Goal: Task Accomplishment & Management: Complete application form

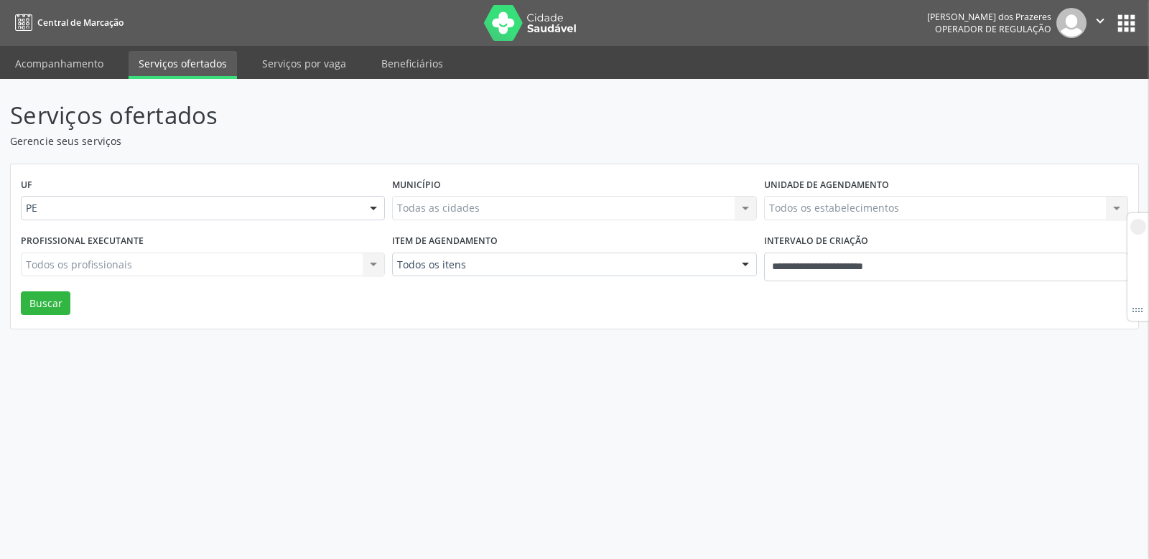
select select "*"
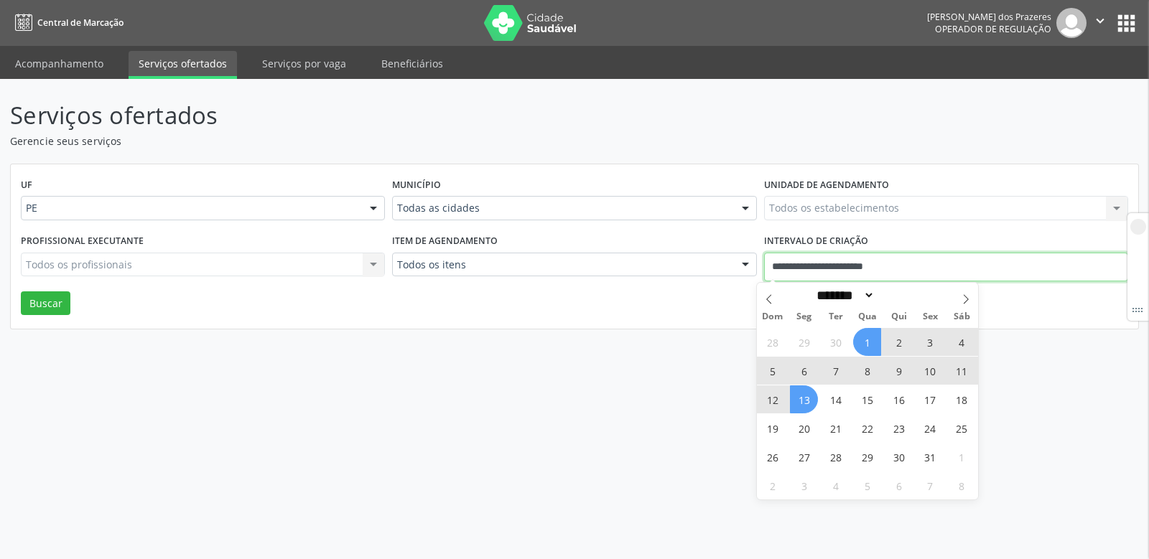
click at [967, 266] on input "**********" at bounding box center [946, 267] width 364 height 29
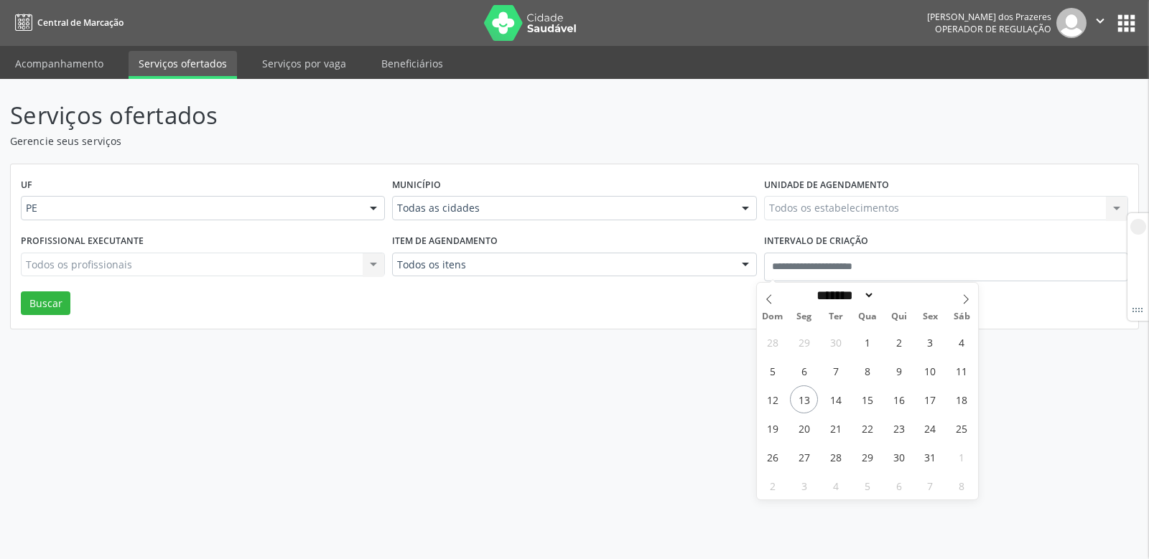
click at [514, 399] on div "Serviços ofertados Gerencie seus serviços UF PE PE Nenhum resultado encontrado …" at bounding box center [574, 319] width 1149 height 480
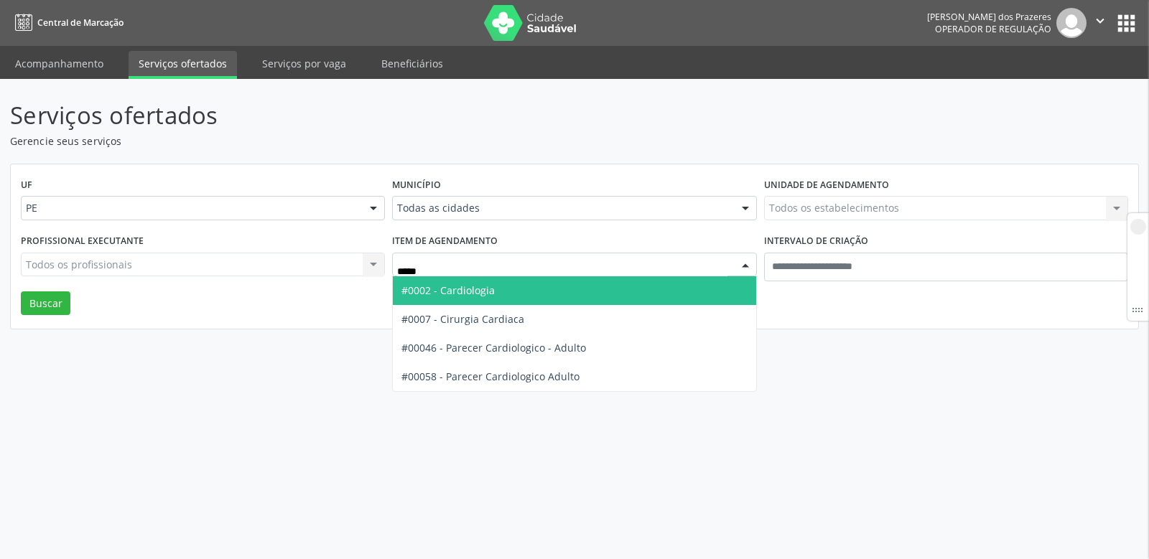
type input "******"
click at [474, 284] on span "#0002 - Cardiologia" at bounding box center [447, 291] width 93 height 14
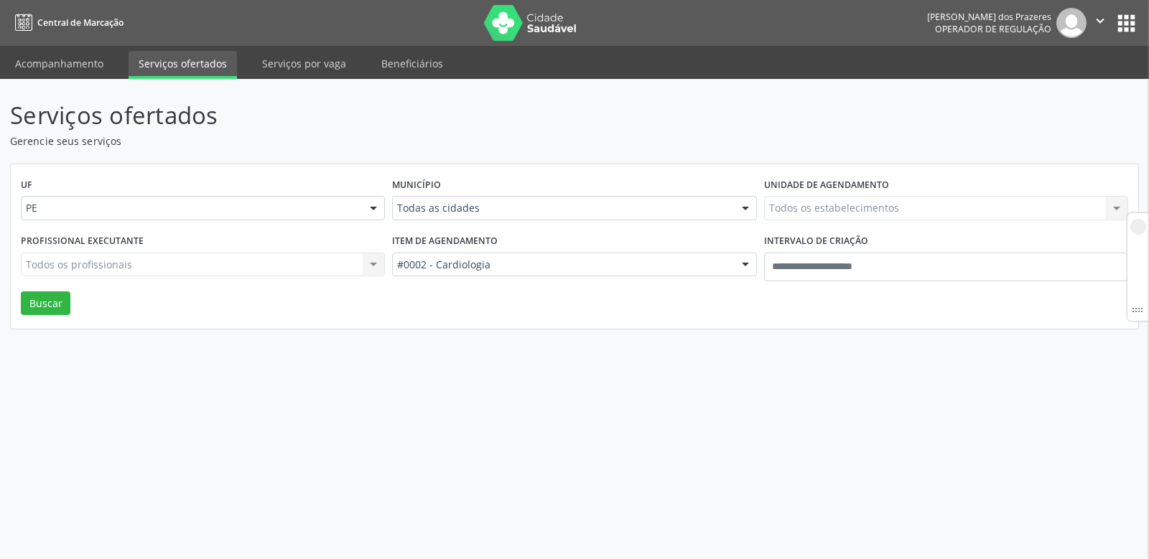
click at [462, 195] on div "Município Todas as cidades Todas as cidades Abreu e Lima Afogados da Ingazeira …" at bounding box center [574, 203] width 371 height 56
type input "****"
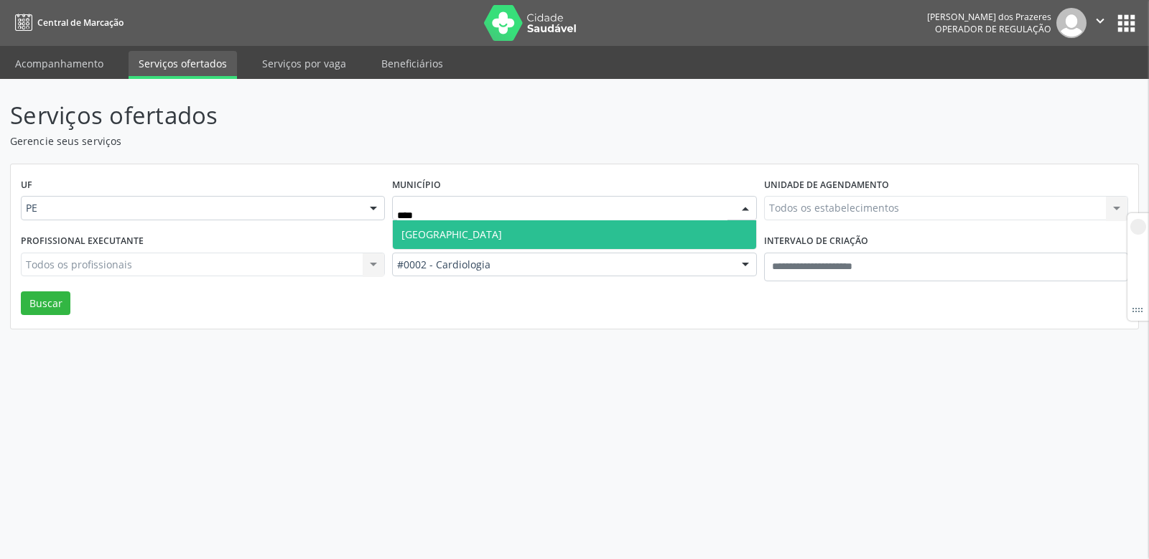
click at [460, 236] on span "Recife" at bounding box center [574, 234] width 363 height 29
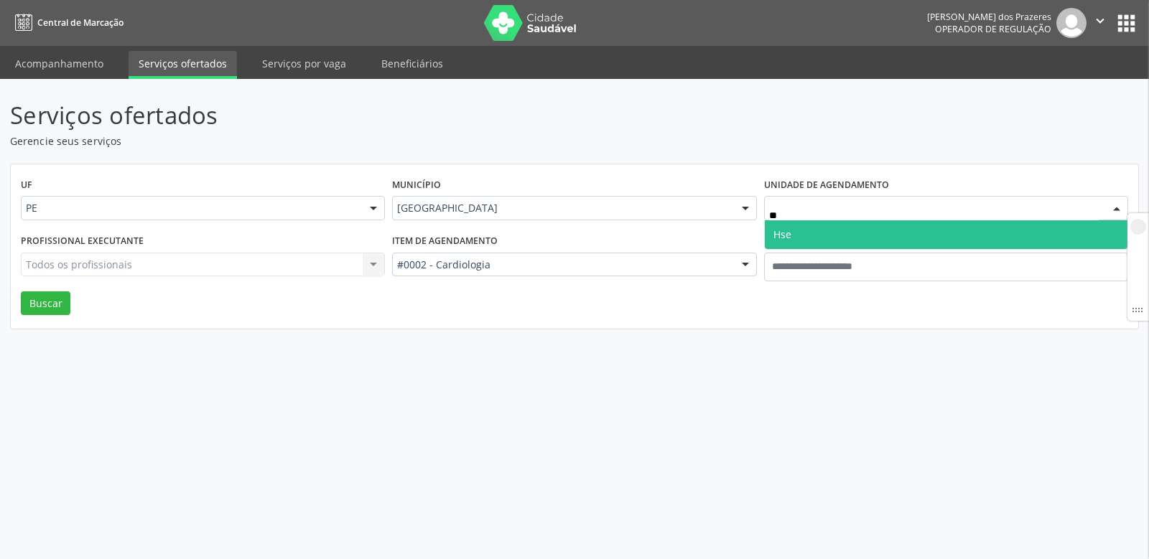
type input "***"
click at [797, 236] on span "Hse" at bounding box center [946, 234] width 363 height 29
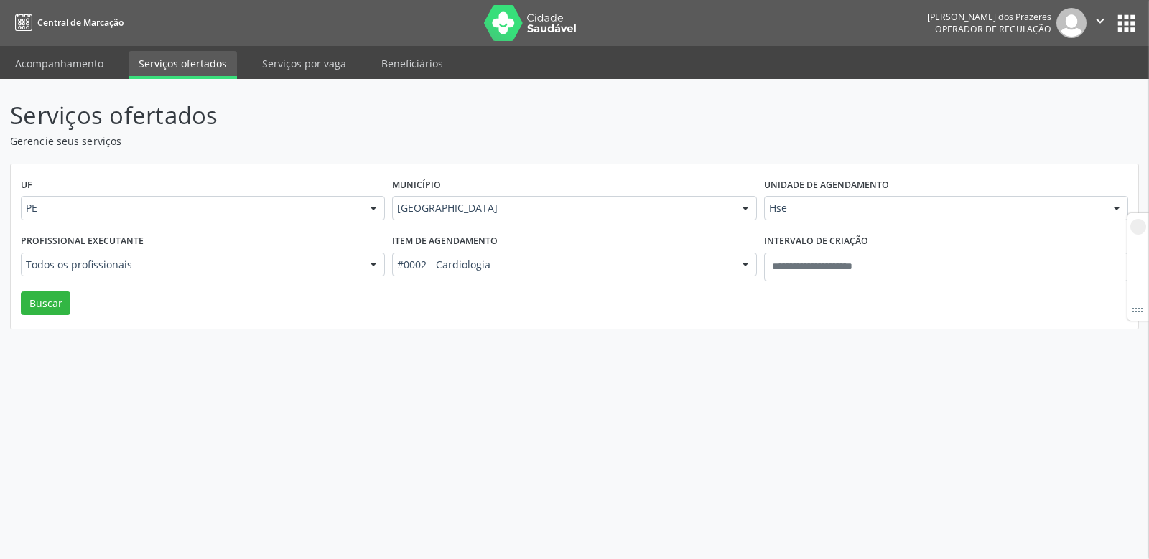
click at [668, 350] on div "Serviços ofertados Gerencie seus serviços UF PE PE Nenhum resultado encontrado …" at bounding box center [574, 319] width 1149 height 480
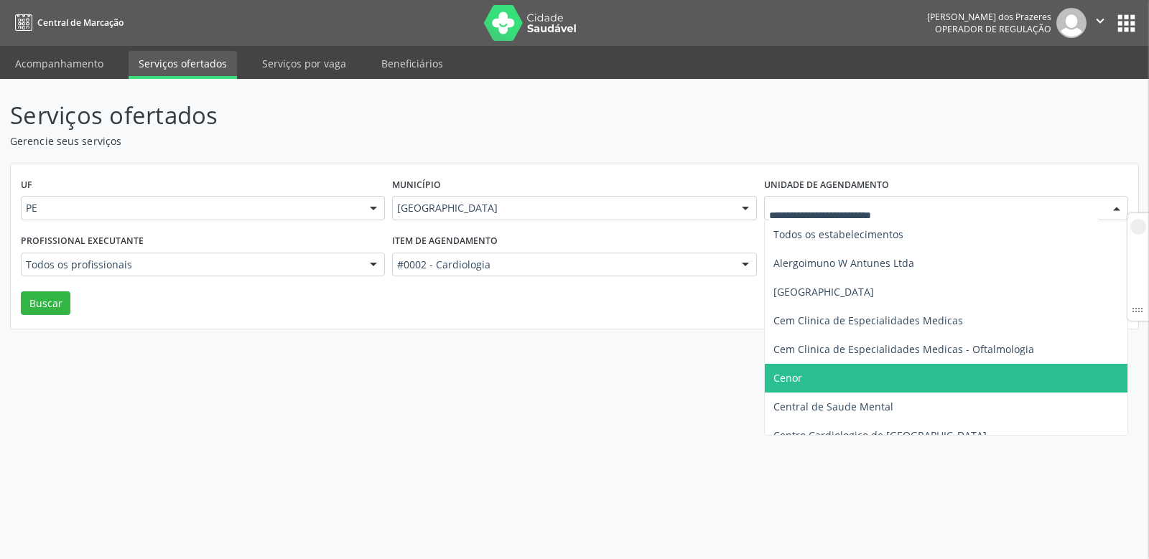
click at [595, 413] on div "Serviços ofertados Gerencie seus serviços UF PE PE Nenhum resultado encontrado …" at bounding box center [574, 319] width 1149 height 480
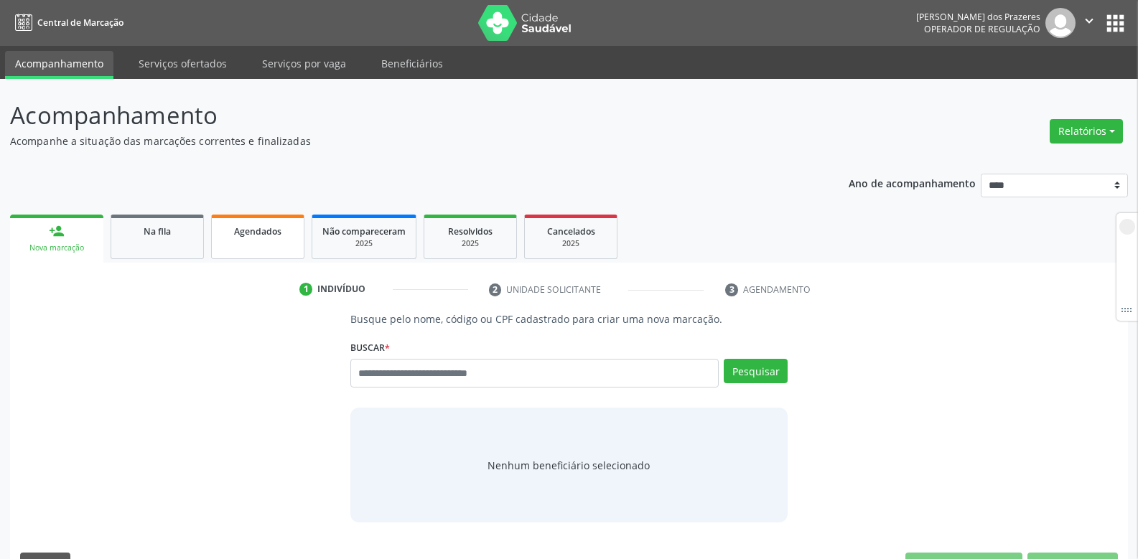
click at [249, 239] on link "Agendados" at bounding box center [257, 237] width 93 height 45
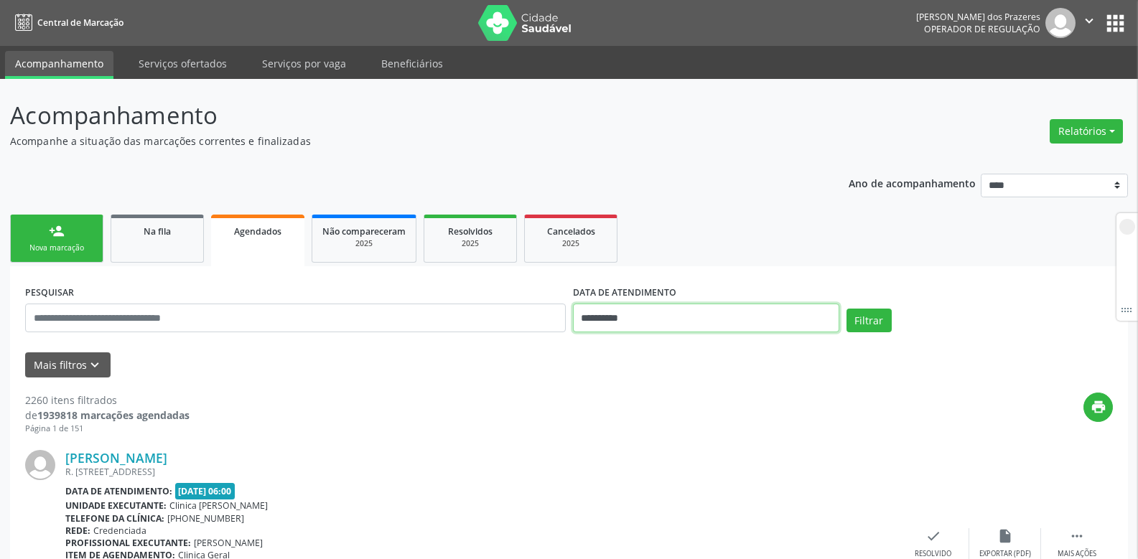
click at [729, 318] on input "**********" at bounding box center [706, 318] width 266 height 29
click at [708, 239] on ul "person_add Nova marcação Na fila Agendados Não compareceram 2025 Resolvidos 202…" at bounding box center [569, 238] width 1118 height 55
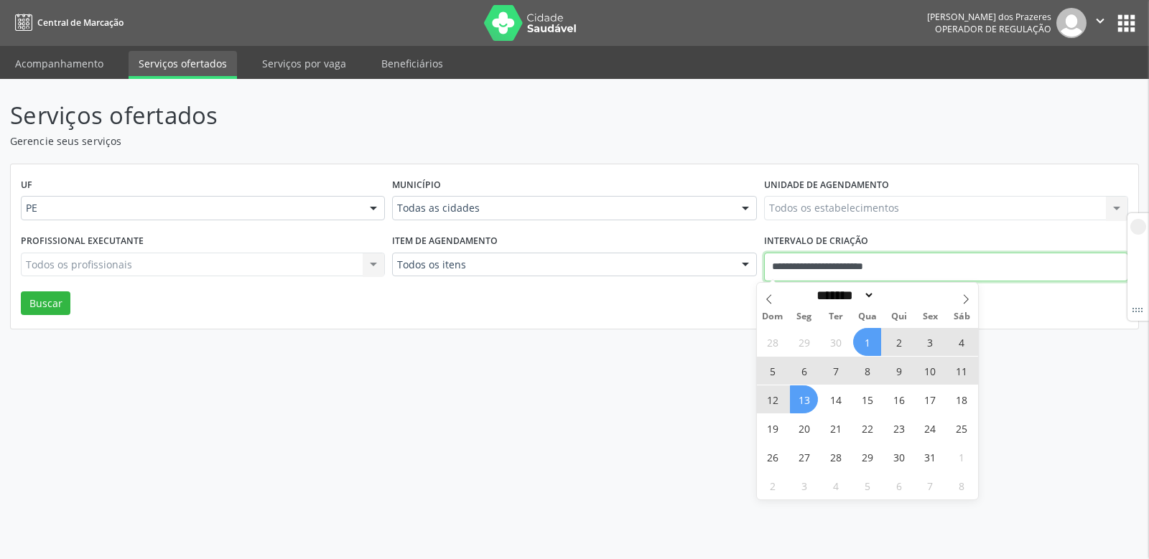
click at [942, 262] on input "**********" at bounding box center [946, 267] width 364 height 29
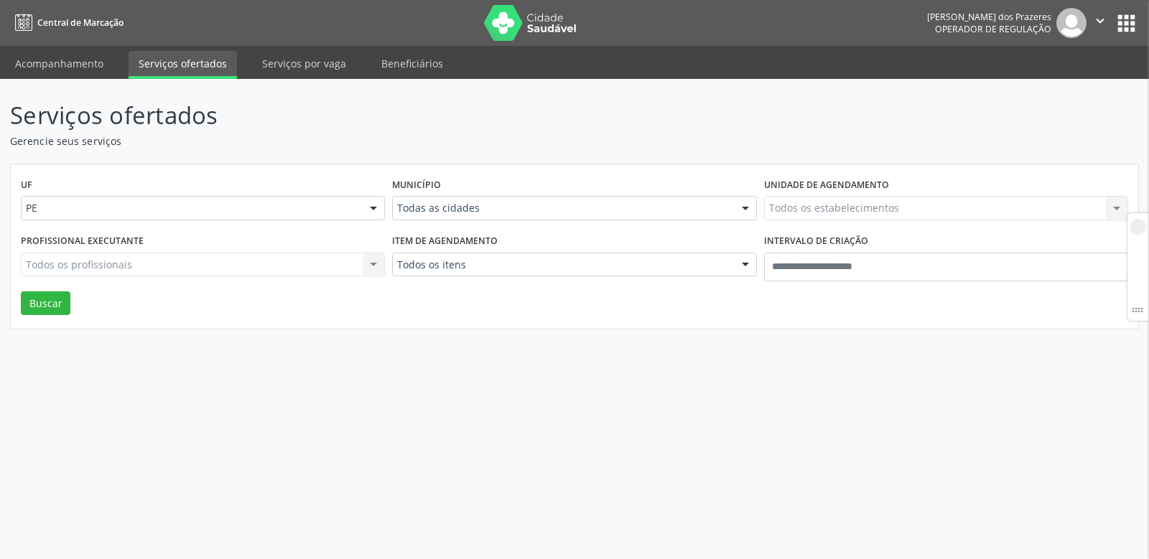
click at [545, 366] on div "Serviços ofertados Gerencie seus serviços UF PE PE Nenhum resultado encontrado …" at bounding box center [574, 319] width 1149 height 480
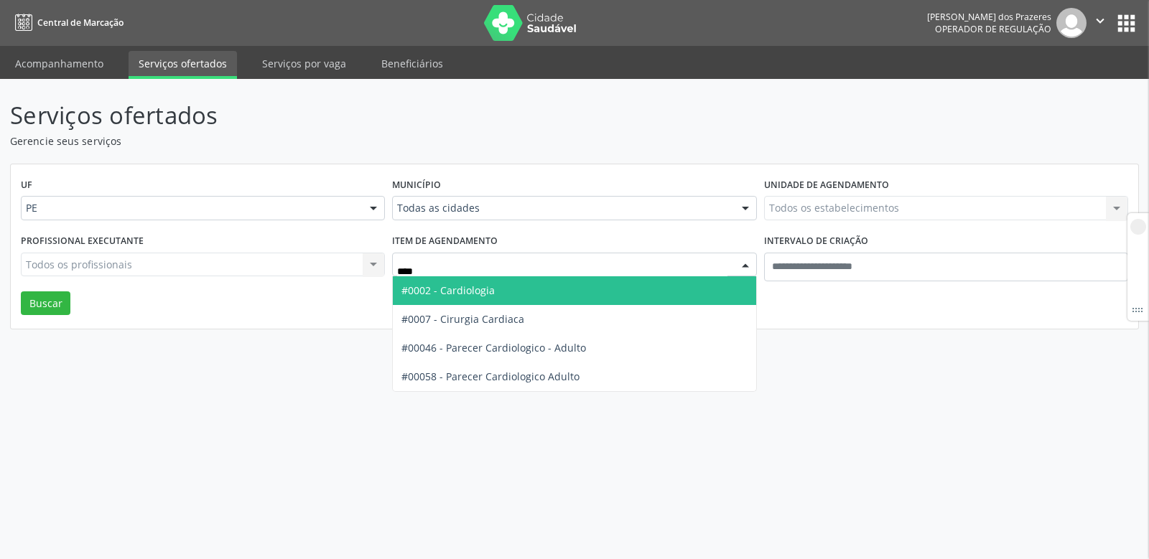
type input "*****"
click at [460, 295] on span "#0002 - Cardiologia" at bounding box center [447, 291] width 93 height 14
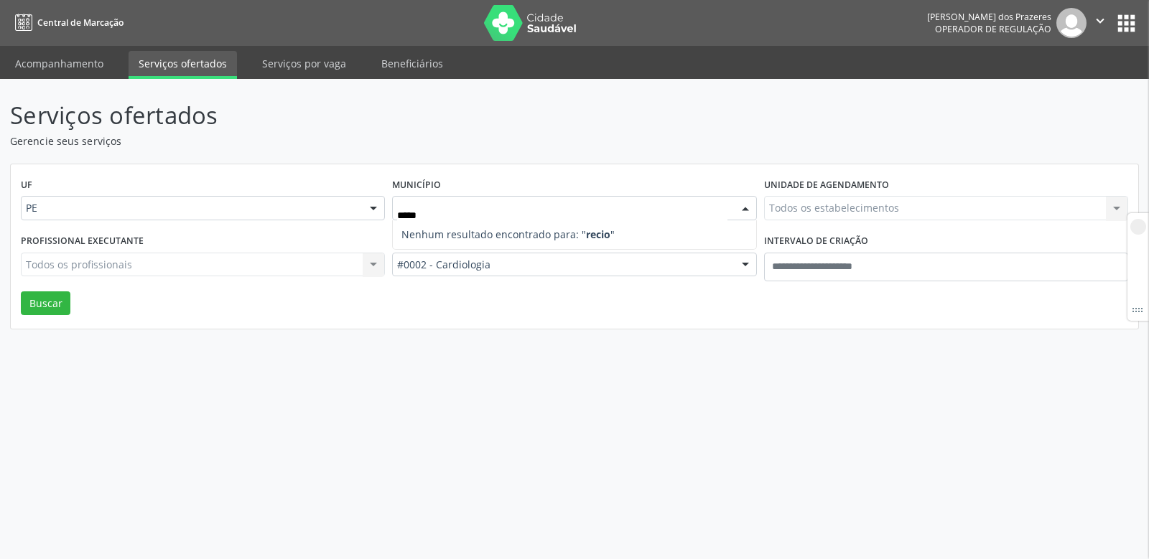
type input "****"
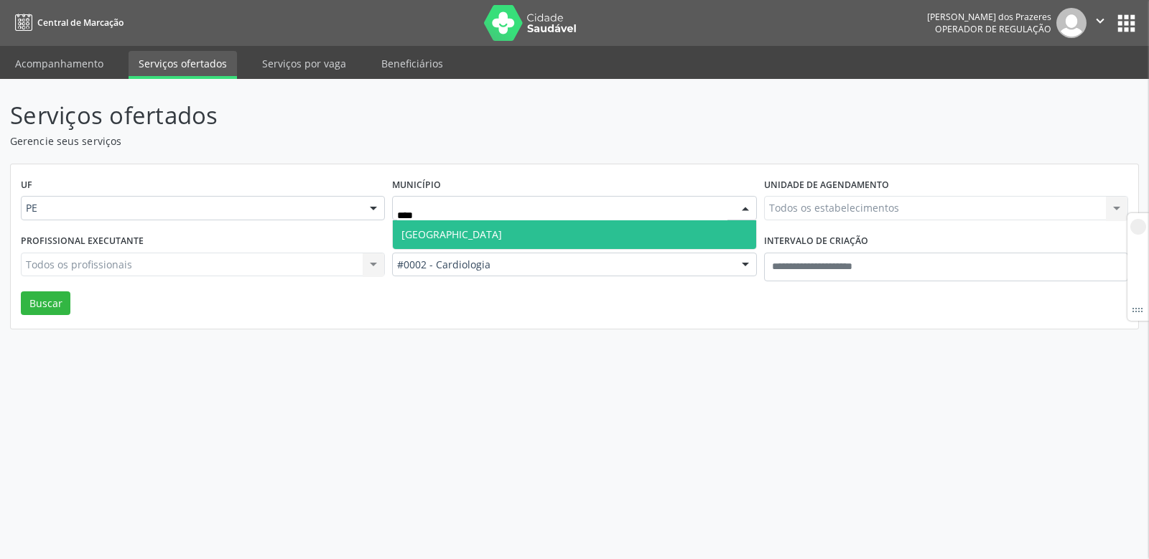
click at [458, 236] on span "Recife" at bounding box center [574, 234] width 363 height 29
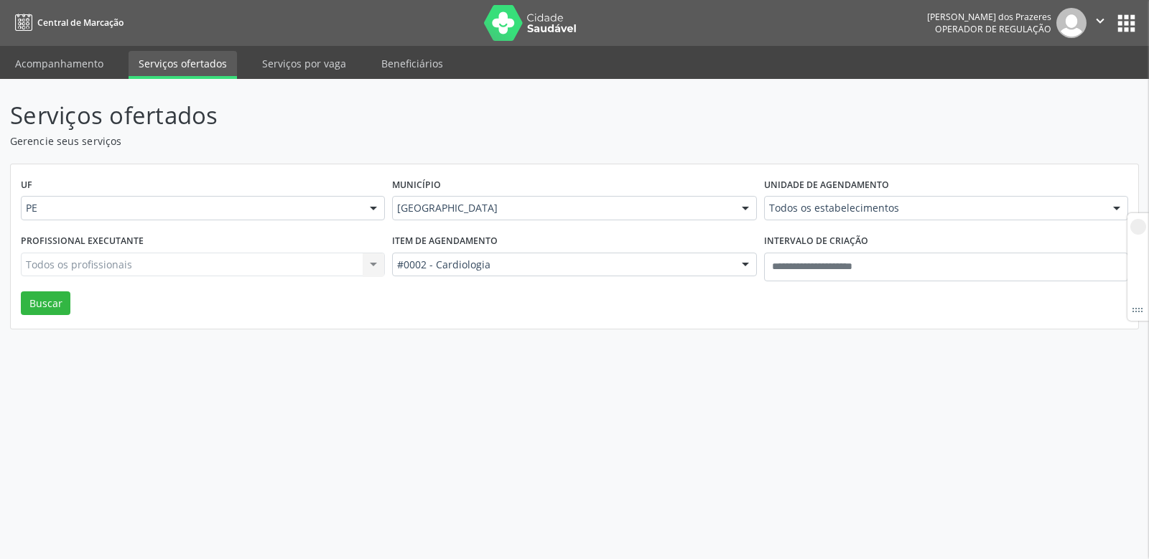
click at [803, 210] on div "Todos os estabelecimentos Todos os estabelecimentos Alergoimuno W Antunes Ltda …" at bounding box center [946, 208] width 364 height 24
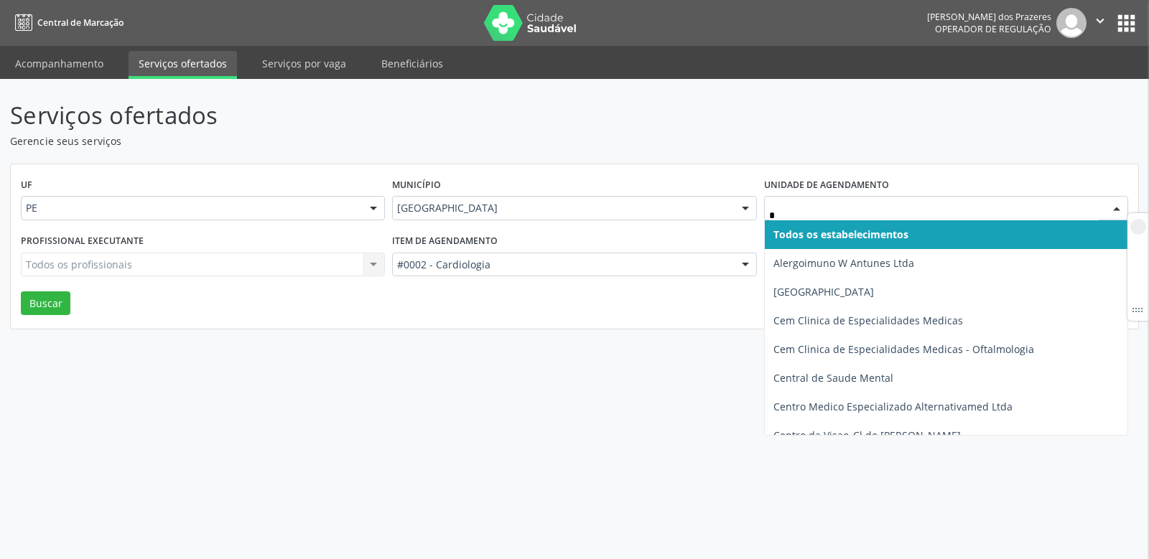
type input "**"
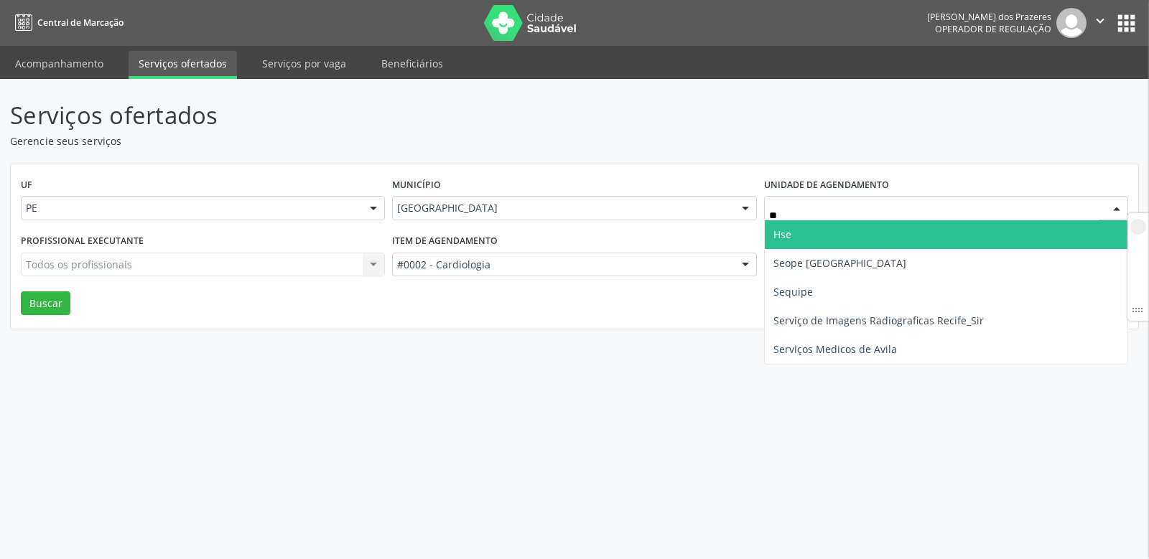
click at [793, 240] on span "Hse" at bounding box center [946, 234] width 363 height 29
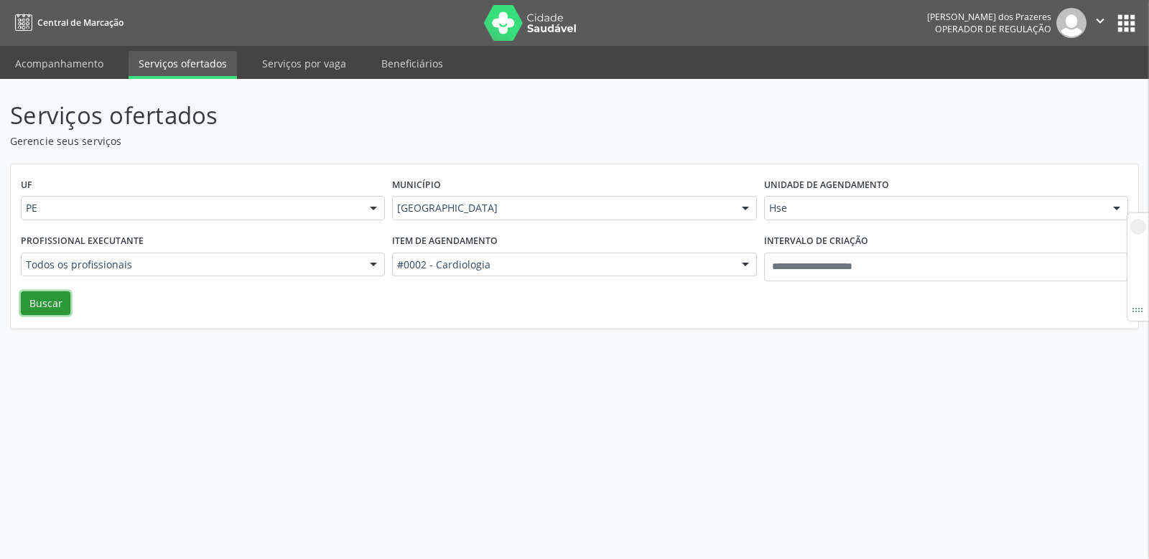
click at [52, 300] on button "Buscar" at bounding box center [46, 304] width 50 height 24
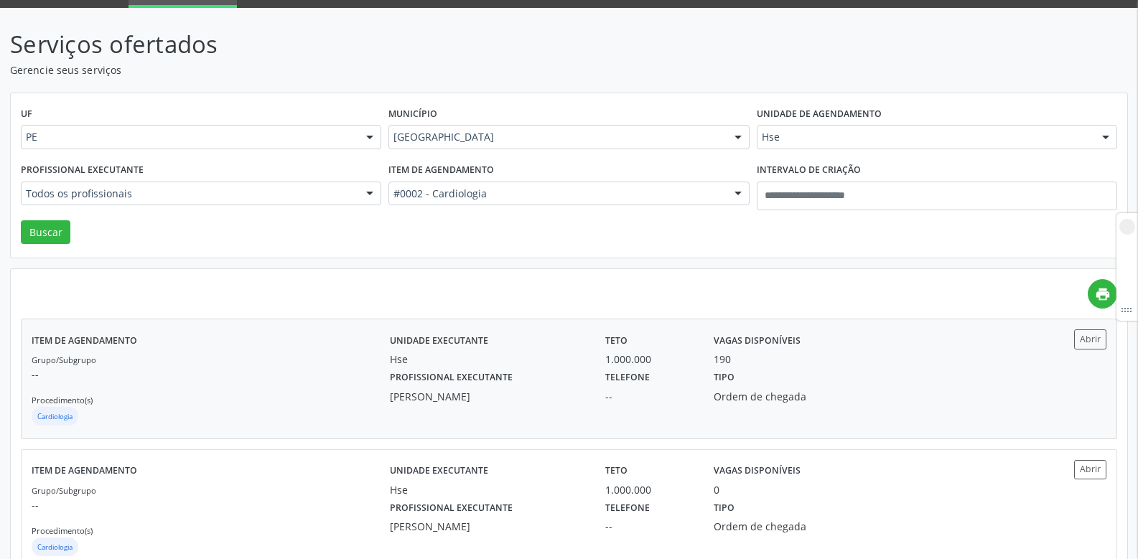
scroll to position [72, 0]
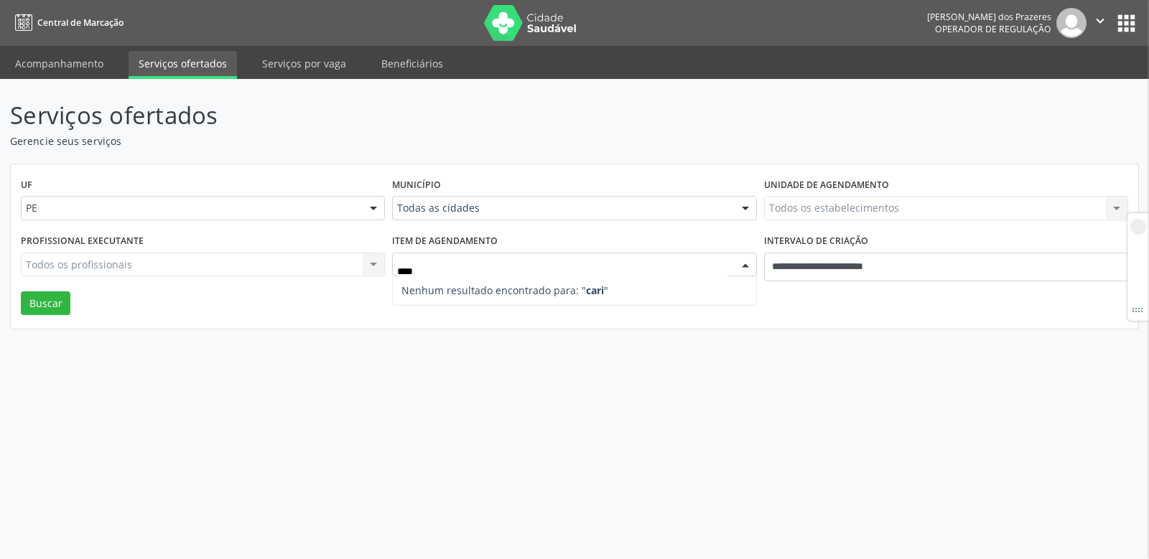
type input "***"
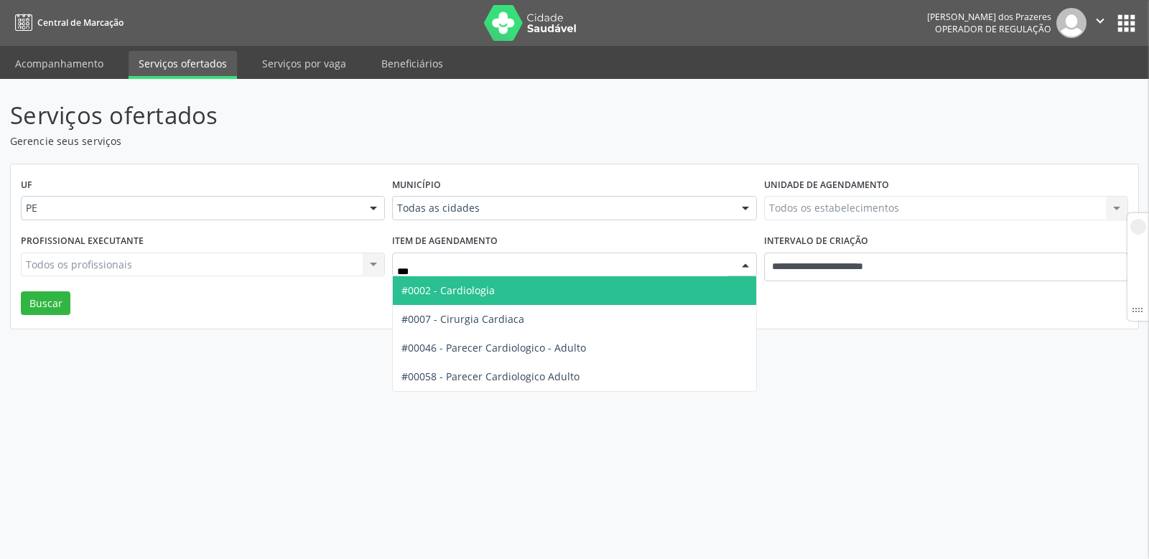
click at [462, 299] on span "#0002 - Cardiologia" at bounding box center [574, 291] width 363 height 29
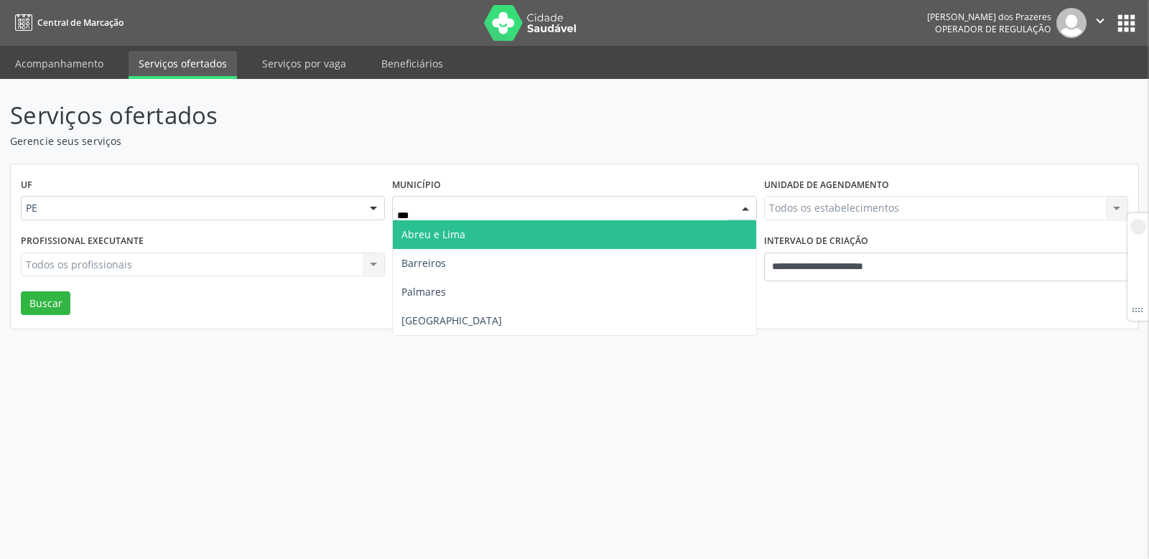
type input "****"
click at [439, 233] on span "[GEOGRAPHIC_DATA]" at bounding box center [574, 234] width 363 height 29
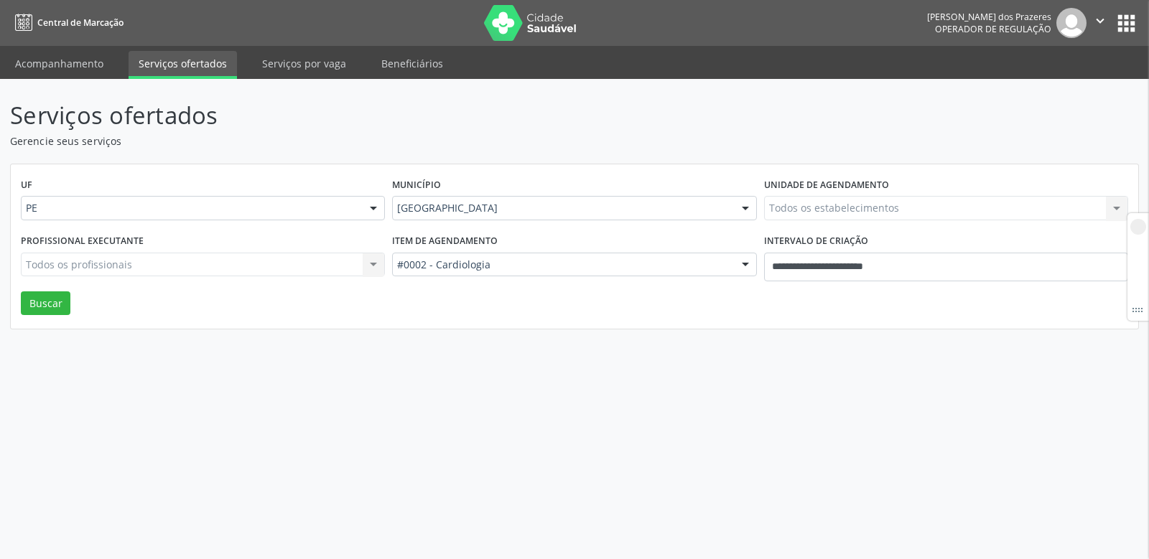
click at [801, 203] on div "Todos os estabelecimentos Todos os estabelecimentos Nenhum resultado encontrado…" at bounding box center [946, 208] width 364 height 24
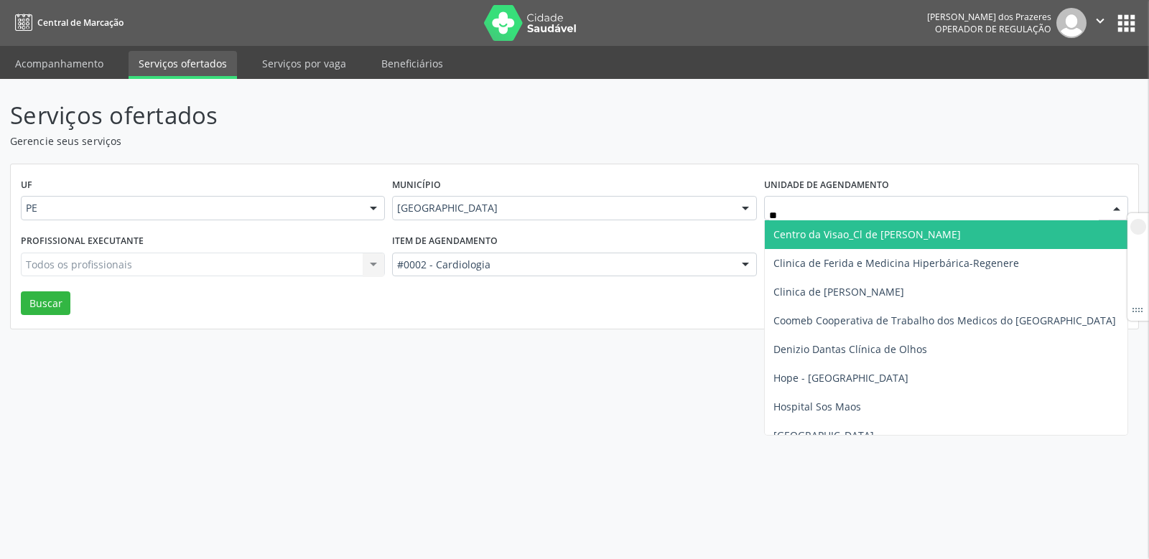
type input "***"
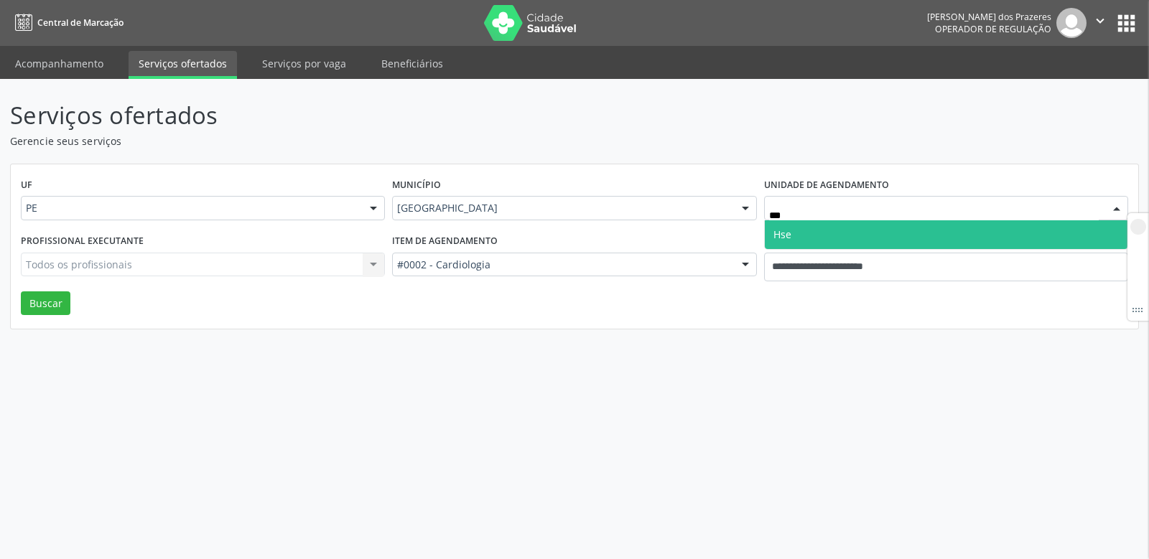
click at [795, 239] on span "Hse" at bounding box center [946, 234] width 363 height 29
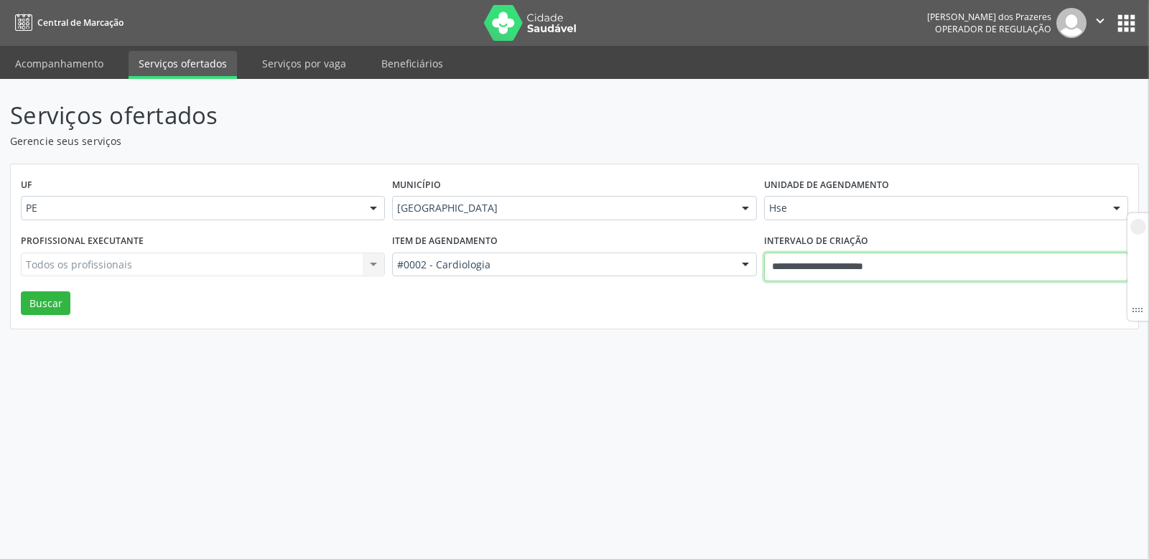
click at [911, 262] on input "**********" at bounding box center [946, 267] width 364 height 29
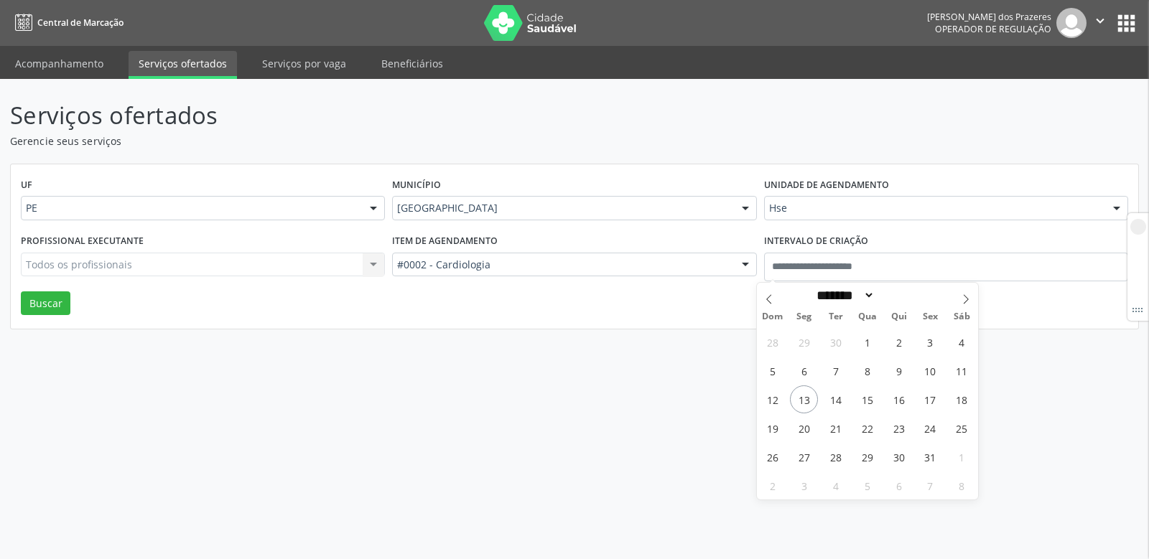
click at [153, 259] on div "Todos os profissionais Todos os profissionais Nenhum resultado encontrado para:…" at bounding box center [203, 265] width 364 height 24
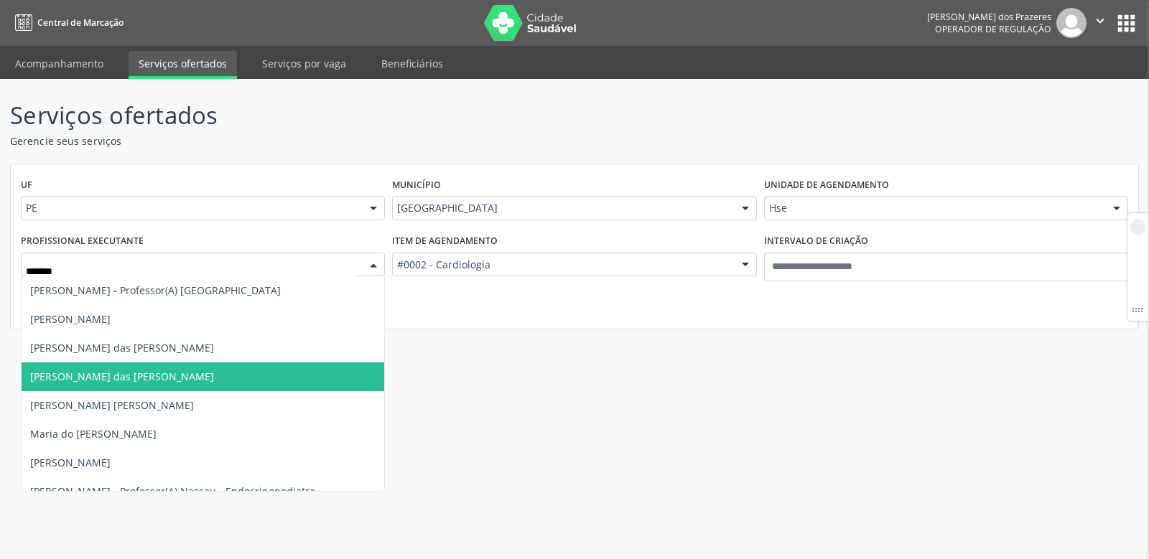
type input "********"
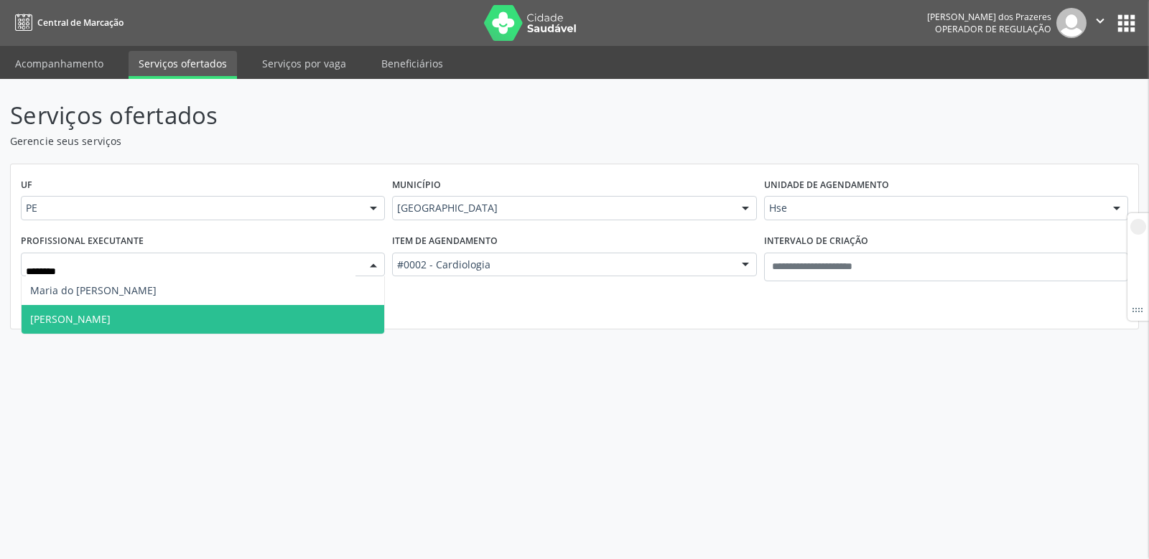
click at [168, 328] on span "[PERSON_NAME]" at bounding box center [203, 319] width 363 height 29
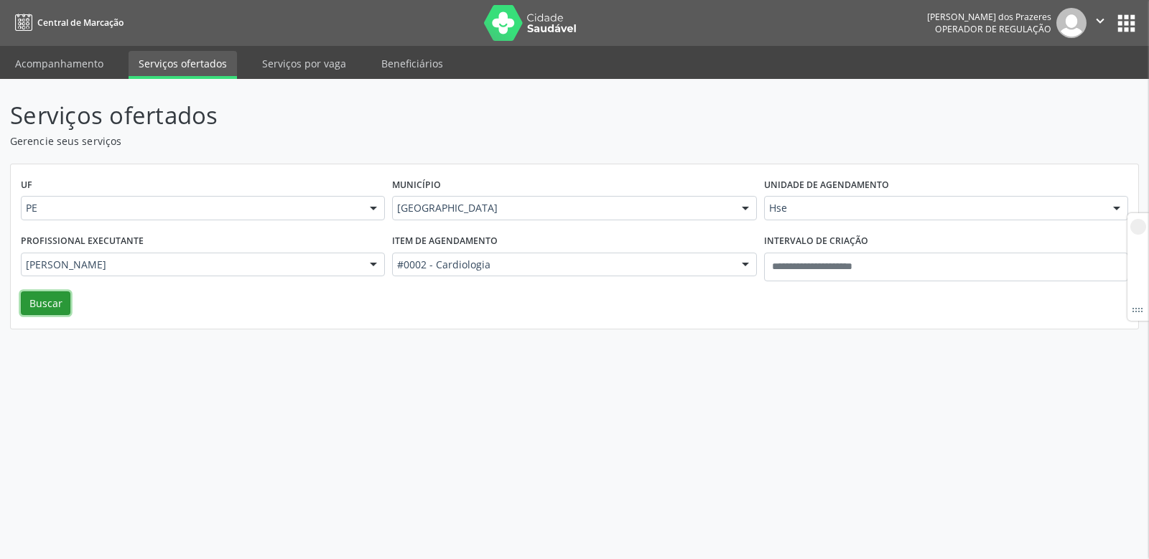
click at [28, 305] on button "Buscar" at bounding box center [46, 304] width 50 height 24
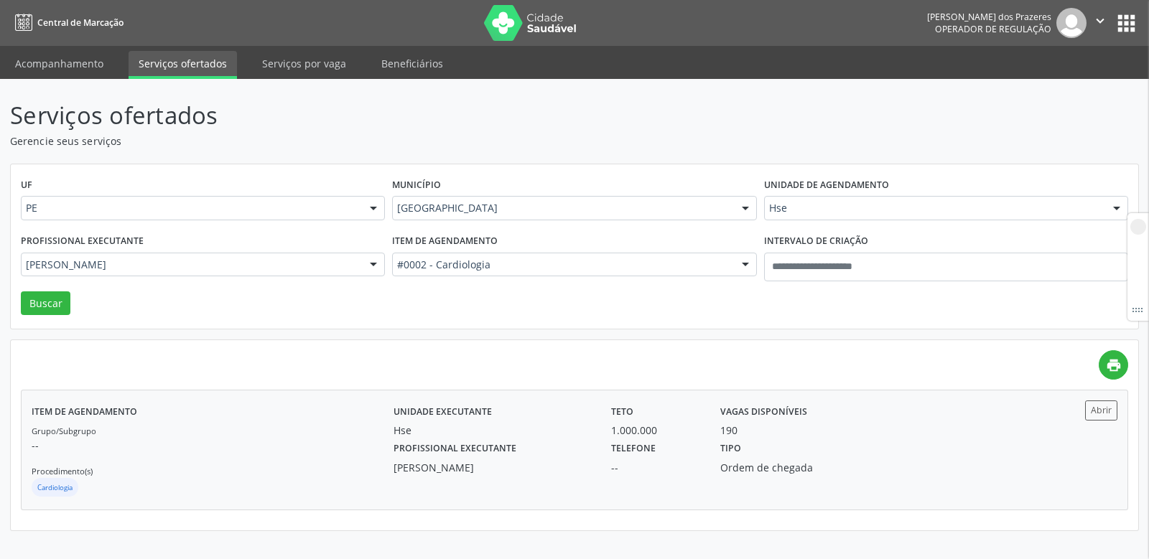
click at [473, 450] on label "Profissional executante" at bounding box center [455, 449] width 123 height 22
click at [472, 445] on label "Profissional executante" at bounding box center [455, 449] width 123 height 22
click at [468, 468] on div "[PERSON_NAME]" at bounding box center [493, 467] width 198 height 15
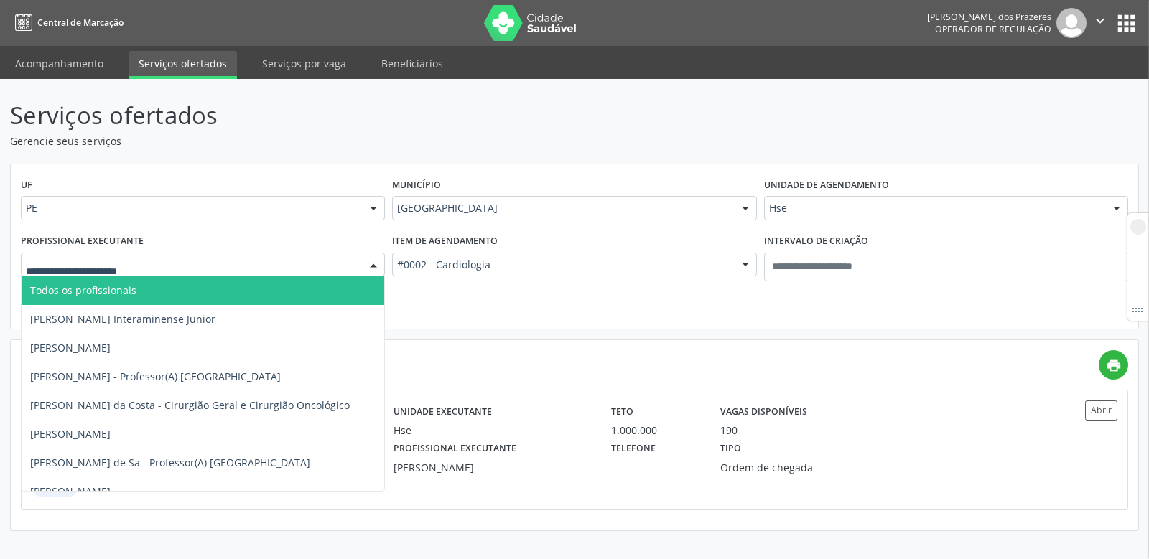
click at [97, 287] on span "Todos os profissionais" at bounding box center [83, 291] width 106 height 14
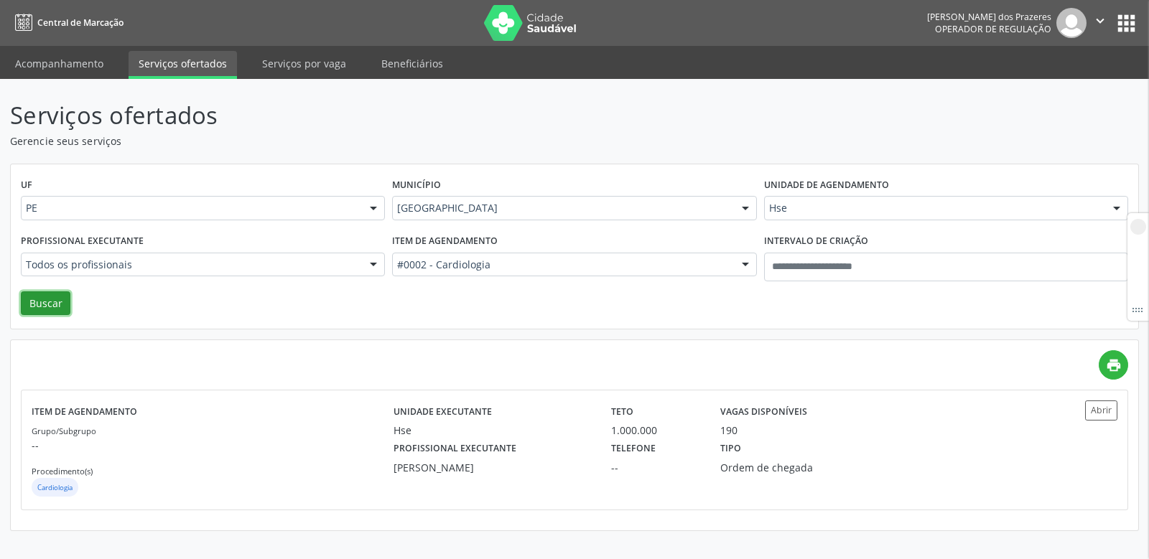
click at [43, 304] on button "Buscar" at bounding box center [46, 304] width 50 height 24
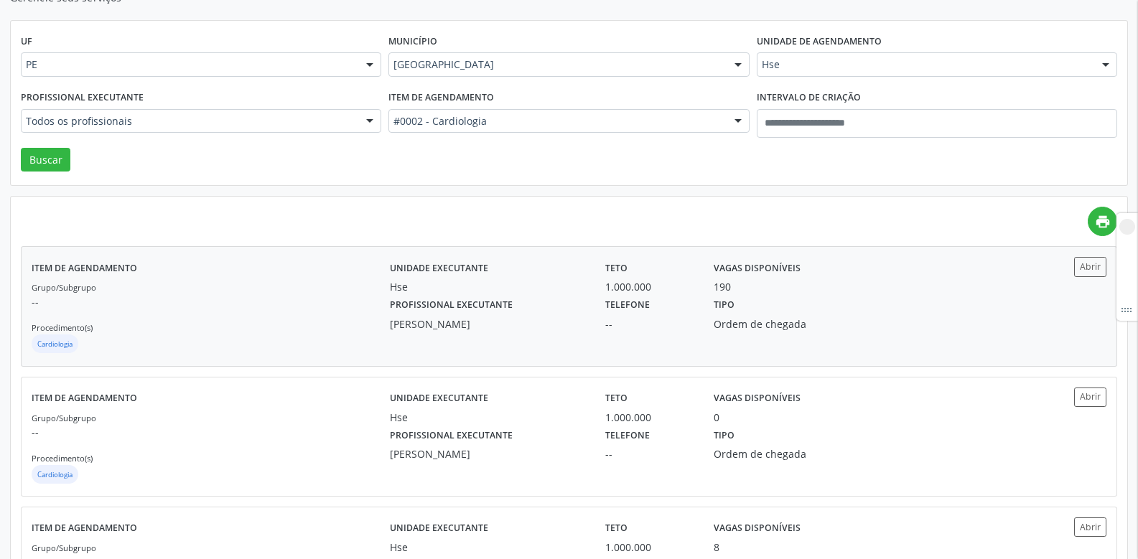
scroll to position [287, 0]
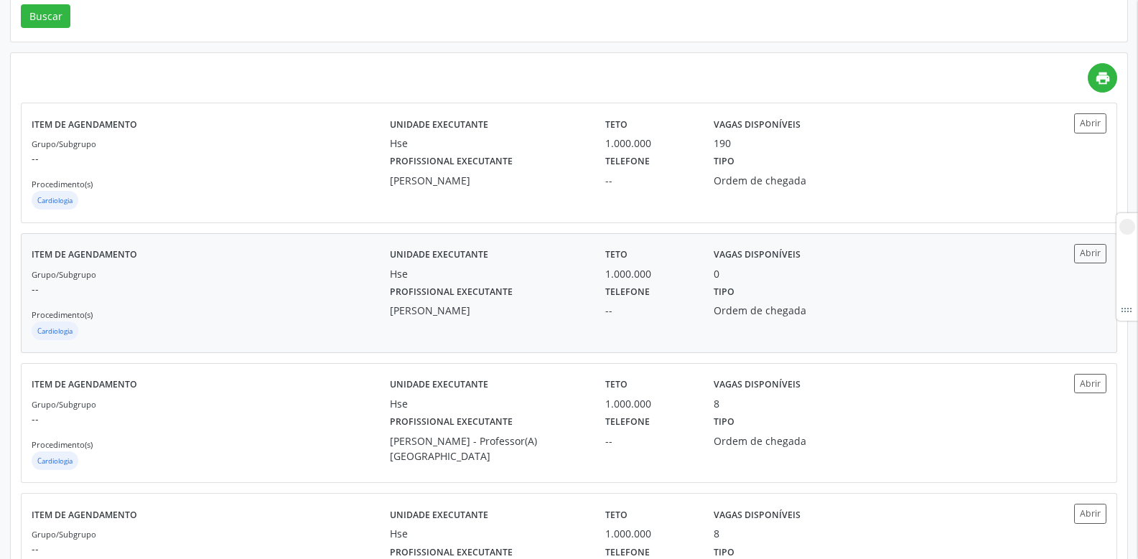
click at [433, 289] on label "Profissional executante" at bounding box center [451, 293] width 123 height 22
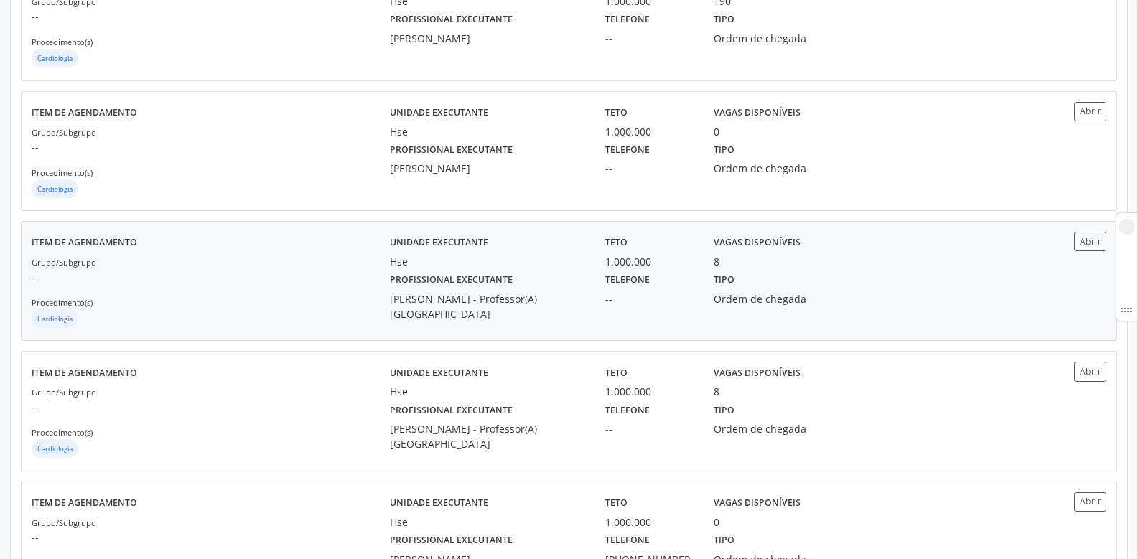
scroll to position [431, 0]
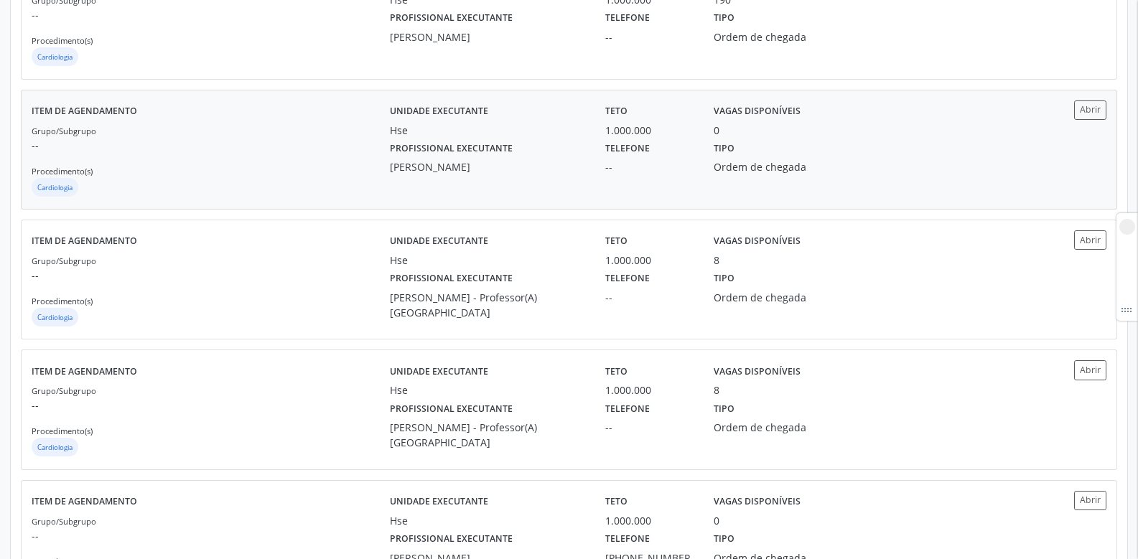
click at [435, 165] on div "Reginaldo Antonio Barroso Teixeira" at bounding box center [487, 166] width 195 height 15
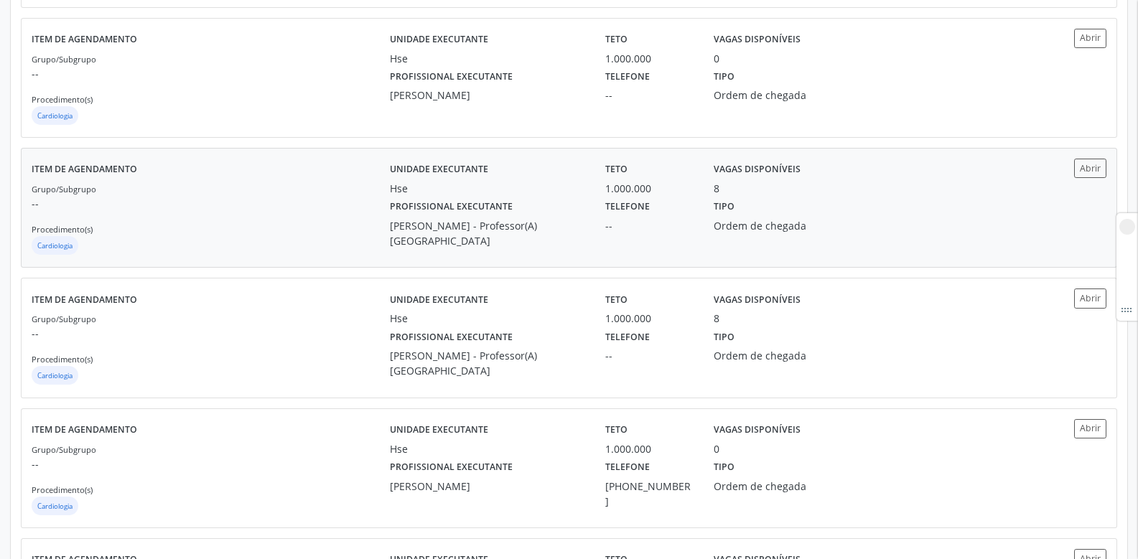
click at [702, 197] on div "Telefone --" at bounding box center [649, 222] width 108 height 52
click at [698, 314] on div "Teto 1.000.000" at bounding box center [649, 307] width 108 height 37
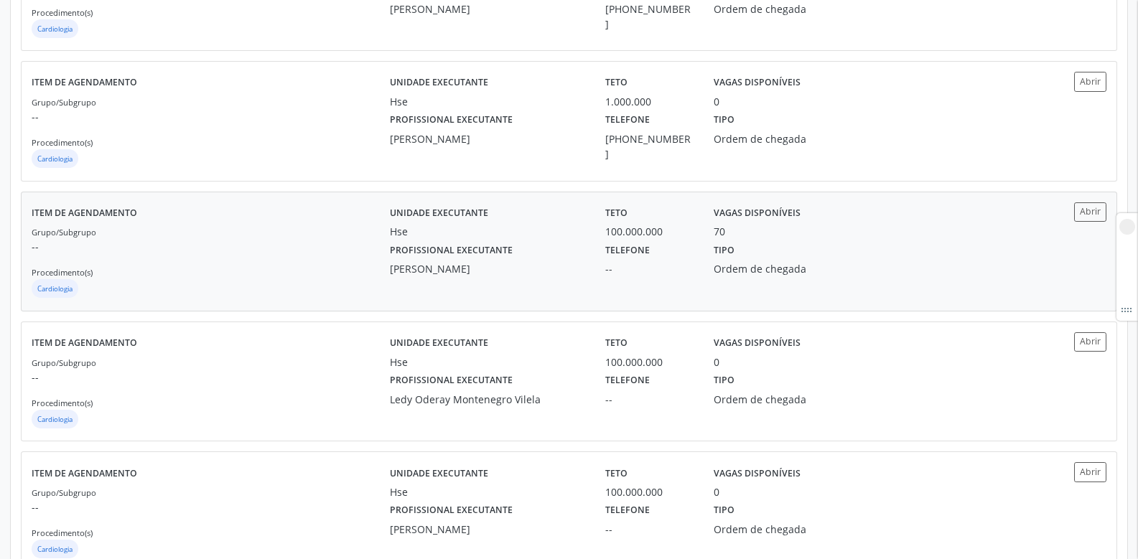
scroll to position [1006, 0]
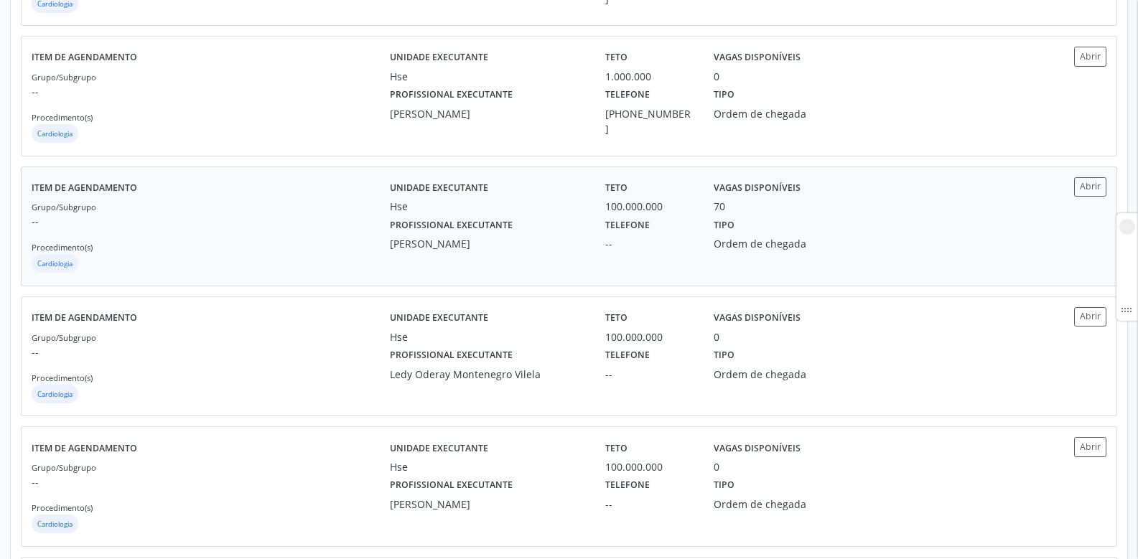
click at [728, 212] on div "70" at bounding box center [784, 206] width 141 height 15
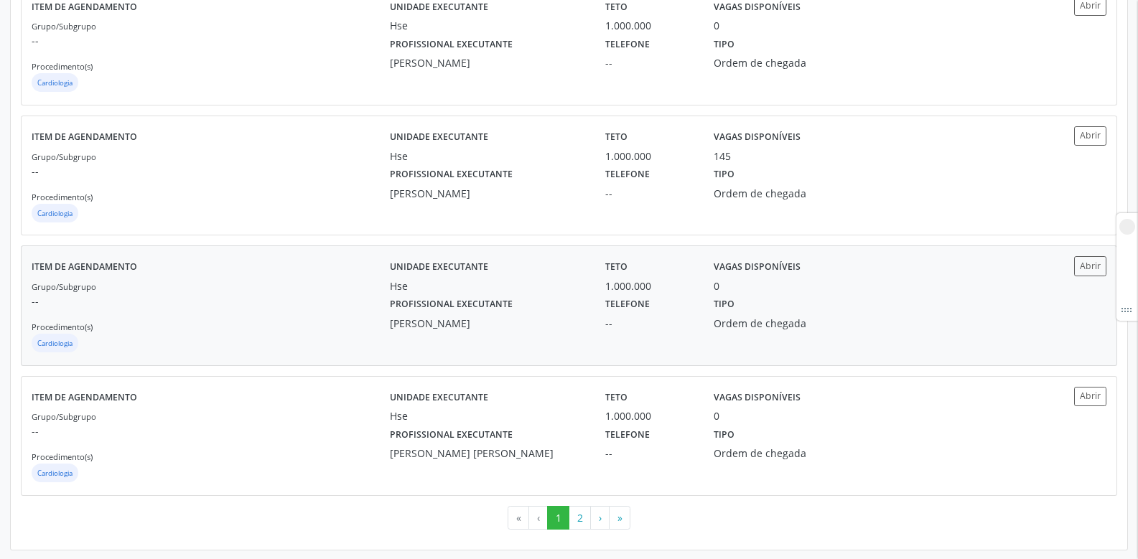
scroll to position [1839, 0]
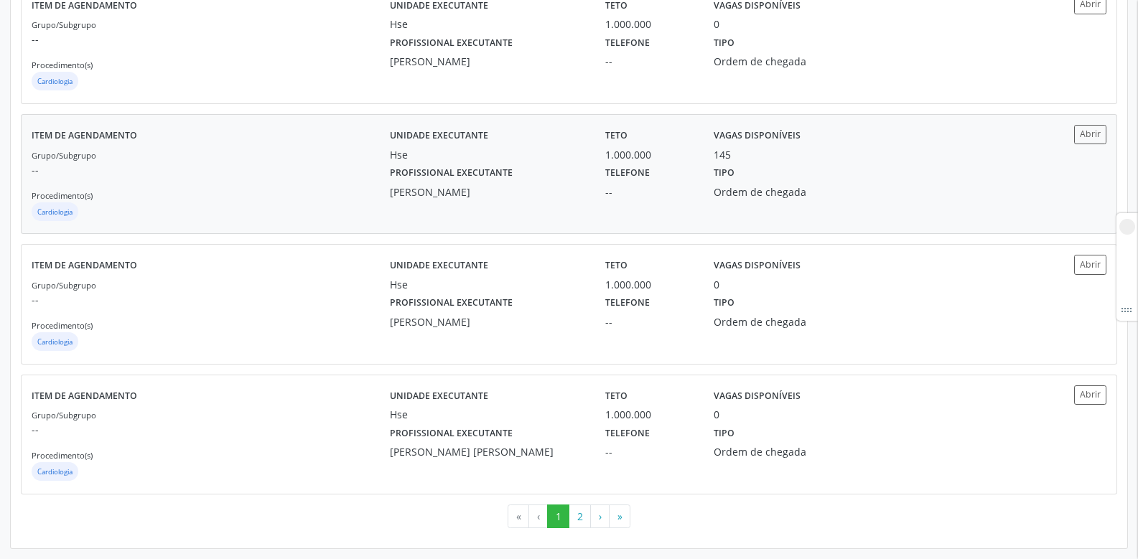
click at [733, 161] on div "145" at bounding box center [784, 154] width 141 height 15
click at [575, 519] on button "2" at bounding box center [580, 517] width 22 height 24
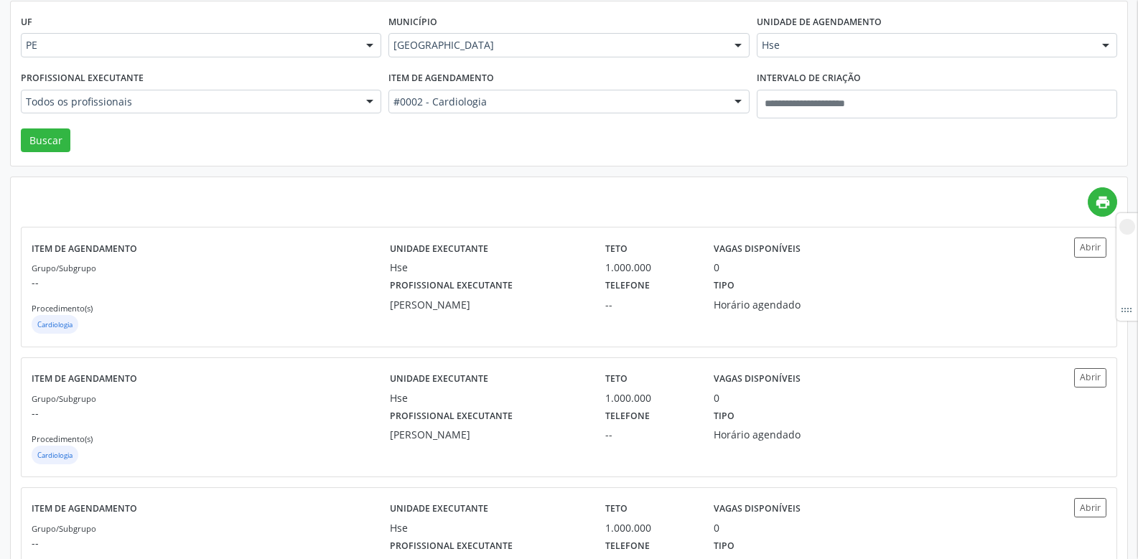
scroll to position [215, 0]
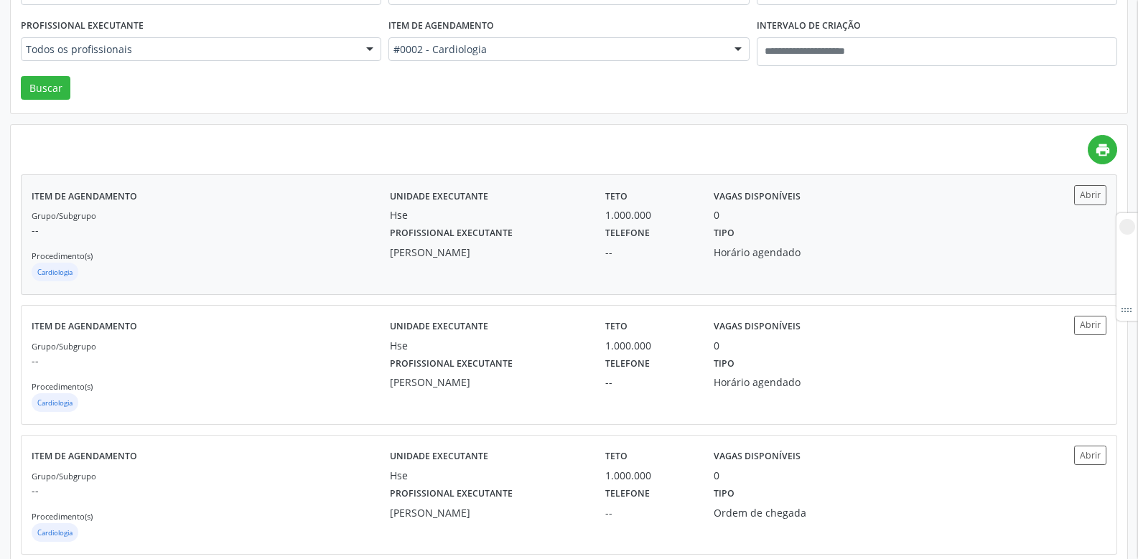
click at [458, 238] on label "Profissional executante" at bounding box center [451, 234] width 123 height 22
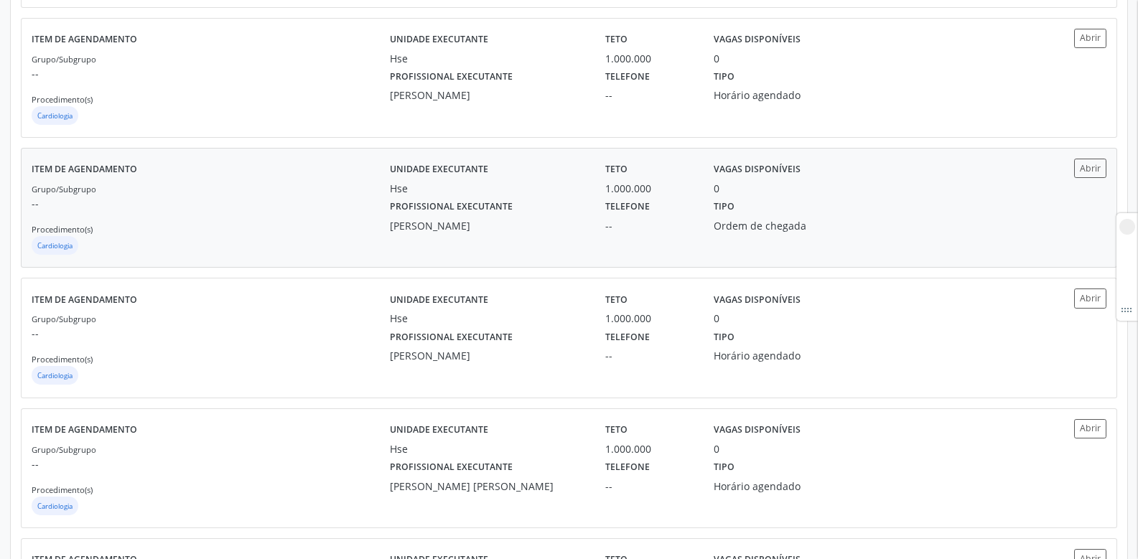
scroll to position [72, 0]
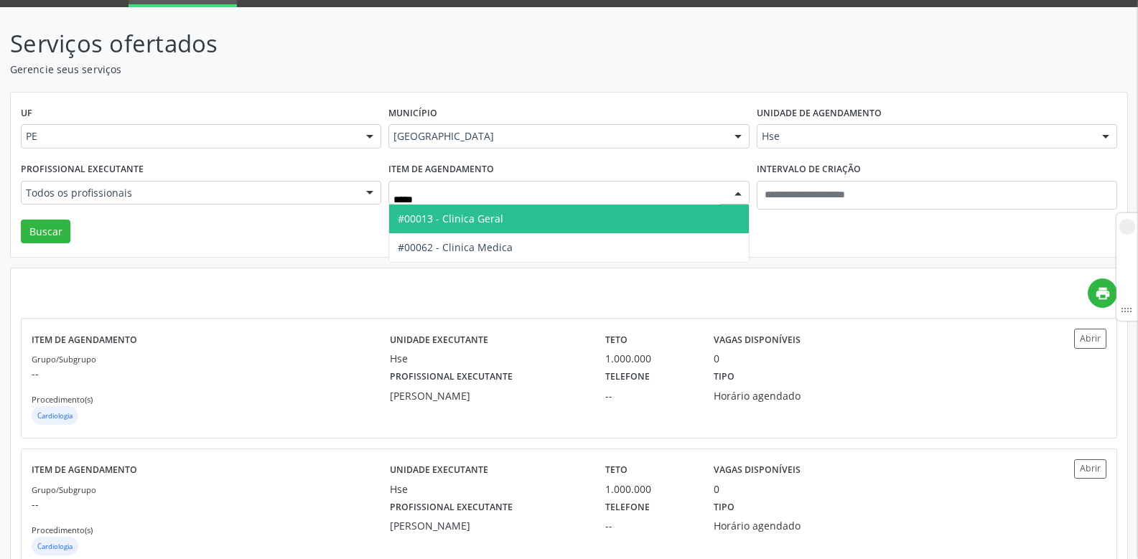
click at [455, 231] on span "#00013 - Clinica Geral" at bounding box center [568, 219] width 359 height 29
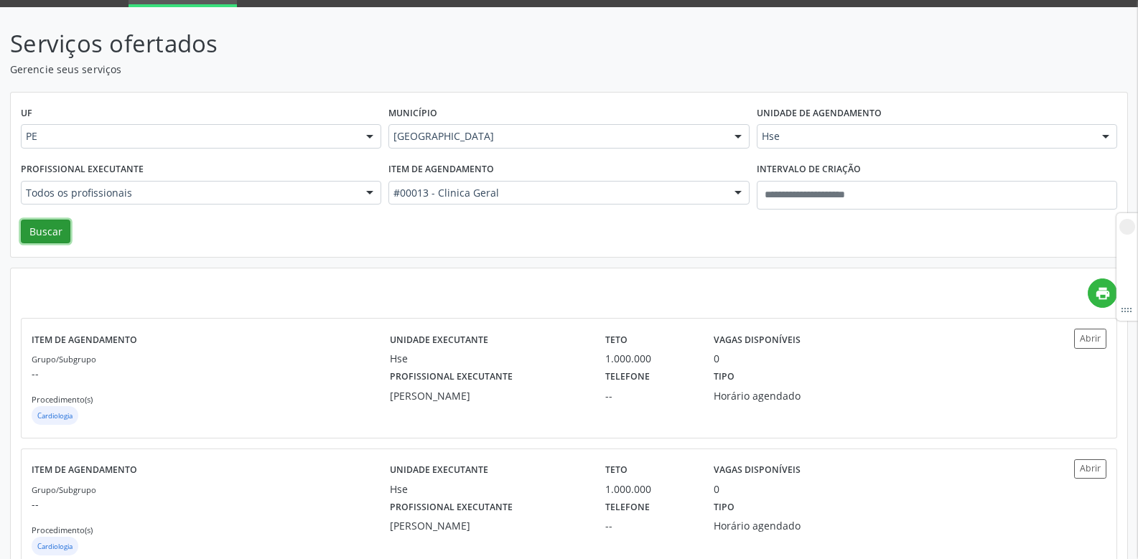
click at [51, 233] on button "Buscar" at bounding box center [46, 232] width 50 height 24
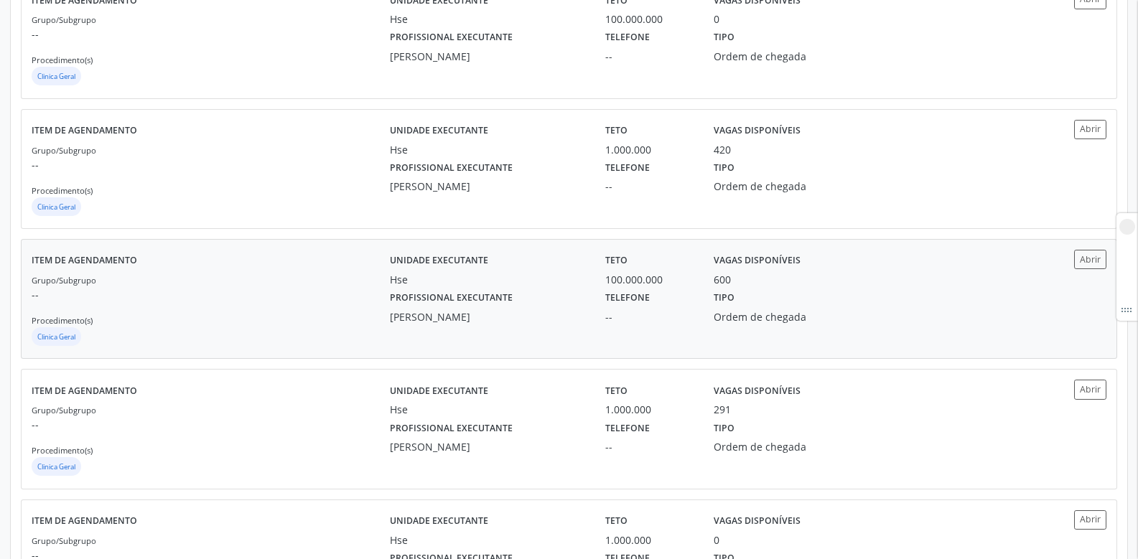
scroll to position [431, 0]
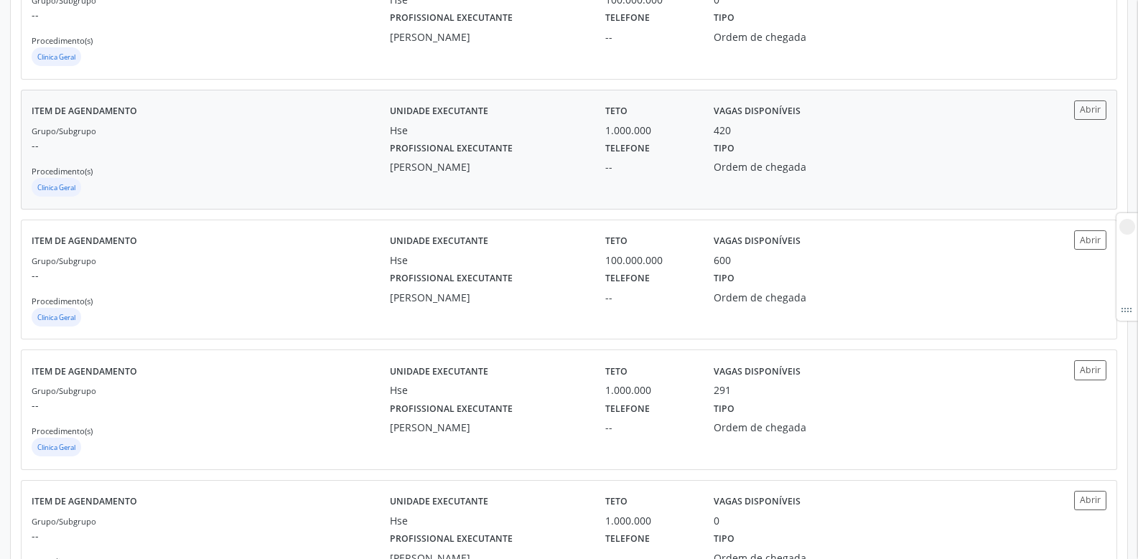
click at [562, 148] on div "Profissional executante Rafaella Cavalcanti Silva da Costa" at bounding box center [487, 156] width 215 height 37
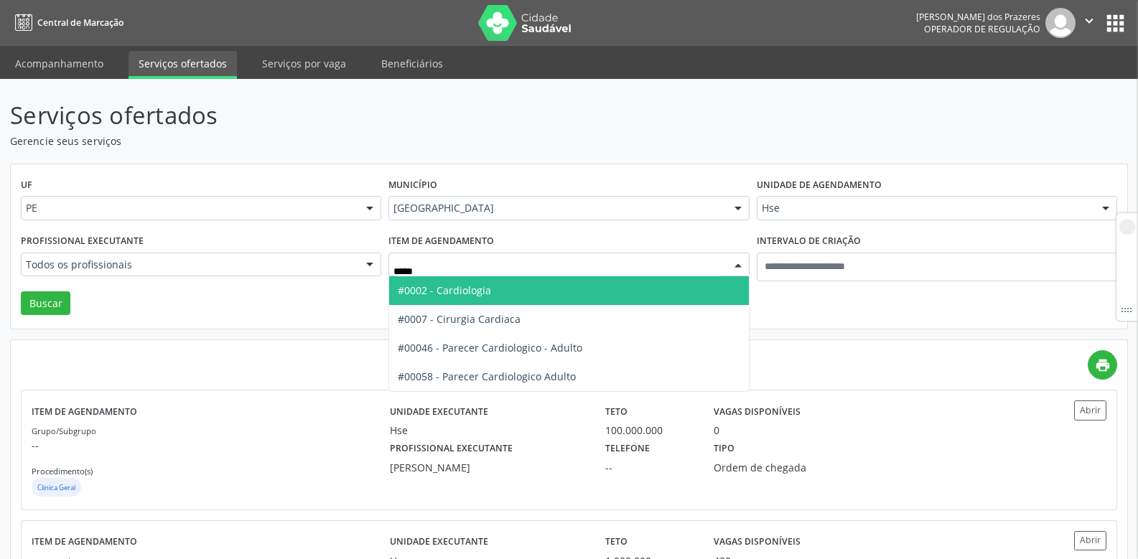
type input "******"
click at [440, 291] on span "#0002 - Cardiologia" at bounding box center [444, 291] width 93 height 14
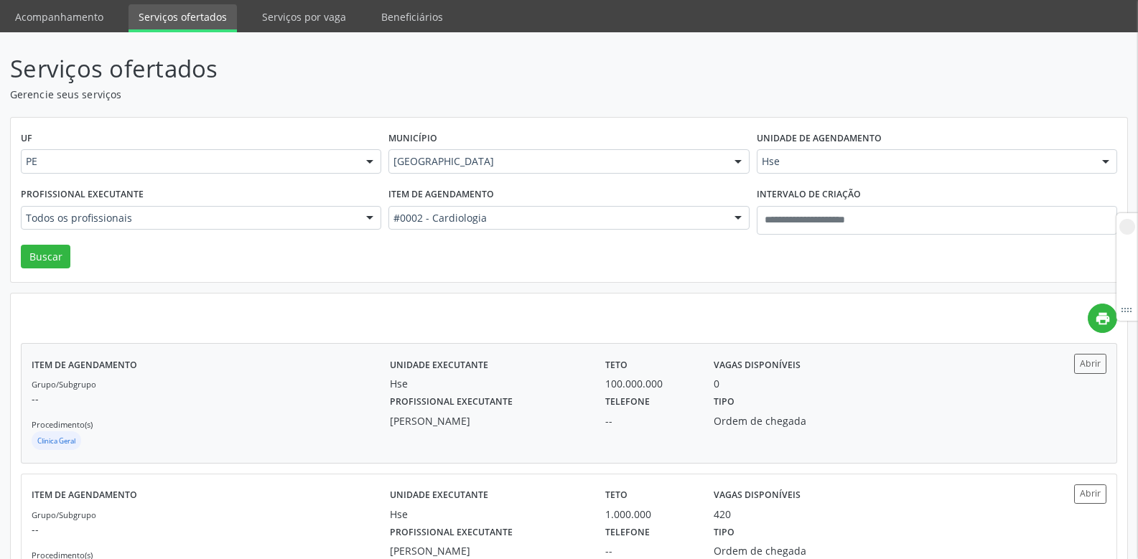
scroll to position [72, 0]
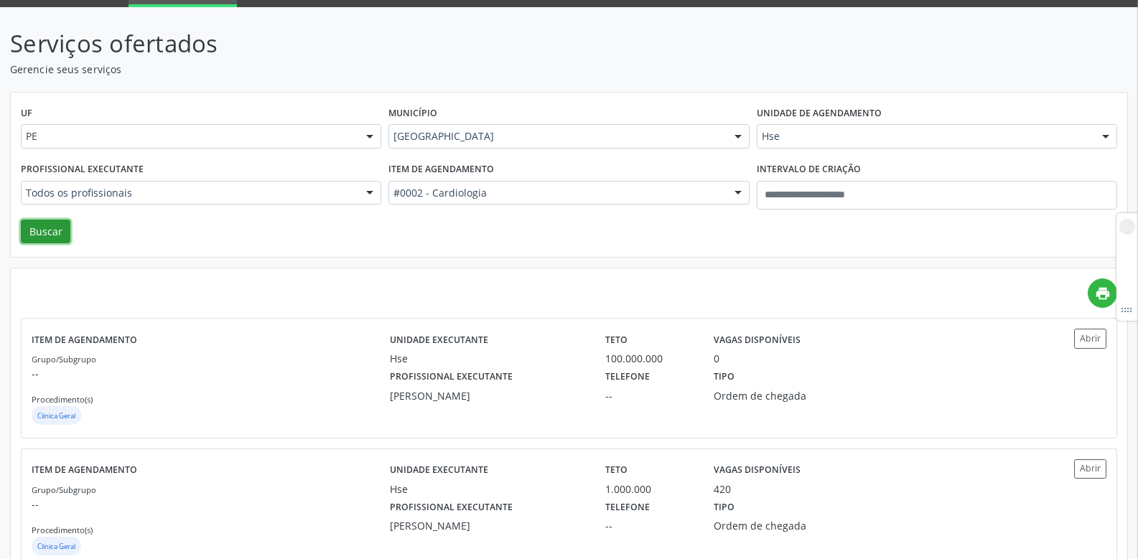
click at [32, 225] on button "Buscar" at bounding box center [46, 232] width 50 height 24
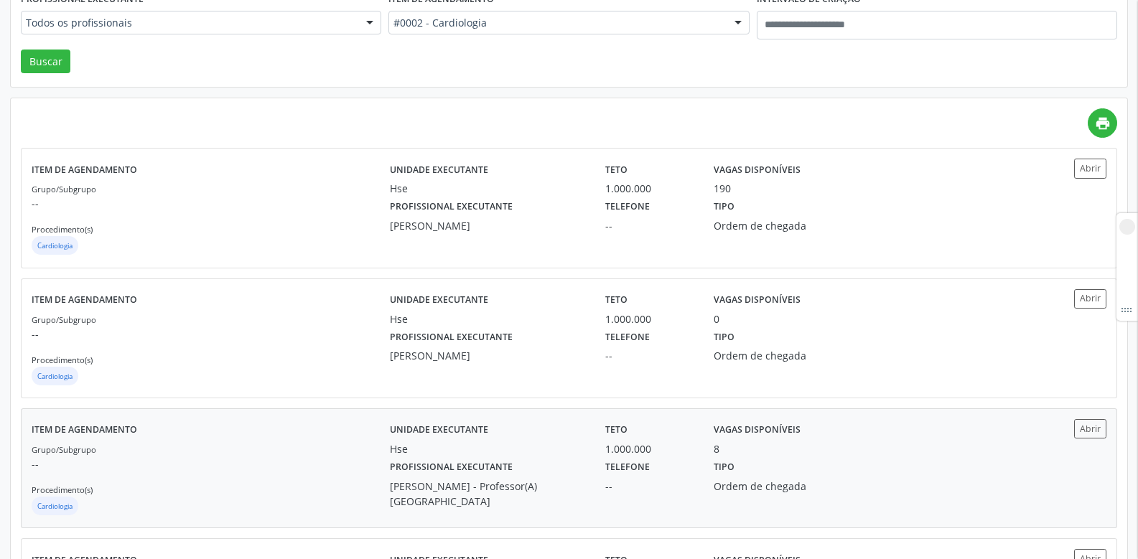
scroll to position [287, 0]
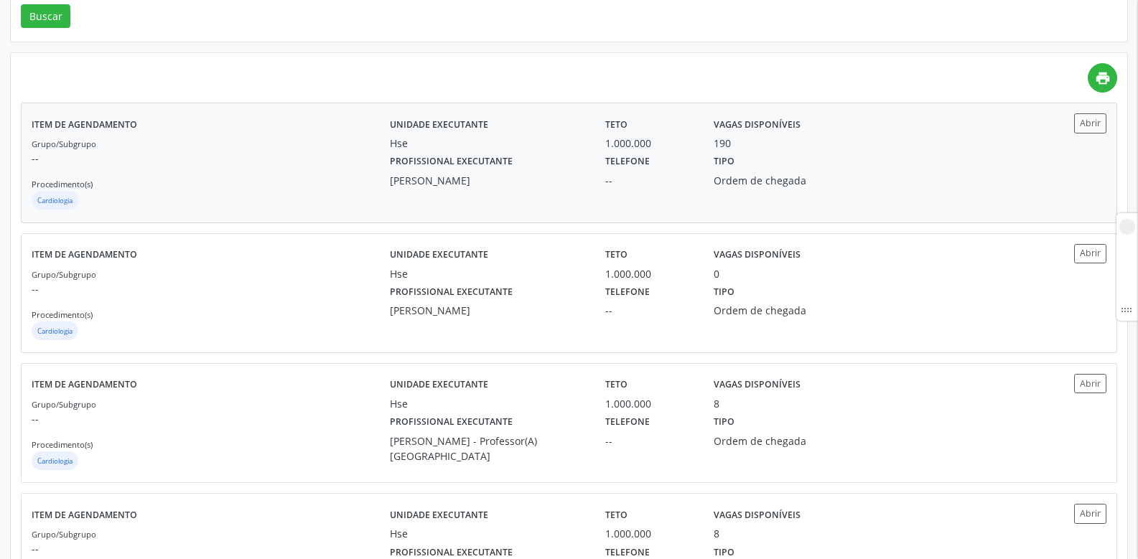
click at [430, 169] on label "Profissional executante" at bounding box center [451, 162] width 123 height 22
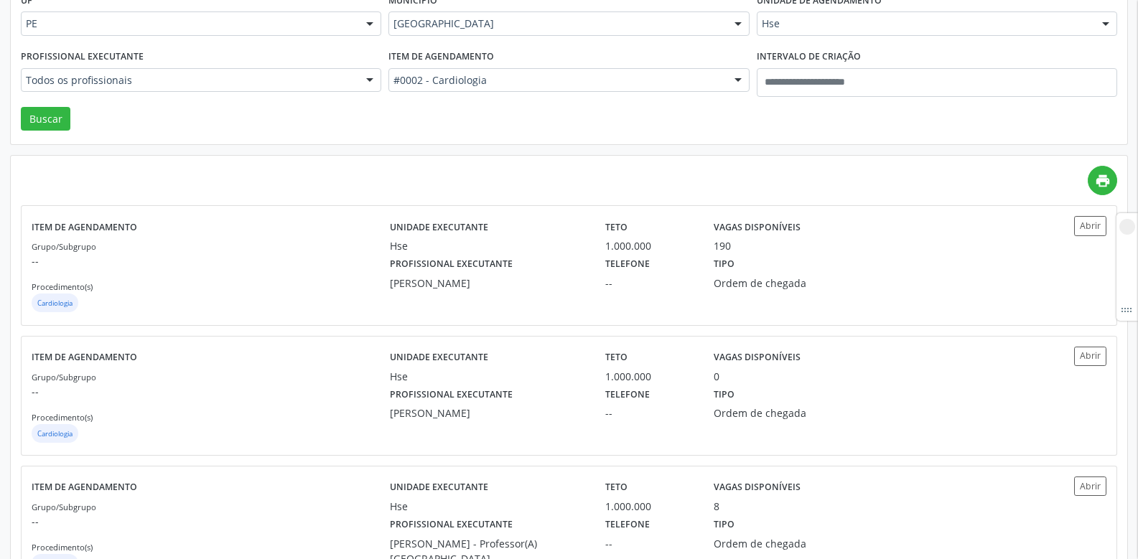
scroll to position [0, 0]
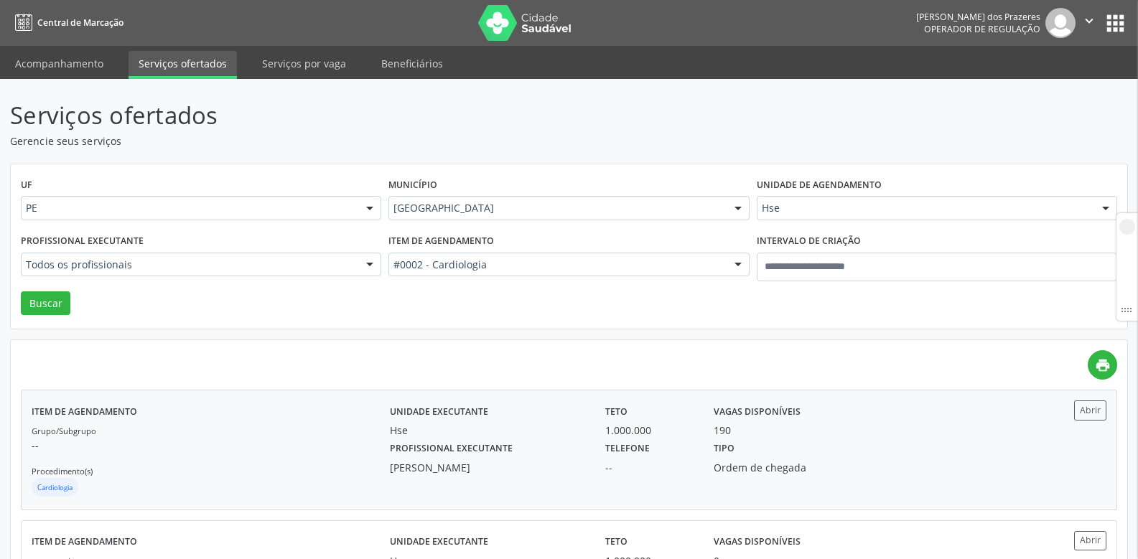
click at [655, 414] on div "Teto 1.000.000" at bounding box center [649, 419] width 108 height 37
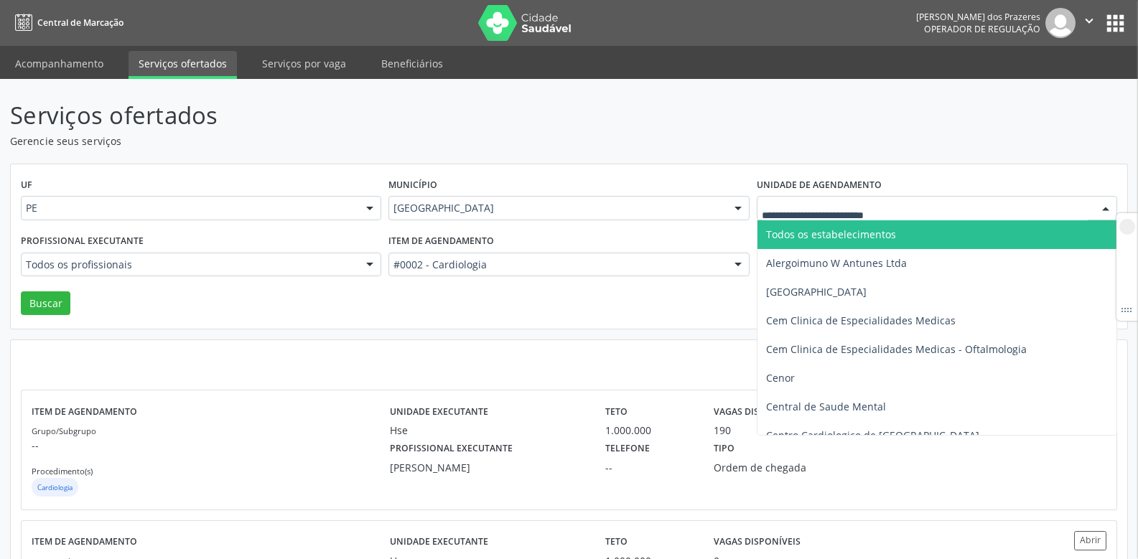
click at [820, 221] on span "Todos os estabelecimentos" at bounding box center [938, 234] width 360 height 29
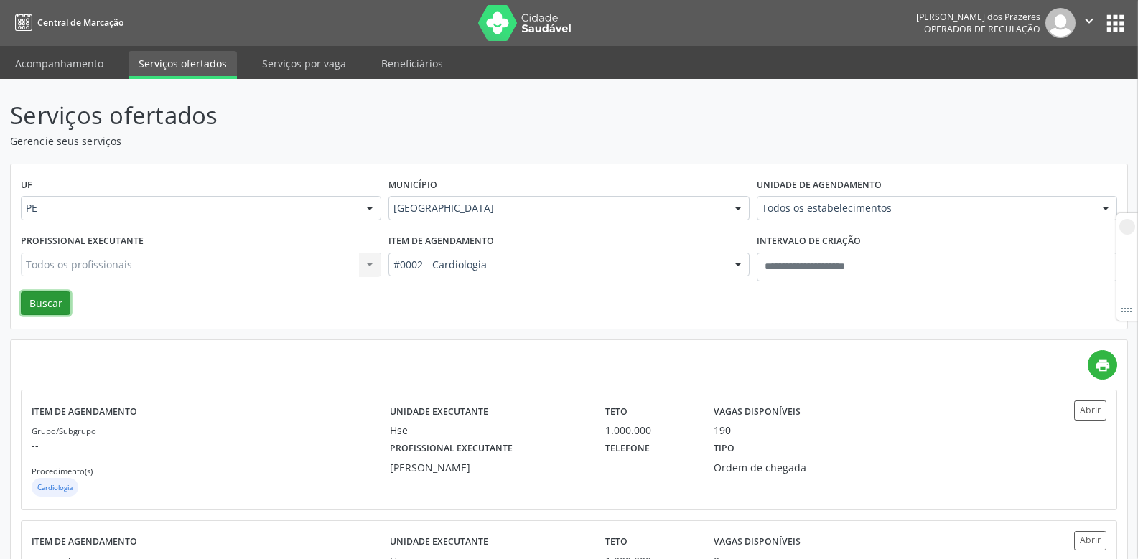
click at [22, 305] on button "Buscar" at bounding box center [46, 304] width 50 height 24
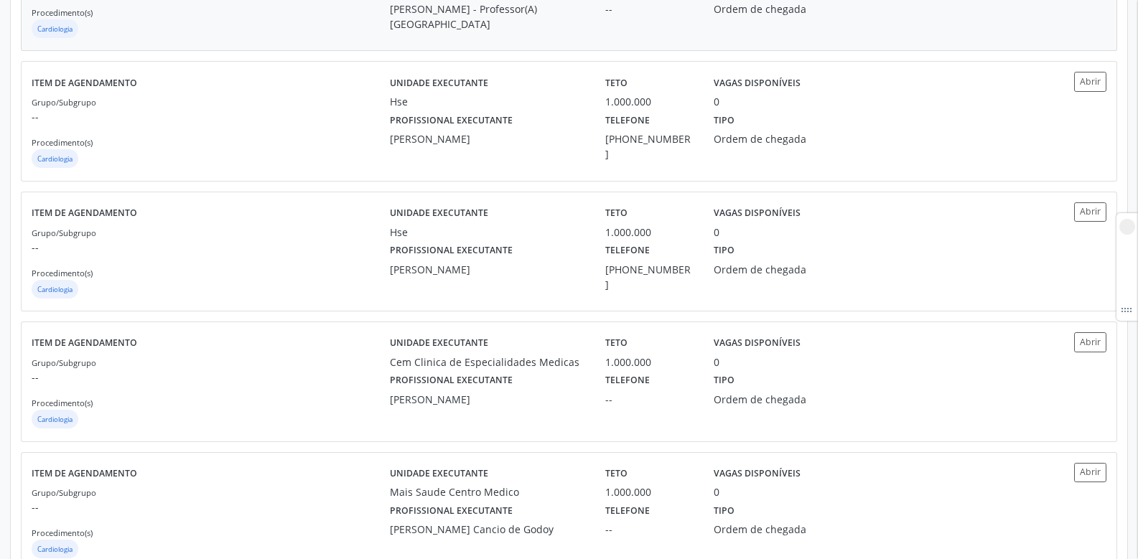
scroll to position [1839, 0]
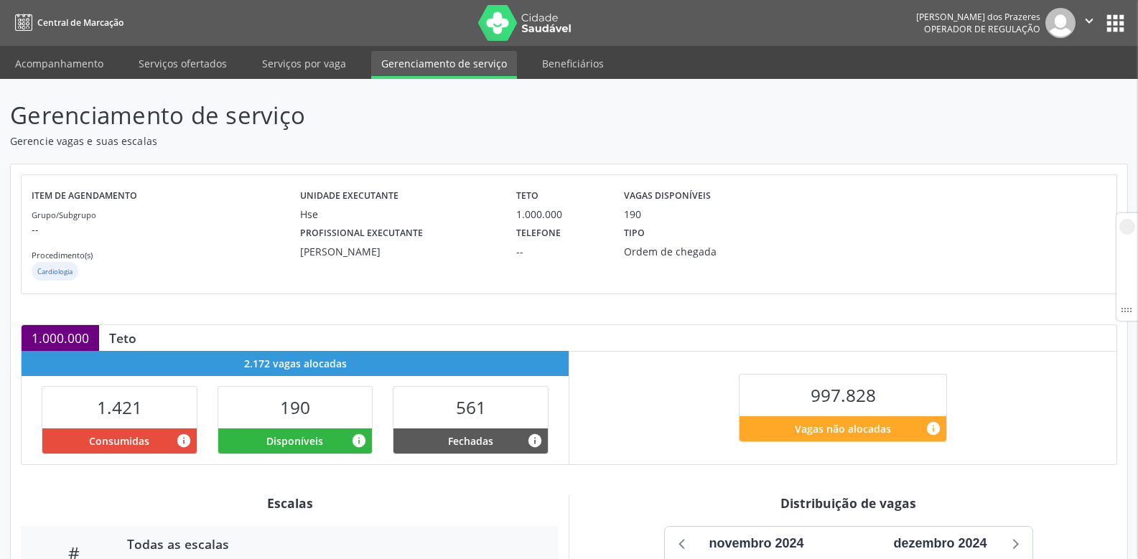
scroll to position [215, 0]
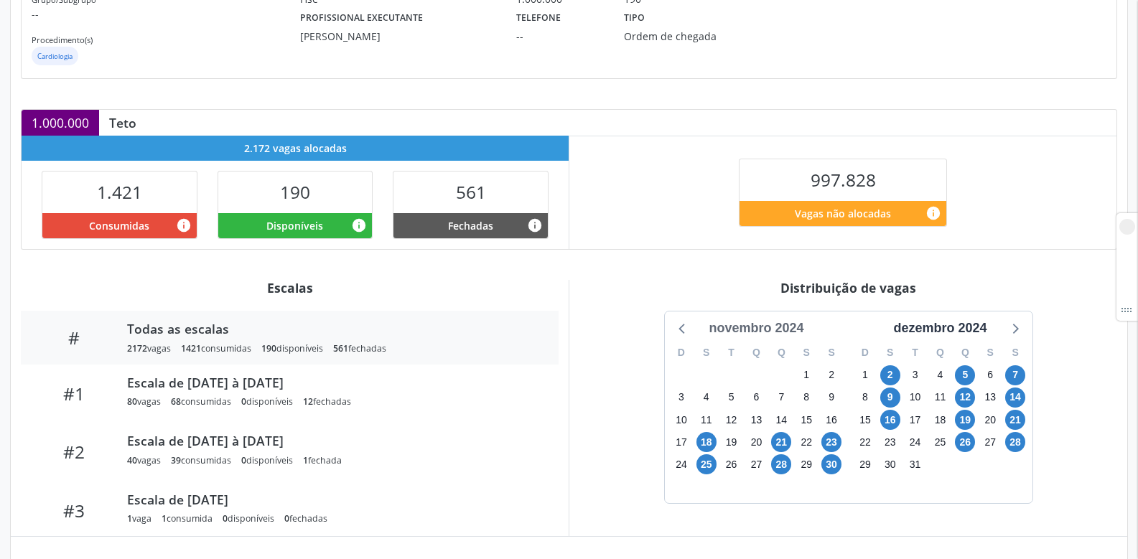
click at [760, 332] on div "novembro 2024" at bounding box center [756, 328] width 106 height 19
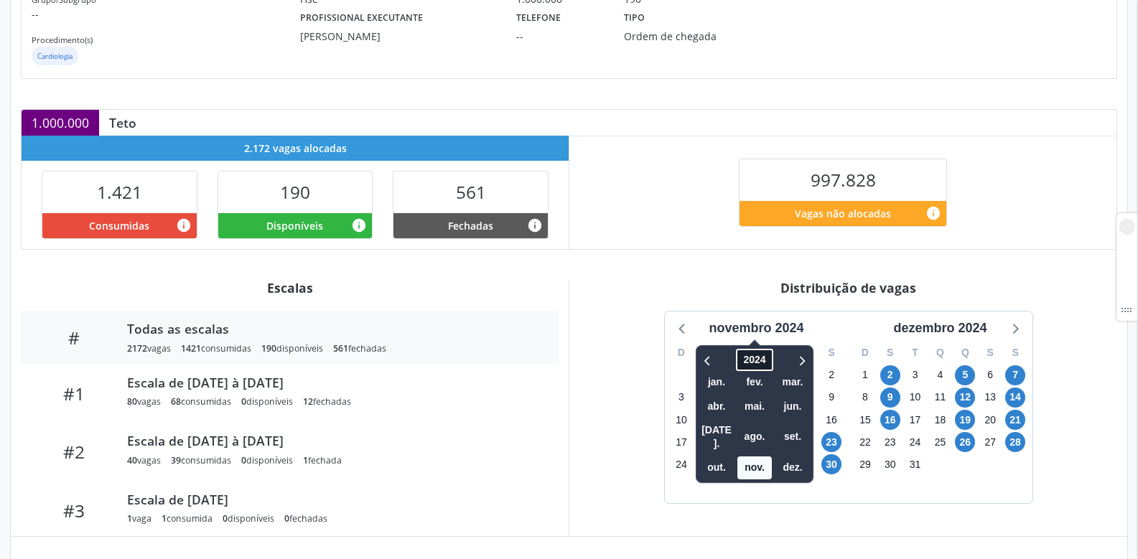
click at [754, 360] on span "2024" at bounding box center [755, 360] width 37 height 22
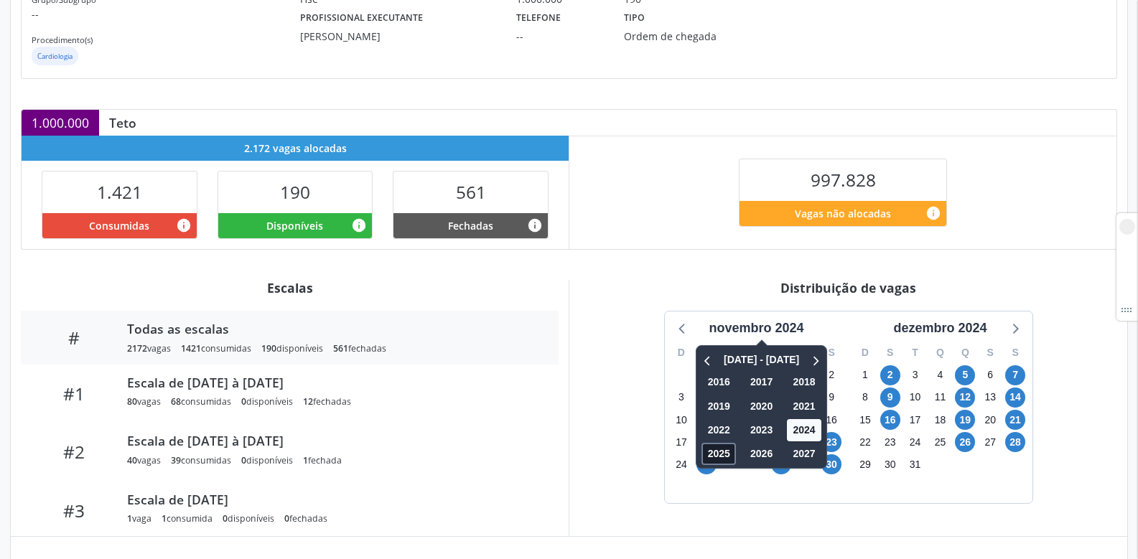
click at [722, 452] on span "2025" at bounding box center [719, 454] width 34 height 22
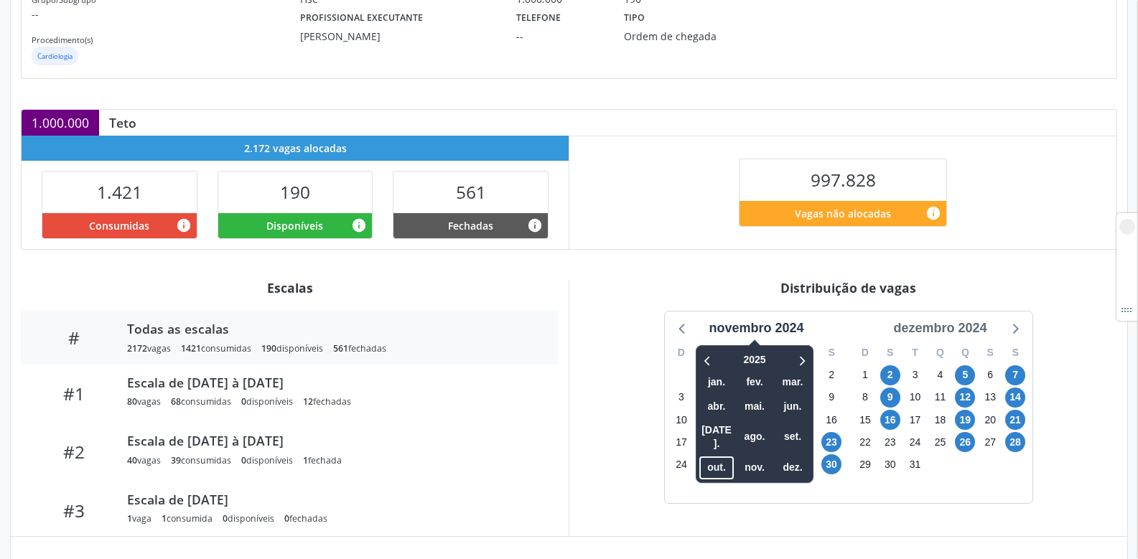
click at [909, 328] on div "dezembro 2024" at bounding box center [940, 328] width 105 height 19
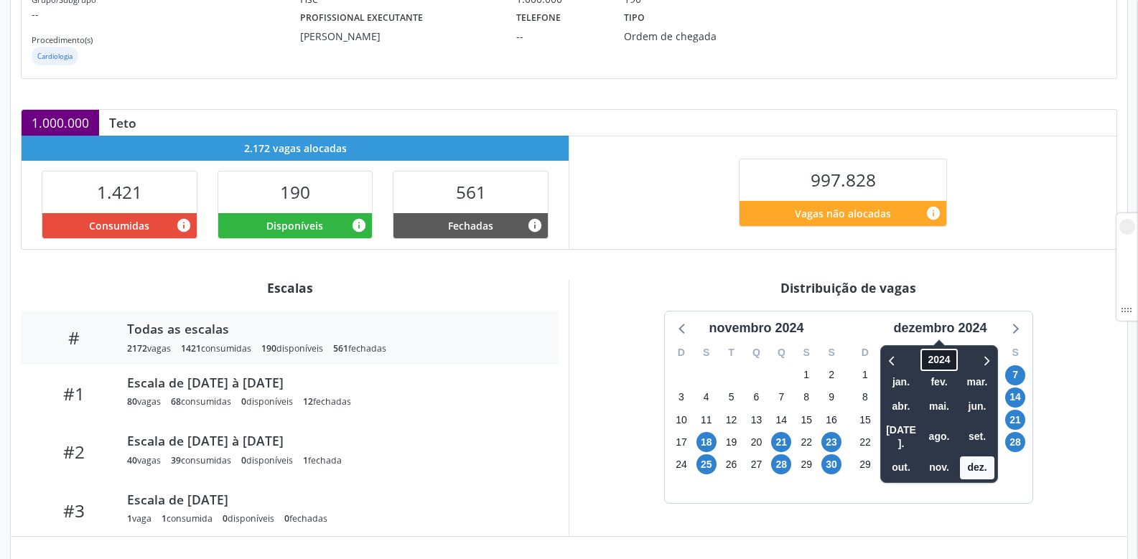
click at [931, 359] on span "2024" at bounding box center [939, 360] width 37 height 22
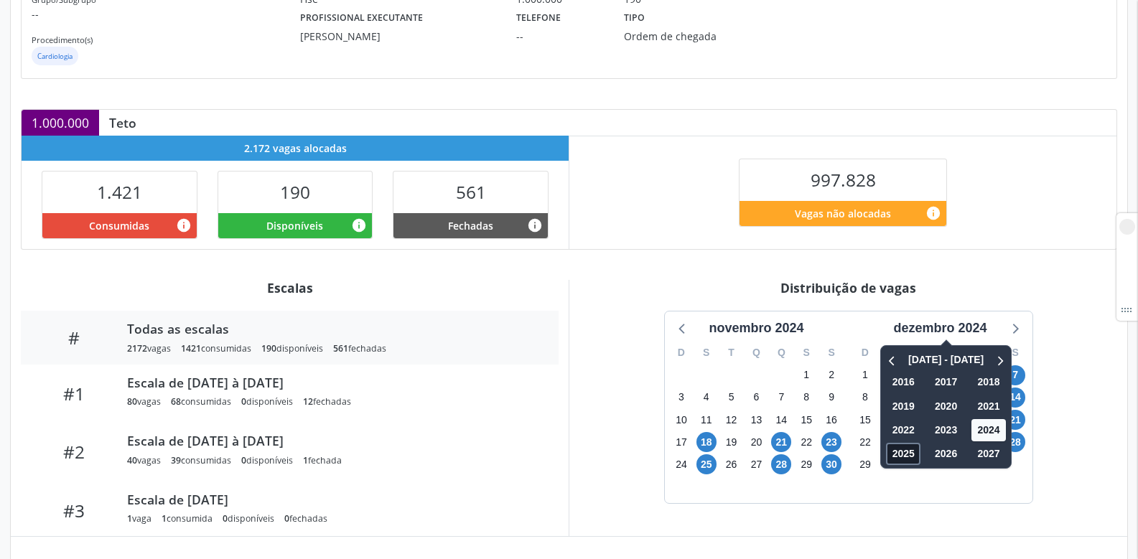
click at [907, 446] on span "2025" at bounding box center [904, 454] width 34 height 22
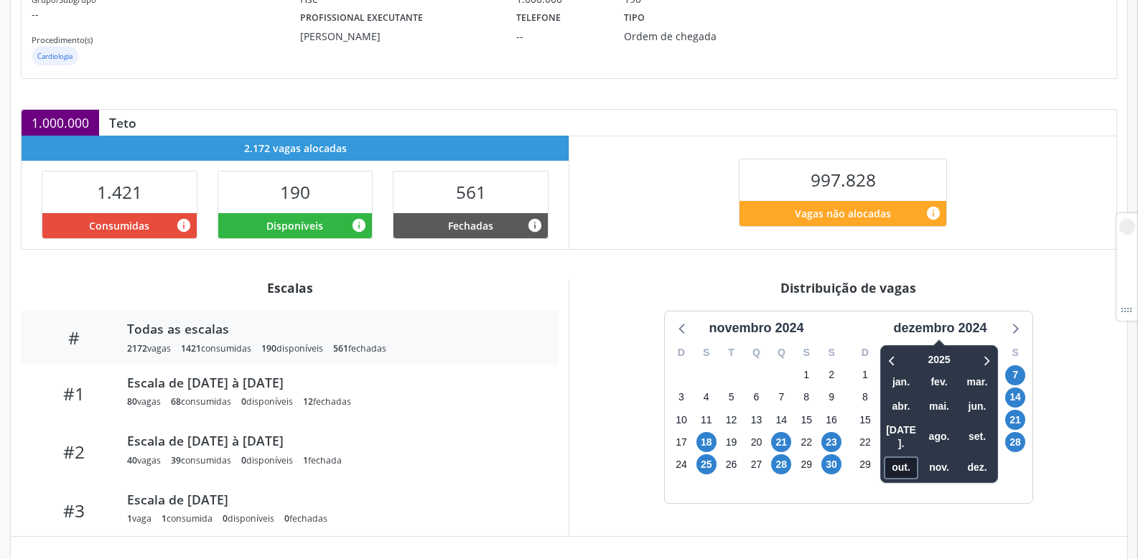
click at [906, 457] on span "out." at bounding box center [901, 468] width 34 height 22
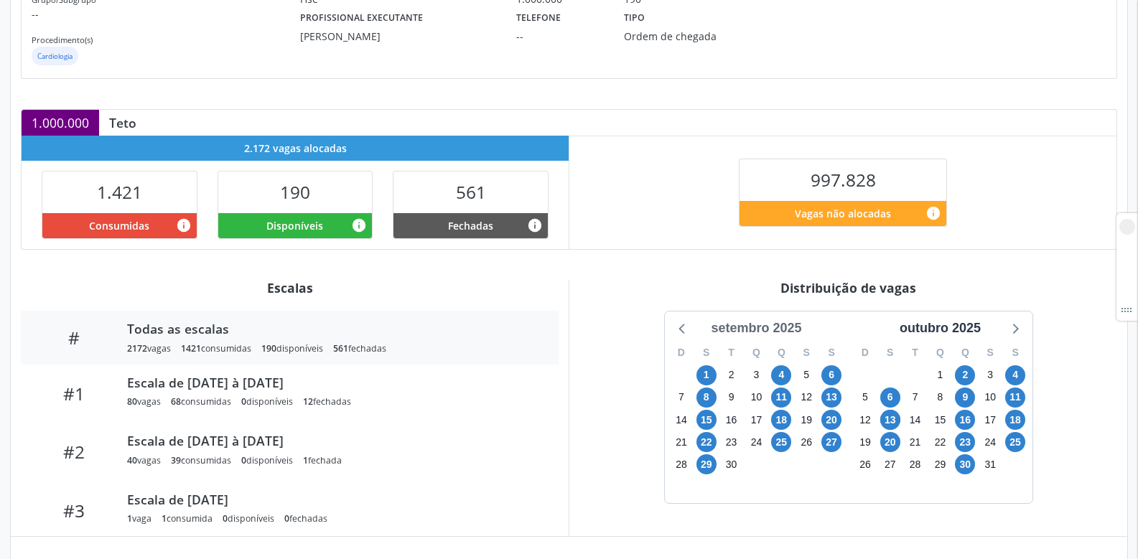
click at [782, 324] on div "setembro 2025" at bounding box center [756, 328] width 102 height 19
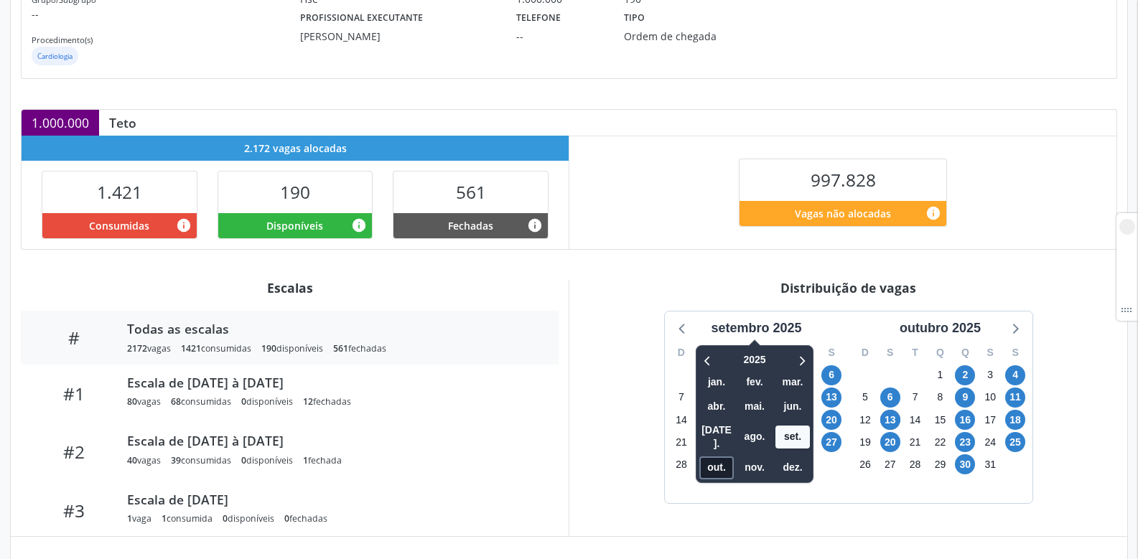
click at [718, 457] on span "out." at bounding box center [717, 468] width 34 height 22
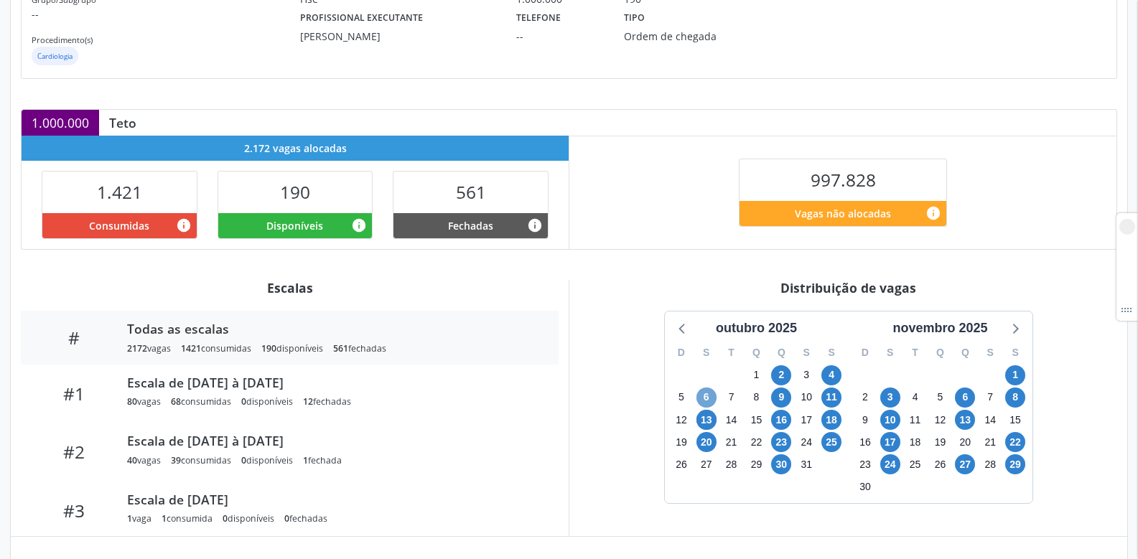
click at [705, 400] on span "6" at bounding box center [707, 398] width 20 height 20
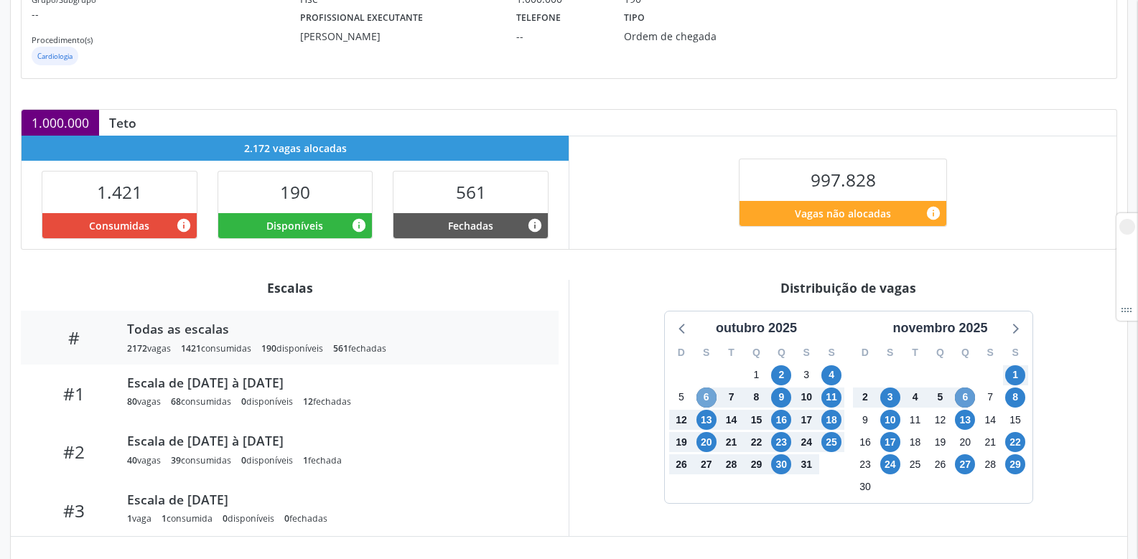
drag, startPoint x: 705, startPoint y: 400, endPoint x: 965, endPoint y: 397, distance: 259.3
click at [965, 397] on div "outubro 2025 D S T Q Q S S 28 29 30 1 2 3 4 5 6 7 8 9 10 11 12 13 14 15 16 17 1…" at bounding box center [849, 408] width 368 height 192
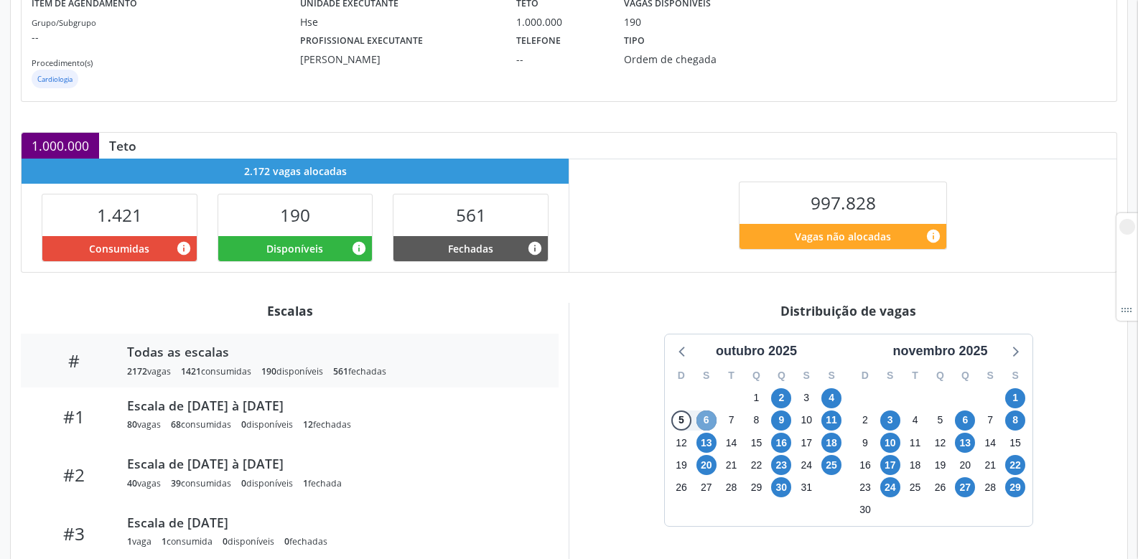
scroll to position [287, 0]
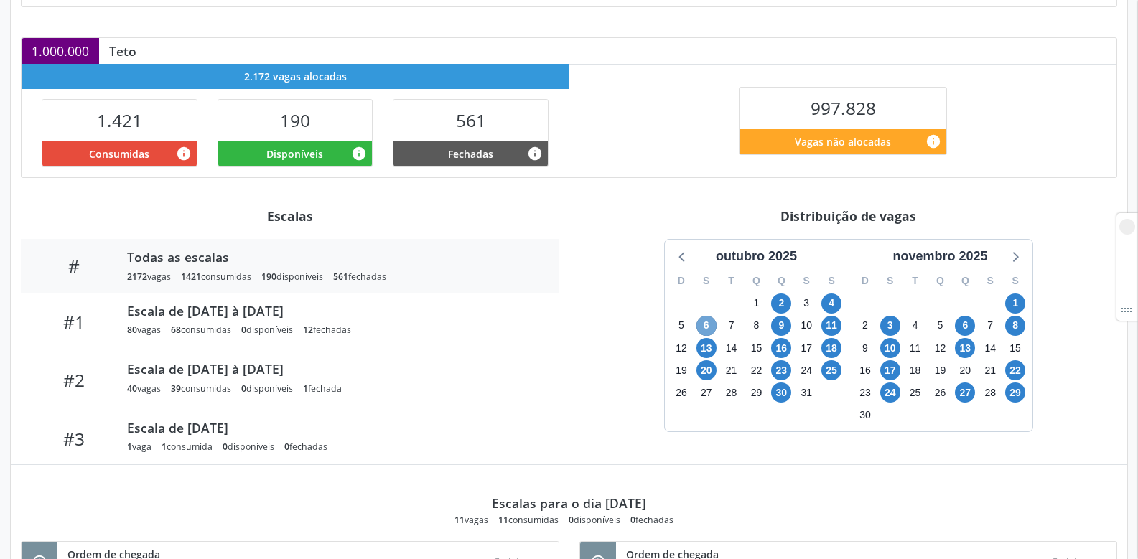
click at [712, 322] on span "6" at bounding box center [707, 326] width 20 height 20
click at [971, 326] on span "6" at bounding box center [965, 326] width 20 height 20
click at [966, 323] on span "6" at bounding box center [965, 326] width 20 height 20
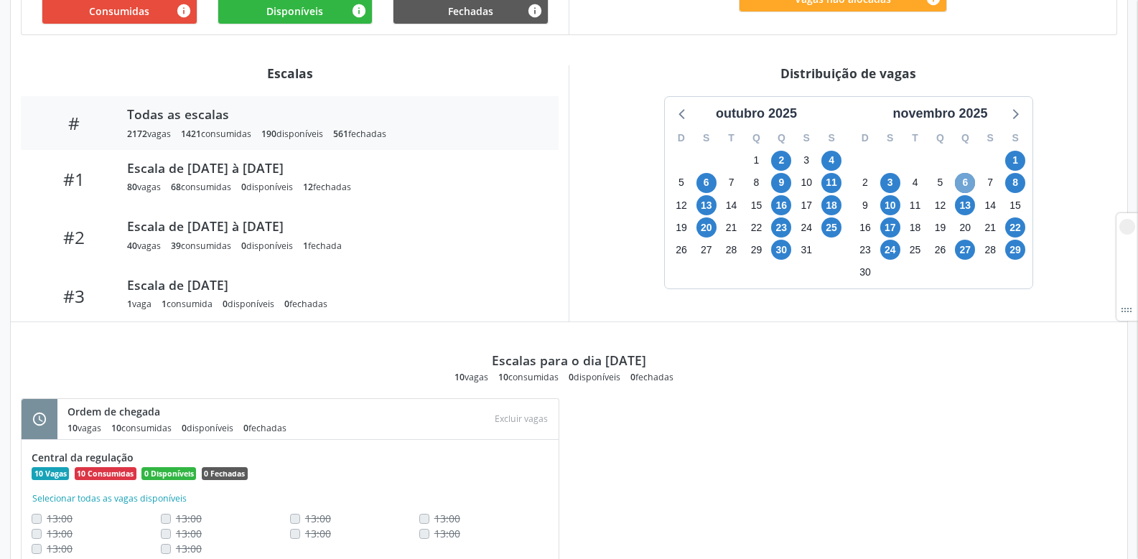
scroll to position [431, 0]
drag, startPoint x: 563, startPoint y: 379, endPoint x: 633, endPoint y: 379, distance: 69.7
click at [633, 379] on div "10 vagas 10 consumidas 0 disponíveis 0 fechadas" at bounding box center [569, 377] width 229 height 12
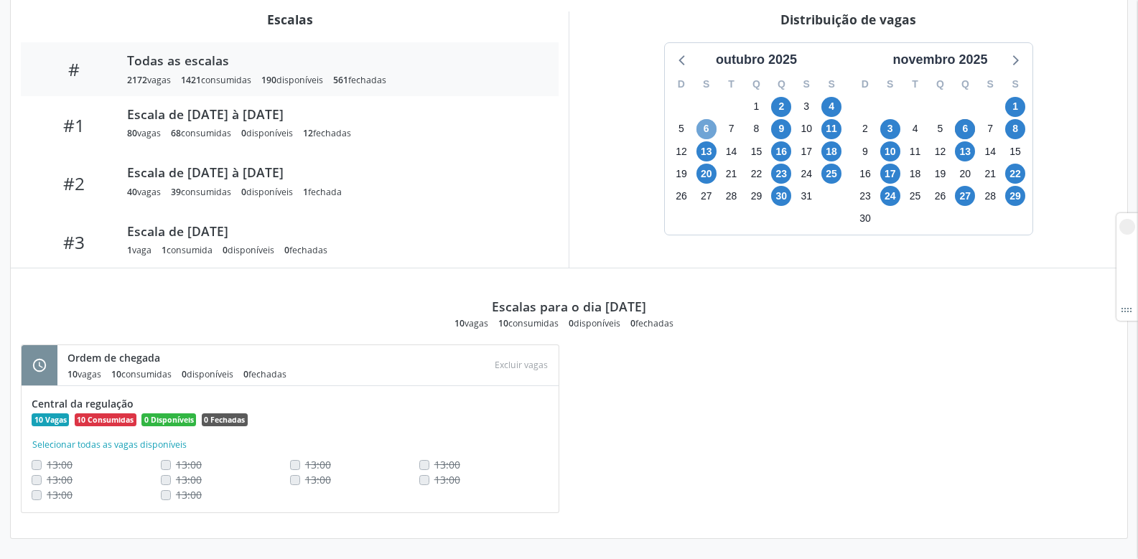
click at [702, 129] on span "6" at bounding box center [707, 129] width 20 height 20
drag, startPoint x: 702, startPoint y: 126, endPoint x: 563, endPoint y: 159, distance: 143.2
click at [563, 159] on div "Escalas # Todas as escalas 2172 vagas 1421 consumidas 190 disponíveis 561 fecha…" at bounding box center [569, 139] width 1117 height 257
click at [704, 152] on span "13" at bounding box center [707, 151] width 20 height 20
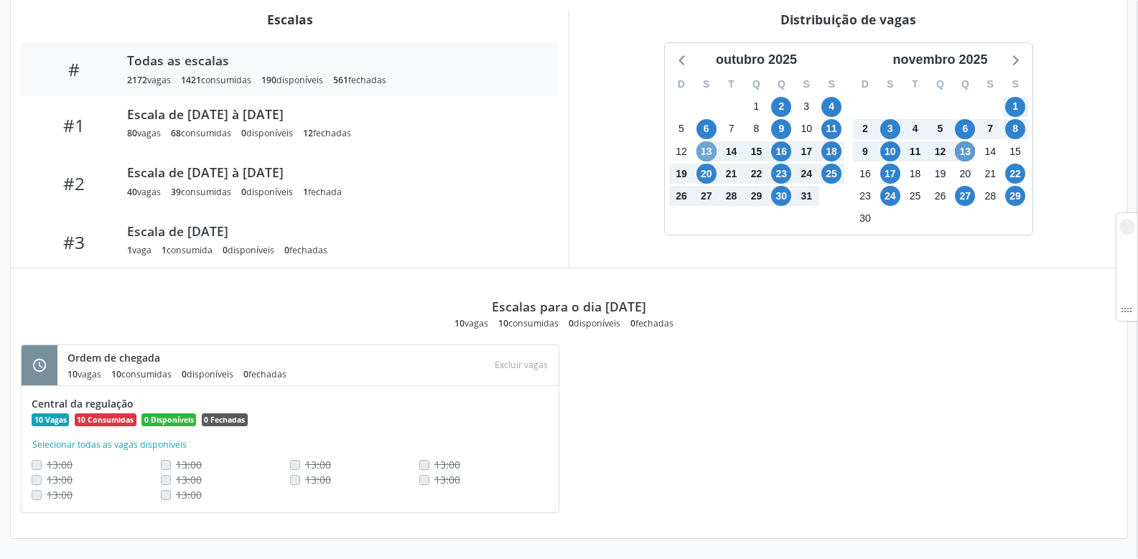
drag, startPoint x: 704, startPoint y: 152, endPoint x: 967, endPoint y: 149, distance: 263.6
click at [967, 149] on div "outubro 2025 D S T Q Q S S 28 29 30 1 2 3 4 5 6 7 8 9 10 11 12 13 14 15 16 17 1…" at bounding box center [849, 139] width 368 height 192
click at [967, 149] on span "13" at bounding box center [965, 151] width 20 height 20
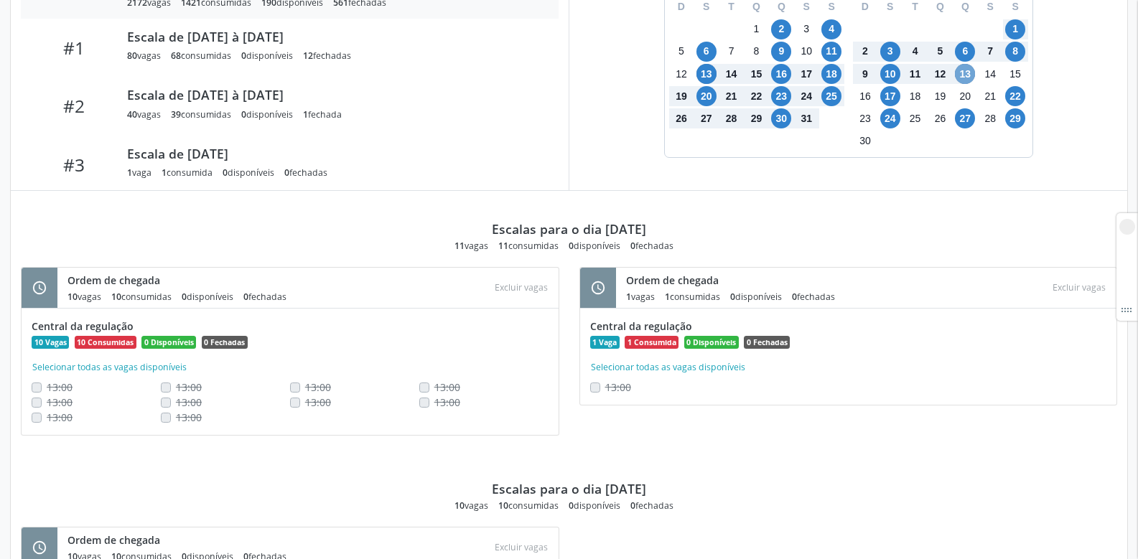
scroll to position [628, 0]
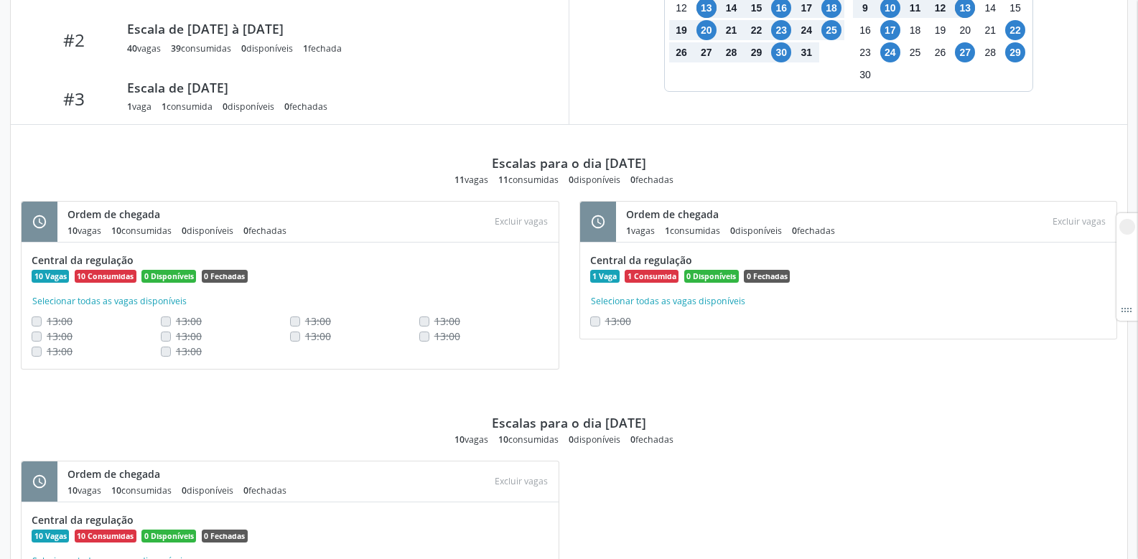
drag, startPoint x: 567, startPoint y: 182, endPoint x: 623, endPoint y: 186, distance: 56.2
click at [623, 186] on div "11 vagas 11 consumidas 0 disponíveis 0 fechadas" at bounding box center [569, 180] width 229 height 12
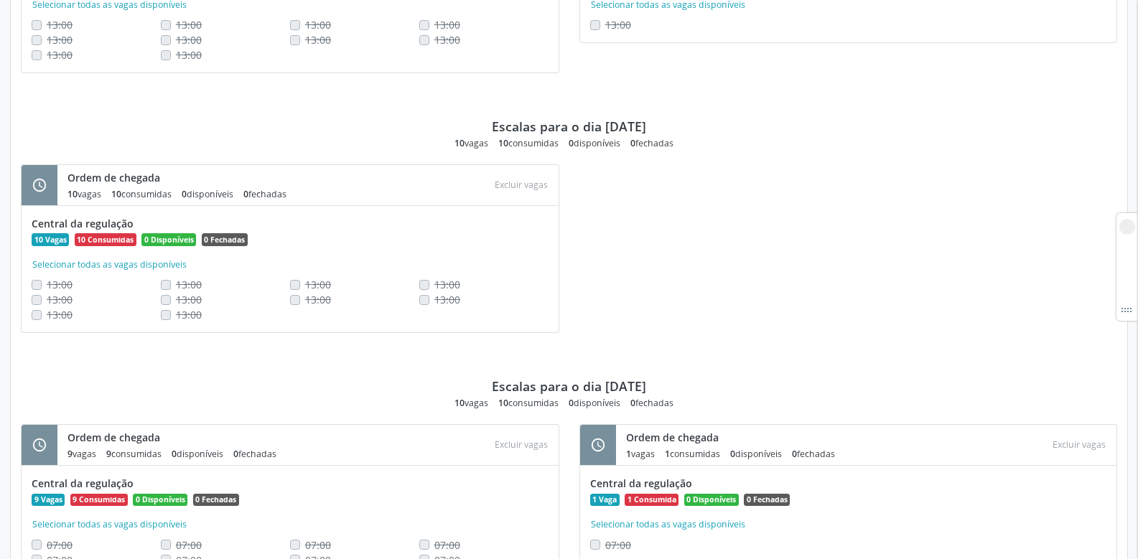
scroll to position [934, 0]
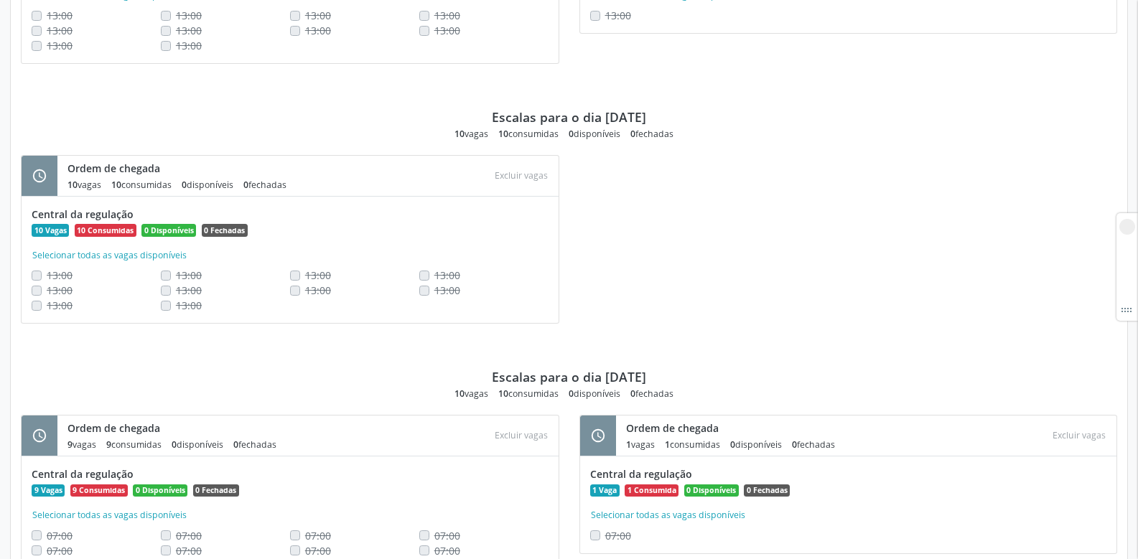
drag, startPoint x: 559, startPoint y: 135, endPoint x: 626, endPoint y: 144, distance: 66.7
click at [625, 142] on div "Escalas para o dia 16/10/2025 10 vagas 10 consumidas 0 disponíveis 0 fechadas s…" at bounding box center [569, 209] width 1097 height 260
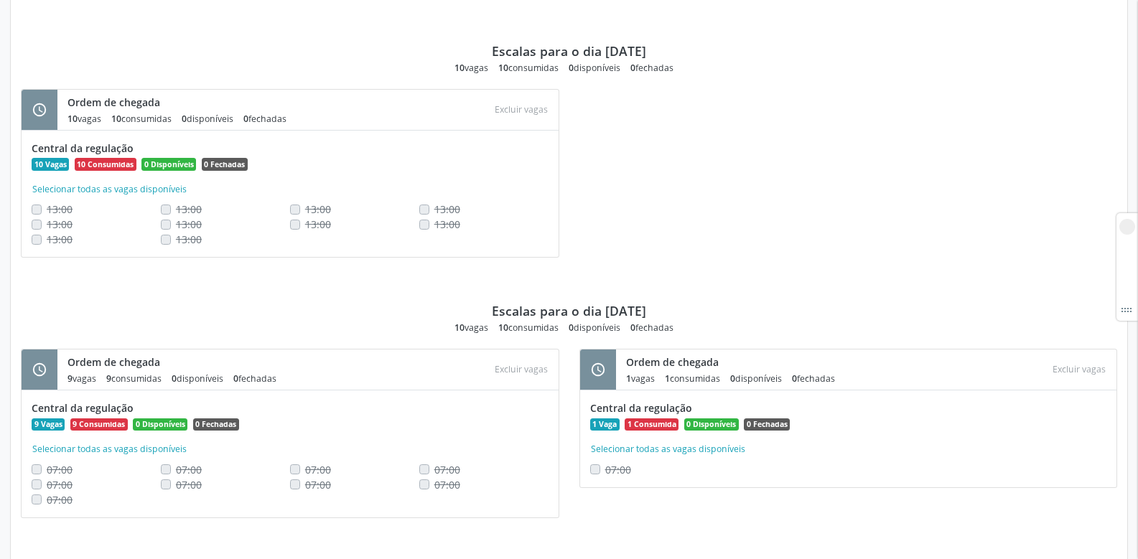
scroll to position [1077, 0]
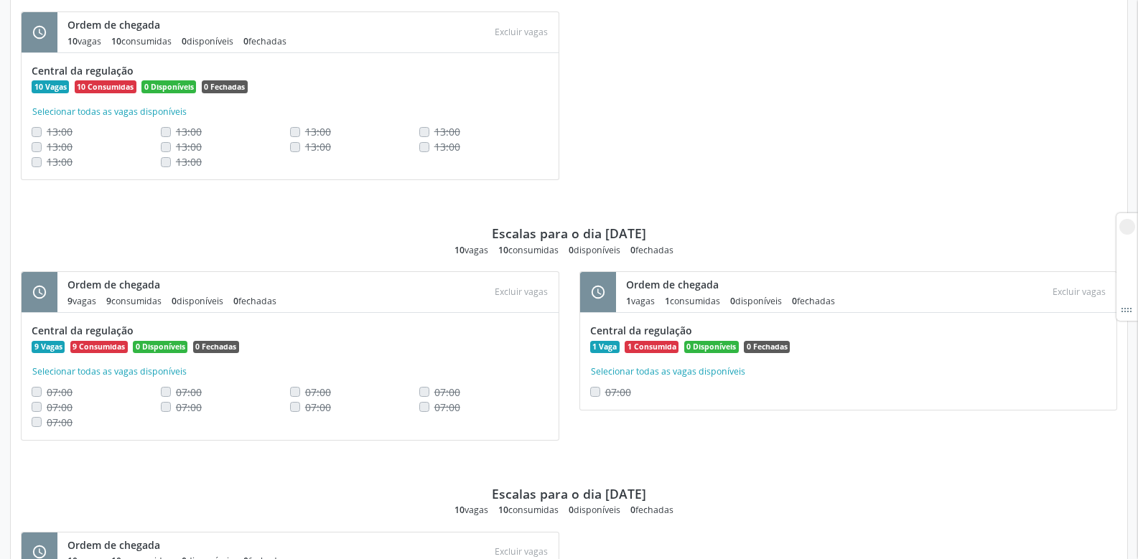
drag, startPoint x: 582, startPoint y: 254, endPoint x: 617, endPoint y: 256, distance: 34.5
click at [617, 256] on div "10 vagas 10 consumidas 0 disponíveis 0 fechadas" at bounding box center [569, 250] width 229 height 12
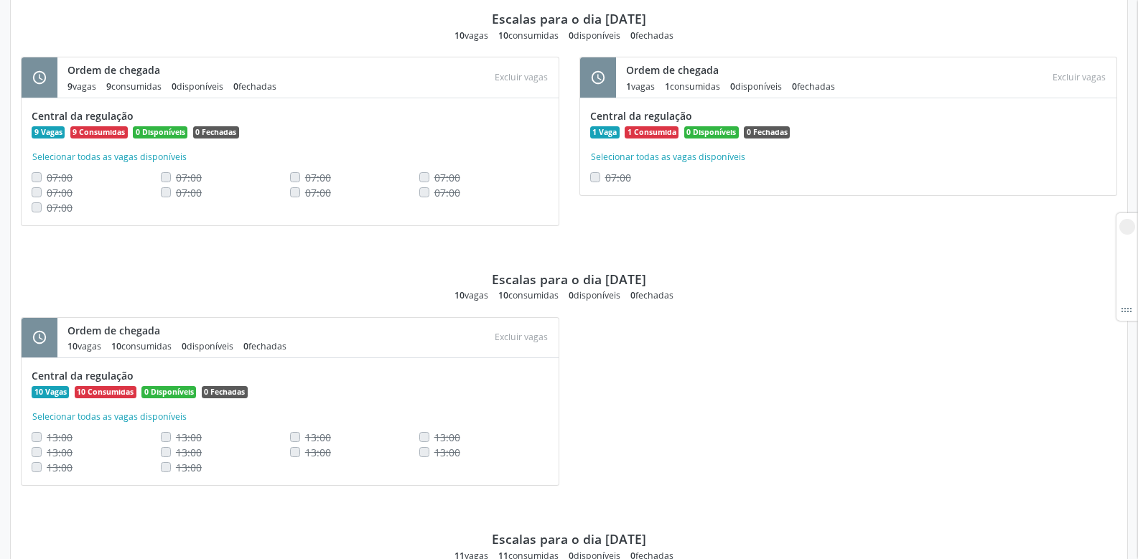
scroll to position [1293, 0]
drag, startPoint x: 610, startPoint y: 298, endPoint x: 628, endPoint y: 300, distance: 18.7
click at [623, 299] on div "10 vagas 10 consumidas 0 disponíveis 0 fechadas" at bounding box center [569, 295] width 229 height 12
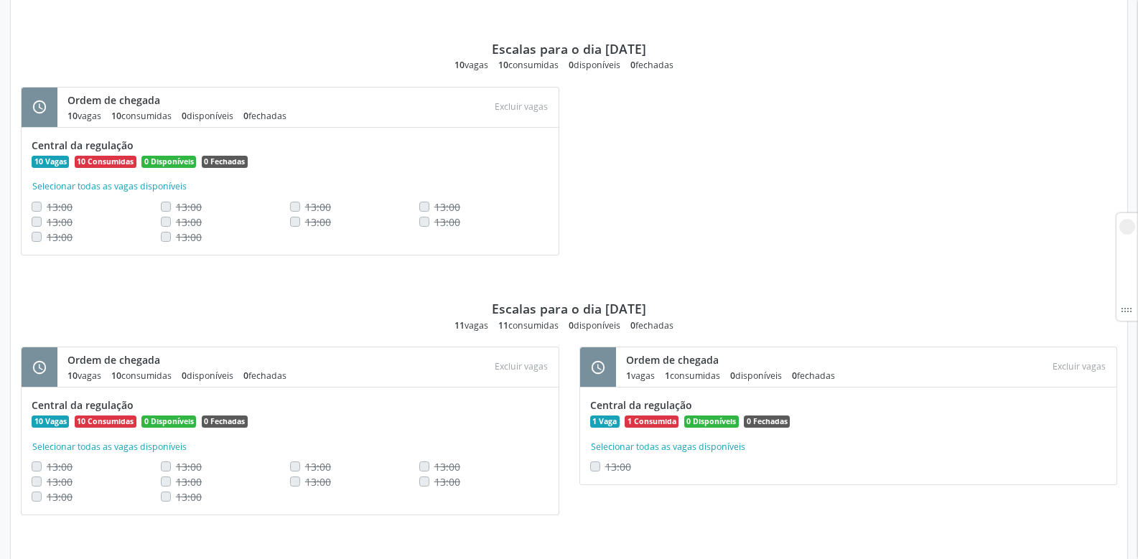
scroll to position [1580, 0]
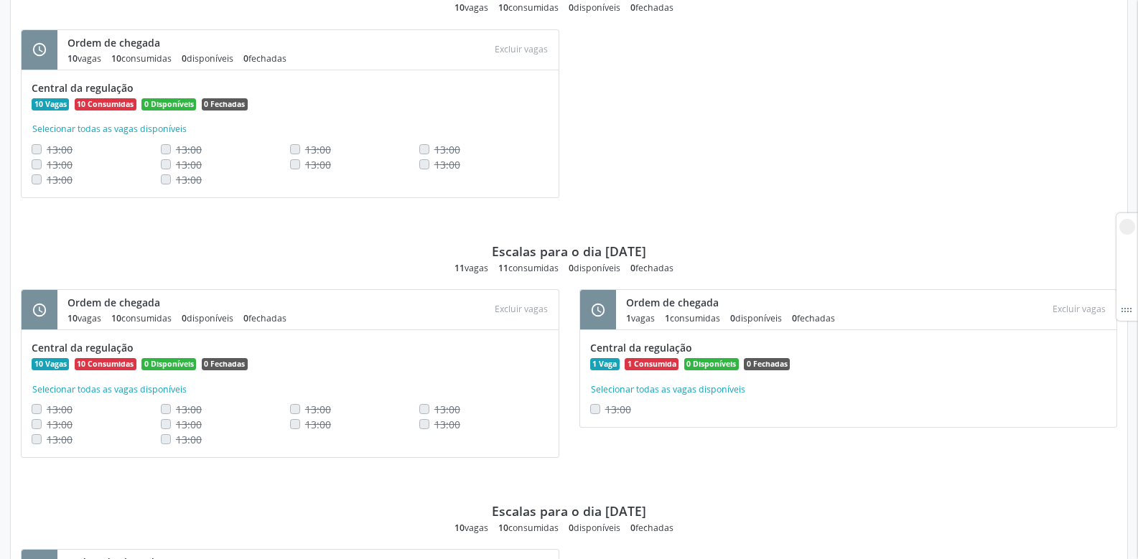
drag, startPoint x: 566, startPoint y: 266, endPoint x: 630, endPoint y: 274, distance: 64.4
click at [626, 274] on div "11 vagas 11 consumidas 0 disponíveis 0 fechadas" at bounding box center [569, 268] width 229 height 12
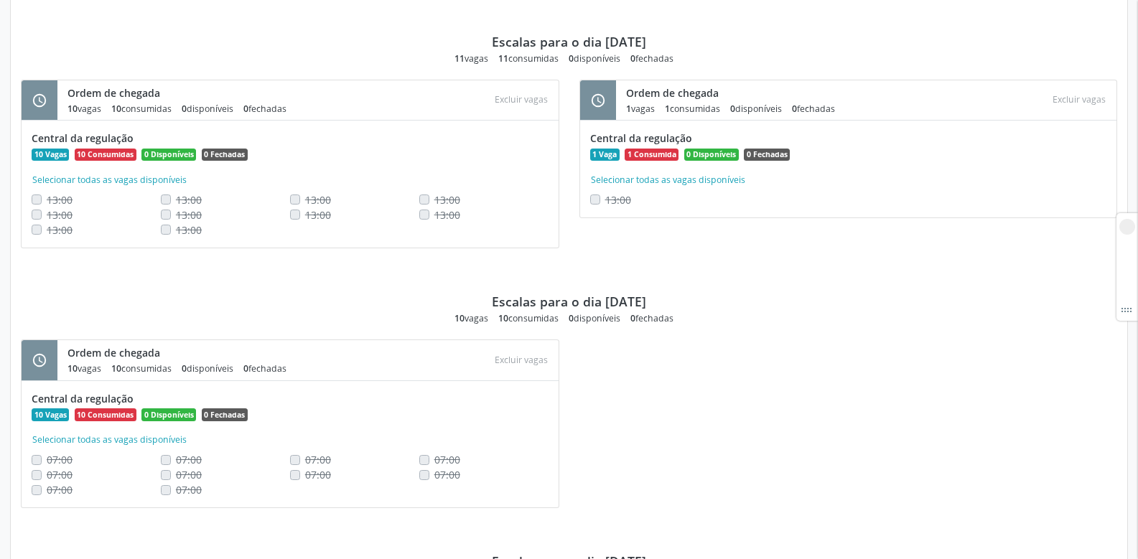
scroll to position [1796, 0]
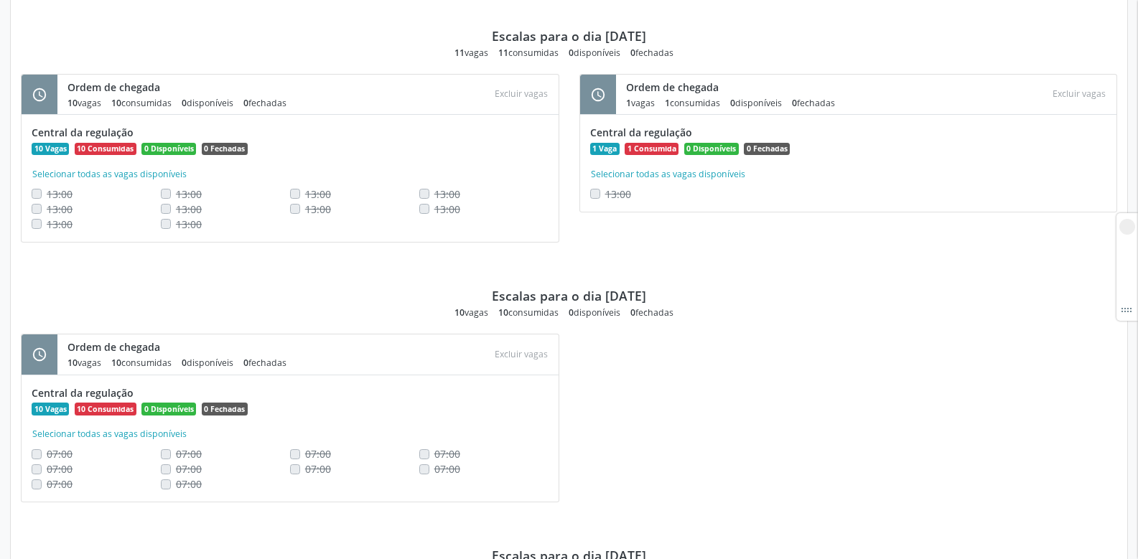
drag, startPoint x: 587, startPoint y: 298, endPoint x: 623, endPoint y: 300, distance: 36.7
click at [623, 300] on div "Escalas para o dia 25/10/2025" at bounding box center [569, 296] width 154 height 16
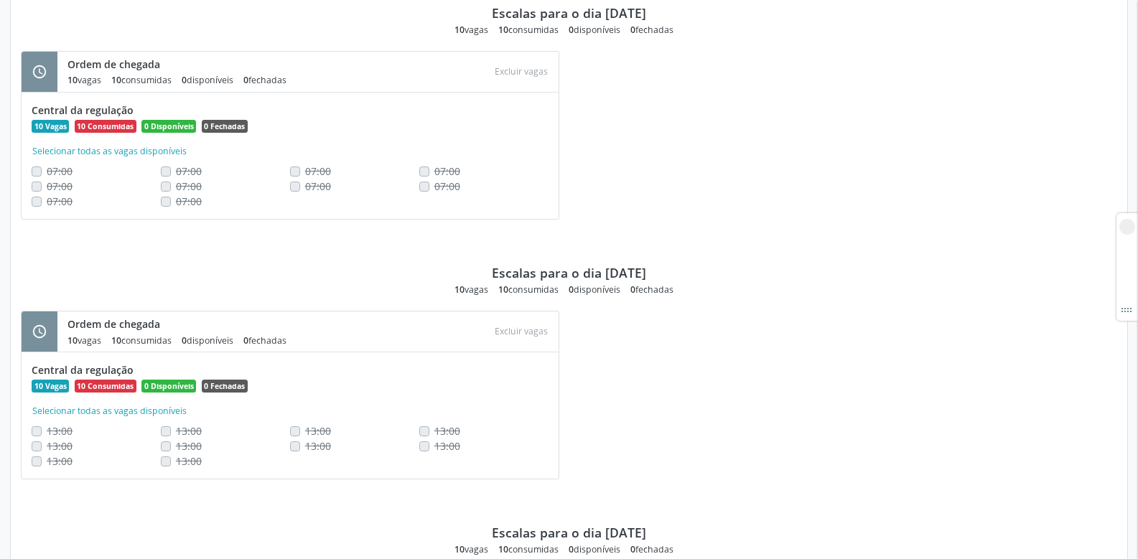
scroll to position [2083, 0]
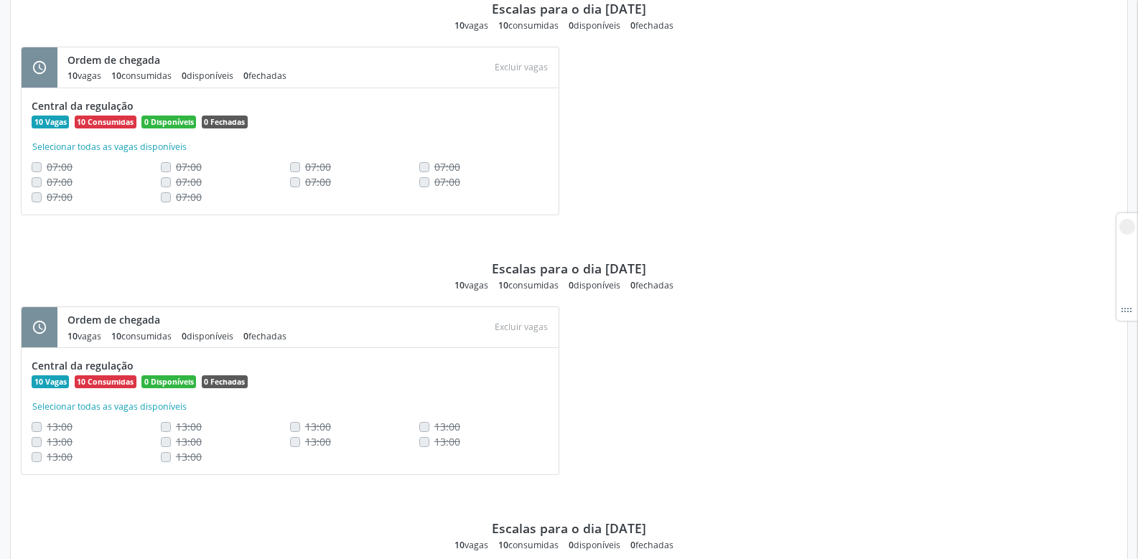
drag, startPoint x: 585, startPoint y: 271, endPoint x: 623, endPoint y: 275, distance: 38.3
click at [623, 275] on div "Escalas para o dia [DATE]" at bounding box center [569, 269] width 154 height 16
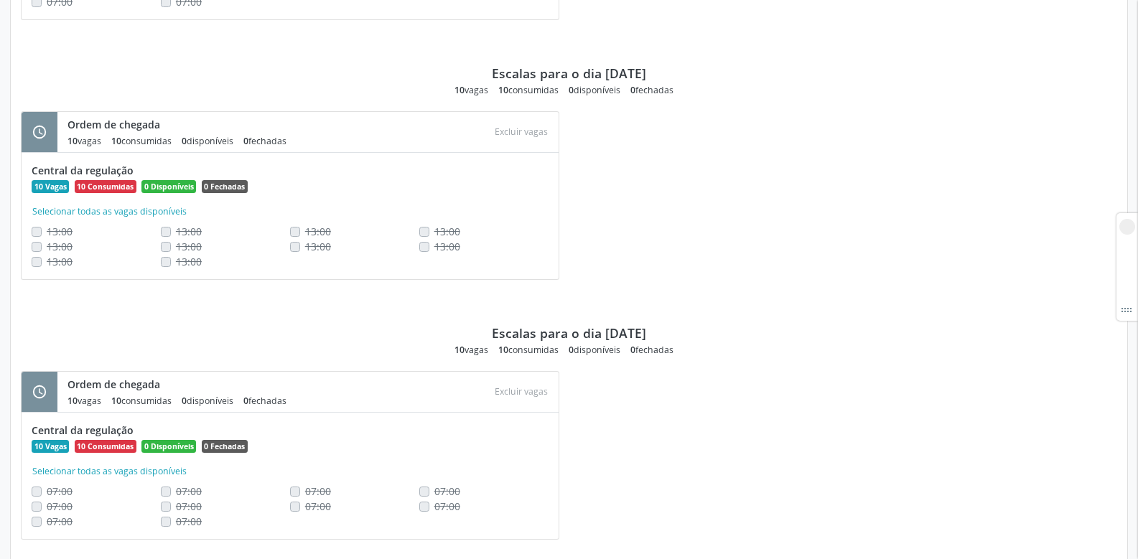
scroll to position [2298, 0]
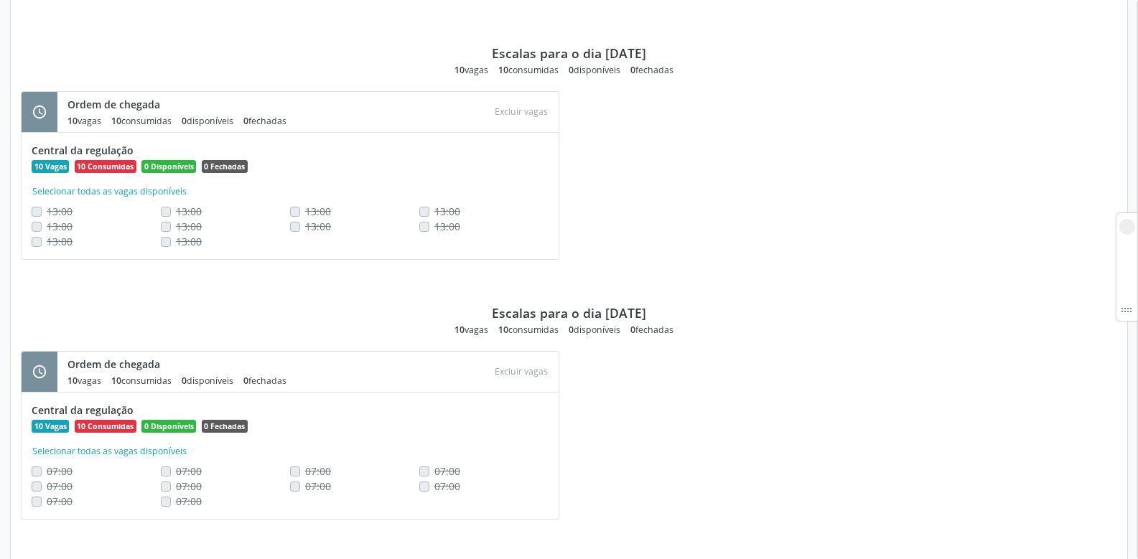
drag, startPoint x: 591, startPoint y: 320, endPoint x: 632, endPoint y: 326, distance: 41.4
click at [621, 324] on div "Escalas para o dia 01/11/2025 10 vagas 10 consumidas 0 disponíveis 0 fechadas" at bounding box center [569, 305] width 1097 height 61
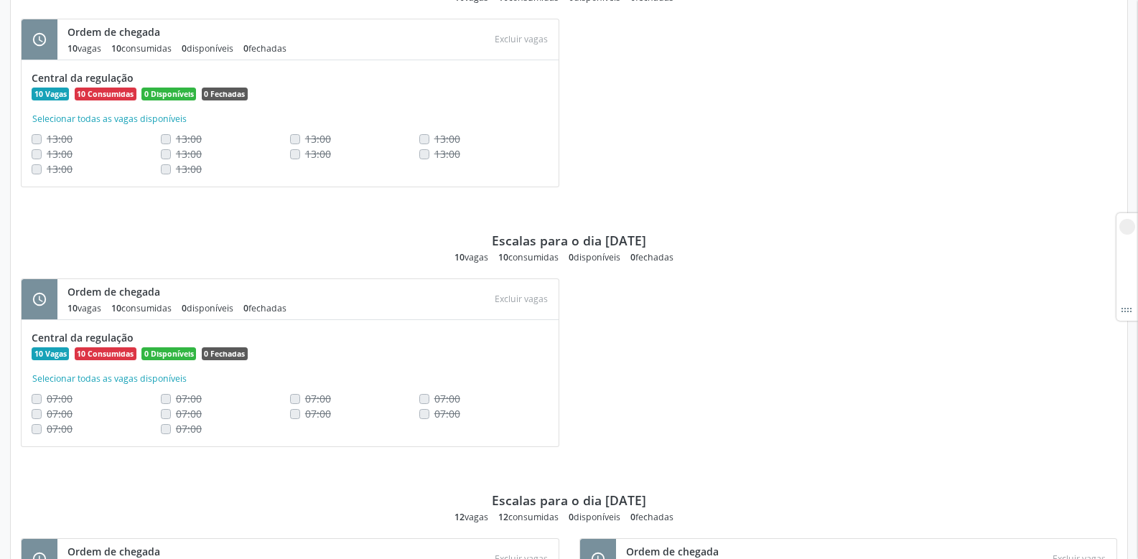
scroll to position [2514, 0]
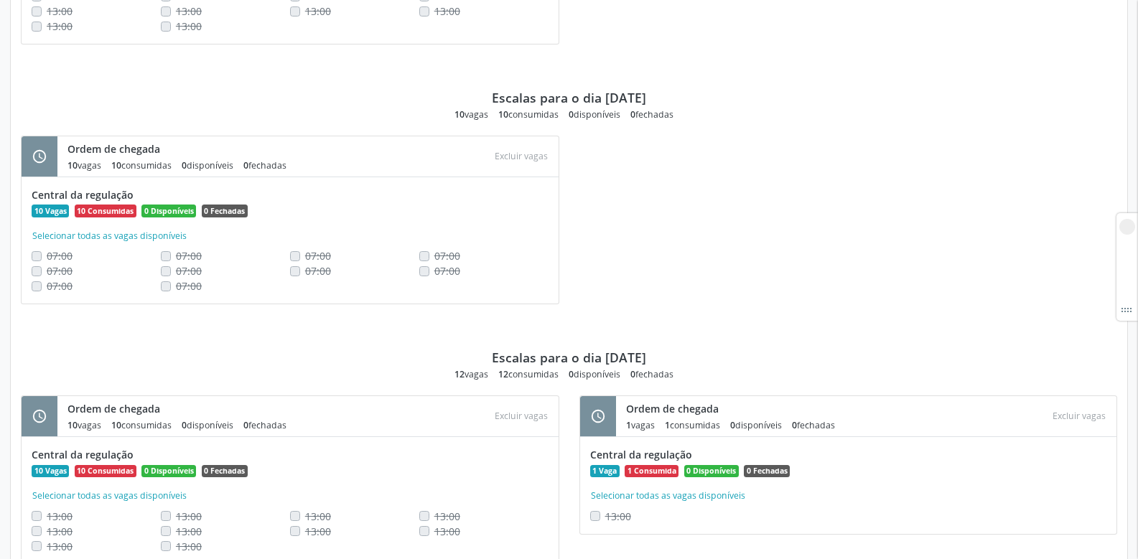
drag, startPoint x: 590, startPoint y: 357, endPoint x: 665, endPoint y: 361, distance: 74.8
click at [646, 363] on div "Escalas para o dia 03/11/2025" at bounding box center [569, 358] width 154 height 16
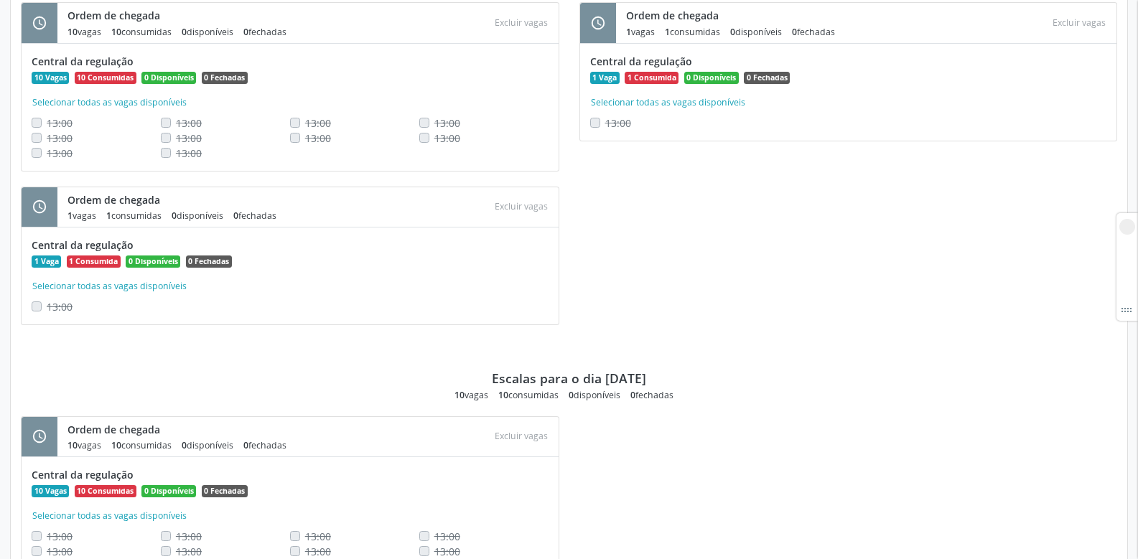
scroll to position [3017, 0]
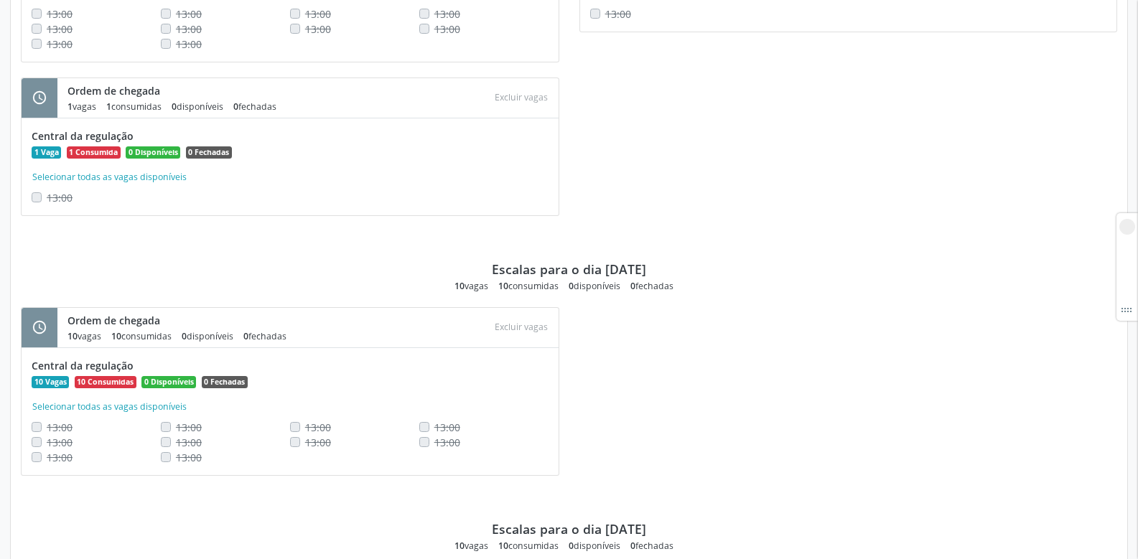
drag, startPoint x: 590, startPoint y: 269, endPoint x: 635, endPoint y: 274, distance: 45.5
click at [633, 274] on div "Escalas para o dia 06/11/2025" at bounding box center [569, 269] width 154 height 16
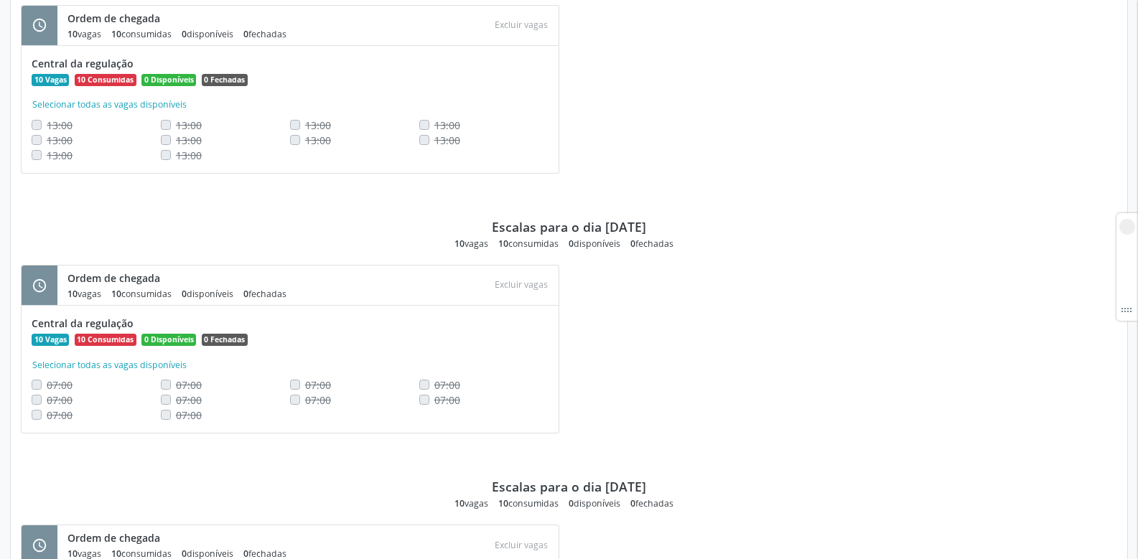
scroll to position [3376, 0]
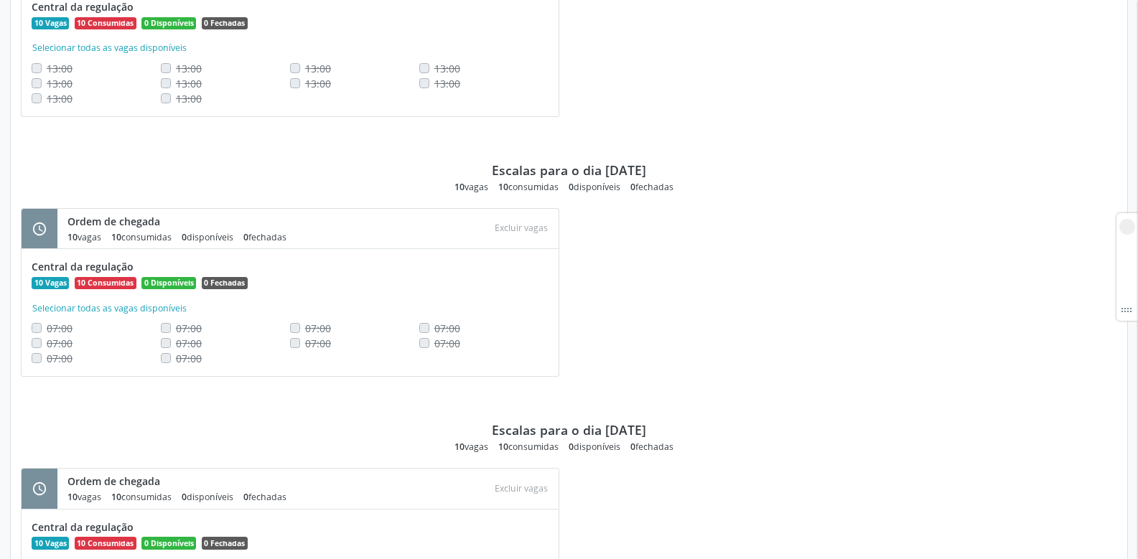
drag, startPoint x: 589, startPoint y: 170, endPoint x: 656, endPoint y: 180, distance: 68.3
click at [646, 177] on div "Escalas para o dia 08/11/2025" at bounding box center [569, 170] width 154 height 16
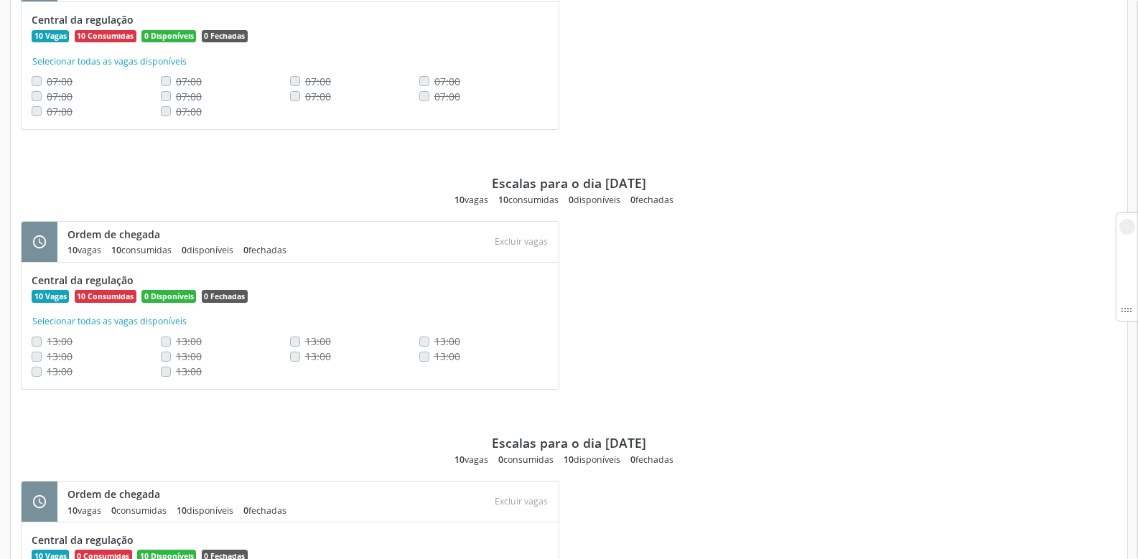
scroll to position [3663, 0]
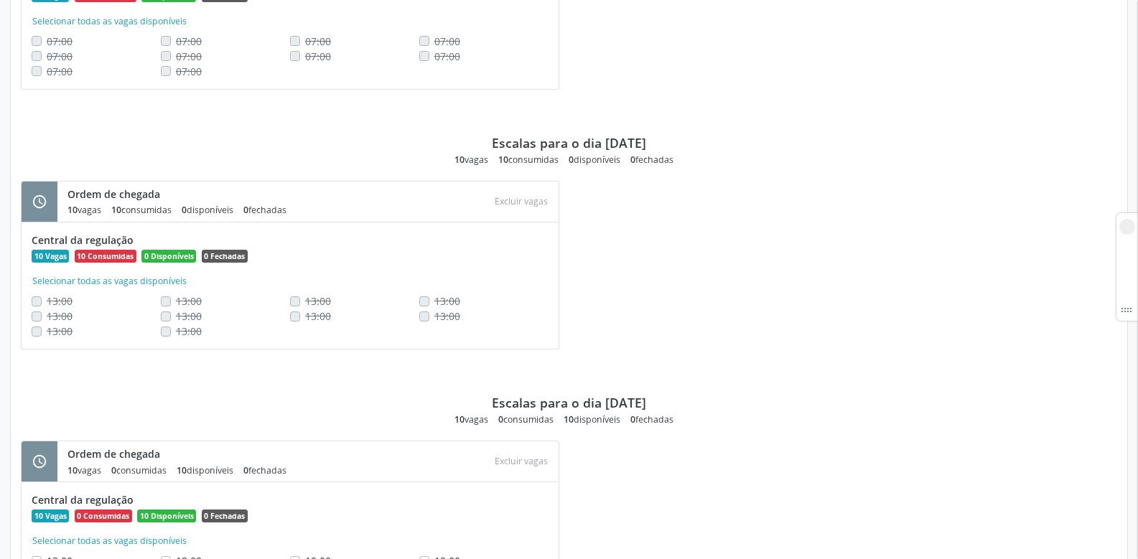
drag, startPoint x: 585, startPoint y: 143, endPoint x: 634, endPoint y: 143, distance: 48.8
click at [629, 143] on div "Escalas para o dia 10/11/2025" at bounding box center [569, 143] width 154 height 16
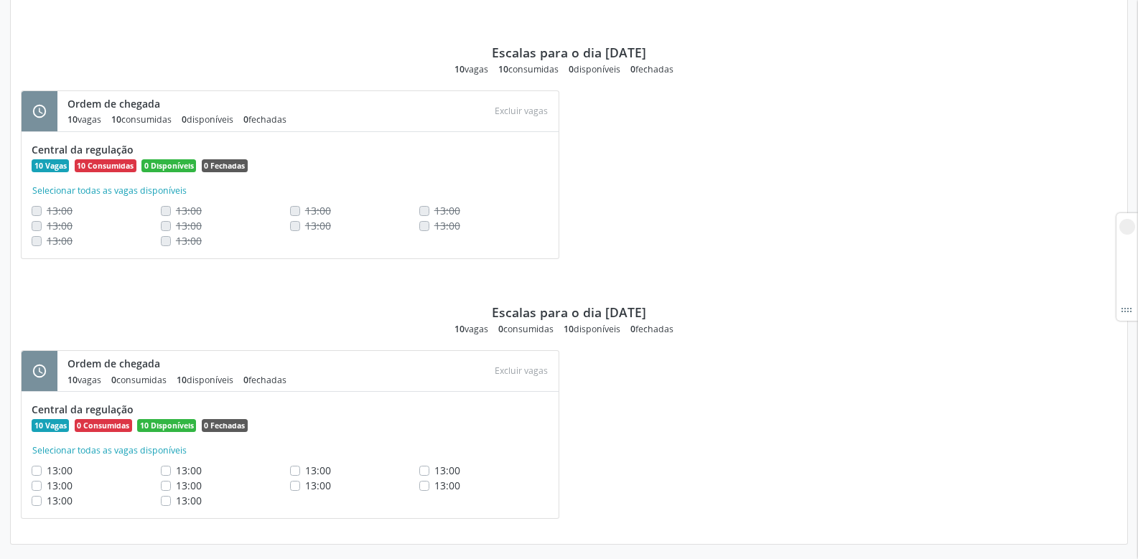
scroll to position [3759, 0]
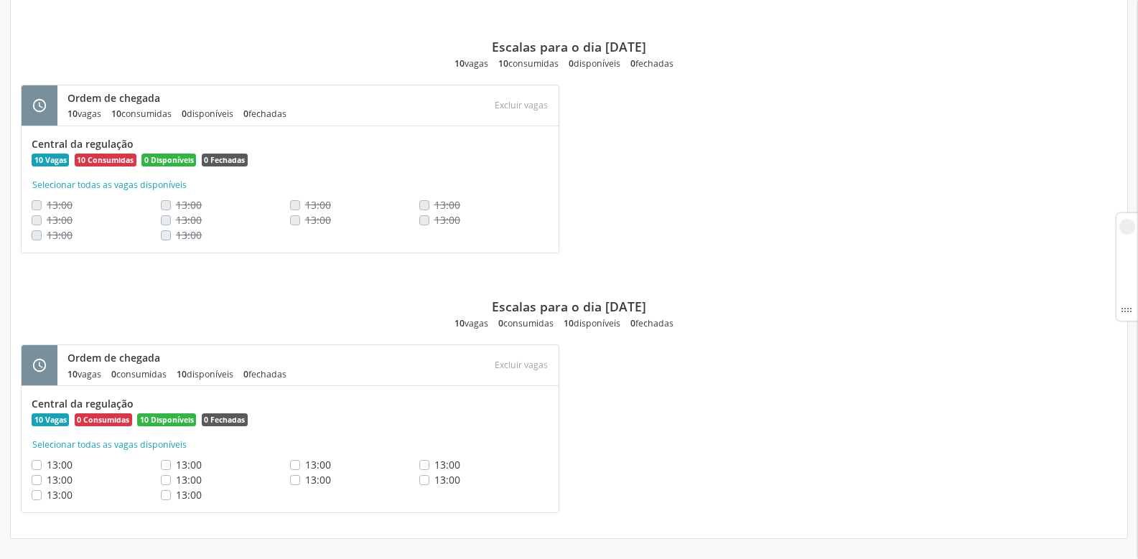
drag, startPoint x: 589, startPoint y: 312, endPoint x: 612, endPoint y: 313, distance: 23.0
click at [612, 313] on div "Escalas para o dia 13/11/2025" at bounding box center [569, 307] width 154 height 16
click at [604, 328] on div "10 disponíveis" at bounding box center [592, 323] width 57 height 12
click at [561, 322] on div "10 vagas 0 consumidas 10 disponíveis 0 fechadas" at bounding box center [569, 323] width 229 height 12
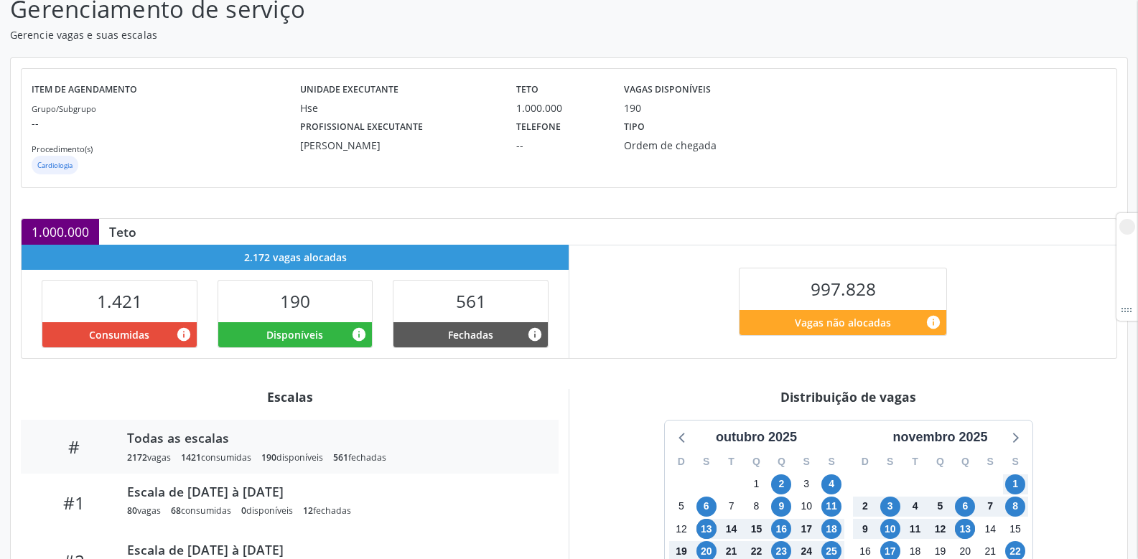
scroll to position [0, 0]
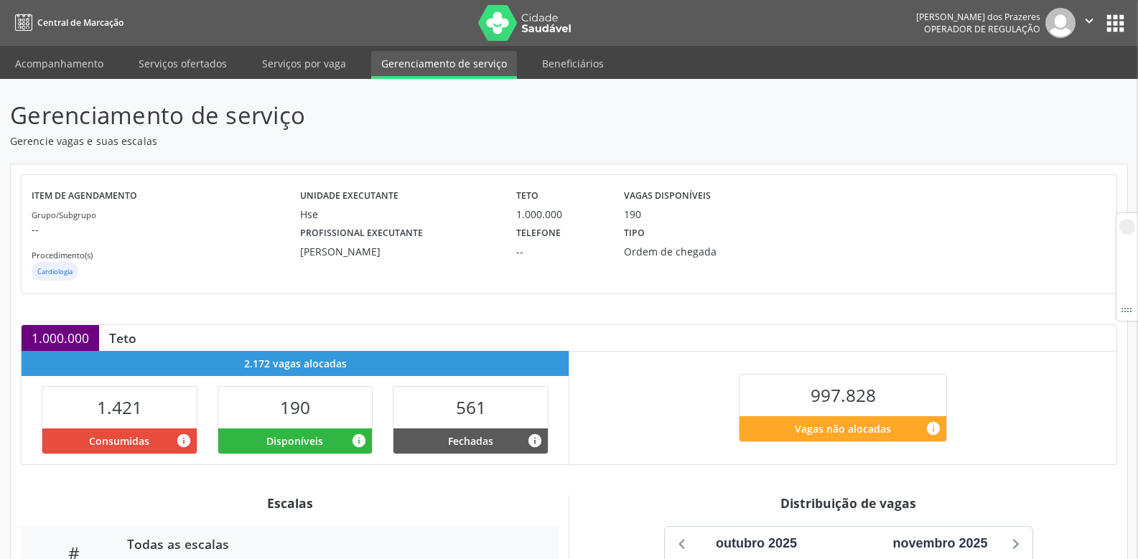
drag, startPoint x: 619, startPoint y: 253, endPoint x: 785, endPoint y: 260, distance: 166.1
click at [785, 260] on div "Unidade executante Hse Teto 1.000.000 Vagas disponíveis 190 Profissional execut…" at bounding box center [613, 234] width 627 height 98
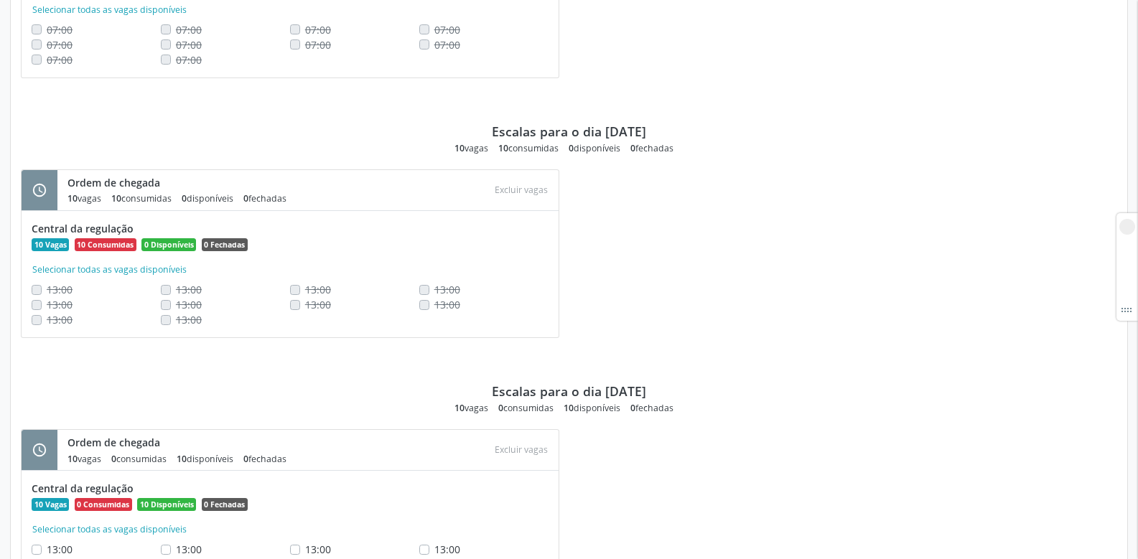
scroll to position [3759, 0]
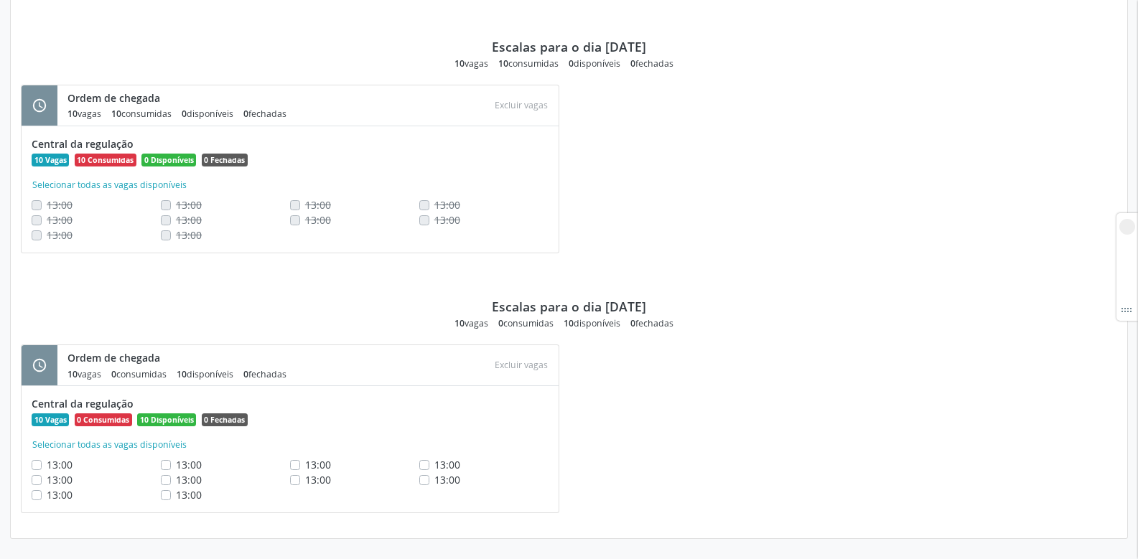
drag, startPoint x: 558, startPoint y: 325, endPoint x: 631, endPoint y: 322, distance: 72.6
click at [631, 322] on div "10 vagas 0 consumidas 10 disponíveis 0 fechadas" at bounding box center [569, 323] width 229 height 12
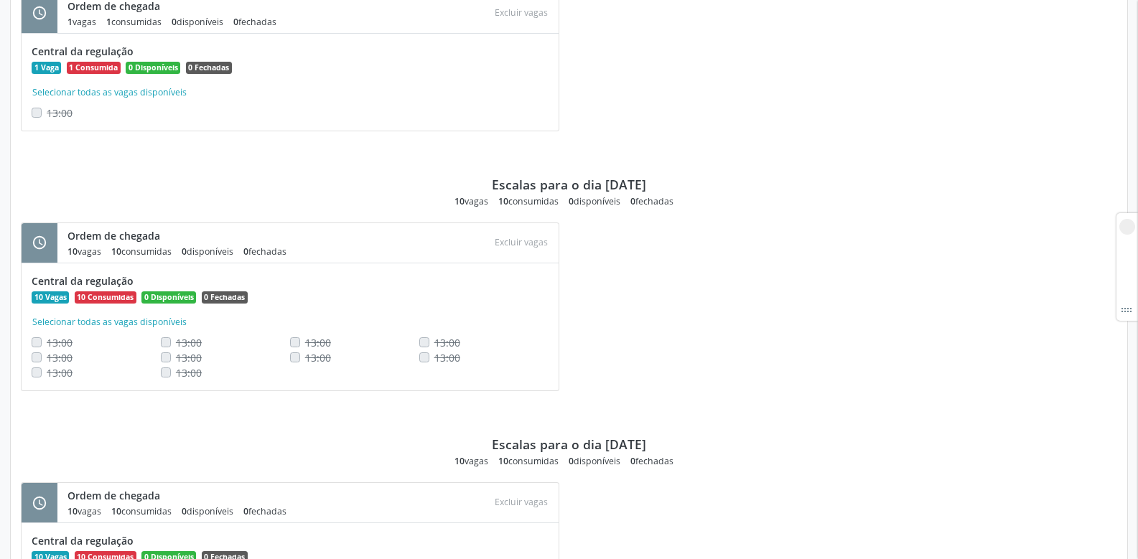
scroll to position [2969, 0]
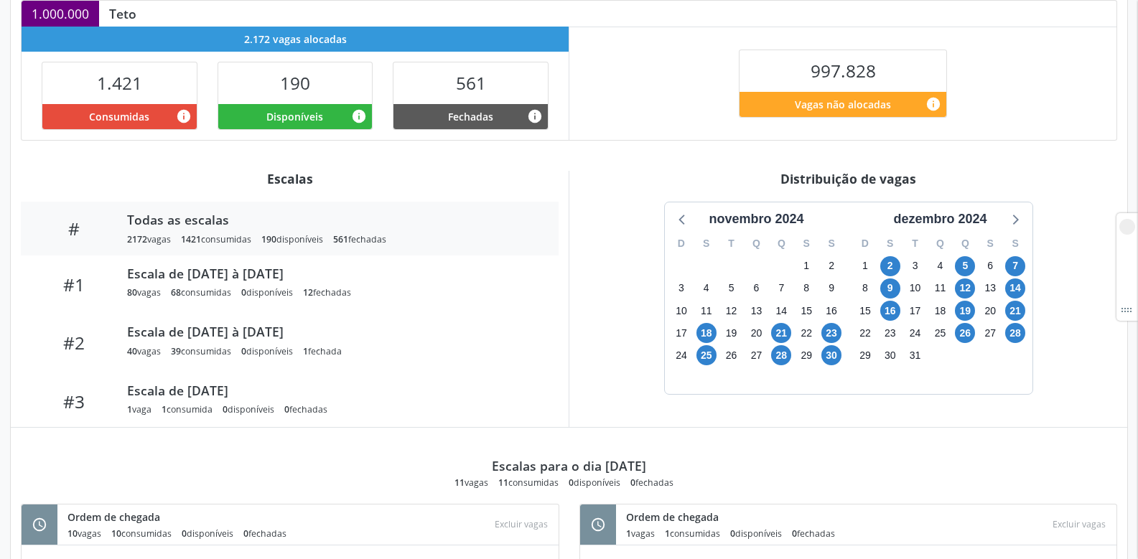
scroll to position [359, 0]
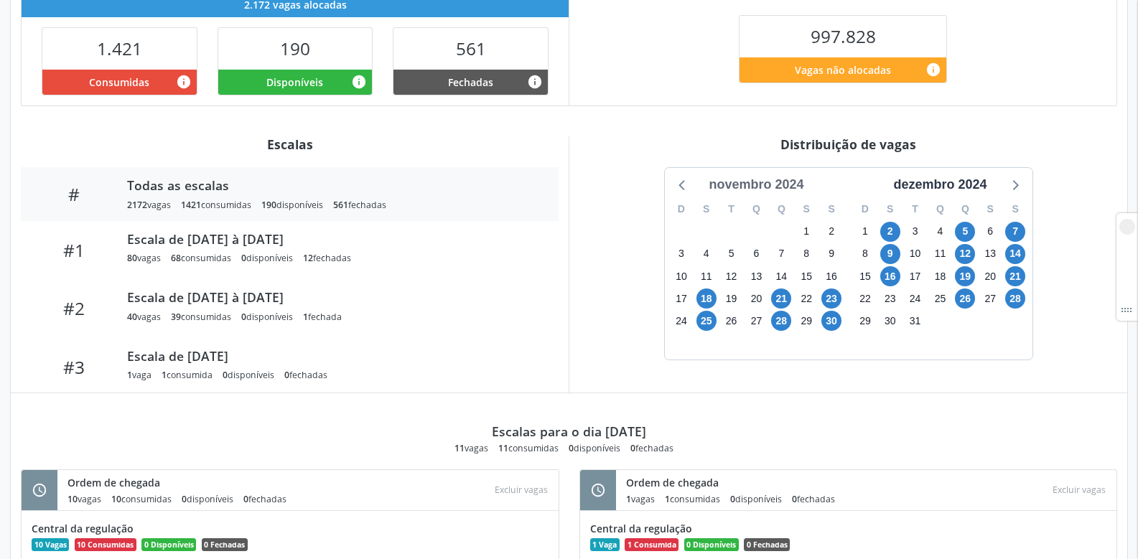
click at [769, 185] on div "novembro 2024" at bounding box center [756, 184] width 106 height 19
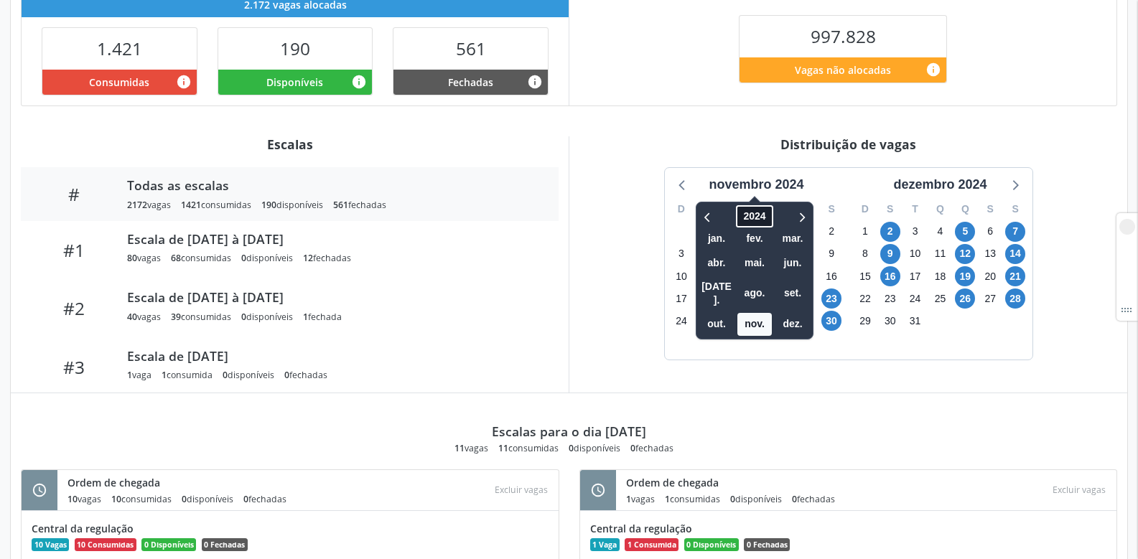
click at [757, 220] on span "2024" at bounding box center [755, 216] width 37 height 22
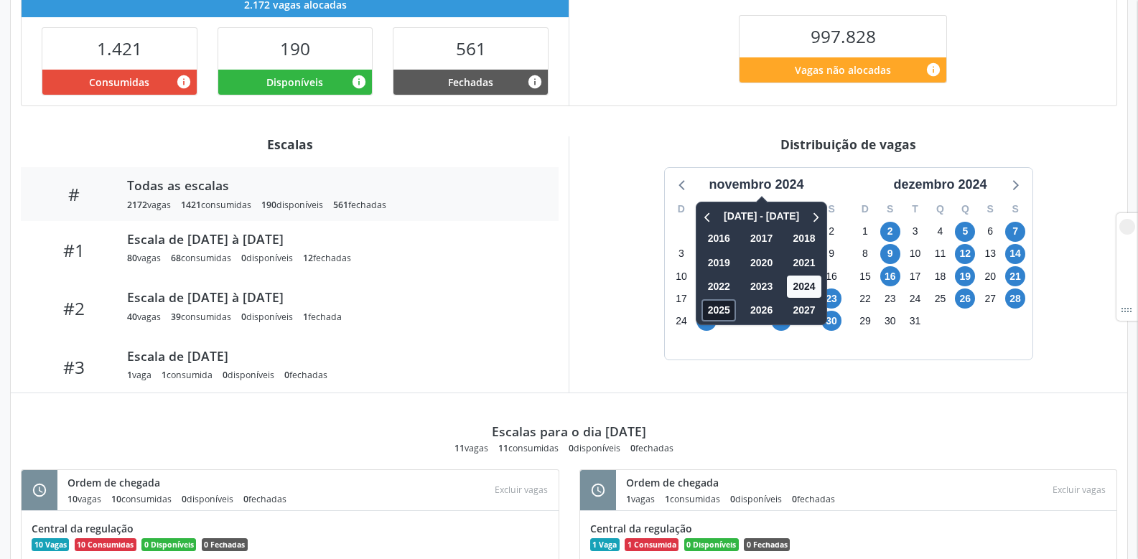
click at [718, 311] on span "2025" at bounding box center [719, 311] width 34 height 22
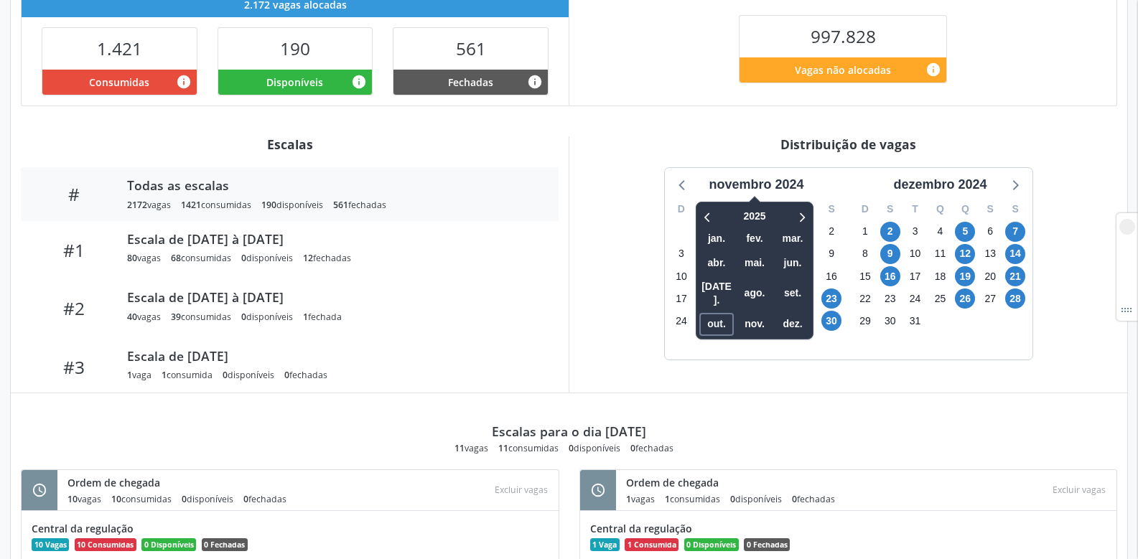
click at [718, 313] on span "out." at bounding box center [717, 324] width 34 height 22
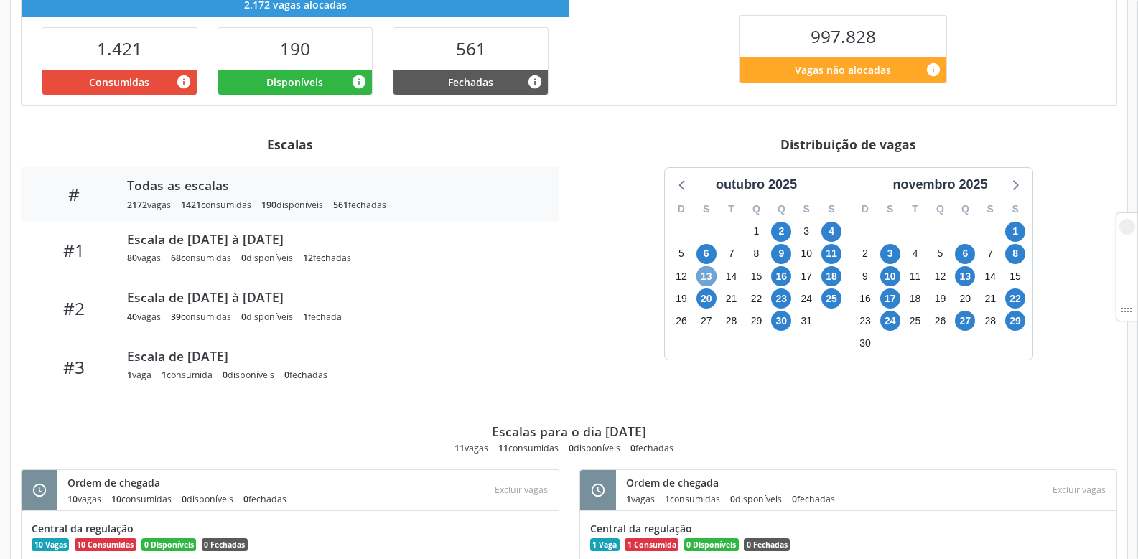
click at [709, 277] on span "13" at bounding box center [707, 276] width 20 height 20
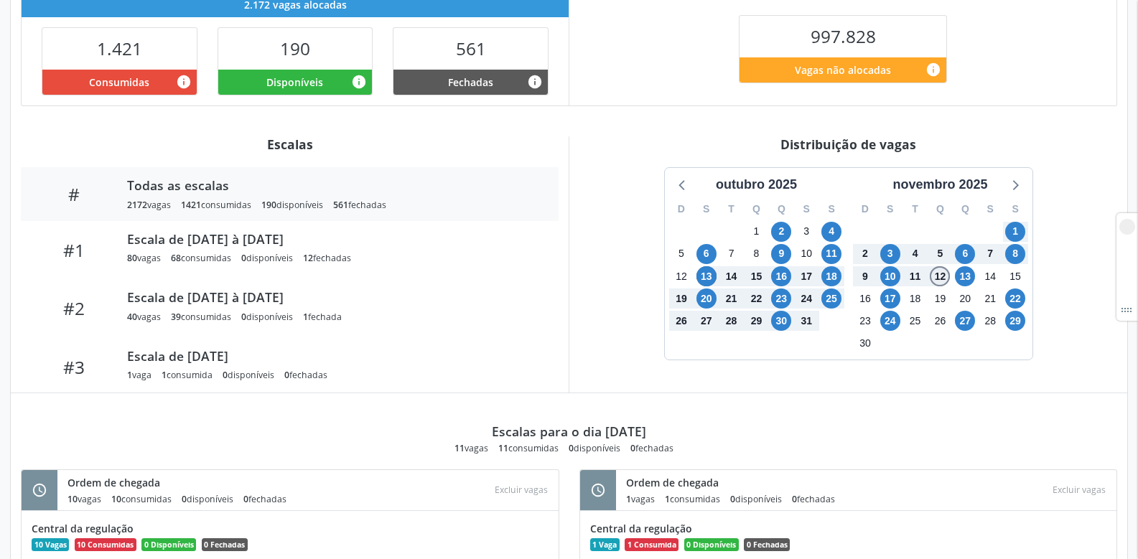
click at [944, 277] on span "12" at bounding box center [940, 276] width 20 height 20
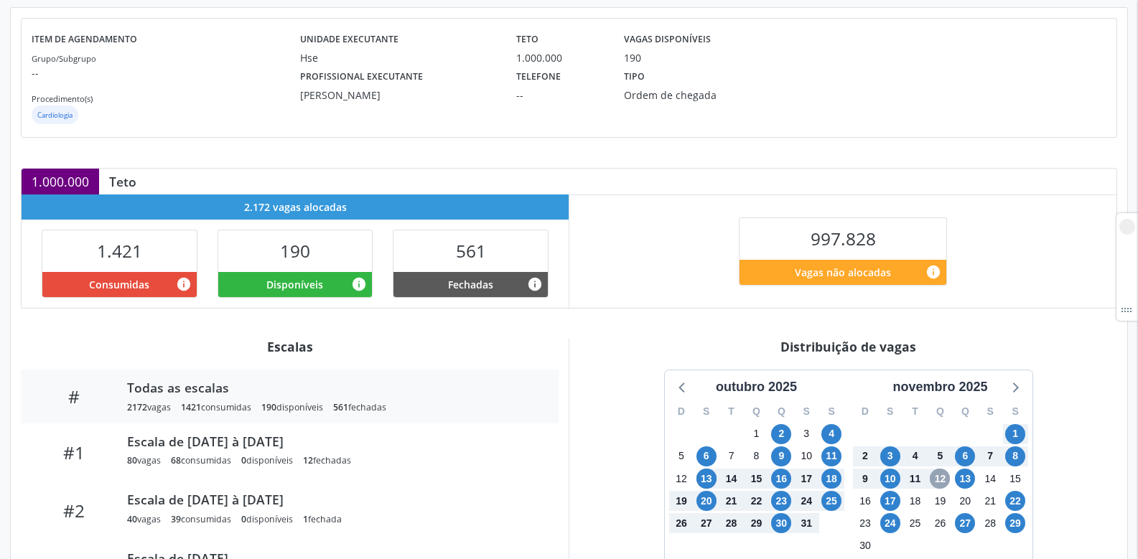
scroll to position [267, 0]
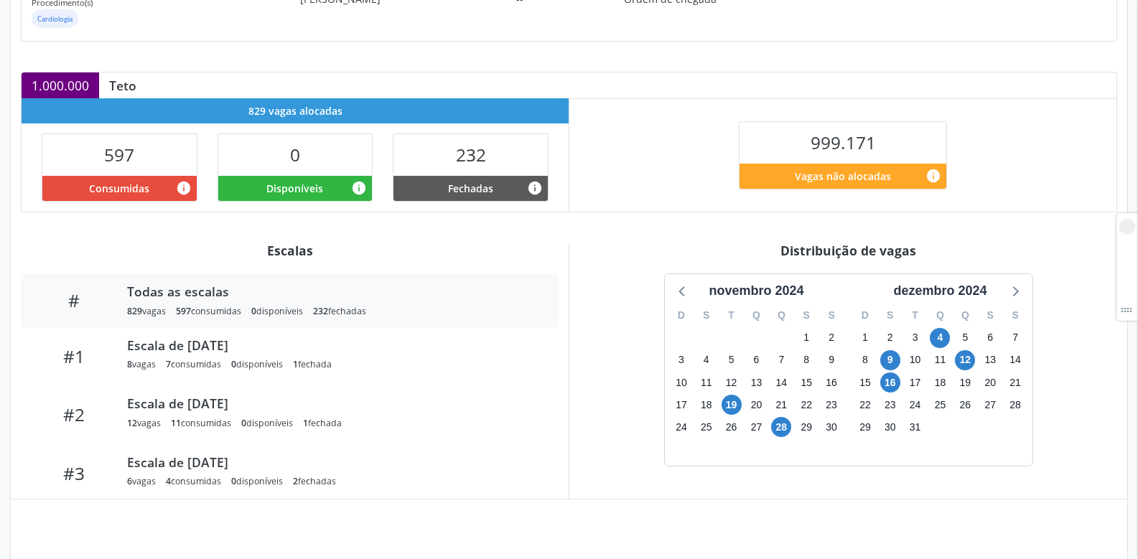
scroll to position [276, 0]
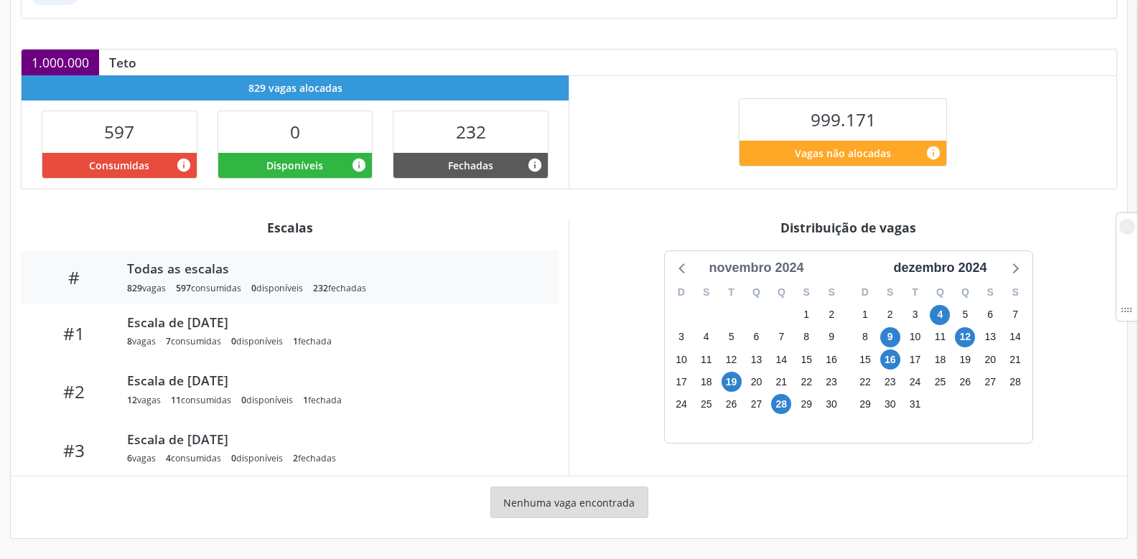
click at [756, 266] on div "novembro 2024" at bounding box center [756, 268] width 106 height 19
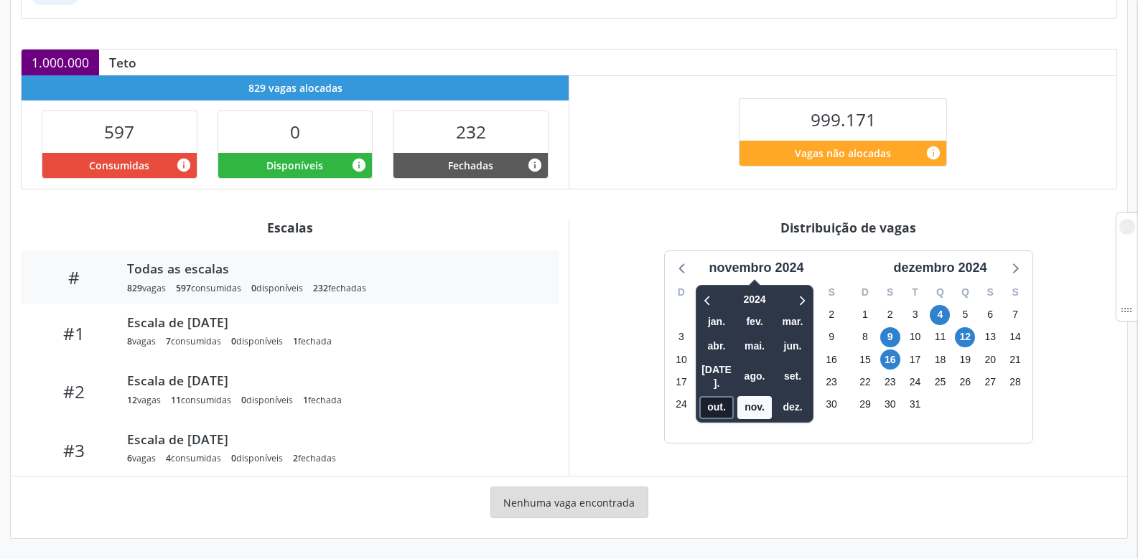
click at [718, 396] on span "out." at bounding box center [717, 407] width 34 height 22
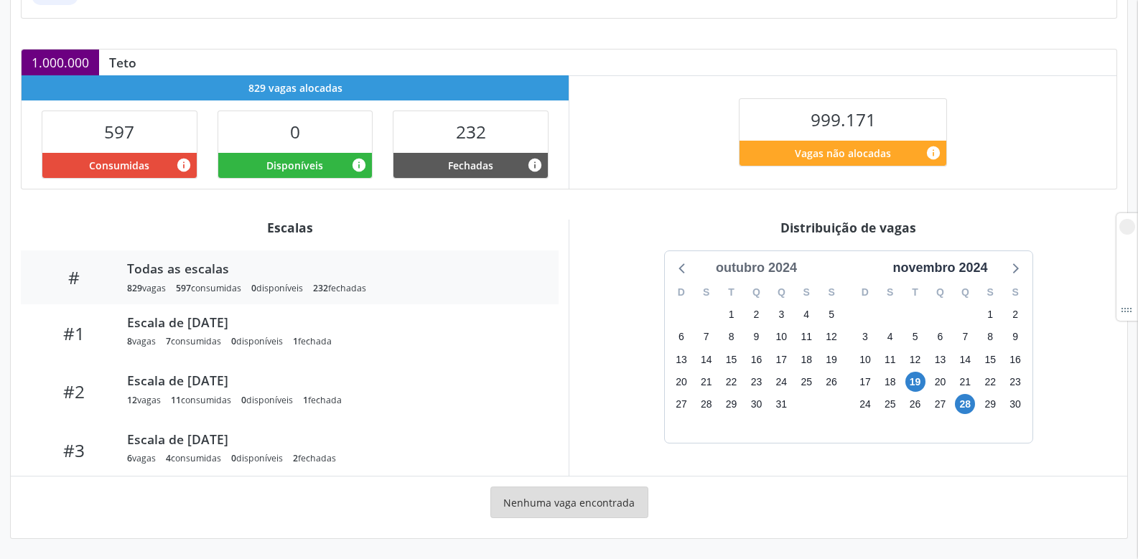
click at [765, 267] on div "outubro 2024" at bounding box center [756, 268] width 93 height 19
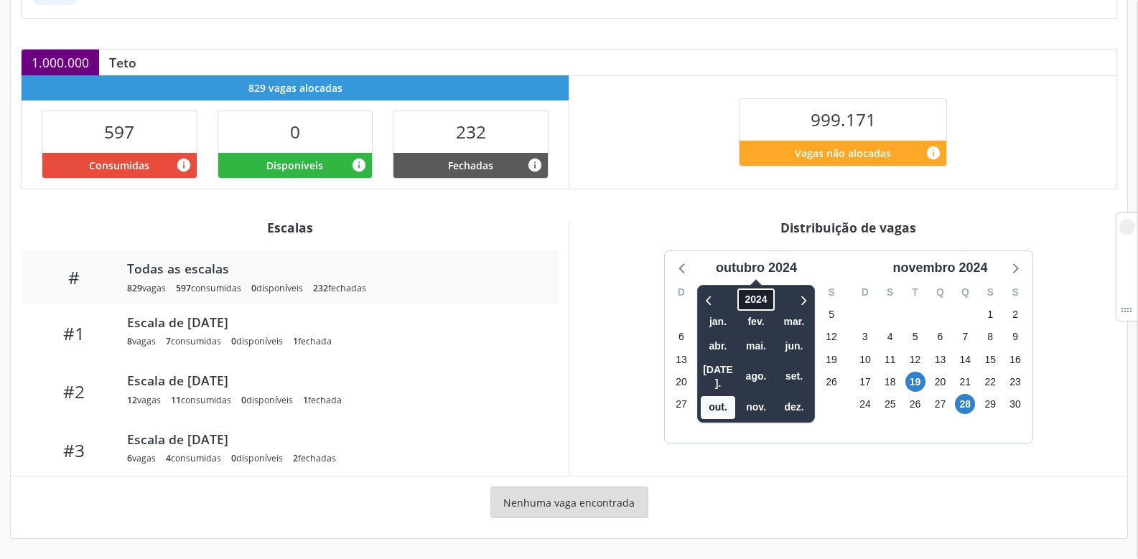
click at [752, 302] on span "2024" at bounding box center [756, 300] width 37 height 22
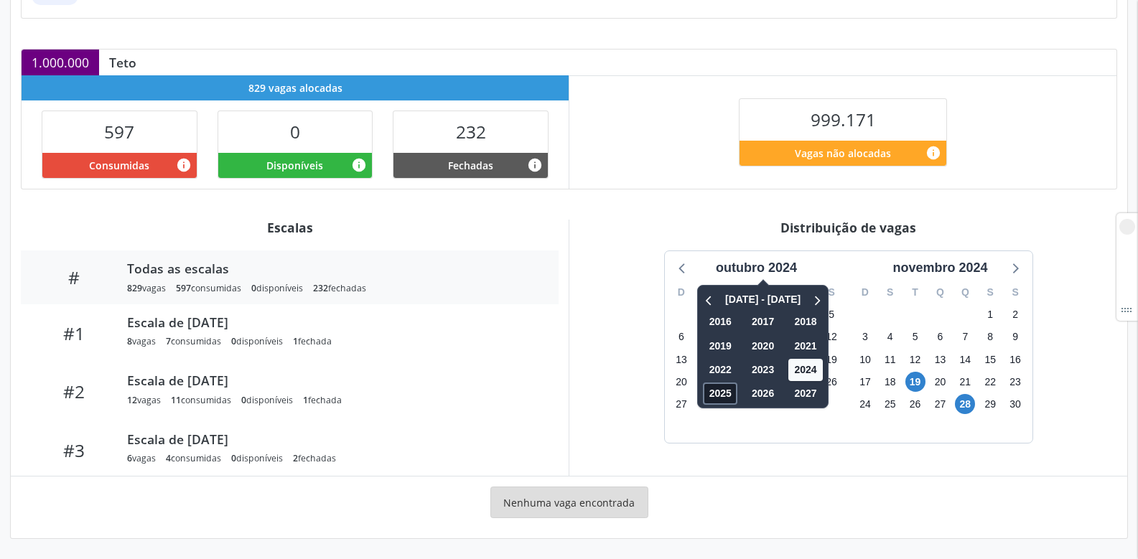
click at [723, 386] on span "2025" at bounding box center [720, 394] width 34 height 22
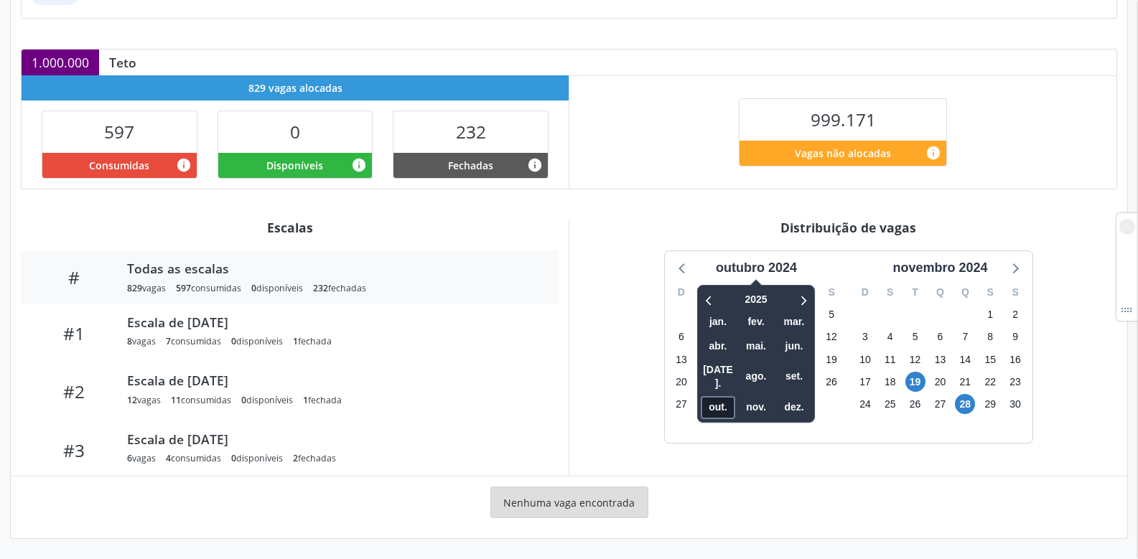
click at [718, 396] on span "out." at bounding box center [718, 407] width 34 height 22
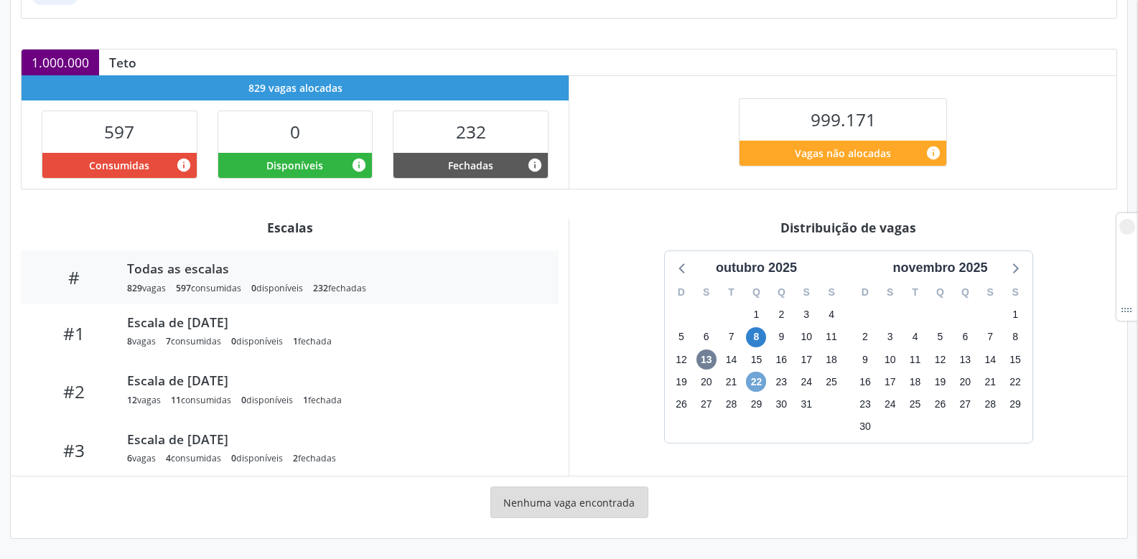
click at [764, 381] on span "22" at bounding box center [756, 382] width 20 height 20
click at [760, 376] on span "22" at bounding box center [756, 382] width 20 height 20
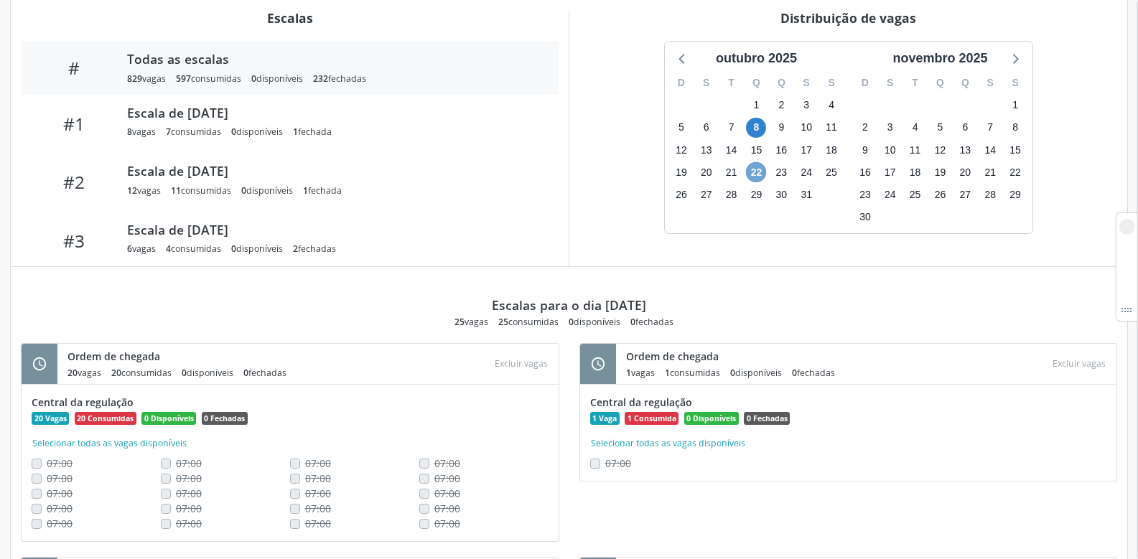
scroll to position [348, 0]
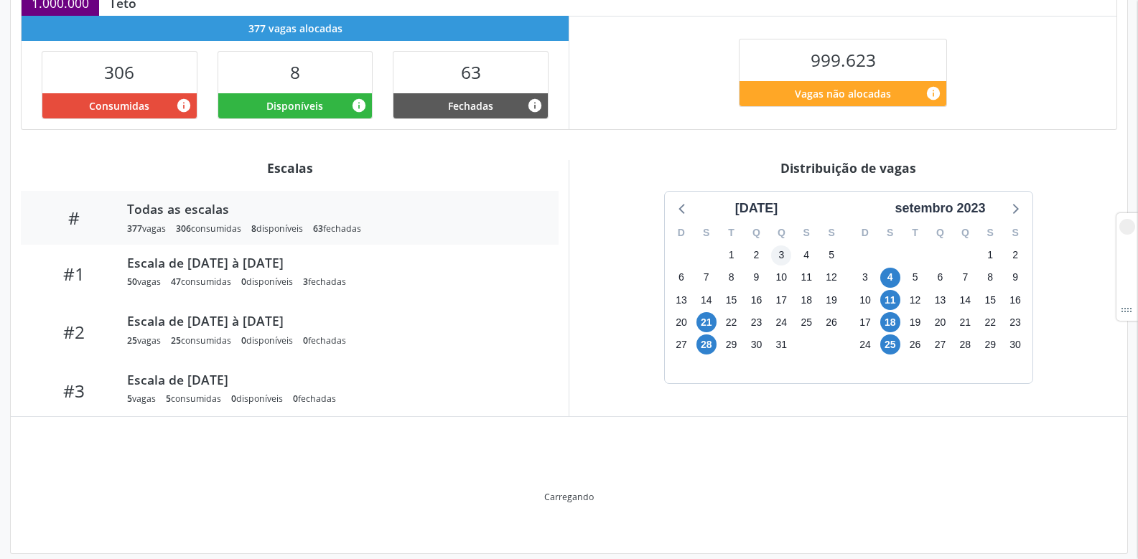
scroll to position [350, 0]
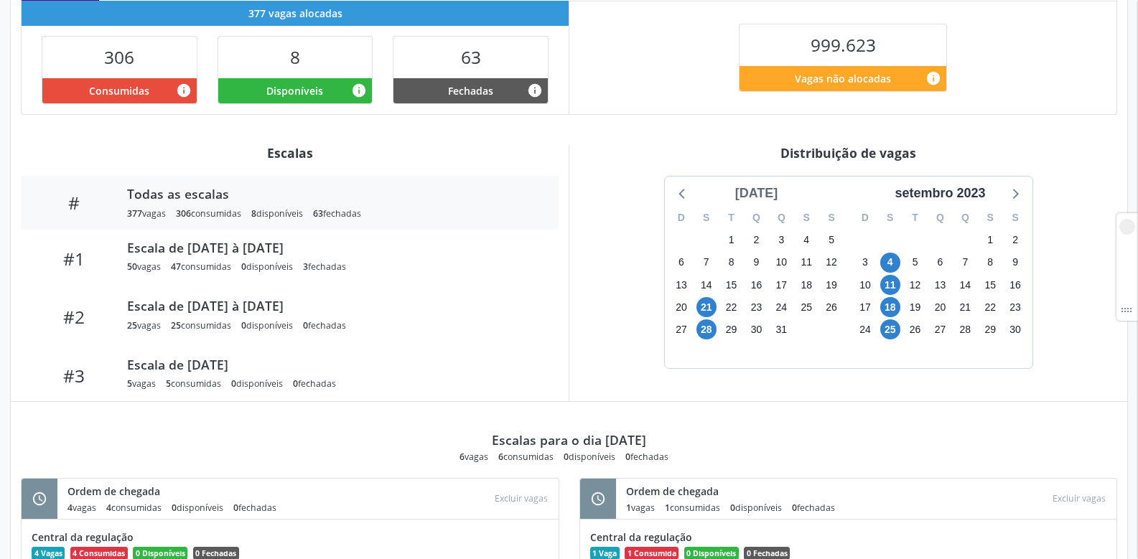
click at [763, 199] on div "[DATE]" at bounding box center [757, 193] width 55 height 19
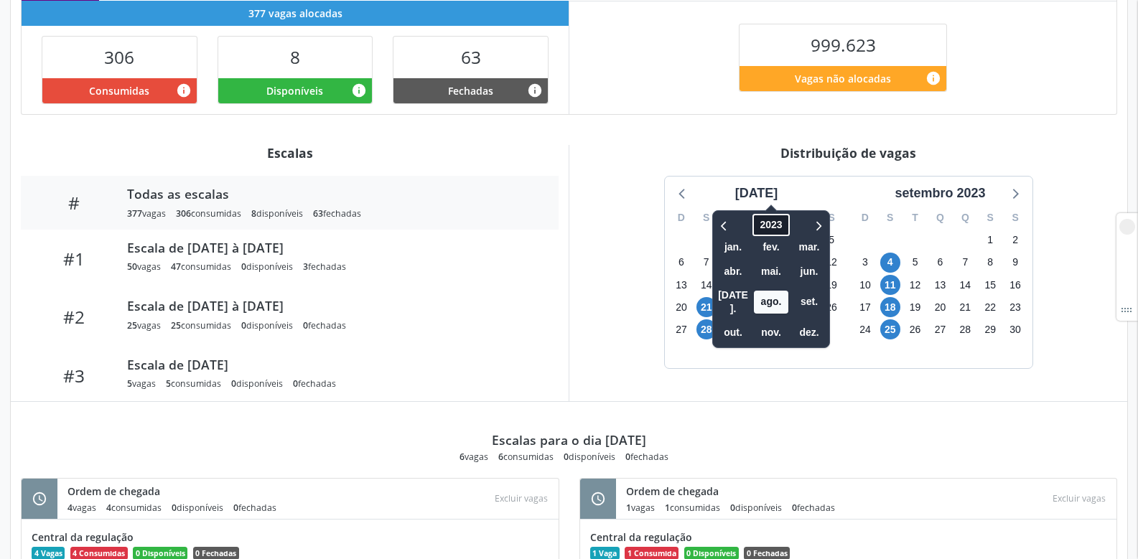
click at [753, 224] on span "2023" at bounding box center [771, 225] width 37 height 22
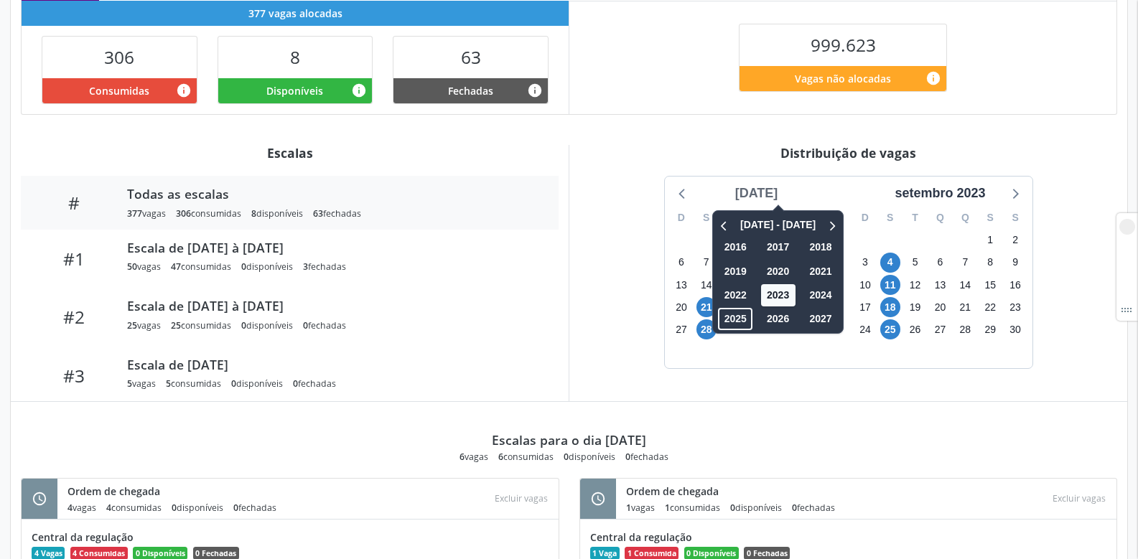
click at [752, 191] on div "agosto 2023" at bounding box center [757, 193] width 55 height 19
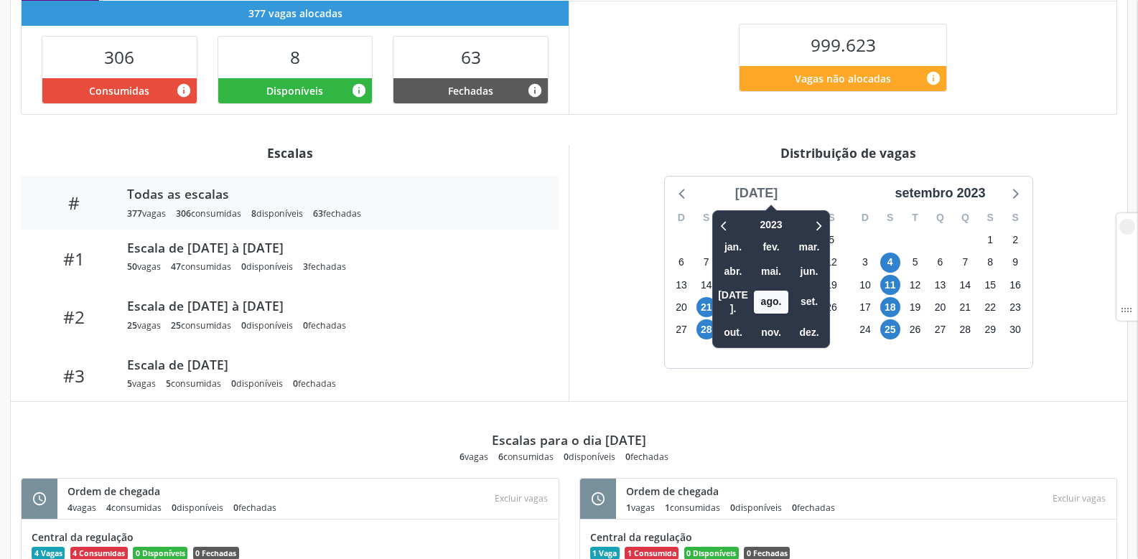
click at [745, 197] on div "agosto 2023" at bounding box center [757, 193] width 55 height 19
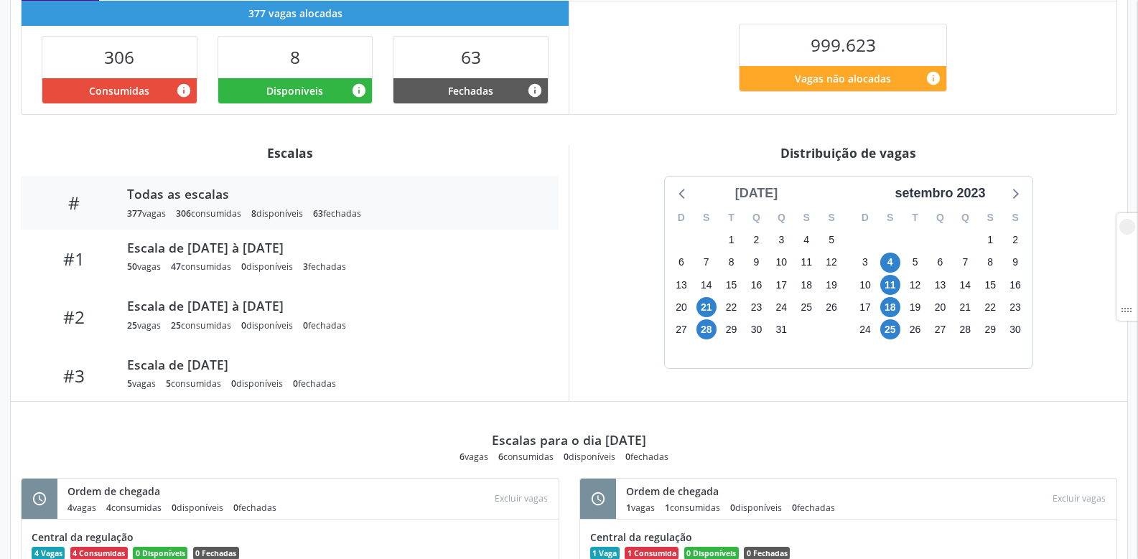
click at [758, 191] on div "agosto 2023" at bounding box center [757, 193] width 55 height 19
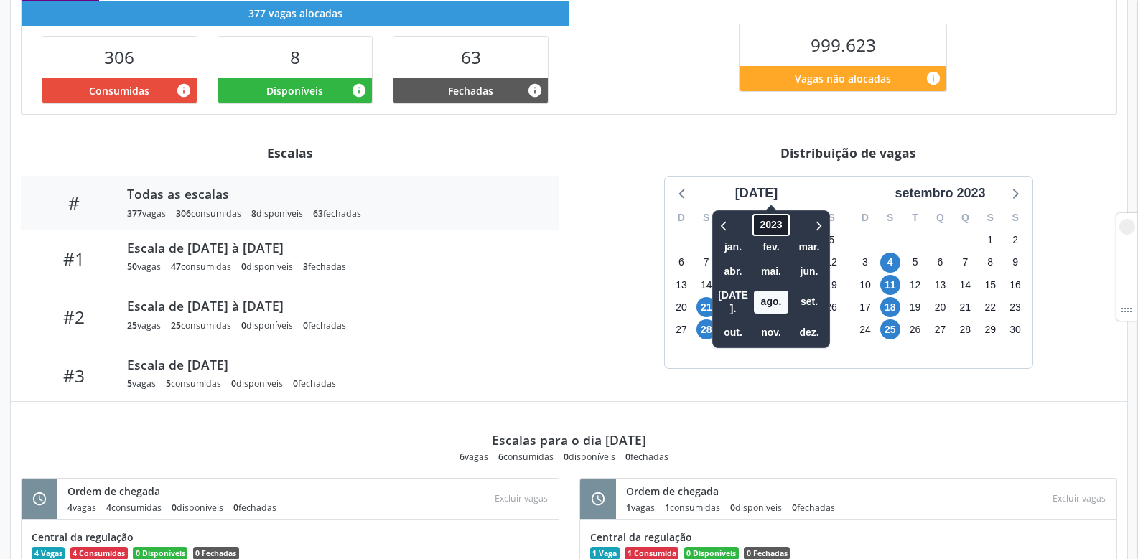
click at [762, 220] on span "2023" at bounding box center [771, 225] width 37 height 22
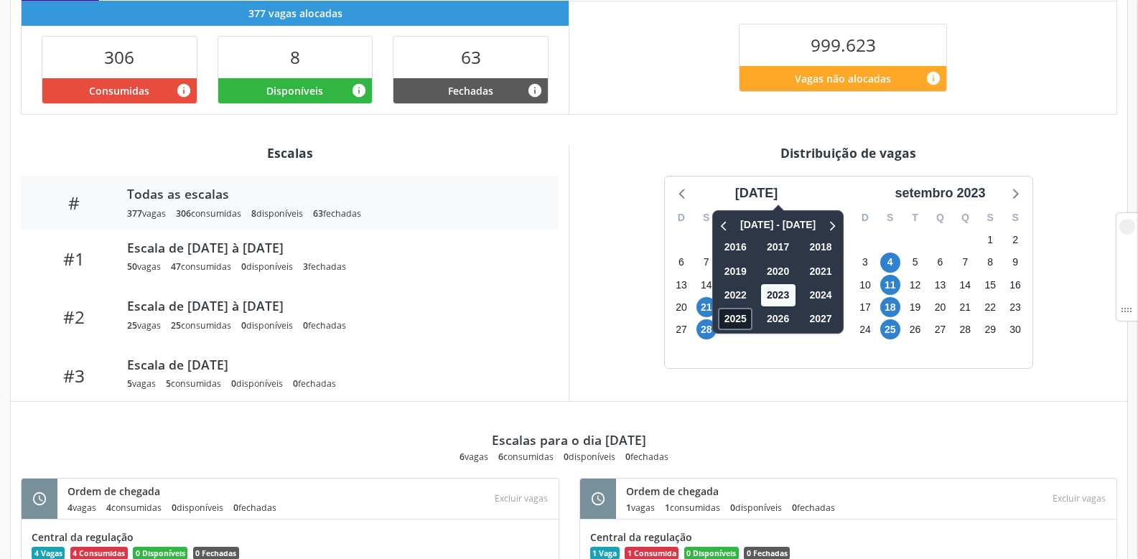
click at [720, 315] on span "2025" at bounding box center [735, 319] width 34 height 22
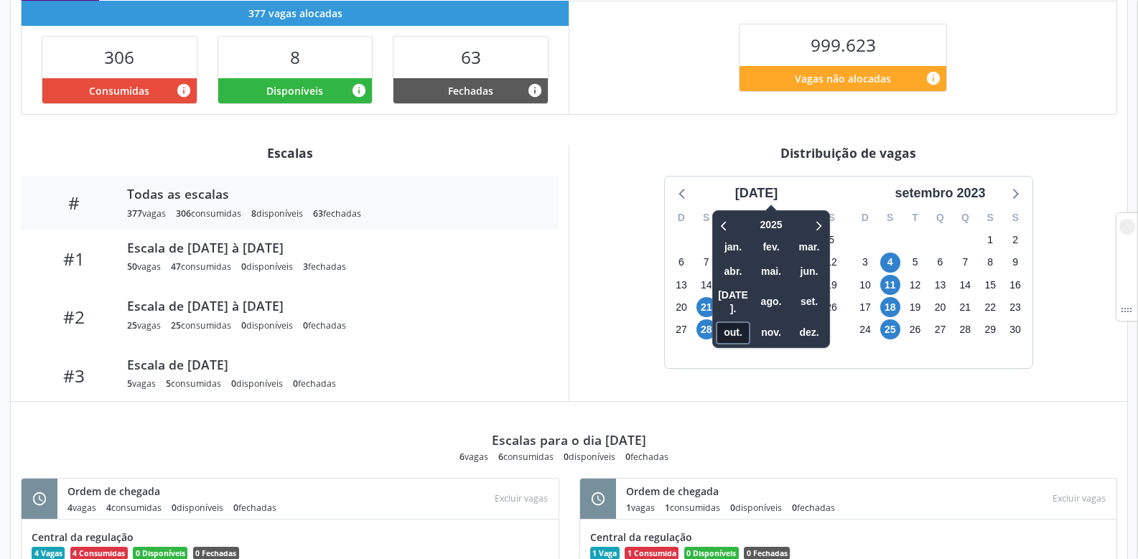
click at [716, 322] on span "out." at bounding box center [733, 333] width 34 height 22
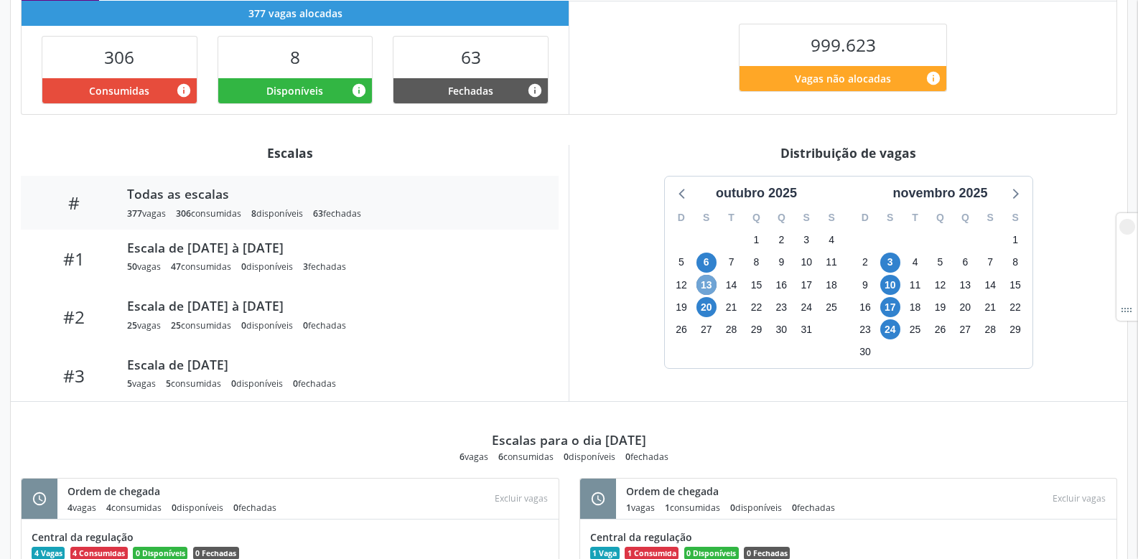
drag, startPoint x: 707, startPoint y: 284, endPoint x: 844, endPoint y: 285, distance: 136.5
click at [942, 283] on div "outubro 2025 D S T Q Q S S 28 29 30 1 2 3 4 5 6 7 8 9 10 11 12 13 14 15 16 17 1…" at bounding box center [849, 273] width 368 height 192
drag, startPoint x: 711, startPoint y: 284, endPoint x: 907, endPoint y: 287, distance: 196.1
click at [907, 287] on div "outubro 2025 D S T Q Q S S 28 29 30 1 2 3 4 5 6 7 8 9 10 11 12 13 14 15 16 17 1…" at bounding box center [849, 273] width 368 height 192
click at [698, 284] on span "13" at bounding box center [707, 285] width 20 height 20
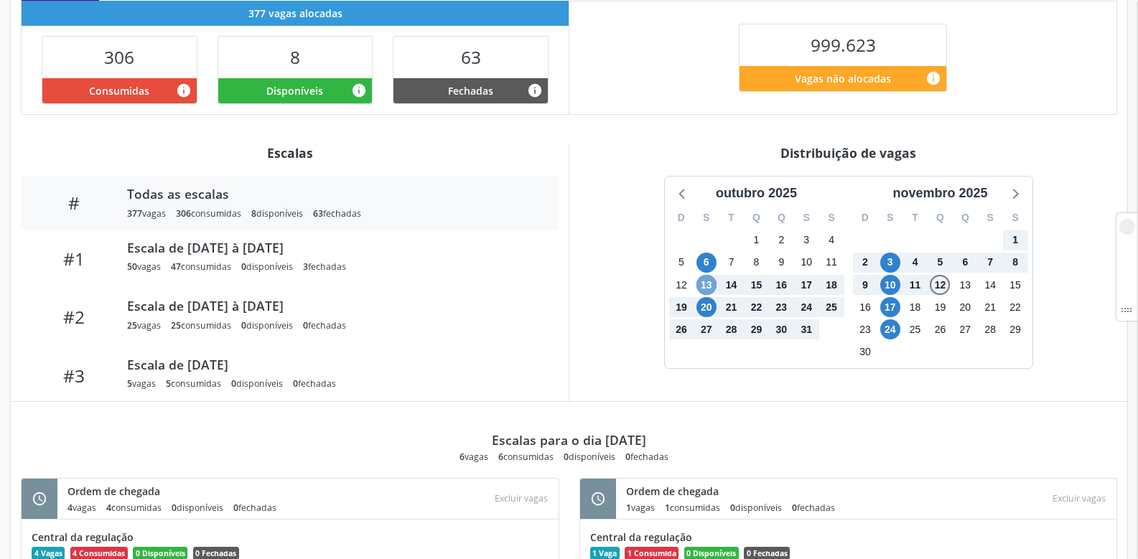
drag, startPoint x: 704, startPoint y: 284, endPoint x: 943, endPoint y: 287, distance: 239.2
click at [943, 287] on div "outubro 2025 D S T Q Q S S 28 29 30 1 2 3 4 5 6 7 8 9 10 11 12 13 14 15 16 17 1…" at bounding box center [849, 273] width 368 height 192
click at [943, 287] on span "12" at bounding box center [940, 285] width 20 height 20
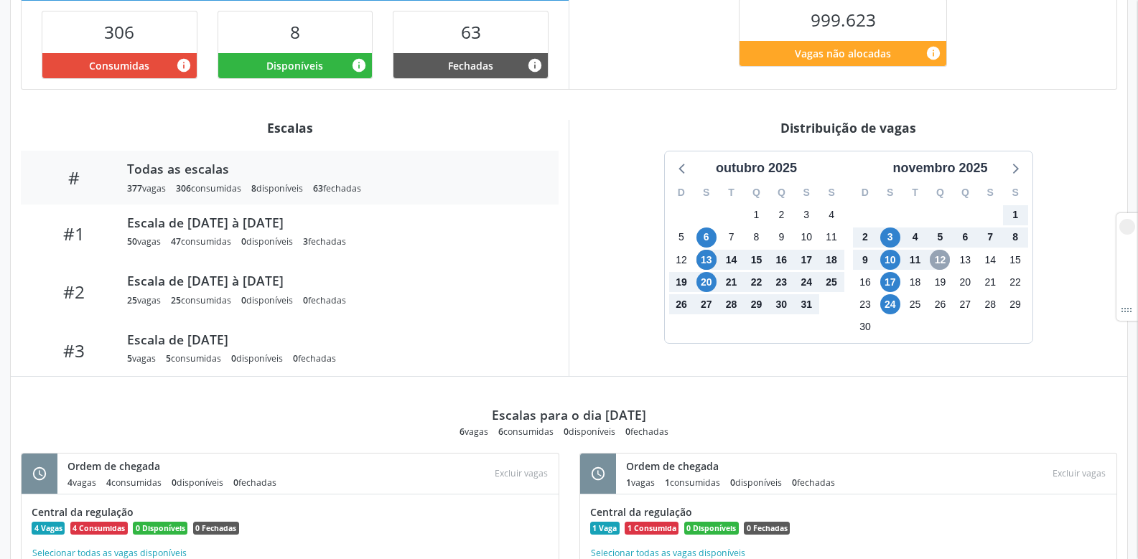
scroll to position [220, 0]
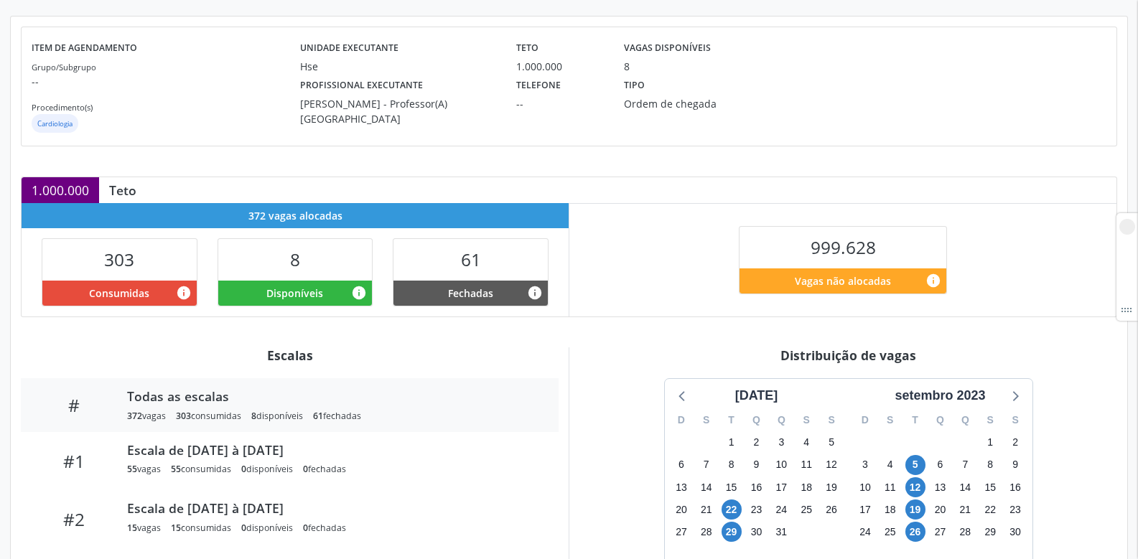
scroll to position [276, 0]
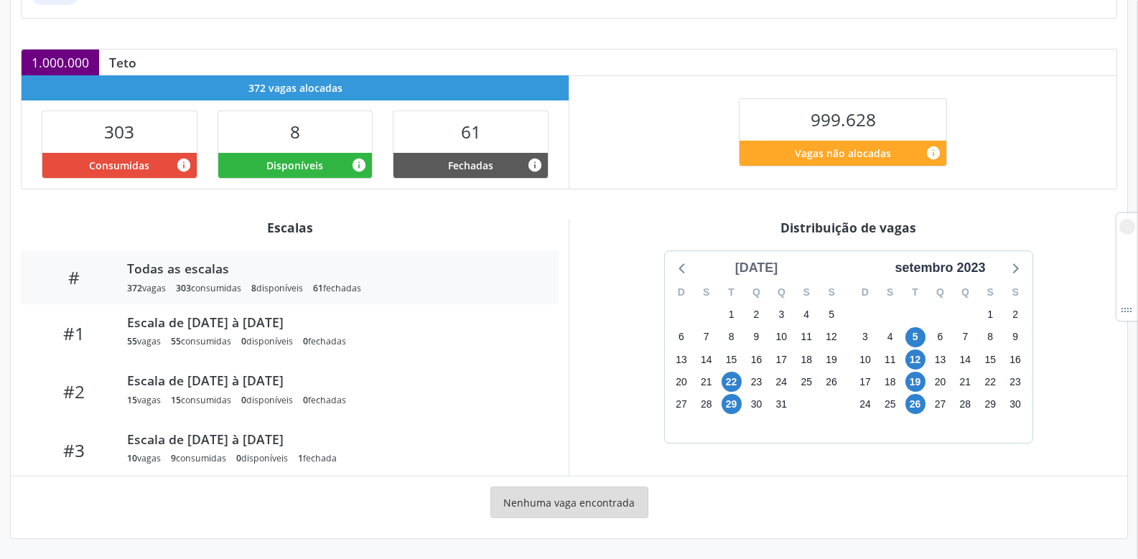
click at [781, 268] on div "agosto 2023" at bounding box center [757, 268] width 55 height 19
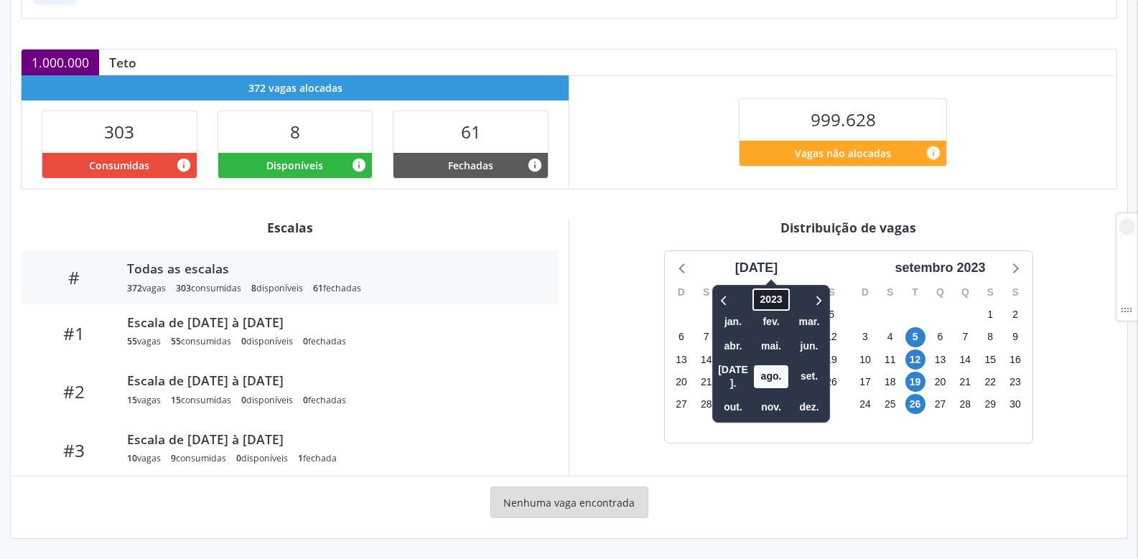
click at [764, 298] on span "2023" at bounding box center [771, 300] width 37 height 22
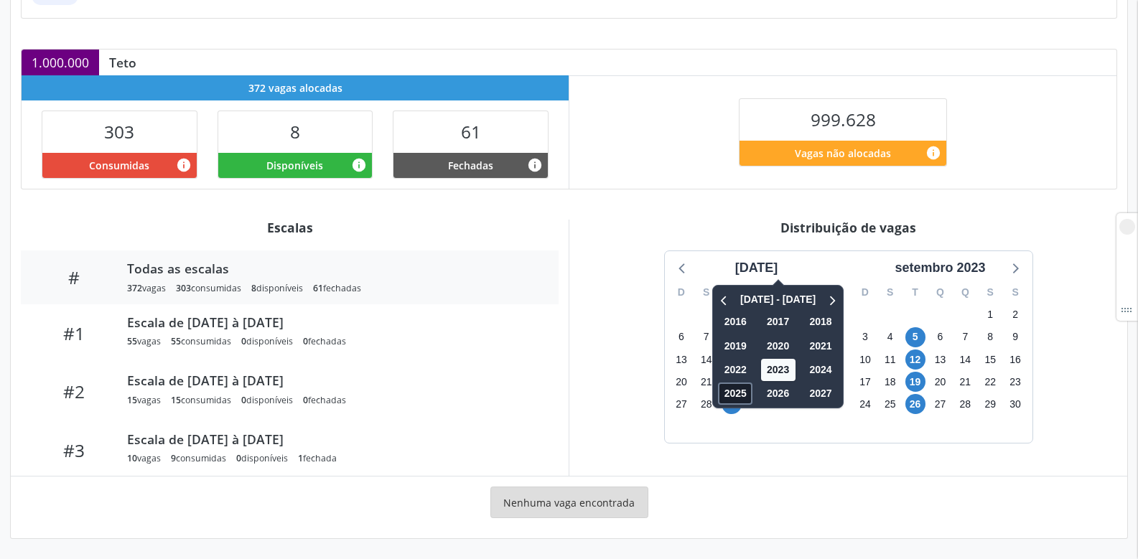
click at [718, 394] on span "2025" at bounding box center [735, 394] width 34 height 22
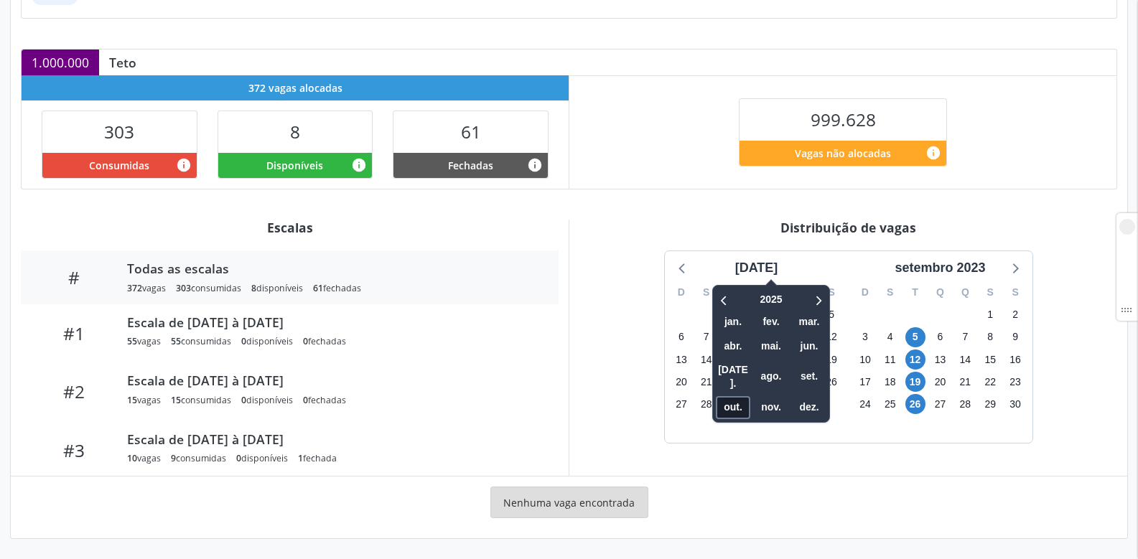
click at [716, 396] on span "out." at bounding box center [733, 407] width 34 height 22
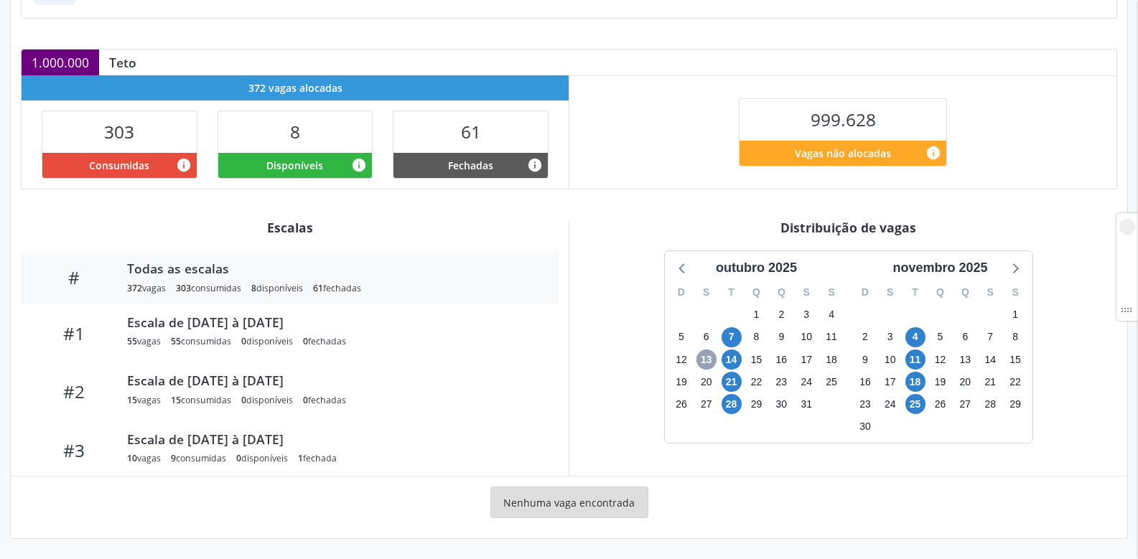
click at [710, 360] on span "13" at bounding box center [707, 360] width 20 height 20
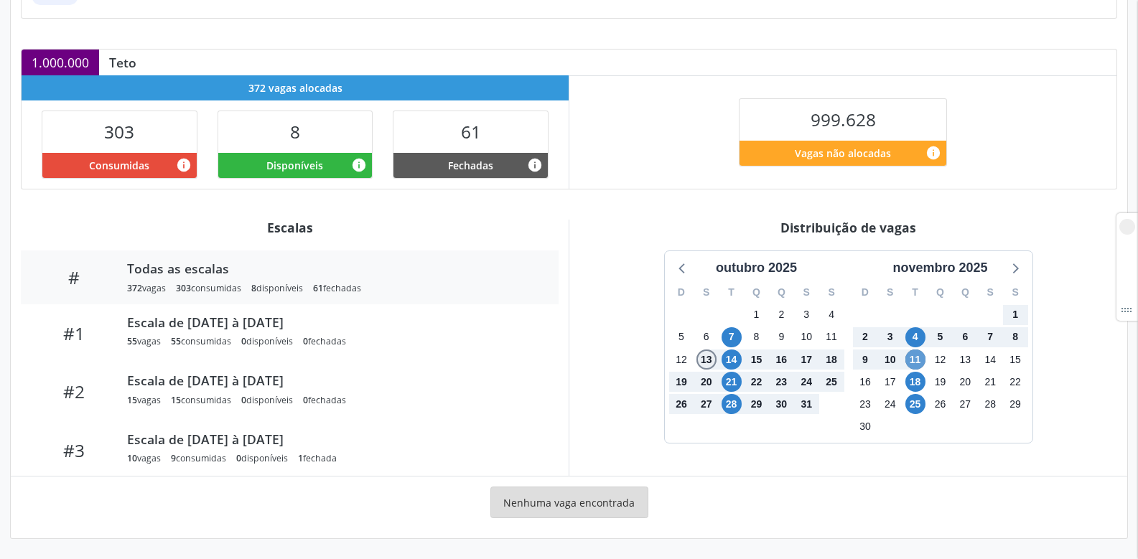
drag, startPoint x: 708, startPoint y: 360, endPoint x: 920, endPoint y: 358, distance: 211.9
click at [920, 358] on div "outubro 2025 D S T Q Q S S 28 29 30 1 2 3 4 5 6 7 8 9 10 11 12 13 14 15 16 17 1…" at bounding box center [849, 347] width 368 height 192
click at [920, 358] on span "11" at bounding box center [916, 360] width 20 height 20
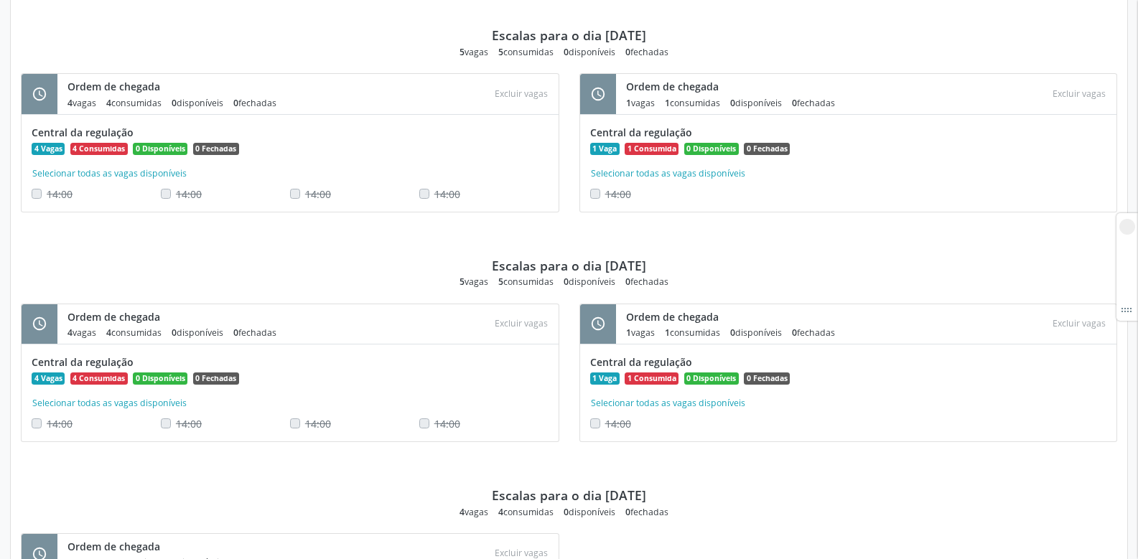
scroll to position [1015, 0]
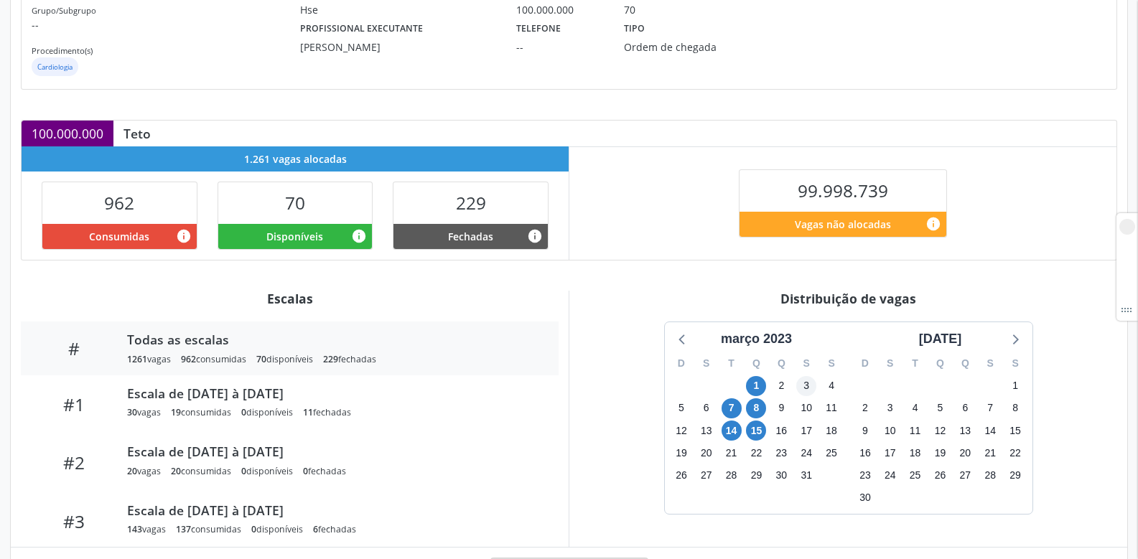
scroll to position [276, 0]
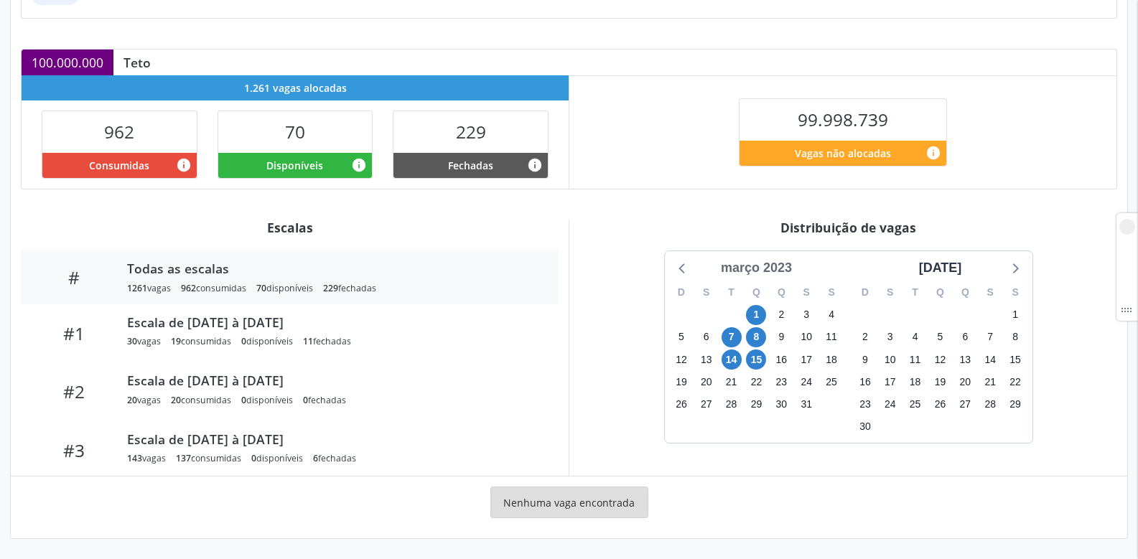
click at [739, 265] on div "março 2023" at bounding box center [756, 268] width 83 height 19
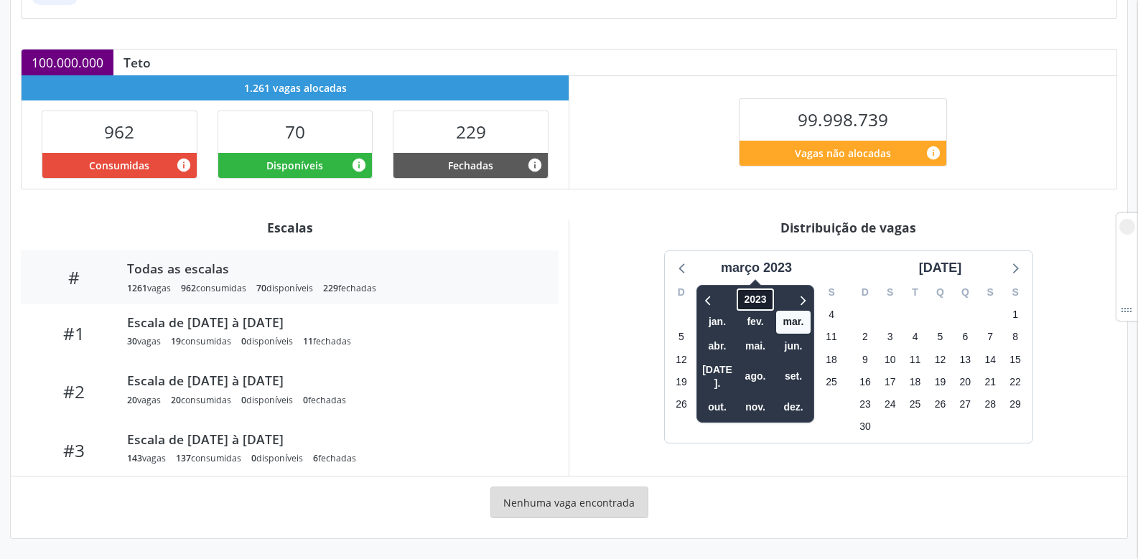
click at [759, 294] on span "2023" at bounding box center [755, 300] width 37 height 22
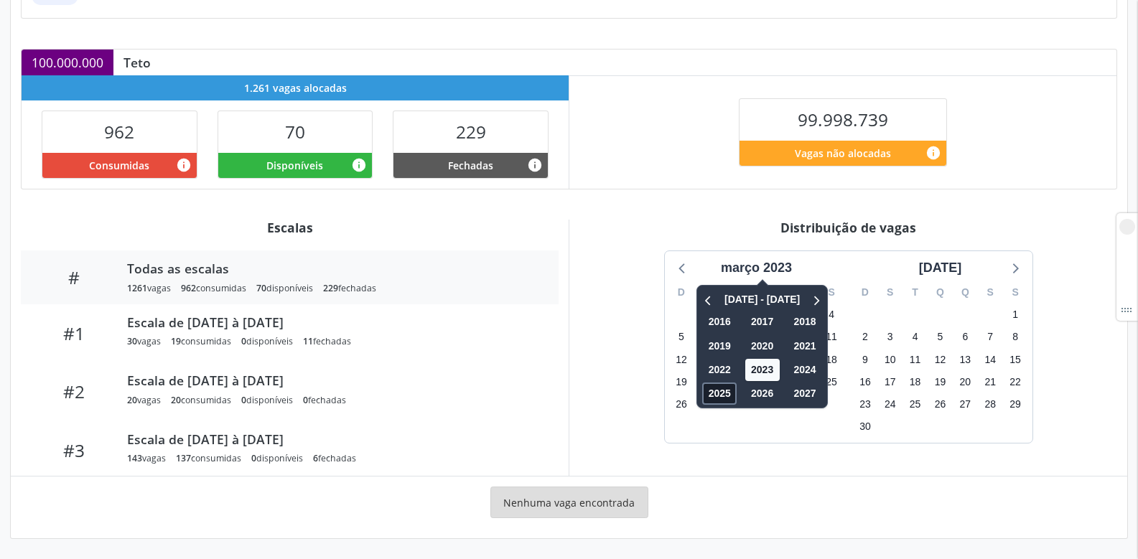
click at [707, 391] on span "2025" at bounding box center [719, 394] width 34 height 22
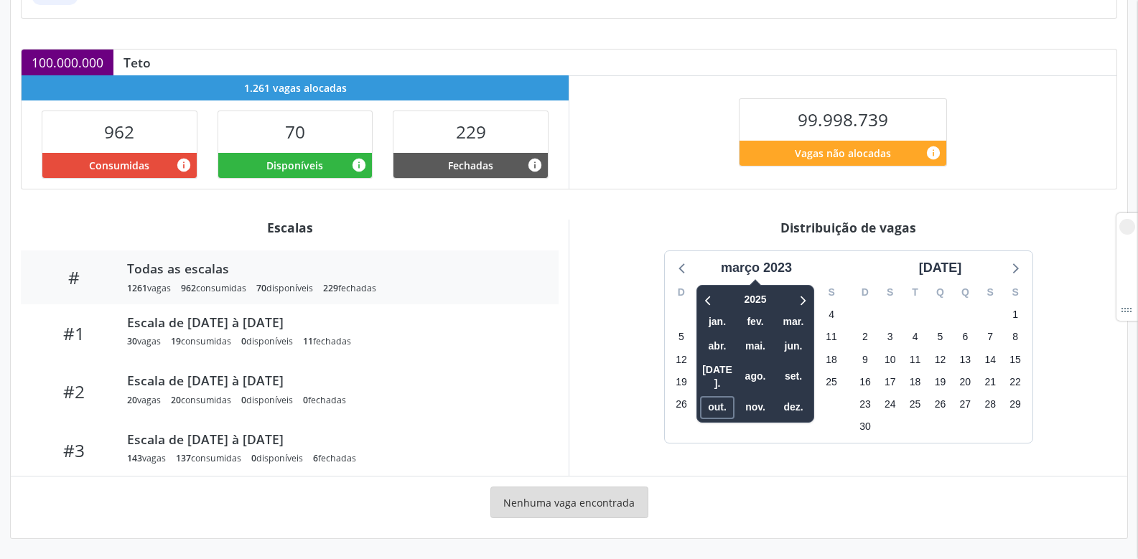
click at [707, 396] on span "out." at bounding box center [717, 407] width 34 height 22
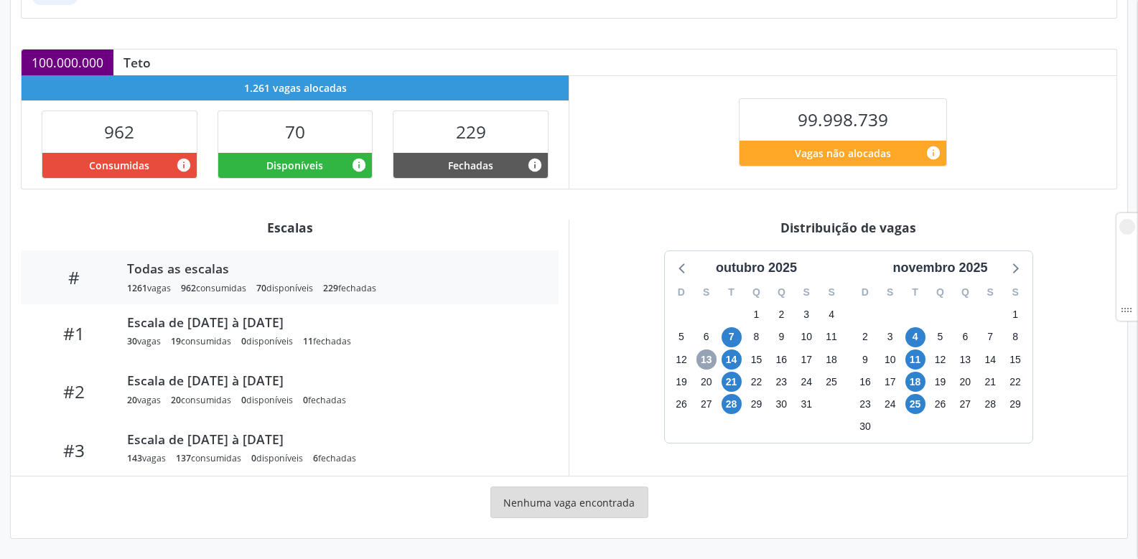
click at [701, 358] on span "13" at bounding box center [707, 360] width 20 height 20
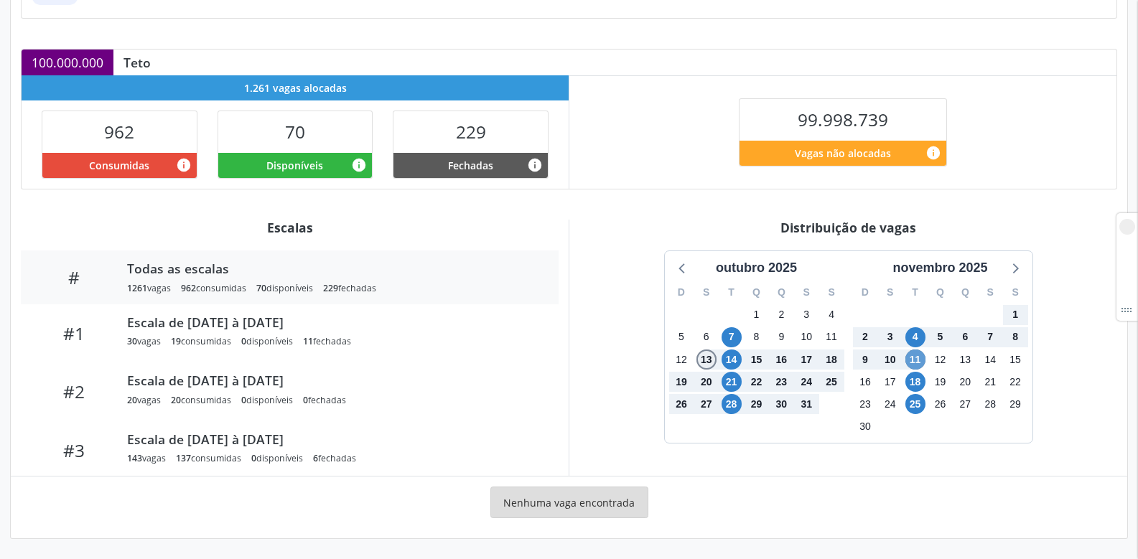
drag, startPoint x: 701, startPoint y: 358, endPoint x: 915, endPoint y: 360, distance: 214.0
click at [915, 360] on div "outubro 2025 D S T Q Q S S 28 29 30 1 2 3 4 5 6 7 8 9 10 11 12 13 14 15 16 17 1…" at bounding box center [849, 347] width 368 height 192
click at [915, 360] on span "11" at bounding box center [916, 360] width 20 height 20
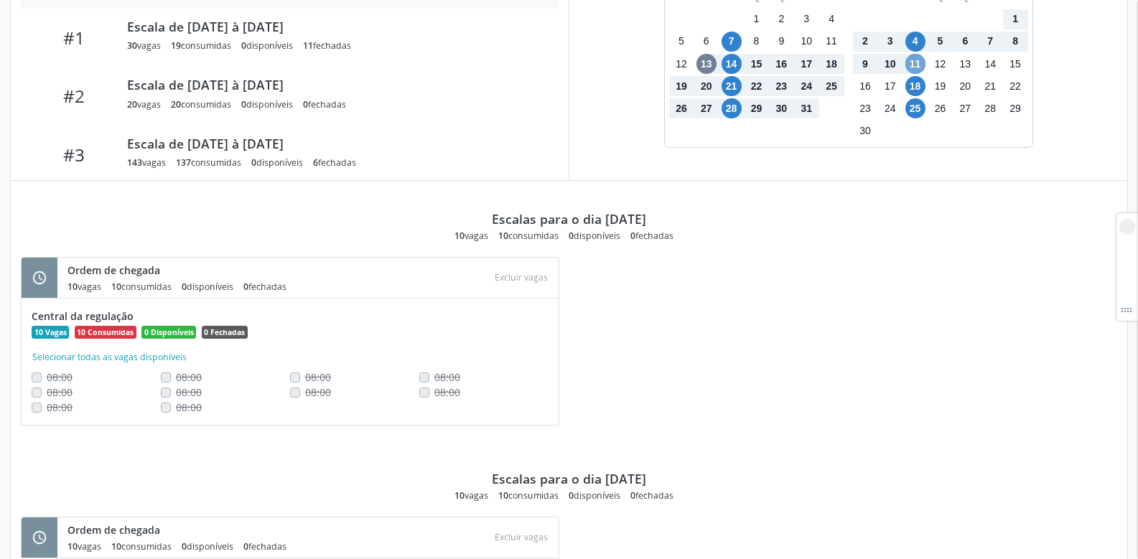
scroll to position [707, 0]
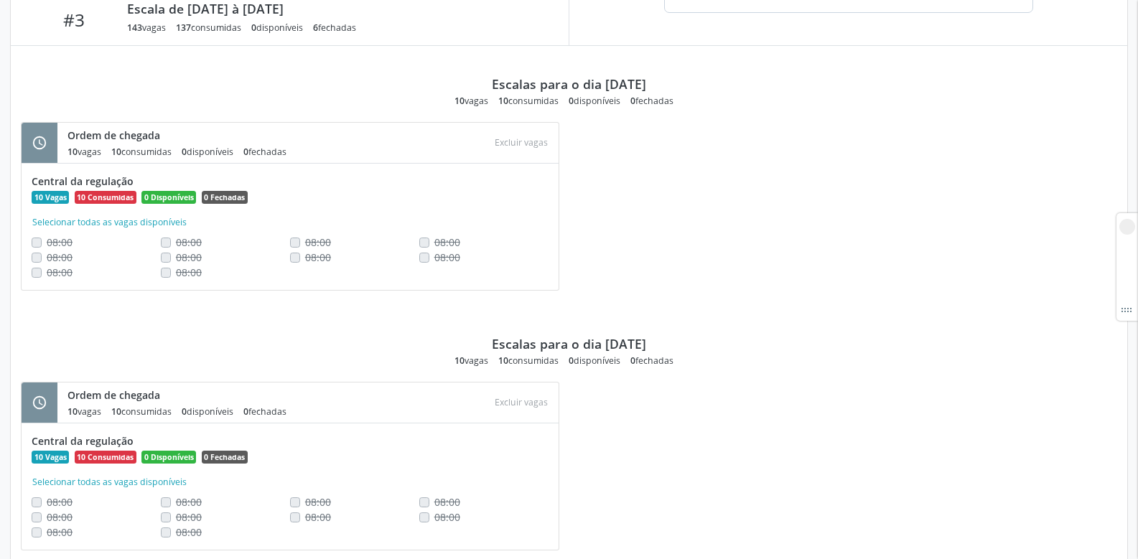
drag, startPoint x: 571, startPoint y: 362, endPoint x: 677, endPoint y: 362, distance: 106.3
click at [677, 362] on div "10 vagas 10 consumidas 0 disponíveis 0 fechadas" at bounding box center [569, 361] width 229 height 12
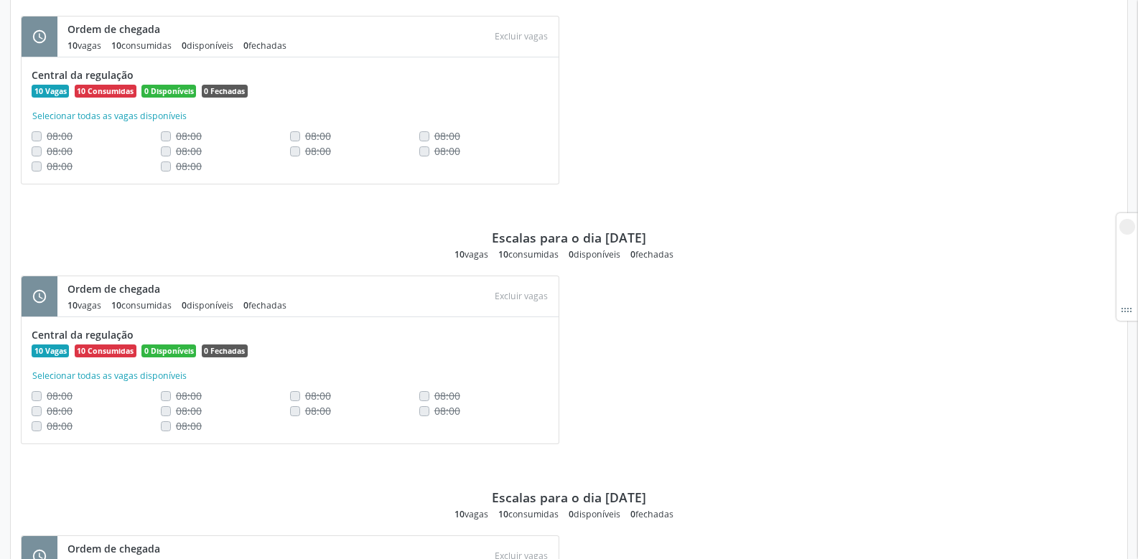
scroll to position [1066, 0]
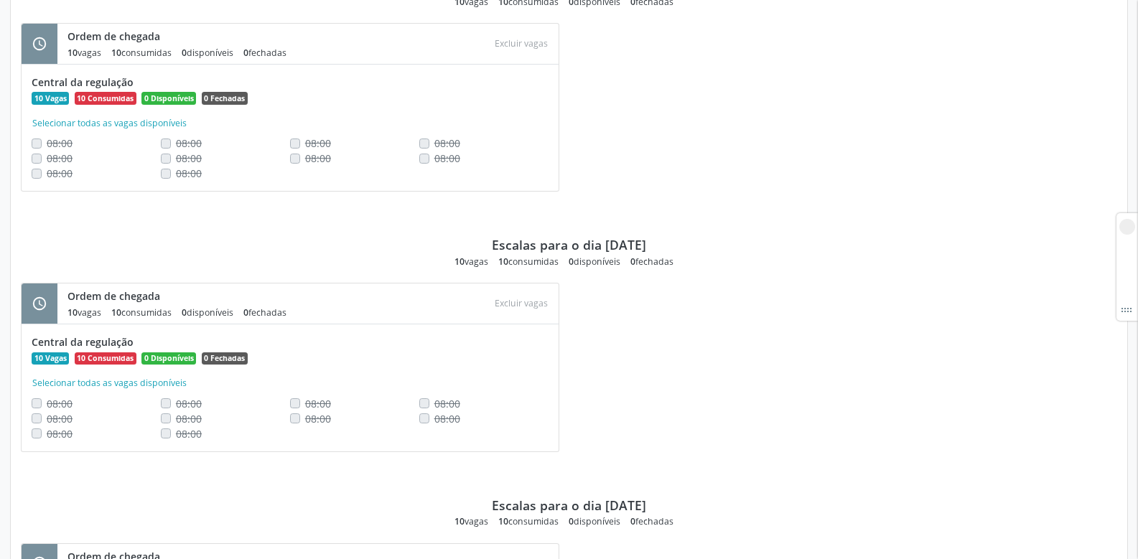
drag, startPoint x: 564, startPoint y: 264, endPoint x: 639, endPoint y: 272, distance: 75.8
click at [639, 272] on div "Escalas para o dia 28/10/2025 10 vagas 10 consumidas 0 disponíveis 0 fechadas s…" at bounding box center [569, 337] width 1097 height 260
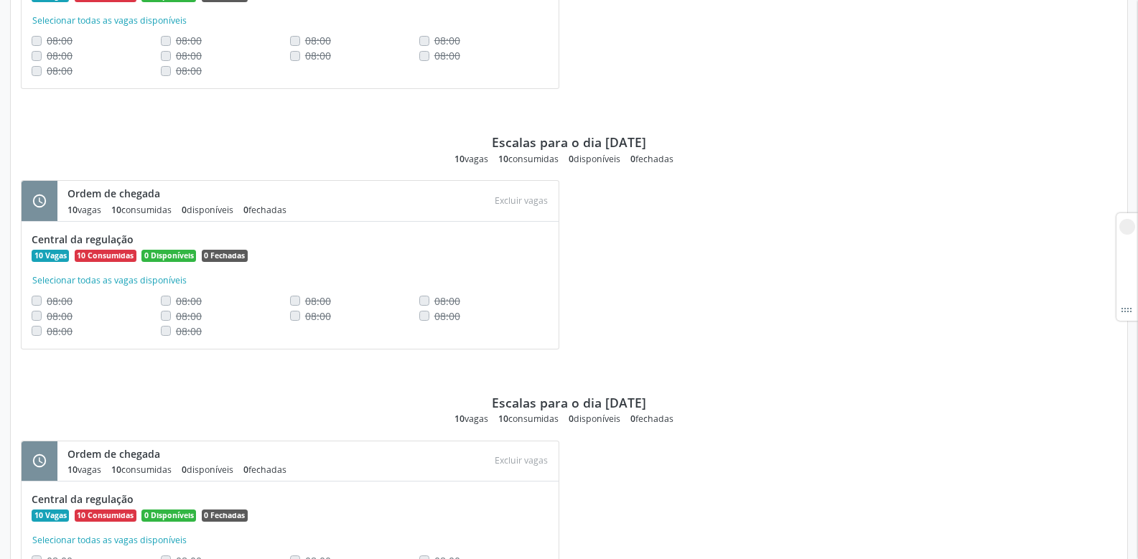
scroll to position [1353, 0]
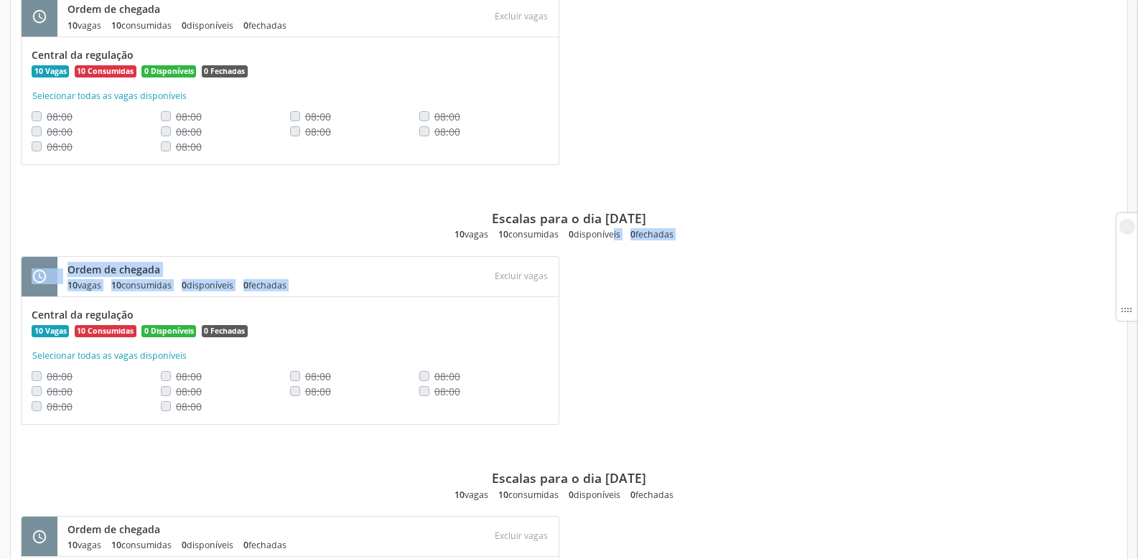
drag, startPoint x: 593, startPoint y: 238, endPoint x: 601, endPoint y: 241, distance: 9.1
click at [601, 241] on div "Escalas para o dia 04/11/2025 10 vagas 10 consumidas 0 disponíveis 0 fechadas s…" at bounding box center [569, 310] width 1097 height 260
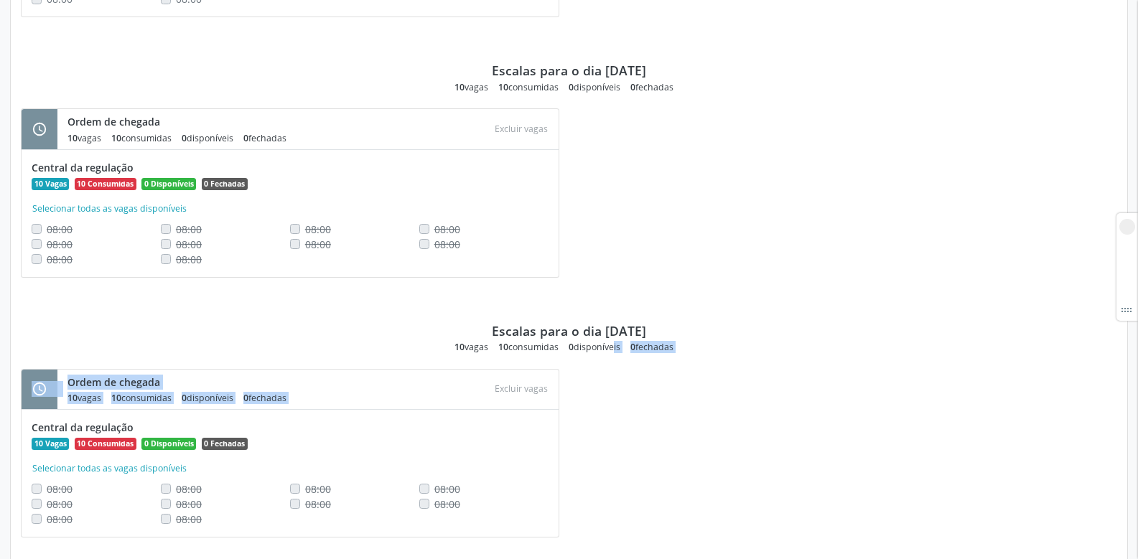
scroll to position [1166, 0]
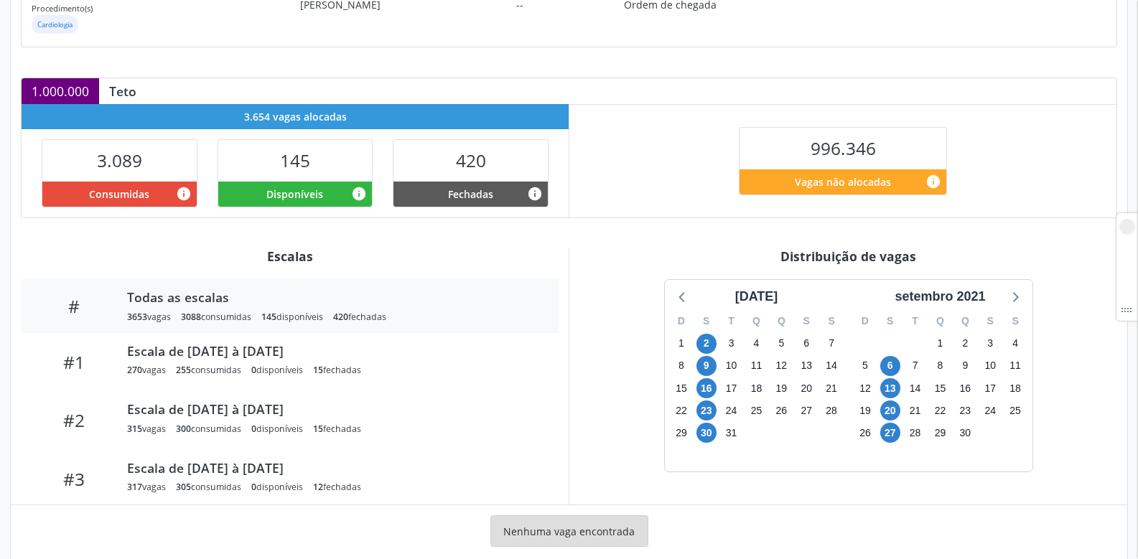
scroll to position [272, 0]
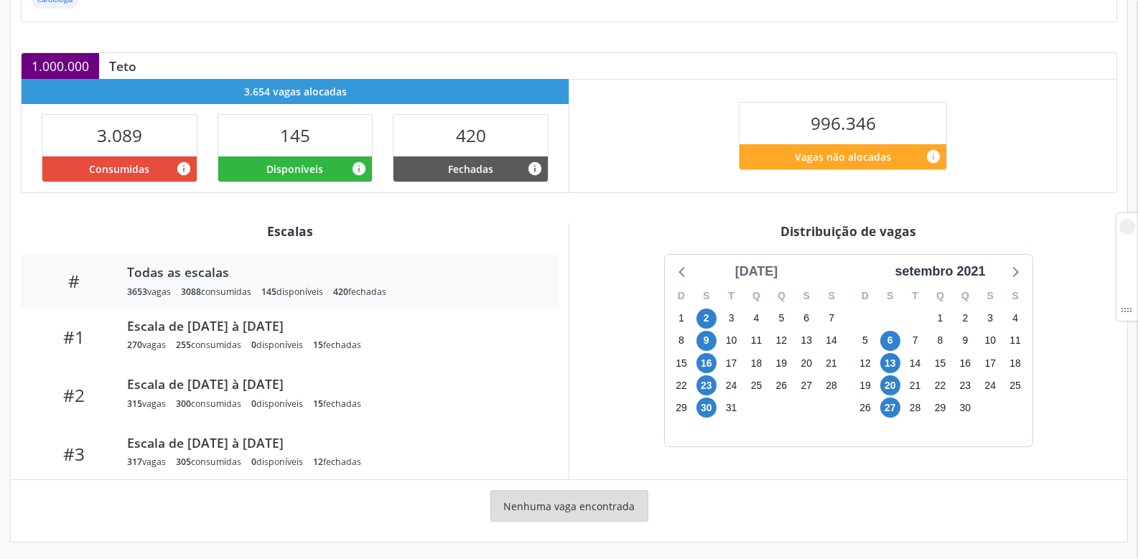
click at [744, 272] on div "[DATE]" at bounding box center [757, 271] width 55 height 19
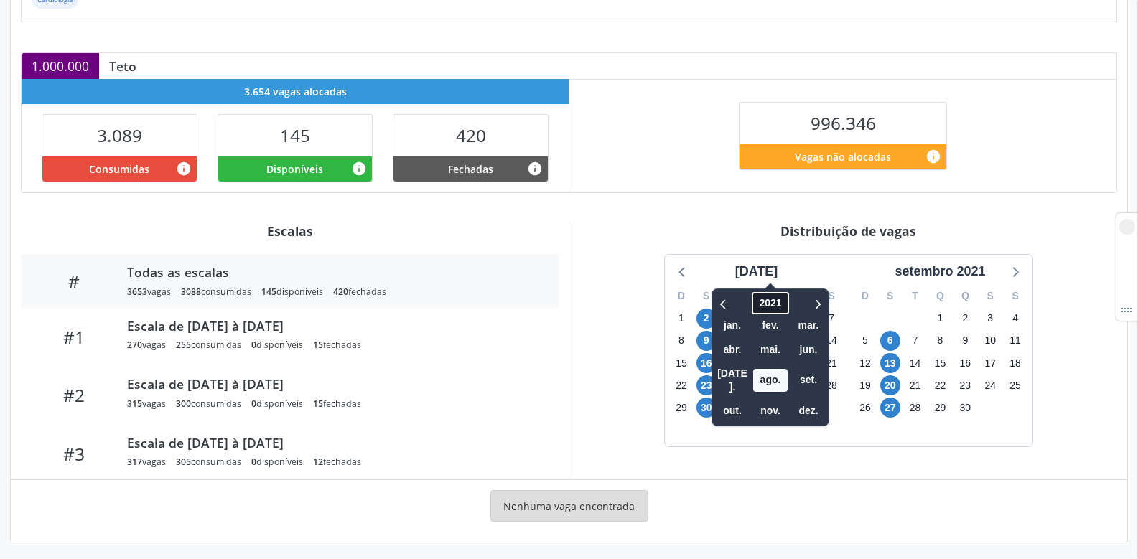
click at [752, 302] on span "2021" at bounding box center [770, 303] width 37 height 22
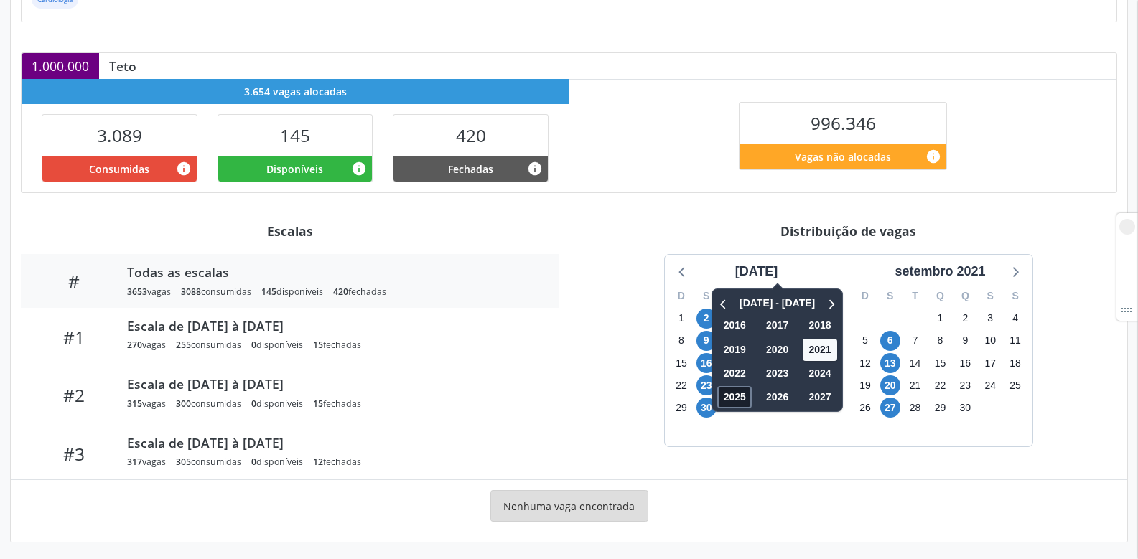
click at [718, 404] on span "2025" at bounding box center [735, 397] width 34 height 22
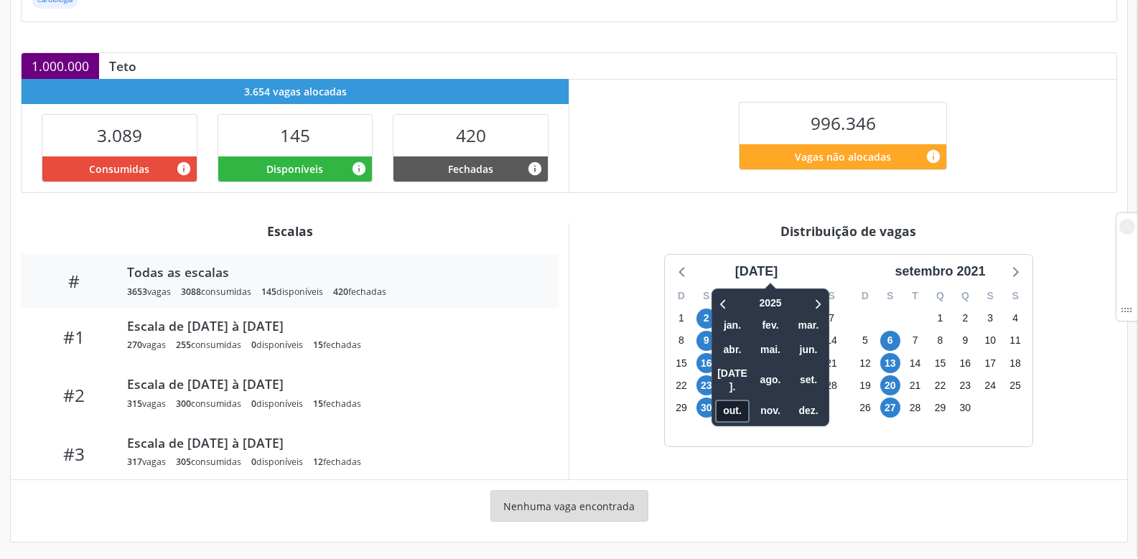
click at [715, 400] on span "out." at bounding box center [732, 411] width 34 height 22
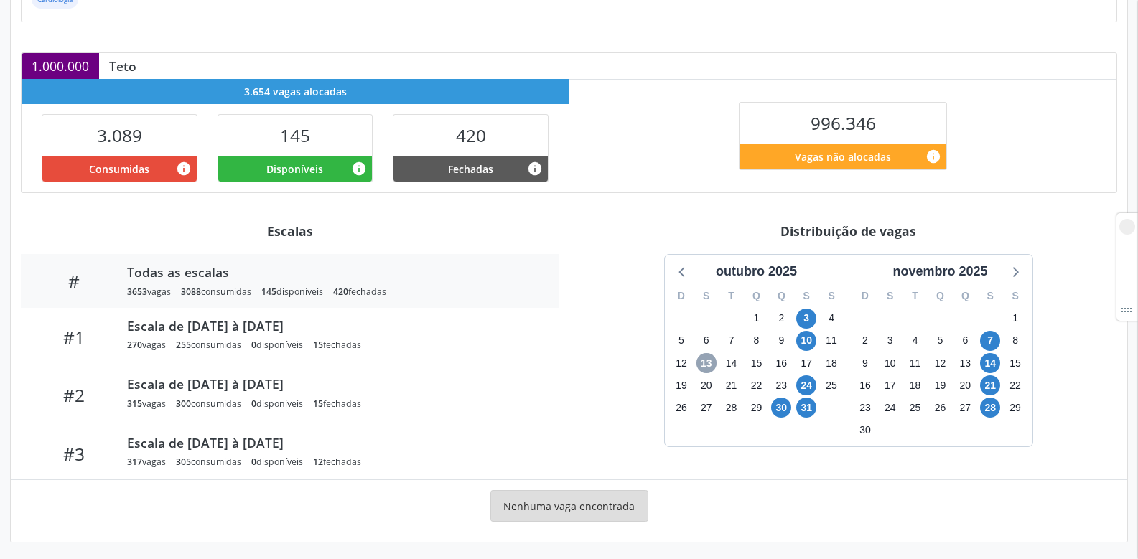
click at [707, 363] on span "13" at bounding box center [707, 363] width 20 height 20
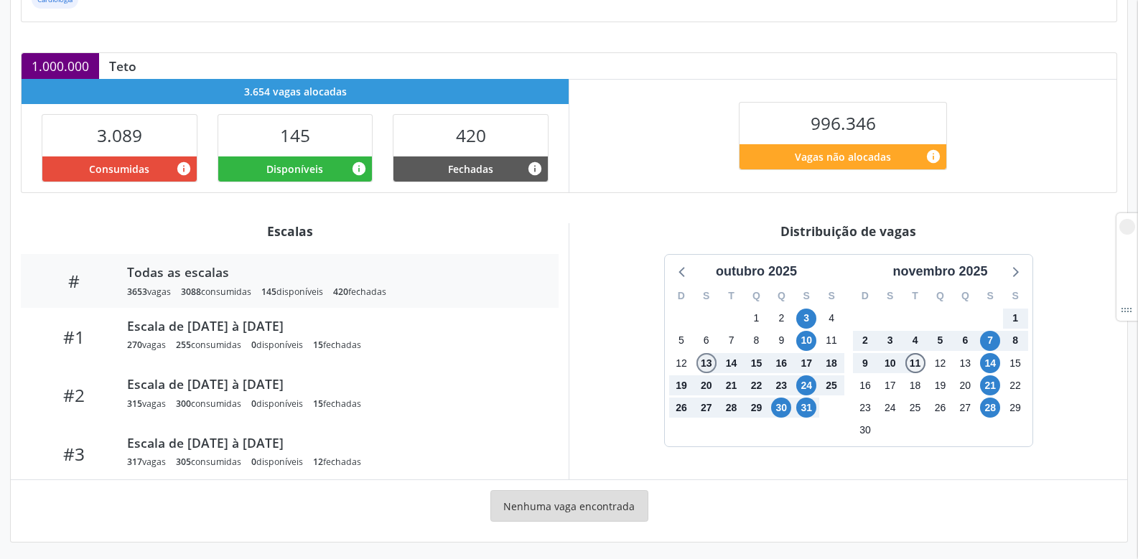
drag, startPoint x: 707, startPoint y: 363, endPoint x: 913, endPoint y: 363, distance: 205.4
click at [913, 363] on div "outubro 2025 D S T Q Q S S 28 29 30 1 2 3 4 5 6 7 8 9 10 11 12 13 14 15 16 17 1…" at bounding box center [849, 351] width 368 height 192
click at [913, 363] on span "11" at bounding box center [916, 363] width 20 height 20
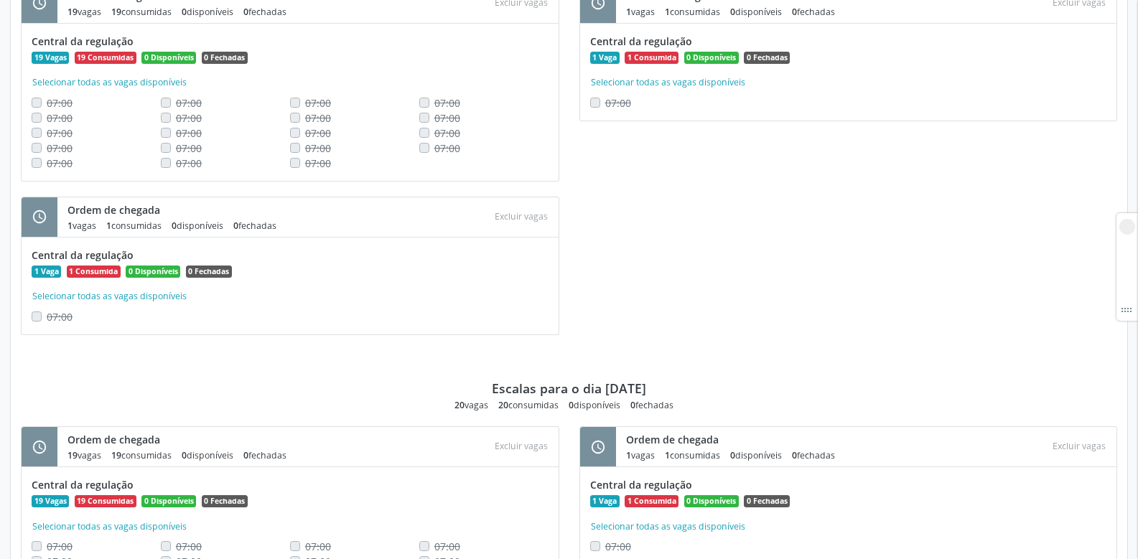
scroll to position [1693, 0]
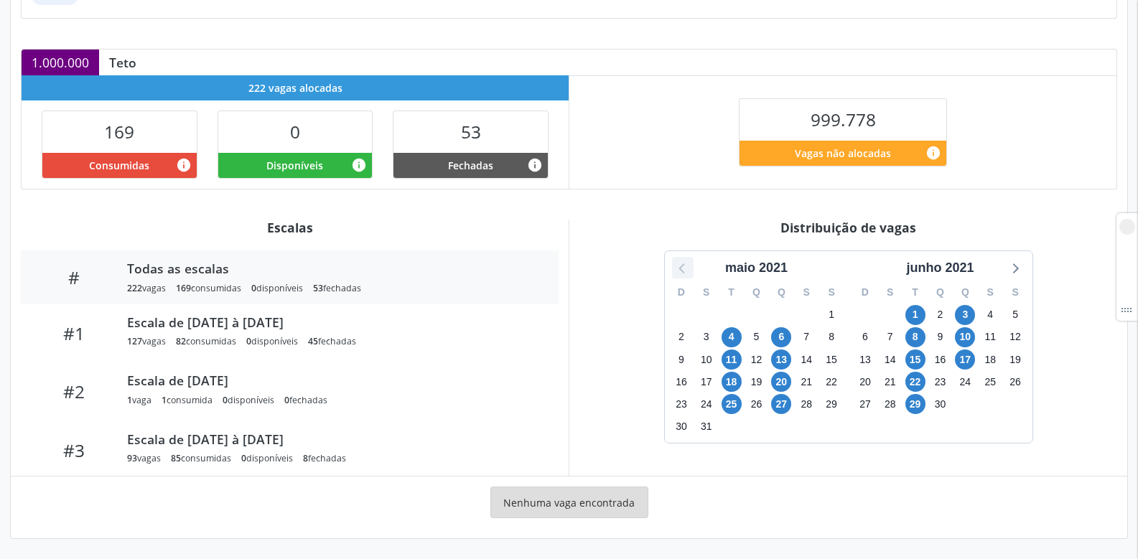
scroll to position [276, 0]
click at [741, 268] on div "maio 2021" at bounding box center [757, 268] width 74 height 19
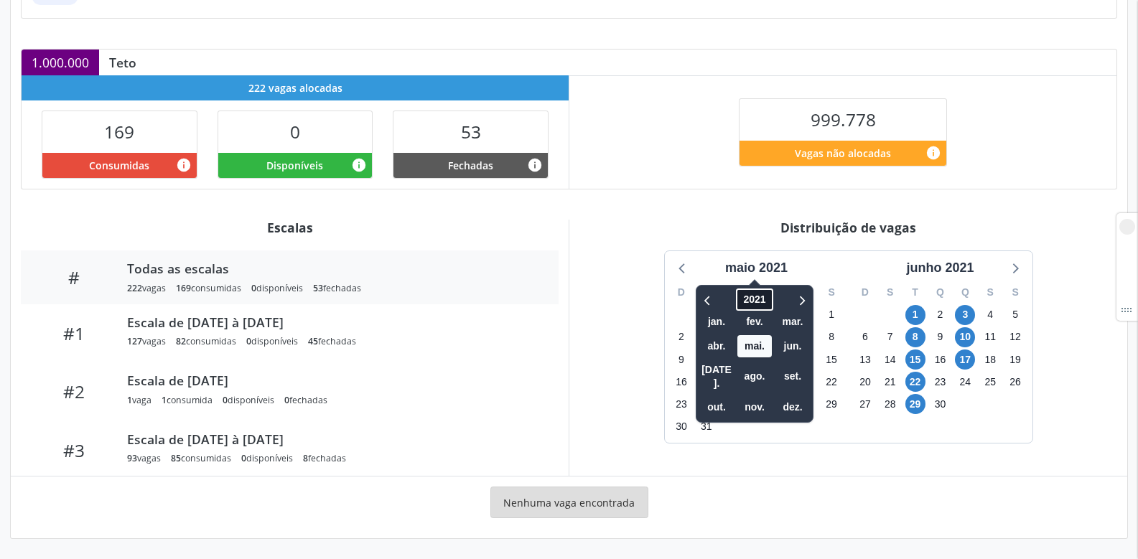
click at [753, 298] on span "2021" at bounding box center [754, 300] width 37 height 22
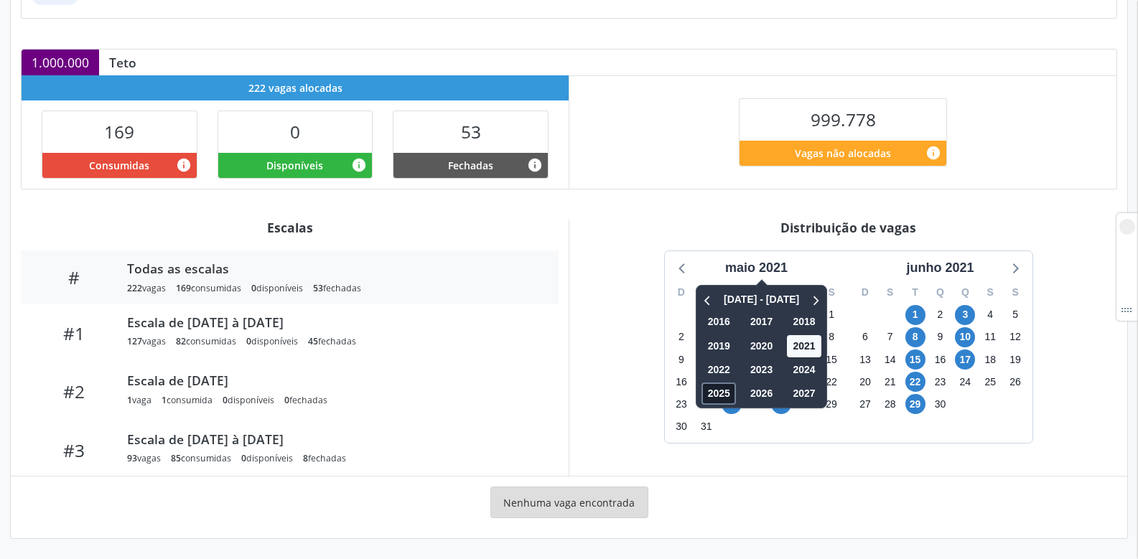
click at [719, 389] on span "2025" at bounding box center [719, 394] width 34 height 22
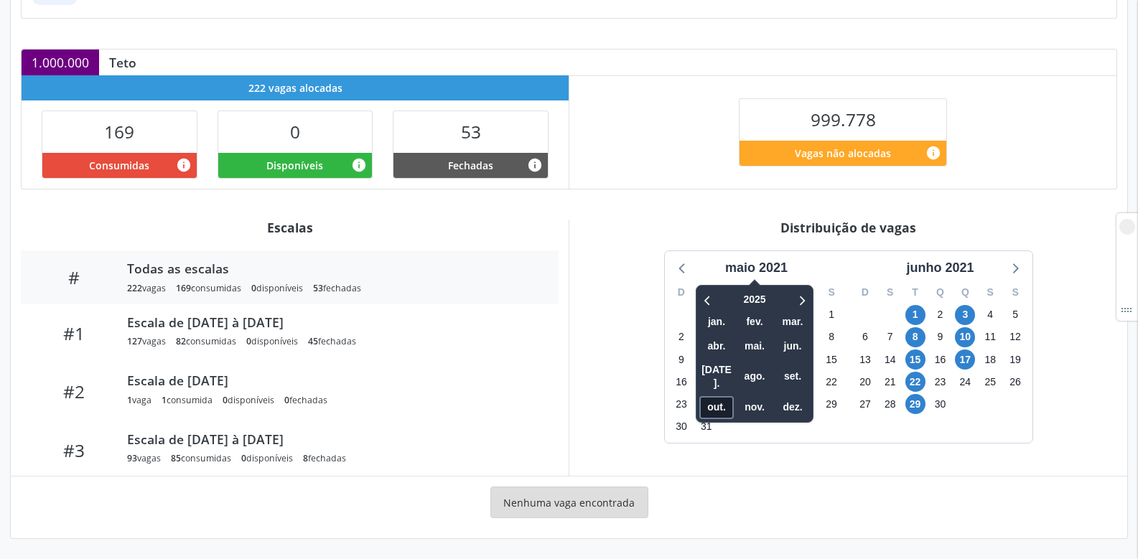
click at [718, 396] on span "out." at bounding box center [717, 407] width 34 height 22
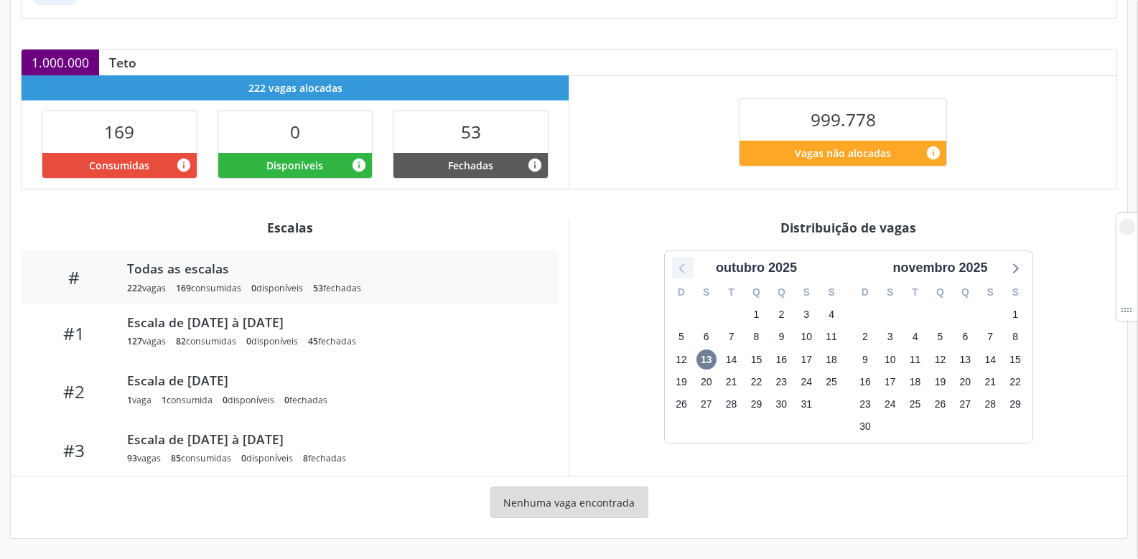
click at [682, 261] on icon at bounding box center [683, 268] width 19 height 19
click at [1013, 271] on icon at bounding box center [1015, 268] width 19 height 19
click at [681, 266] on icon at bounding box center [683, 268] width 19 height 19
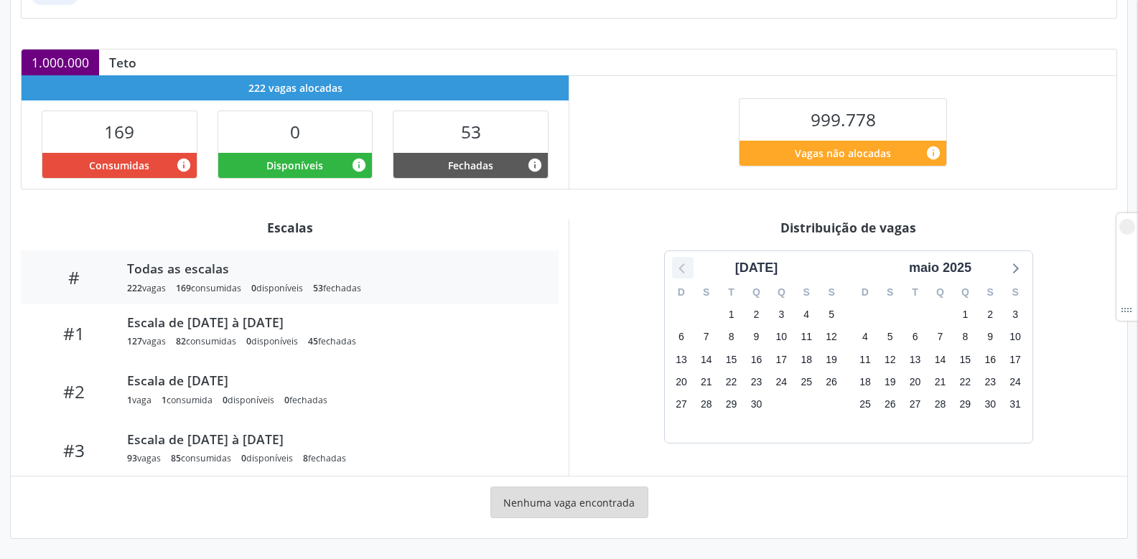
click at [681, 266] on icon at bounding box center [683, 268] width 19 height 19
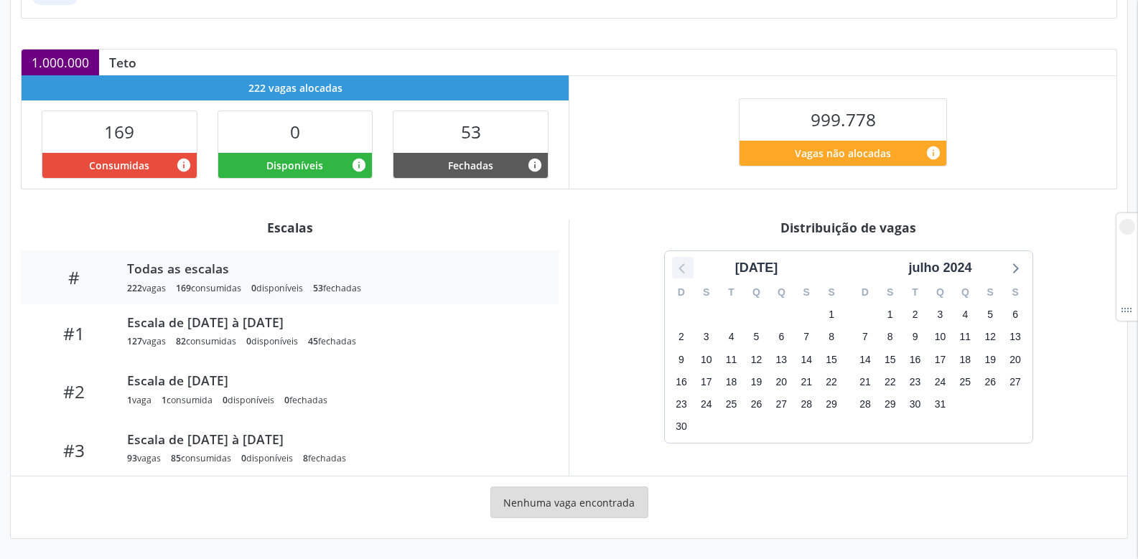
click at [681, 266] on icon at bounding box center [683, 268] width 19 height 19
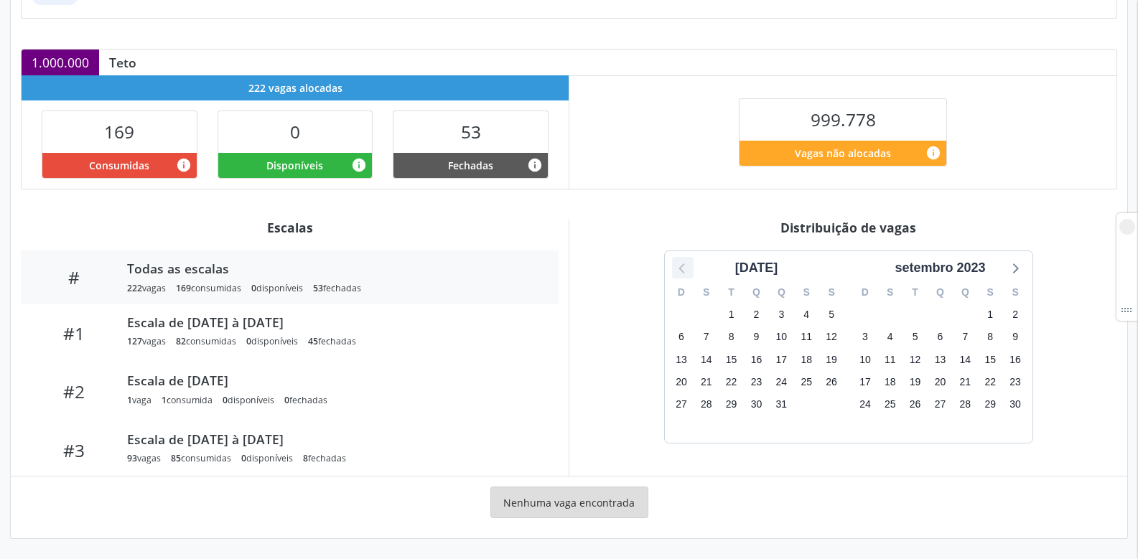
click at [681, 266] on icon at bounding box center [683, 268] width 19 height 19
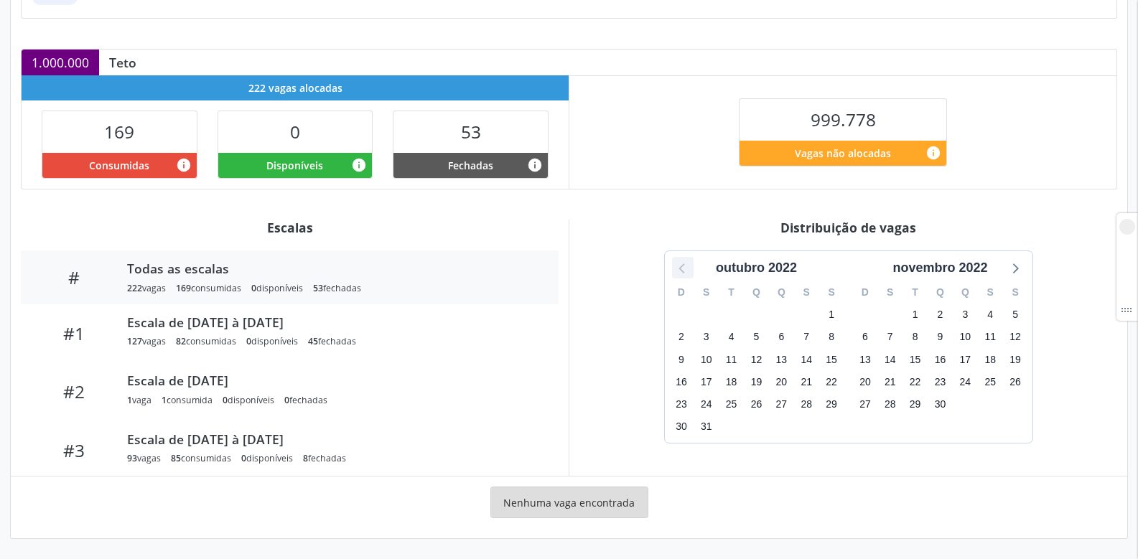
click at [681, 266] on icon at bounding box center [683, 268] width 19 height 19
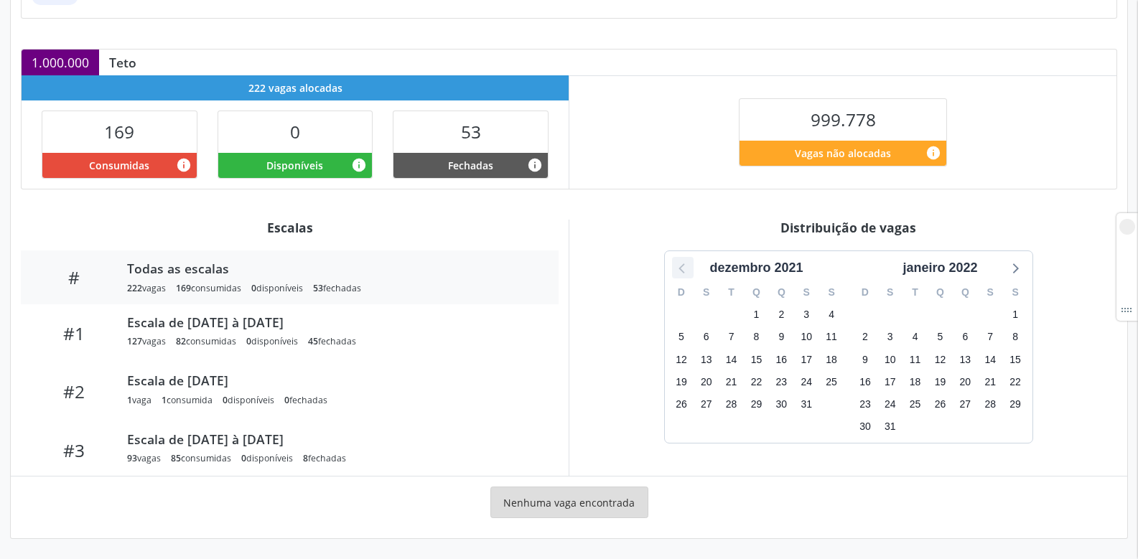
click at [681, 266] on icon at bounding box center [683, 268] width 19 height 19
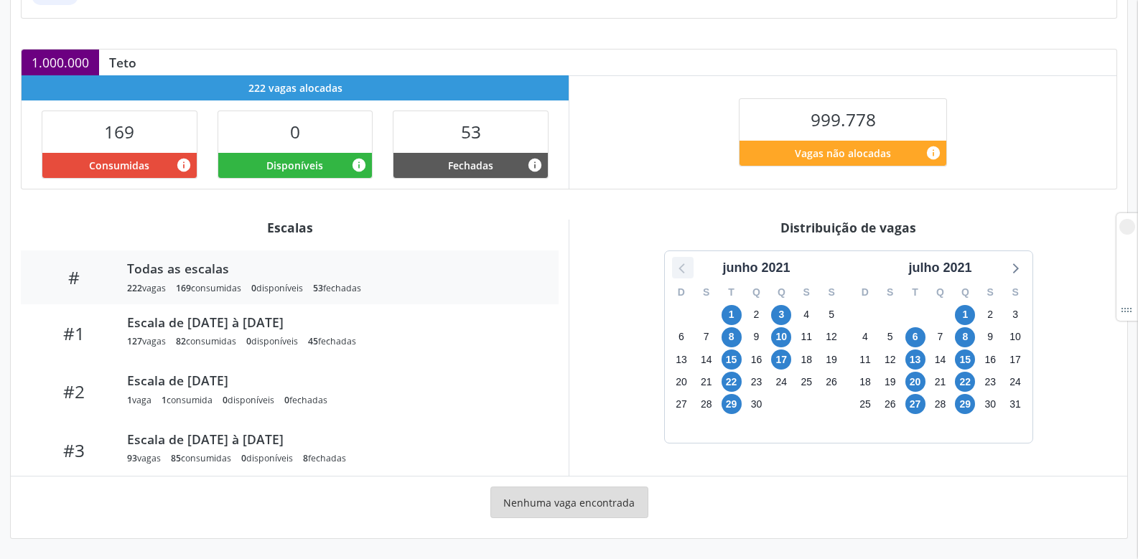
click at [681, 266] on icon at bounding box center [683, 268] width 19 height 19
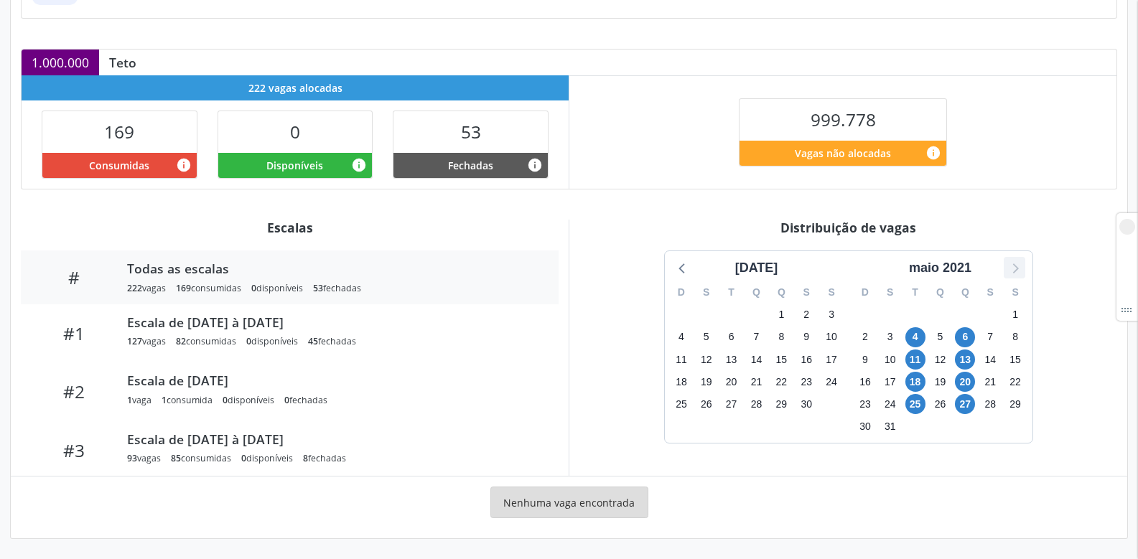
click at [1021, 264] on icon at bounding box center [1015, 268] width 19 height 19
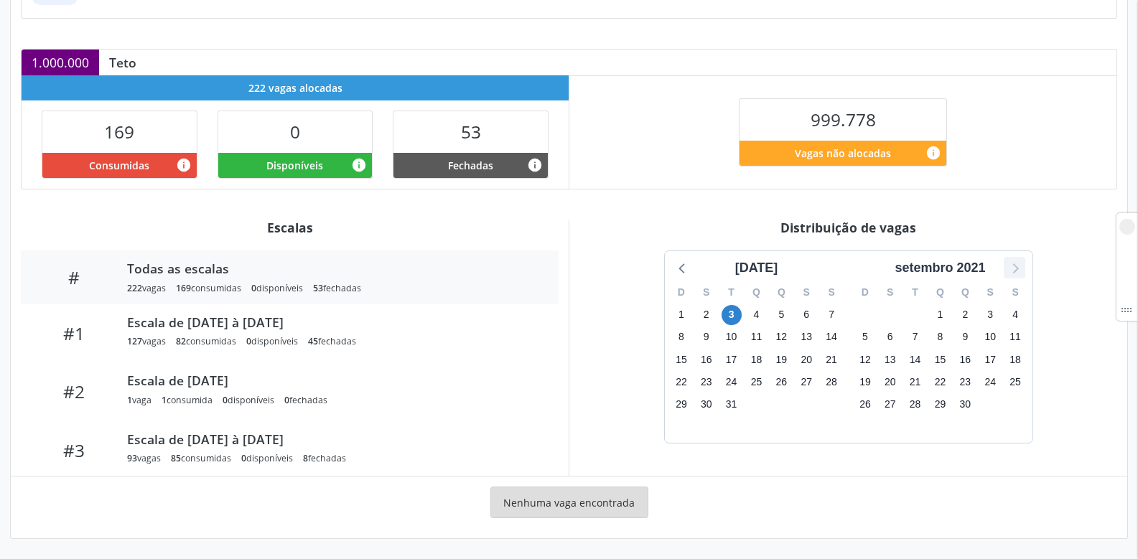
click at [1021, 264] on icon at bounding box center [1015, 268] width 19 height 19
click at [689, 271] on icon at bounding box center [683, 268] width 19 height 19
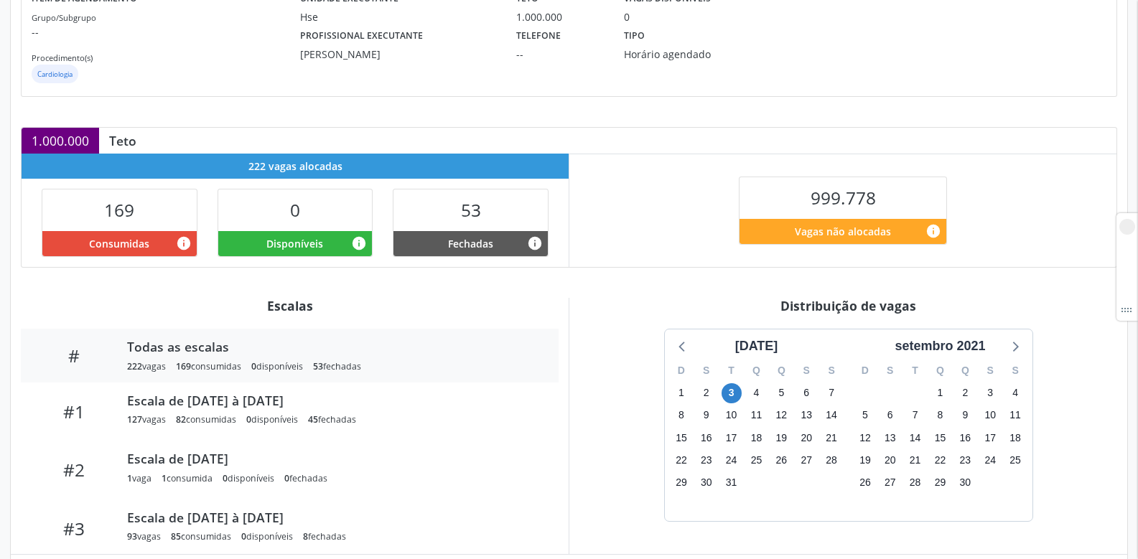
scroll to position [0, 0]
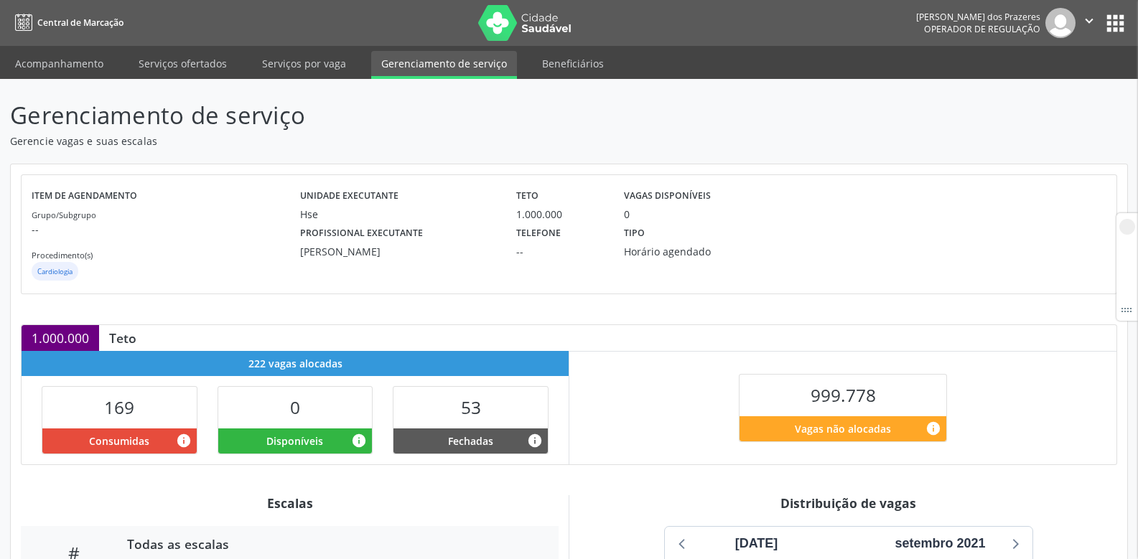
drag, startPoint x: 300, startPoint y: 255, endPoint x: 427, endPoint y: 251, distance: 127.2
click at [427, 251] on div "Ruy Rodrigues dos Santos" at bounding box center [397, 251] width 195 height 15
click at [305, 263] on div "Unidade executante Hse Teto 1.000.000 Vagas disponíveis 0 Profissional executan…" at bounding box center [613, 234] width 627 height 98
drag, startPoint x: 292, startPoint y: 256, endPoint x: 422, endPoint y: 258, distance: 130.0
click at [422, 258] on div "Profissional executante Ruy Rodrigues dos Santos" at bounding box center [397, 240] width 215 height 37
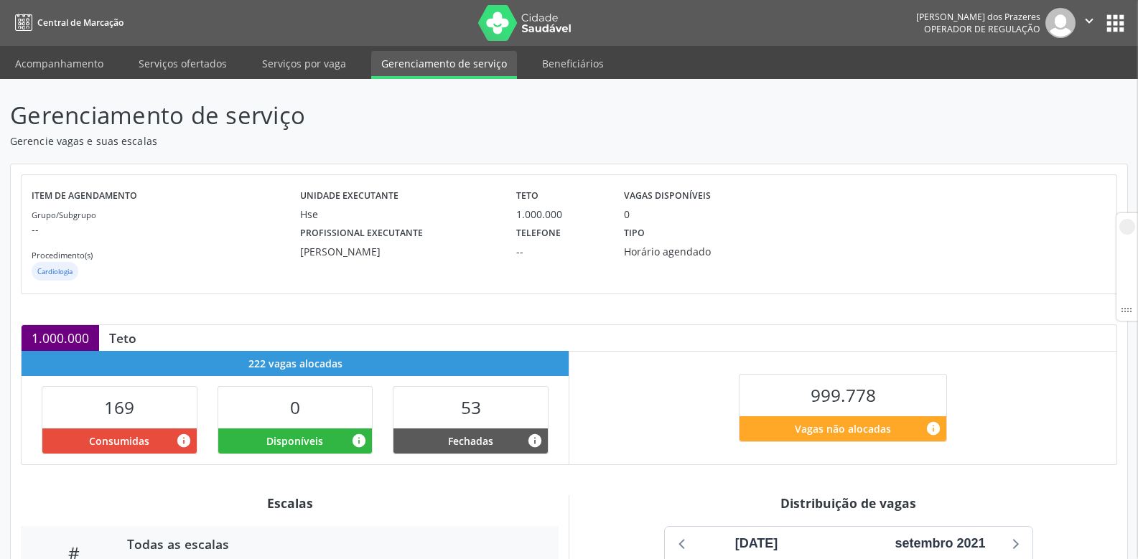
copy div "Ruy Rodrigues dos Santos"
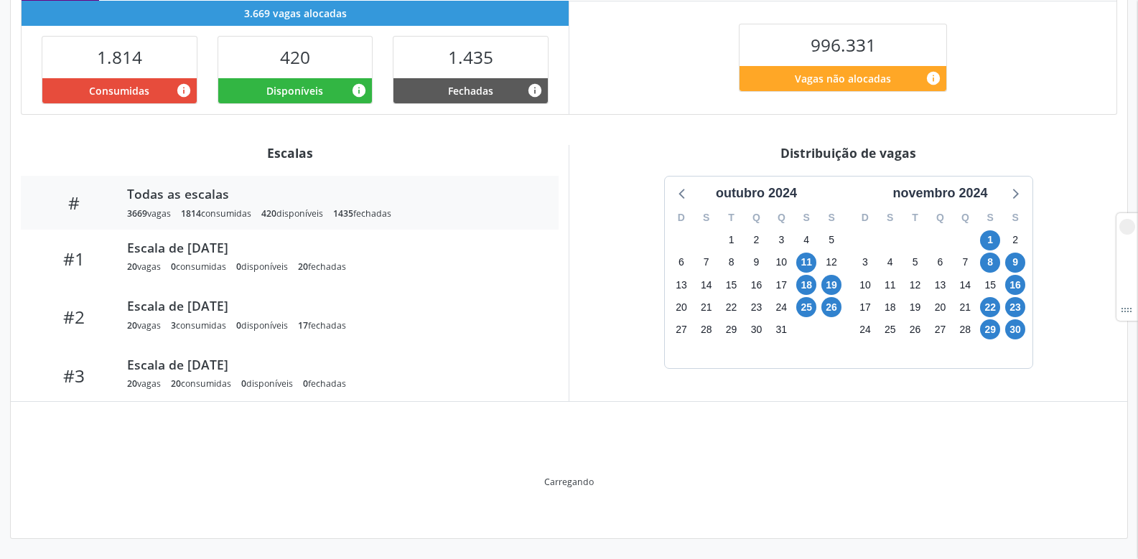
scroll to position [276, 0]
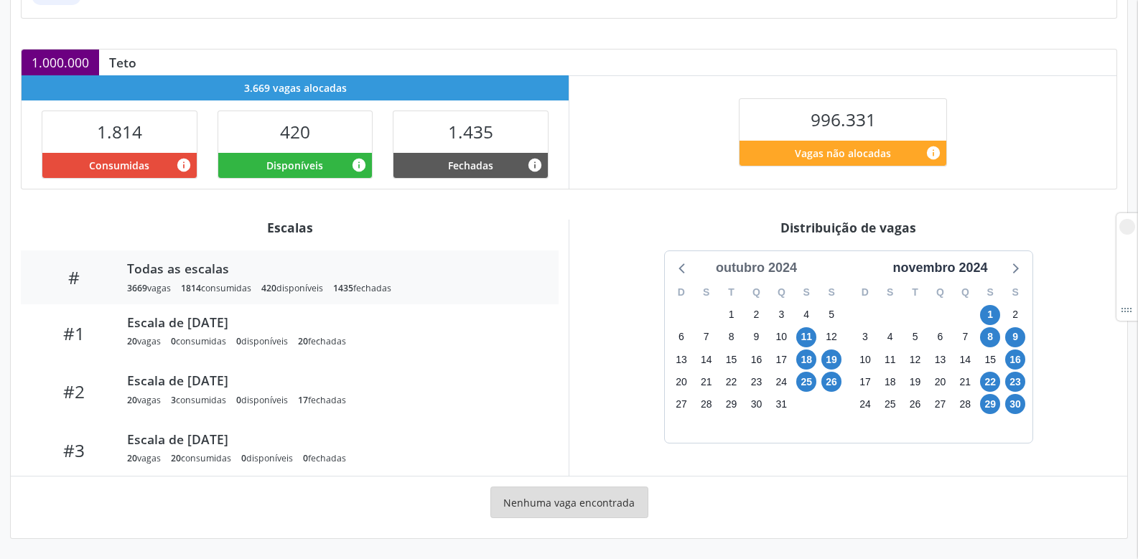
click at [741, 263] on div "outubro 2024" at bounding box center [756, 268] width 93 height 19
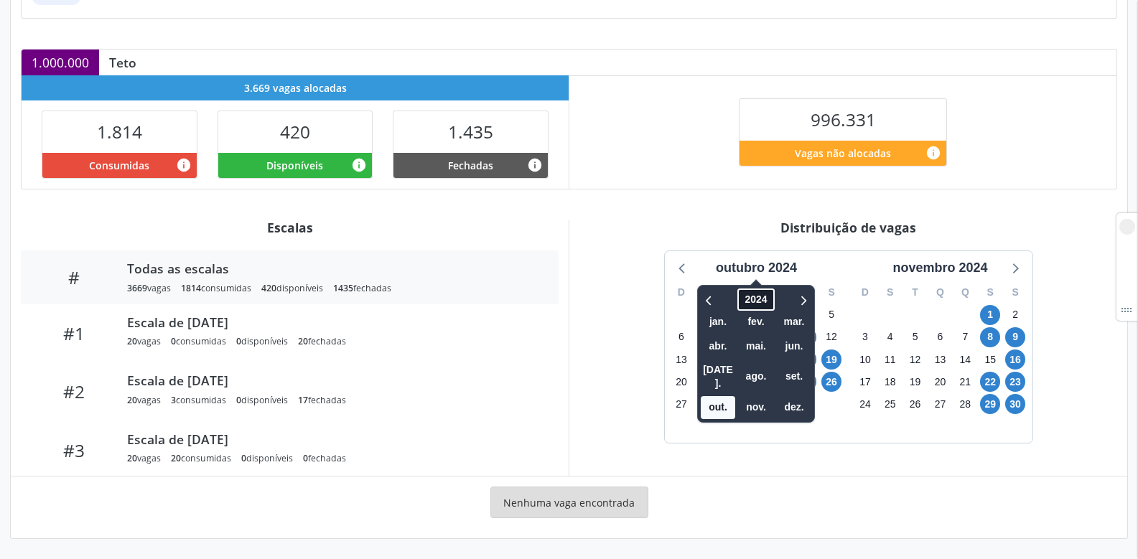
click at [748, 301] on span "2024" at bounding box center [756, 300] width 37 height 22
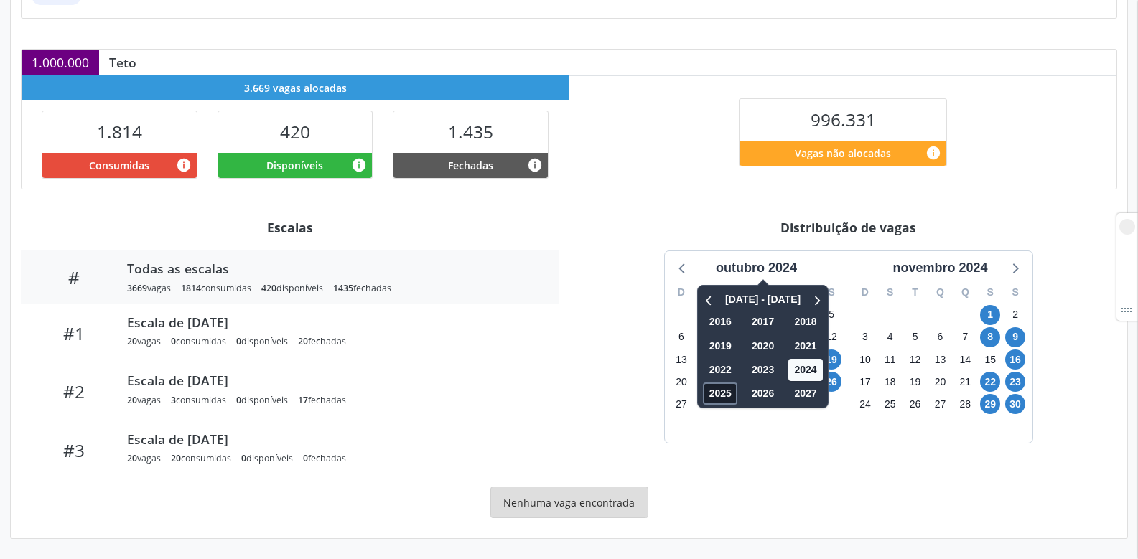
click at [712, 385] on span "2025" at bounding box center [720, 394] width 34 height 22
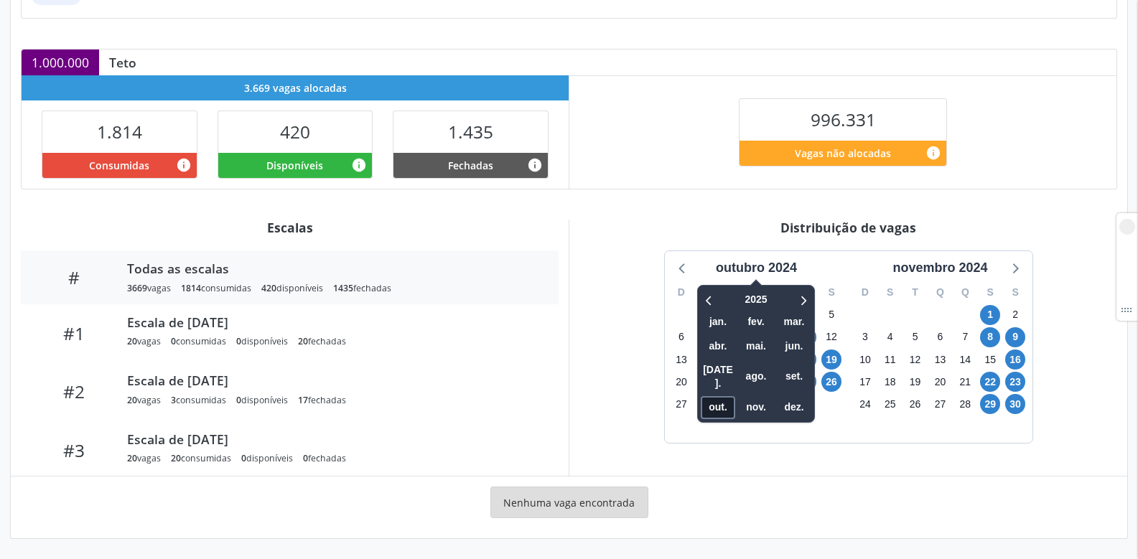
click at [716, 396] on span "out." at bounding box center [718, 407] width 34 height 22
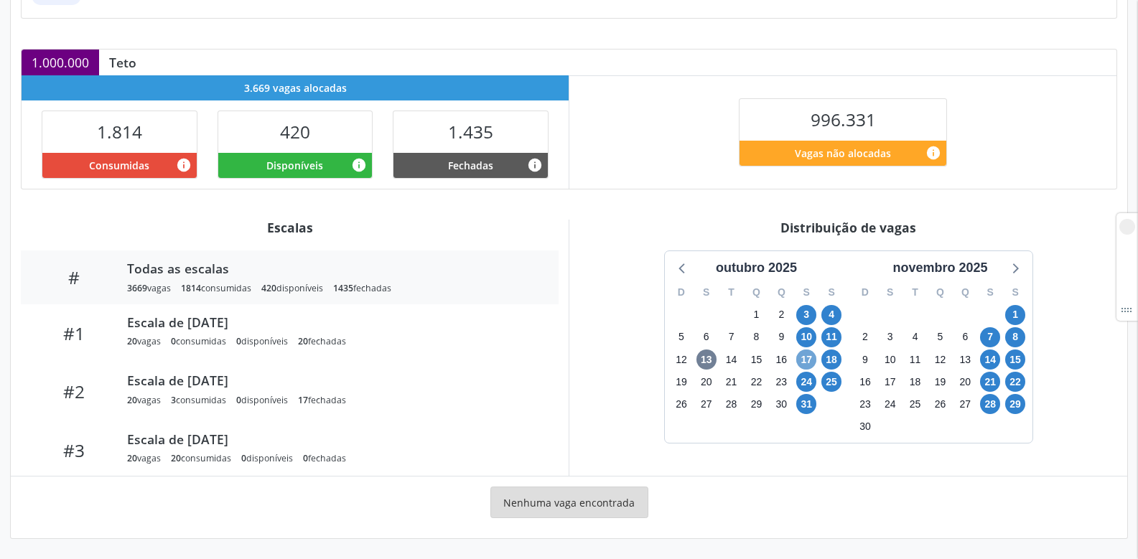
click at [805, 358] on span "17" at bounding box center [807, 360] width 20 height 20
click at [806, 359] on span "17" at bounding box center [807, 360] width 20 height 20
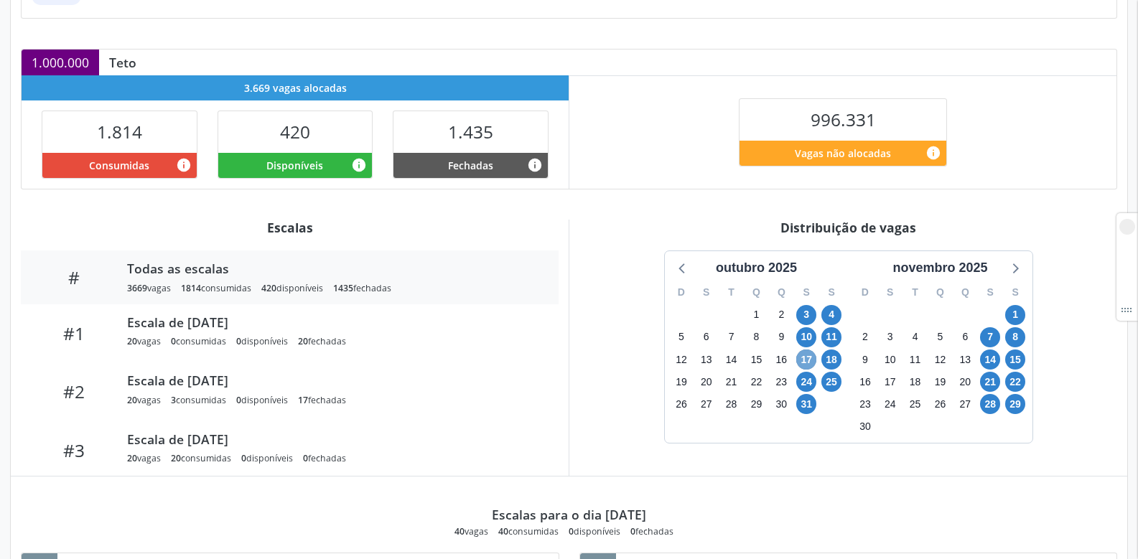
drag, startPoint x: 806, startPoint y: 359, endPoint x: 842, endPoint y: 366, distance: 37.2
click at [842, 366] on div "D S T Q Q S S 28 29 30 1 2 3 4 5 6 7 8 9 10 11 12 13 14 15 16 17 18 19 20 21 22…" at bounding box center [757, 360] width 184 height 165
drag, startPoint x: 807, startPoint y: 356, endPoint x: 961, endPoint y: 396, distance: 159.1
click at [961, 396] on div "outubro 2025 D S T Q Q S S 28 29 30 1 2 3 4 5 6 7 8 9 10 11 12 13 14 15 16 17 1…" at bounding box center [849, 347] width 368 height 192
click at [809, 362] on span "17" at bounding box center [807, 360] width 20 height 20
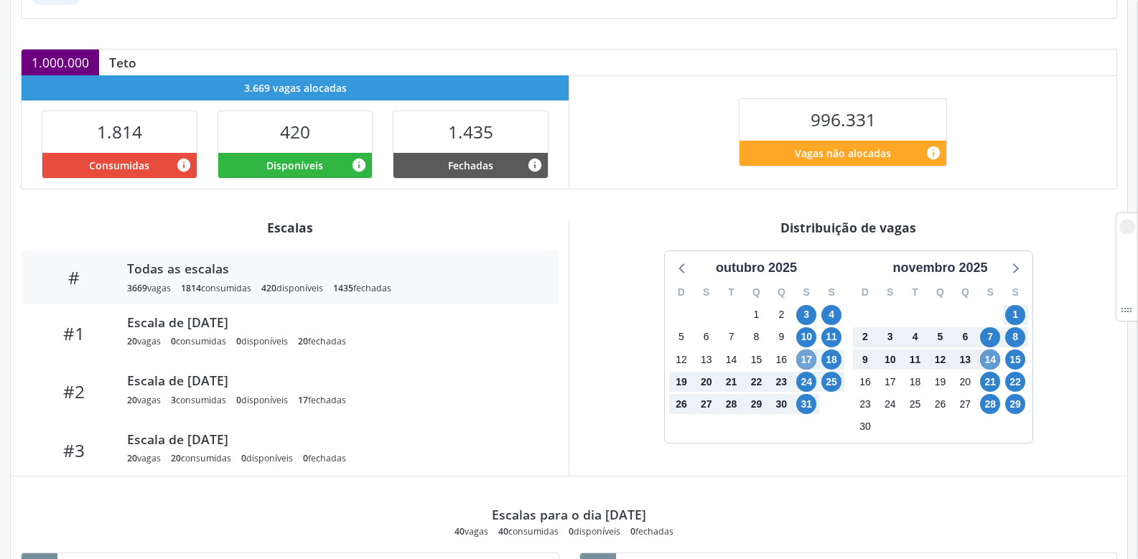
drag, startPoint x: 808, startPoint y: 357, endPoint x: 983, endPoint y: 360, distance: 175.3
click at [983, 360] on div "outubro 2025 D S T Q Q S S 28 29 30 1 2 3 4 5 6 7 8 9 10 11 12 13 14 15 16 17 1…" at bounding box center [849, 347] width 368 height 192
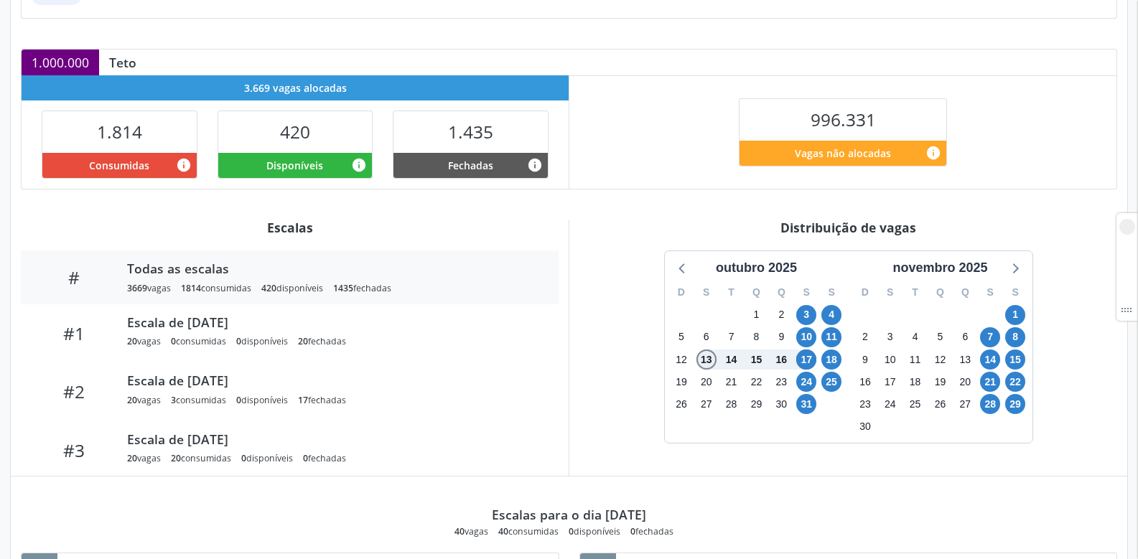
click at [710, 359] on span "13" at bounding box center [707, 360] width 20 height 20
drag, startPoint x: 710, startPoint y: 359, endPoint x: 884, endPoint y: 379, distance: 175.0
click at [884, 379] on div "outubro 2025 D S T Q Q S S 28 29 30 1 2 3 4 5 6 7 8 9 10 11 12 13 14 15 16 17 1…" at bounding box center [849, 347] width 368 height 192
click at [711, 358] on span "13" at bounding box center [707, 360] width 20 height 20
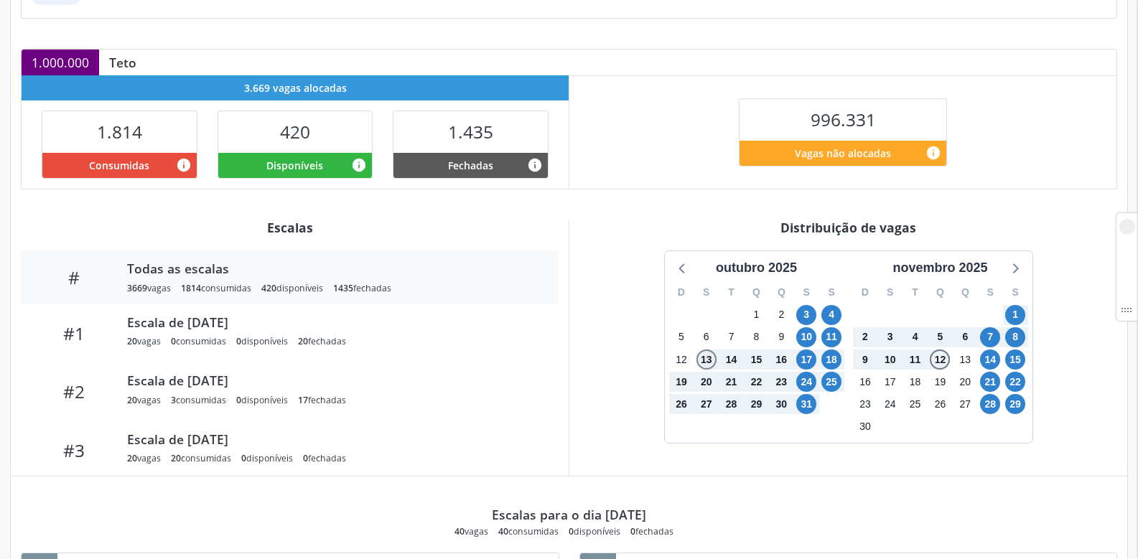
drag, startPoint x: 711, startPoint y: 358, endPoint x: 947, endPoint y: 361, distance: 236.3
click at [947, 361] on div "outubro 2025 D S T Q Q S S 28 29 30 1 2 3 4 5 6 7 8 9 10 11 12 13 14 15 16 17 1…" at bounding box center [849, 347] width 368 height 192
click at [944, 360] on span "12" at bounding box center [940, 360] width 20 height 20
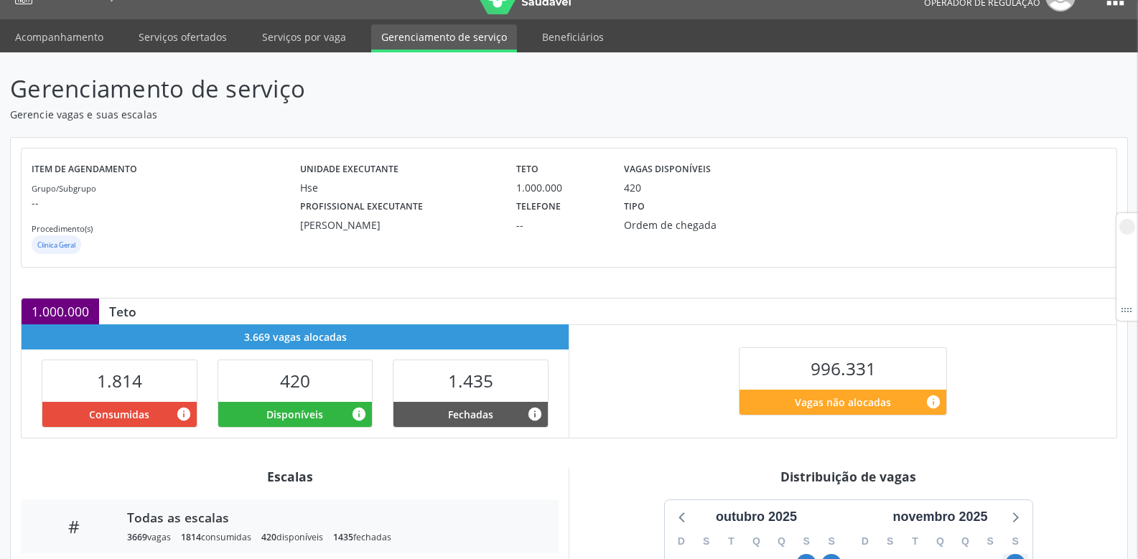
scroll to position [0, 0]
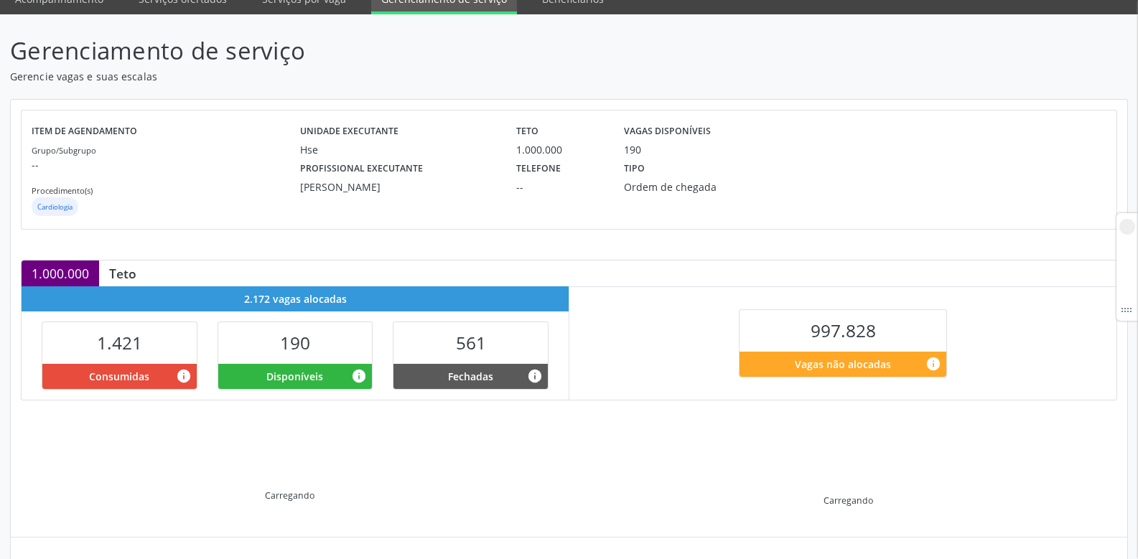
scroll to position [200, 0]
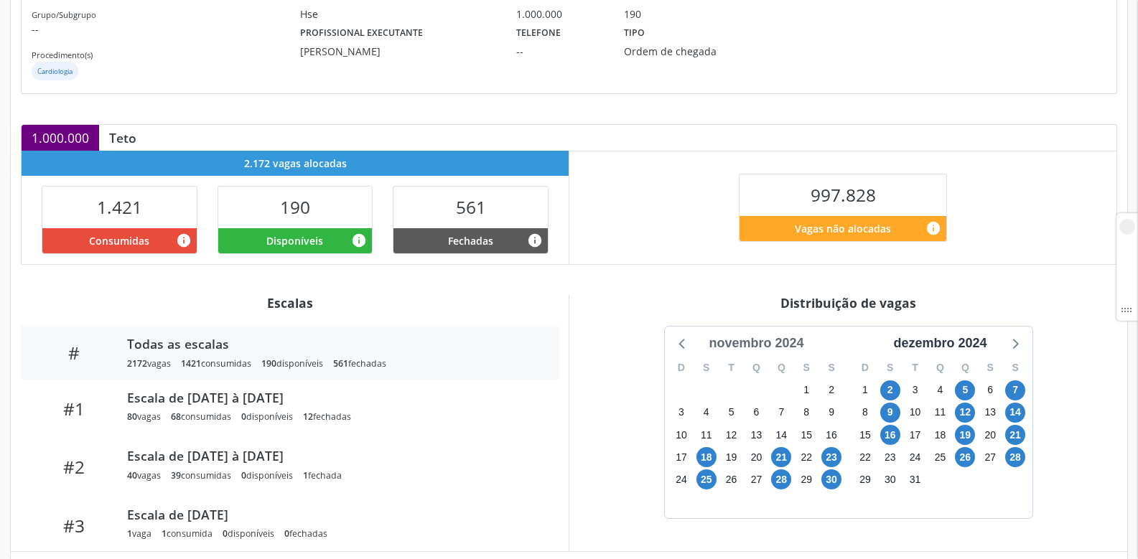
click at [737, 344] on div "novembro 2024" at bounding box center [756, 343] width 106 height 19
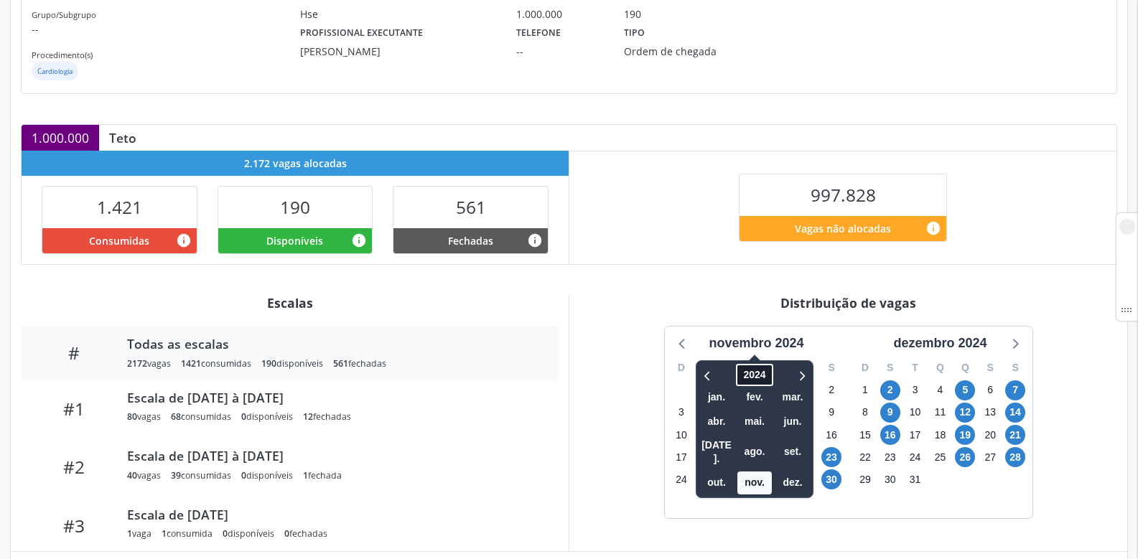
click at [750, 373] on span "2024" at bounding box center [755, 375] width 37 height 22
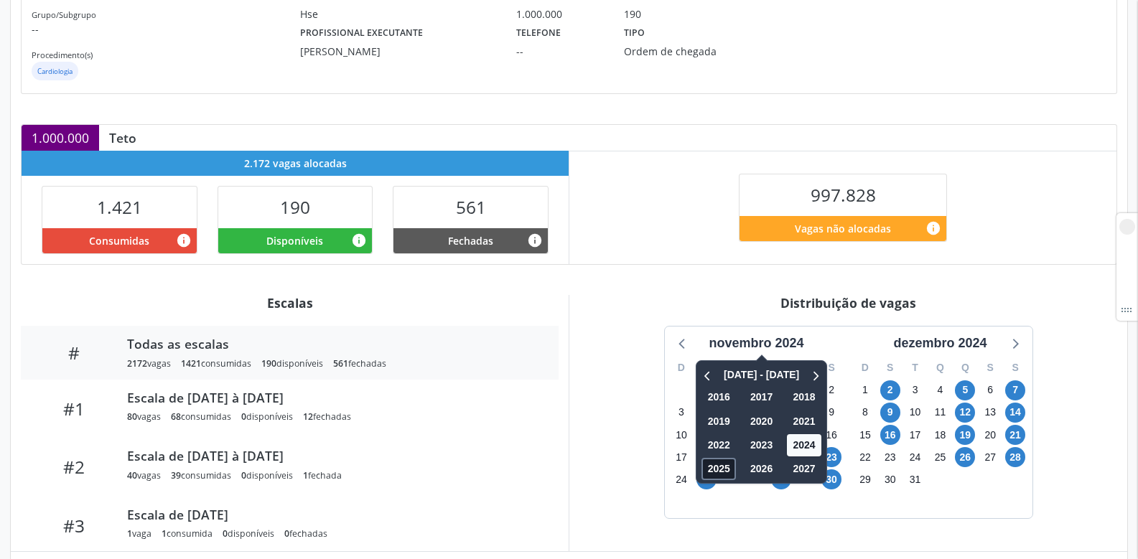
click at [719, 467] on span "2025" at bounding box center [719, 469] width 34 height 22
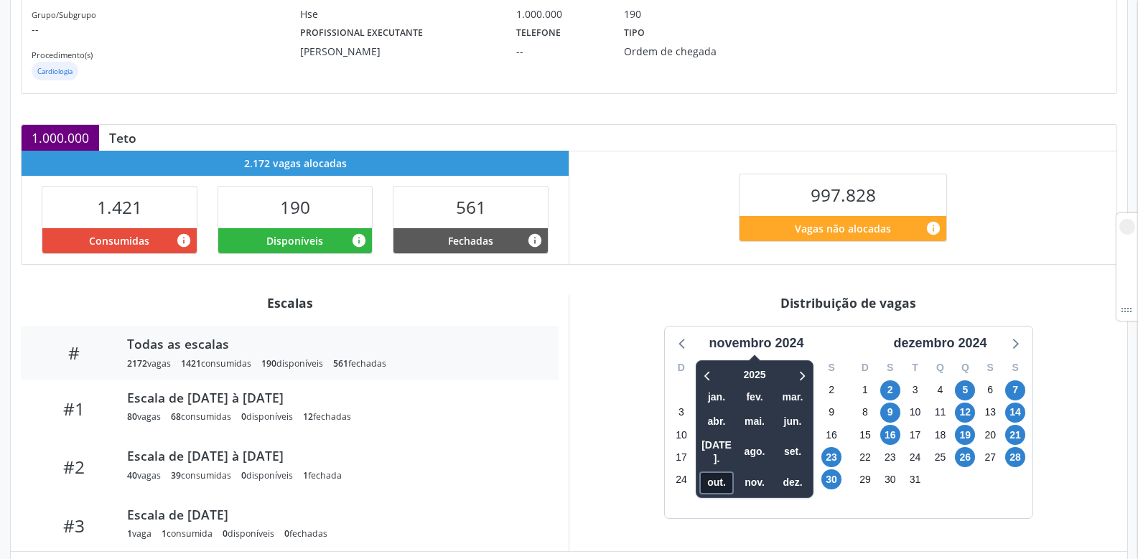
click at [718, 472] on span "out." at bounding box center [717, 483] width 34 height 22
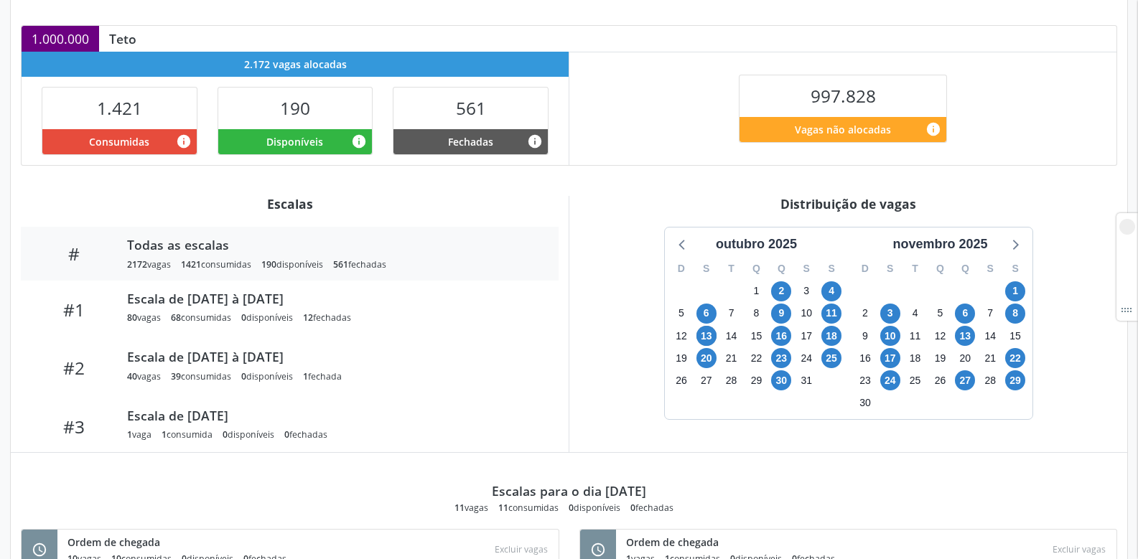
scroll to position [484, 0]
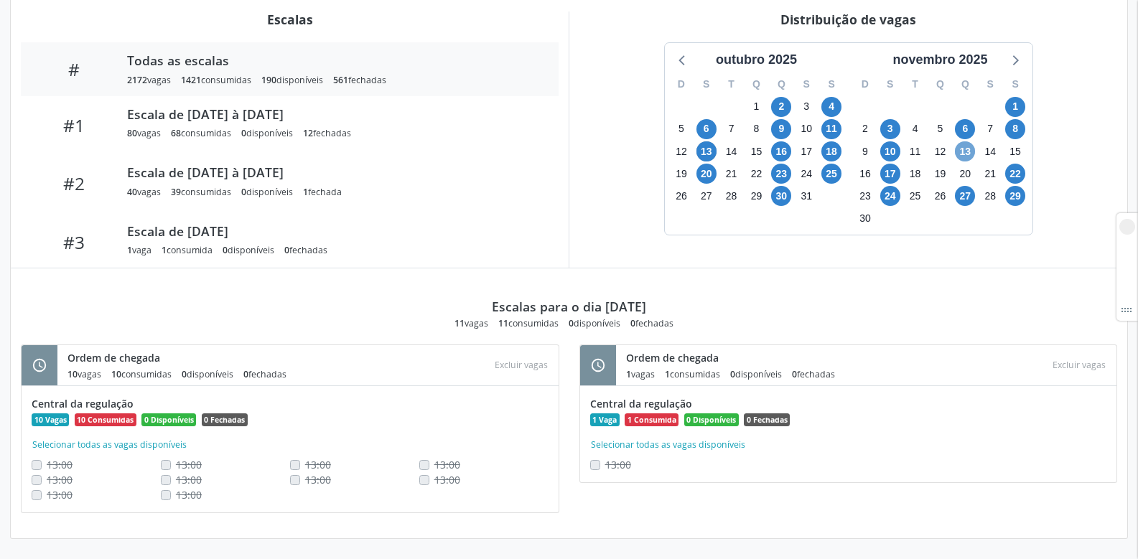
click at [962, 152] on span "13" at bounding box center [965, 151] width 20 height 20
click at [962, 153] on span "13" at bounding box center [965, 151] width 20 height 20
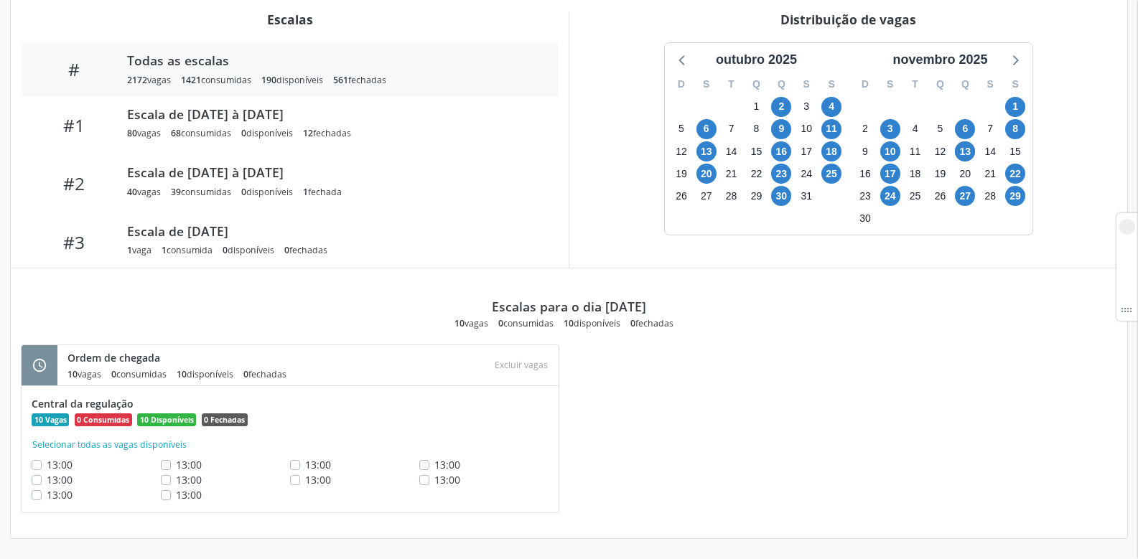
drag, startPoint x: 454, startPoint y: 328, endPoint x: 499, endPoint y: 326, distance: 45.3
click at [488, 328] on div "10 vagas 0 consumidas 10 disponíveis 0 fechadas" at bounding box center [569, 323] width 229 height 12
drag, startPoint x: 515, startPoint y: 325, endPoint x: 562, endPoint y: 330, distance: 47.7
click at [562, 330] on div "10 vagas 0 consumidas 10 disponíveis 0 fechadas" at bounding box center [569, 323] width 229 height 12
click at [468, 322] on div "10 vagas" at bounding box center [472, 323] width 34 height 12
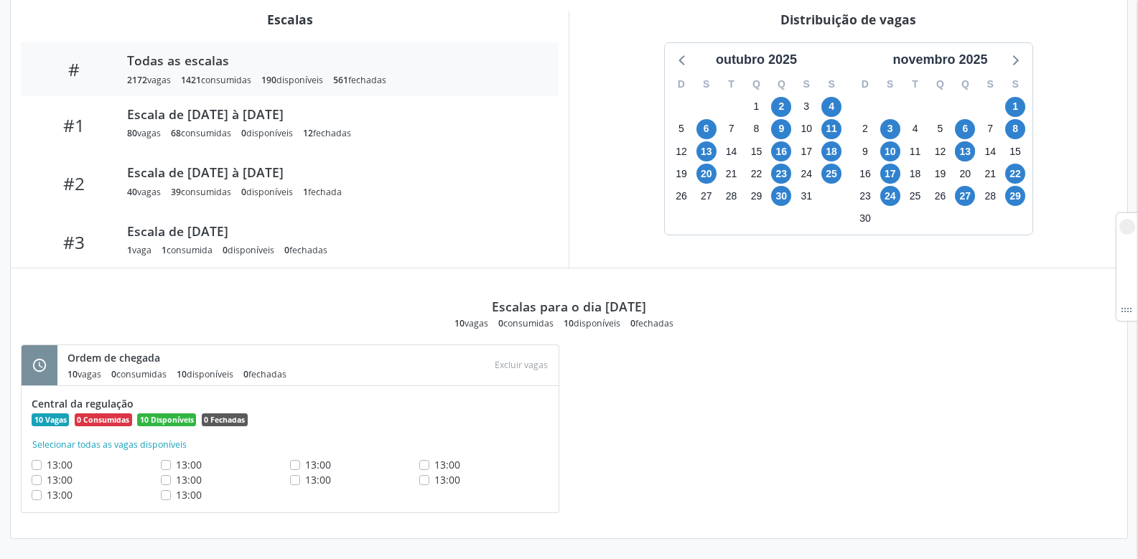
click at [503, 324] on span "0" at bounding box center [500, 323] width 5 height 12
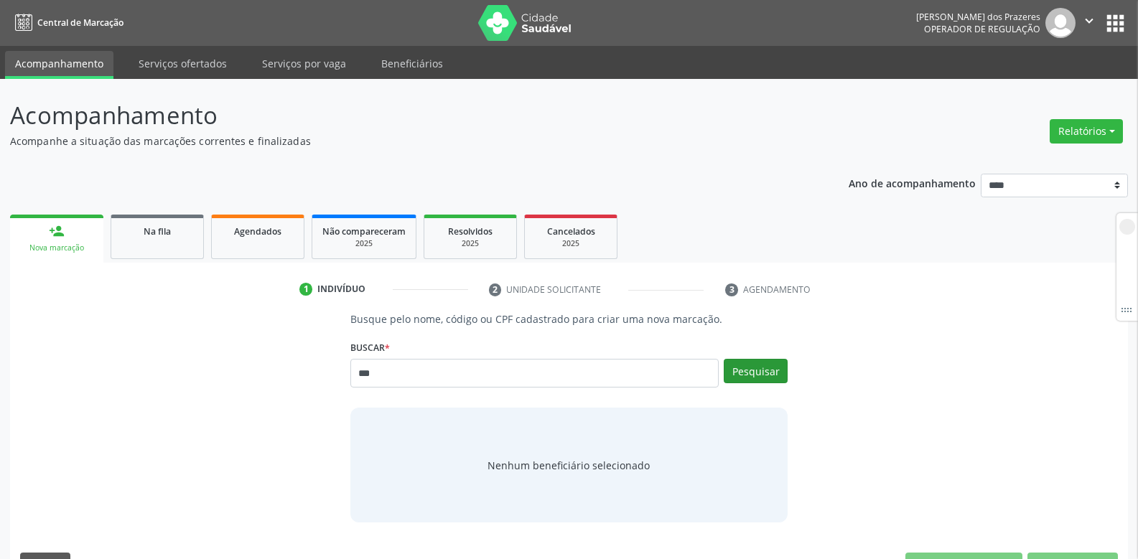
type input "***"
click at [762, 379] on button "Pesquisar" at bounding box center [756, 371] width 64 height 24
type input "***"
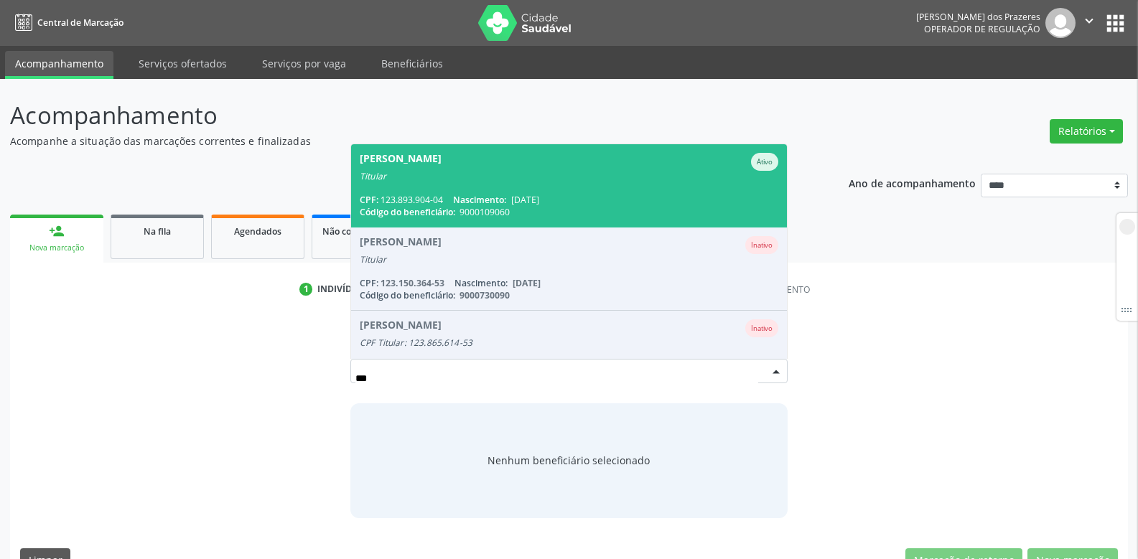
click at [506, 200] on span "Nascimento:" at bounding box center [479, 200] width 53 height 12
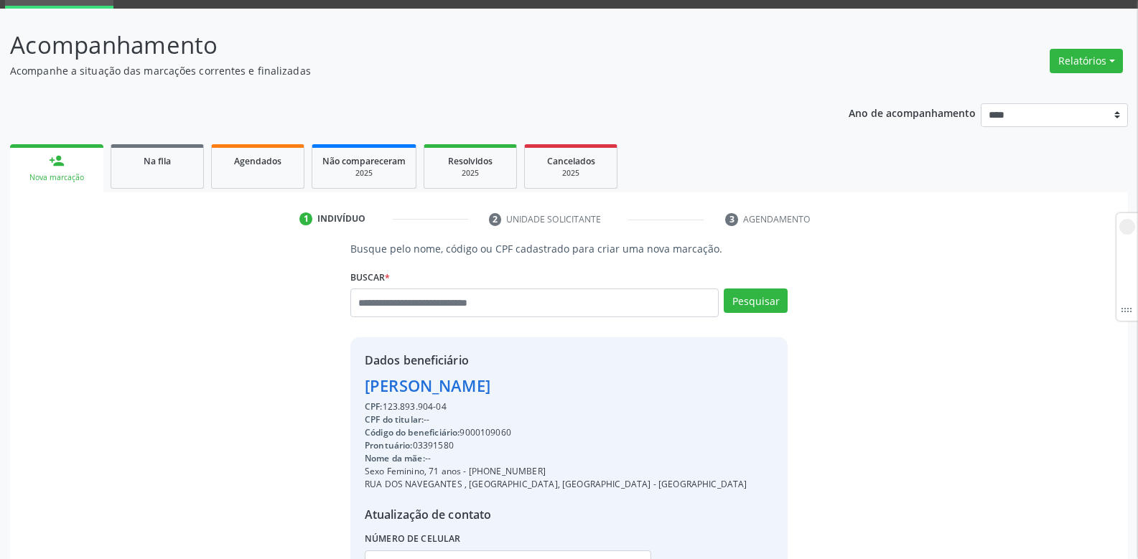
scroll to position [199, 0]
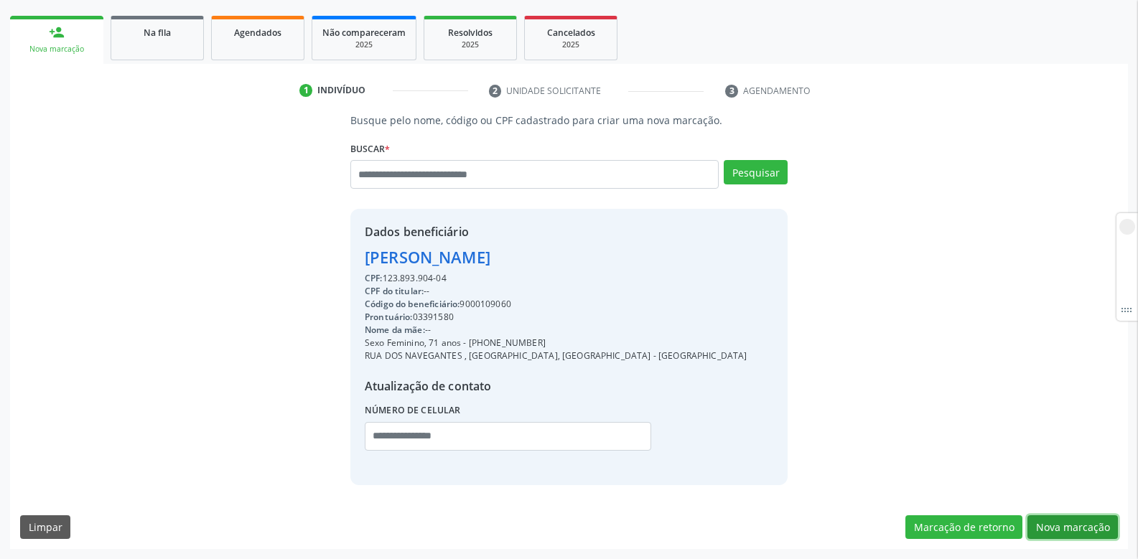
click at [1072, 529] on button "Nova marcação" at bounding box center [1073, 528] width 90 height 24
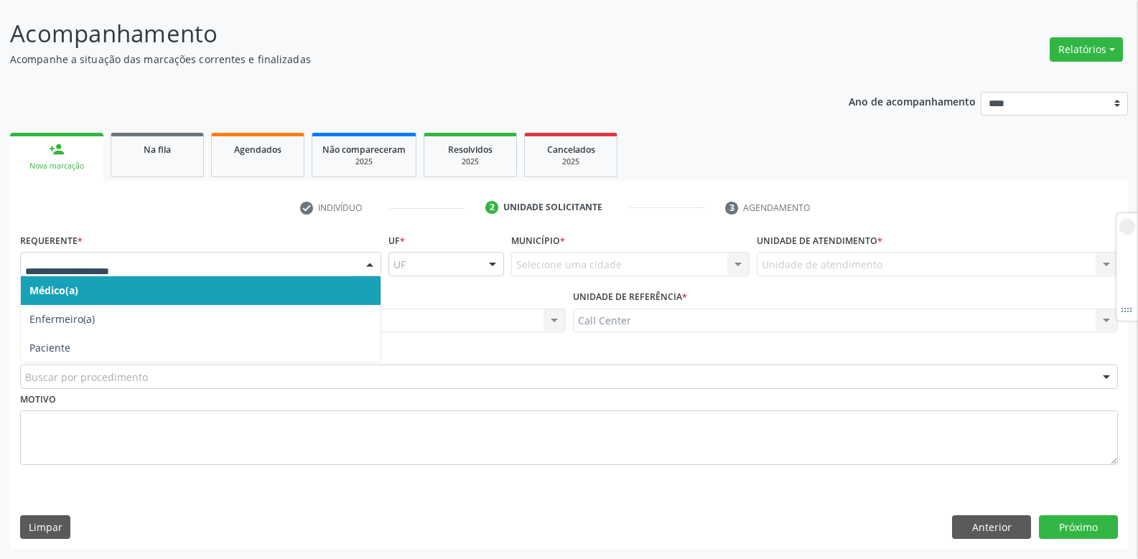
click at [107, 257] on div at bounding box center [200, 264] width 361 height 24
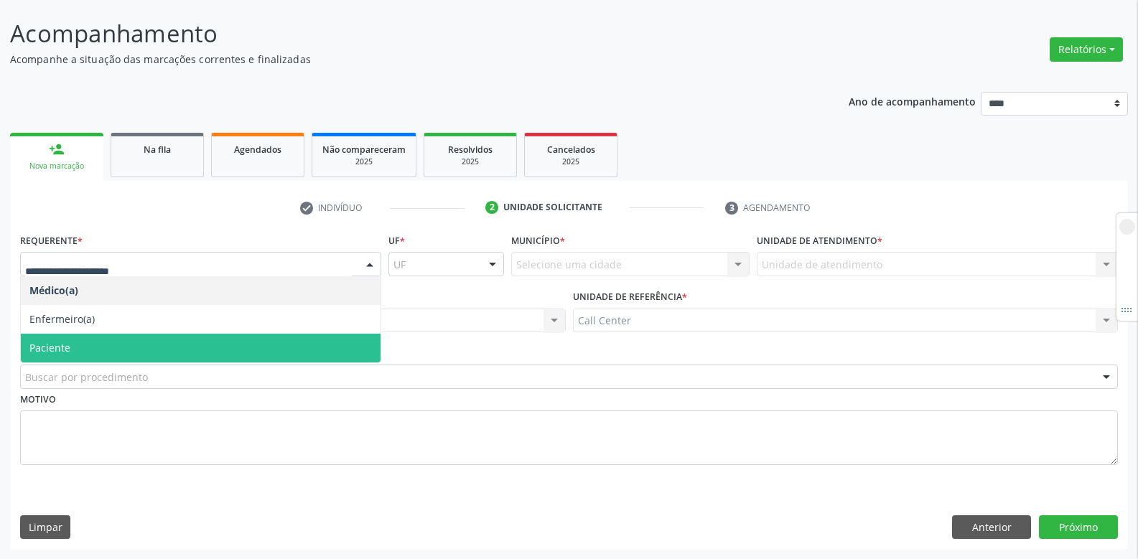
click at [90, 345] on span "Paciente" at bounding box center [201, 348] width 360 height 29
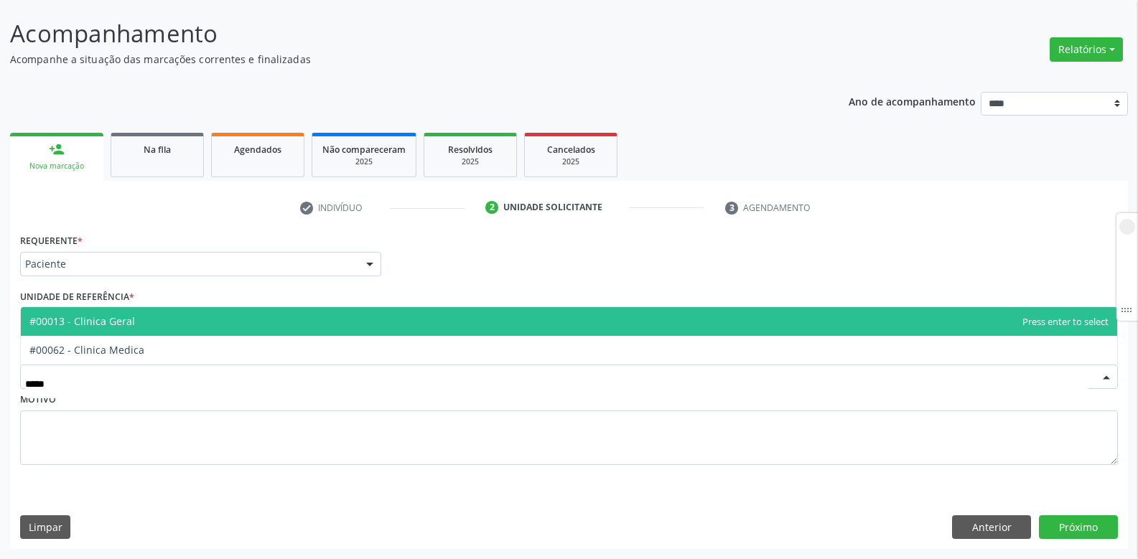
click at [113, 324] on span "#00013 - Clinica Geral" at bounding box center [82, 322] width 106 height 14
type input "*****"
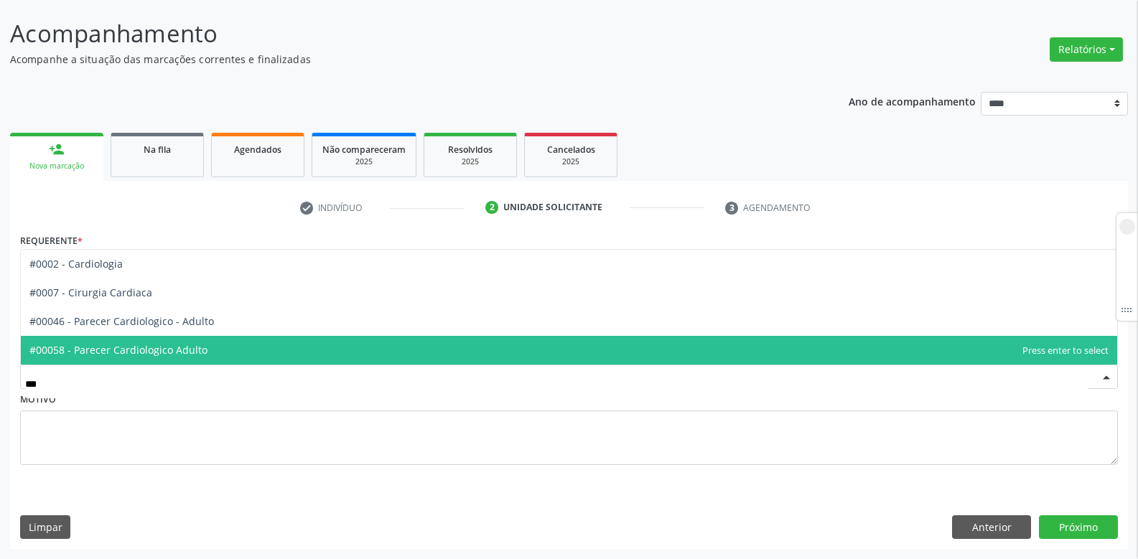
type input "****"
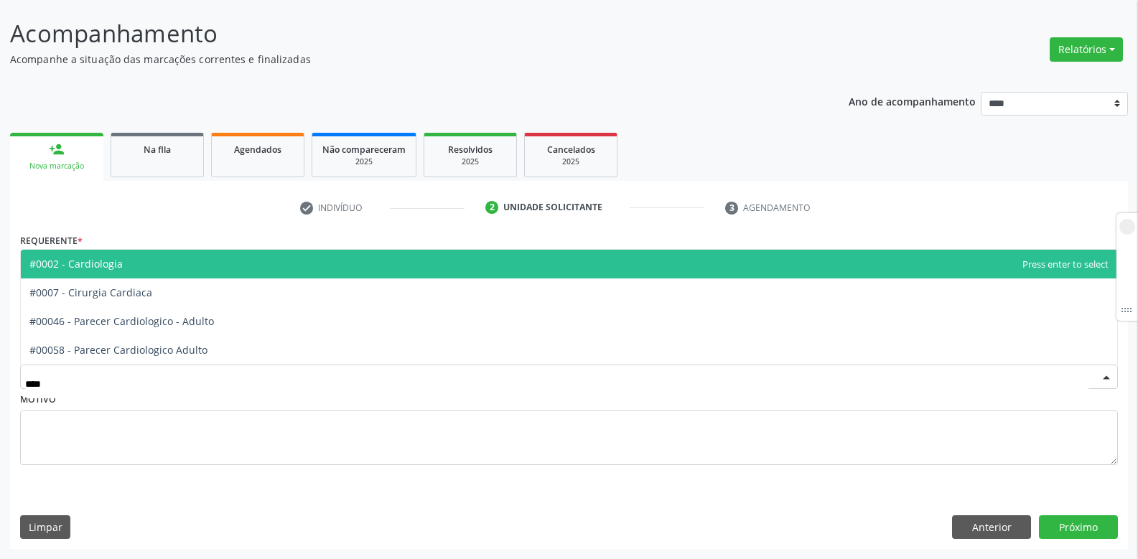
click at [115, 260] on span "#0002 - Cardiologia" at bounding box center [75, 264] width 93 height 14
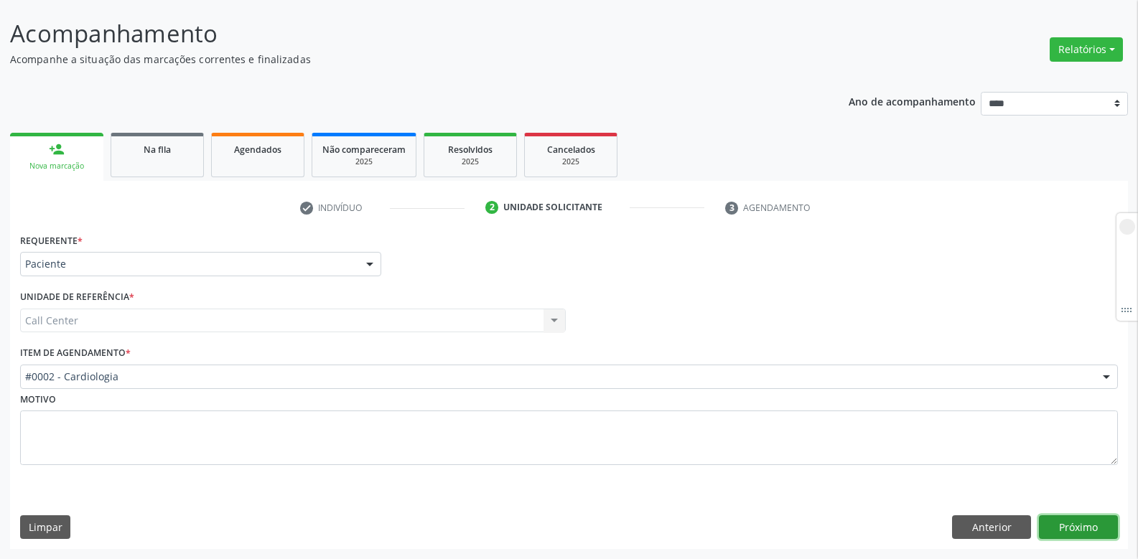
click at [1095, 521] on button "Próximo" at bounding box center [1078, 528] width 79 height 24
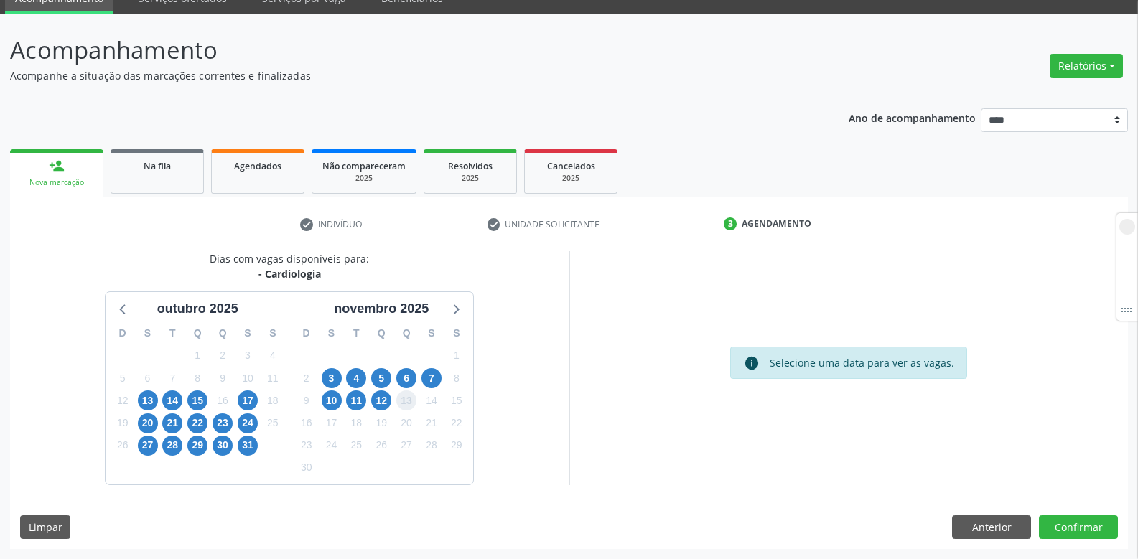
click at [404, 400] on span "13" at bounding box center [406, 401] width 20 height 20
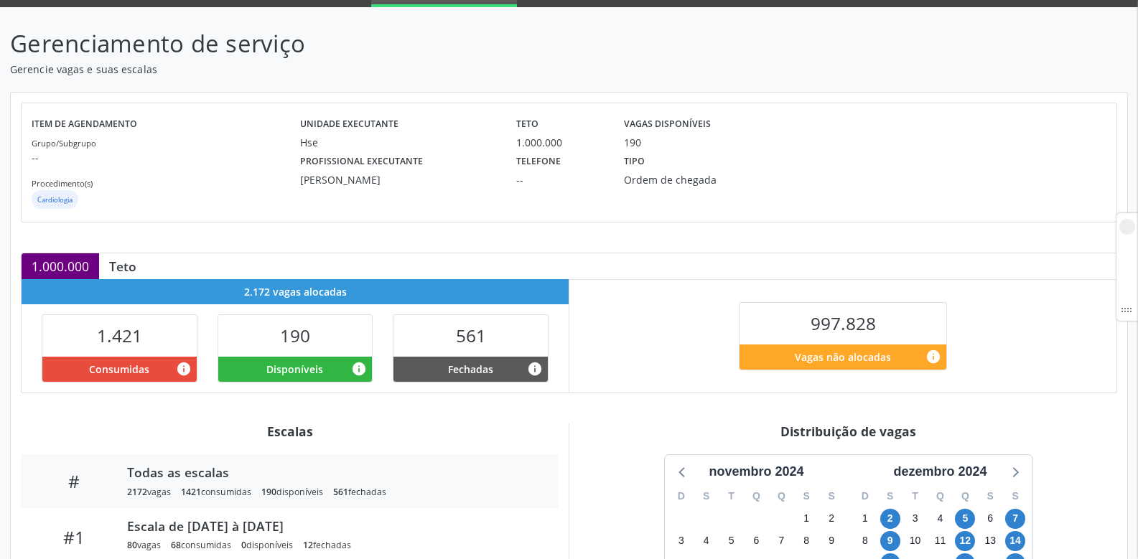
scroll to position [287, 0]
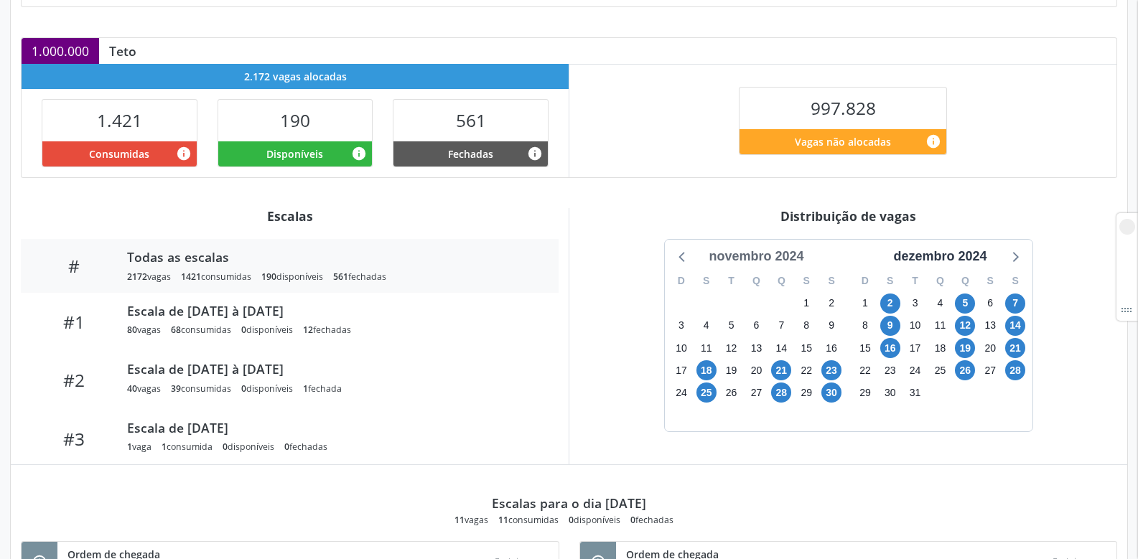
click at [728, 251] on div "novembro 2024" at bounding box center [756, 256] width 106 height 19
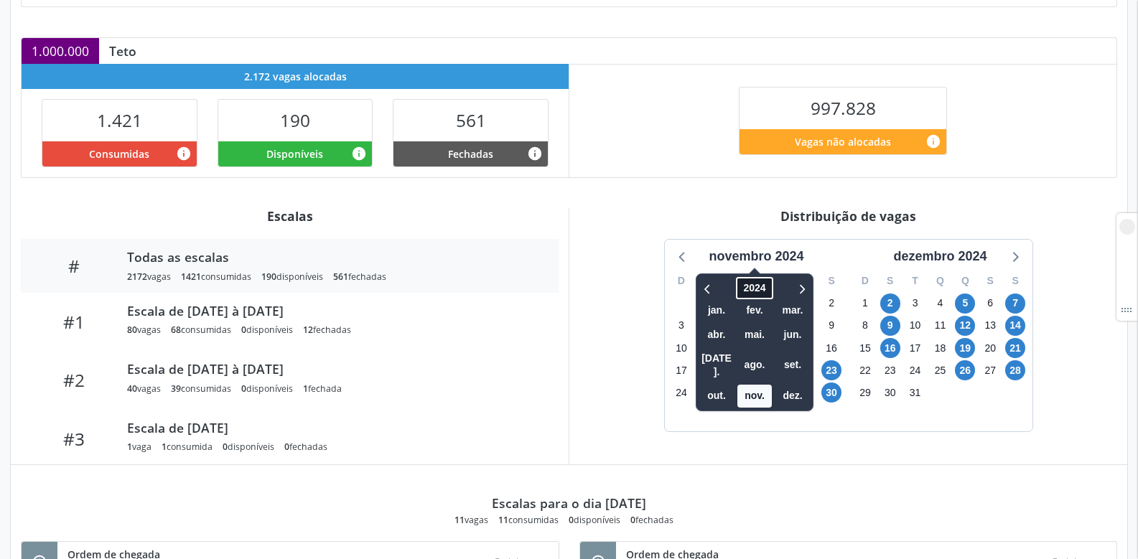
click at [739, 279] on span "2024" at bounding box center [755, 288] width 37 height 22
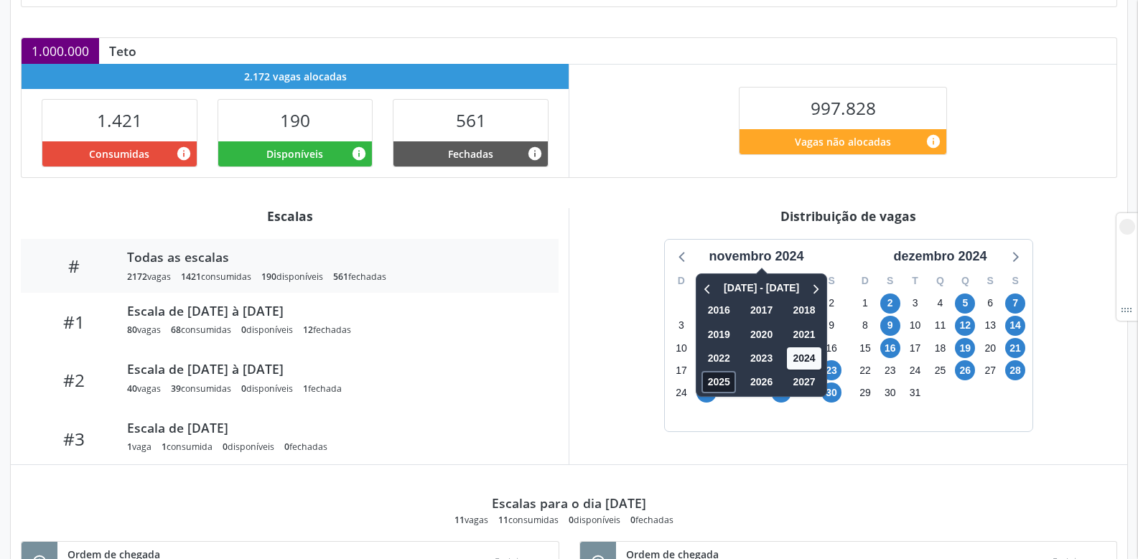
click at [725, 379] on span "2025" at bounding box center [719, 382] width 34 height 22
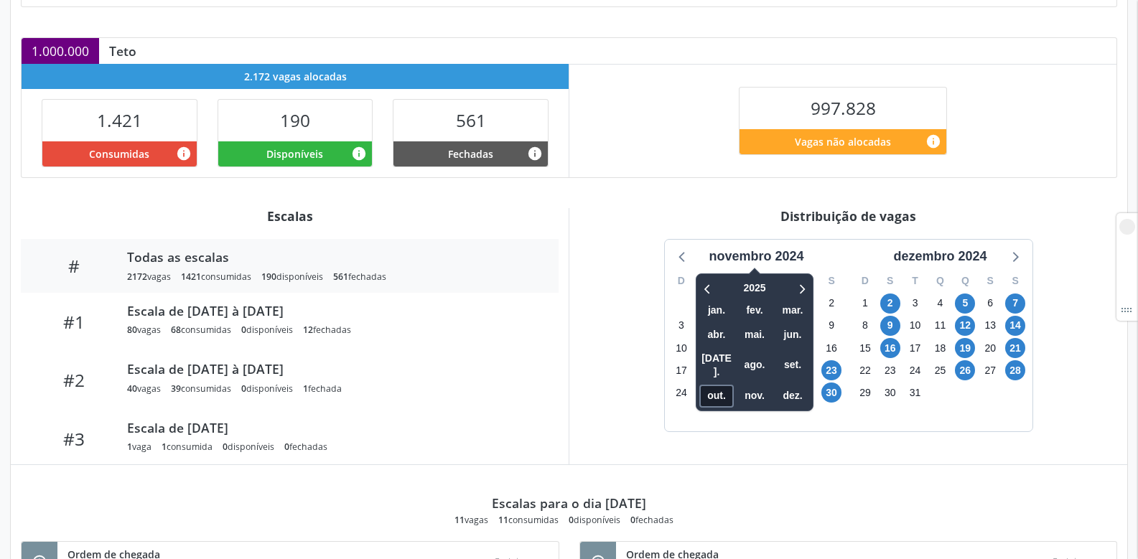
click at [715, 386] on span "out." at bounding box center [717, 396] width 34 height 22
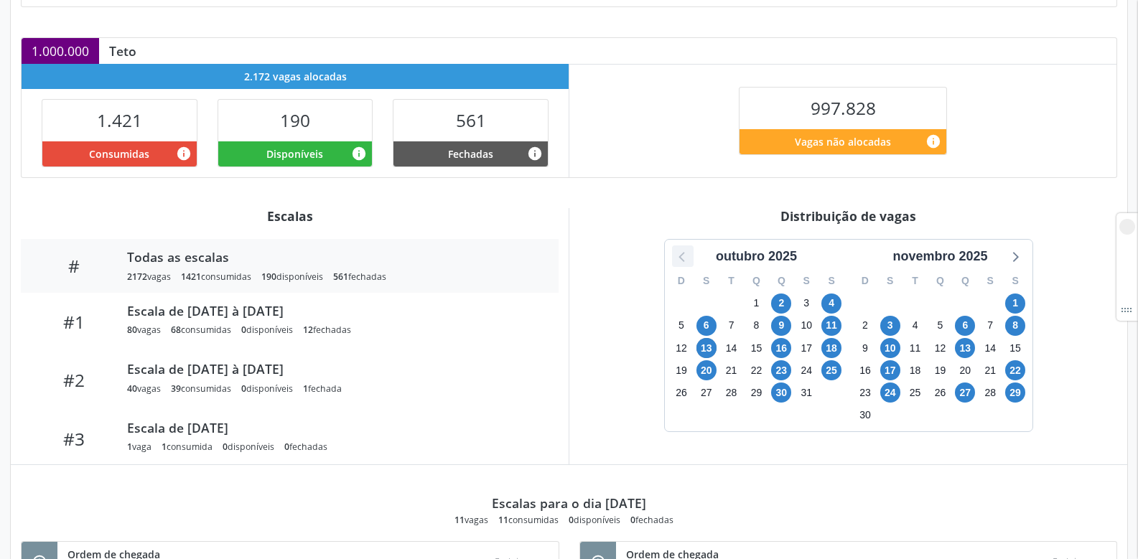
click at [681, 257] on icon at bounding box center [683, 256] width 19 height 19
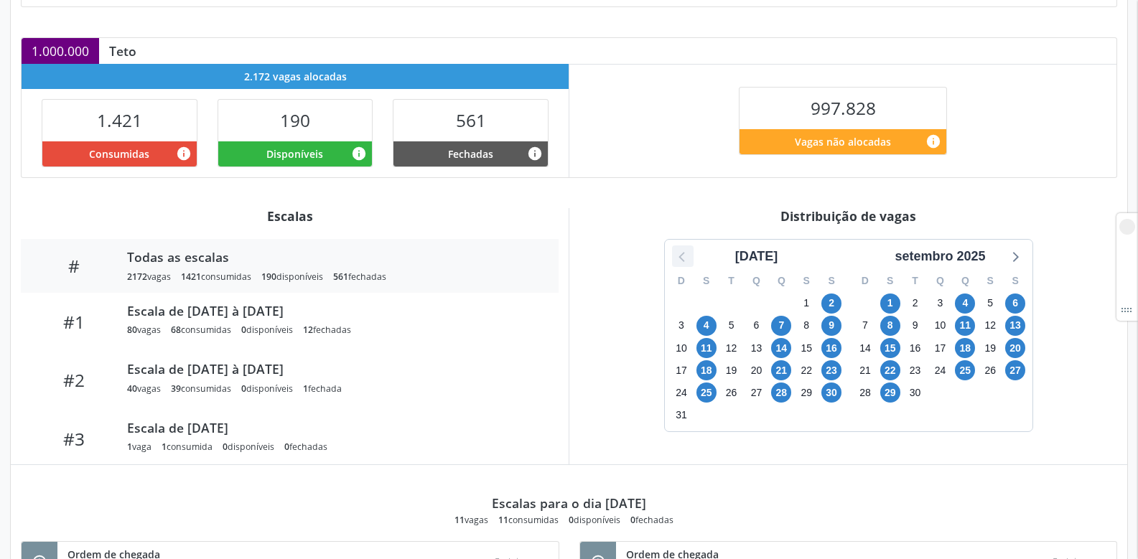
click at [681, 257] on icon at bounding box center [683, 256] width 19 height 19
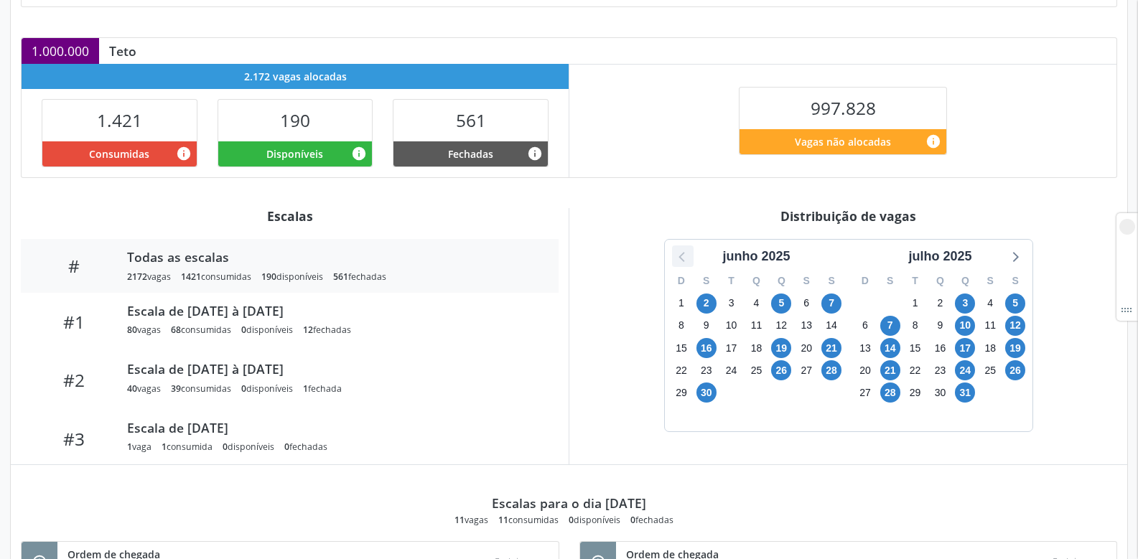
click at [681, 257] on icon at bounding box center [683, 256] width 19 height 19
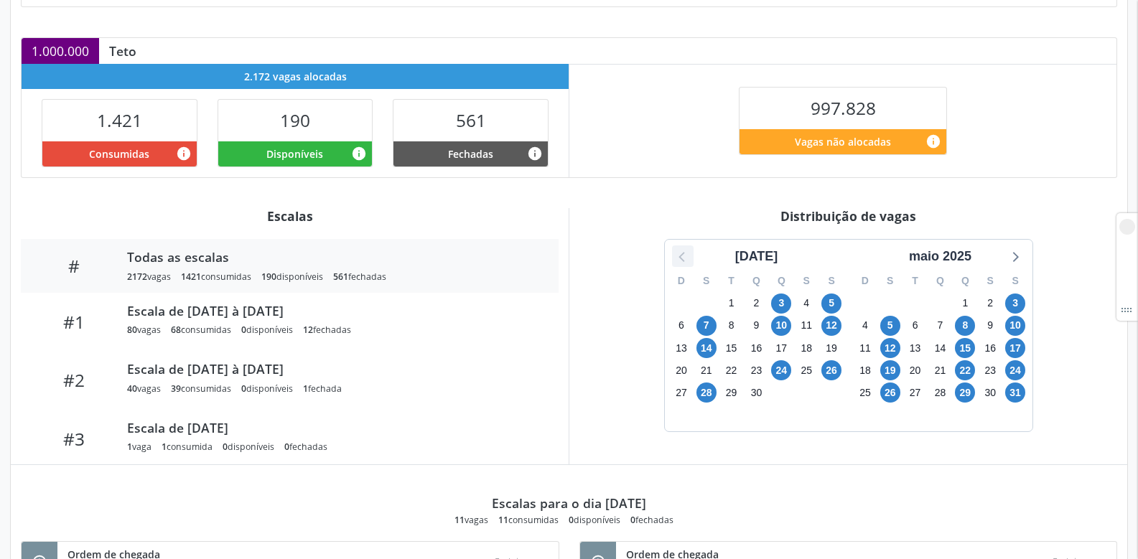
click at [681, 257] on icon at bounding box center [683, 256] width 19 height 19
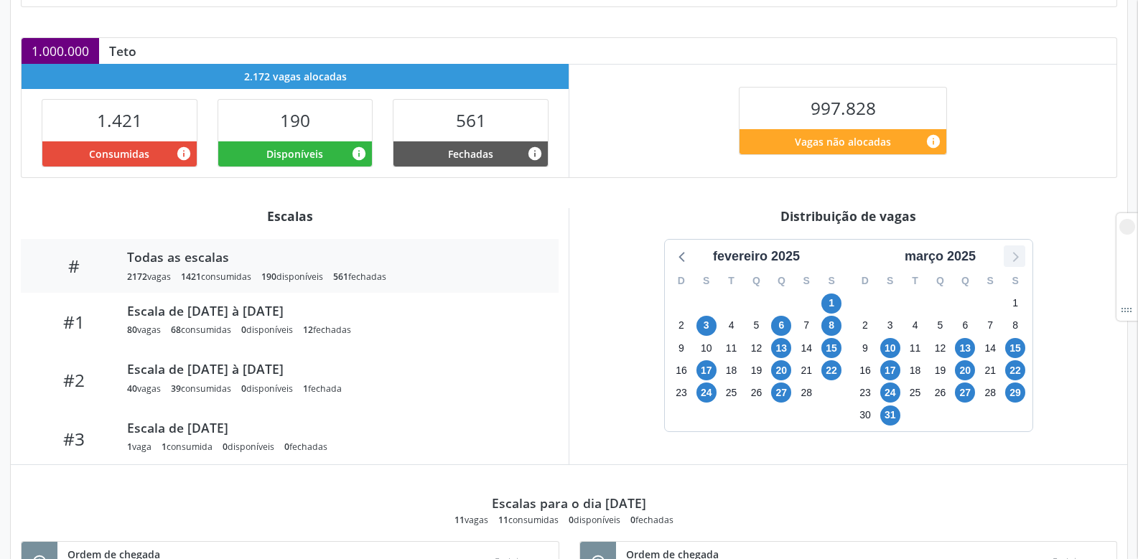
click at [1017, 255] on icon at bounding box center [1015, 256] width 19 height 19
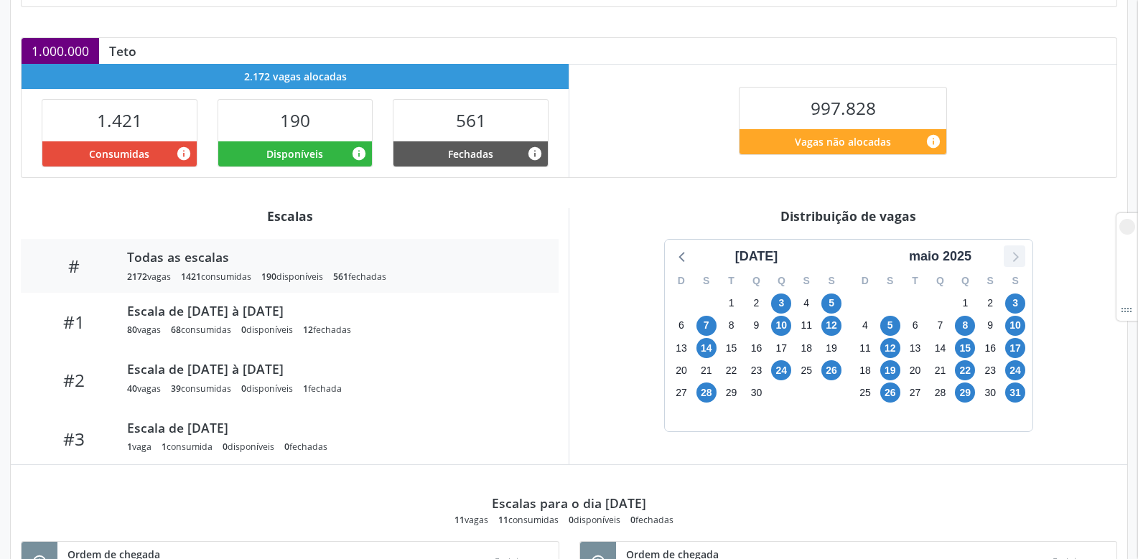
click at [1017, 255] on icon at bounding box center [1015, 256] width 19 height 19
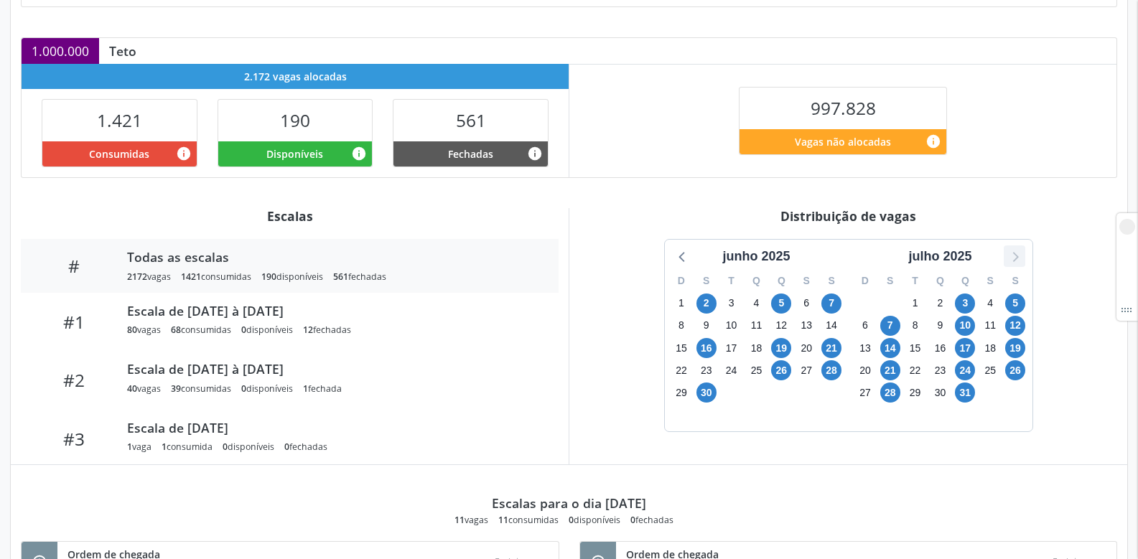
click at [1017, 255] on icon at bounding box center [1015, 256] width 19 height 19
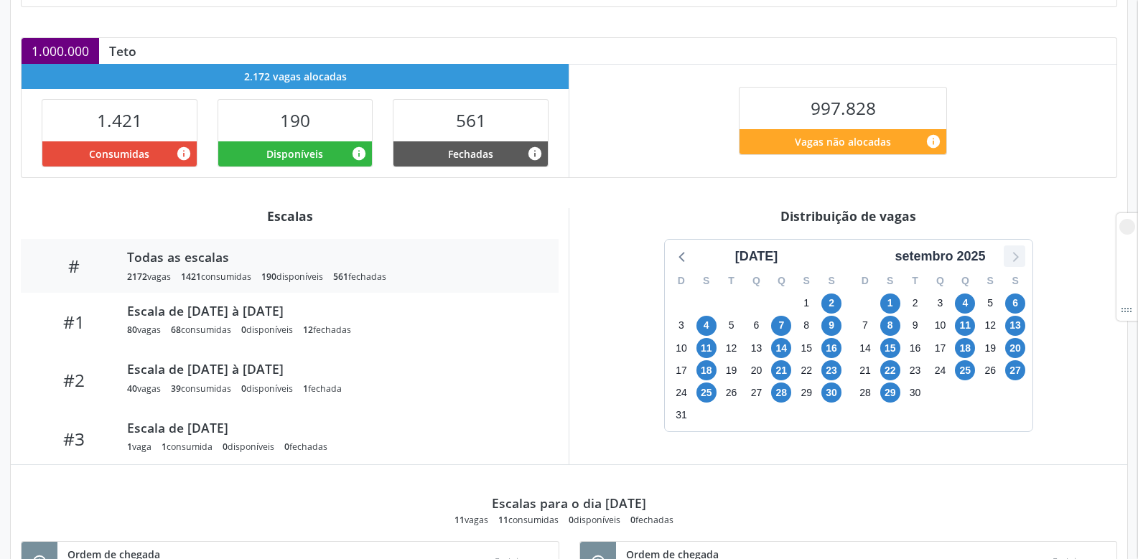
click at [1017, 255] on icon at bounding box center [1015, 256] width 19 height 19
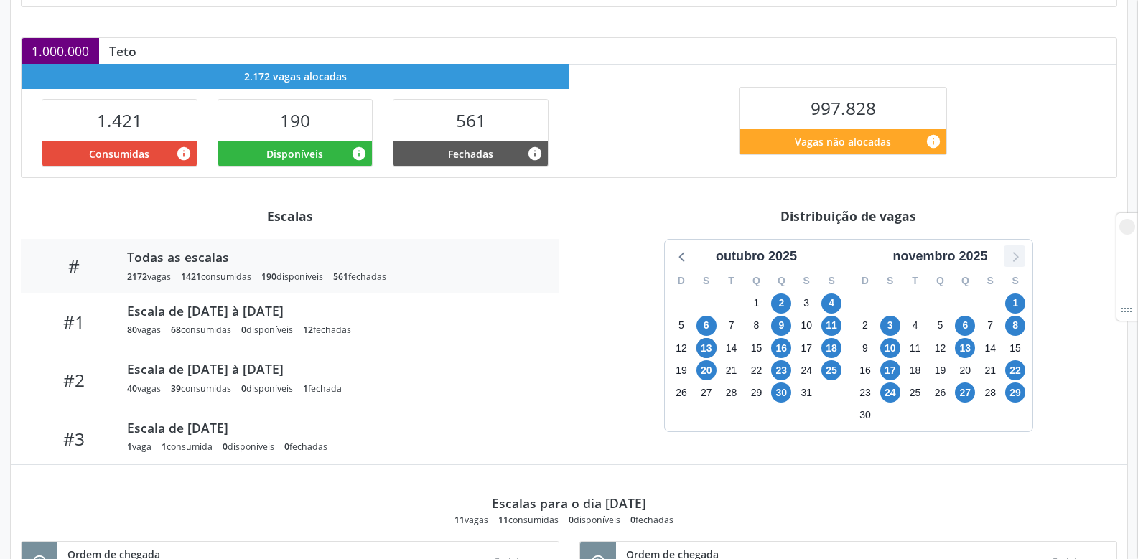
click at [1017, 255] on icon at bounding box center [1015, 256] width 19 height 19
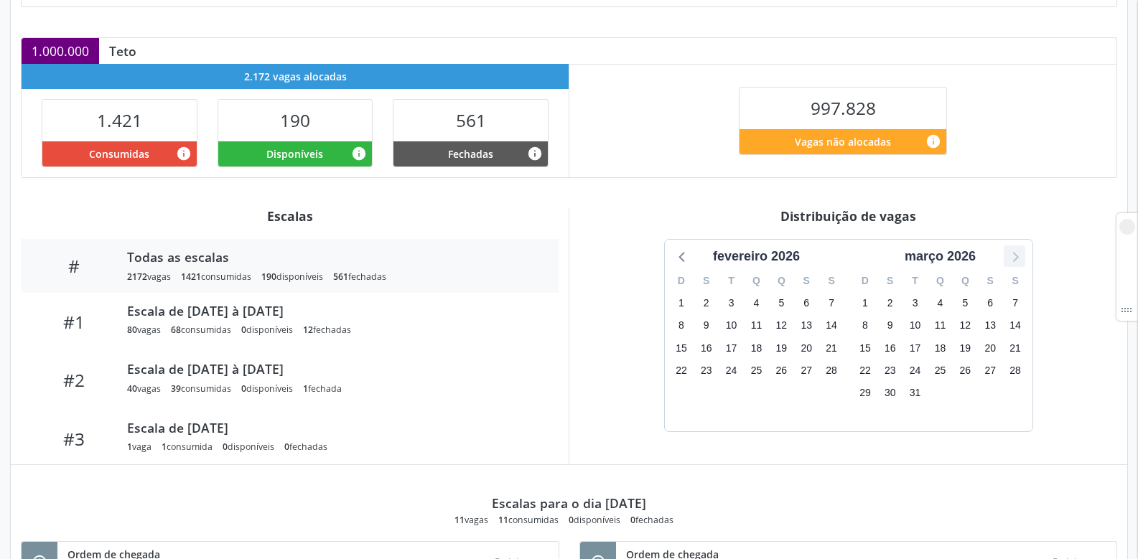
click at [1017, 255] on icon at bounding box center [1015, 256] width 19 height 19
click at [680, 258] on icon at bounding box center [682, 257] width 6 height 10
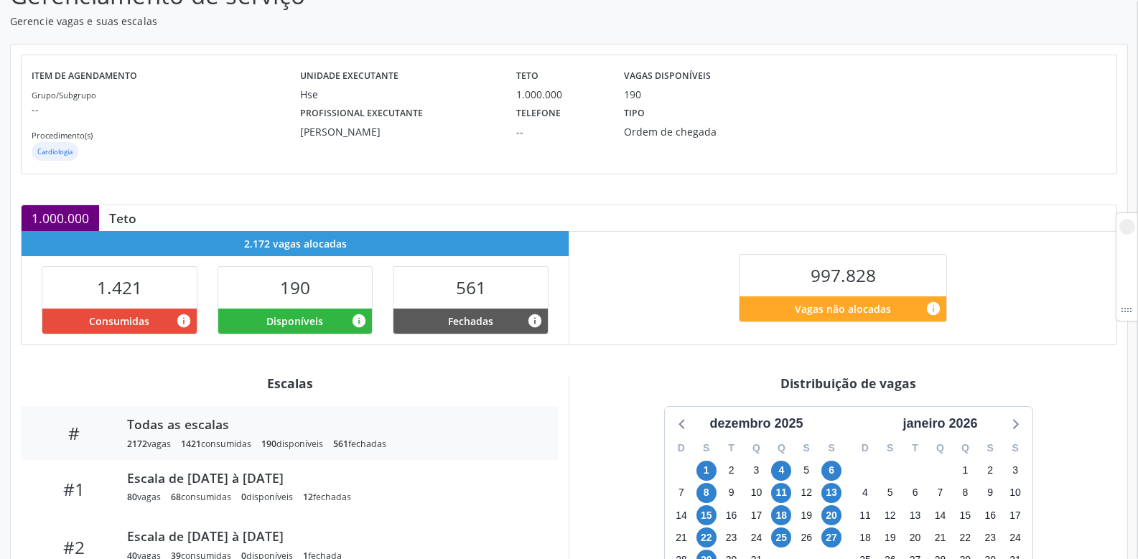
scroll to position [0, 0]
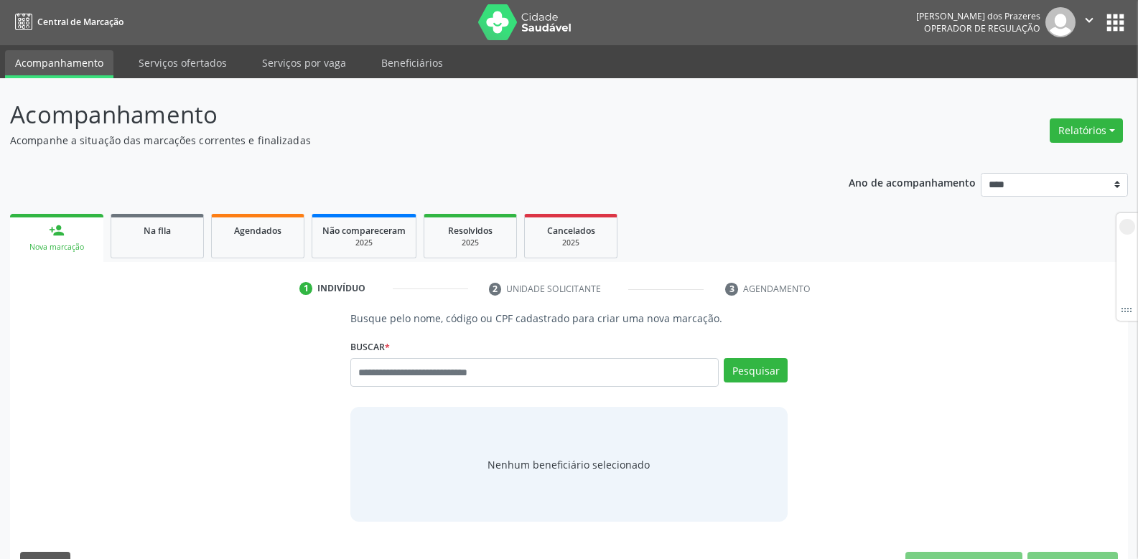
scroll to position [38, 0]
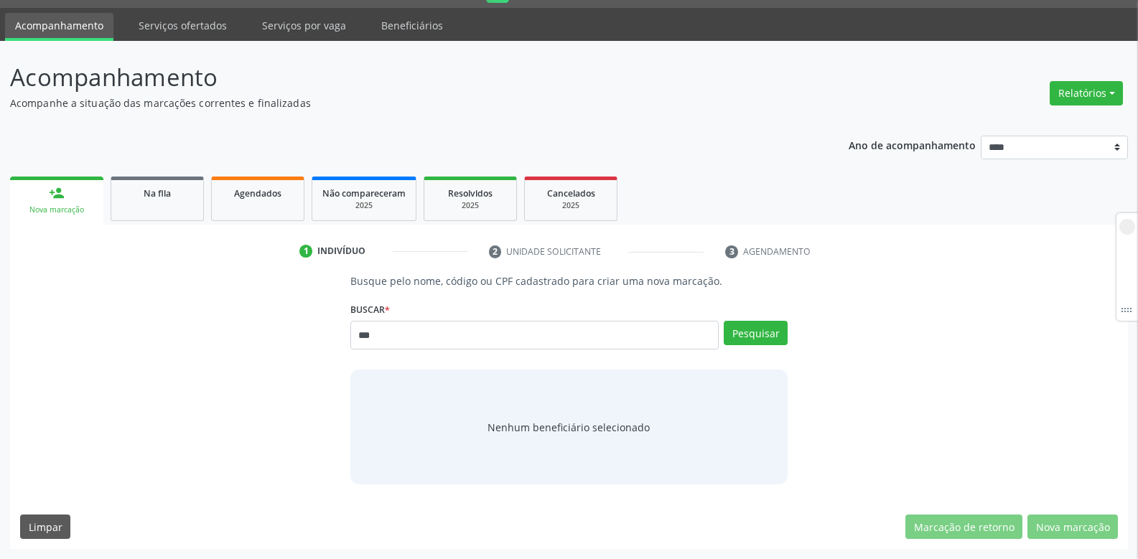
type input "***"
click at [762, 320] on div "Buscar * Busque por nome, código ou CPF Nenhum resultado encontrado para: " " N…" at bounding box center [568, 329] width 437 height 61
click at [751, 342] on button "Pesquisar" at bounding box center [756, 333] width 64 height 24
type input "***"
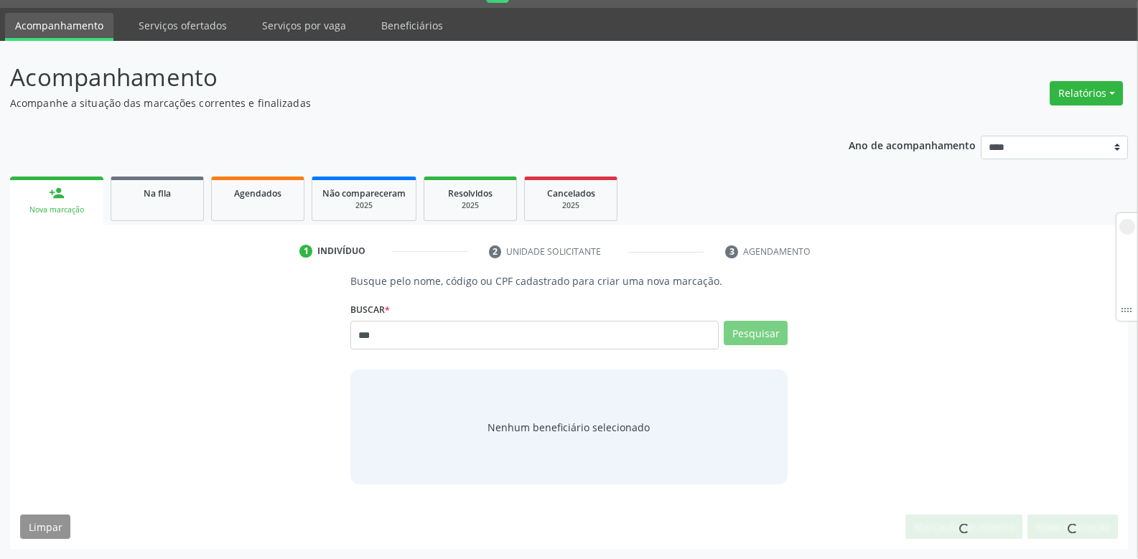
scroll to position [33, 0]
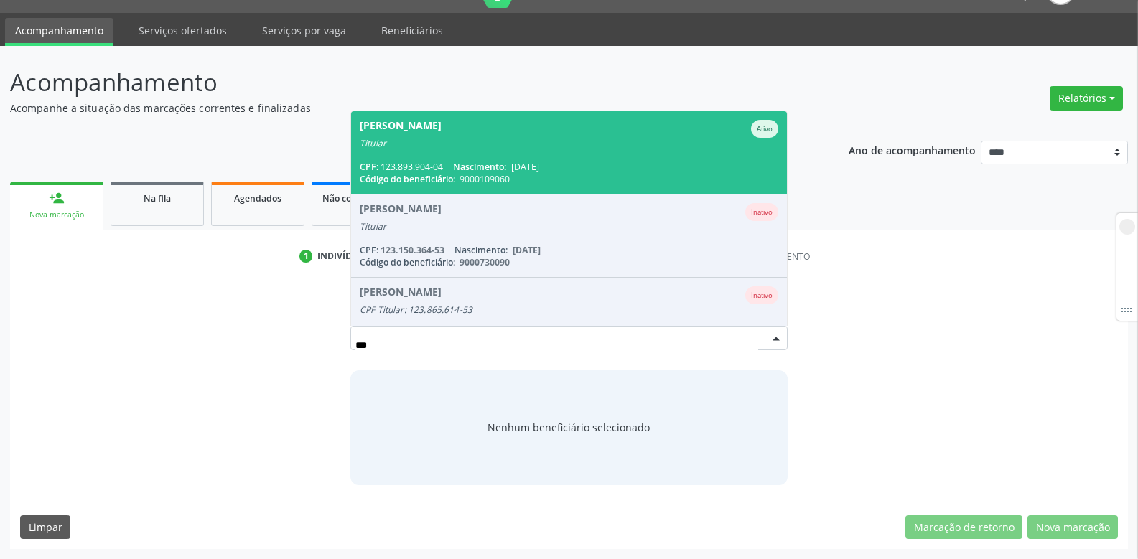
click at [539, 167] on span "[DATE]" at bounding box center [525, 167] width 28 height 12
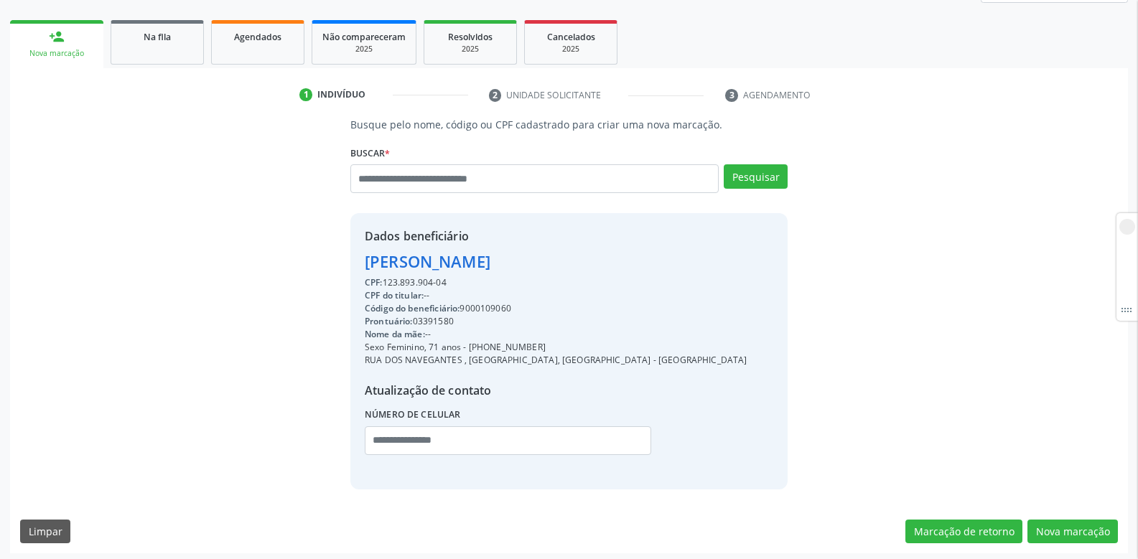
scroll to position [199, 0]
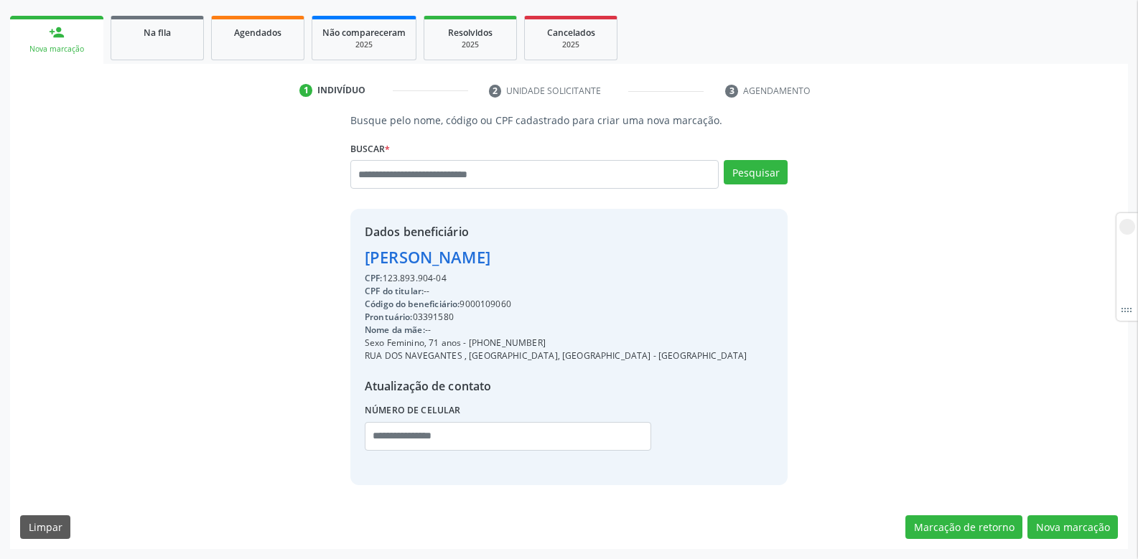
drag, startPoint x: 517, startPoint y: 343, endPoint x: 577, endPoint y: 340, distance: 59.7
click at [560, 344] on div "Sexo Feminino, 71 anos - [PHONE_NUMBER]" at bounding box center [556, 343] width 383 height 13
click at [1058, 529] on button "Nova marcação" at bounding box center [1073, 528] width 90 height 24
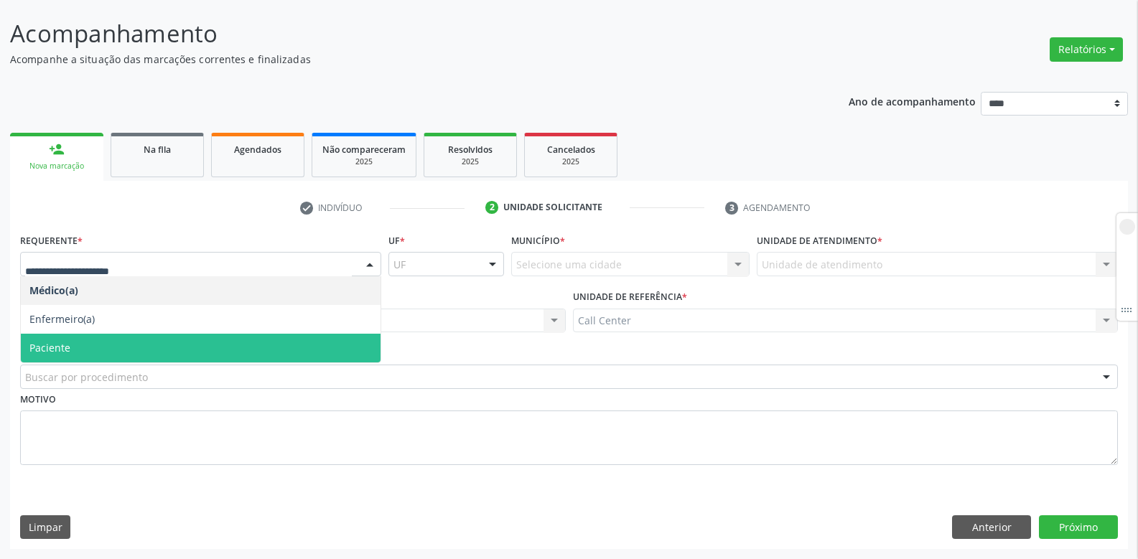
click at [83, 343] on span "Paciente" at bounding box center [201, 348] width 360 height 29
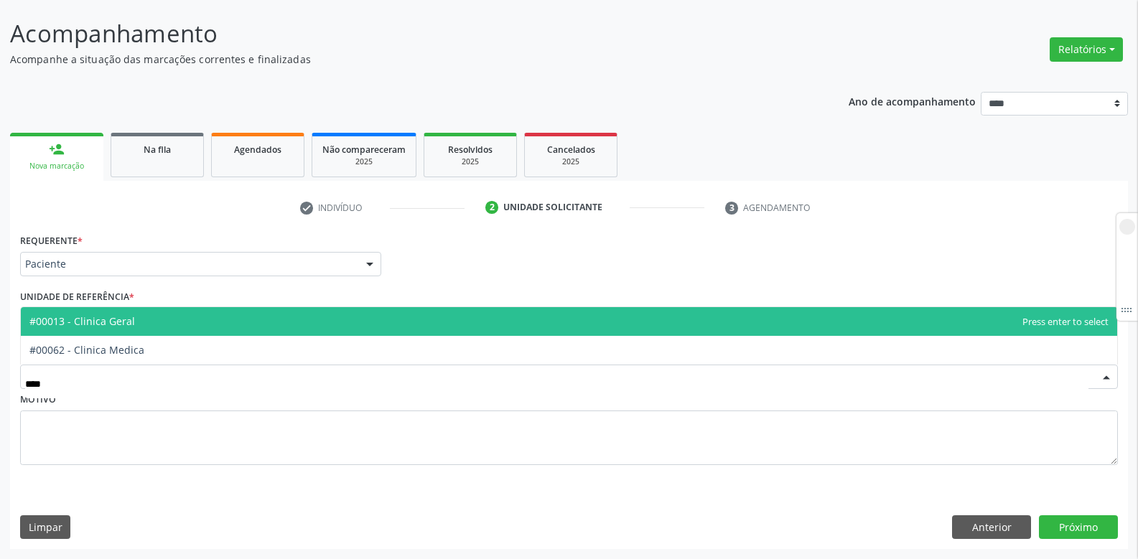
type input "*****"
click at [109, 315] on span "#00013 - Clinica Geral" at bounding box center [82, 322] width 106 height 14
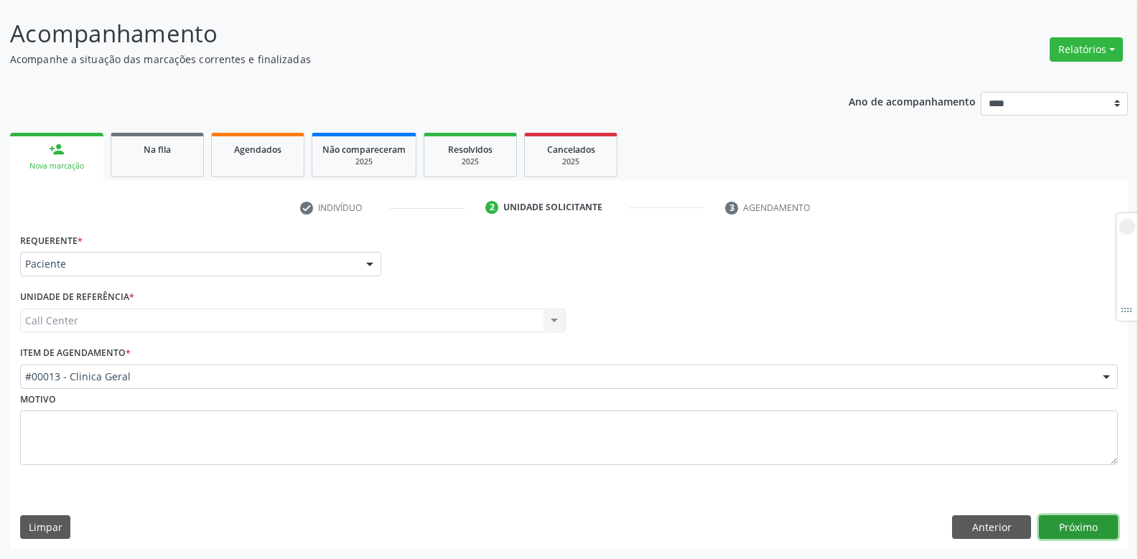
click at [1076, 530] on button "Próximo" at bounding box center [1078, 528] width 79 height 24
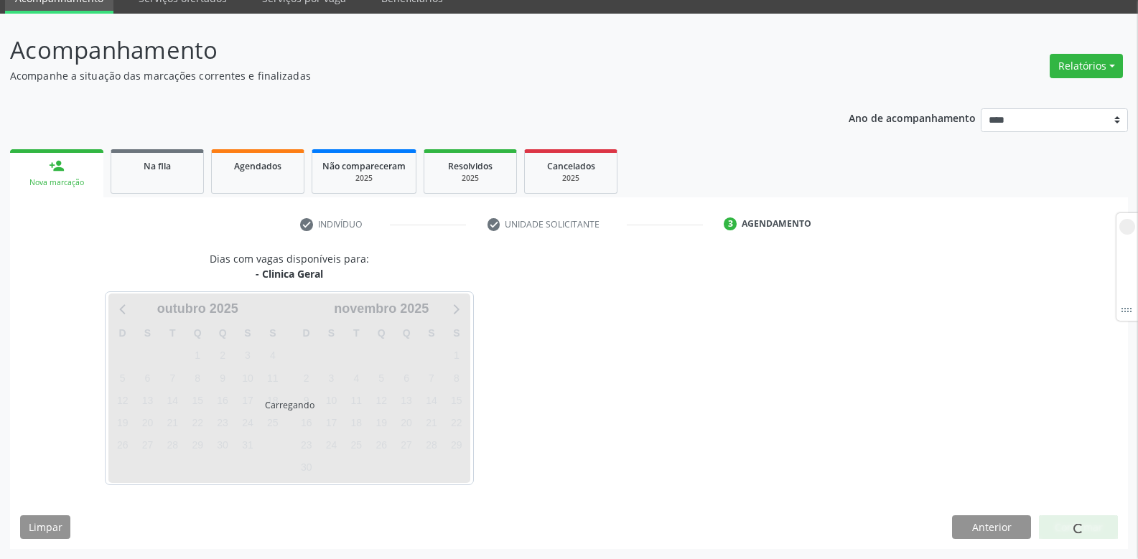
scroll to position [65, 0]
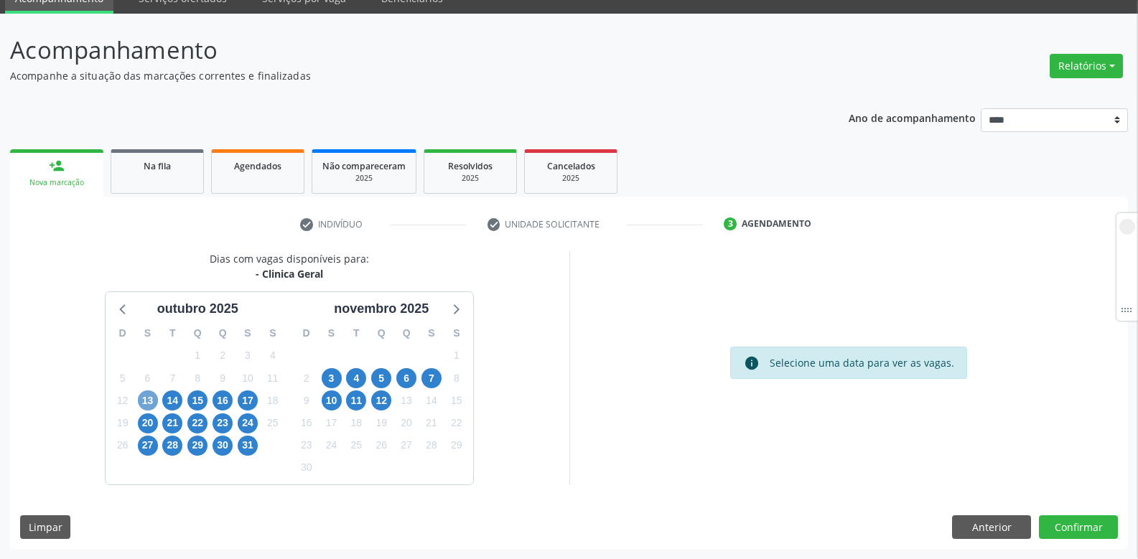
click at [146, 394] on span "13" at bounding box center [148, 401] width 20 height 20
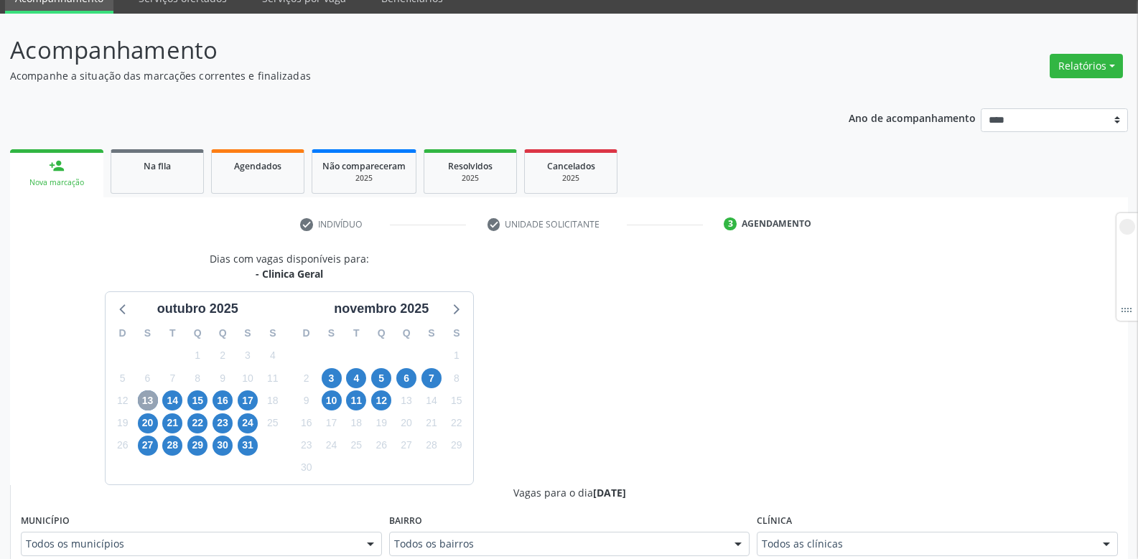
drag, startPoint x: 146, startPoint y: 394, endPoint x: 361, endPoint y: 403, distance: 215.7
click at [396, 401] on div "outubro 2025 D S T Q Q S S 28 29 30 1 2 3 4 5 6 7 8 9 10 11 12 13 14 15 16 17 1…" at bounding box center [290, 388] width 368 height 192
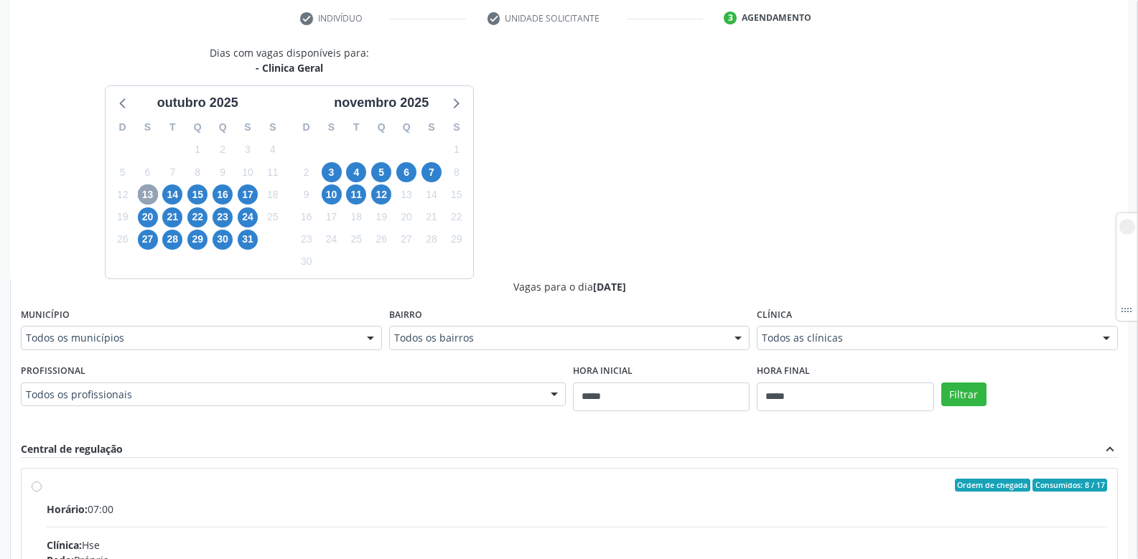
scroll to position [287, 0]
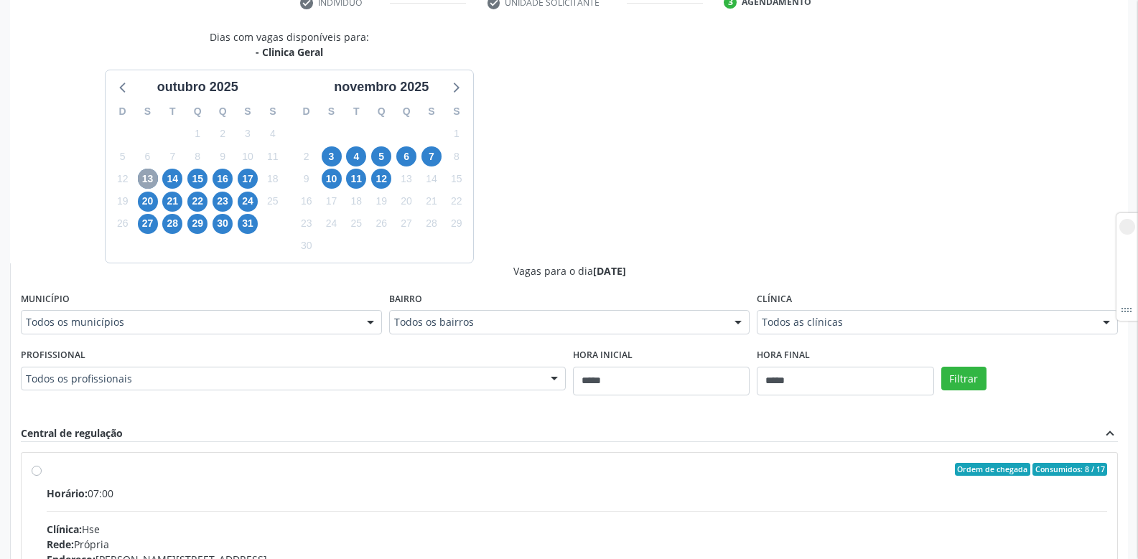
click at [153, 181] on span "13" at bounding box center [148, 179] width 20 height 20
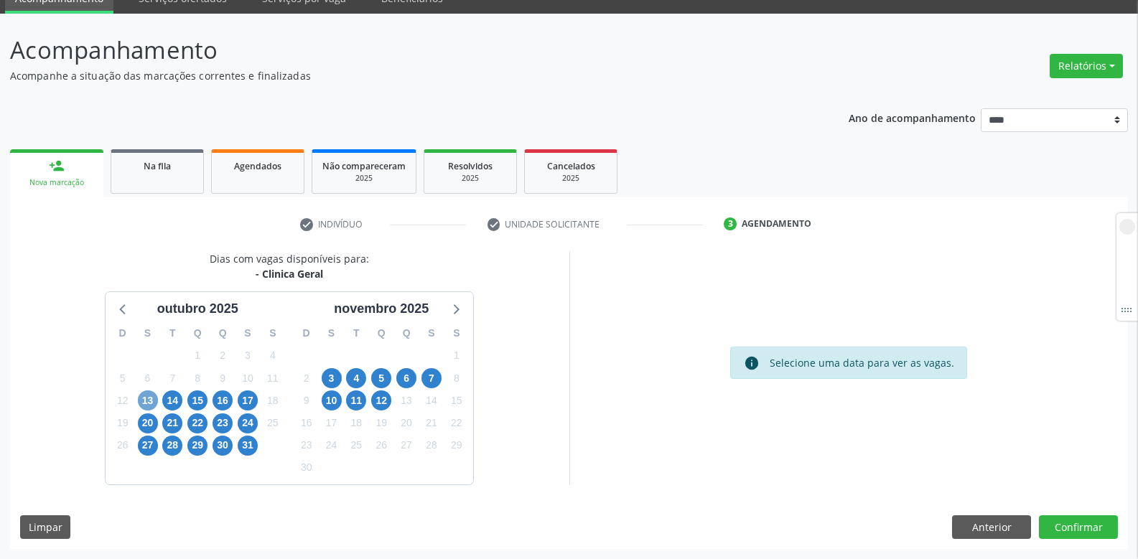
click at [144, 395] on span "13" at bounding box center [148, 401] width 20 height 20
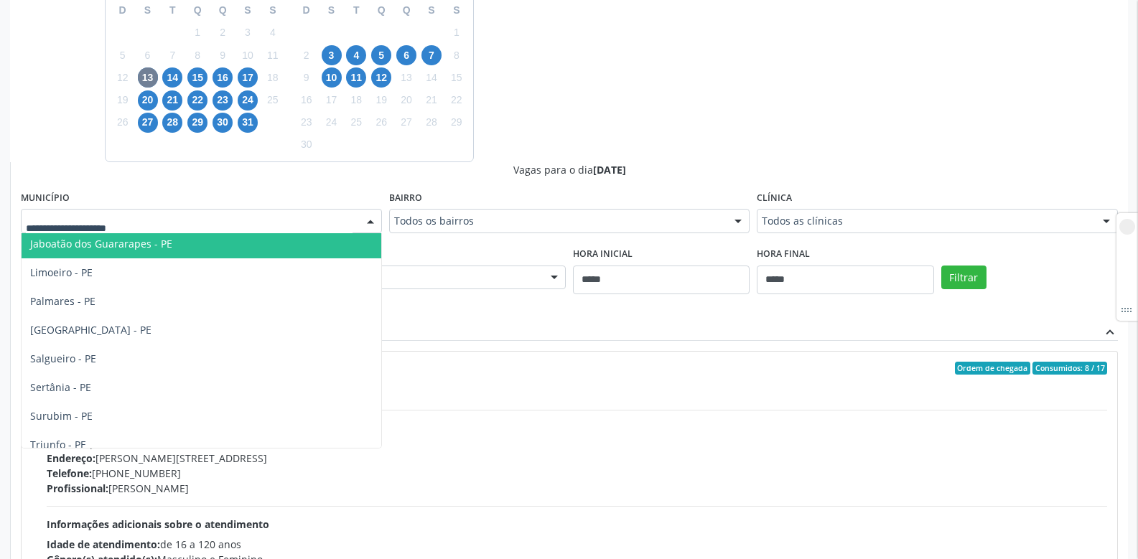
scroll to position [130, 0]
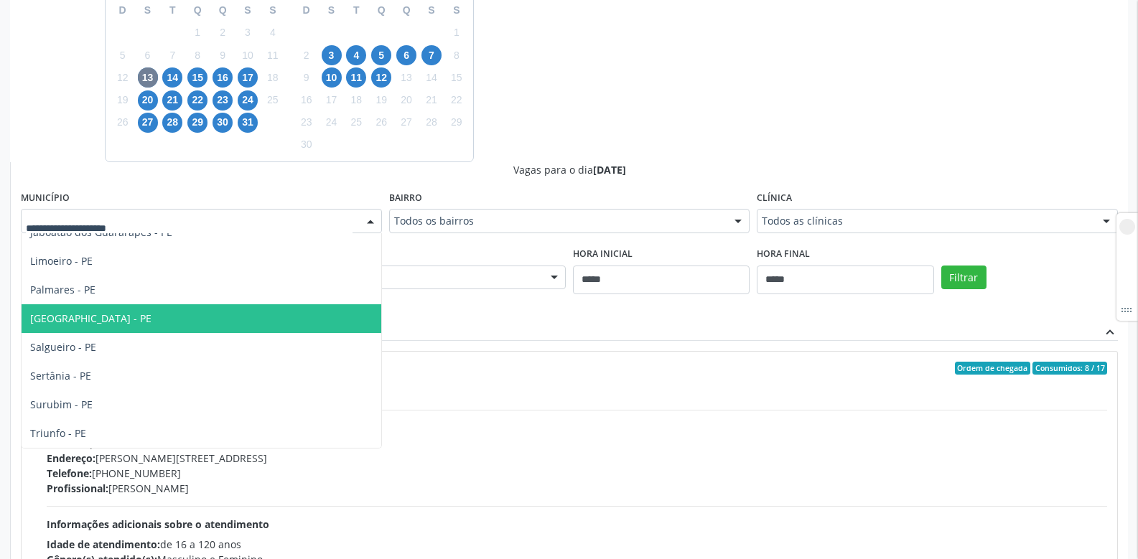
click at [72, 330] on span "Recife - PE" at bounding box center [202, 319] width 360 height 29
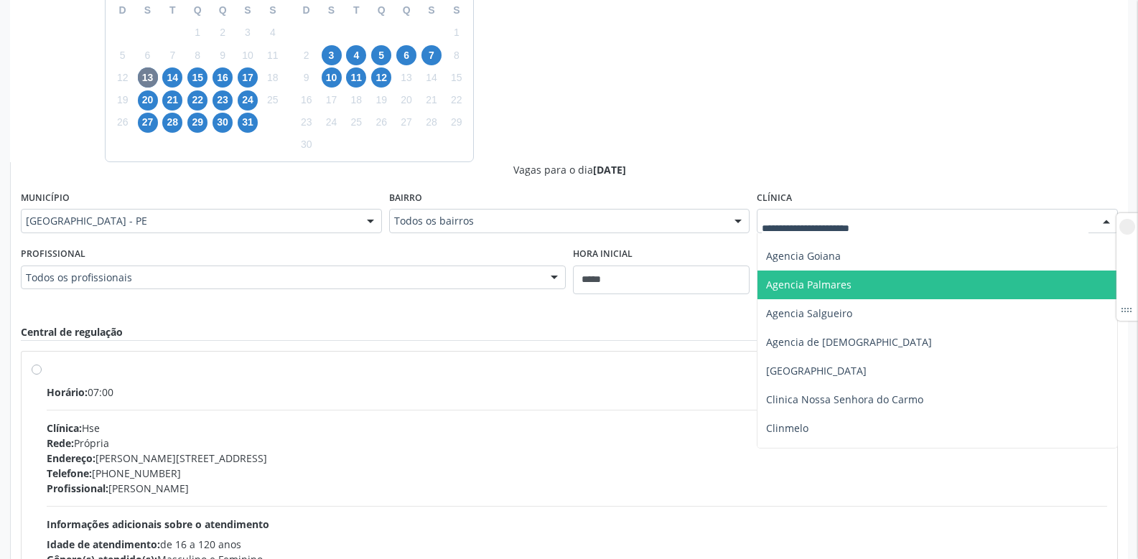
scroll to position [187, 0]
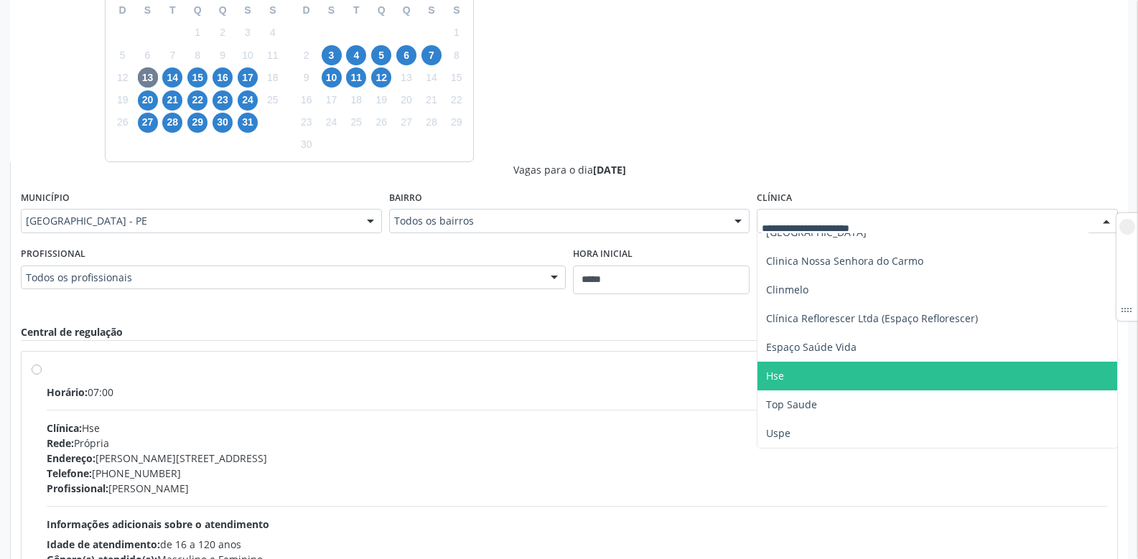
click at [789, 387] on span "Hse" at bounding box center [938, 376] width 360 height 29
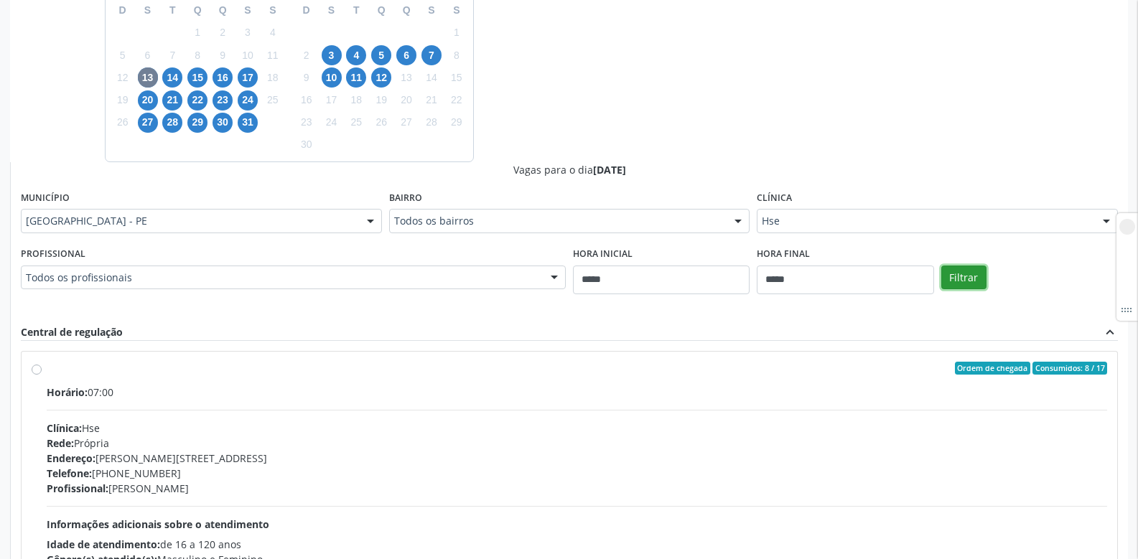
click at [957, 276] on button "Filtrar" at bounding box center [964, 278] width 45 height 24
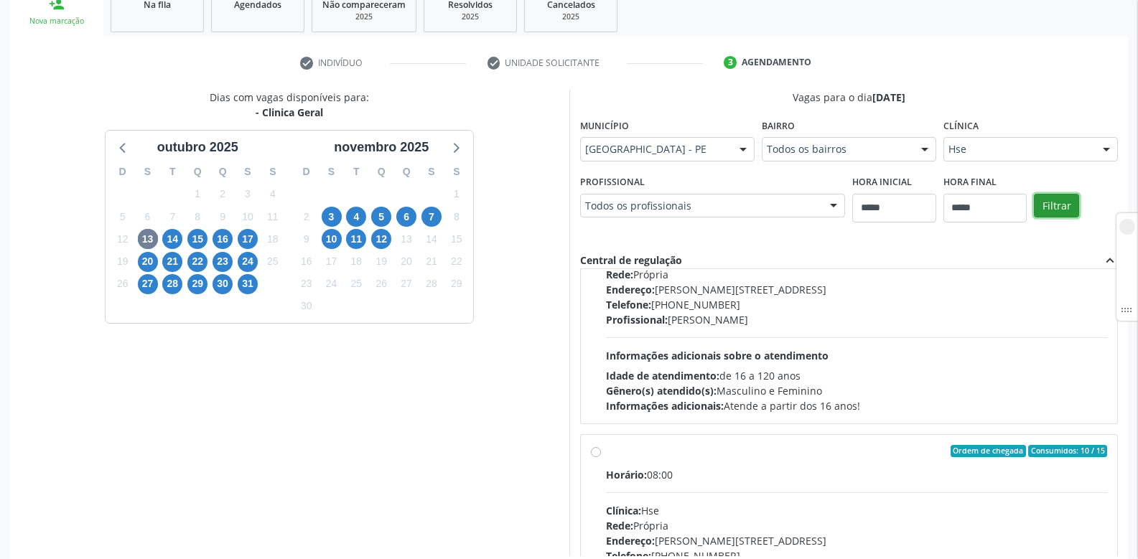
scroll to position [72, 0]
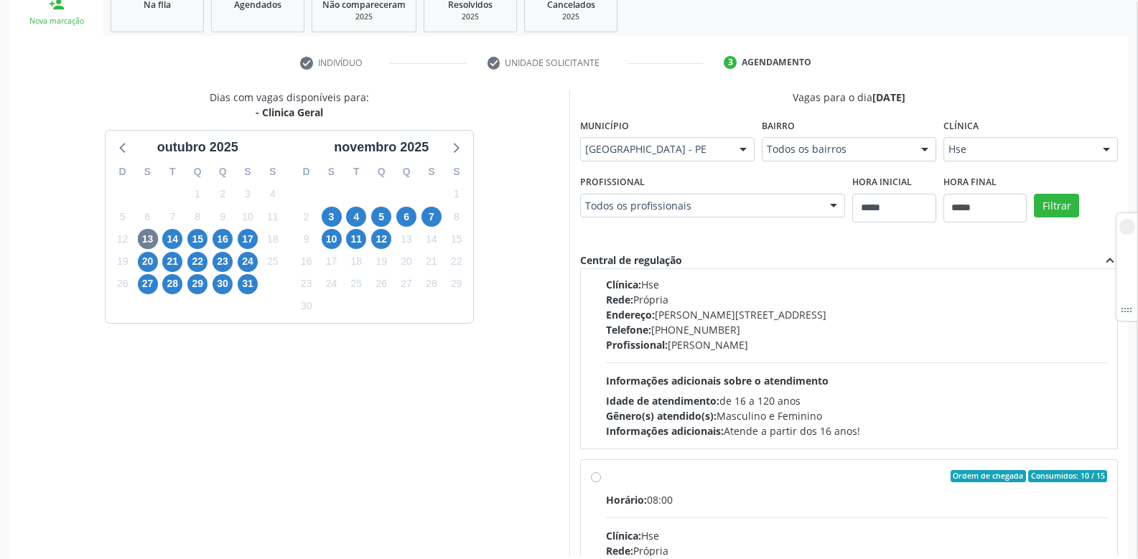
drag, startPoint x: 676, startPoint y: 350, endPoint x: 828, endPoint y: 348, distance: 152.3
click at [828, 348] on div "Profissional: Ana Luiza de Lima Goncalves" at bounding box center [857, 345] width 502 height 15
click at [725, 367] on div "Horário: 07:00 Clínica: Hse Rede: Própria Endereço: Av Rosa e Silva, nº 36, Esp…" at bounding box center [857, 340] width 502 height 198
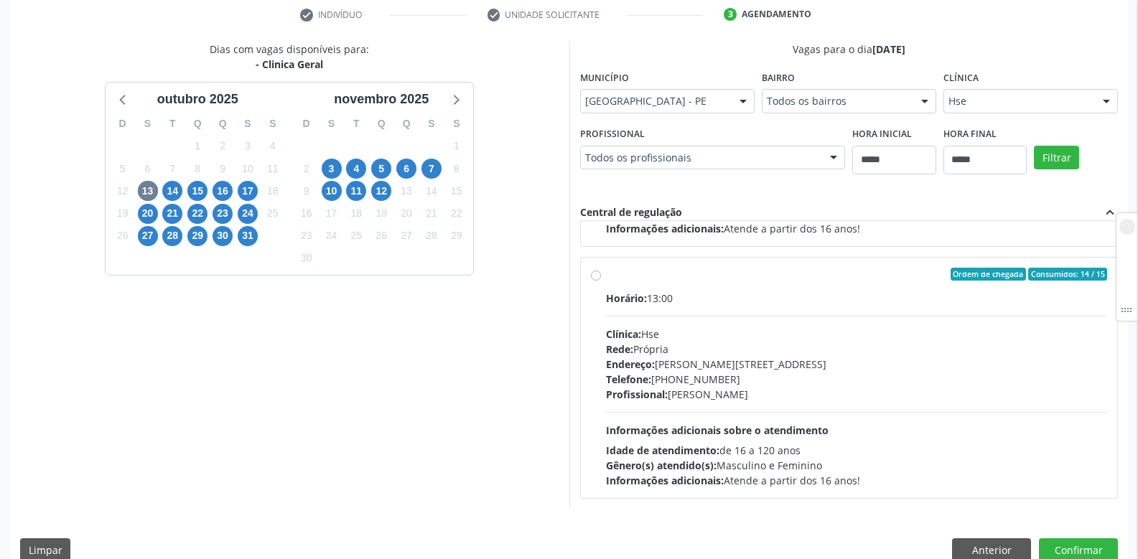
scroll to position [299, 0]
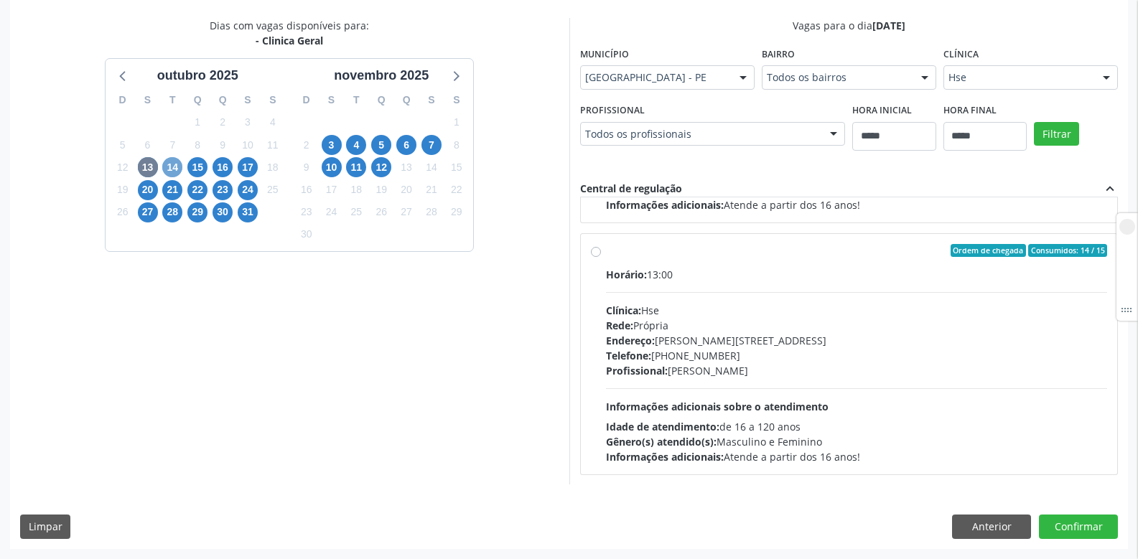
click at [170, 172] on span "14" at bounding box center [172, 167] width 20 height 20
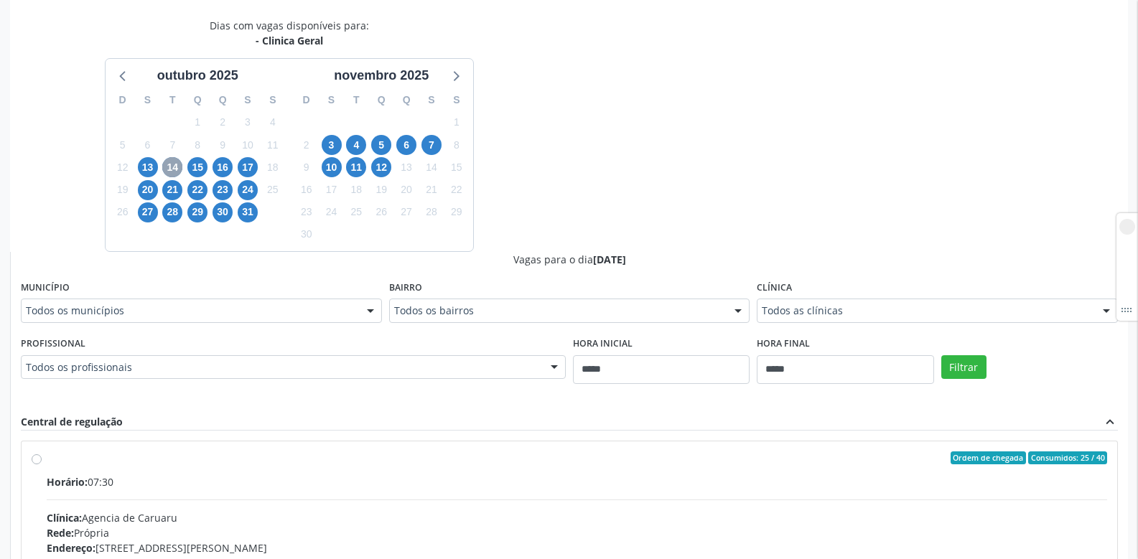
click at [171, 167] on span "14" at bounding box center [172, 167] width 20 height 20
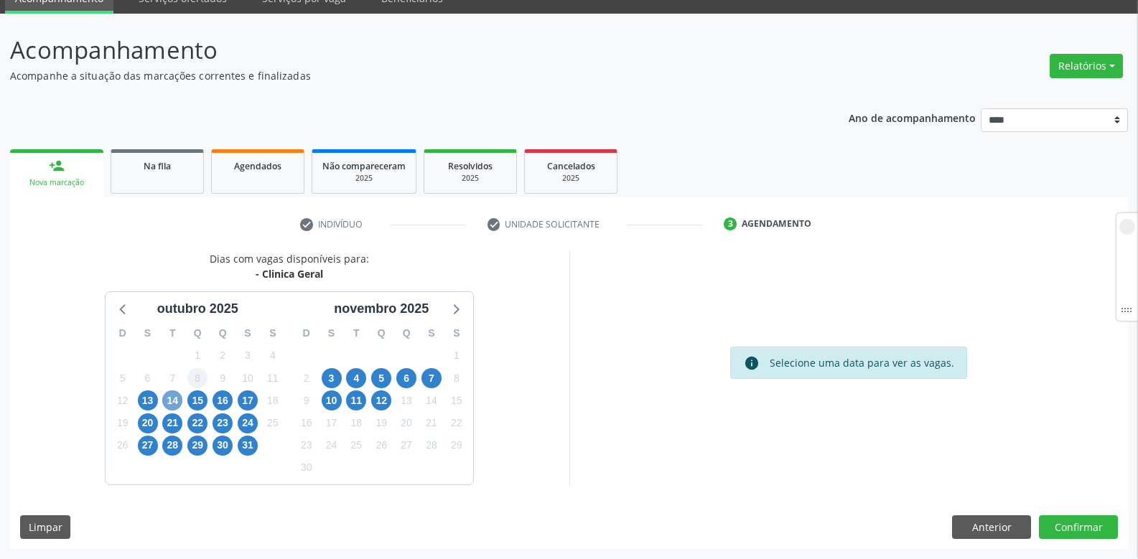
drag, startPoint x: 167, startPoint y: 401, endPoint x: 201, endPoint y: 376, distance: 42.7
click at [219, 385] on div "D S T Q Q S S 28 29 30 1 2 3 4 5 6 7 8 9 10 11 12 13 14 15 16 17 18 19 20 21 22…" at bounding box center [198, 401] width 184 height 165
click at [170, 394] on span "14" at bounding box center [172, 401] width 20 height 20
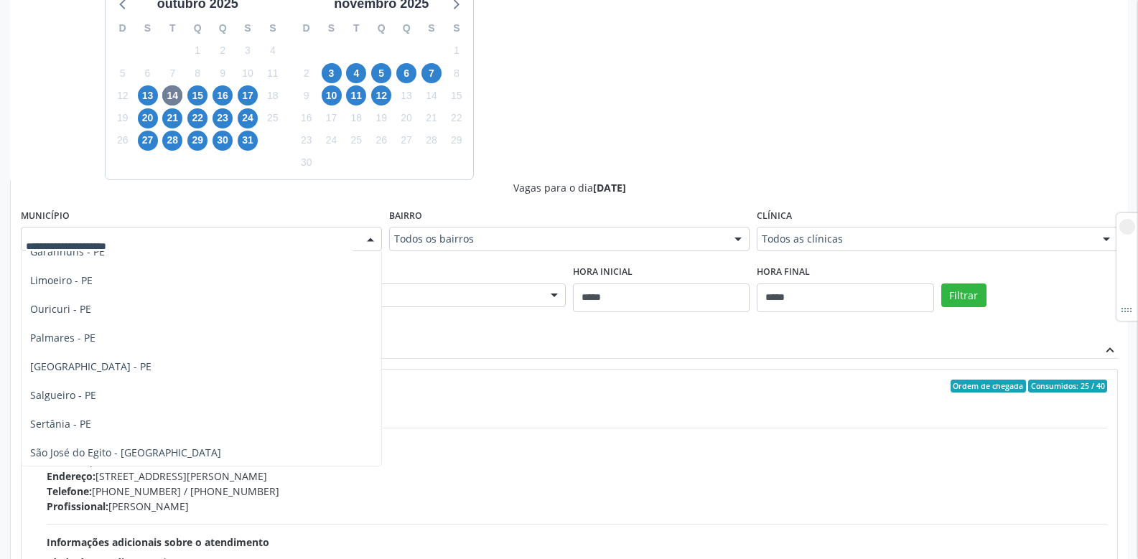
scroll to position [130, 0]
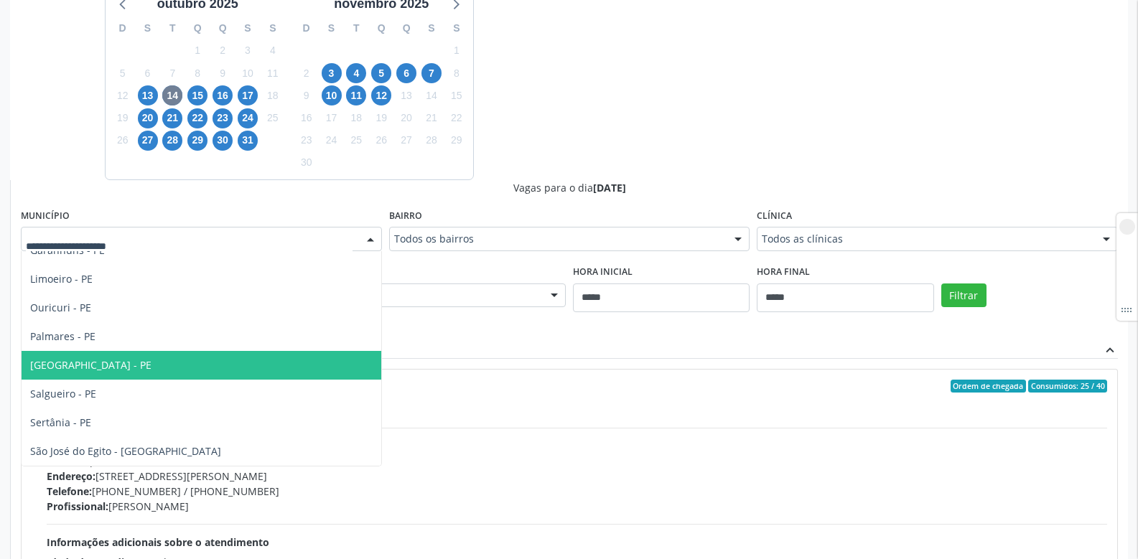
click at [84, 368] on span "Recife - PE" at bounding box center [202, 365] width 360 height 29
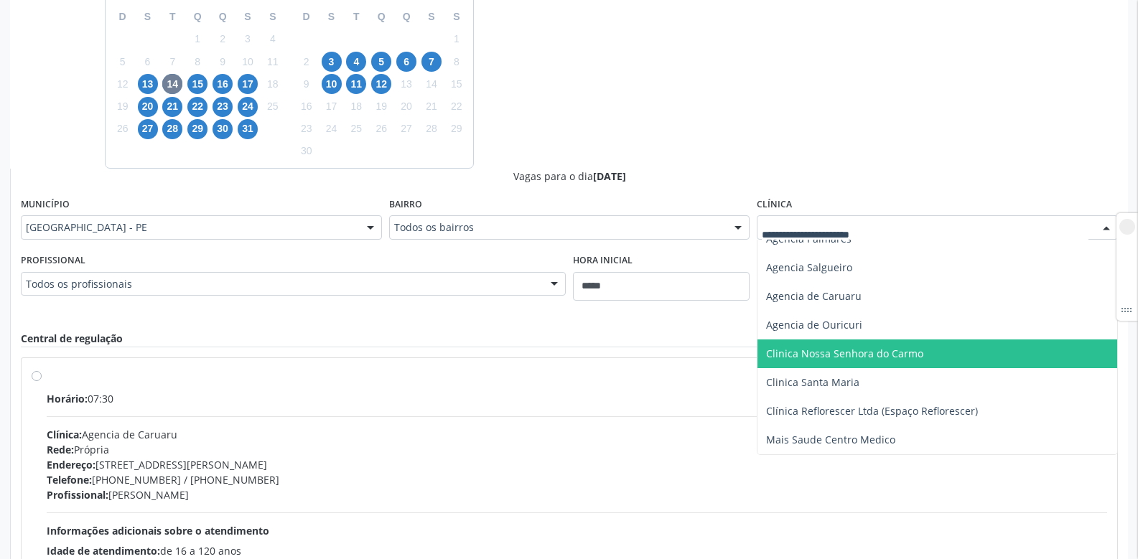
scroll to position [389, 0]
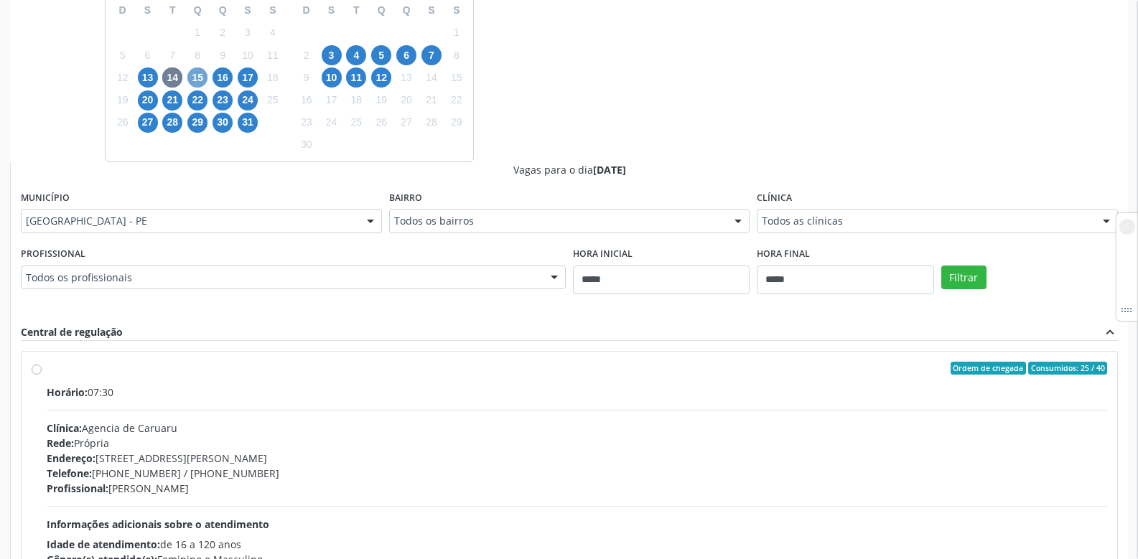
click at [194, 80] on span "15" at bounding box center [197, 78] width 20 height 20
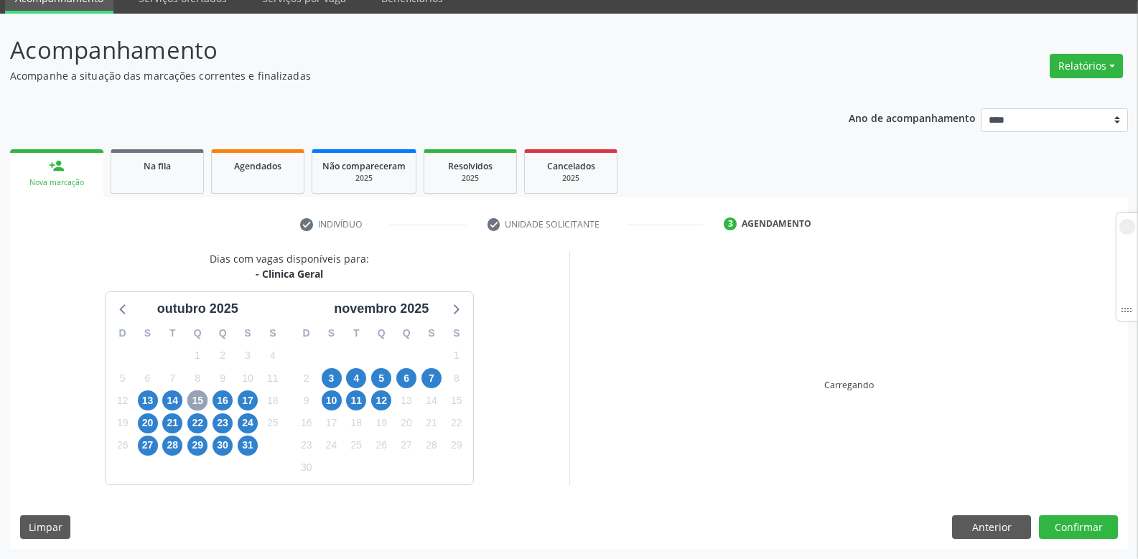
scroll to position [299, 0]
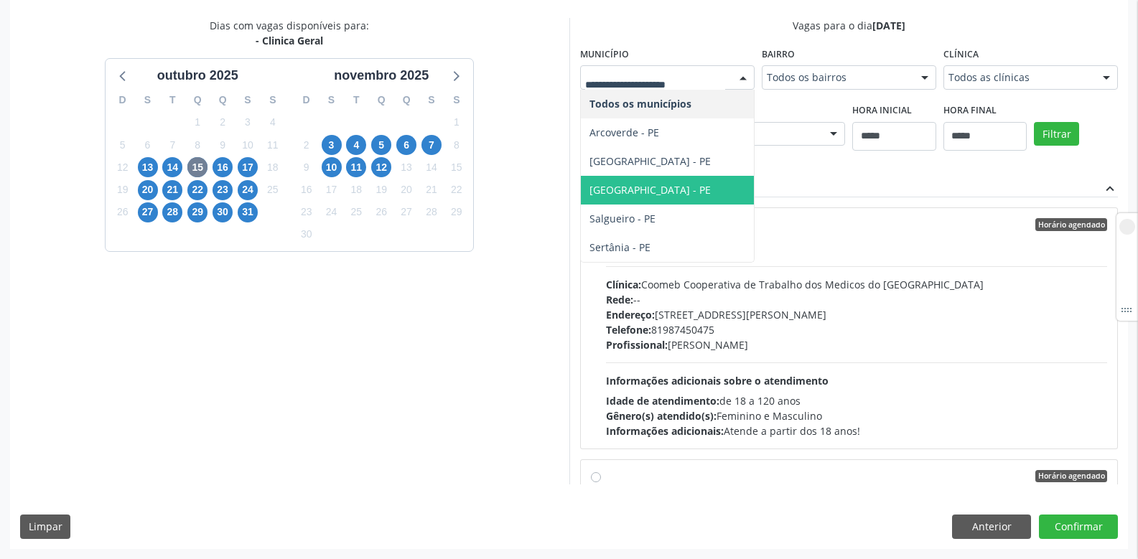
click at [634, 186] on span "Recife - PE" at bounding box center [650, 190] width 121 height 14
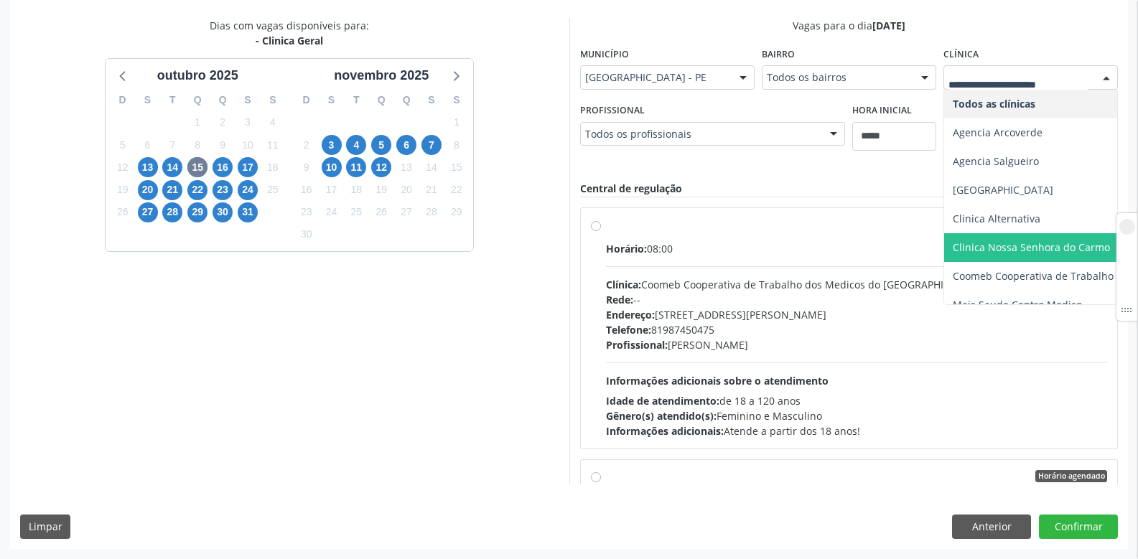
scroll to position [55, 0]
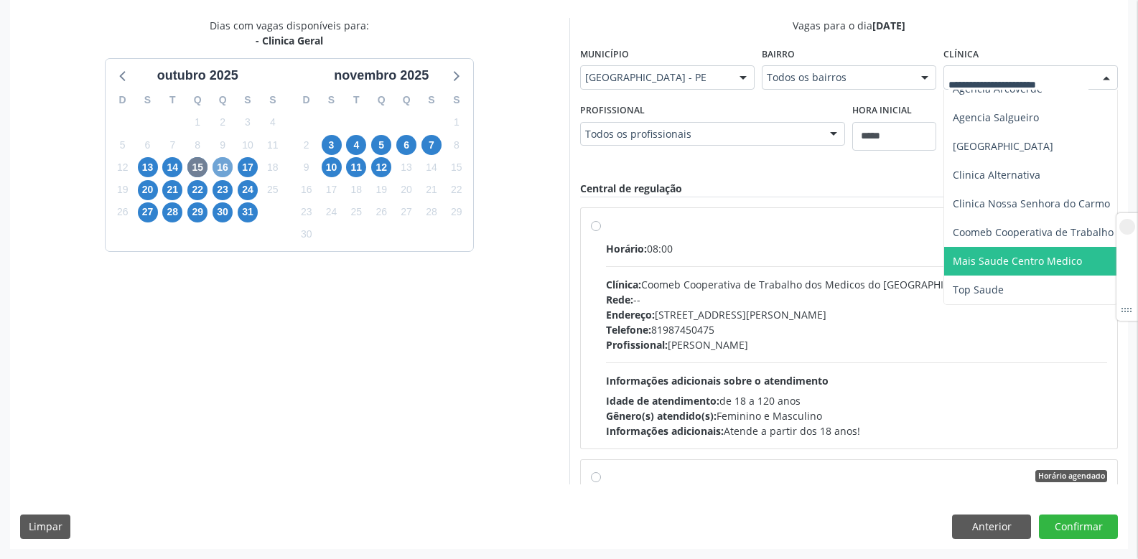
click at [221, 168] on span "16" at bounding box center [223, 167] width 20 height 20
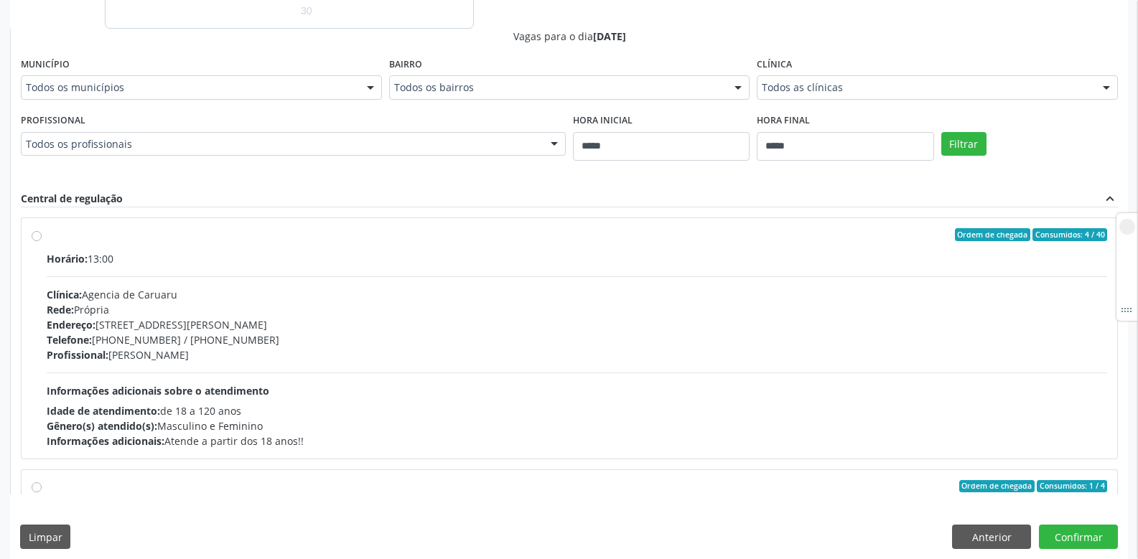
scroll to position [532, 0]
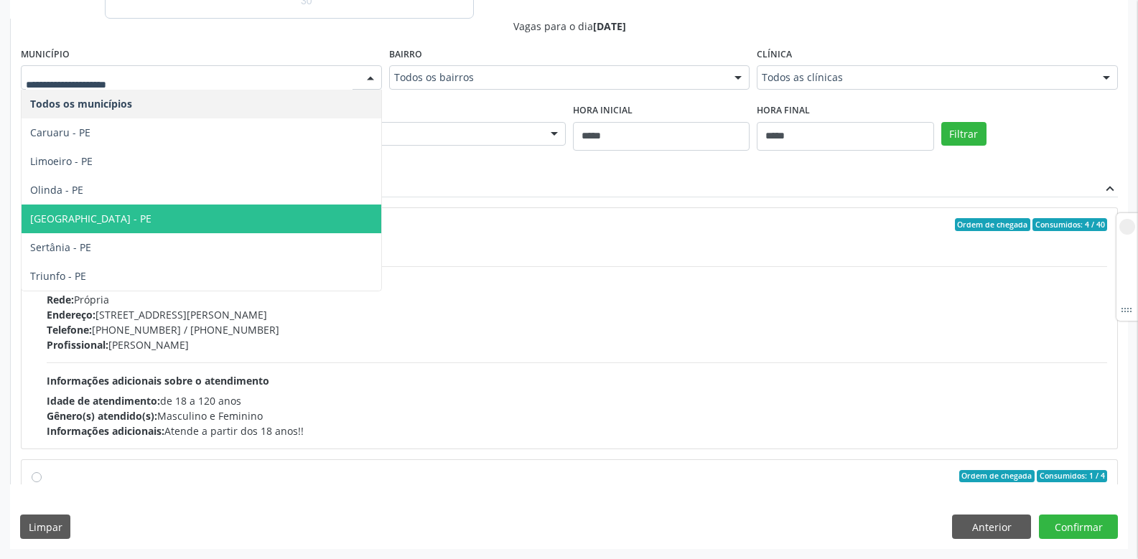
click at [88, 213] on span "Recife - PE" at bounding box center [202, 219] width 360 height 29
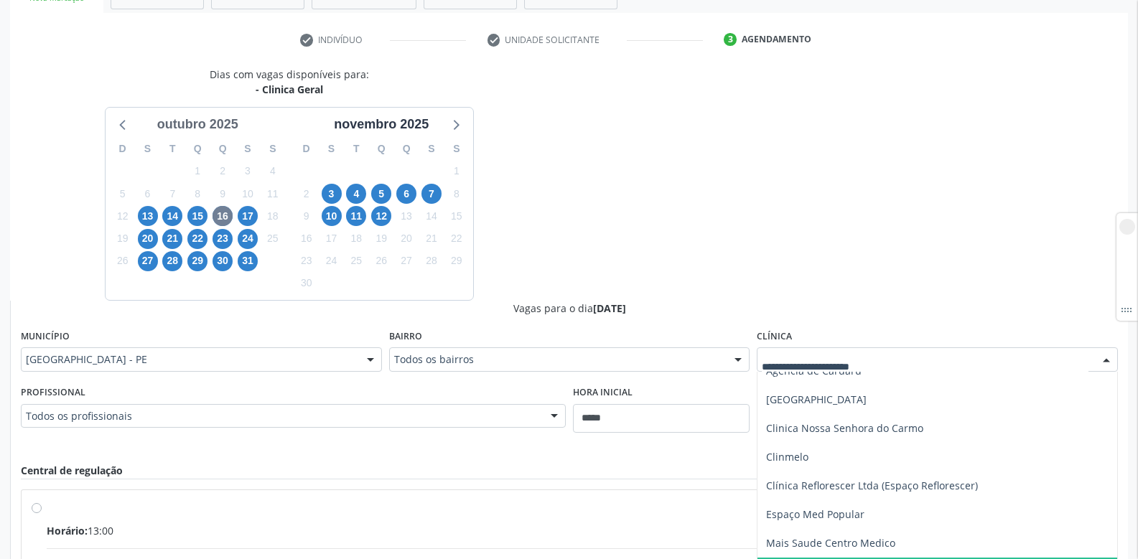
scroll to position [245, 0]
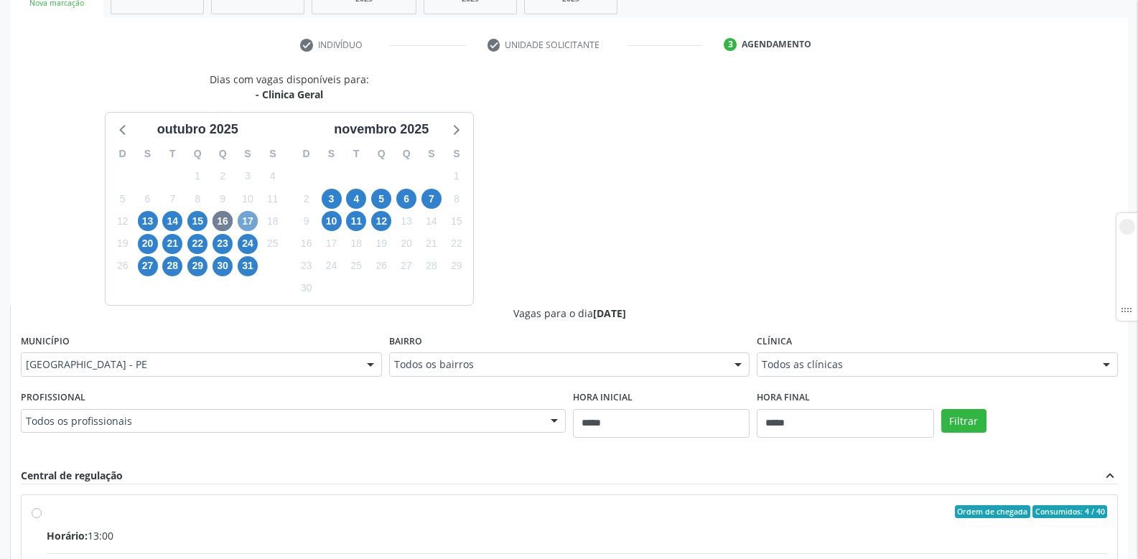
click at [243, 220] on span "17" at bounding box center [248, 221] width 20 height 20
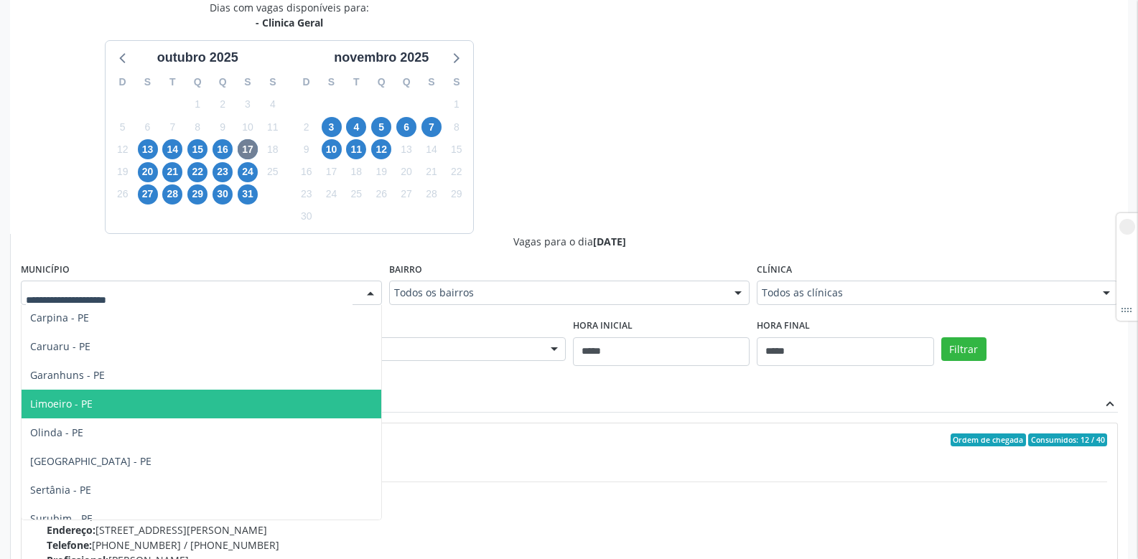
scroll to position [44, 0]
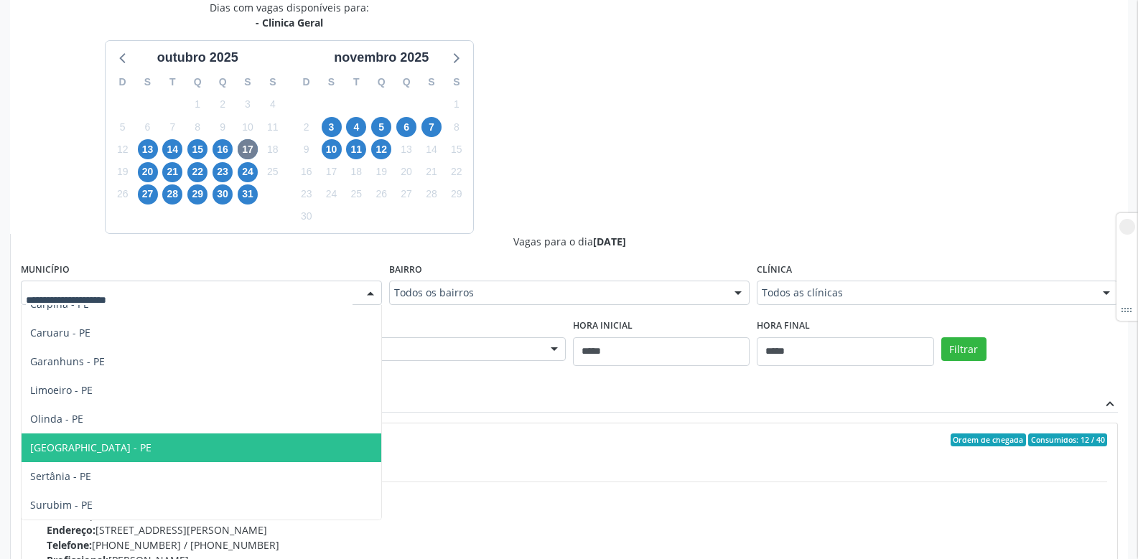
click at [56, 452] on span "Recife - PE" at bounding box center [90, 448] width 121 height 14
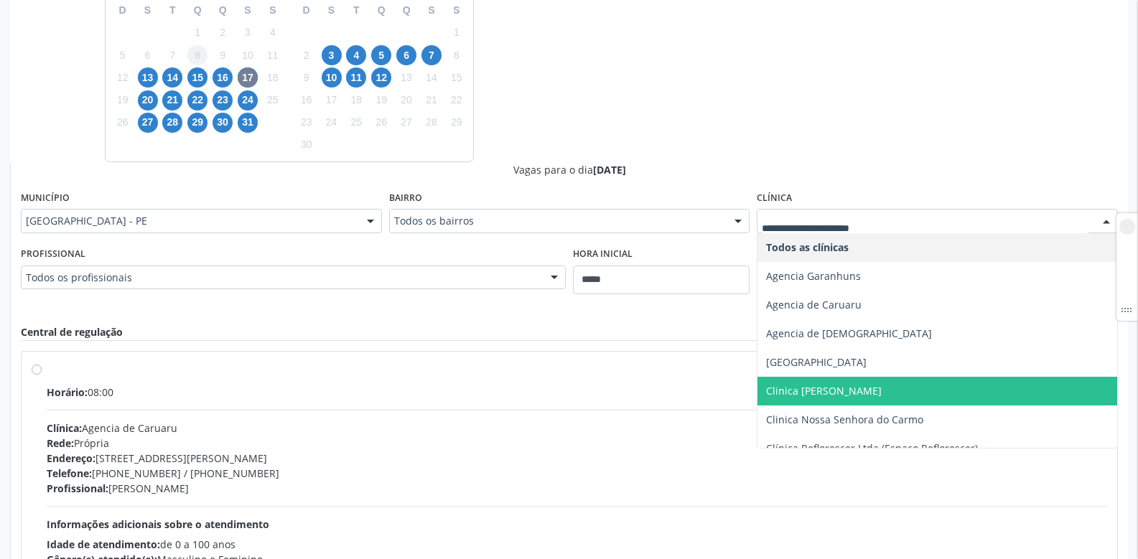
scroll to position [245, 0]
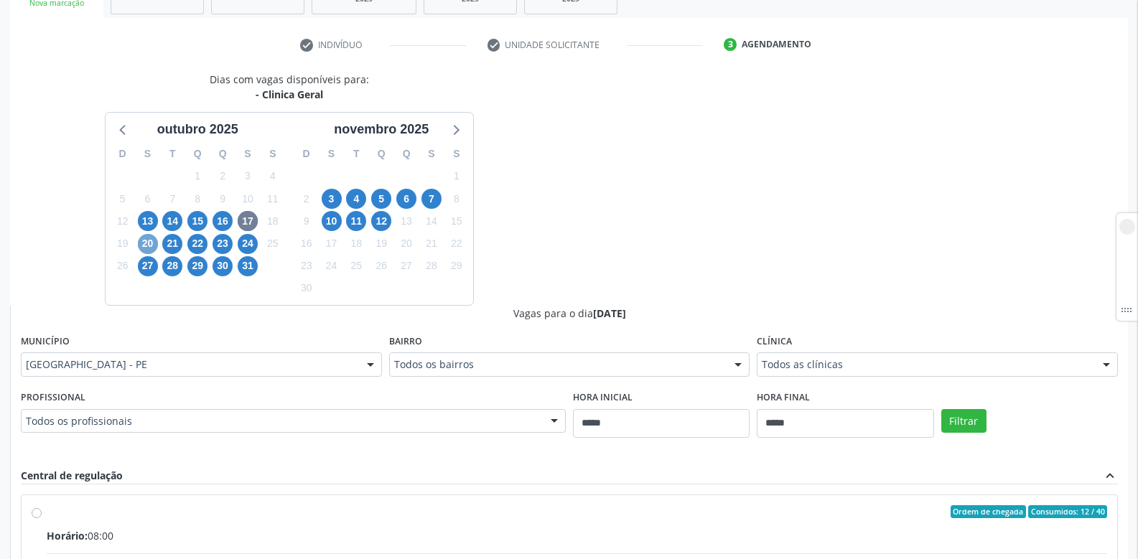
click at [152, 243] on span "20" at bounding box center [148, 244] width 20 height 20
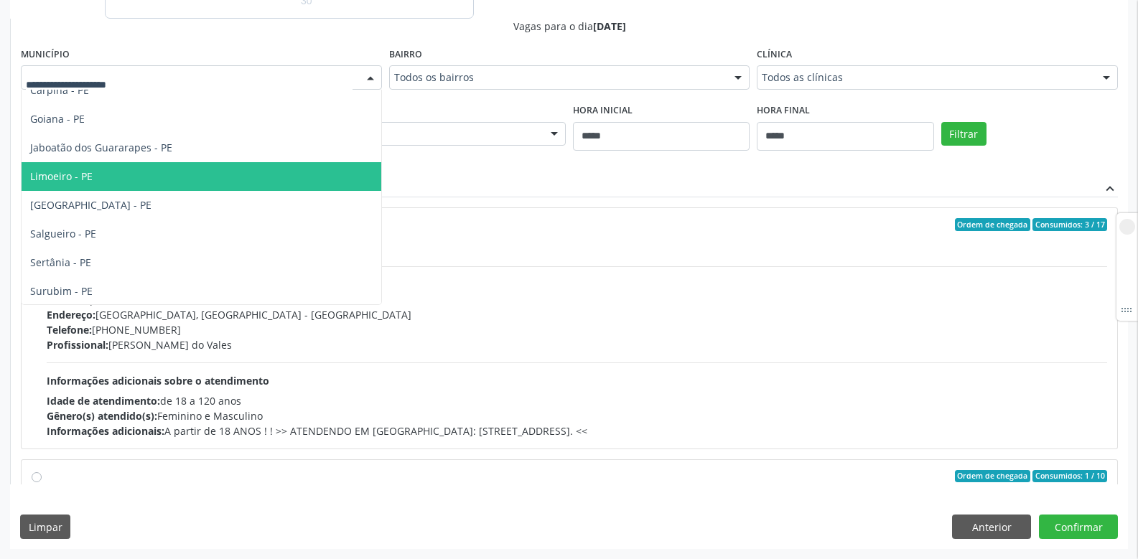
scroll to position [130, 0]
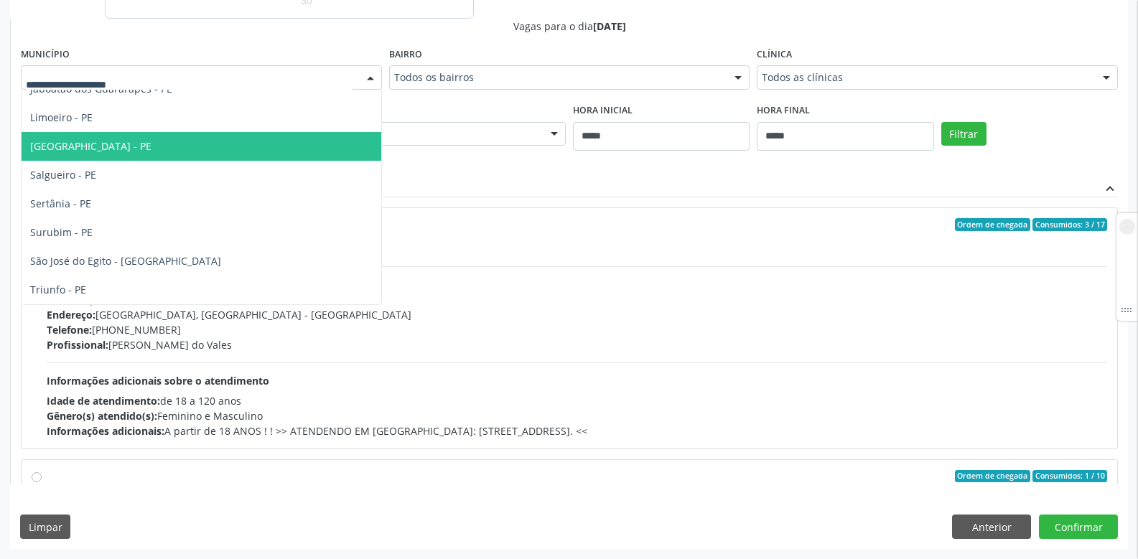
click at [72, 144] on span "Recife - PE" at bounding box center [90, 146] width 121 height 14
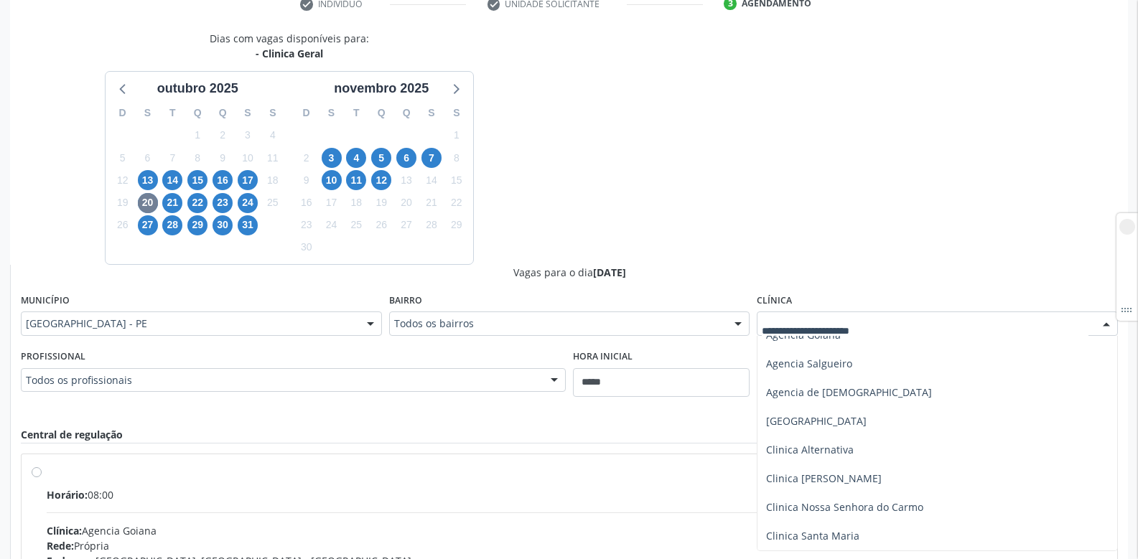
scroll to position [245, 0]
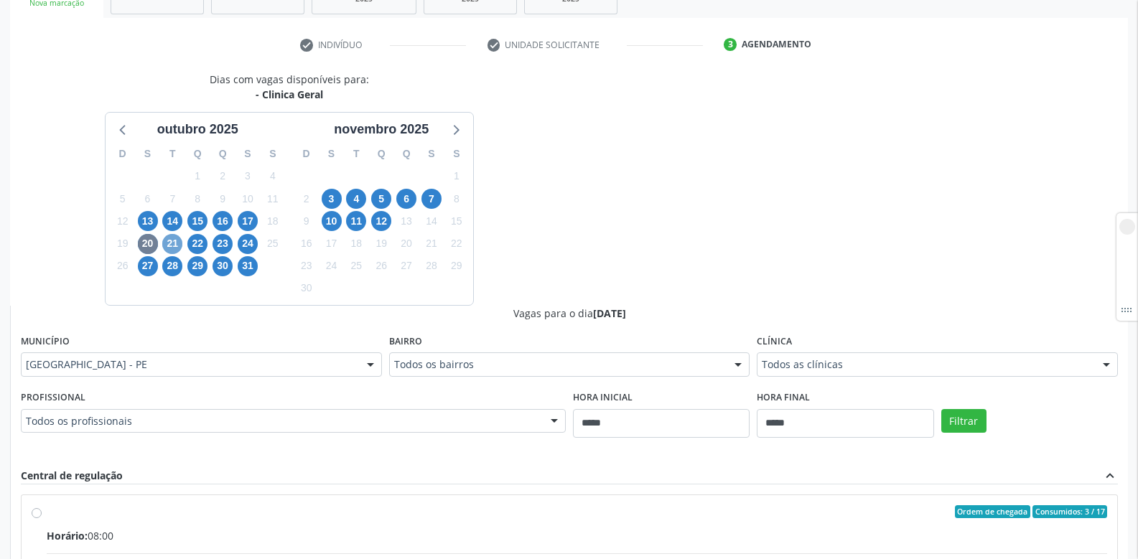
click at [174, 243] on span "21" at bounding box center [172, 244] width 20 height 20
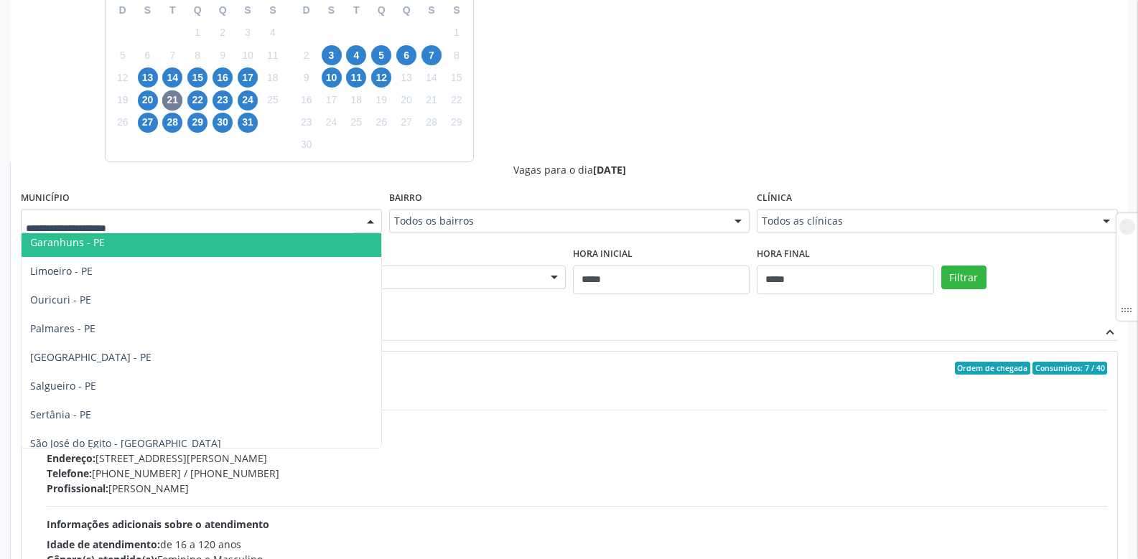
scroll to position [159, 0]
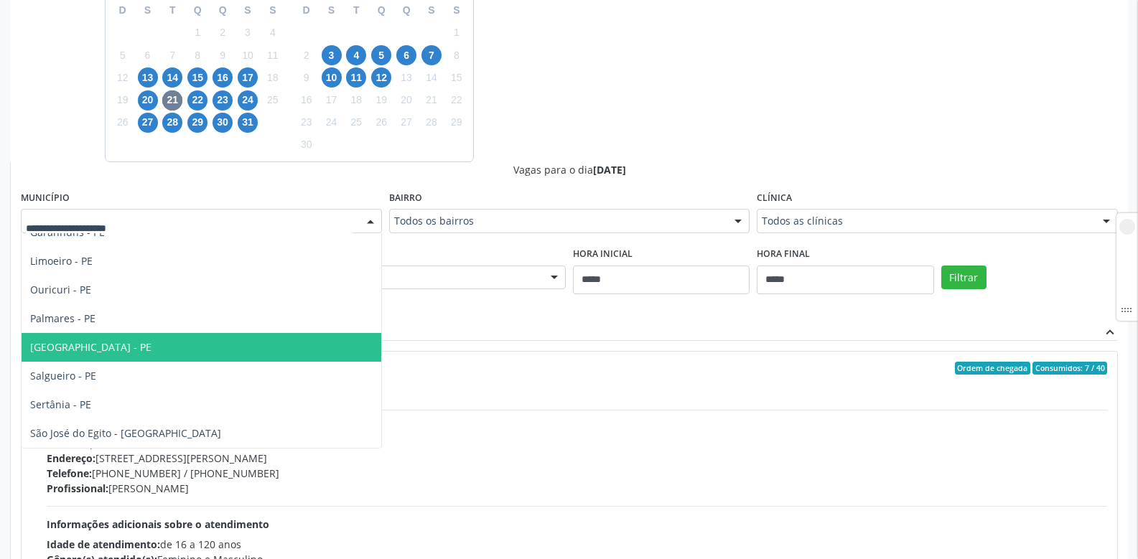
click at [64, 345] on span "Recife - PE" at bounding box center [90, 347] width 121 height 14
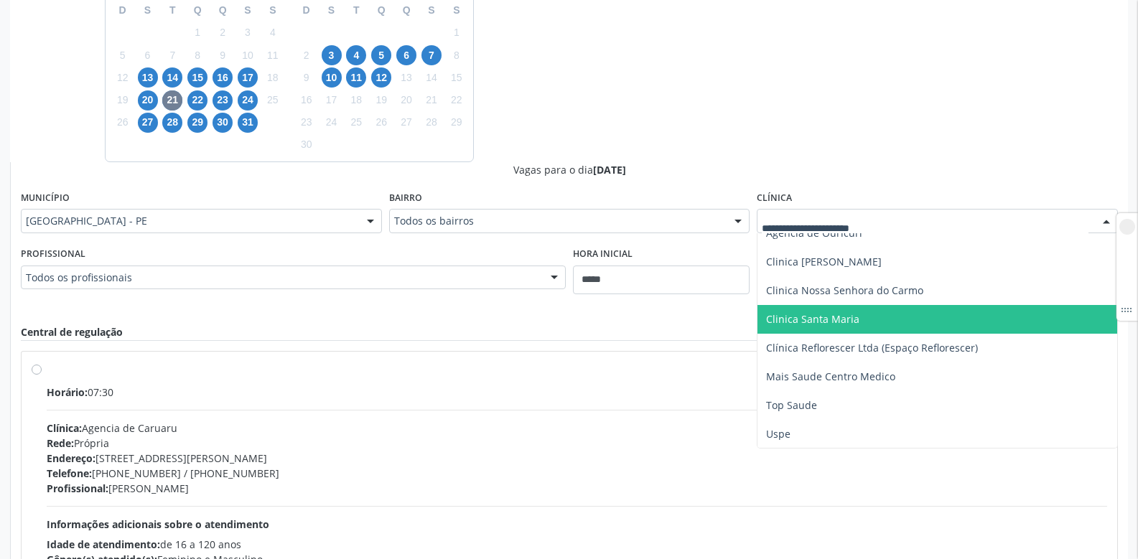
scroll to position [216, 0]
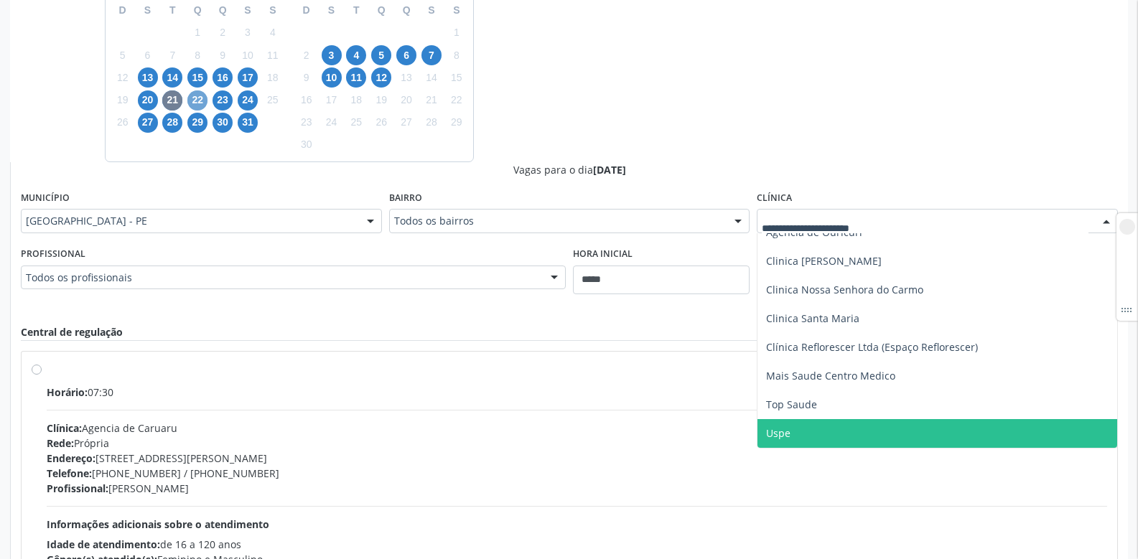
click at [195, 98] on span "22" at bounding box center [197, 100] width 20 height 20
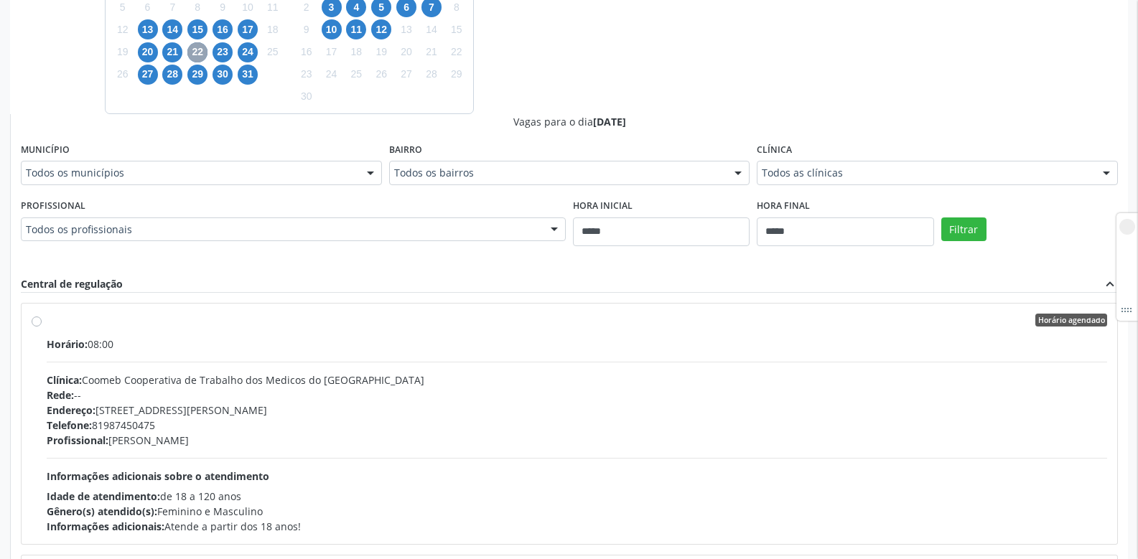
scroll to position [317, 0]
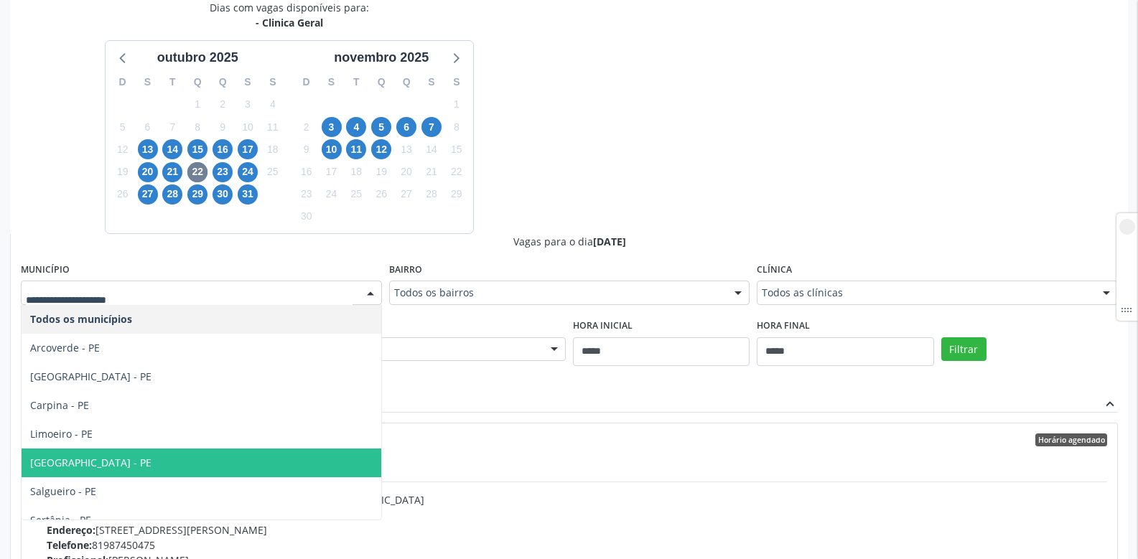
click at [55, 456] on span "Recife - PE" at bounding box center [90, 463] width 121 height 14
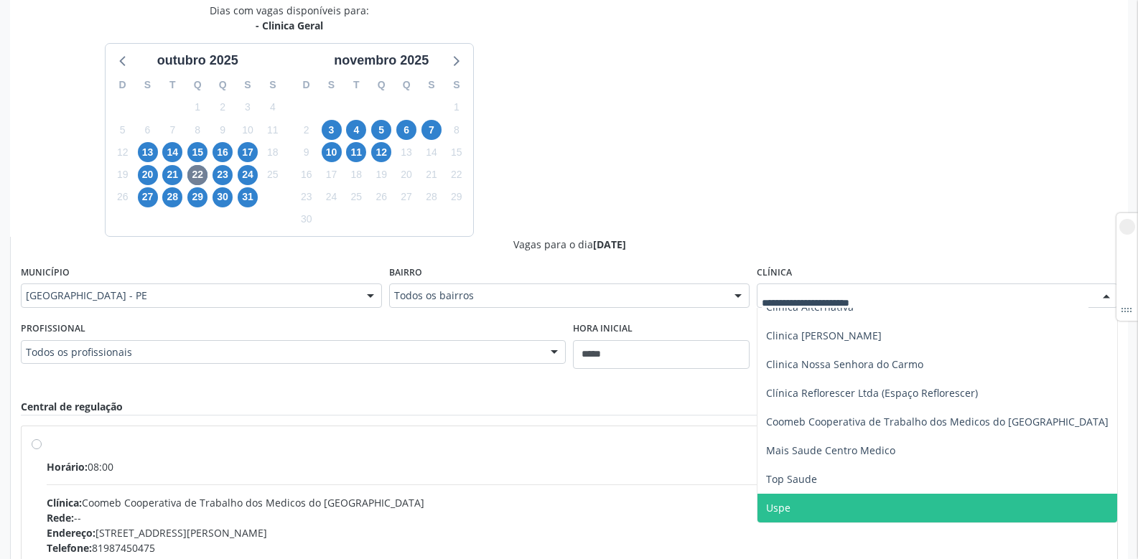
scroll to position [389, 0]
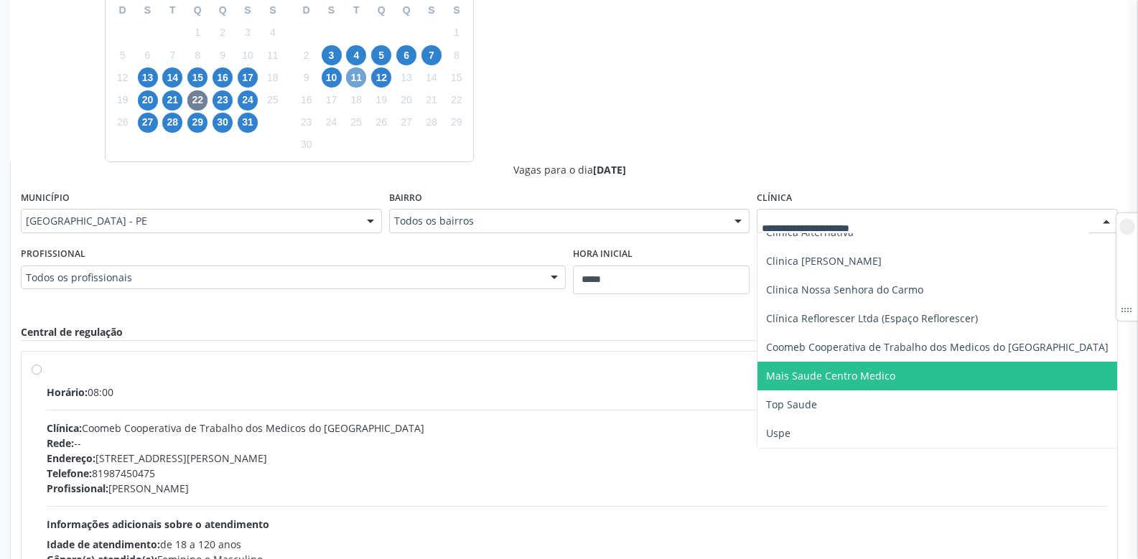
click at [357, 76] on span "11" at bounding box center [356, 78] width 20 height 20
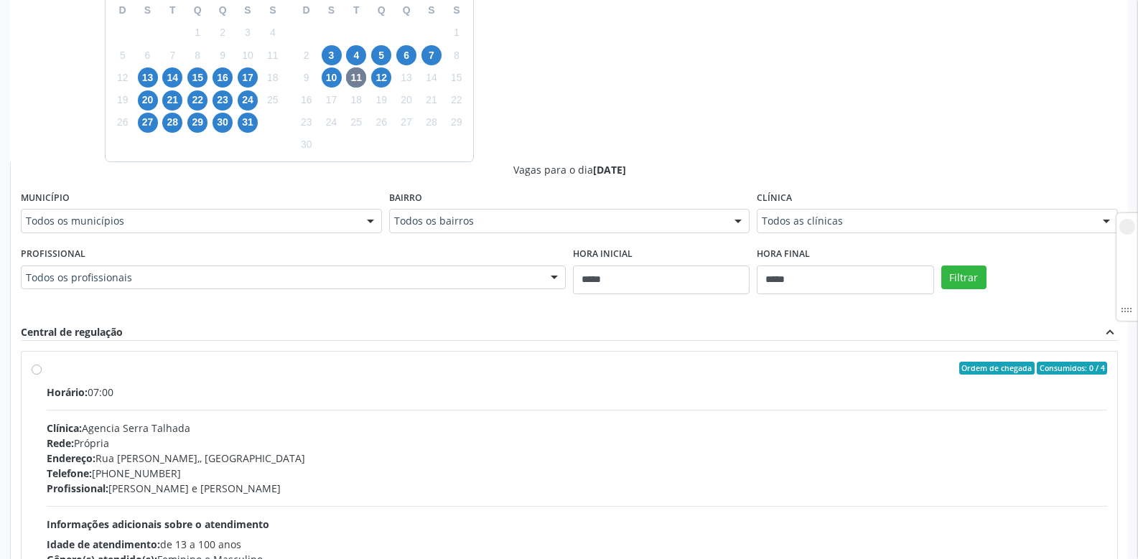
click at [93, 208] on div "Município Todos os municípios Todos os municípios Arcoverde - PE Cabo de Santo …" at bounding box center [201, 210] width 361 height 46
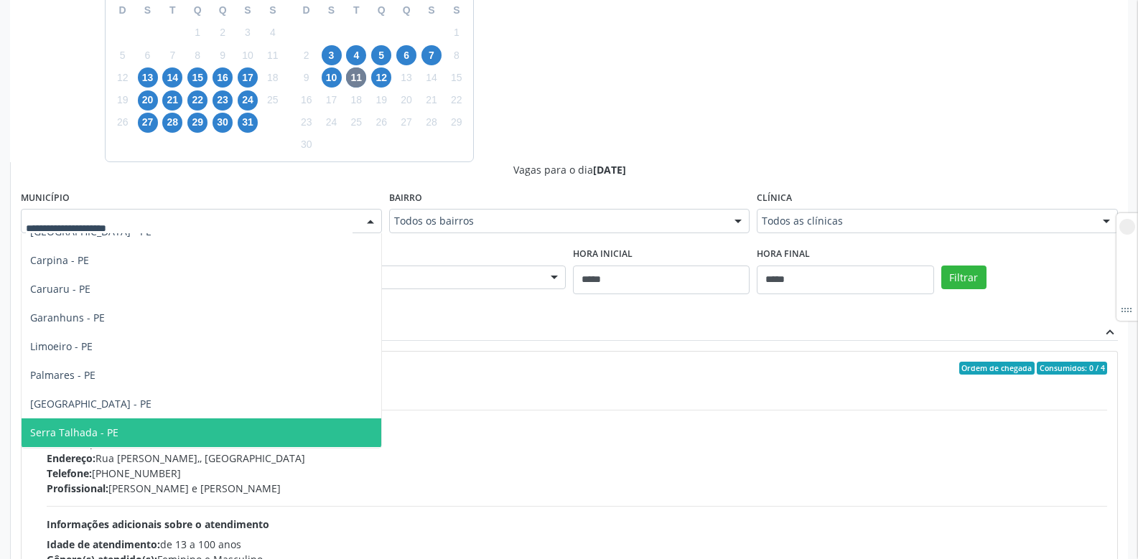
scroll to position [130, 0]
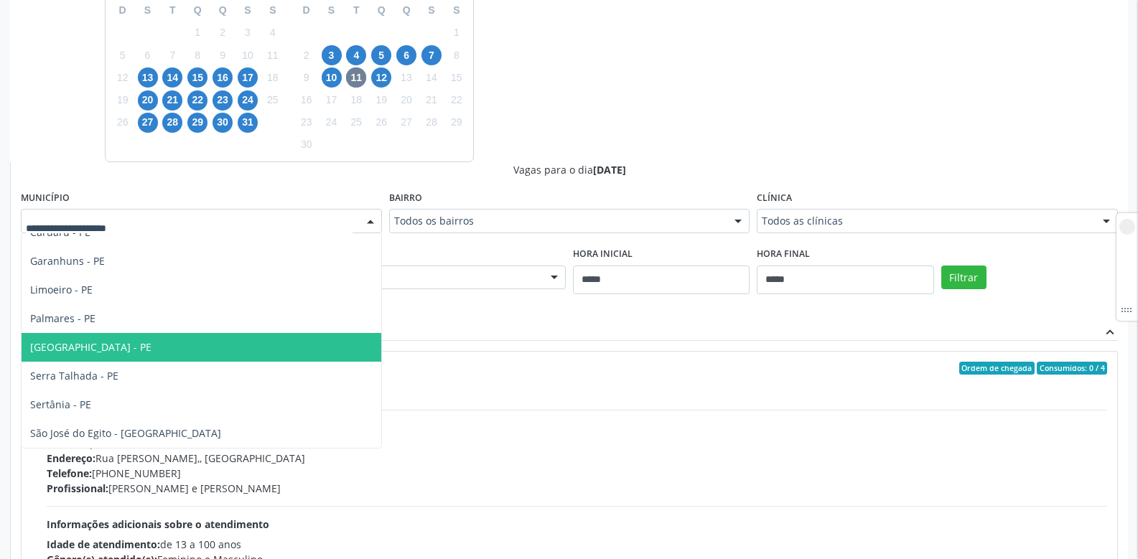
click at [64, 356] on span "Recife - PE" at bounding box center [202, 347] width 360 height 29
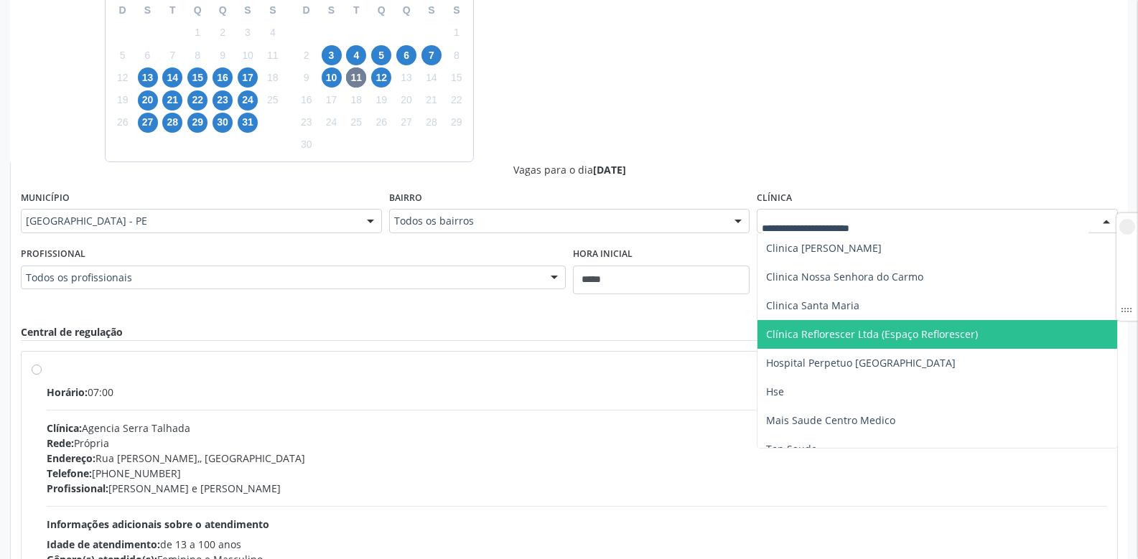
scroll to position [144, 0]
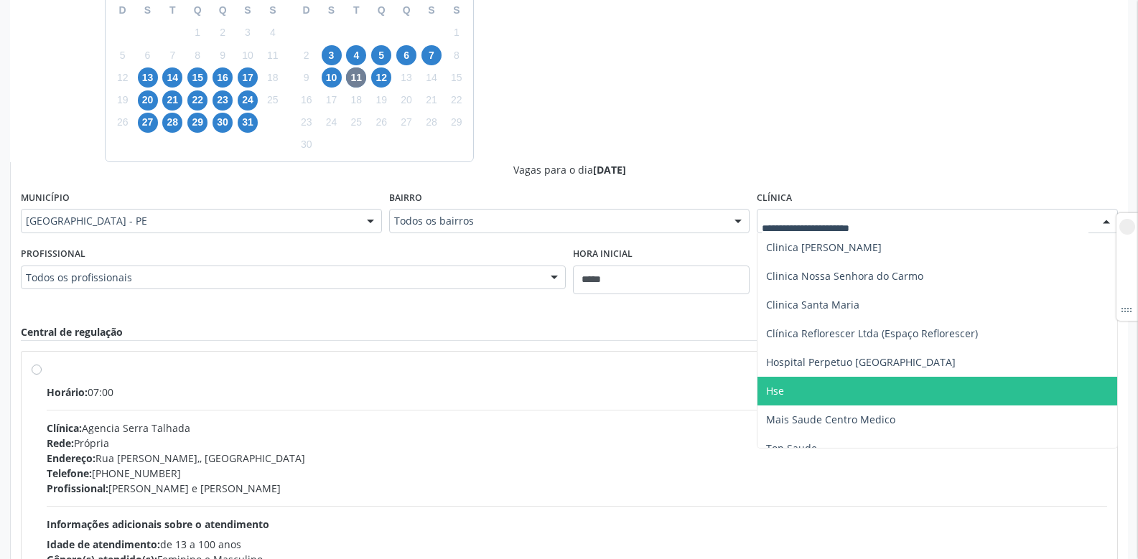
click at [779, 398] on span "Hse" at bounding box center [938, 391] width 360 height 29
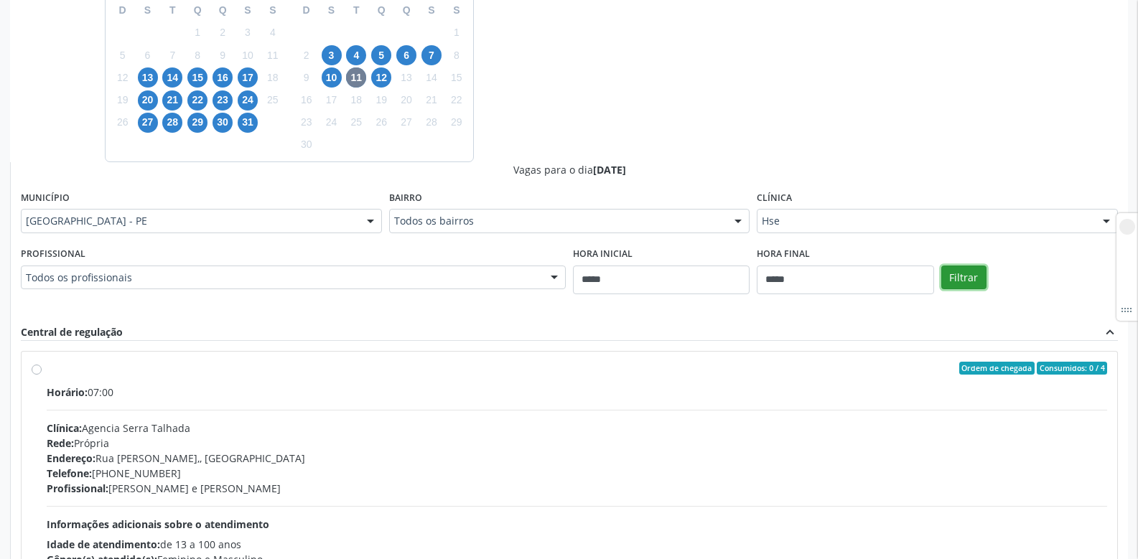
click at [972, 272] on button "Filtrar" at bounding box center [964, 278] width 45 height 24
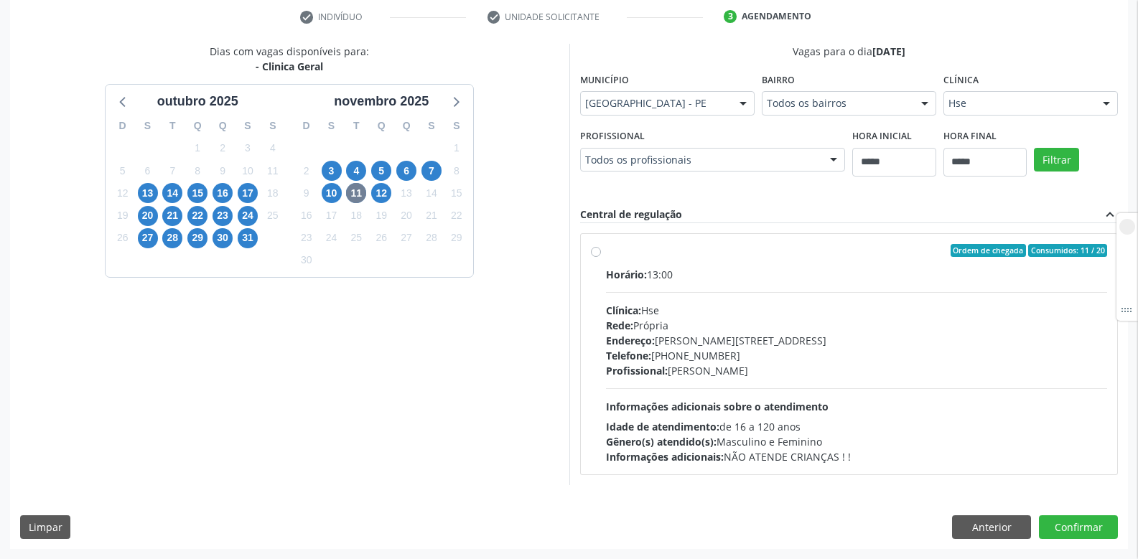
click at [603, 252] on div "Ordem de chegada Consumidos: 11 / 20 Horário: 13:00 Clínica: Hse Rede: Própria …" at bounding box center [849, 354] width 517 height 220
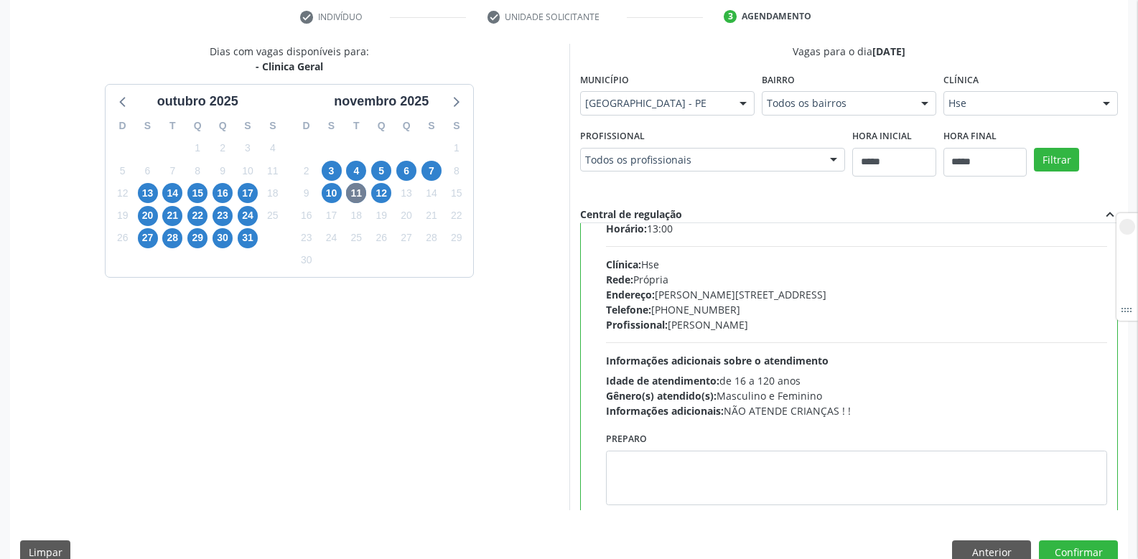
scroll to position [71, 0]
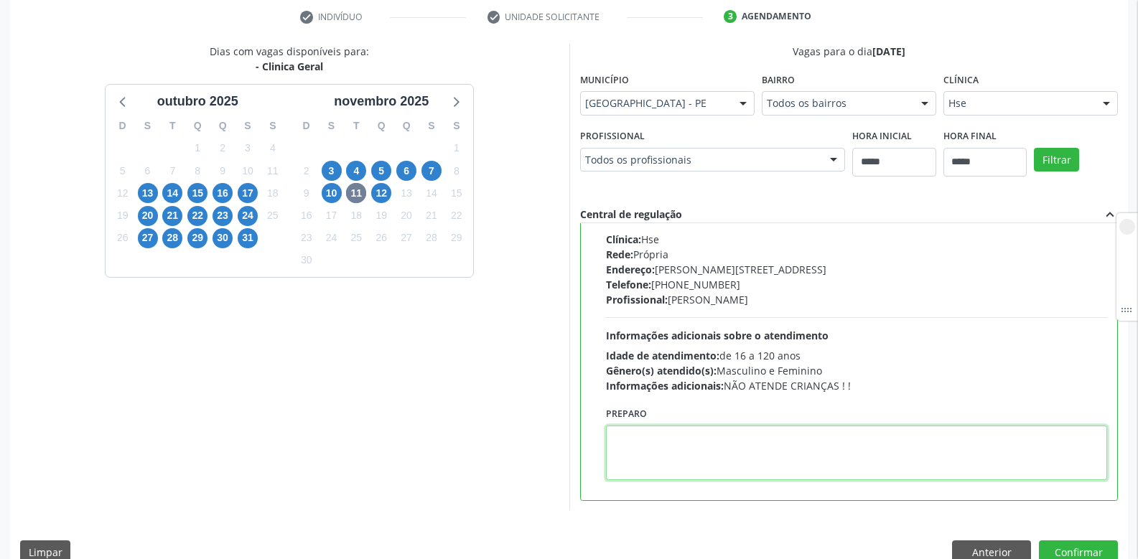
click at [631, 445] on textarea at bounding box center [857, 453] width 502 height 55
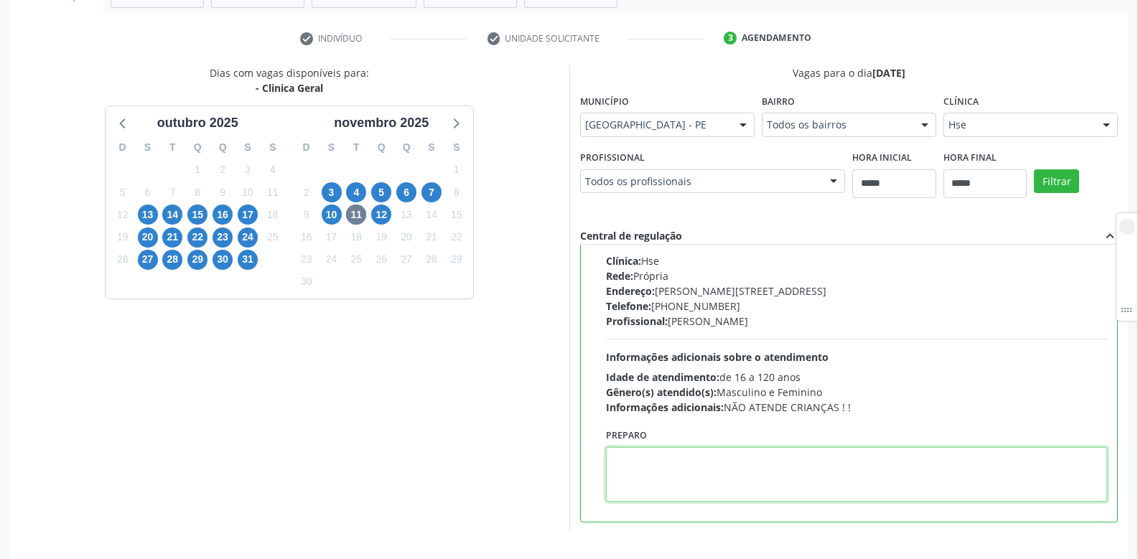
scroll to position [83, 0]
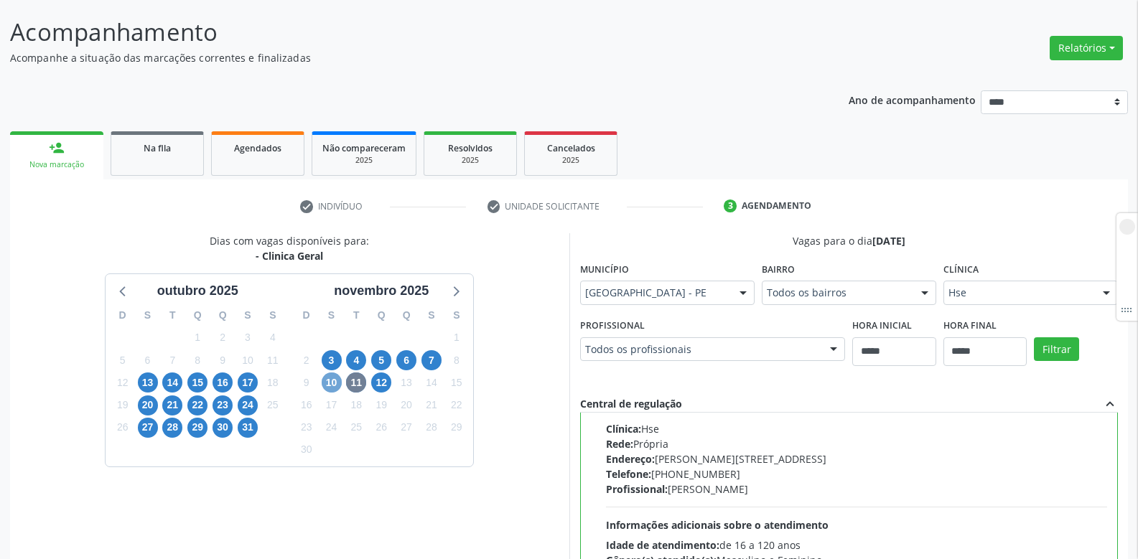
click at [332, 384] on span "10" at bounding box center [332, 383] width 20 height 20
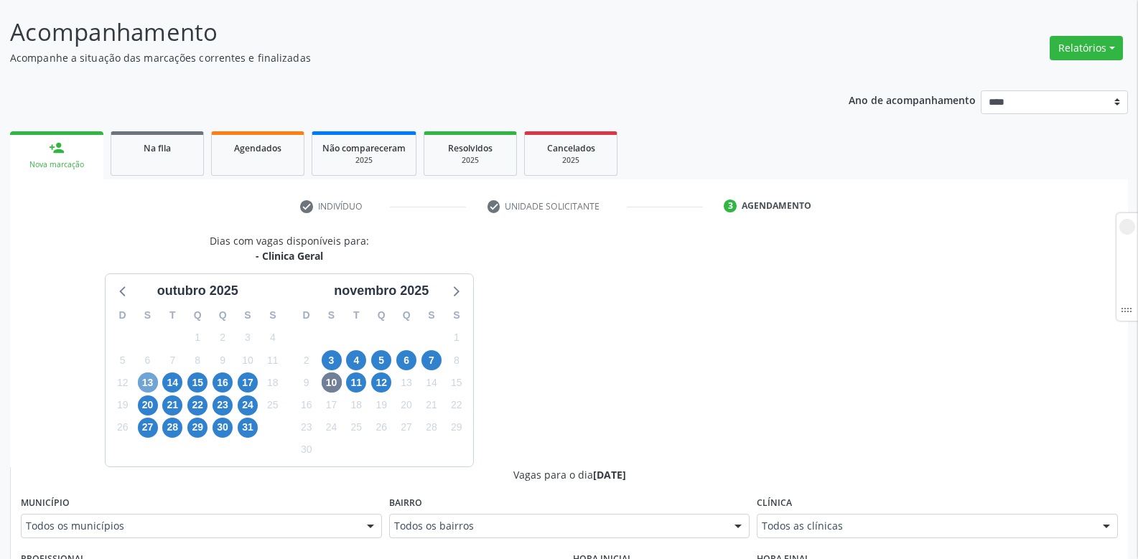
click at [142, 384] on span "13" at bounding box center [148, 383] width 20 height 20
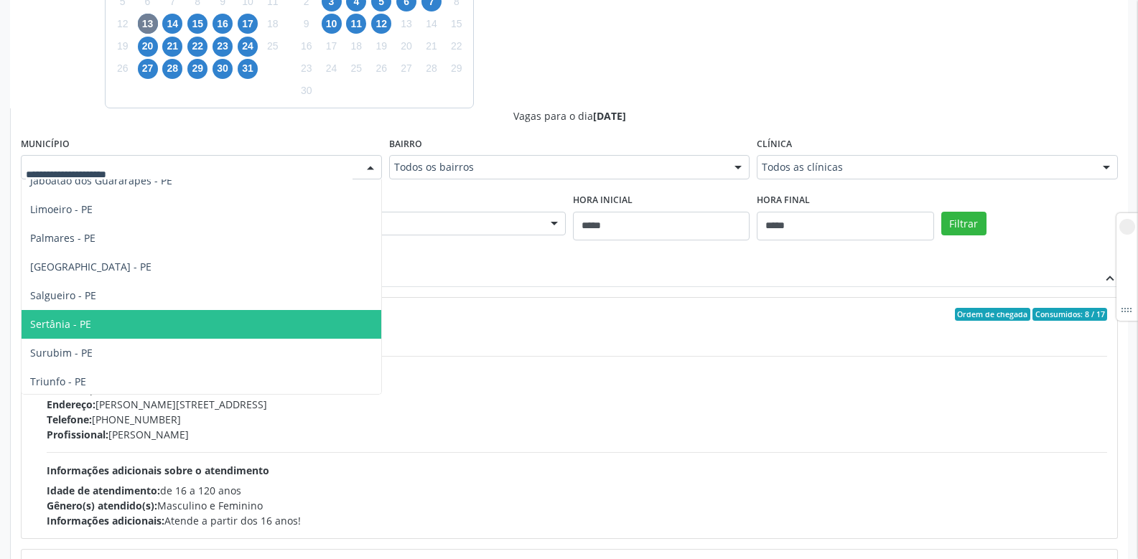
scroll to position [130, 0]
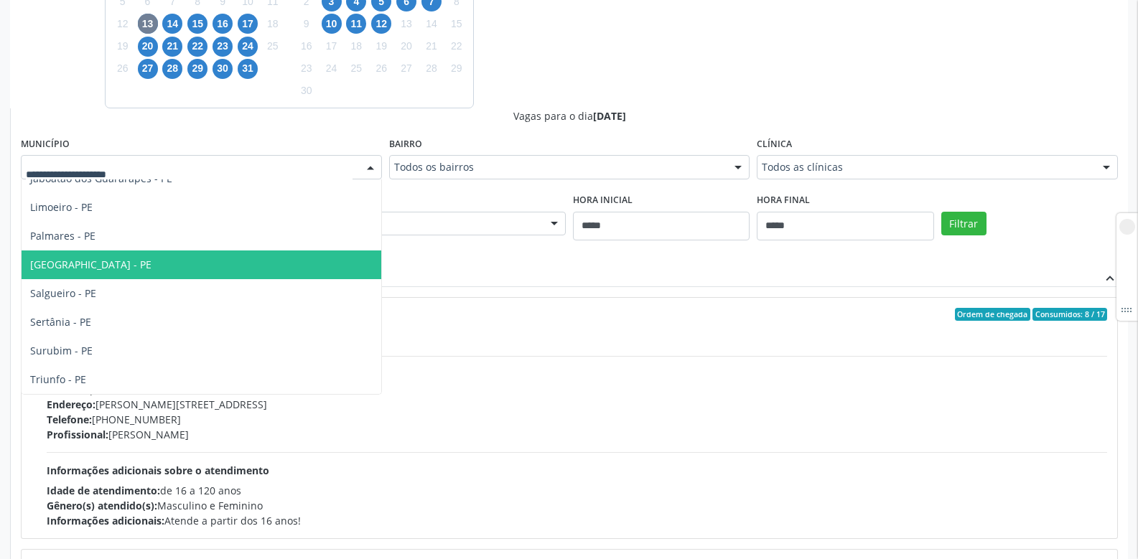
click at [78, 272] on span "Recife - PE" at bounding box center [202, 265] width 360 height 29
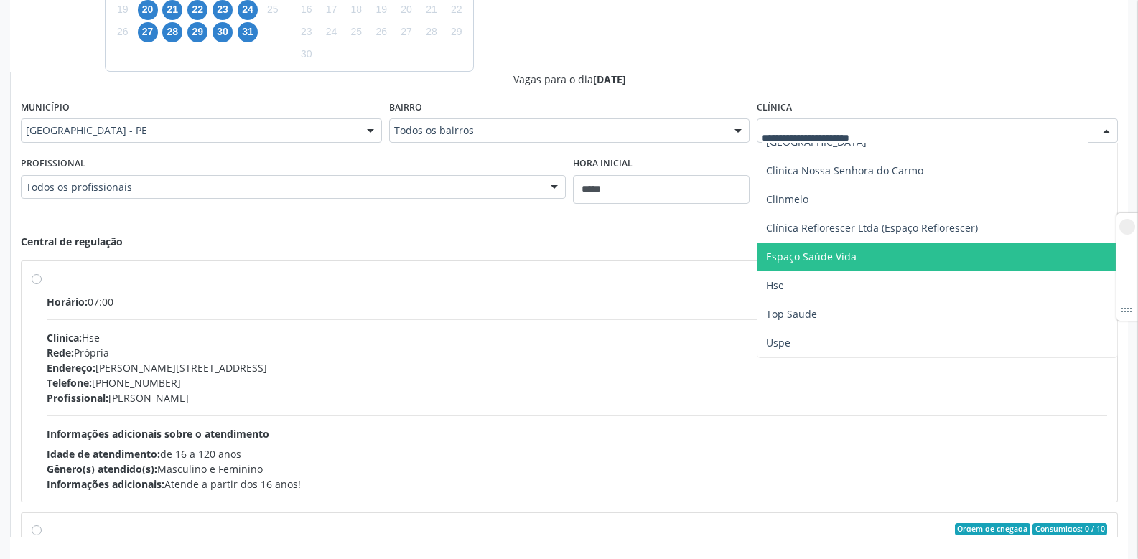
scroll to position [514, 0]
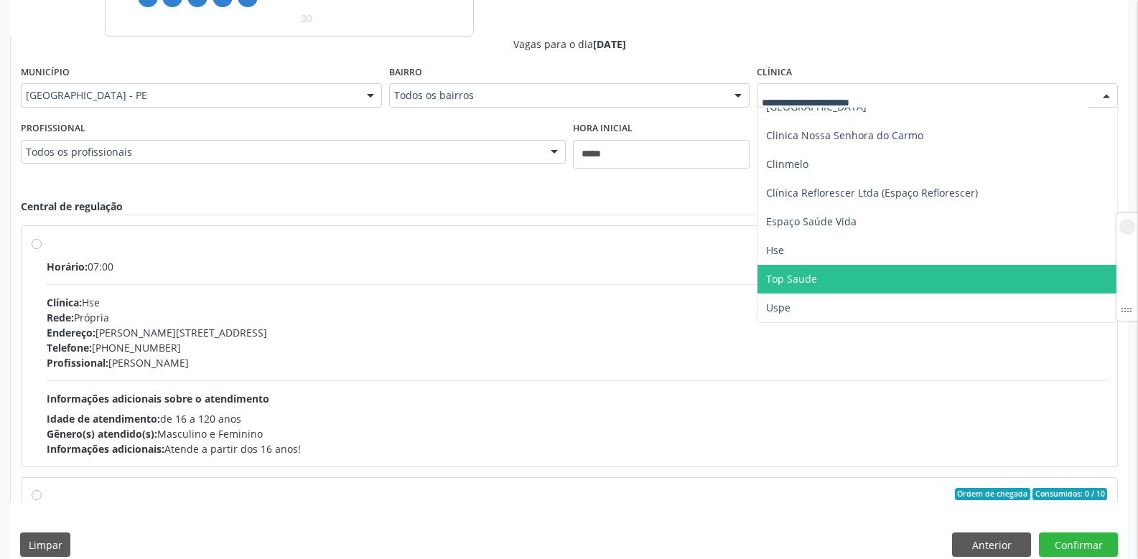
click at [799, 281] on span "Top Saude" at bounding box center [791, 279] width 51 height 14
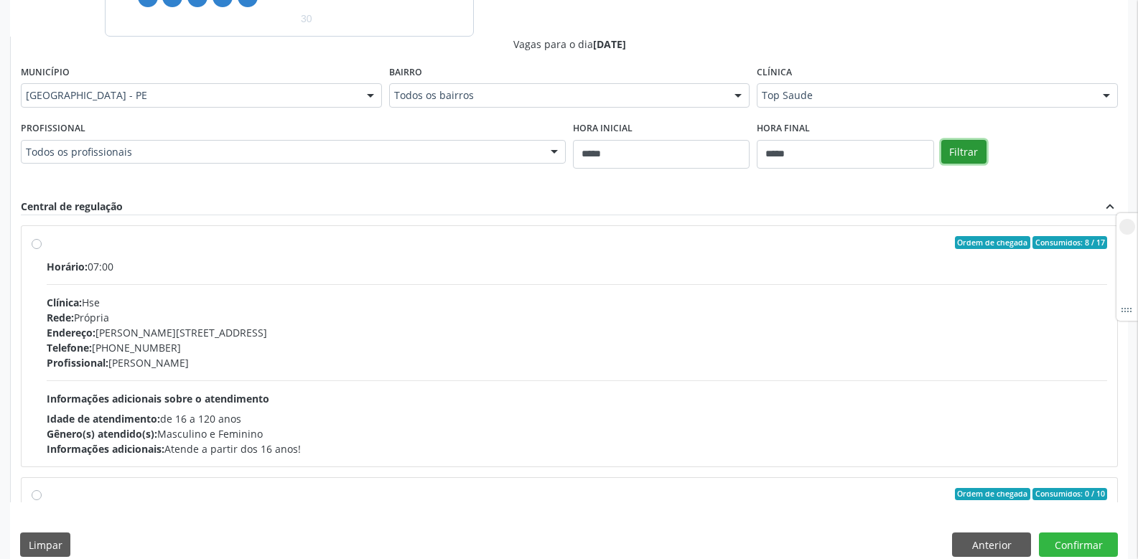
click at [962, 146] on button "Filtrar" at bounding box center [964, 152] width 45 height 24
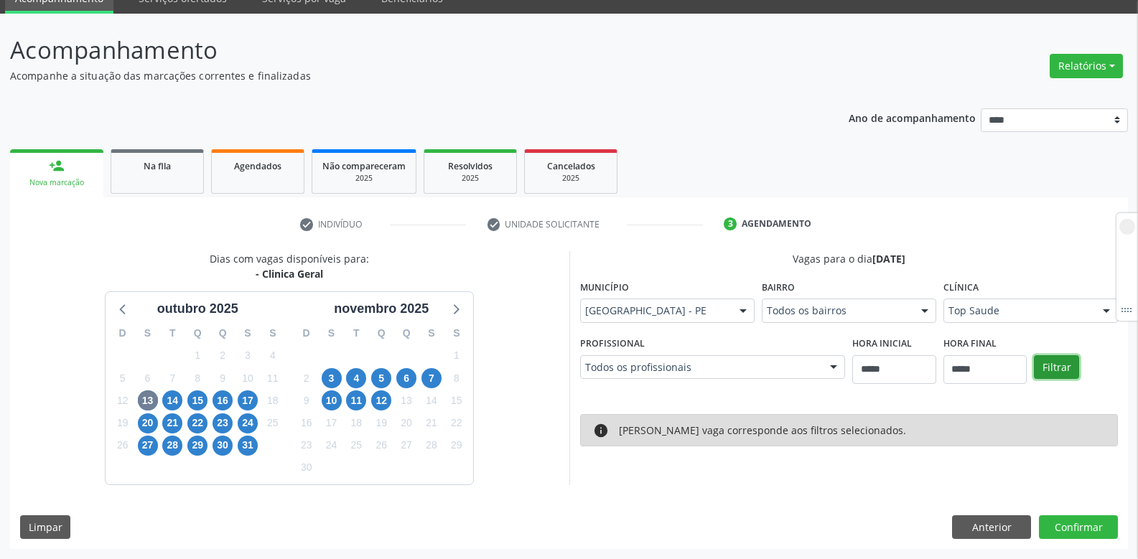
scroll to position [65, 0]
click at [165, 399] on span "14" at bounding box center [172, 401] width 20 height 20
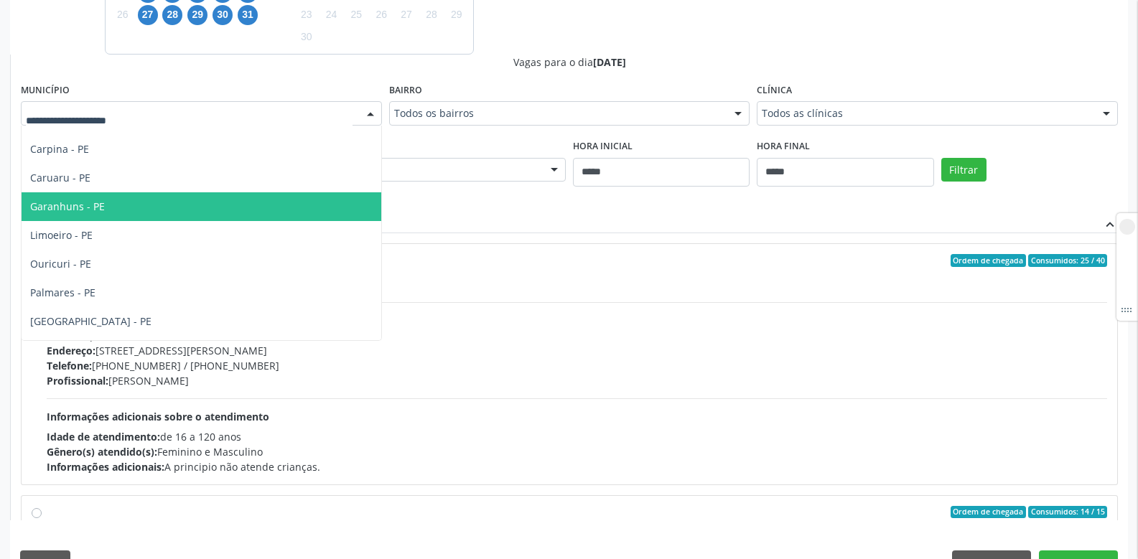
scroll to position [130, 0]
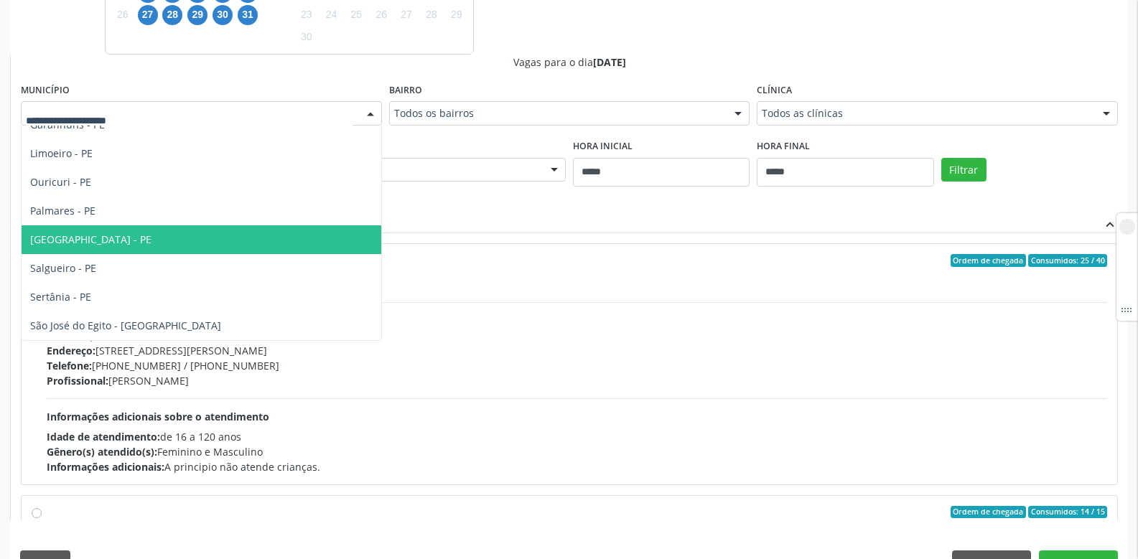
click at [90, 238] on span "Recife - PE" at bounding box center [202, 240] width 360 height 29
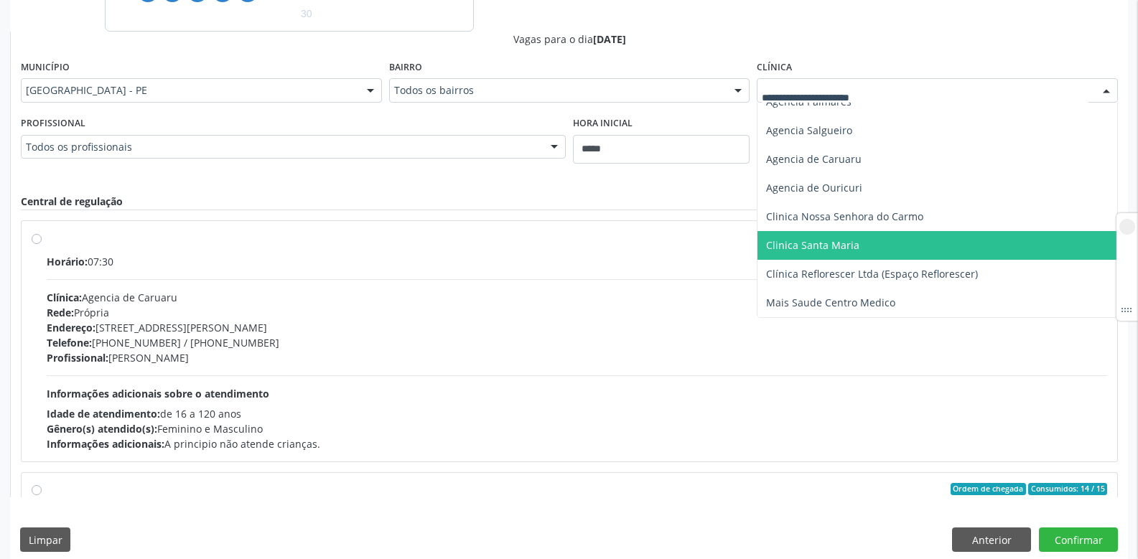
scroll to position [532, 0]
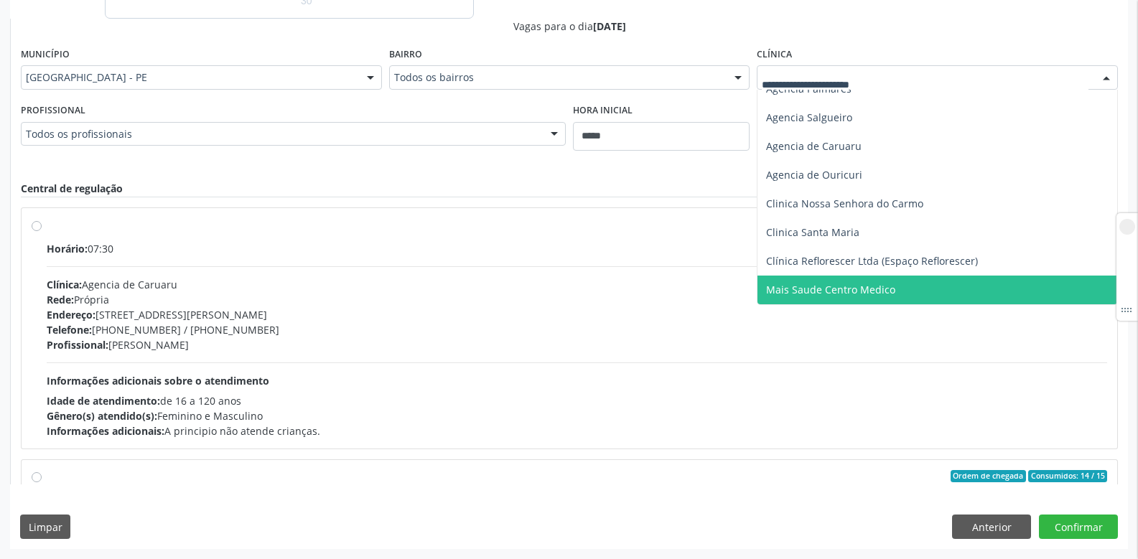
click at [816, 289] on span "Mais Saude Centro Medico" at bounding box center [830, 290] width 129 height 14
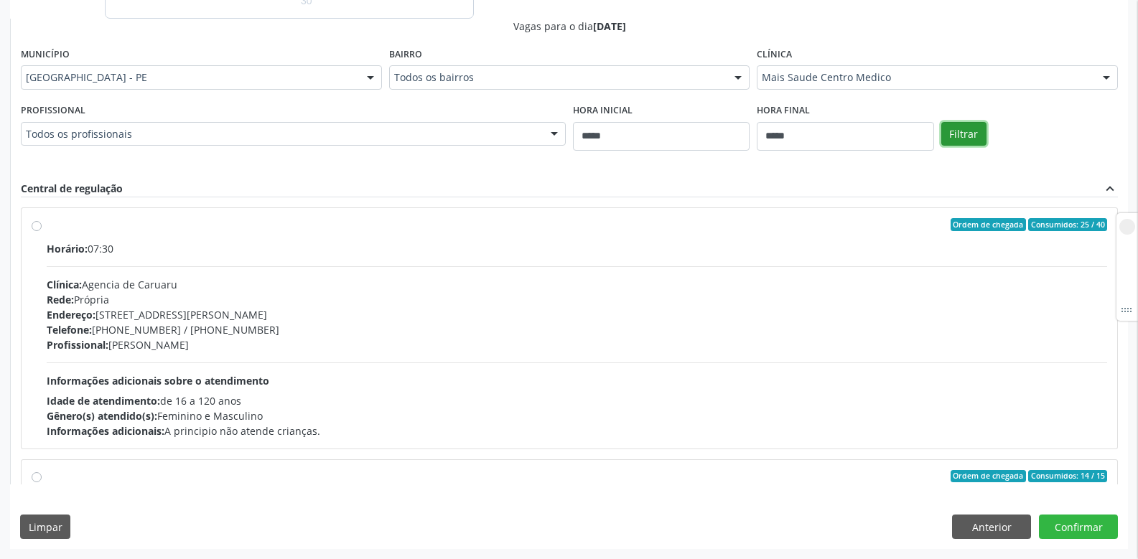
click at [960, 134] on button "Filtrar" at bounding box center [964, 134] width 45 height 24
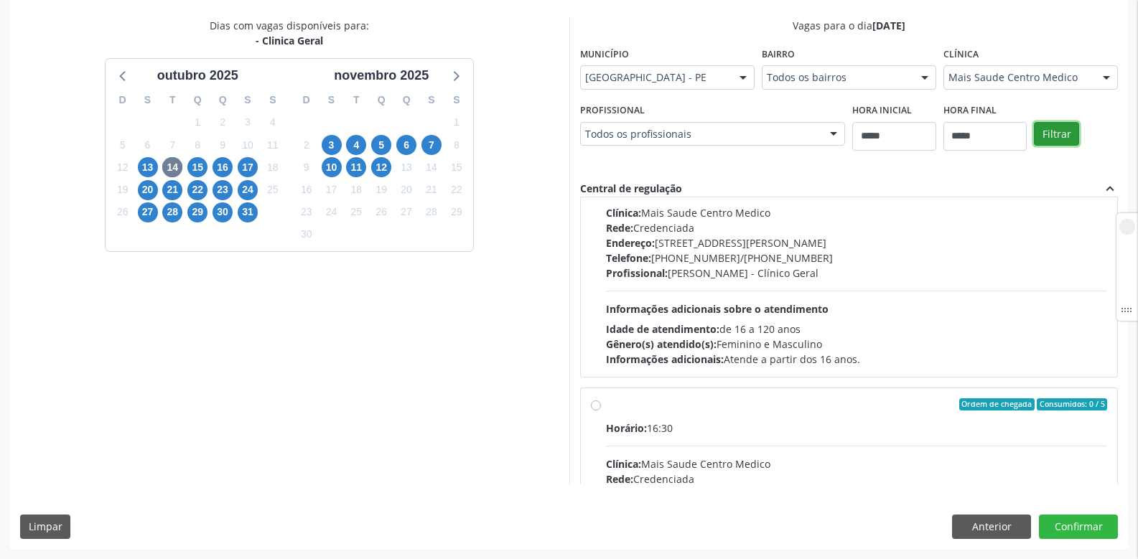
scroll to position [0, 0]
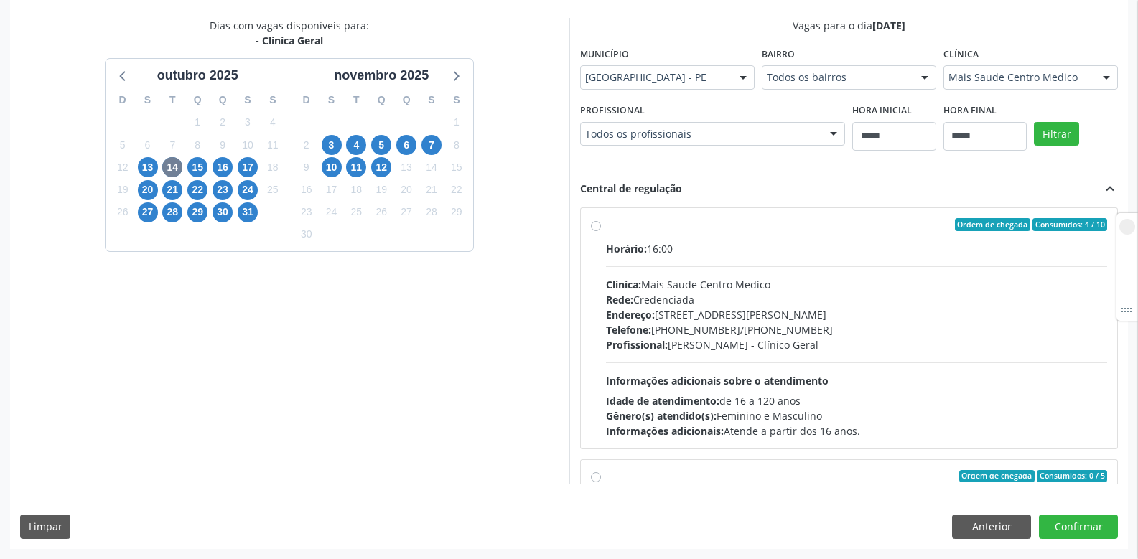
drag, startPoint x: 653, startPoint y: 248, endPoint x: 690, endPoint y: 248, distance: 37.3
click at [690, 248] on div "Horário: 16:00" at bounding box center [857, 248] width 502 height 15
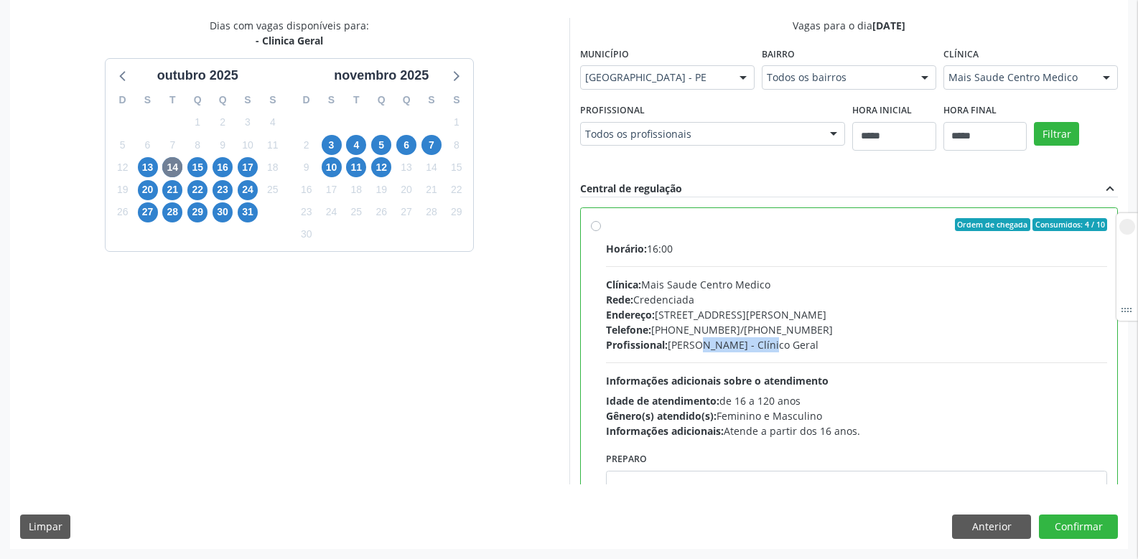
drag, startPoint x: 672, startPoint y: 347, endPoint x: 748, endPoint y: 345, distance: 75.4
click at [747, 350] on div "Profissional: Gabriela Goedert Serrano - Clínico Geral" at bounding box center [857, 345] width 502 height 15
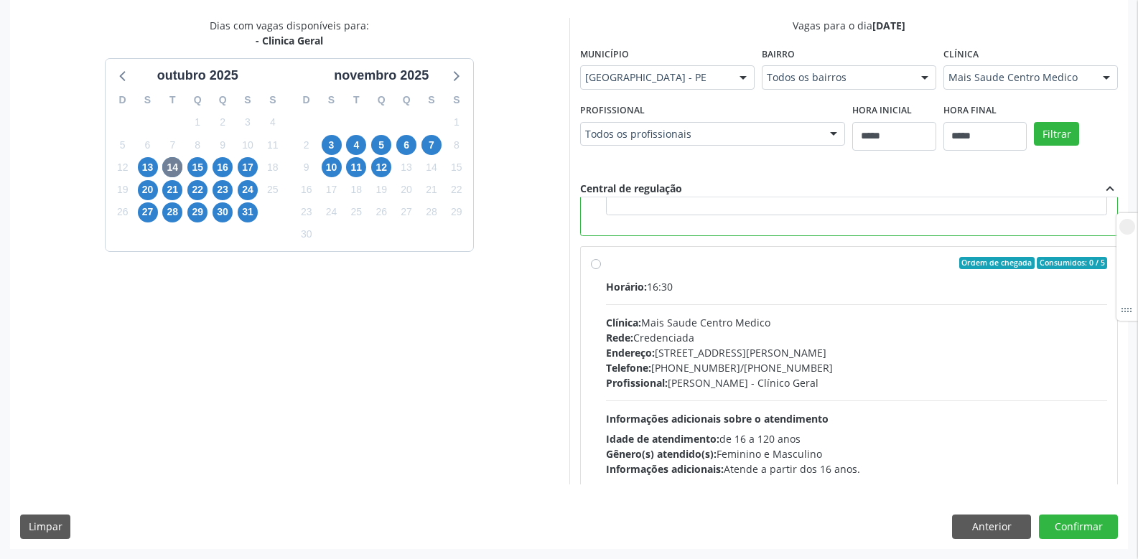
scroll to position [323, 0]
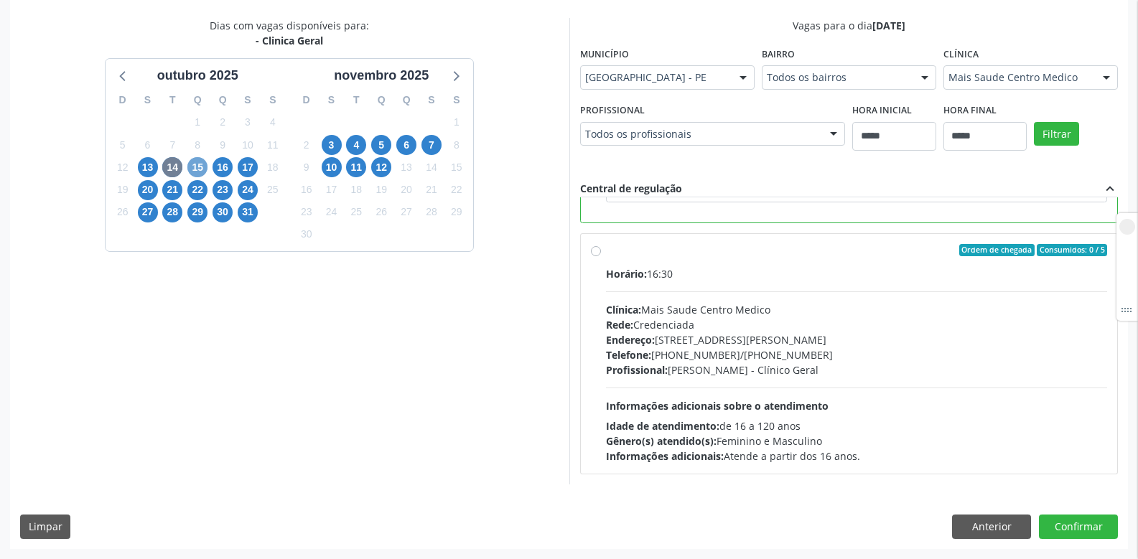
click at [199, 167] on span "15" at bounding box center [197, 167] width 20 height 20
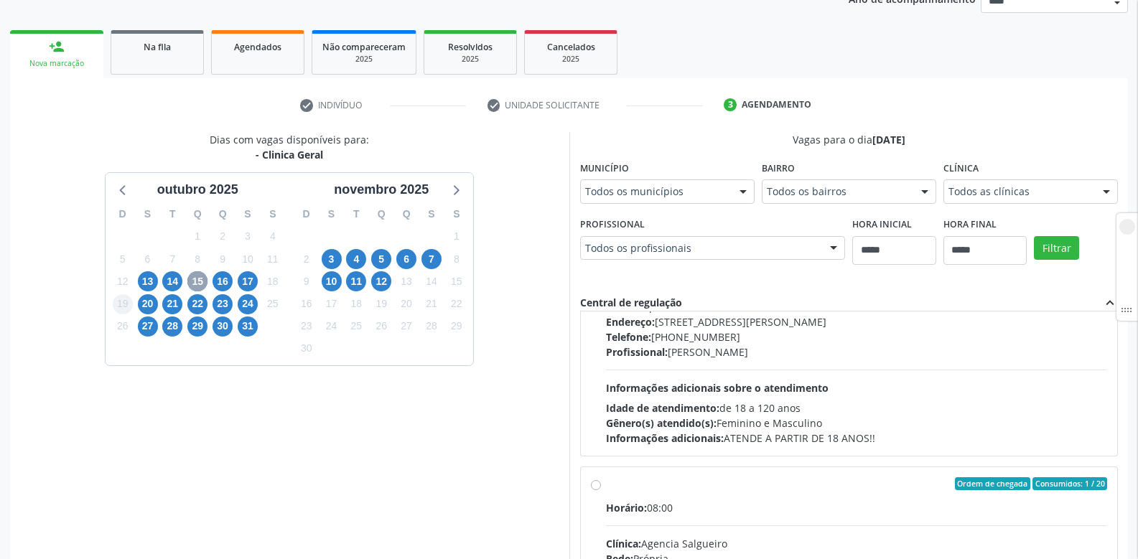
scroll to position [227, 0]
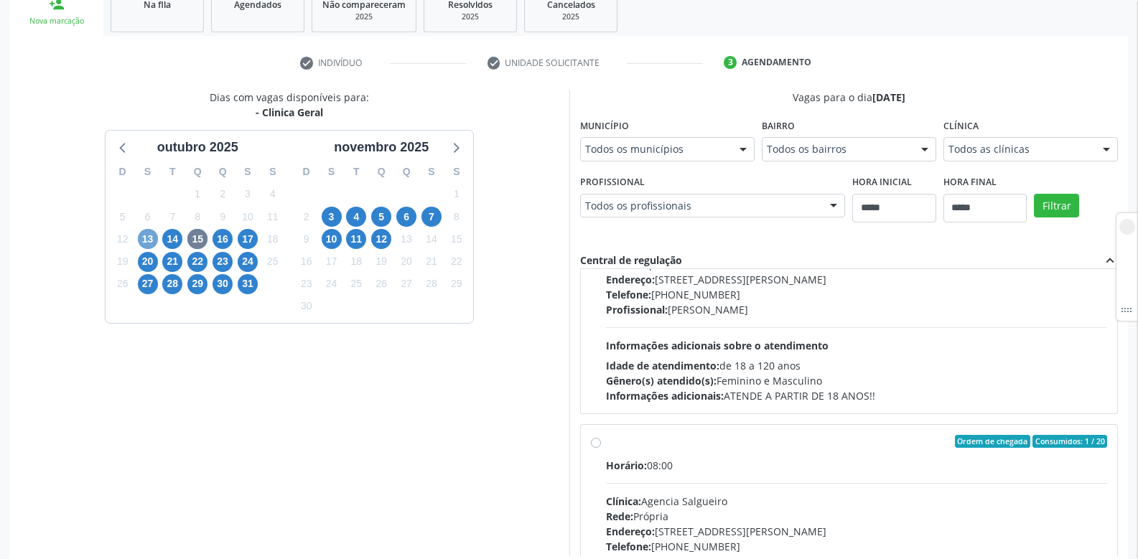
click at [152, 239] on span "13" at bounding box center [148, 239] width 20 height 20
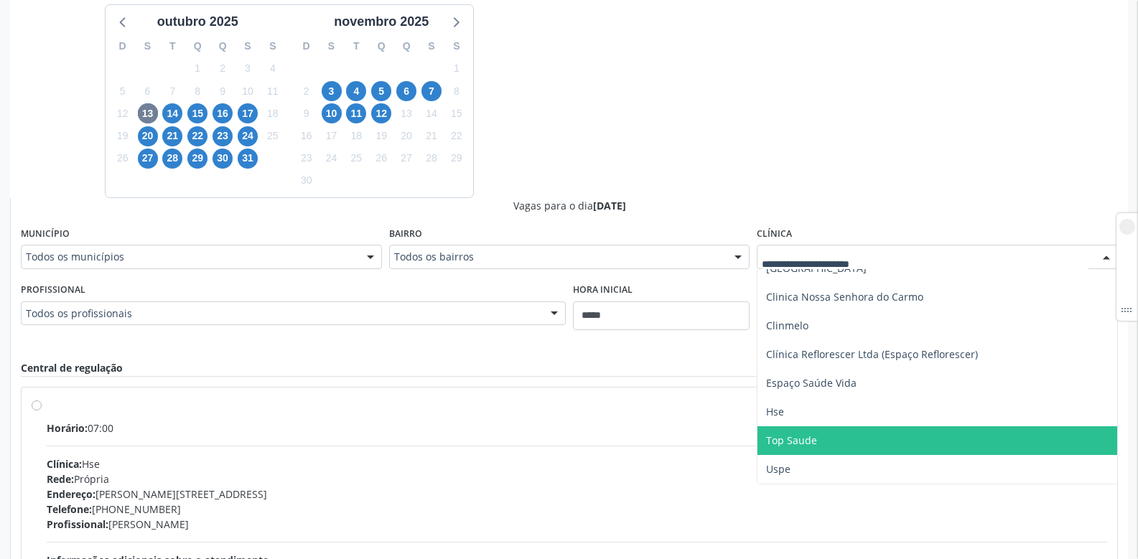
scroll to position [371, 0]
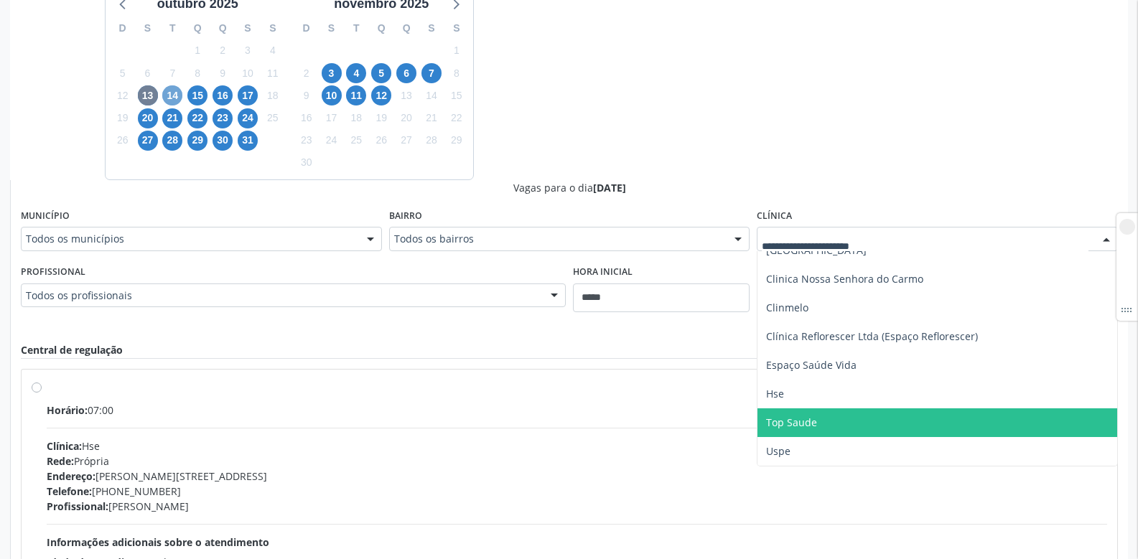
click at [166, 94] on span "14" at bounding box center [172, 95] width 20 height 20
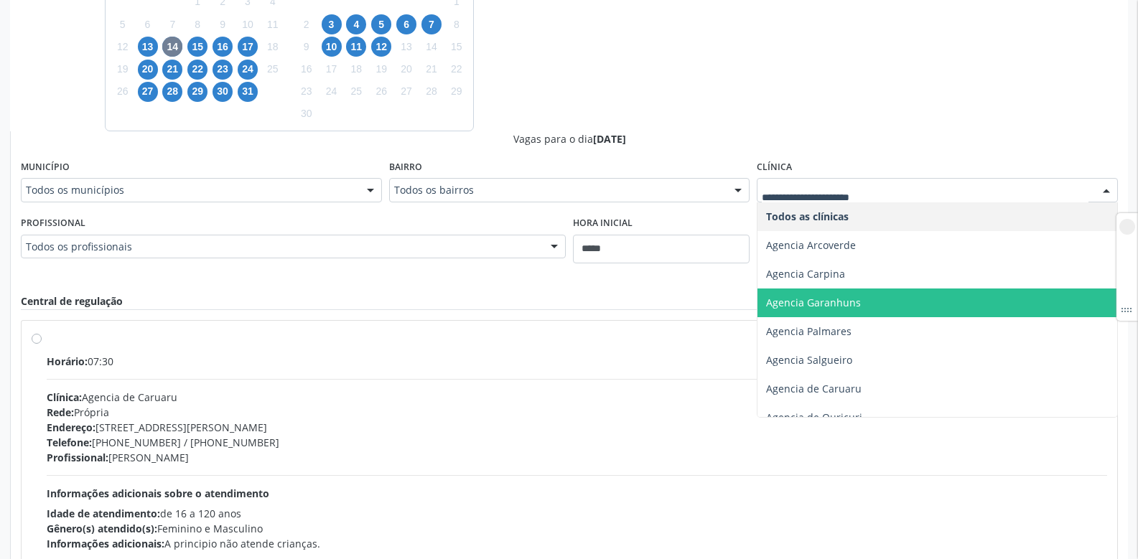
scroll to position [245, 0]
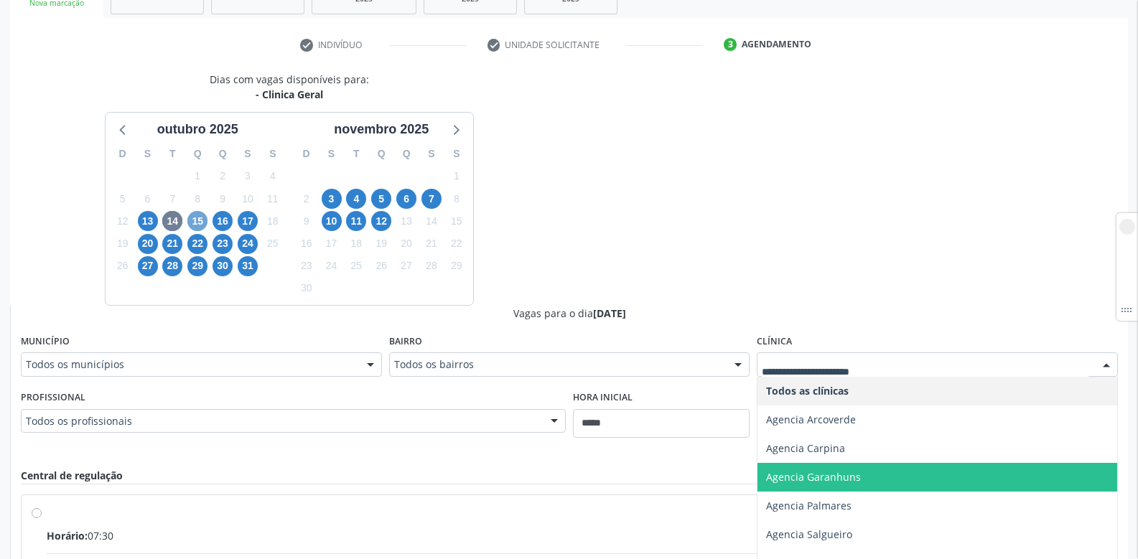
click at [195, 223] on span "15" at bounding box center [197, 221] width 20 height 20
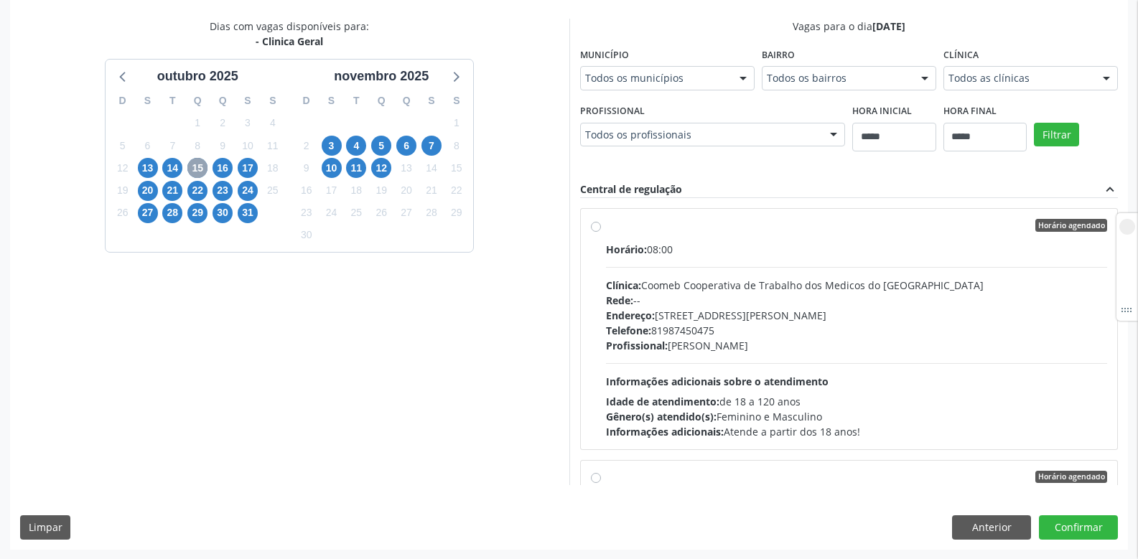
scroll to position [299, 0]
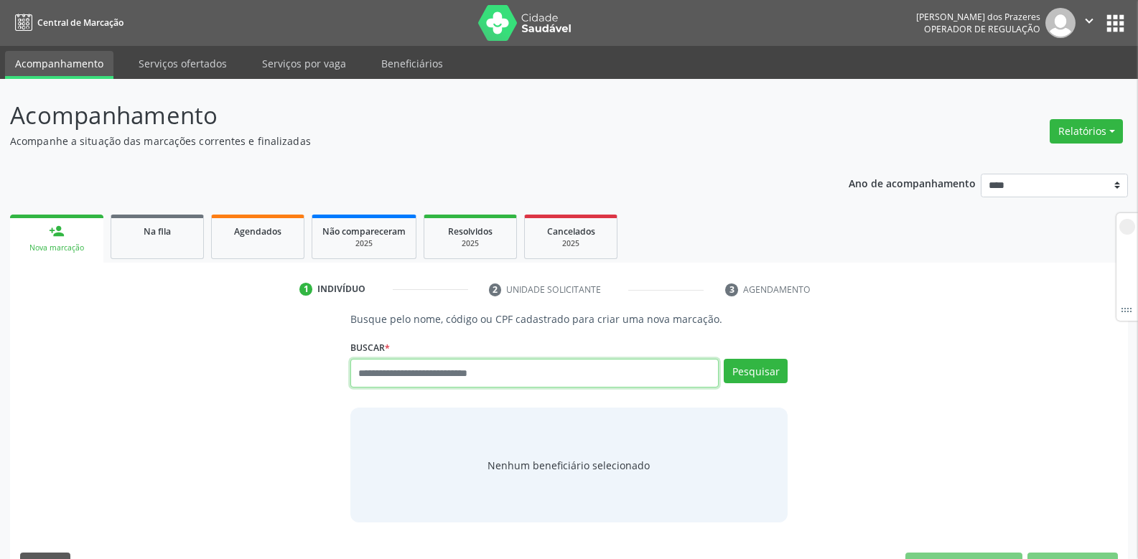
click at [418, 374] on input "text" at bounding box center [534, 373] width 368 height 29
type input "***"
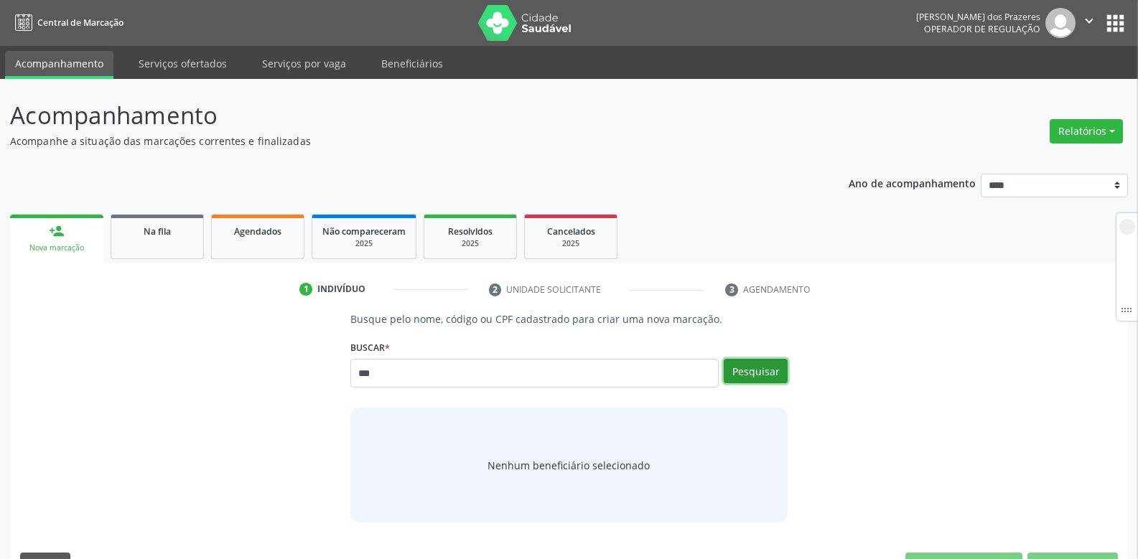
click at [761, 380] on button "Pesquisar" at bounding box center [756, 371] width 64 height 24
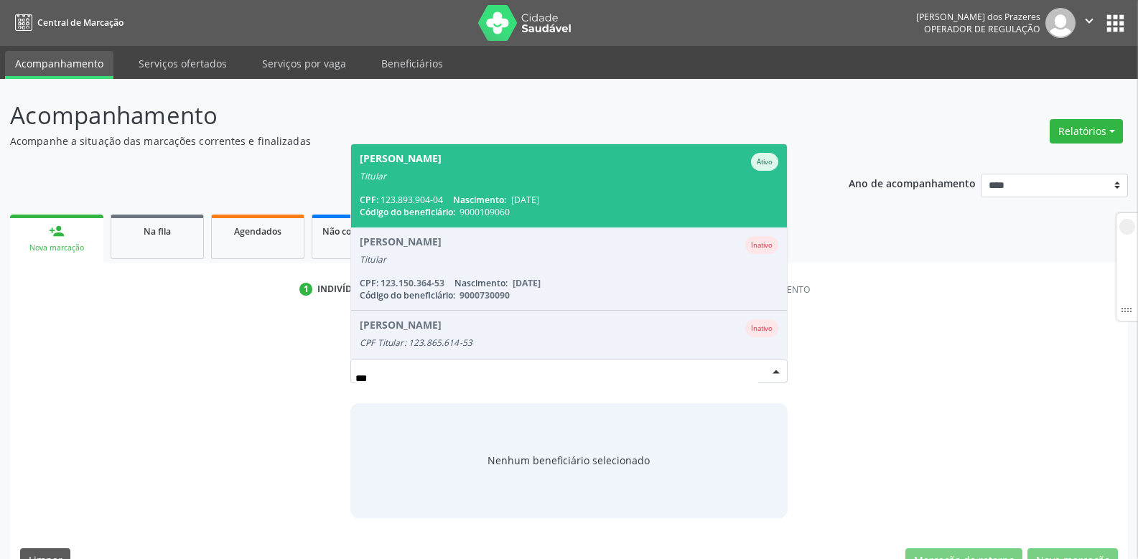
click at [570, 195] on div "CPF: 123.893.904-04 Nascimento: 17/12/1953" at bounding box center [569, 200] width 419 height 12
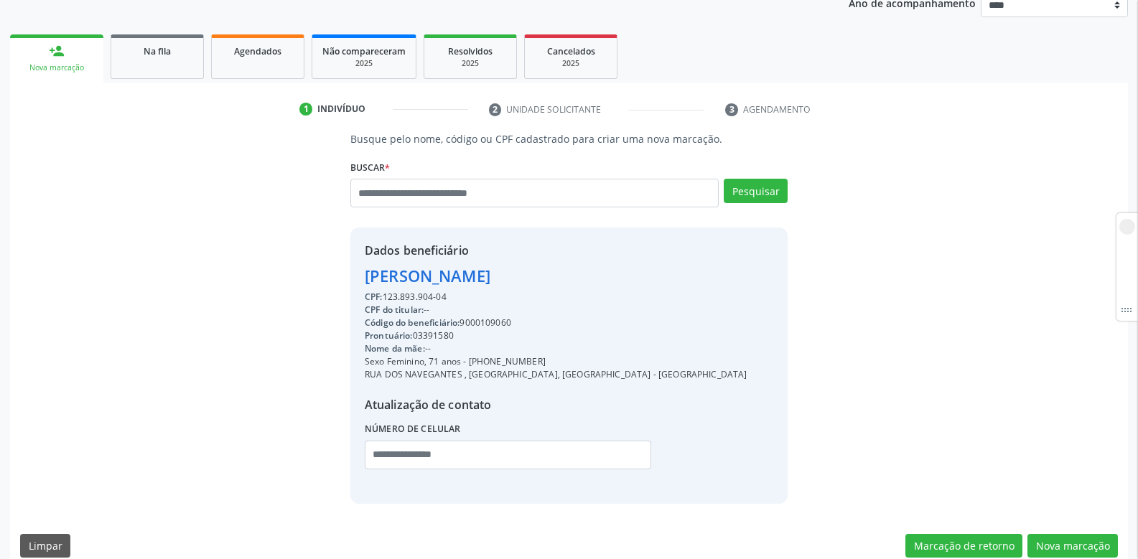
scroll to position [199, 0]
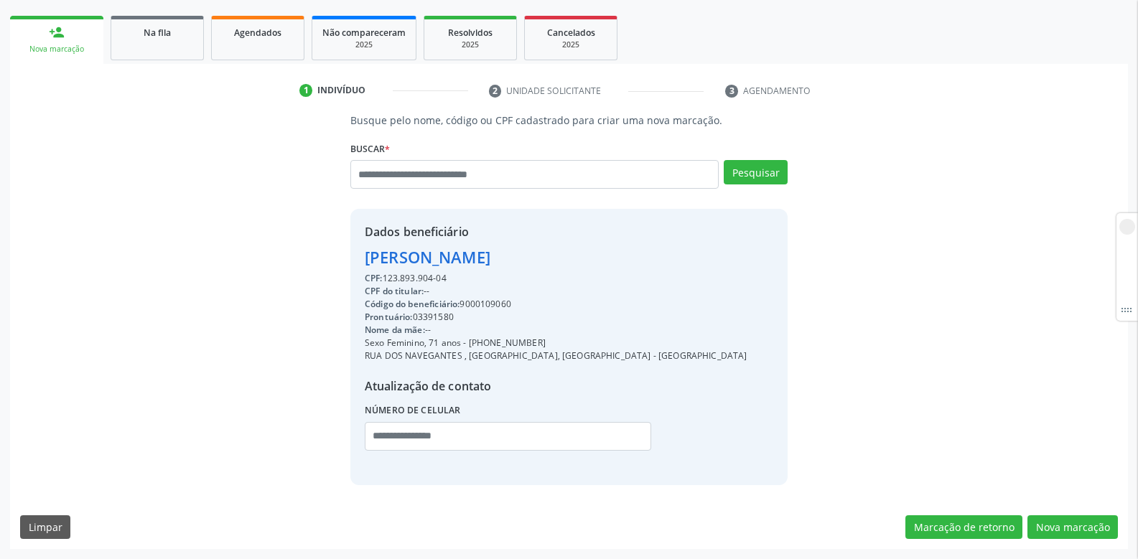
drag, startPoint x: 516, startPoint y: 344, endPoint x: 562, endPoint y: 347, distance: 46.1
click at [552, 347] on div "Sexo Feminino, 71 anos - (81) 98797-4728" at bounding box center [556, 343] width 383 height 13
click at [1090, 529] on button "Nova marcação" at bounding box center [1073, 528] width 90 height 24
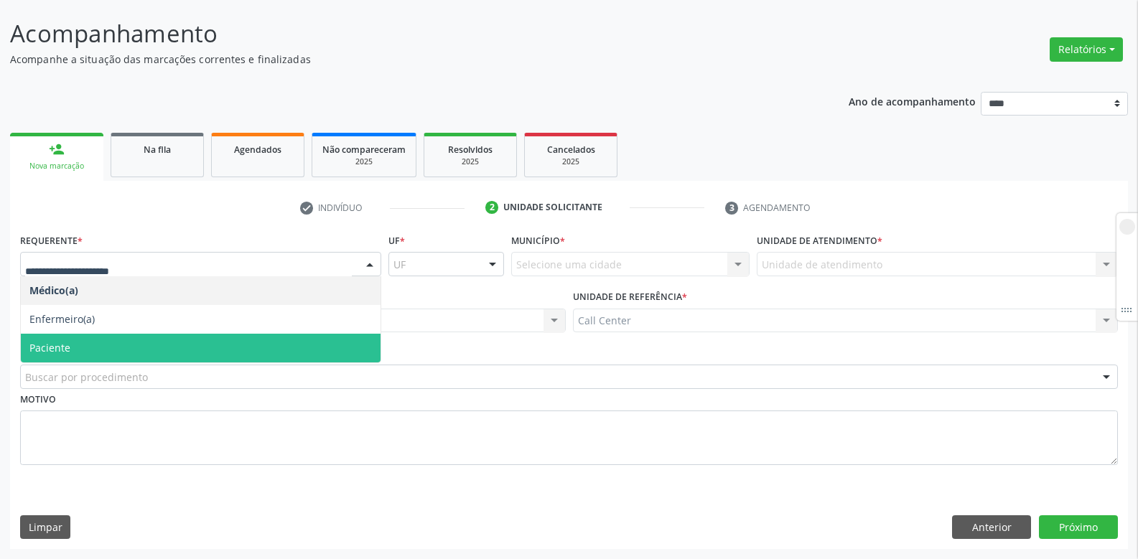
click at [124, 353] on span "Paciente" at bounding box center [201, 348] width 360 height 29
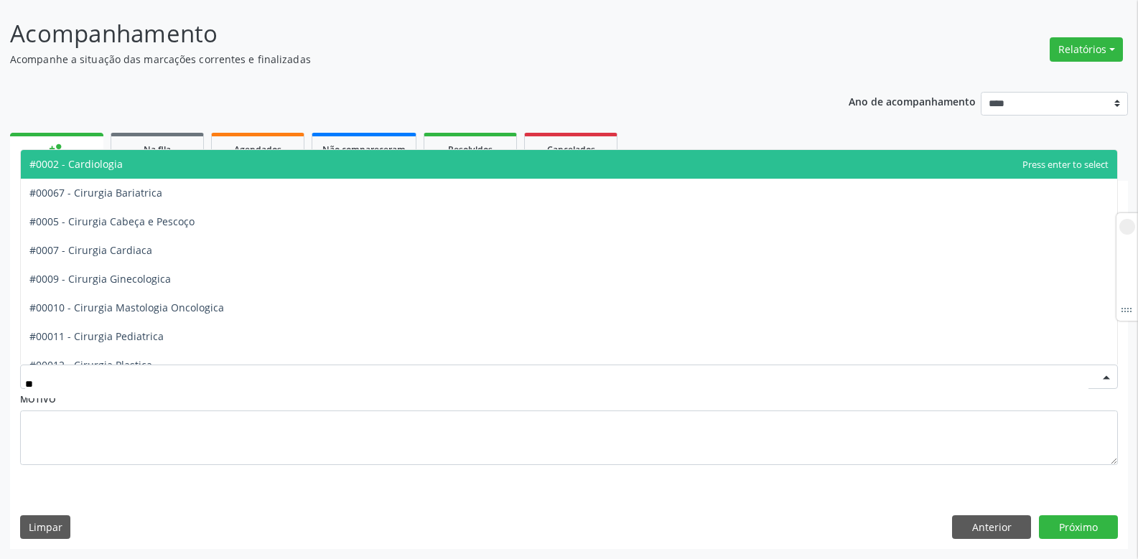
type input "*"
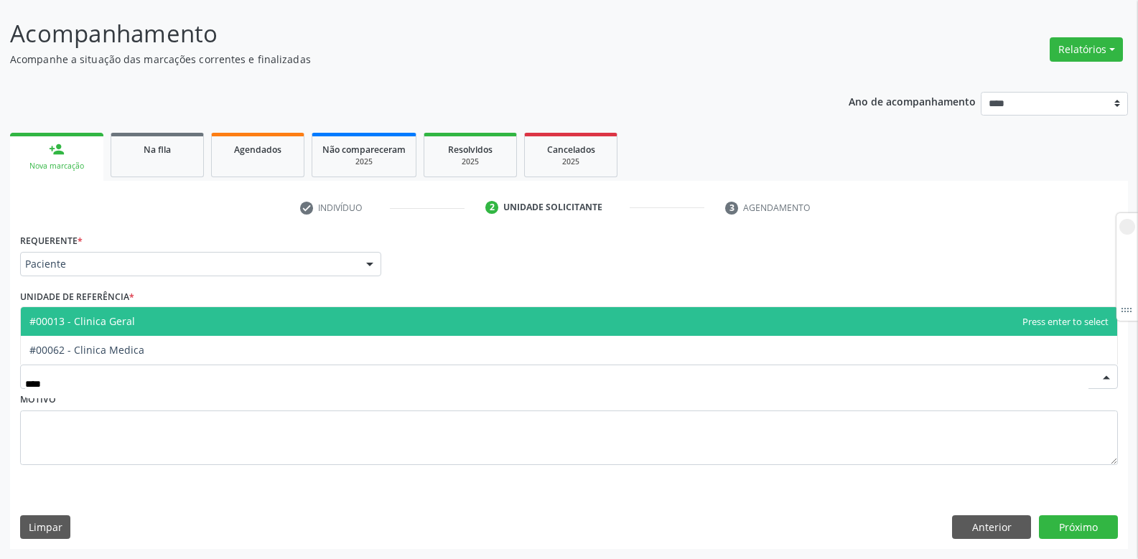
type input "*****"
click at [132, 334] on span "#00013 - Clinica Geral" at bounding box center [569, 321] width 1097 height 29
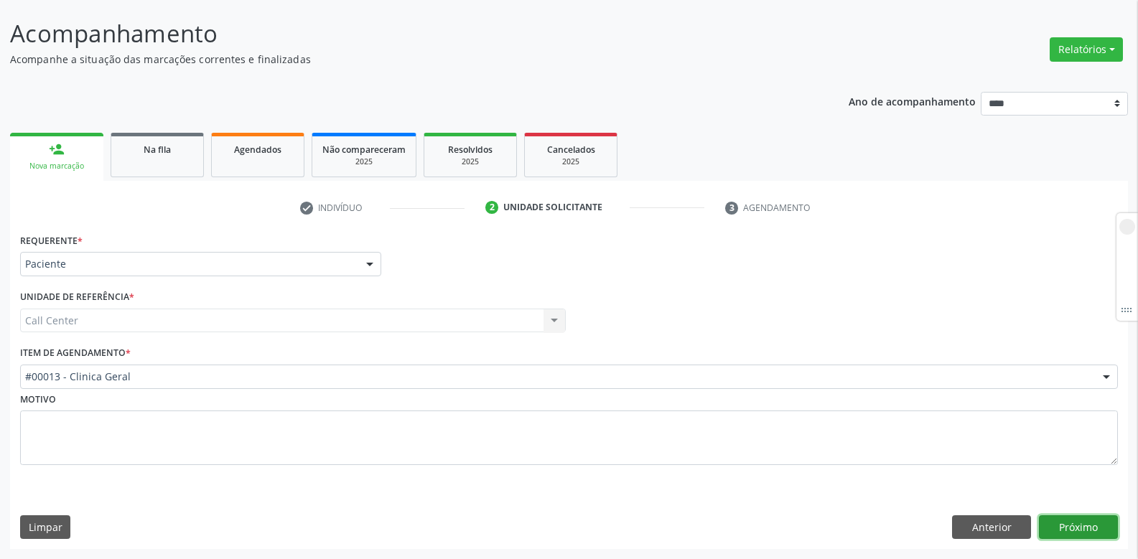
click at [1072, 526] on button "Próximo" at bounding box center [1078, 528] width 79 height 24
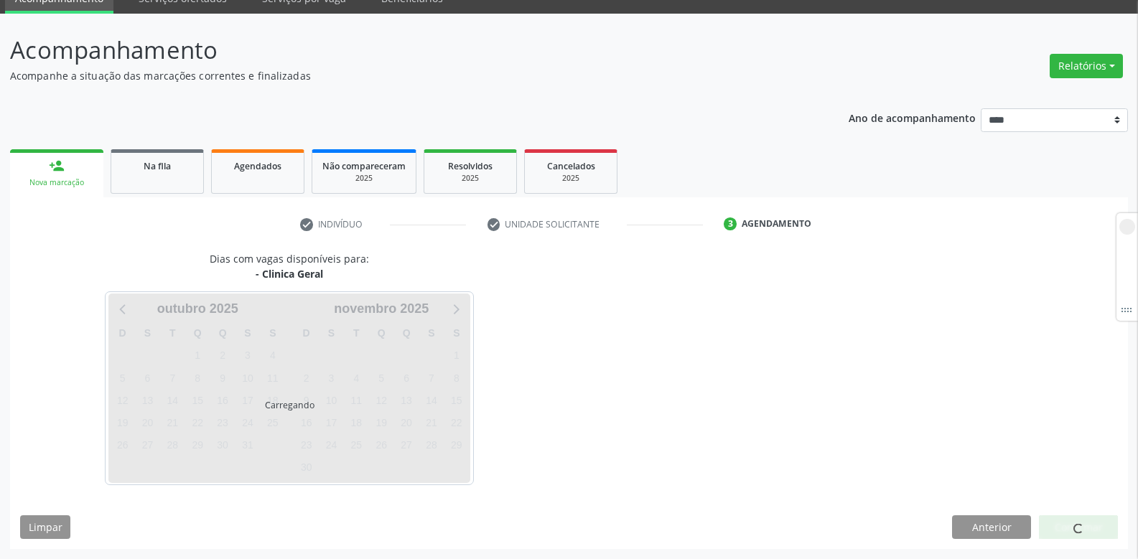
scroll to position [65, 0]
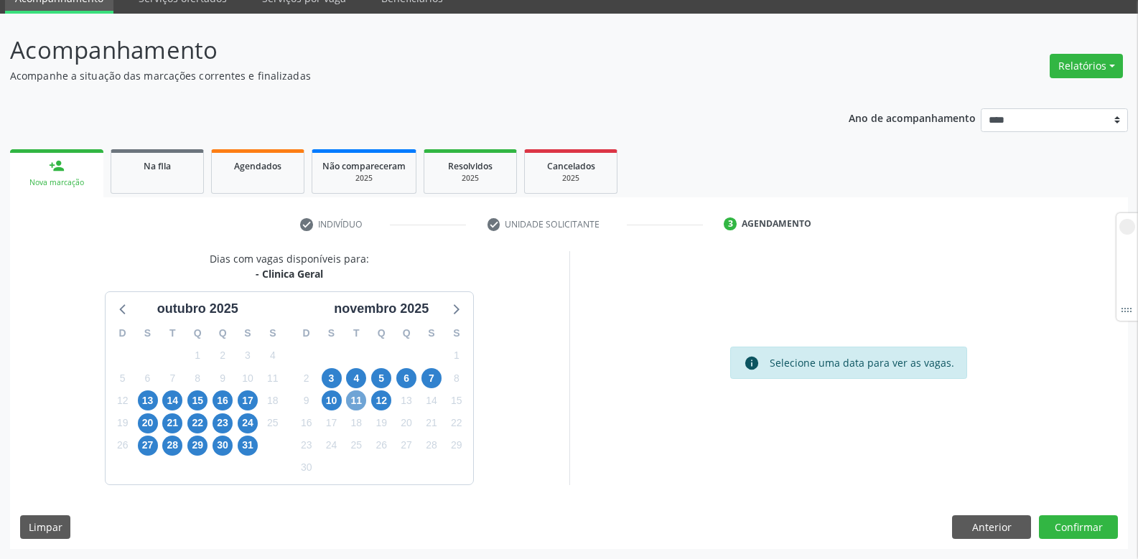
click at [355, 399] on span "11" at bounding box center [356, 401] width 20 height 20
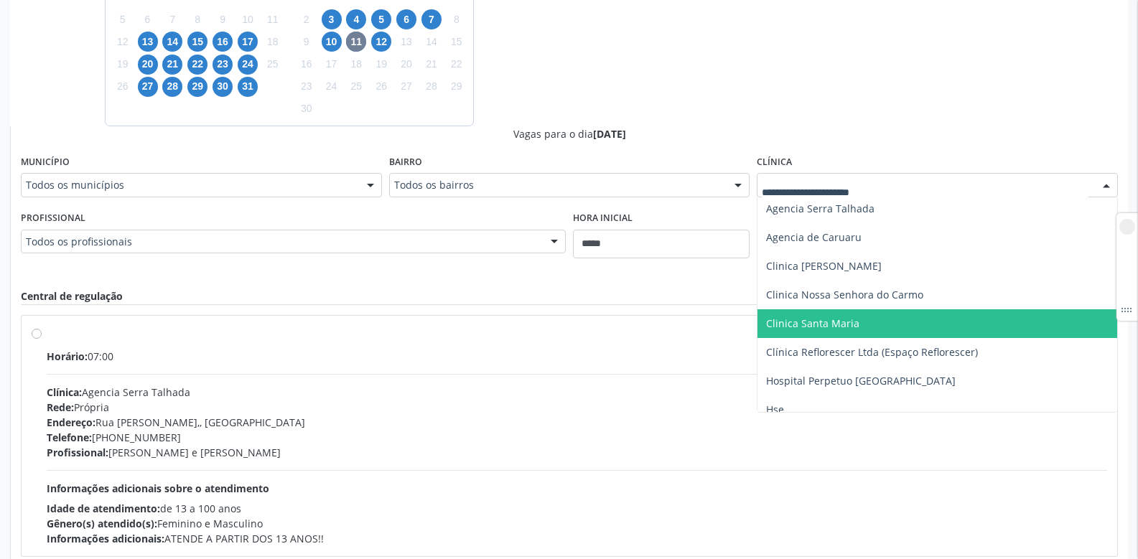
scroll to position [187, 0]
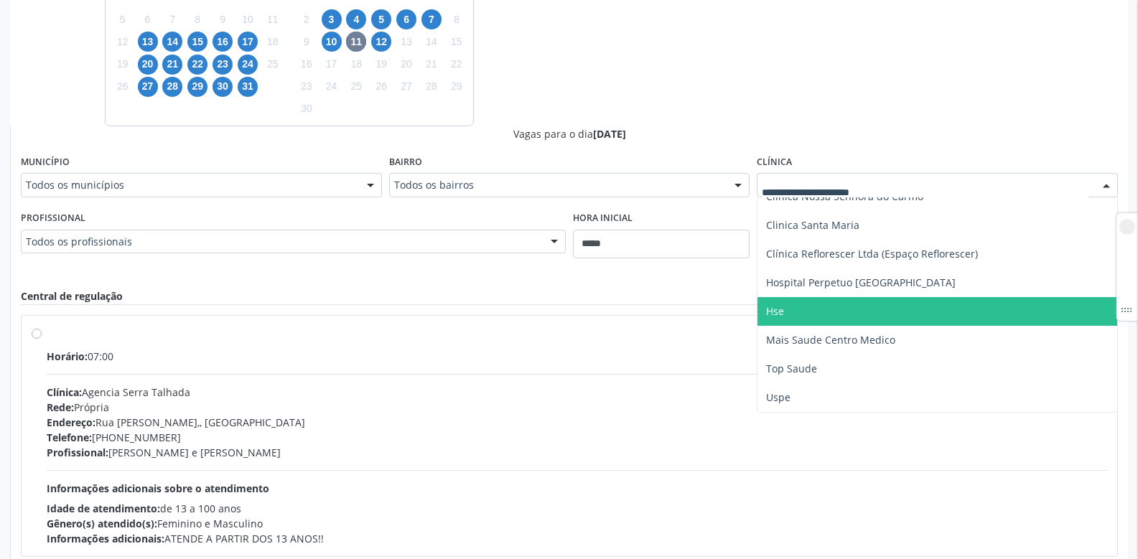
click at [791, 320] on span "Hse" at bounding box center [938, 311] width 360 height 29
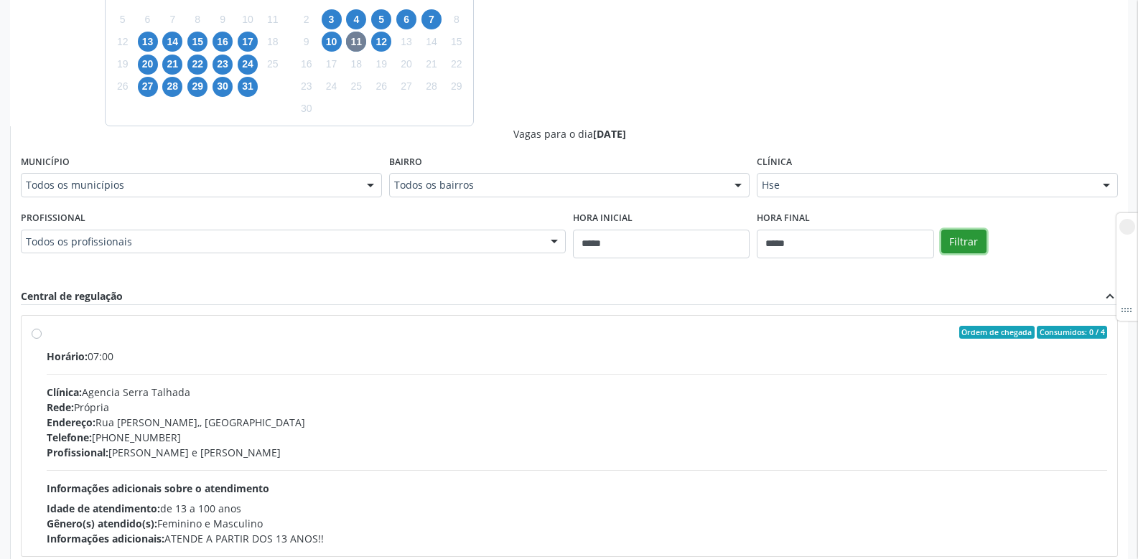
click at [955, 241] on button "Filtrar" at bounding box center [964, 242] width 45 height 24
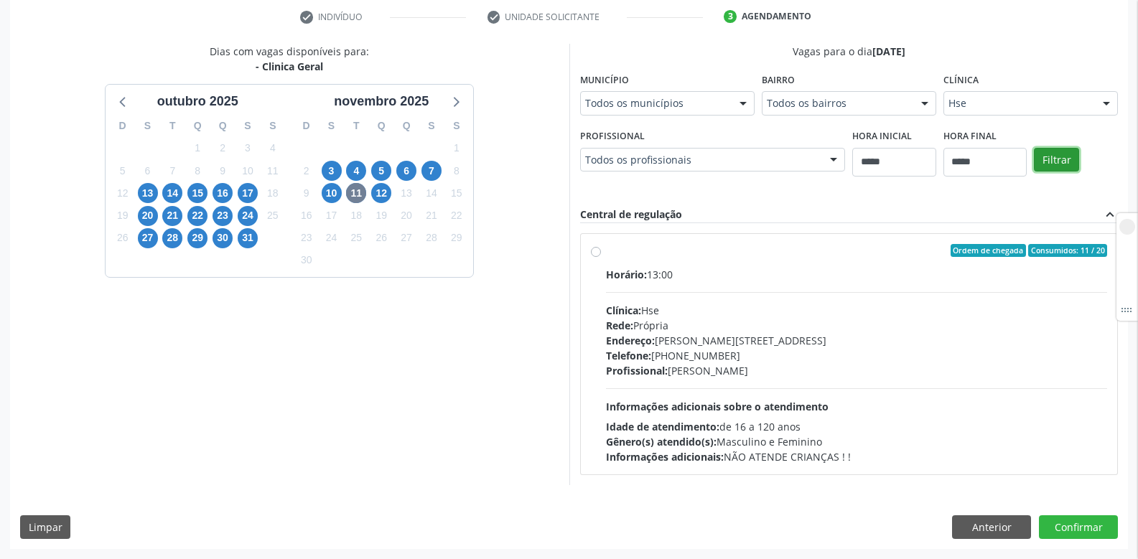
scroll to position [273, 0]
click at [606, 253] on div "Ordem de chegada Consumidos: 11 / 20" at bounding box center [857, 250] width 502 height 13
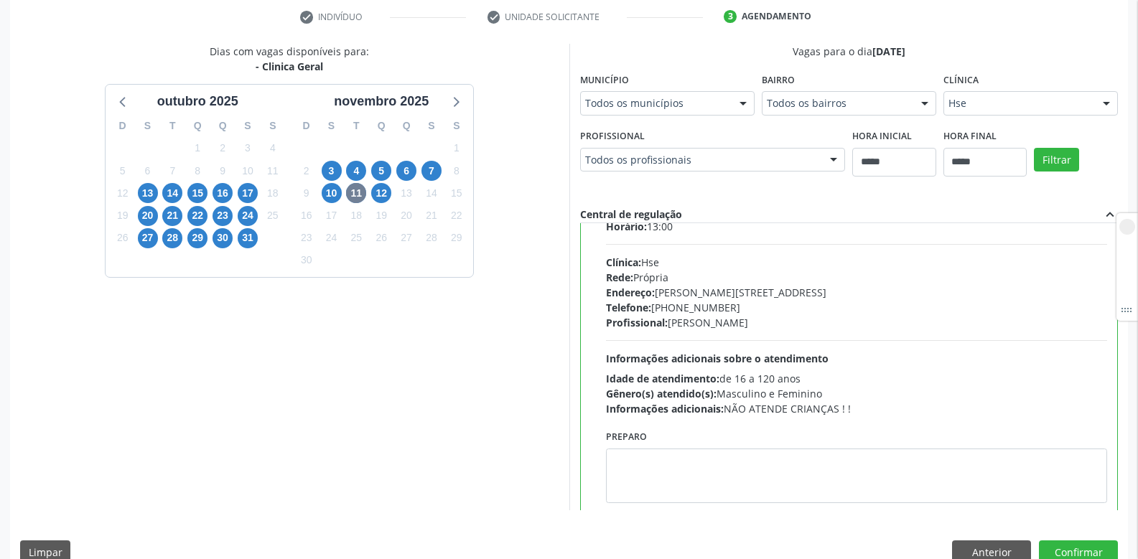
scroll to position [71, 0]
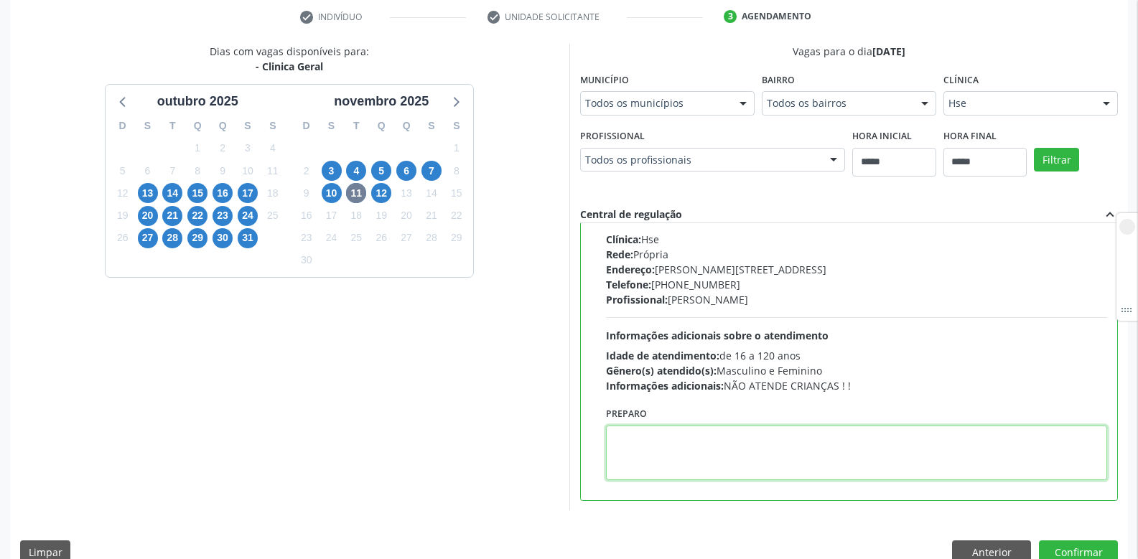
click at [641, 437] on textarea at bounding box center [857, 453] width 502 height 55
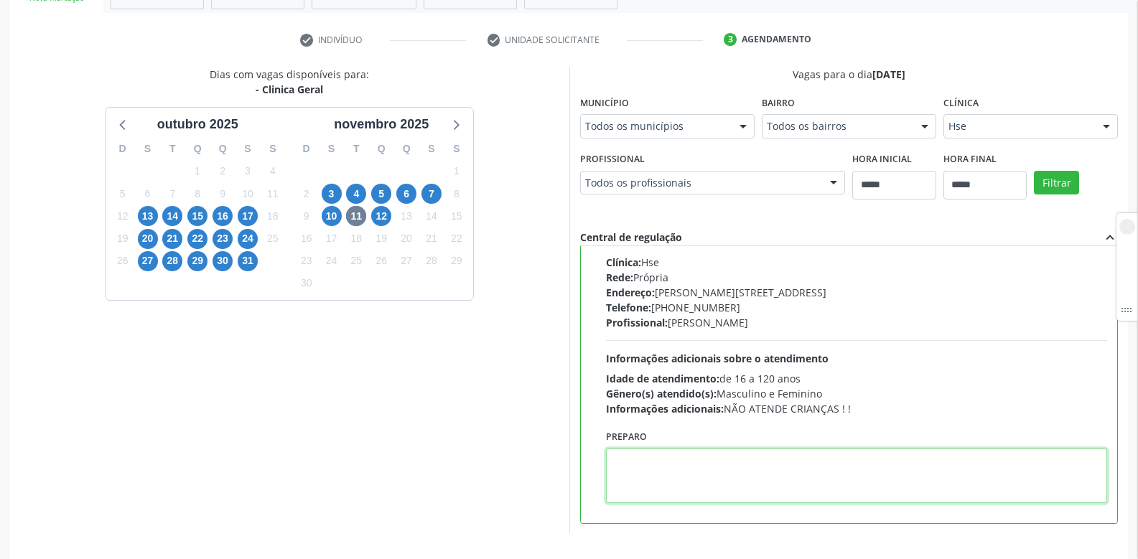
scroll to position [299, 0]
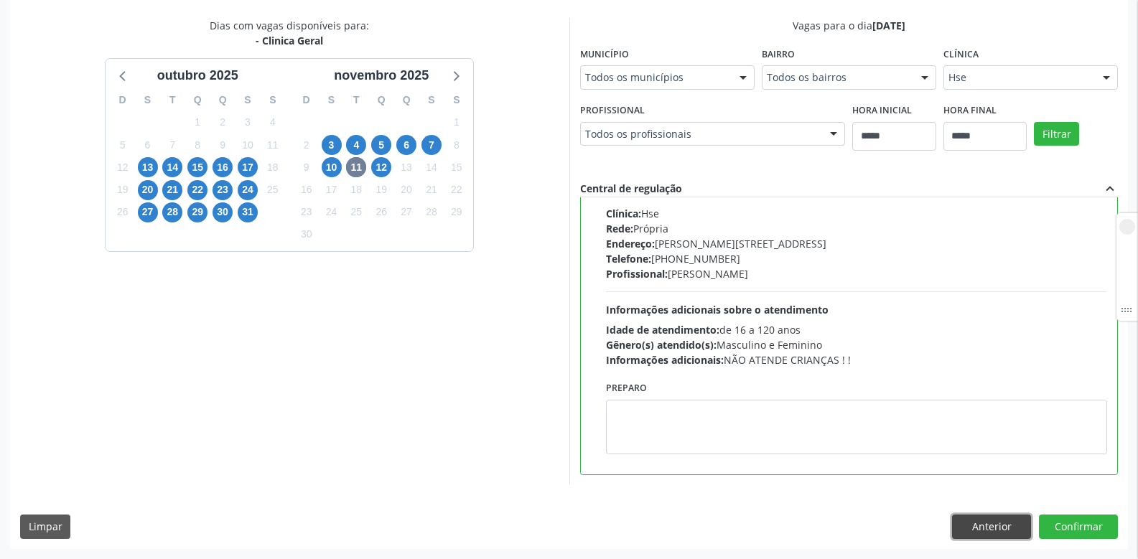
click at [965, 523] on button "Anterior" at bounding box center [991, 527] width 79 height 24
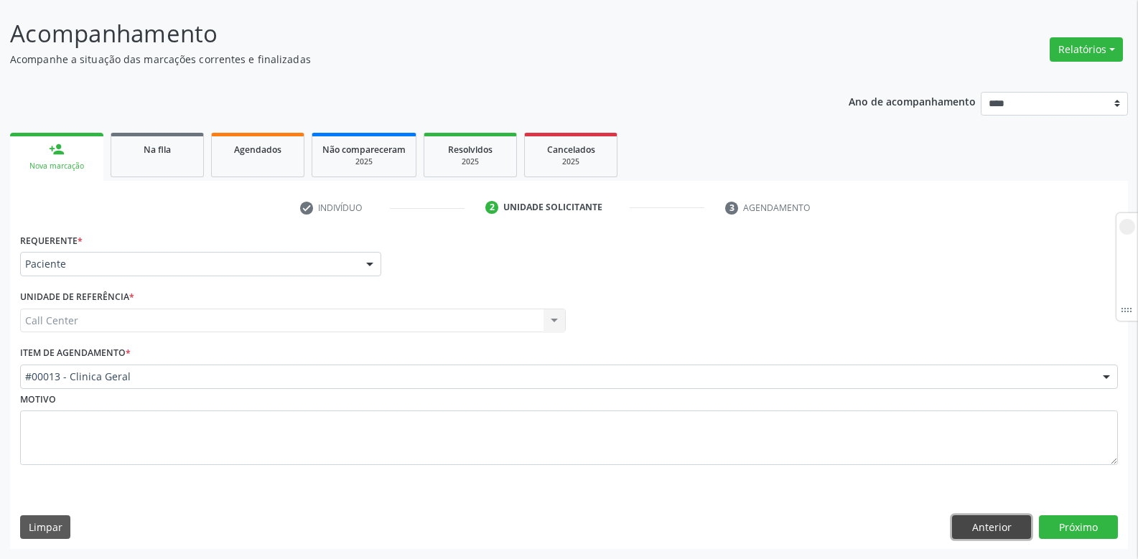
click at [965, 523] on button "Anterior" at bounding box center [991, 528] width 79 height 24
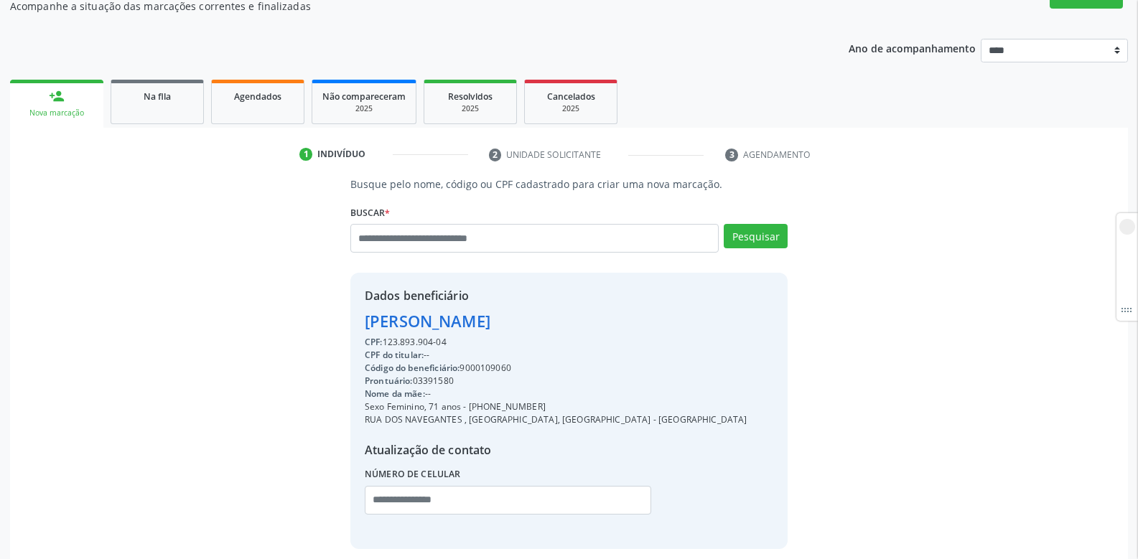
scroll to position [199, 0]
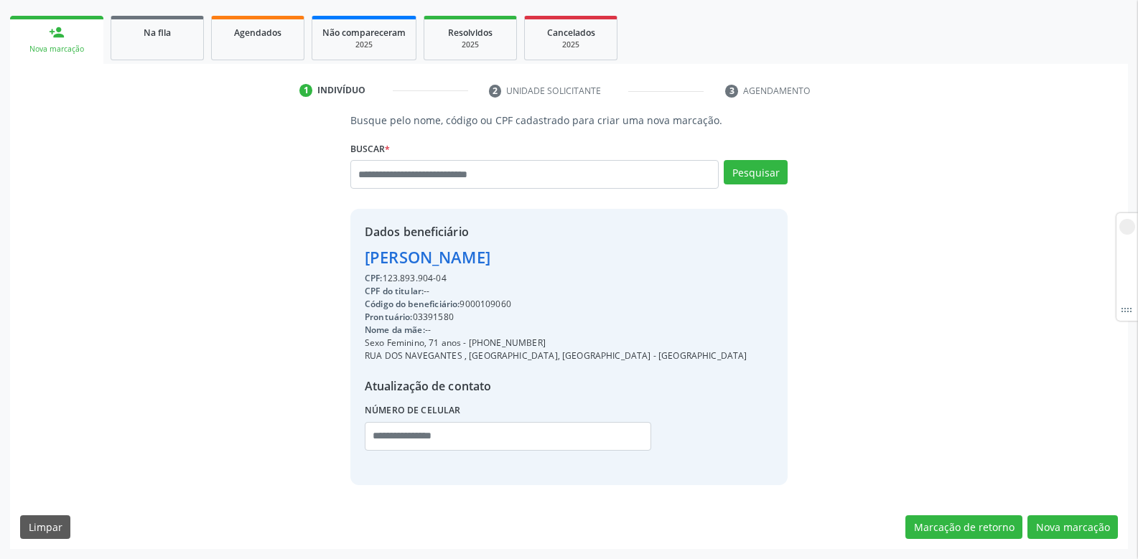
drag, startPoint x: 358, startPoint y: 260, endPoint x: 668, endPoint y: 261, distance: 309.6
click at [649, 268] on div "Dados beneficiário [PERSON_NAME] CPF: 123.893.904-04 CPF do titular: -- Código …" at bounding box center [568, 347] width 437 height 276
click at [407, 176] on input "text" at bounding box center [534, 174] width 368 height 29
click at [952, 529] on button "Marcação de retorno" at bounding box center [964, 528] width 117 height 24
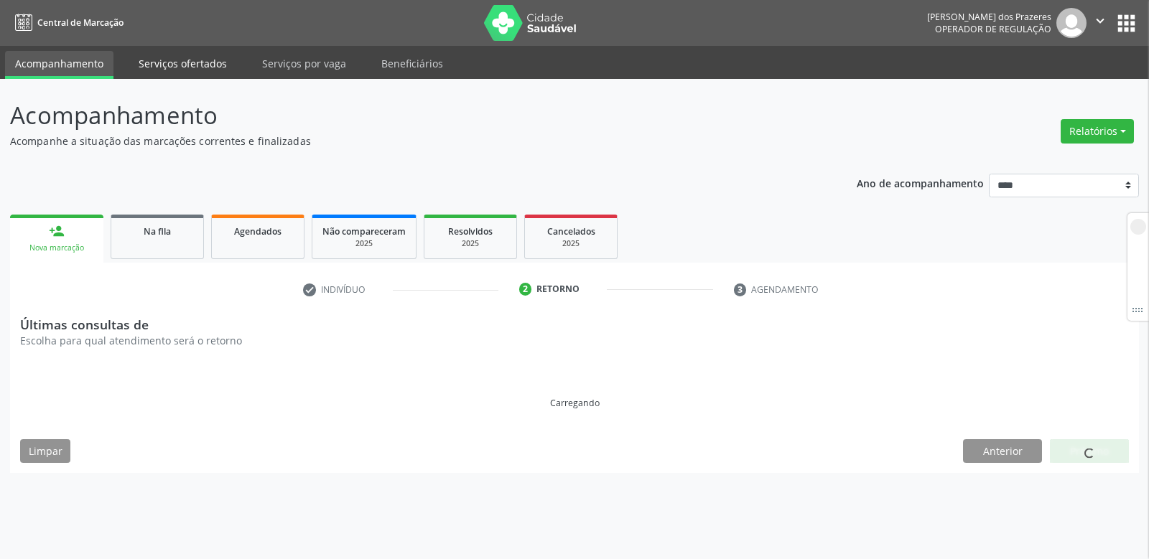
click at [180, 63] on link "Serviços ofertados" at bounding box center [183, 63] width 108 height 25
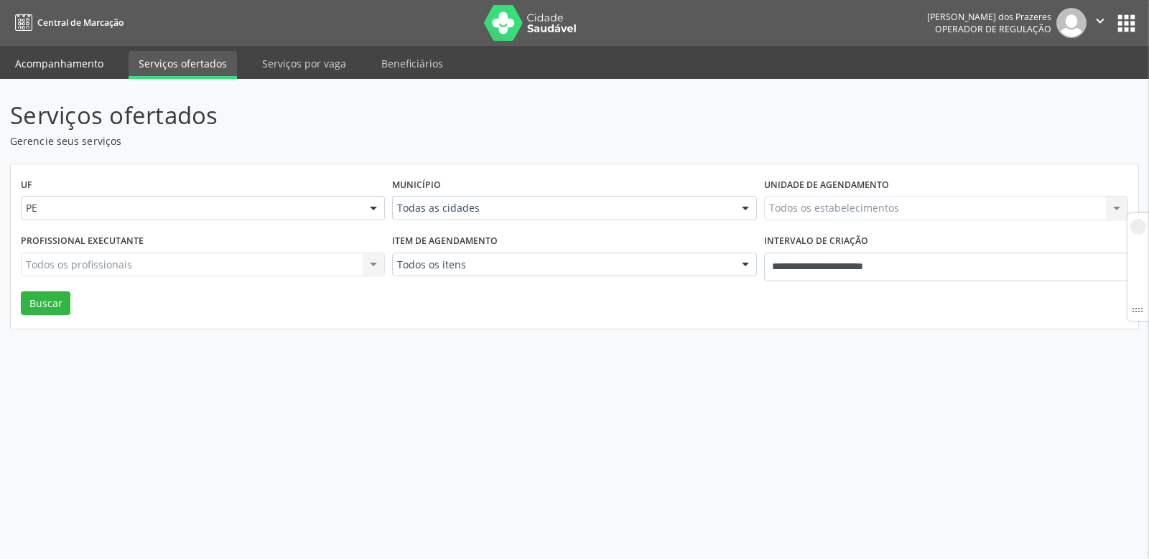
click at [83, 67] on link "Acompanhamento" at bounding box center [59, 63] width 108 height 25
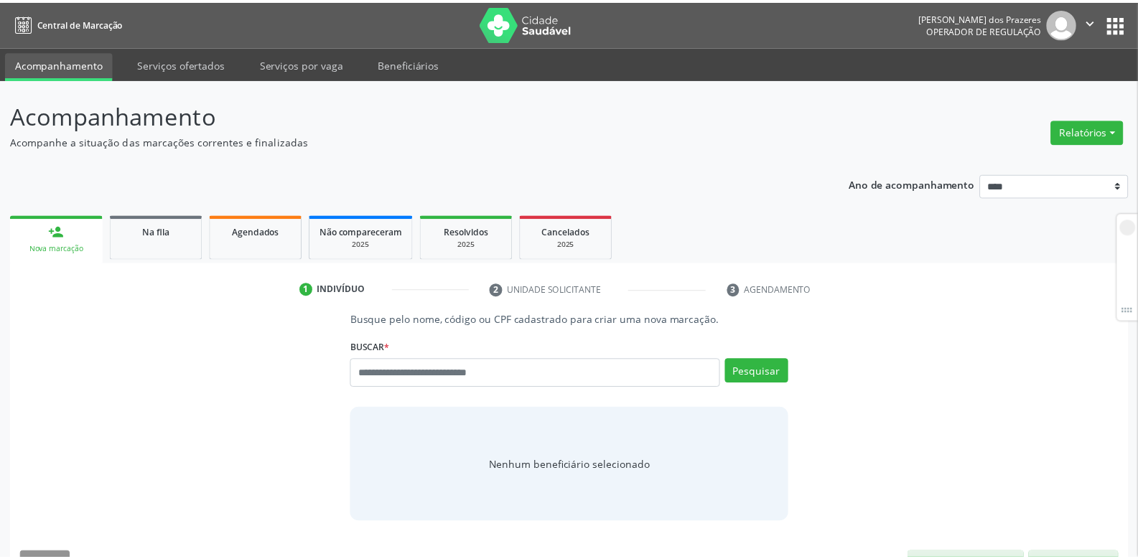
scroll to position [38, 0]
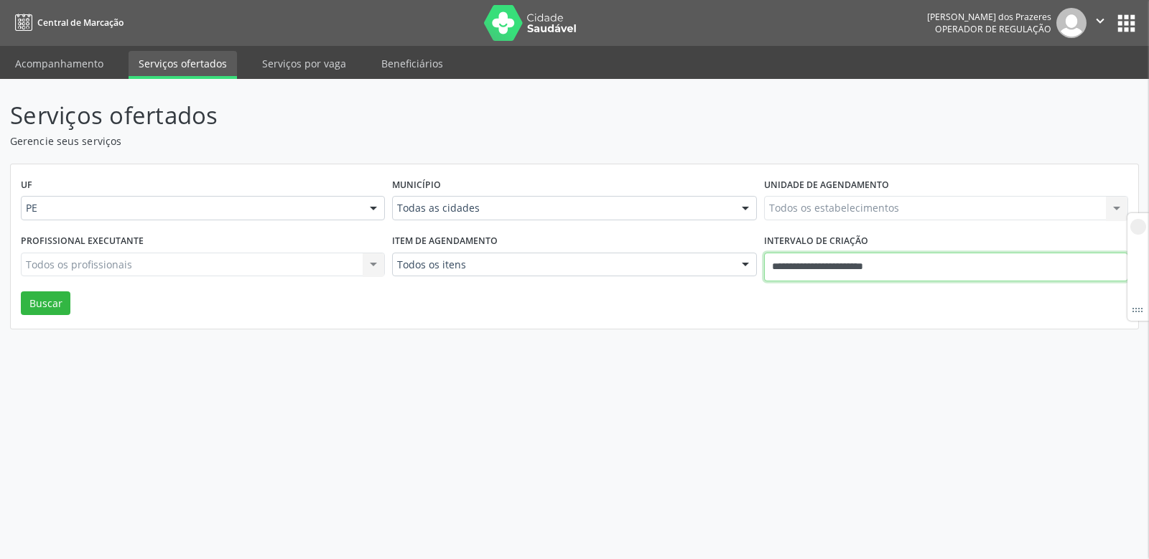
click at [929, 270] on input "**********" at bounding box center [946, 267] width 364 height 29
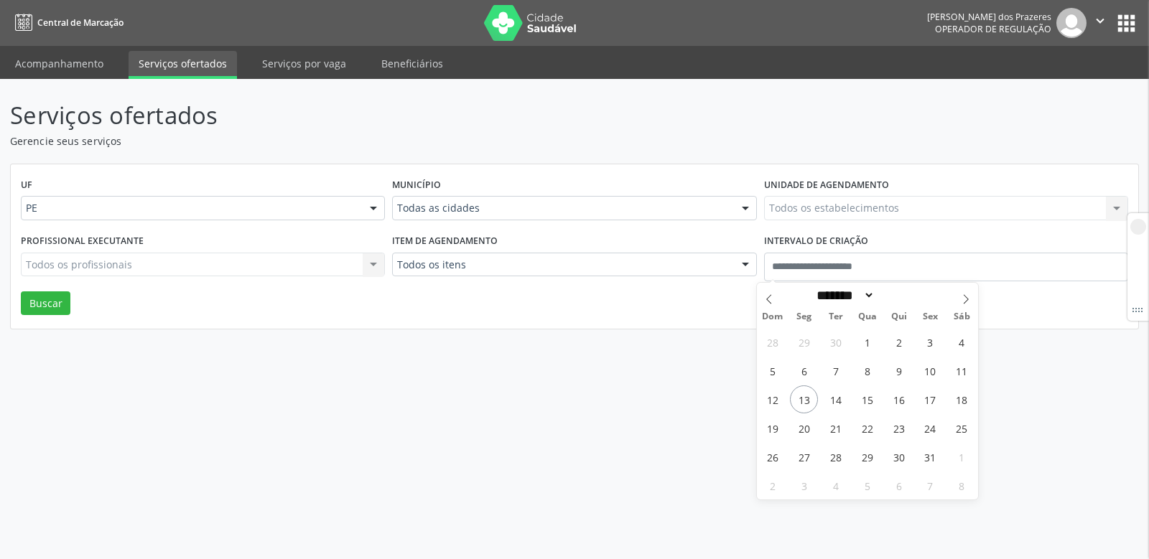
click at [473, 359] on div "Serviços ofertados Gerencie seus serviços UF PE PE Nenhum resultado encontrado …" at bounding box center [574, 319] width 1149 height 480
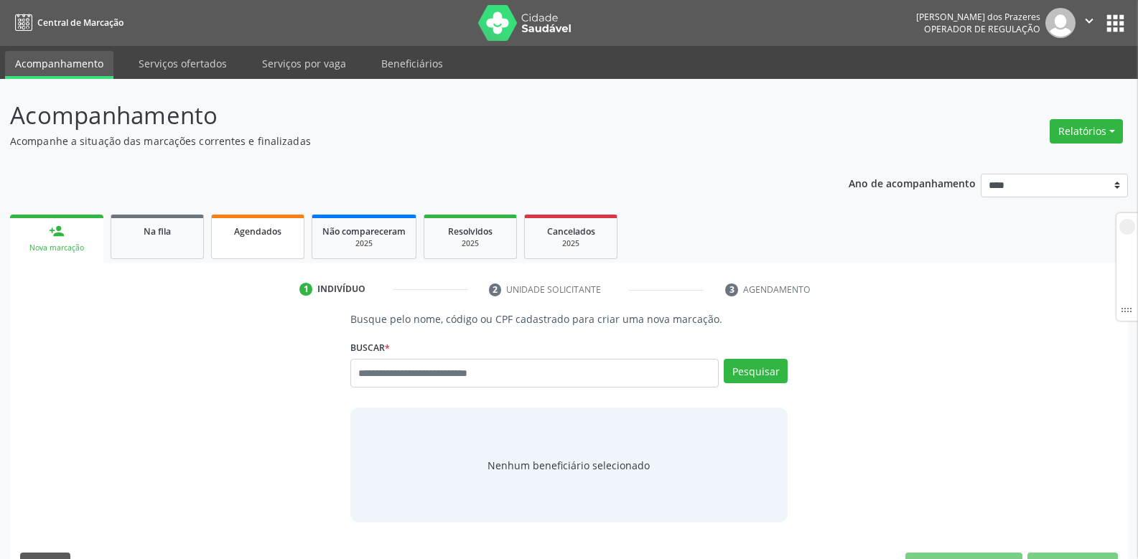
click at [254, 233] on span "Agendados" at bounding box center [257, 232] width 47 height 12
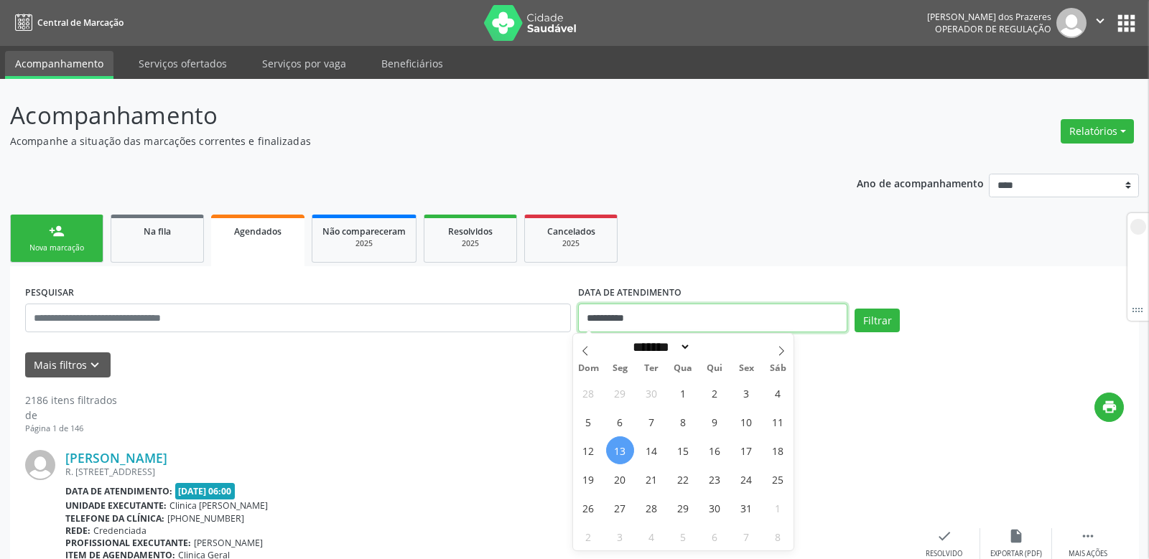
click at [652, 317] on input "**********" at bounding box center [712, 318] width 269 height 29
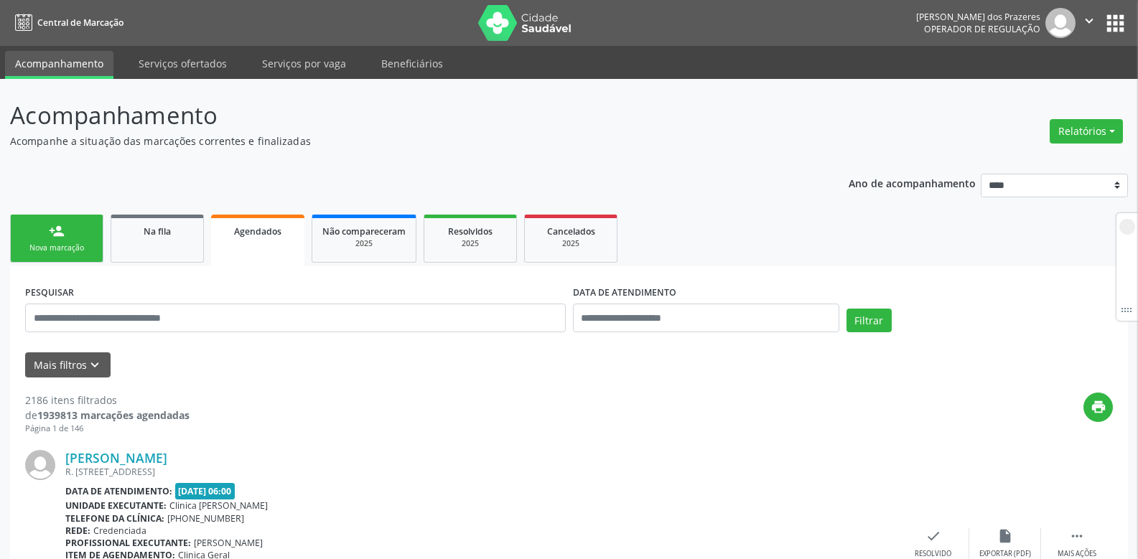
click at [504, 359] on div "Mais filtros keyboard_arrow_down" at bounding box center [569, 365] width 1095 height 25
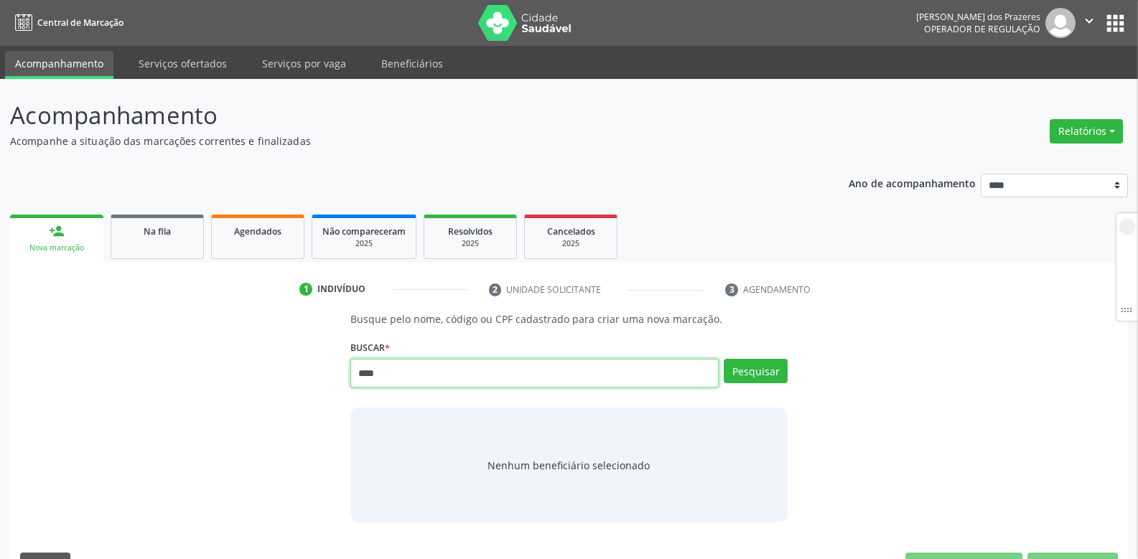
type input "****"
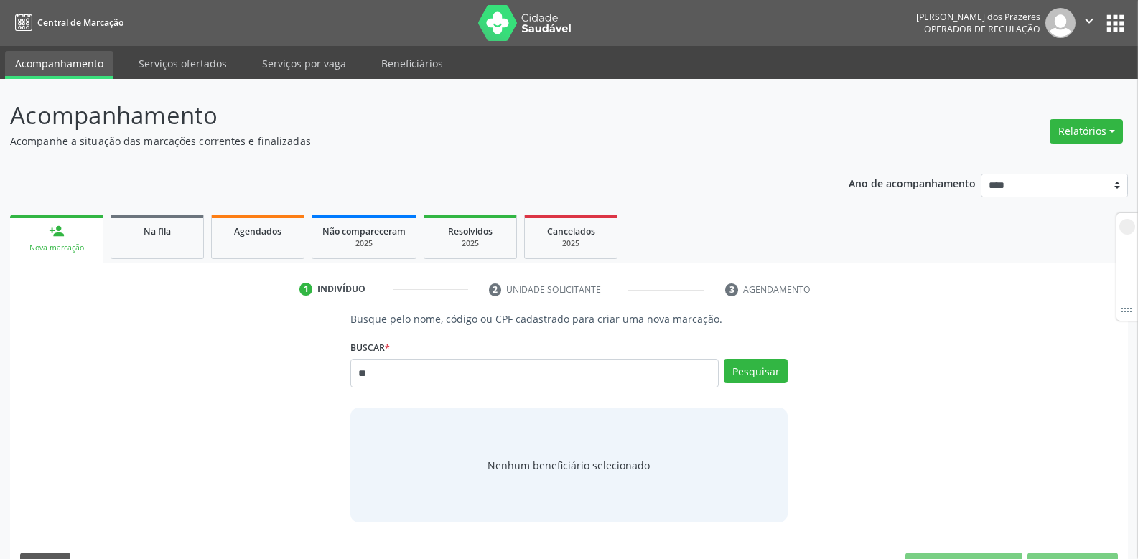
type input "*"
type input "***"
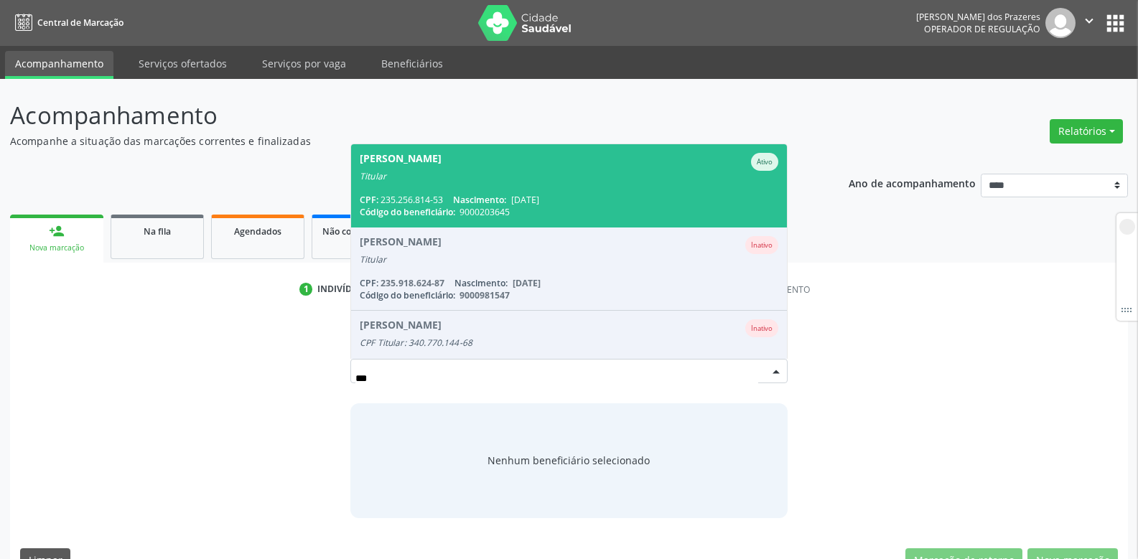
click at [506, 196] on span "Nascimento:" at bounding box center [479, 200] width 53 height 12
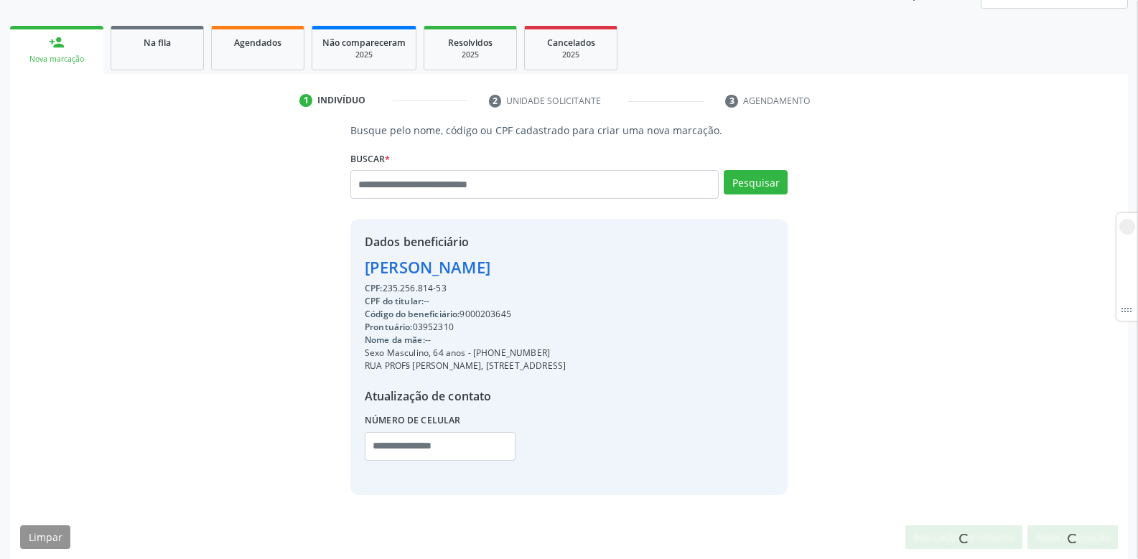
scroll to position [199, 0]
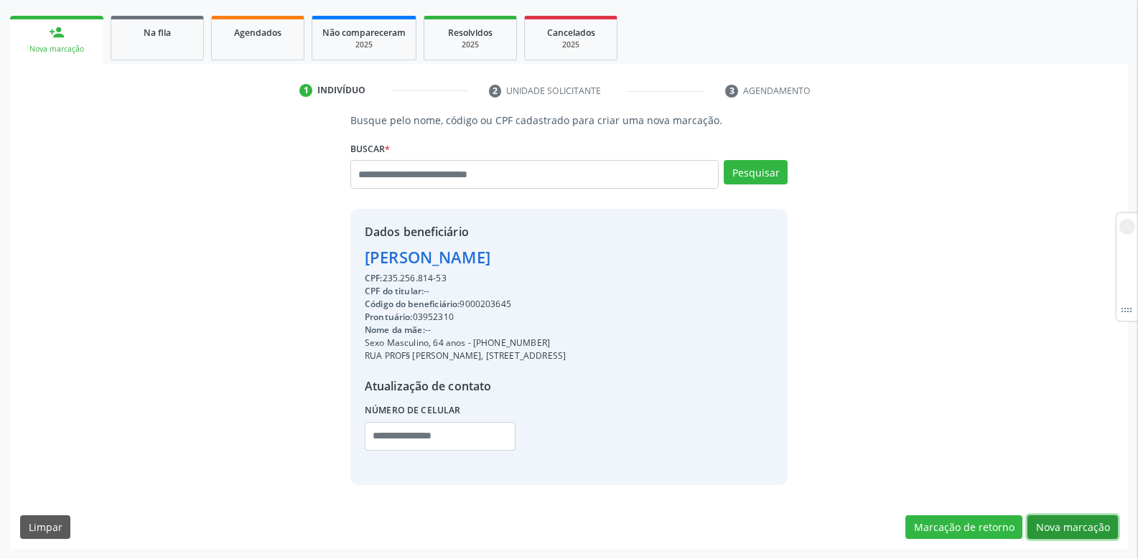
click at [1083, 531] on button "Nova marcação" at bounding box center [1073, 528] width 90 height 24
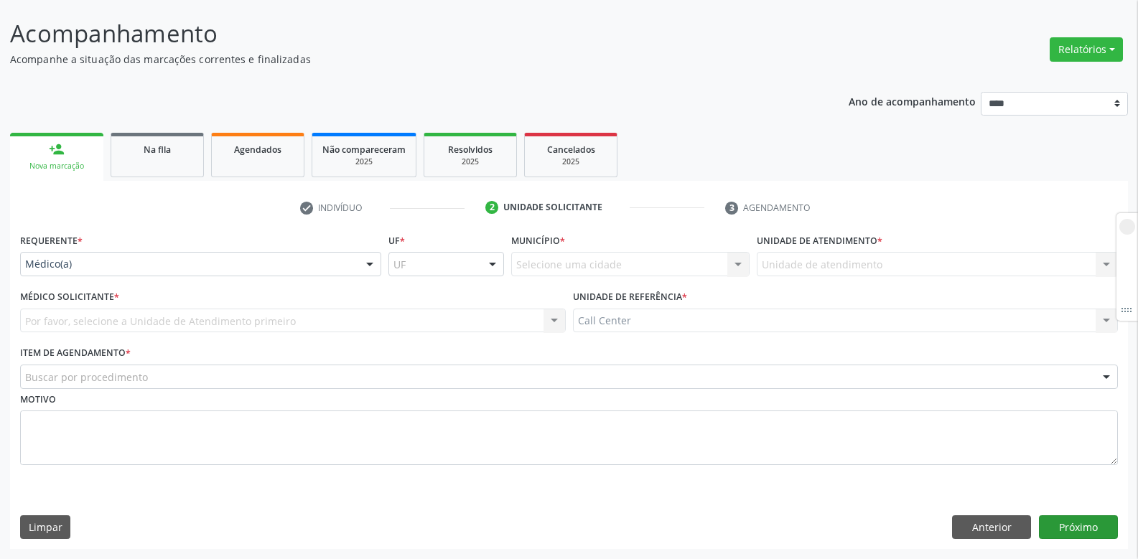
scroll to position [82, 0]
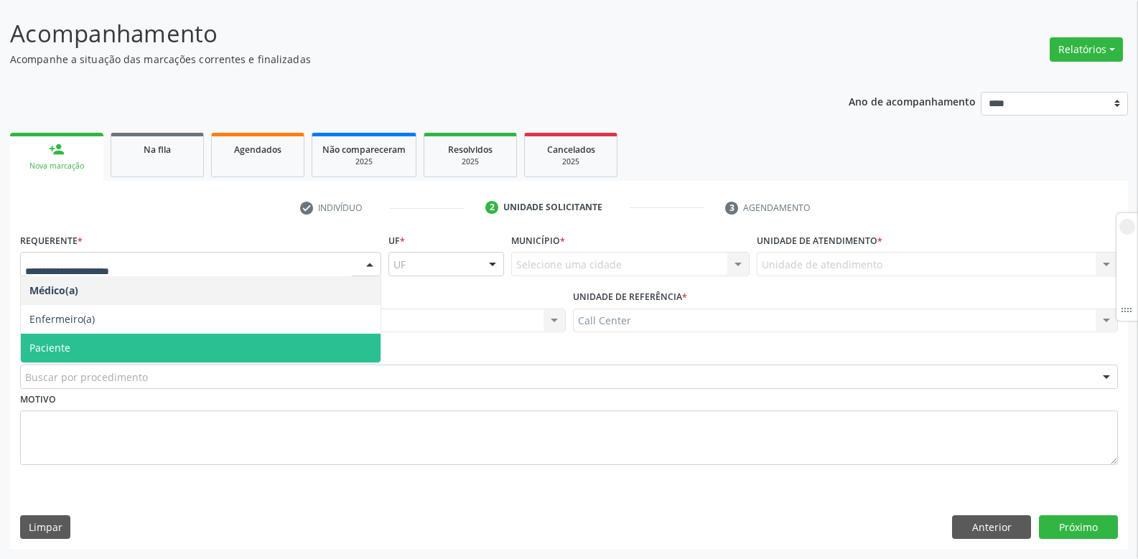
click at [85, 353] on span "Paciente" at bounding box center [201, 348] width 360 height 29
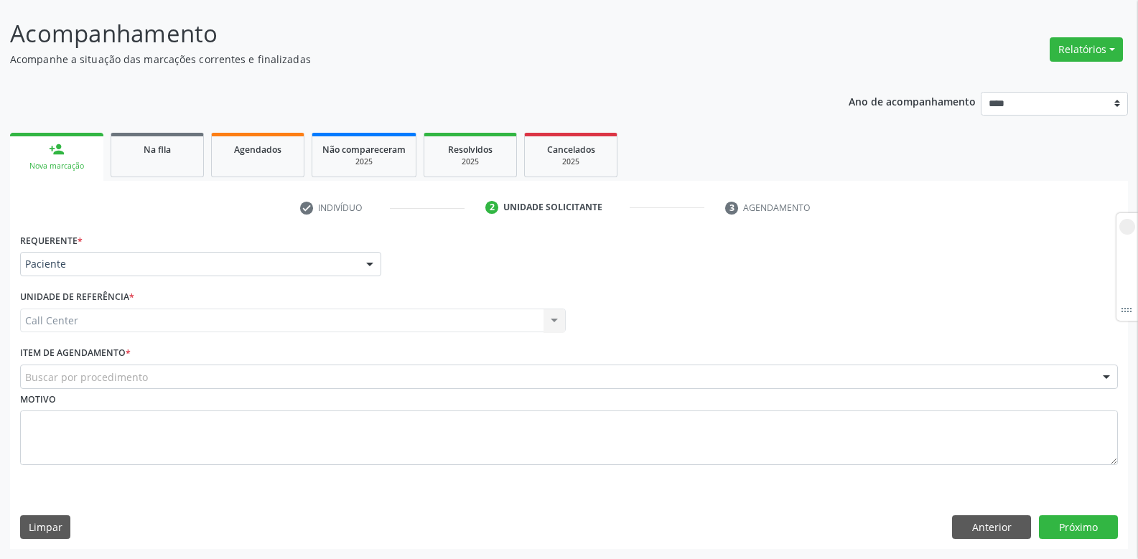
click at [85, 369] on div "Buscar por procedimento" at bounding box center [569, 377] width 1098 height 24
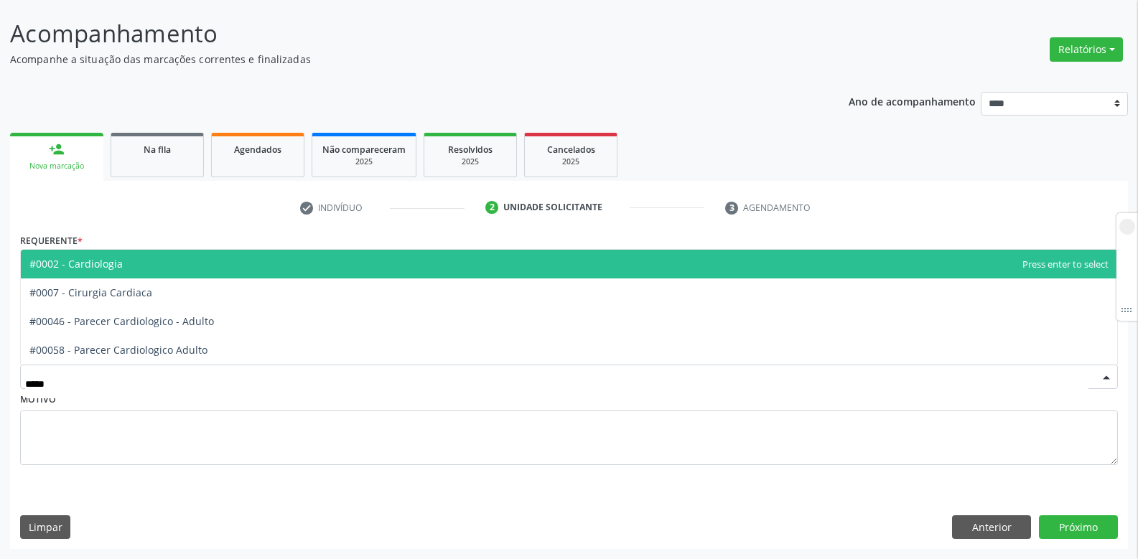
click at [87, 270] on span "#0002 - Cardiologia" at bounding box center [75, 264] width 93 height 14
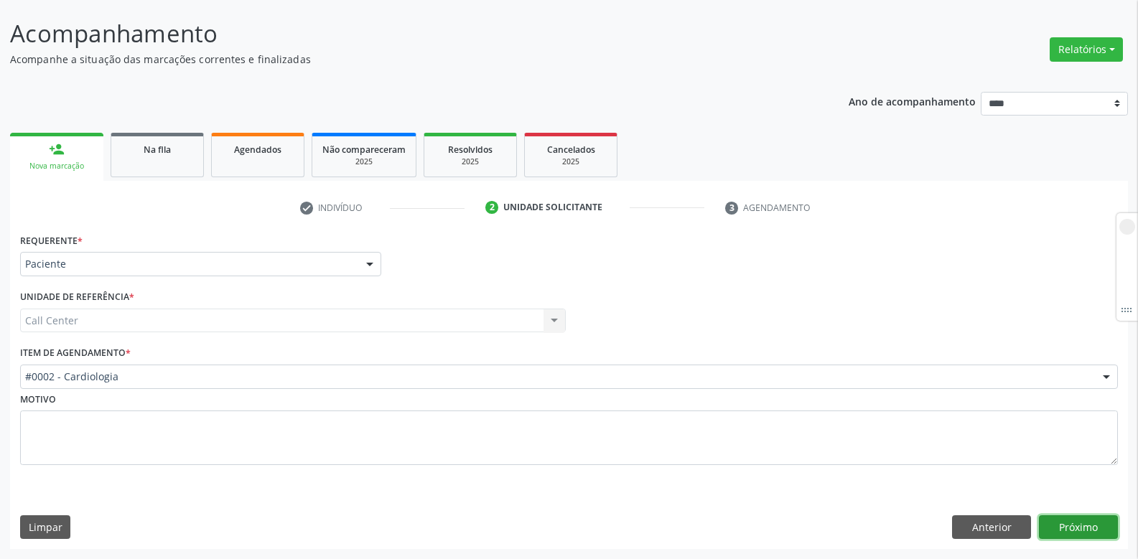
click at [1069, 524] on button "Próximo" at bounding box center [1078, 528] width 79 height 24
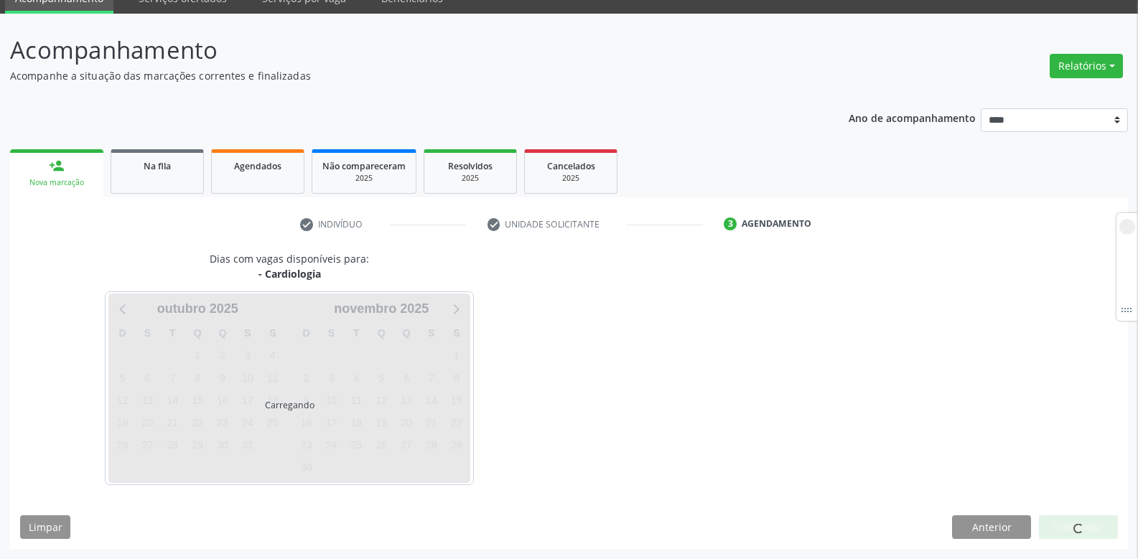
scroll to position [65, 0]
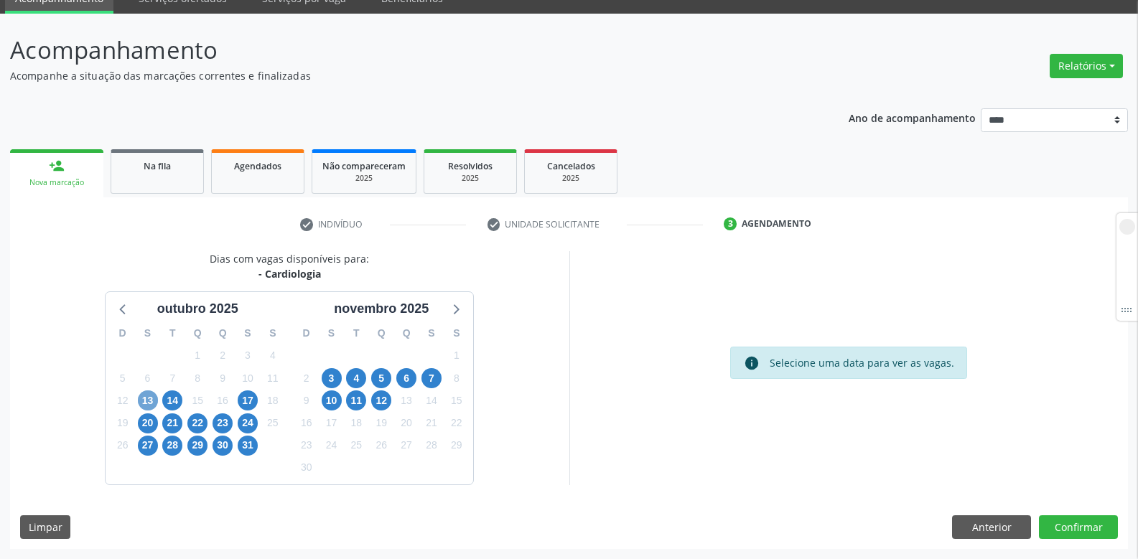
click at [144, 406] on span "13" at bounding box center [148, 401] width 20 height 20
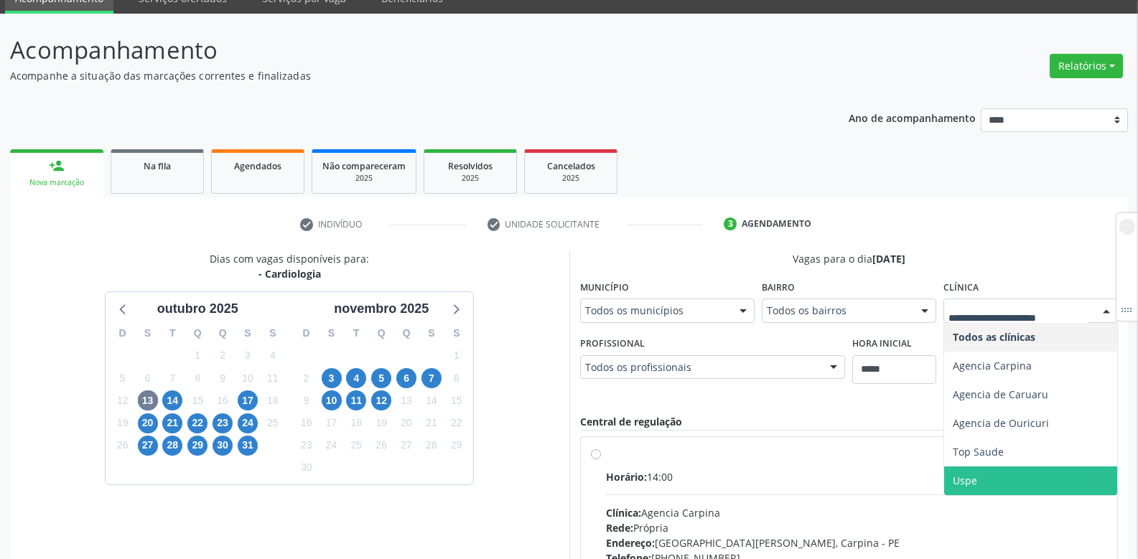
scroll to position [287, 0]
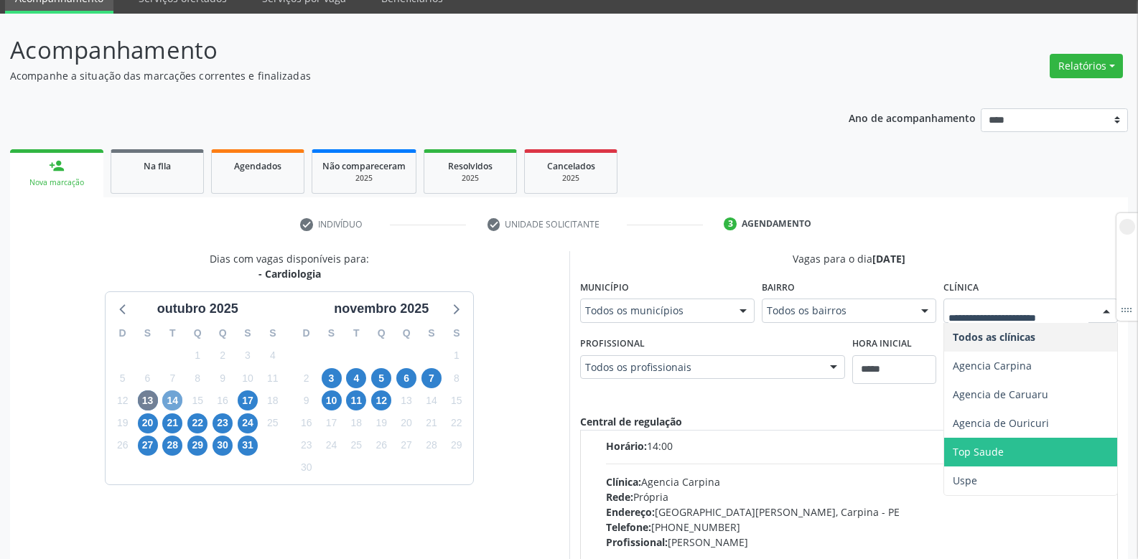
click at [170, 401] on span "14" at bounding box center [172, 401] width 20 height 20
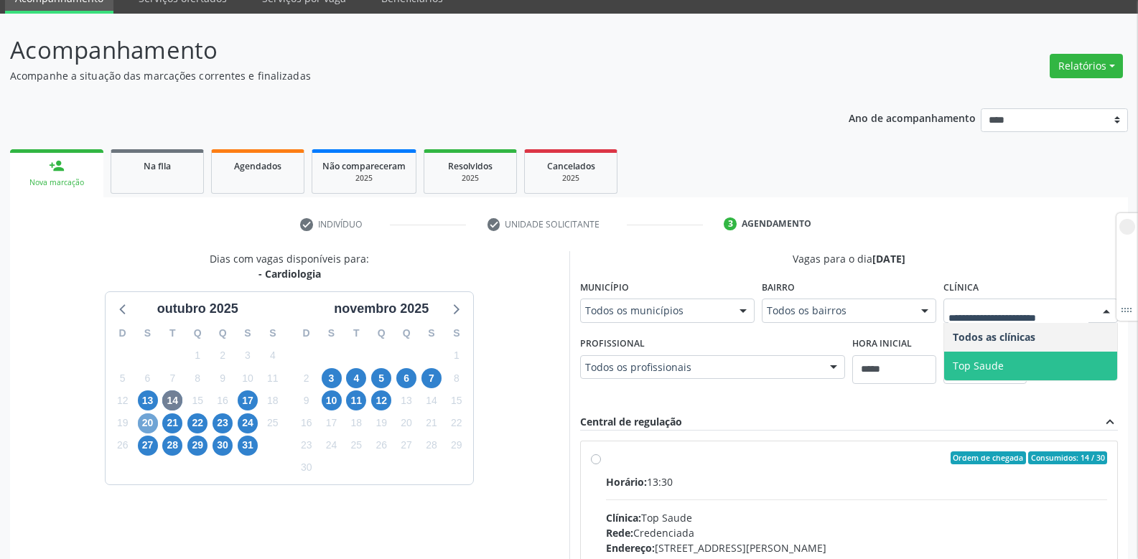
click at [141, 420] on span "20" at bounding box center [148, 424] width 20 height 20
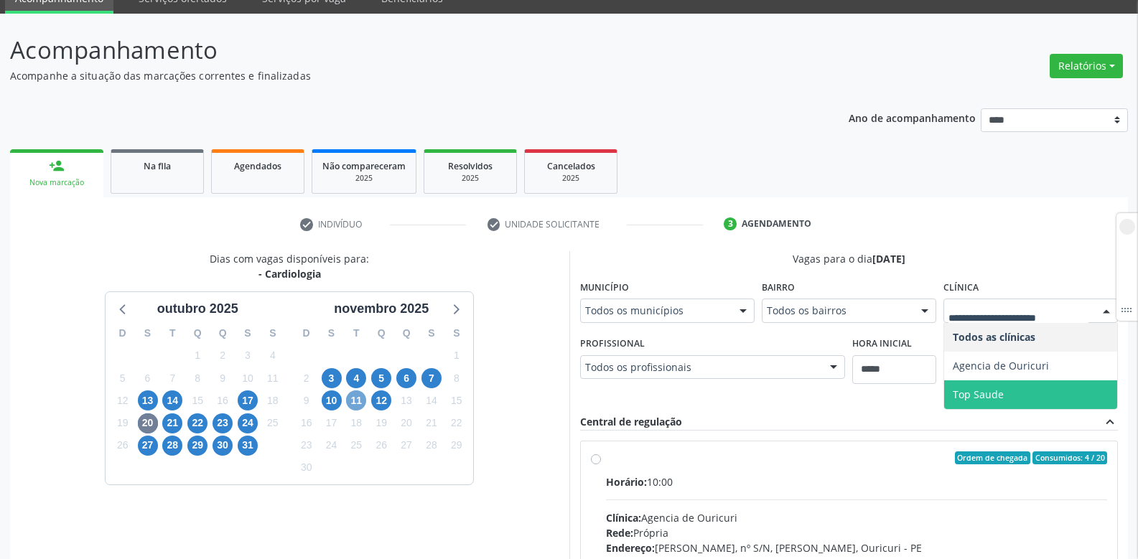
click at [358, 399] on span "11" at bounding box center [356, 401] width 20 height 20
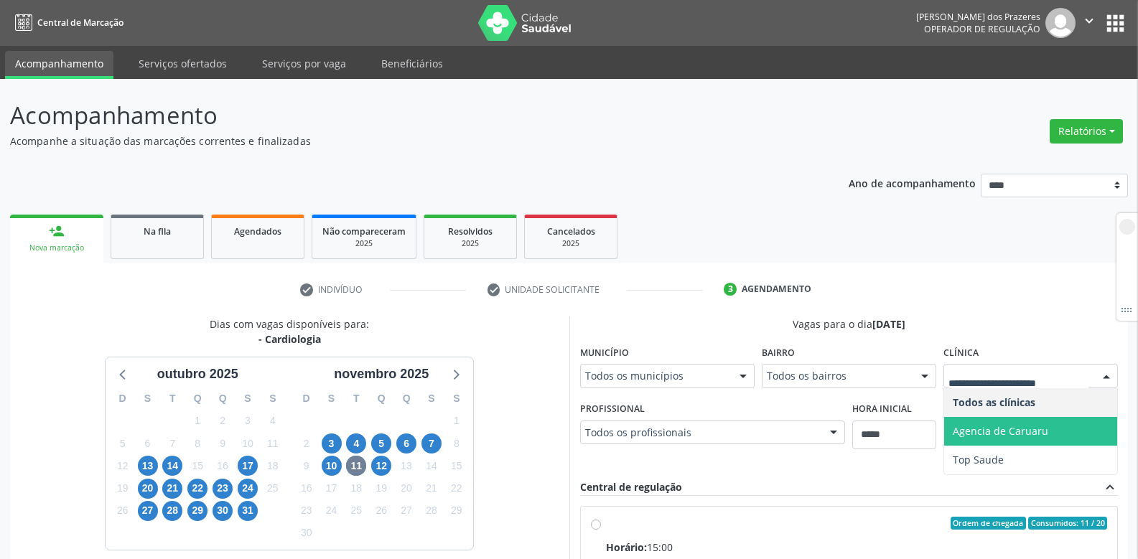
scroll to position [12, 0]
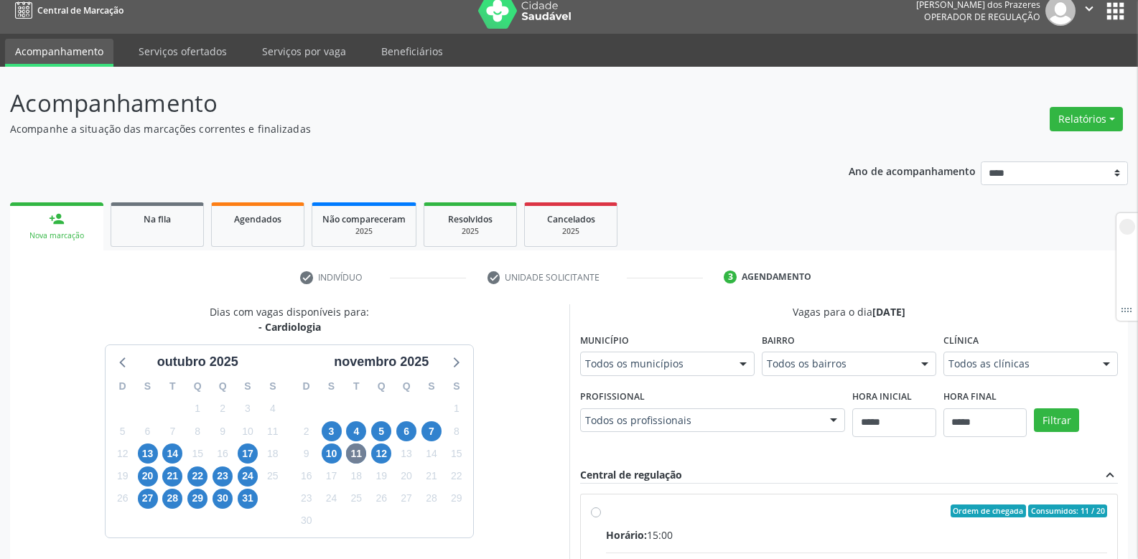
click at [1010, 277] on ul "check Indivíduo check Unidade solicitante 3 Agendamento" at bounding box center [569, 278] width 1118 height 24
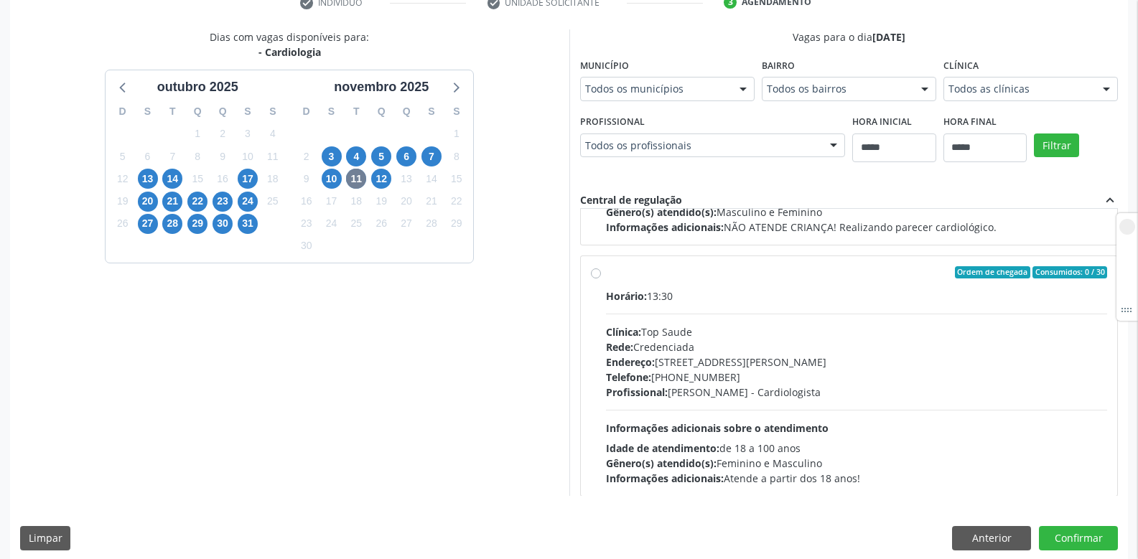
click at [531, 385] on div "Dias com vagas disponíveis para: - Cardiologia outubro 2025 D S T Q Q S S 28 29…" at bounding box center [289, 262] width 559 height 467
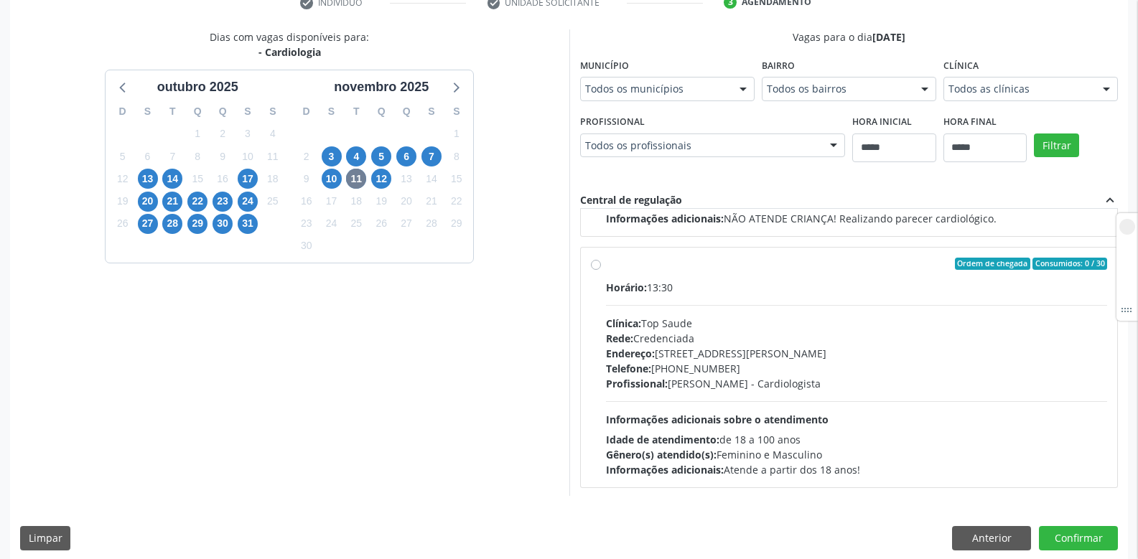
scroll to position [226, 0]
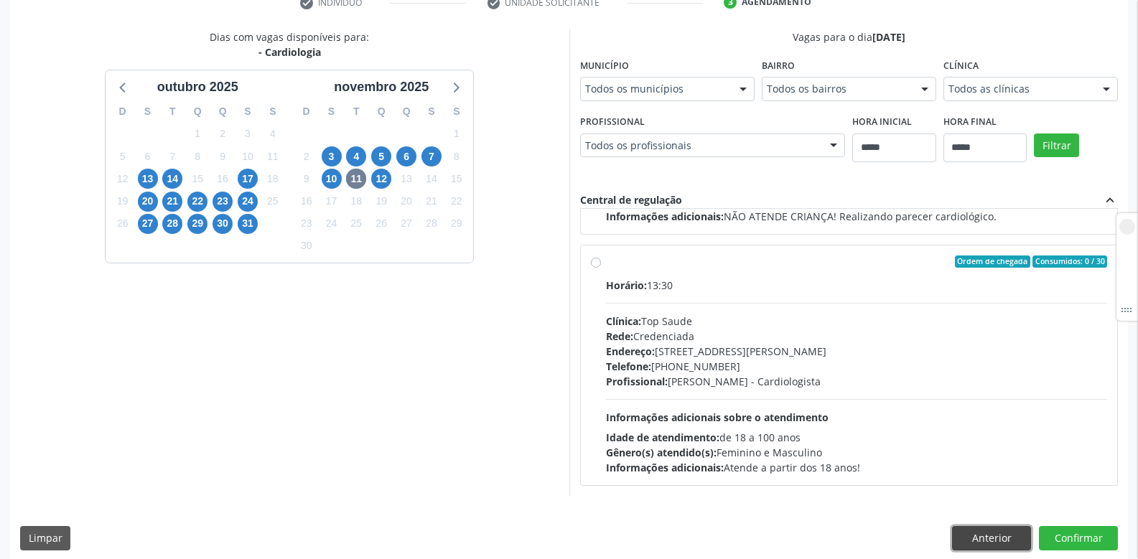
click at [968, 532] on button "Anterior" at bounding box center [991, 538] width 79 height 24
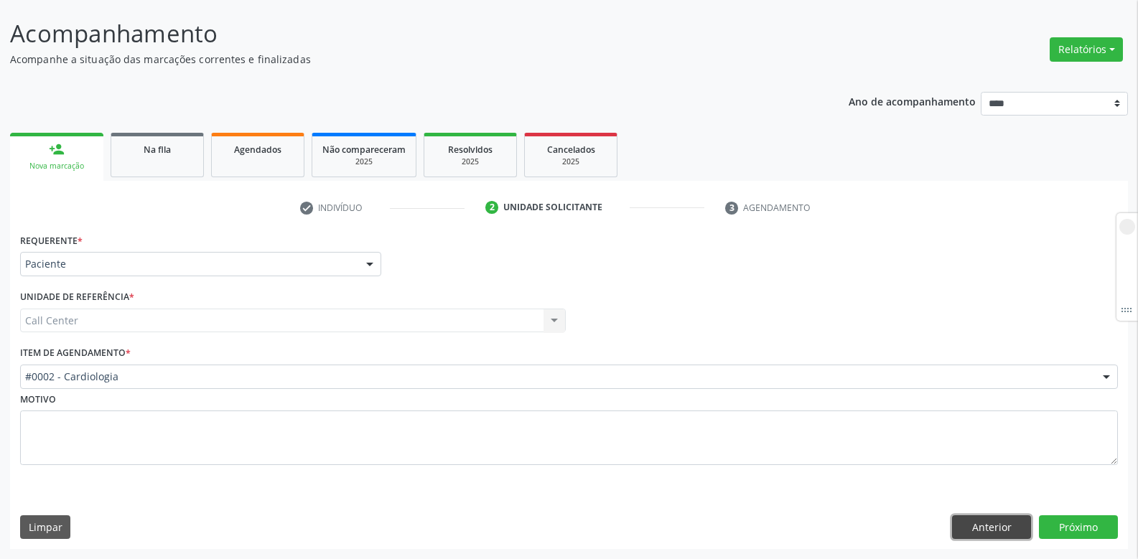
click at [971, 534] on button "Anterior" at bounding box center [991, 528] width 79 height 24
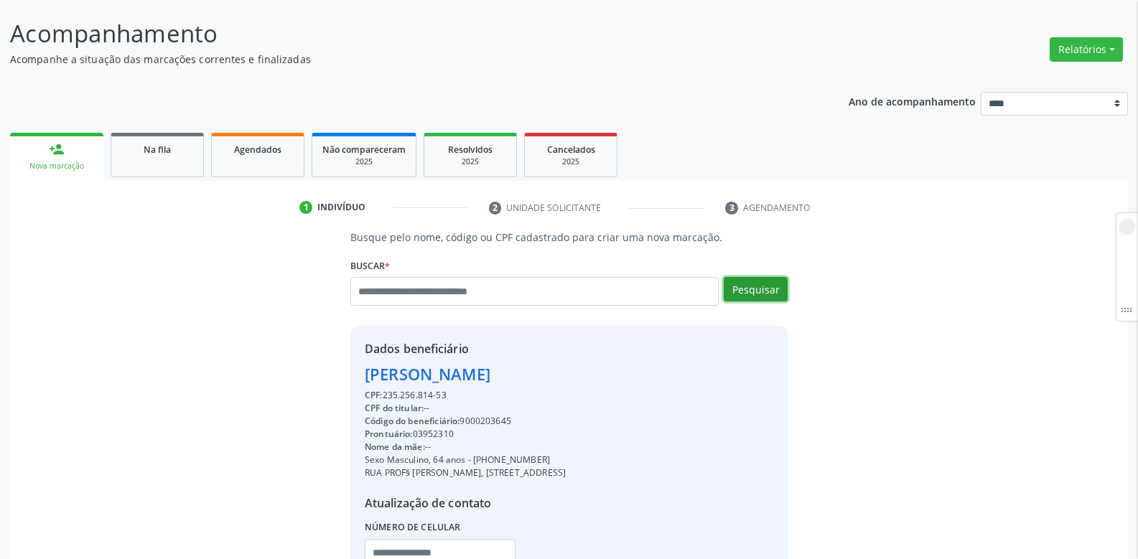
click at [743, 278] on button "Pesquisar" at bounding box center [756, 289] width 64 height 24
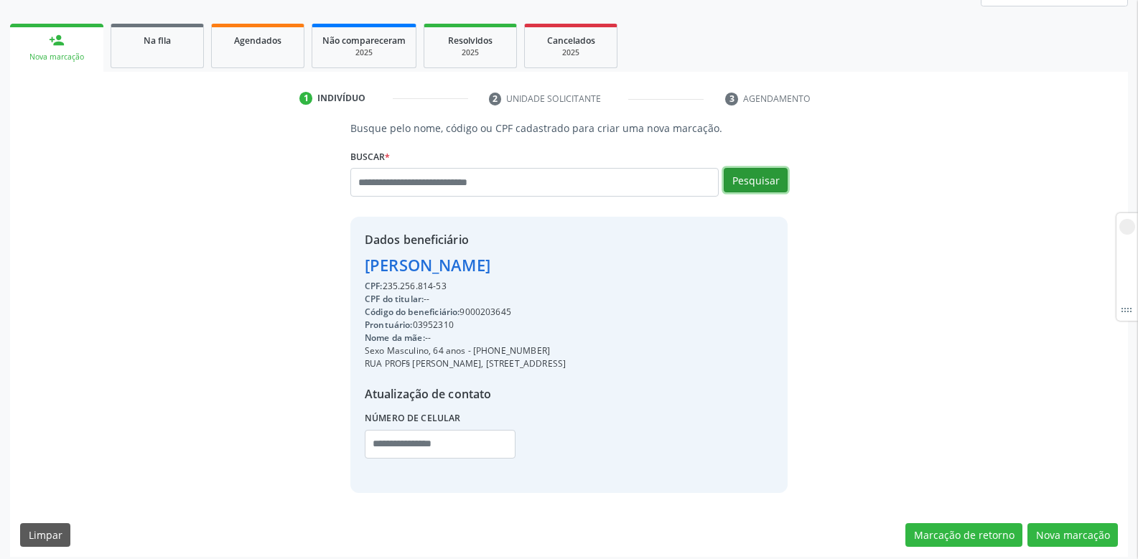
scroll to position [199, 0]
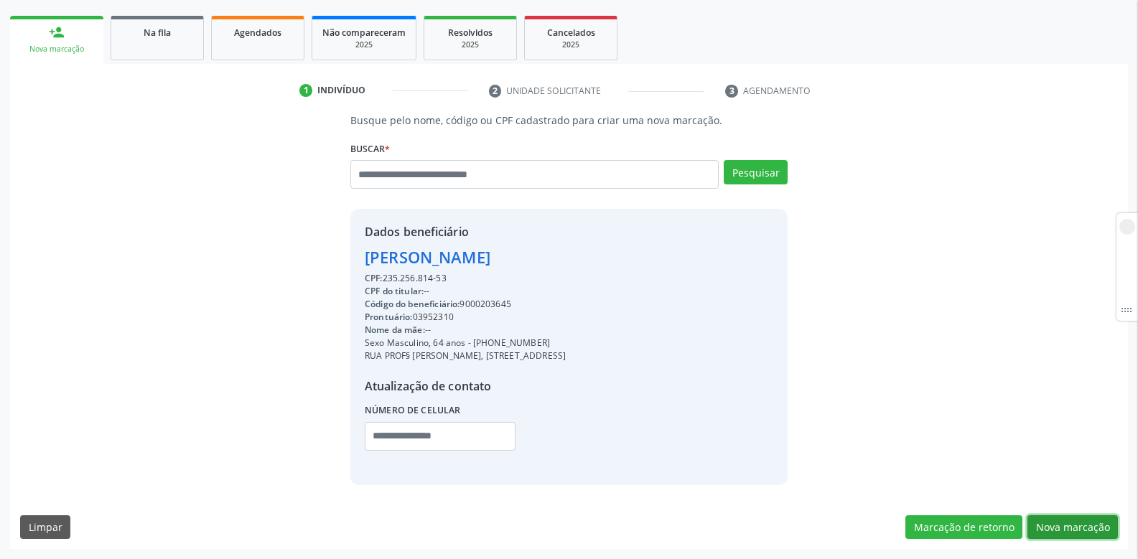
click at [1064, 529] on button "Nova marcação" at bounding box center [1073, 528] width 90 height 24
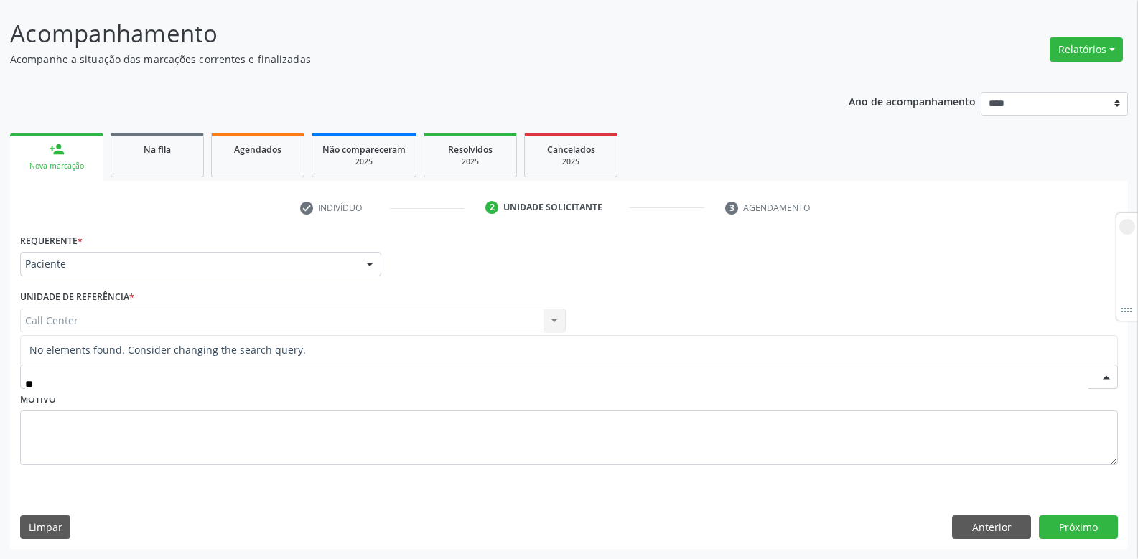
type input "*"
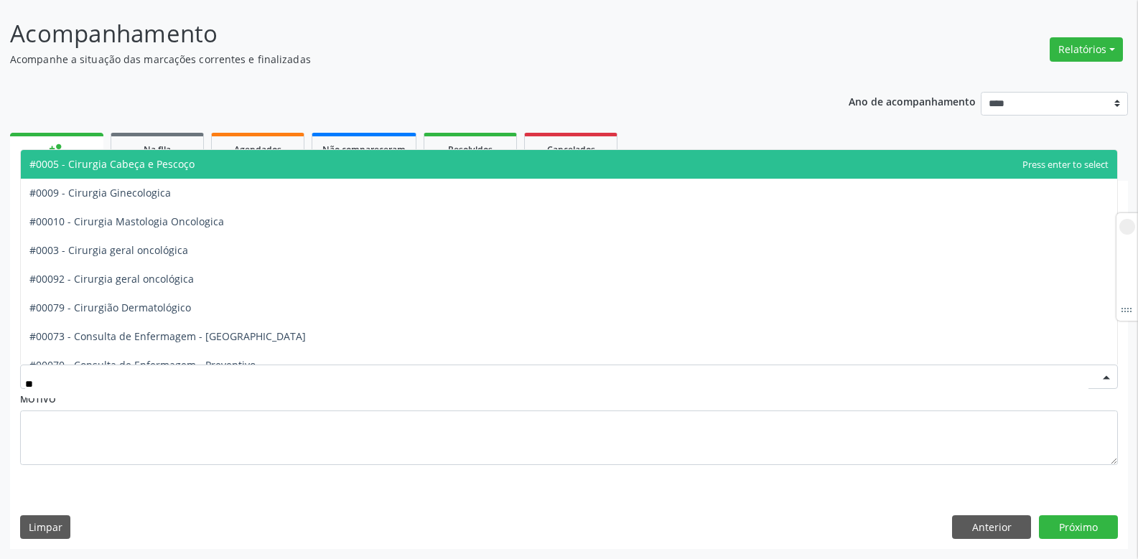
type input "*"
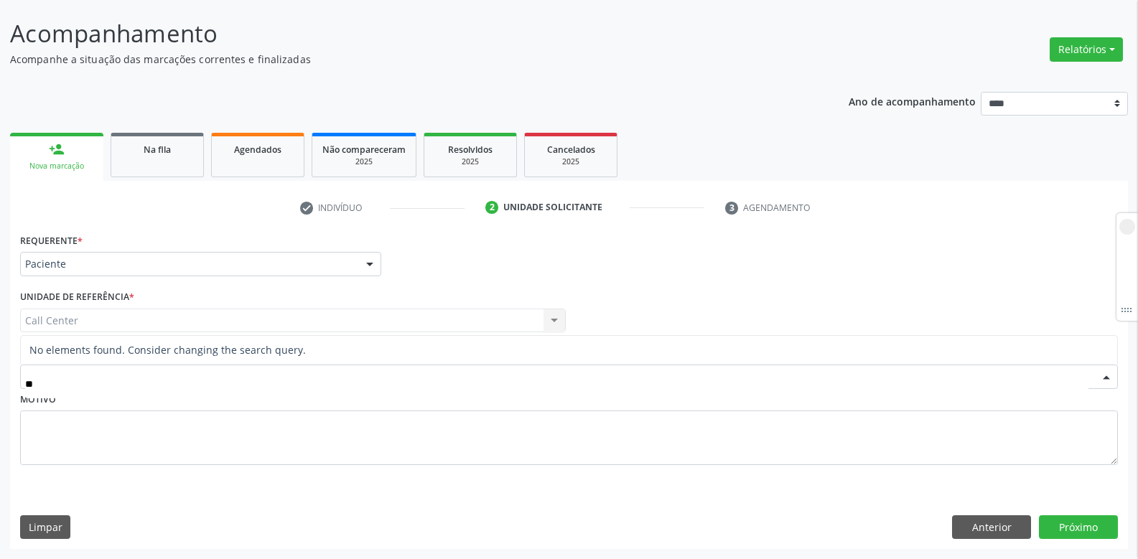
type input "*"
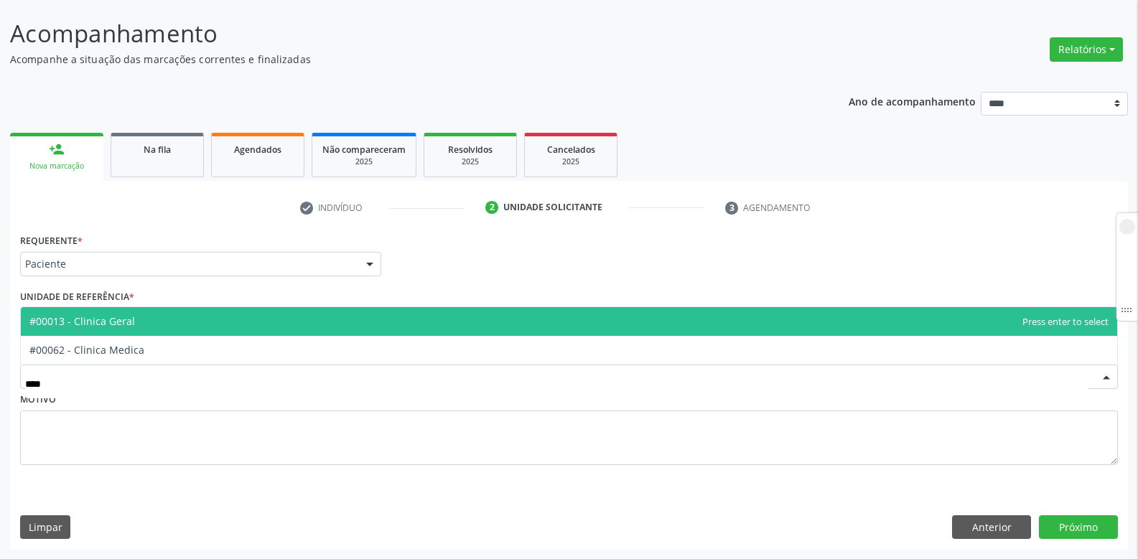
type input "*****"
click at [136, 309] on span "#00013 - Clinica Geral" at bounding box center [569, 321] width 1097 height 29
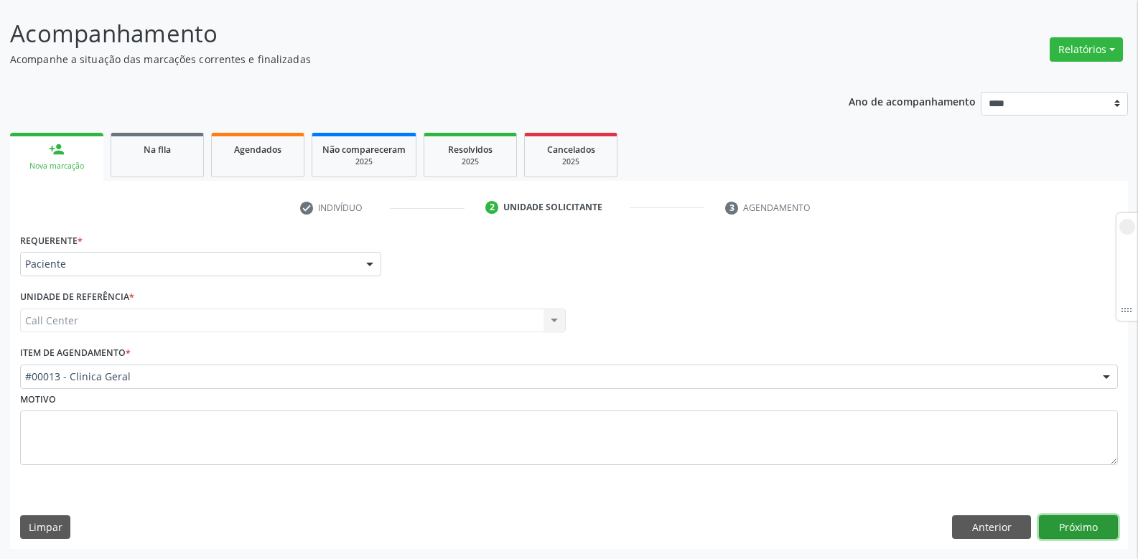
click at [1067, 522] on button "Próximo" at bounding box center [1078, 528] width 79 height 24
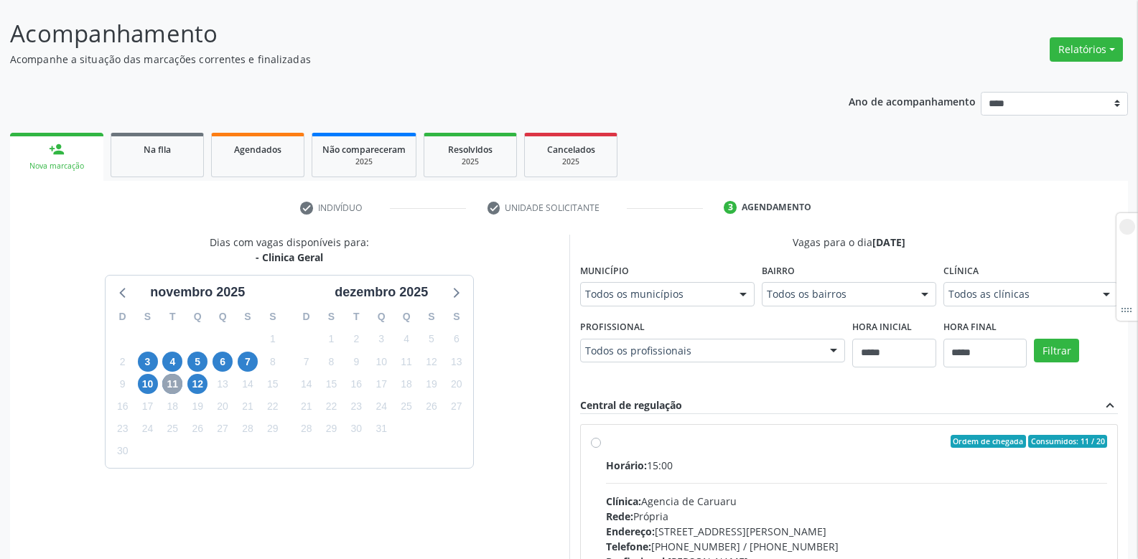
click at [175, 385] on span "11" at bounding box center [172, 384] width 20 height 20
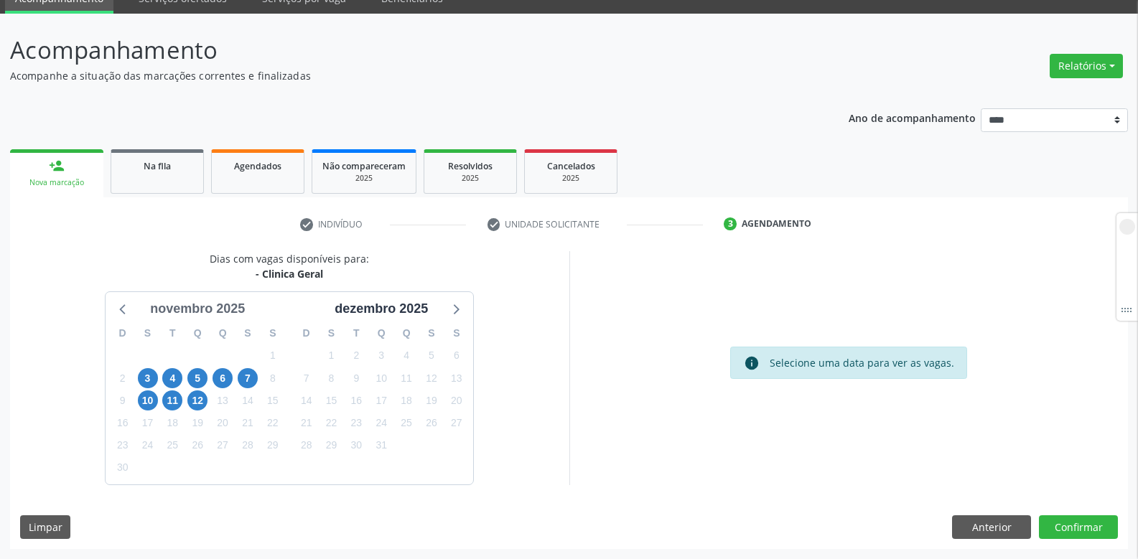
click at [190, 311] on div "novembro 2025" at bounding box center [197, 309] width 106 height 19
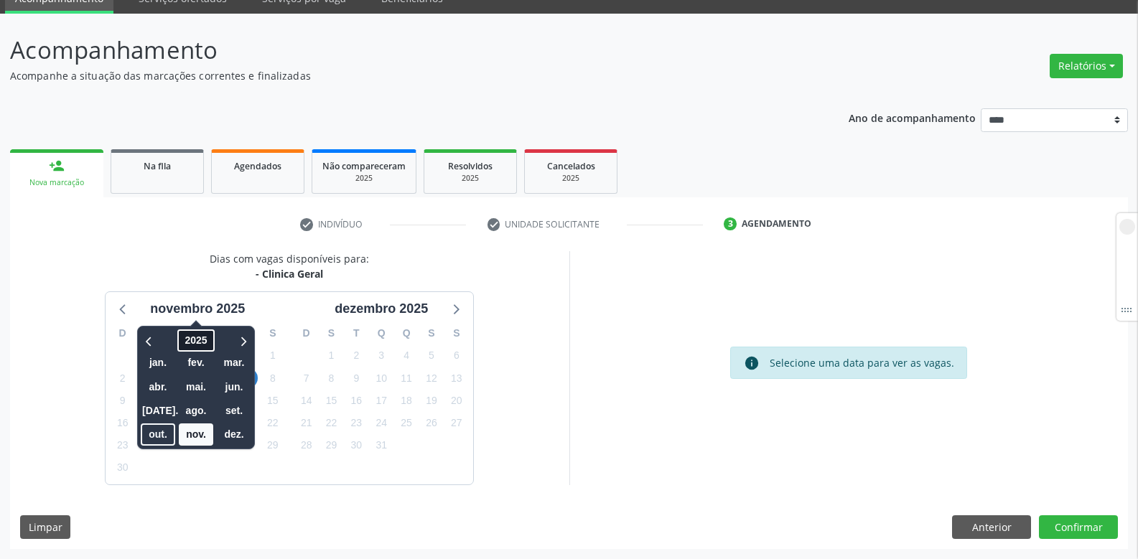
click at [192, 335] on span "2025" at bounding box center [196, 341] width 37 height 22
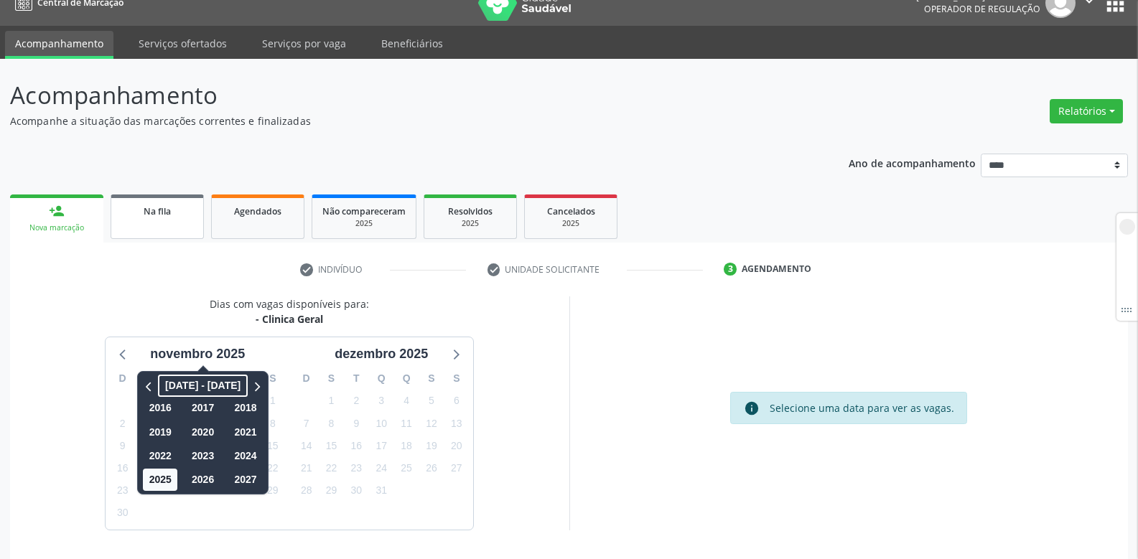
scroll to position [0, 0]
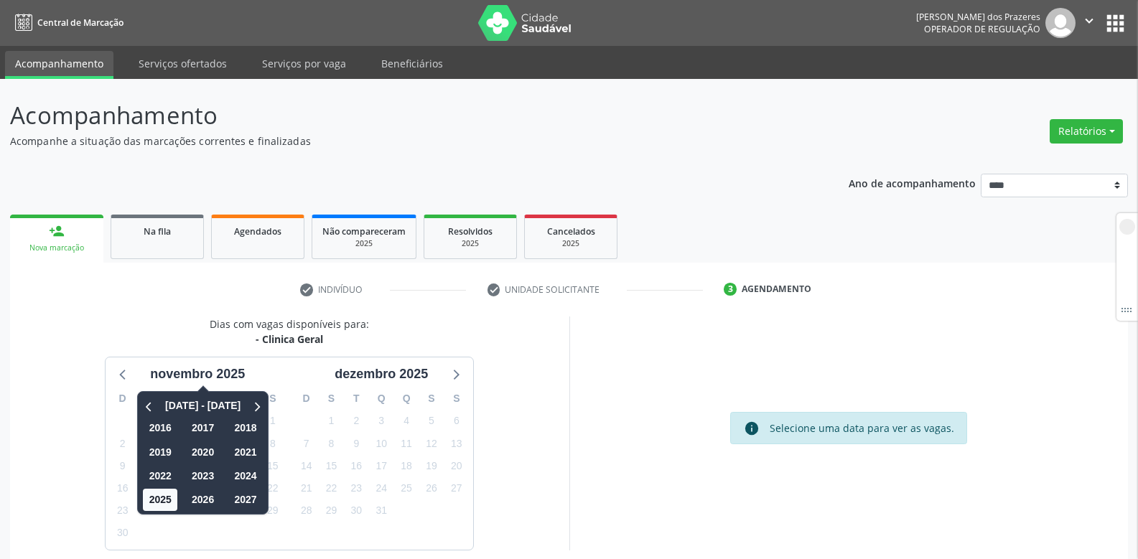
click at [65, 68] on link "Acompanhamento" at bounding box center [59, 65] width 108 height 28
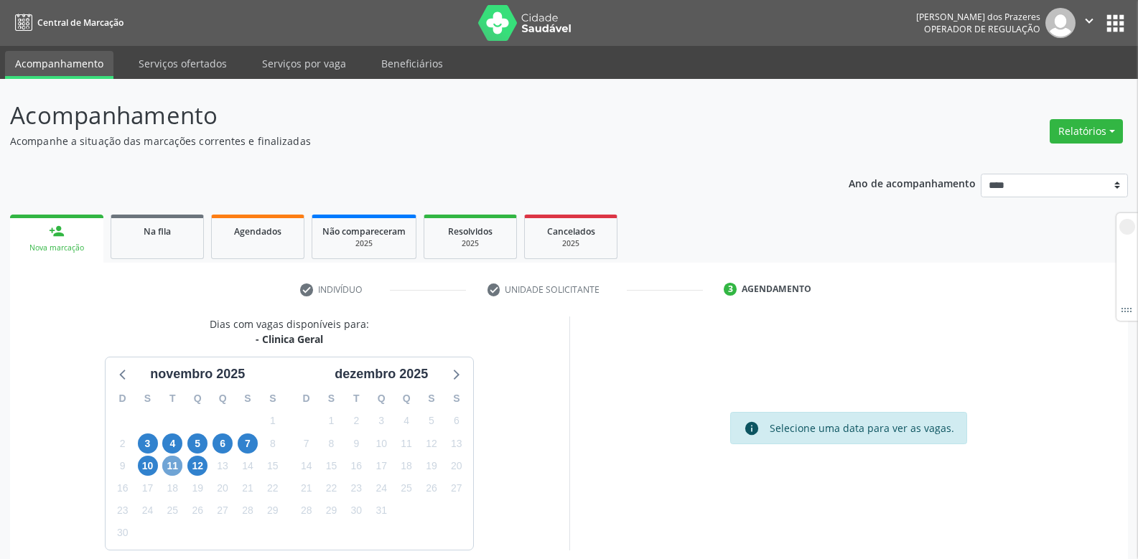
click at [172, 470] on span "11" at bounding box center [172, 466] width 20 height 20
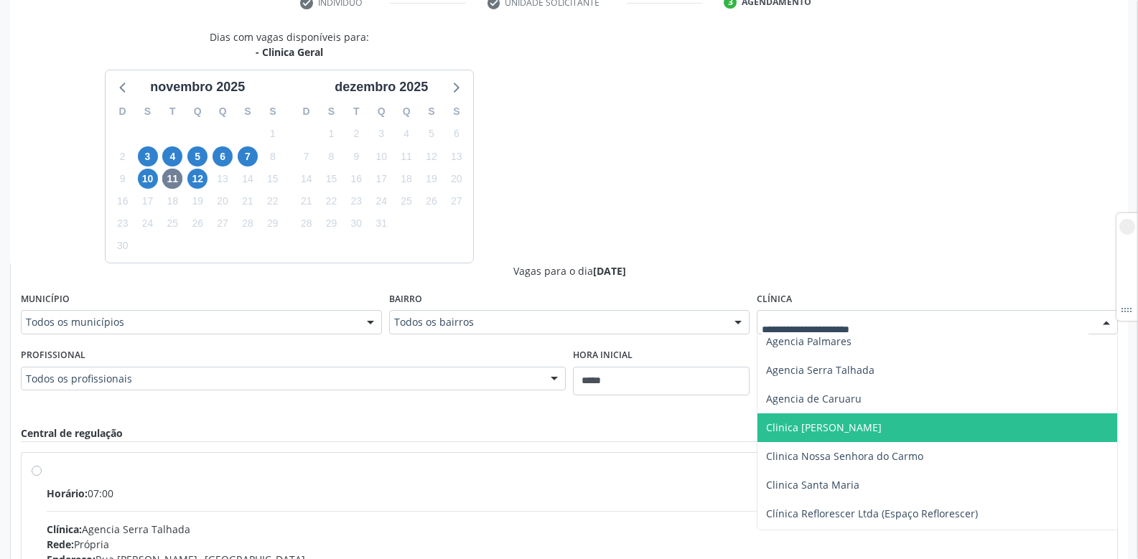
scroll to position [207, 0]
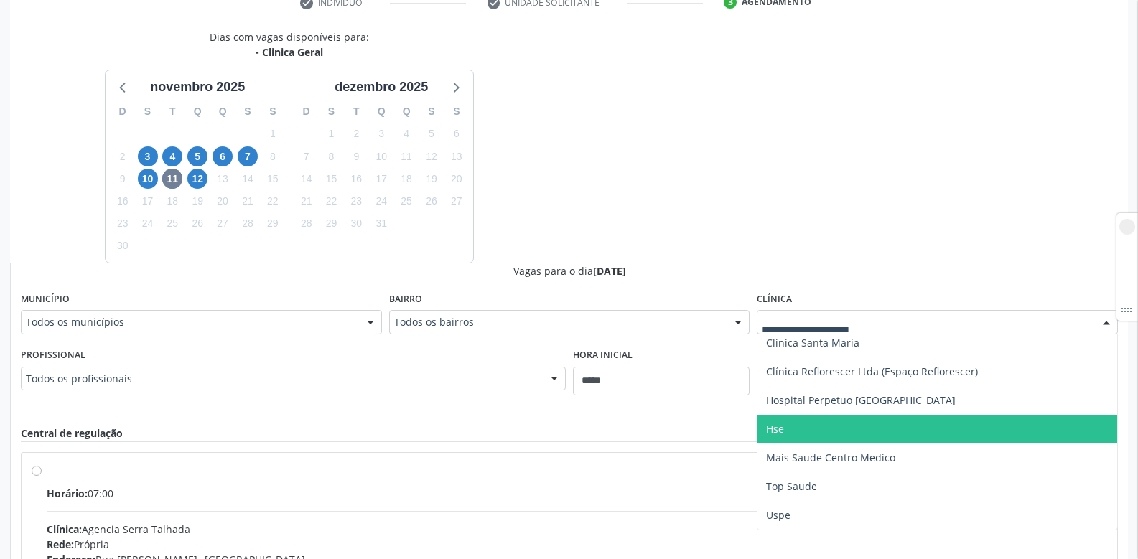
click at [784, 436] on span "Hse" at bounding box center [938, 429] width 360 height 29
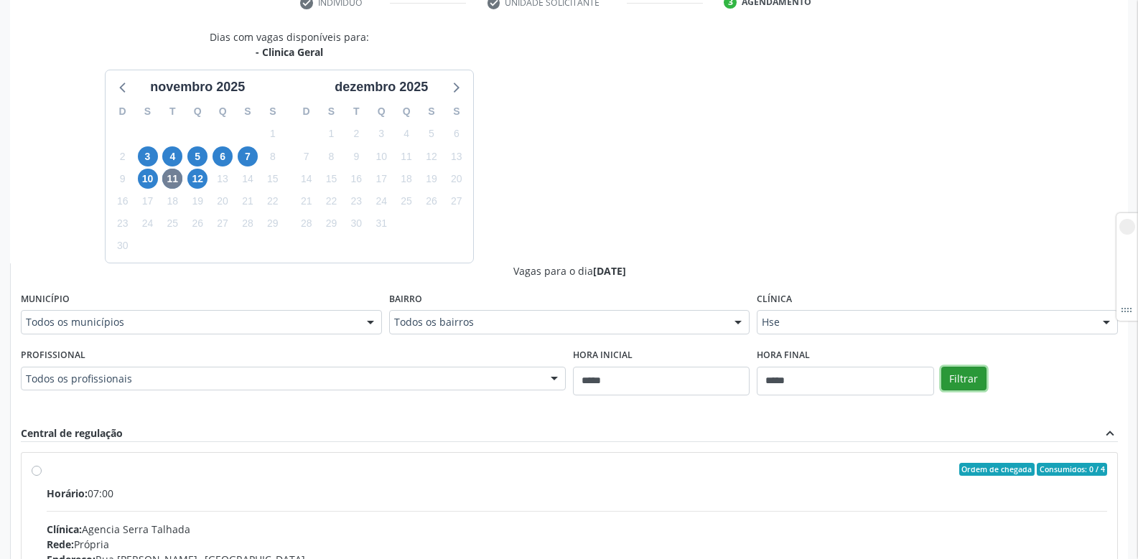
click at [958, 376] on button "Filtrar" at bounding box center [964, 379] width 45 height 24
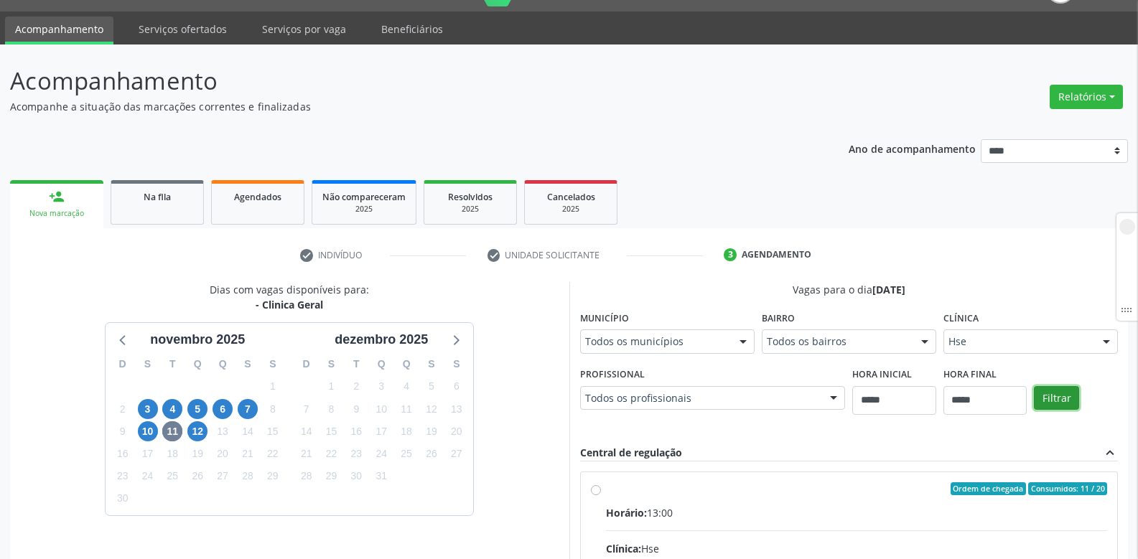
scroll to position [273, 0]
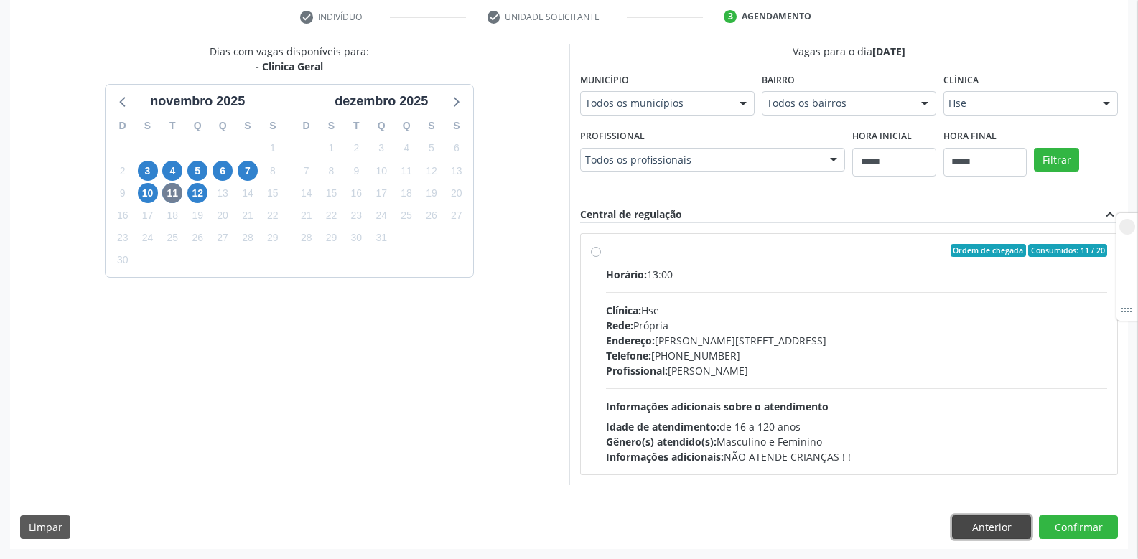
click at [970, 529] on button "Anterior" at bounding box center [991, 528] width 79 height 24
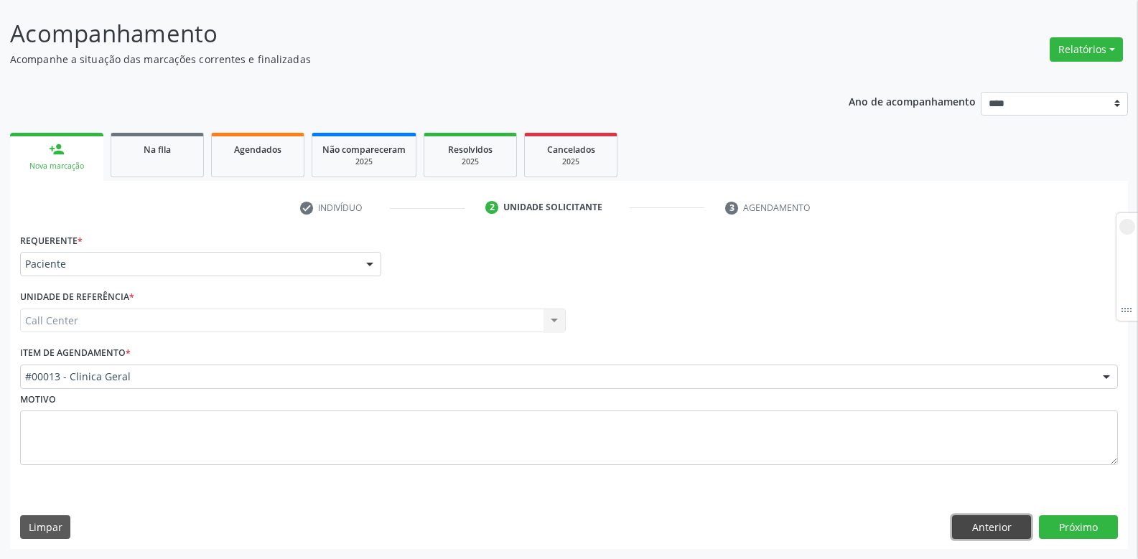
click at [970, 529] on button "Anterior" at bounding box center [991, 528] width 79 height 24
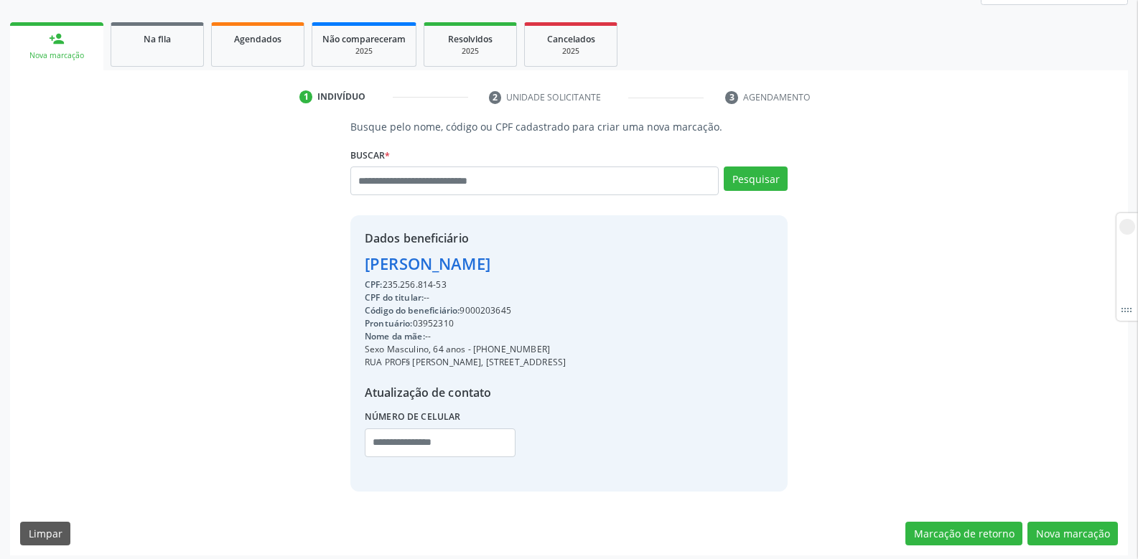
scroll to position [199, 0]
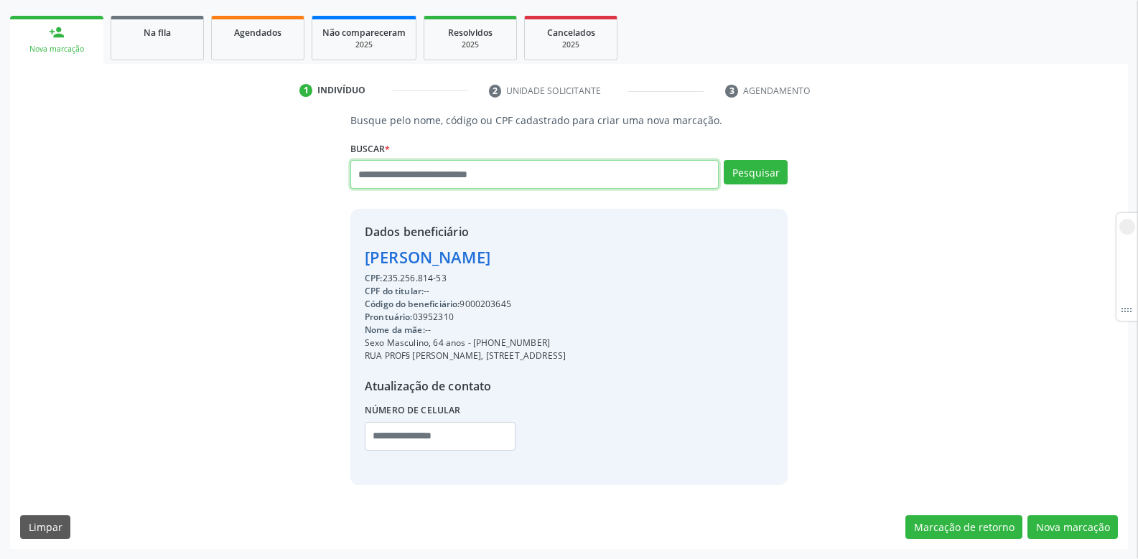
click at [460, 186] on input "text" at bounding box center [534, 174] width 368 height 29
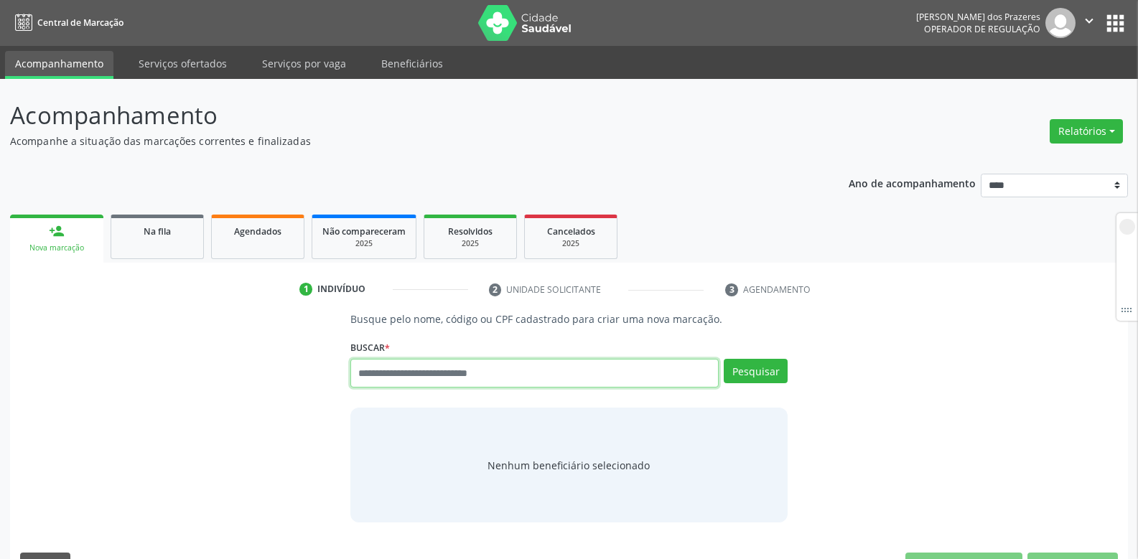
click at [477, 380] on input "text" at bounding box center [534, 373] width 368 height 29
type input "***"
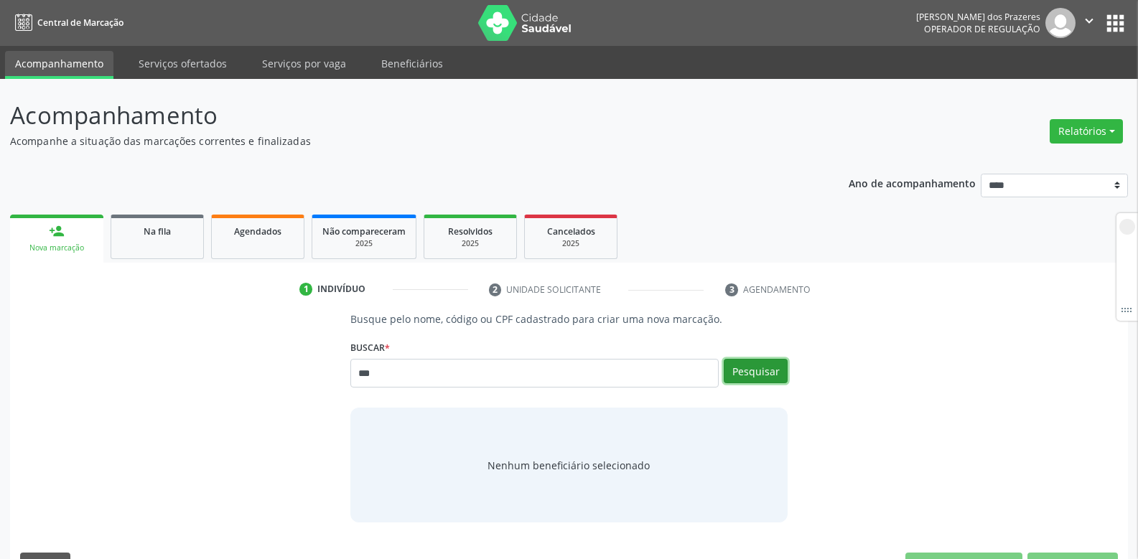
click at [778, 372] on button "Pesquisar" at bounding box center [756, 371] width 64 height 24
type input "***"
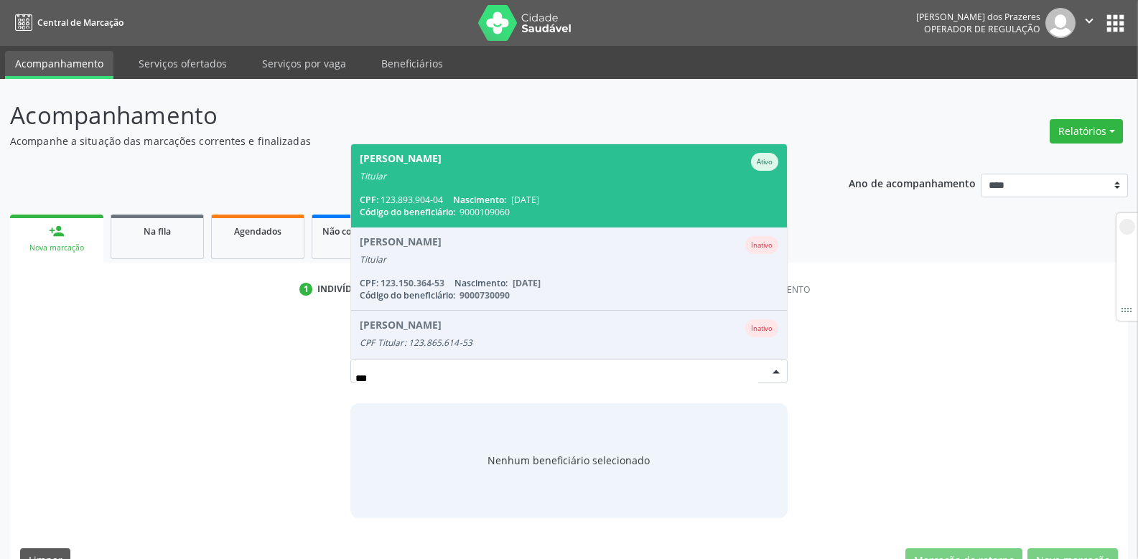
click at [570, 178] on div "Titular" at bounding box center [569, 176] width 419 height 11
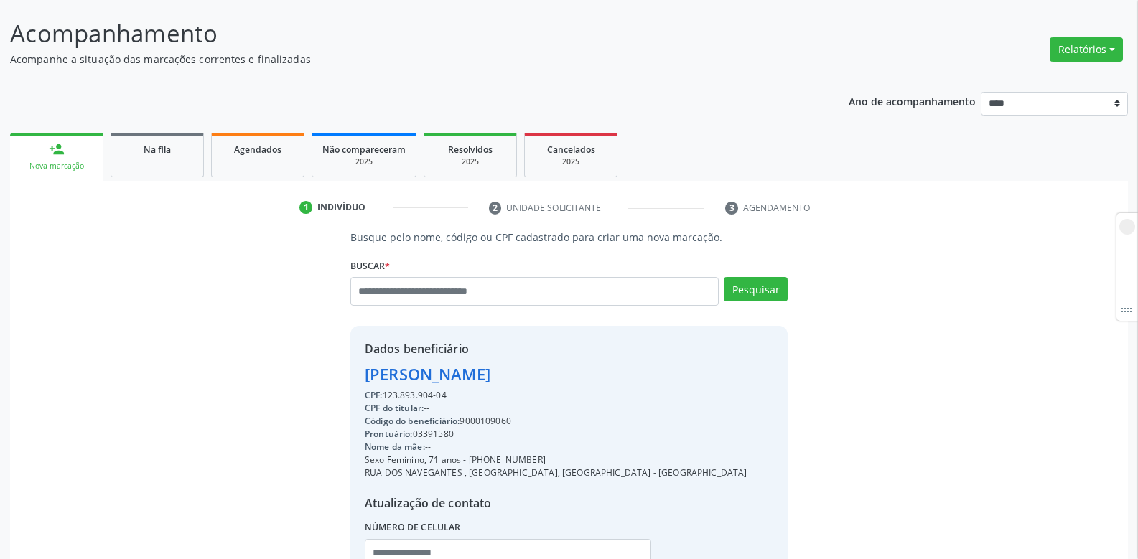
scroll to position [199, 0]
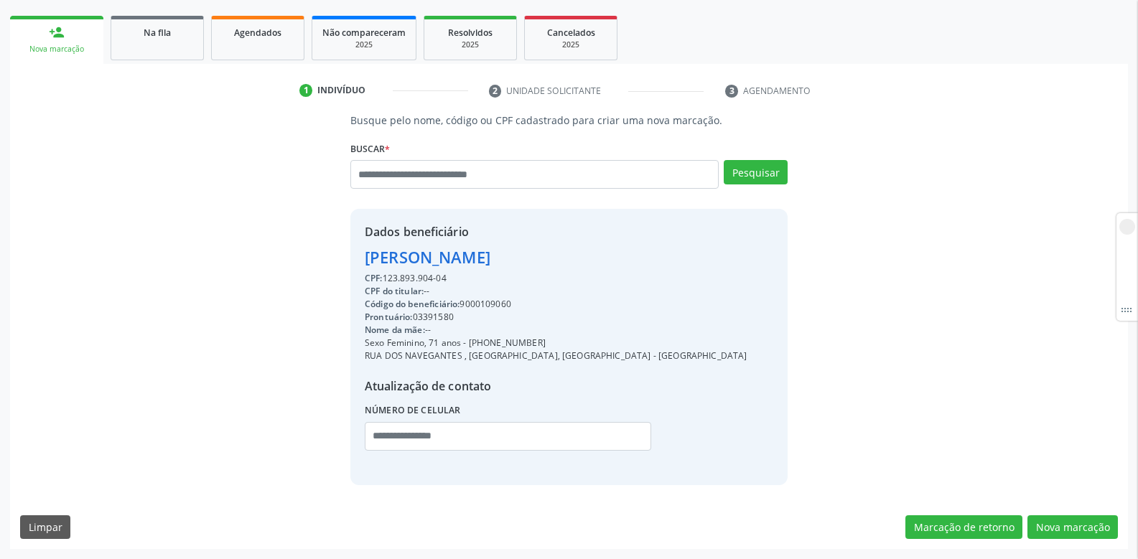
click at [485, 307] on div "Código do beneficiário: 9000109060" at bounding box center [556, 304] width 383 height 13
copy div "9000109060"
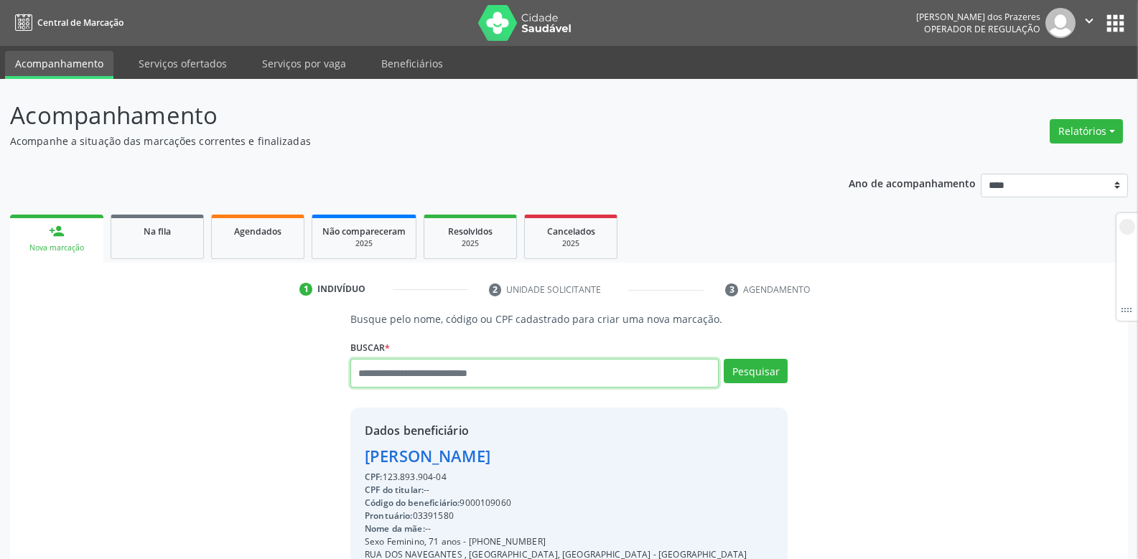
click at [416, 374] on input "text" at bounding box center [534, 373] width 368 height 29
type input "***"
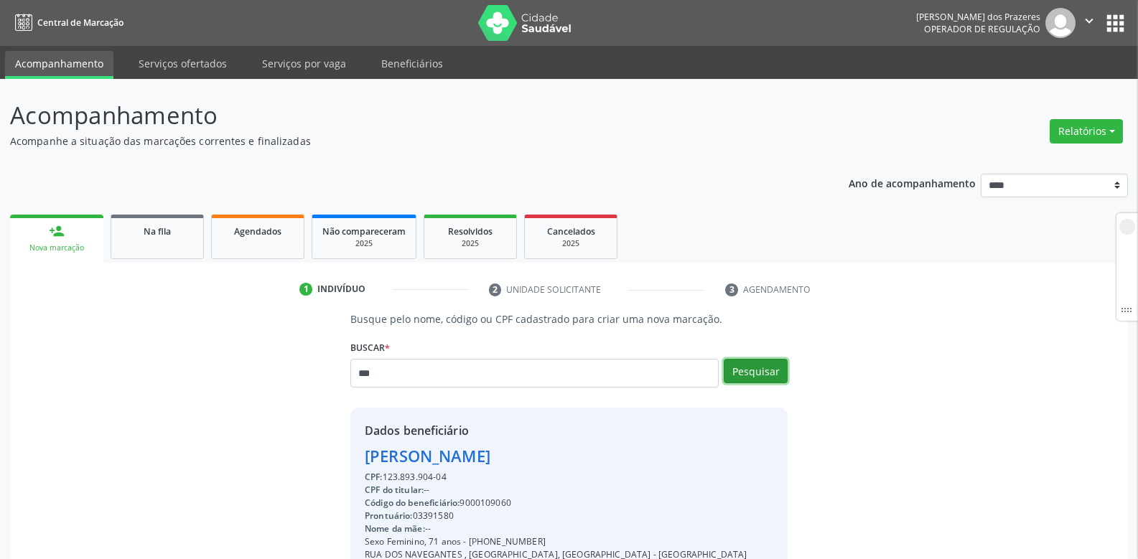
click at [750, 377] on button "Pesquisar" at bounding box center [756, 371] width 64 height 24
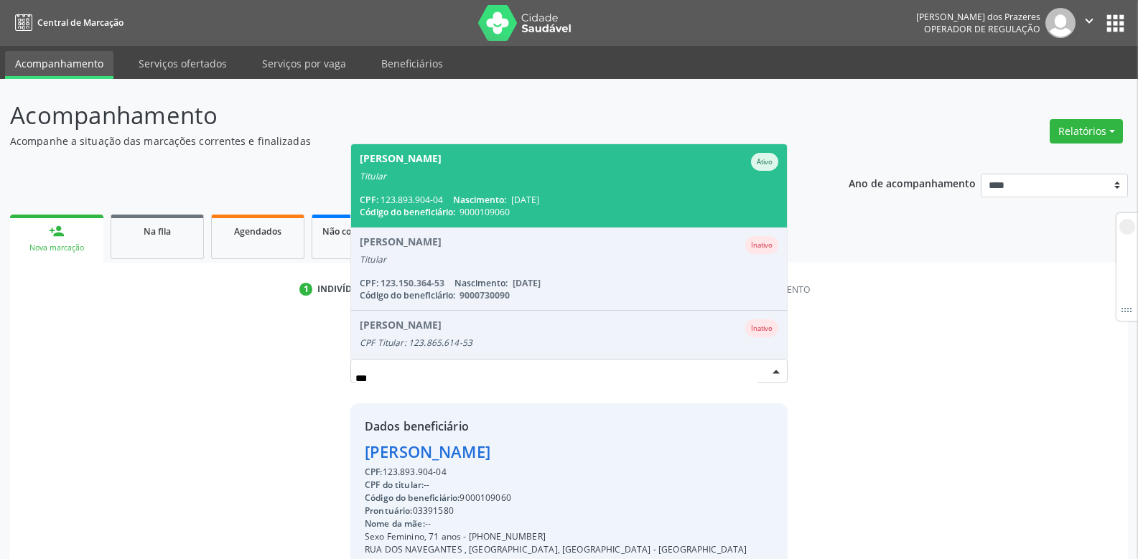
click at [634, 251] on li "[PERSON_NAME] Inativo Titular CPF: 123.150.364-53 Nascimento: [DATE] Código do …" at bounding box center [569, 269] width 436 height 83
click at [634, 249] on li "[PERSON_NAME] Inativo Titular CPF: 123.150.364-53 Nascimento: [DATE] Código do …" at bounding box center [569, 269] width 436 height 83
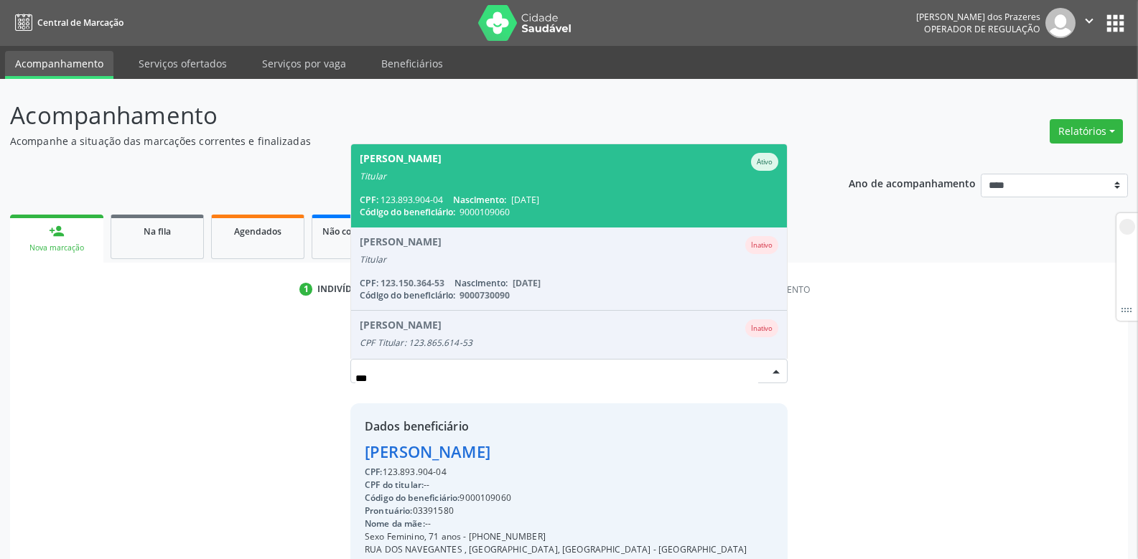
click at [634, 249] on li "[PERSON_NAME] Inativo Titular CPF: 123.150.364-53 Nascimento: [DATE] Código do …" at bounding box center [569, 269] width 436 height 83
click at [647, 343] on li "[PERSON_NAME] Inativo CPF Titular: 123.865.614-53 CPF: -- Nascimento: [DATE] Có…" at bounding box center [569, 352] width 436 height 83
click at [649, 341] on li "[PERSON_NAME] Inativo CPF Titular: 123.865.614-53 CPF: -- Nascimento: [DATE] Có…" at bounding box center [569, 352] width 436 height 83
click at [662, 338] on li "[PERSON_NAME] Inativo CPF Titular: 123.865.614-53 CPF: -- Nascimento: [DATE] Có…" at bounding box center [569, 352] width 436 height 83
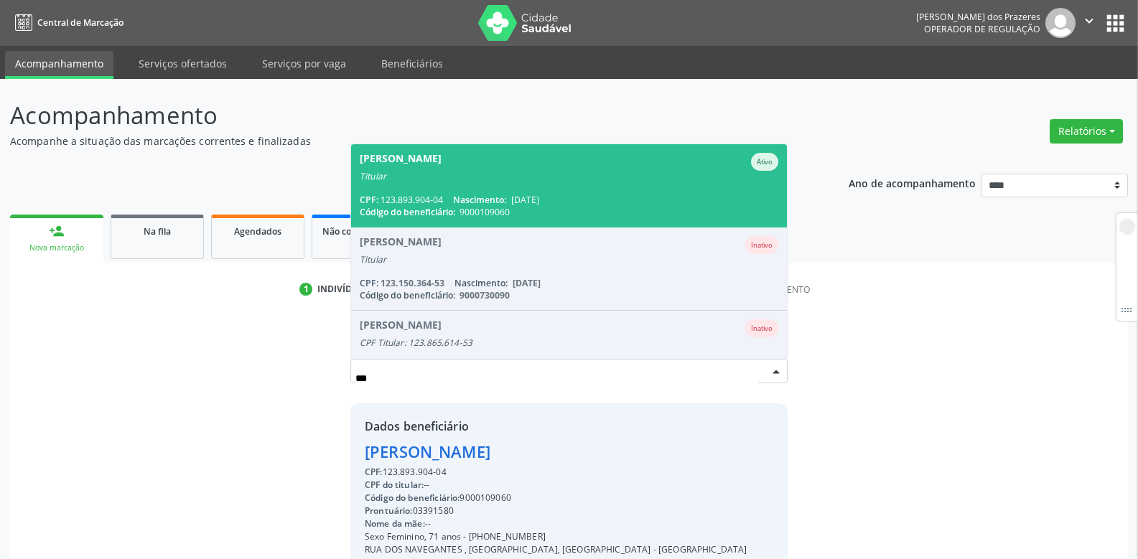
click at [662, 338] on li "Adams Aureliano de Medeiros Inativo CPF Titular: 123.865.614-53 CPF: -- Nascime…" at bounding box center [569, 352] width 436 height 83
click at [717, 256] on li "Adalberto Gomes da Silva Inativo Titular CPF: 123.150.364-53 Nascimento: 05/11/…" at bounding box center [569, 269] width 436 height 83
drag, startPoint x: 717, startPoint y: 256, endPoint x: 733, endPoint y: 333, distance: 78.5
click at [719, 269] on li "Adalberto Gomes da Silva Inativo Titular CPF: 123.150.364-53 Nascimento: 05/11/…" at bounding box center [569, 269] width 436 height 83
click at [733, 335] on li "Adams Aureliano de Medeiros Inativo CPF Titular: 123.865.614-53 CPF: -- Nascime…" at bounding box center [569, 352] width 436 height 83
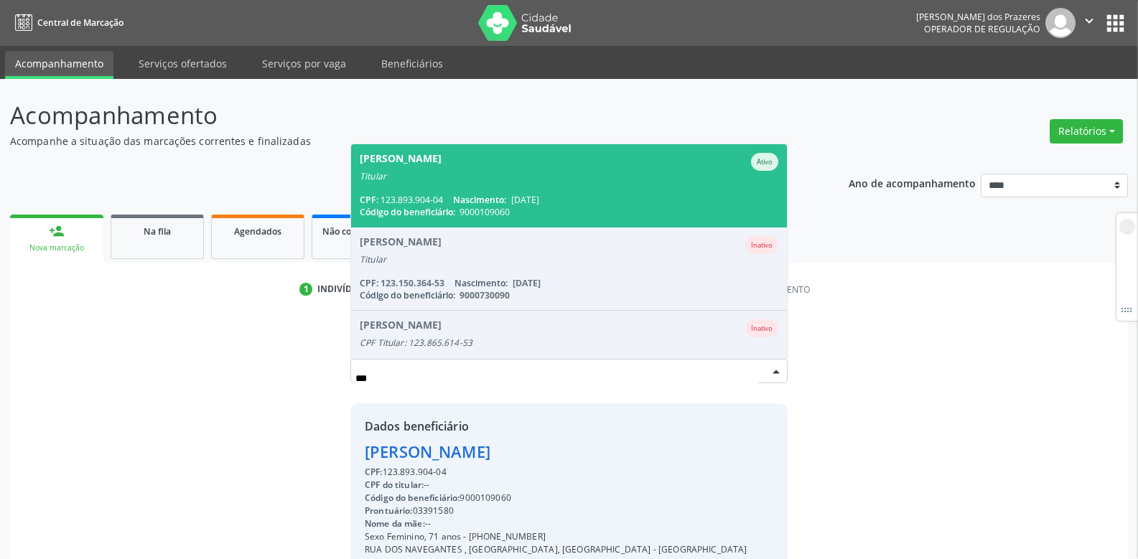
drag, startPoint x: 733, startPoint y: 335, endPoint x: 735, endPoint y: 257, distance: 77.6
click at [733, 322] on li "Adams Aureliano de Medeiros Inativo CPF Titular: 123.865.614-53 CPF: -- Nascime…" at bounding box center [569, 352] width 436 height 83
drag, startPoint x: 735, startPoint y: 257, endPoint x: 738, endPoint y: 299, distance: 41.8
click at [735, 294] on li "Adalberto Gomes da Silva Inativo Titular CPF: 123.150.364-53 Nascimento: 05/11/…" at bounding box center [569, 269] width 436 height 83
click at [742, 310] on li "Adalberto Gomes da Silva Inativo Titular CPF: 123.150.364-53 Nascimento: 05/11/…" at bounding box center [569, 269] width 436 height 83
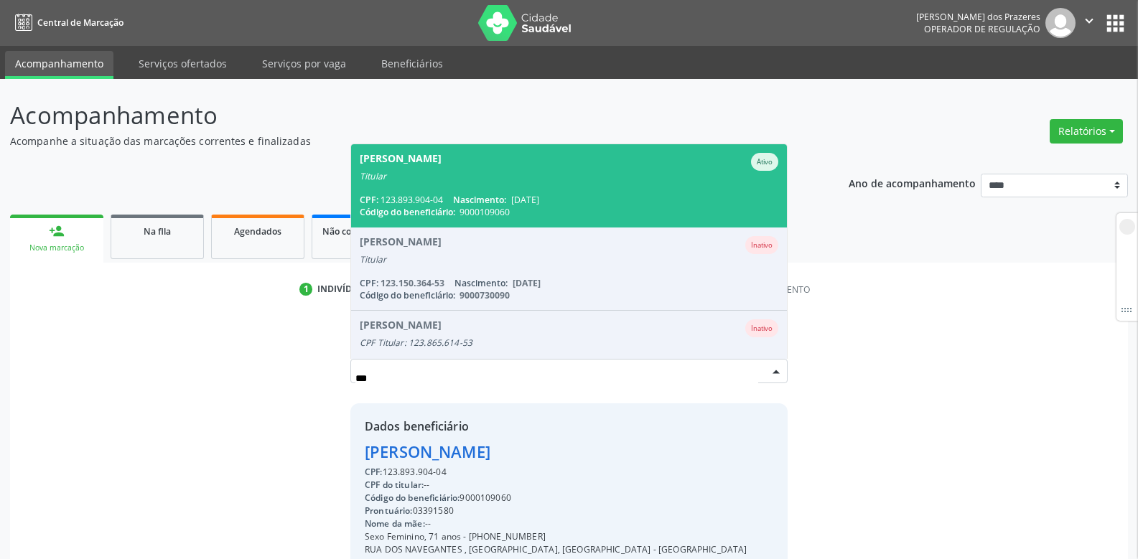
click at [742, 328] on li "Adams Aureliano de Medeiros Inativo CPF Titular: 123.865.614-53 CPF: -- Nascime…" at bounding box center [569, 352] width 436 height 83
click at [742, 256] on li "Adalberto Gomes da Silva Inativo Titular CPF: 123.150.364-53 Nascimento: 05/11/…" at bounding box center [569, 269] width 436 height 83
click at [681, 183] on span "Adahira Marques Pereira Ativo Titular CPF: 123.893.904-04 Nascimento: 17/12/195…" at bounding box center [569, 185] width 436 height 83
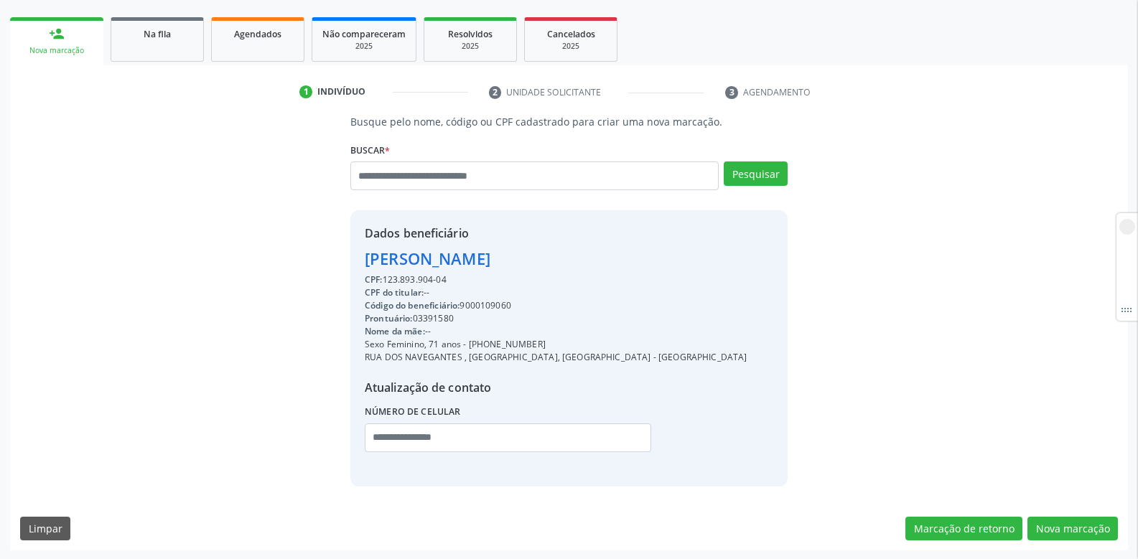
scroll to position [199, 0]
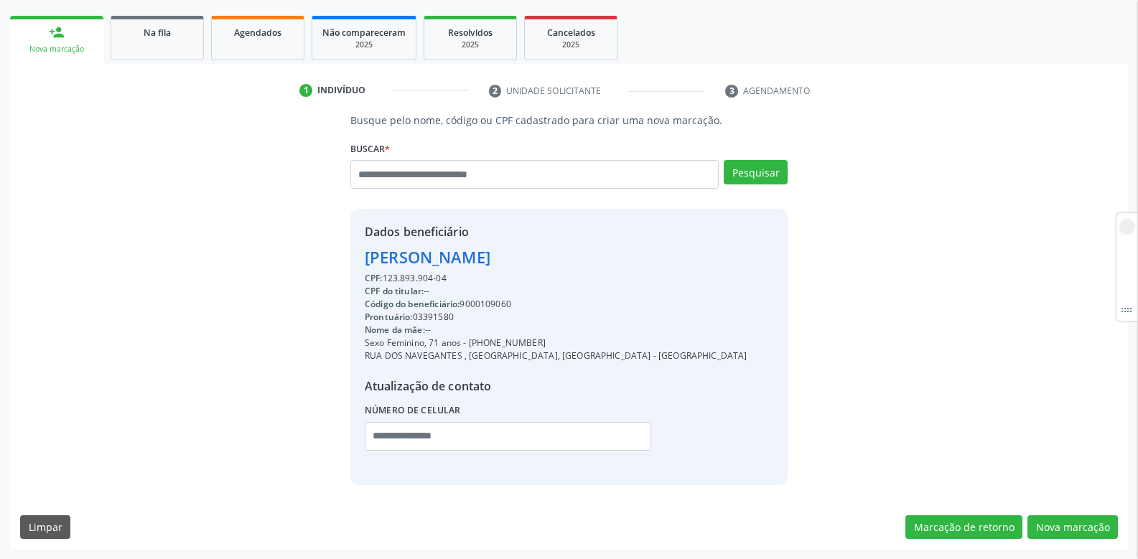
drag, startPoint x: 361, startPoint y: 256, endPoint x: 619, endPoint y: 366, distance: 280.9
click at [619, 366] on div "Dados beneficiário Adahira Marques Pereira CPF: 123.893.904-04 CPF do titular: …" at bounding box center [568, 347] width 437 height 276
click at [751, 348] on div "Dados beneficiário Adahira Marques Pereira CPF: 123.893.904-04 CPF do titular: …" at bounding box center [568, 347] width 437 height 276
drag, startPoint x: 361, startPoint y: 320, endPoint x: 479, endPoint y: 322, distance: 118.5
click at [479, 322] on div "Dados beneficiário Adahira Marques Pereira CPF: 123.893.904-04 CPF do titular: …" at bounding box center [568, 347] width 437 height 276
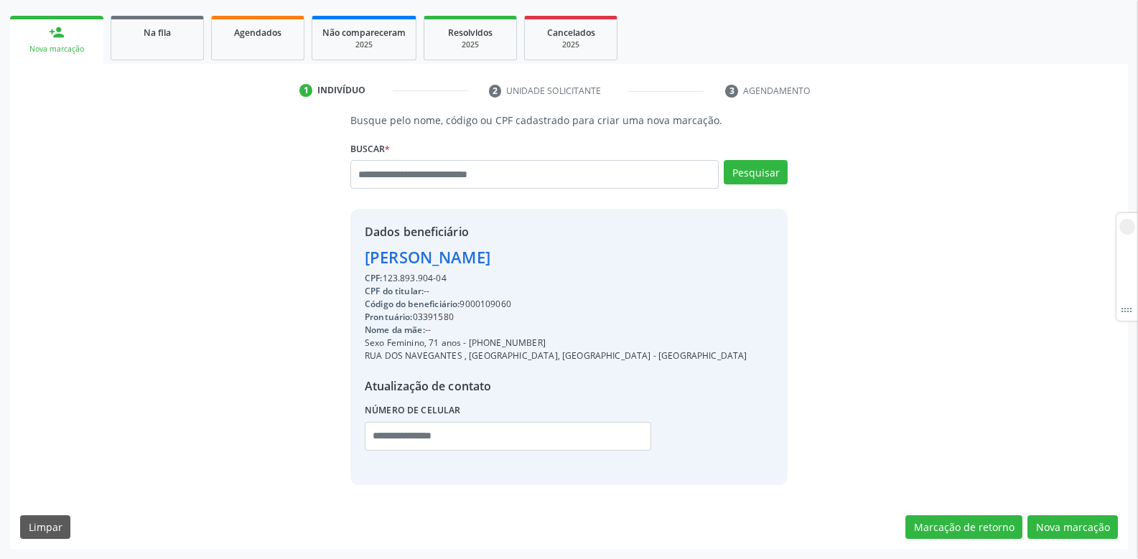
click at [484, 300] on div "Código do beneficiário: 9000109060" at bounding box center [556, 304] width 383 height 13
copy div "9000109060"
drag, startPoint x: 389, startPoint y: 279, endPoint x: 471, endPoint y: 279, distance: 81.9
click at [471, 279] on div "CPF: 123.893.904-04" at bounding box center [556, 278] width 383 height 13
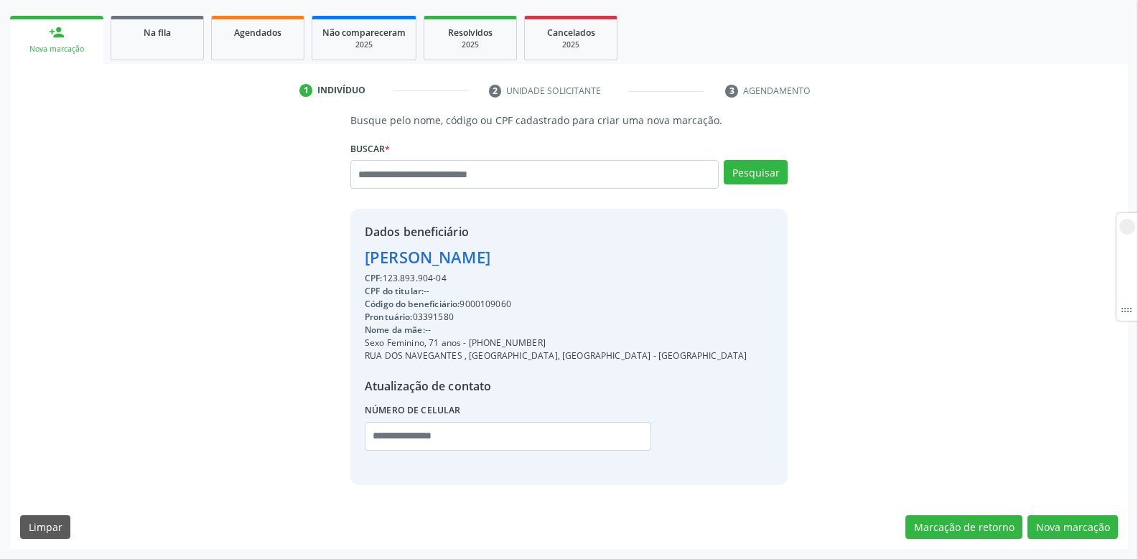
copy div "123.893.904-04"
click at [429, 171] on input "text" at bounding box center [534, 174] width 368 height 29
paste input "**********"
type input "**********"
click at [737, 176] on button "Pesquisar" at bounding box center [756, 172] width 64 height 24
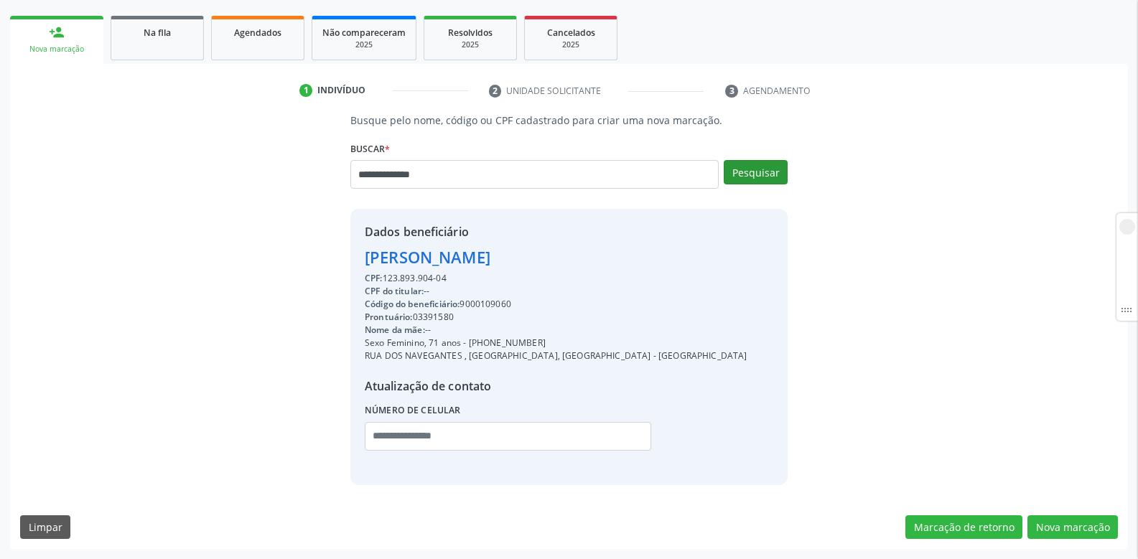
type input "**********"
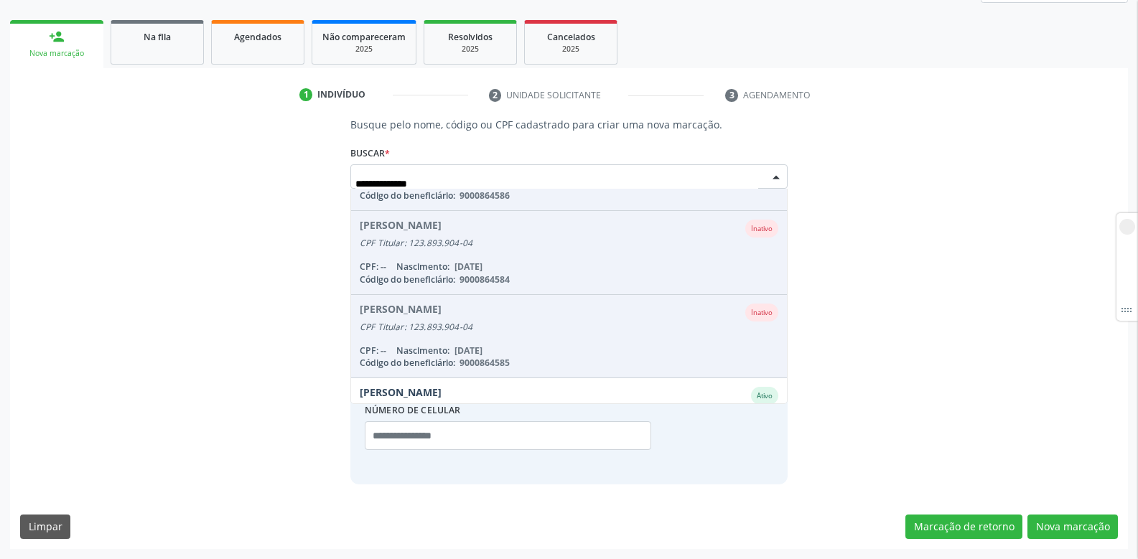
scroll to position [201, 0]
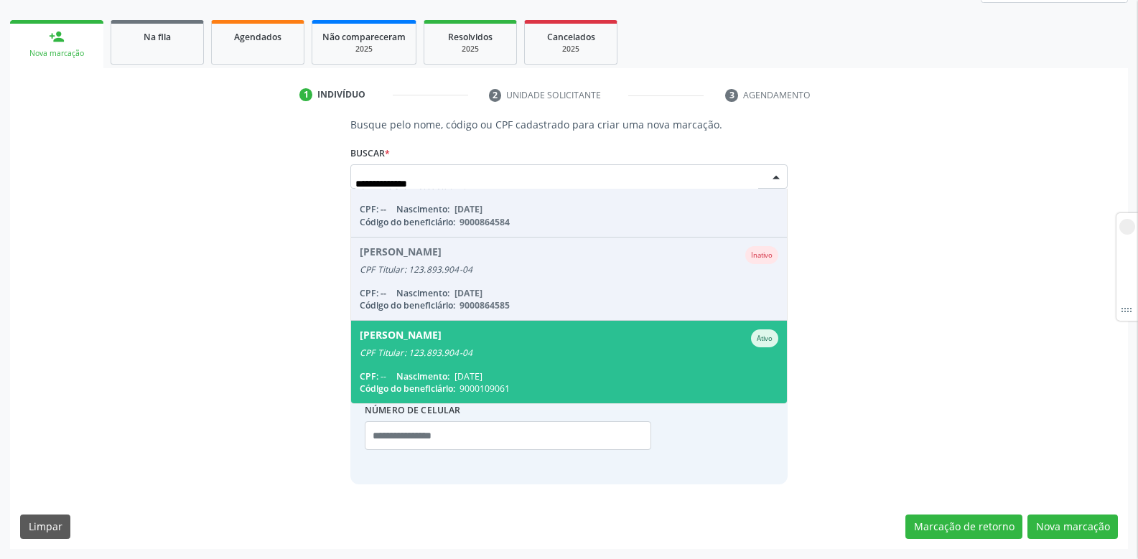
click at [457, 351] on div "CPF Titular: 123.893.904-04" at bounding box center [569, 353] width 419 height 11
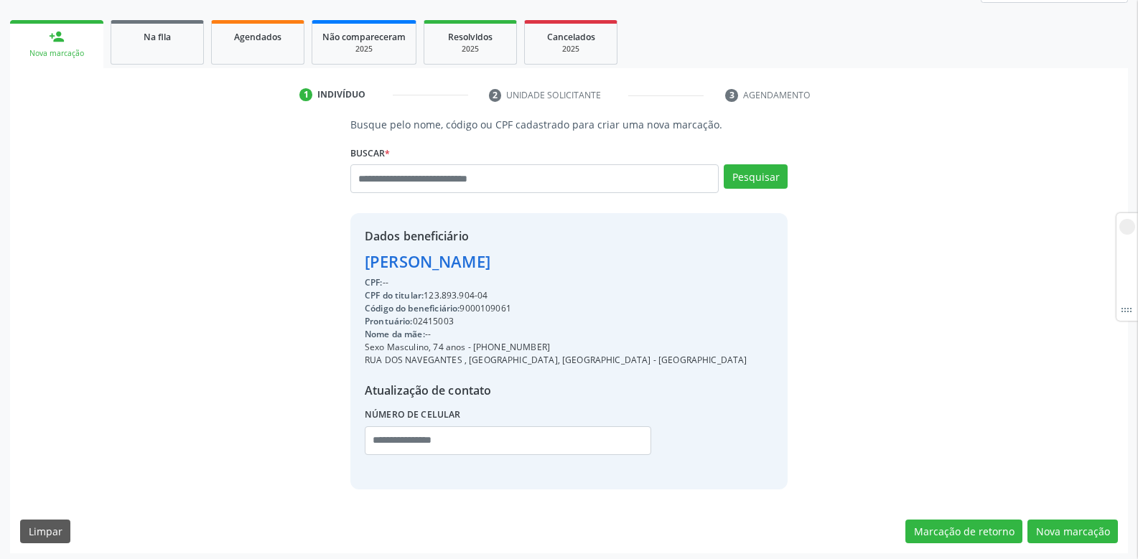
drag, startPoint x: 428, startPoint y: 293, endPoint x: 493, endPoint y: 294, distance: 65.4
click at [493, 294] on div "CPF do titular: 123.893.904-04" at bounding box center [556, 295] width 383 height 13
copy div "123.893.904-04"
click at [398, 178] on input "text" at bounding box center [534, 178] width 368 height 29
paste input "**********"
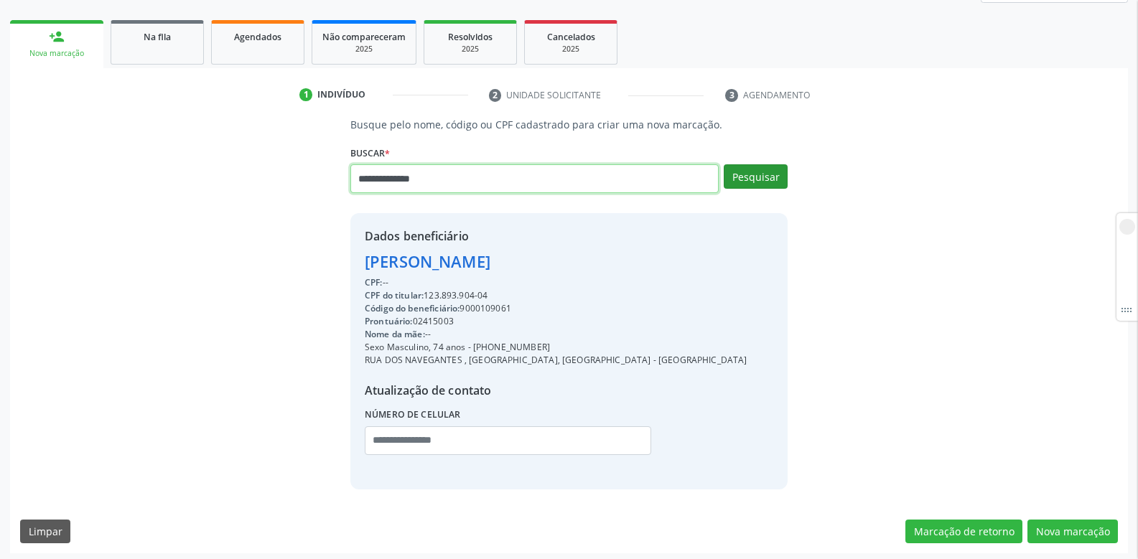
type input "**********"
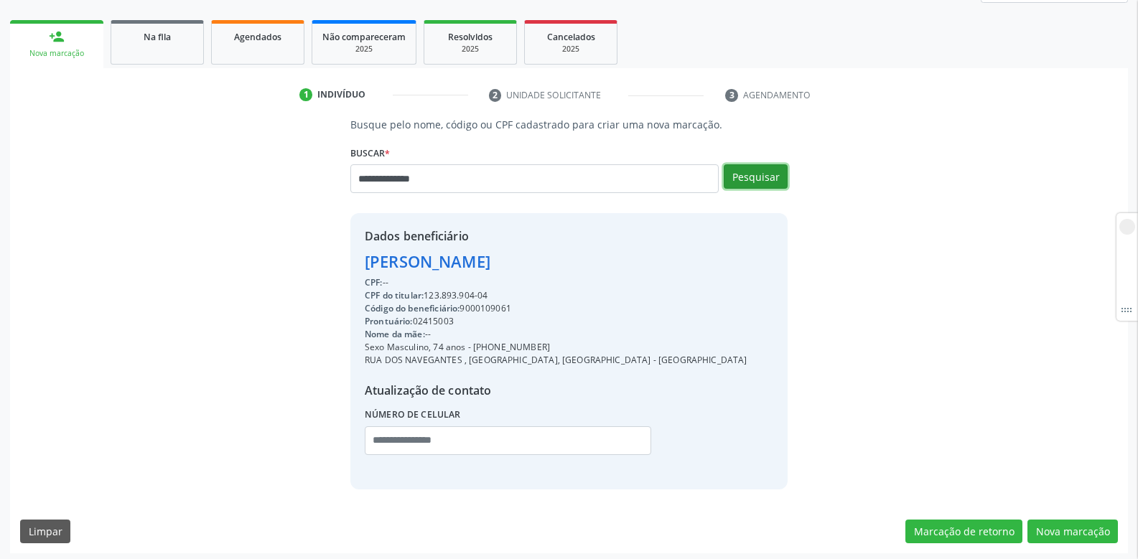
click at [754, 178] on button "Pesquisar" at bounding box center [756, 176] width 64 height 24
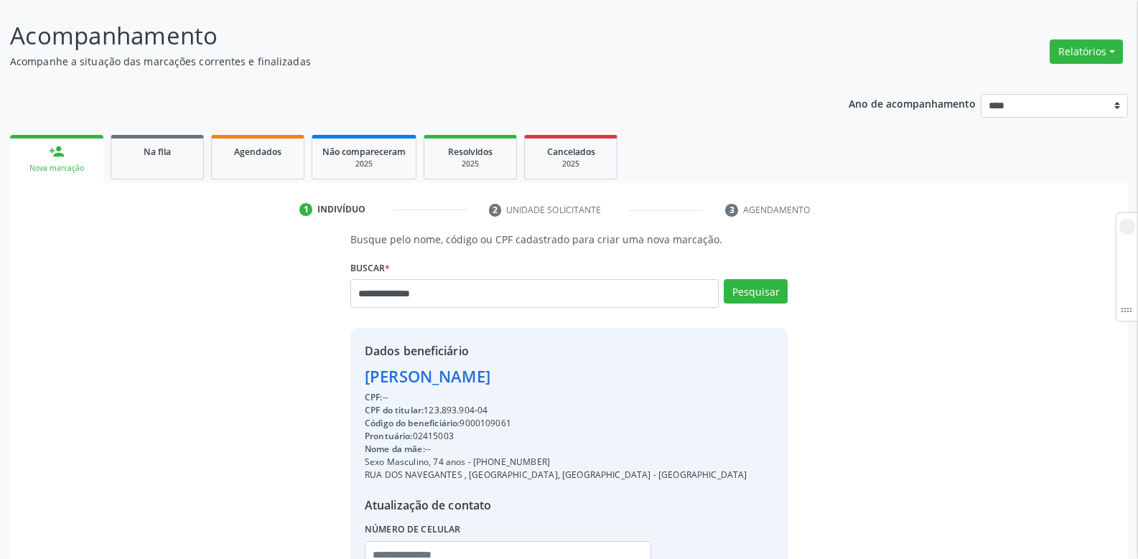
scroll to position [199, 0]
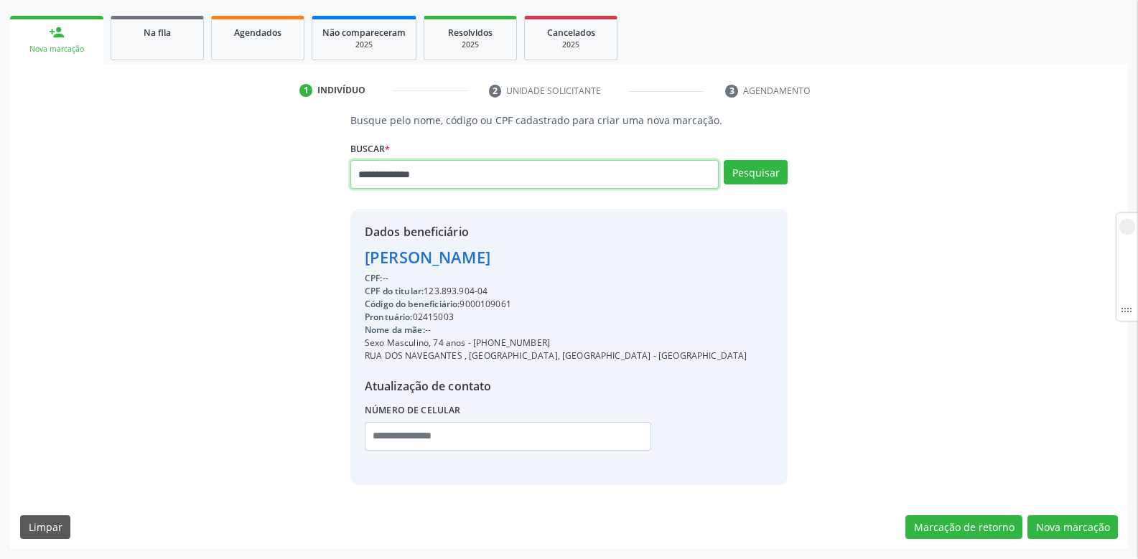
drag, startPoint x: 470, startPoint y: 177, endPoint x: 317, endPoint y: 178, distance: 152.3
click at [317, 178] on div "**********" at bounding box center [569, 299] width 1098 height 372
type input "***"
click at [748, 166] on button "Pesquisar" at bounding box center [756, 172] width 64 height 24
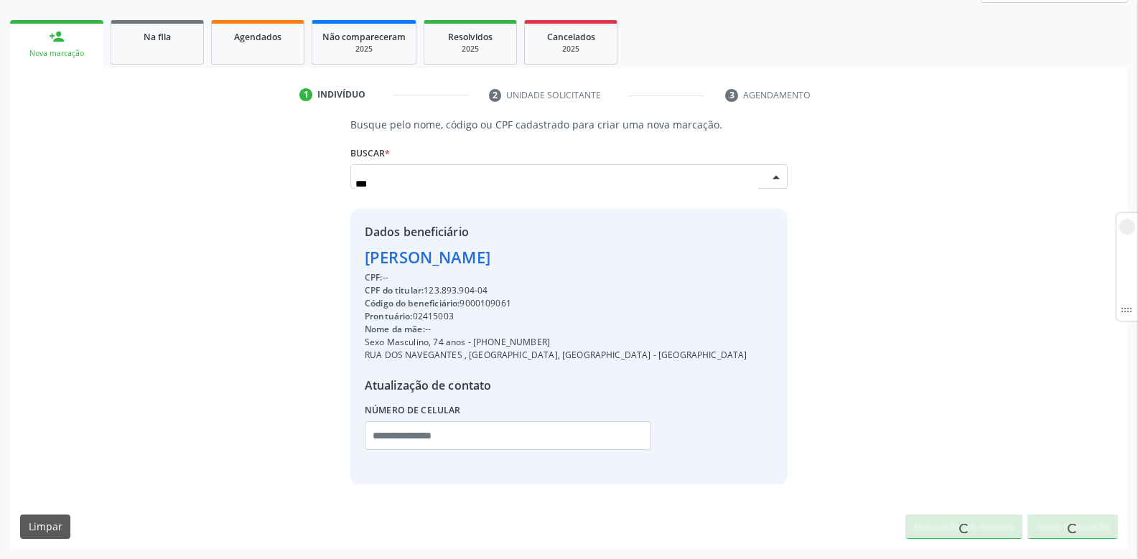
scroll to position [195, 0]
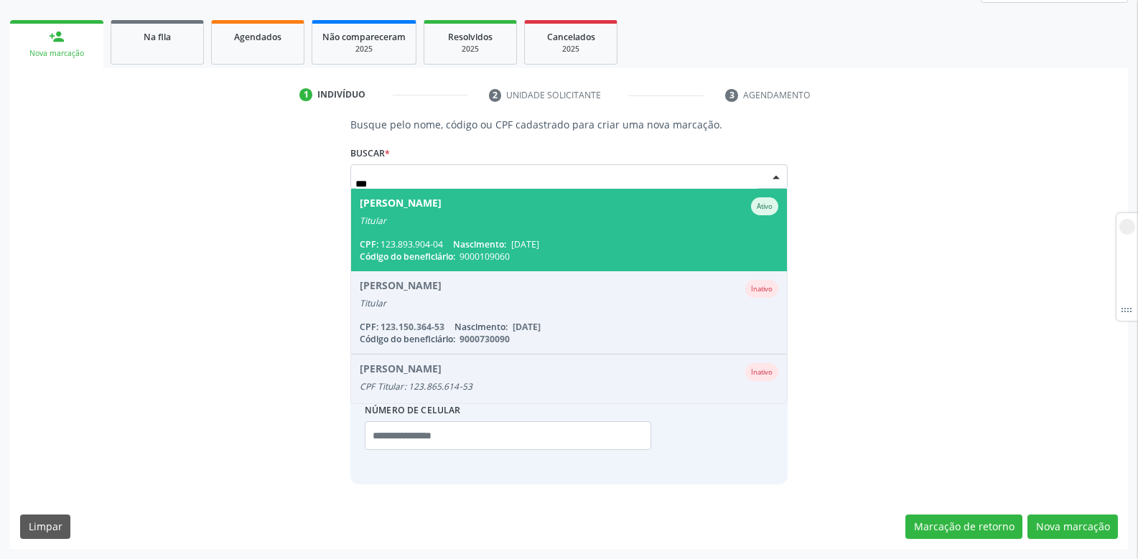
click at [427, 223] on div "Titular" at bounding box center [569, 220] width 419 height 11
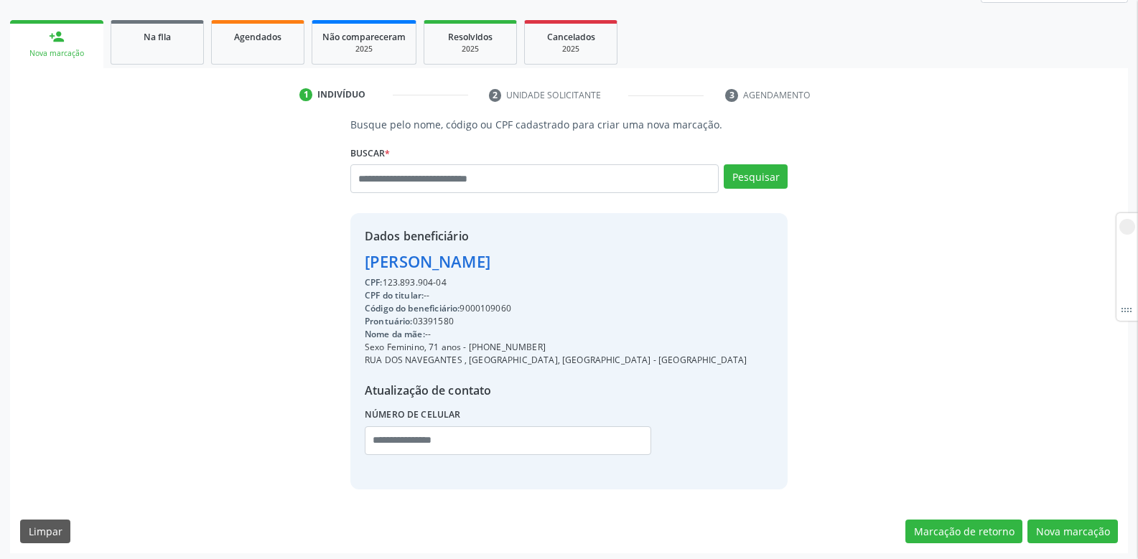
drag, startPoint x: 384, startPoint y: 282, endPoint x: 474, endPoint y: 287, distance: 89.9
click at [474, 287] on div "CPF: 123.893.904-04" at bounding box center [556, 283] width 383 height 13
copy div "123.893.904-04"
click at [539, 177] on input "text" at bounding box center [534, 178] width 368 height 29
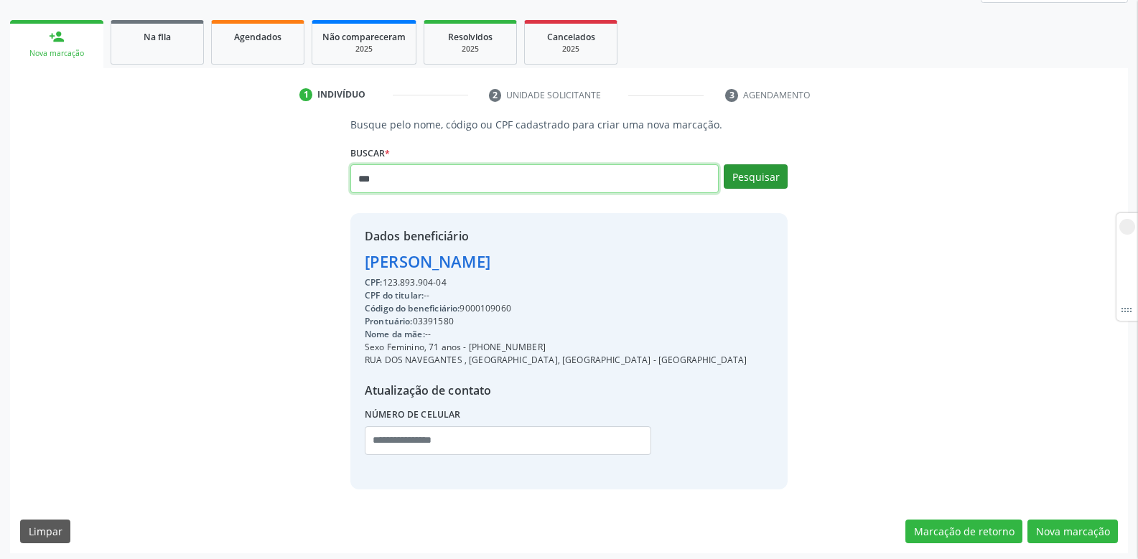
type input "***"
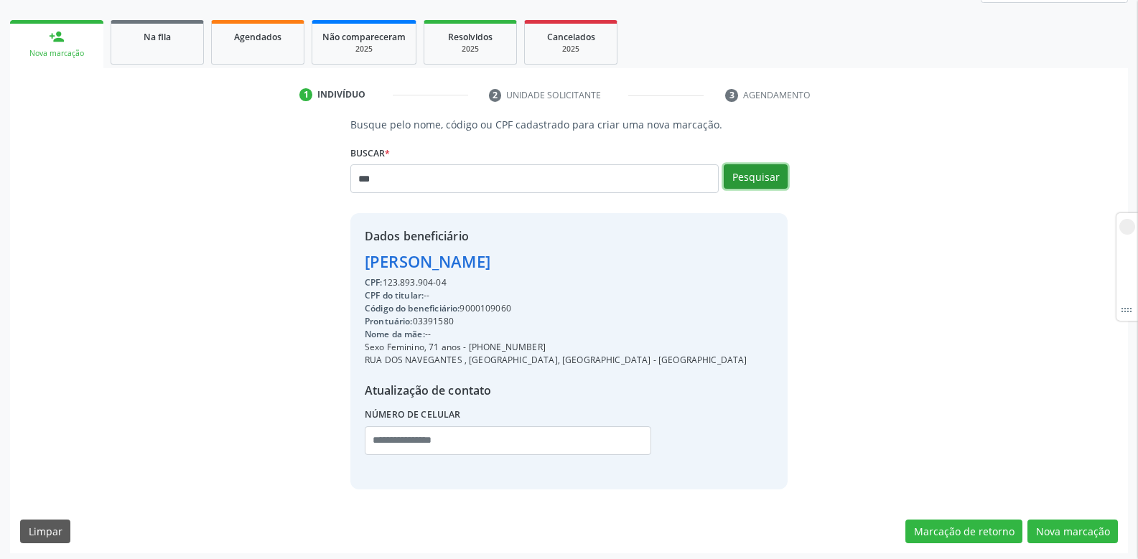
click at [757, 170] on button "Pesquisar" at bounding box center [756, 176] width 64 height 24
type input "***"
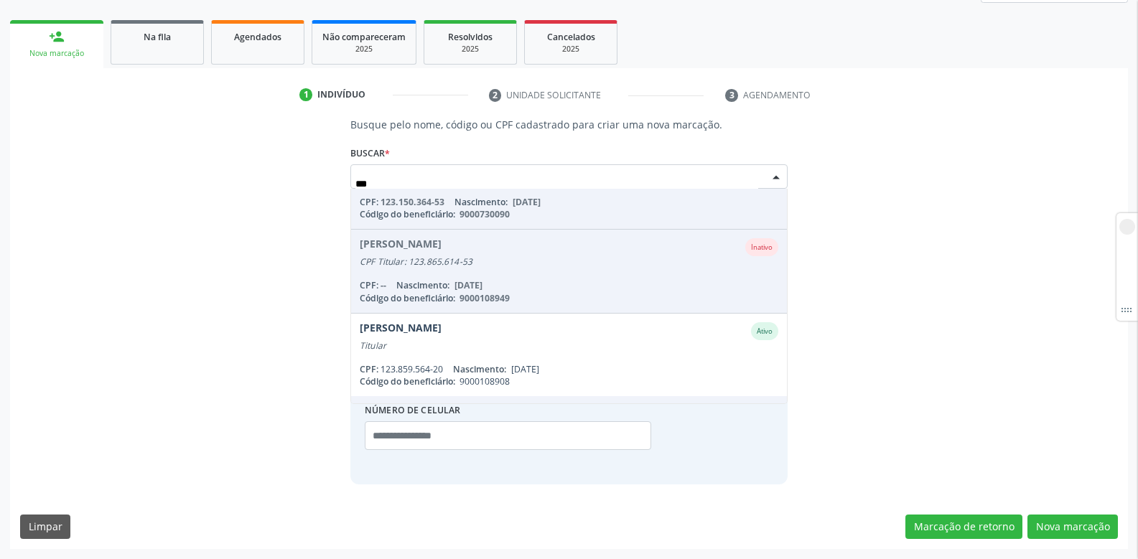
scroll to position [215, 0]
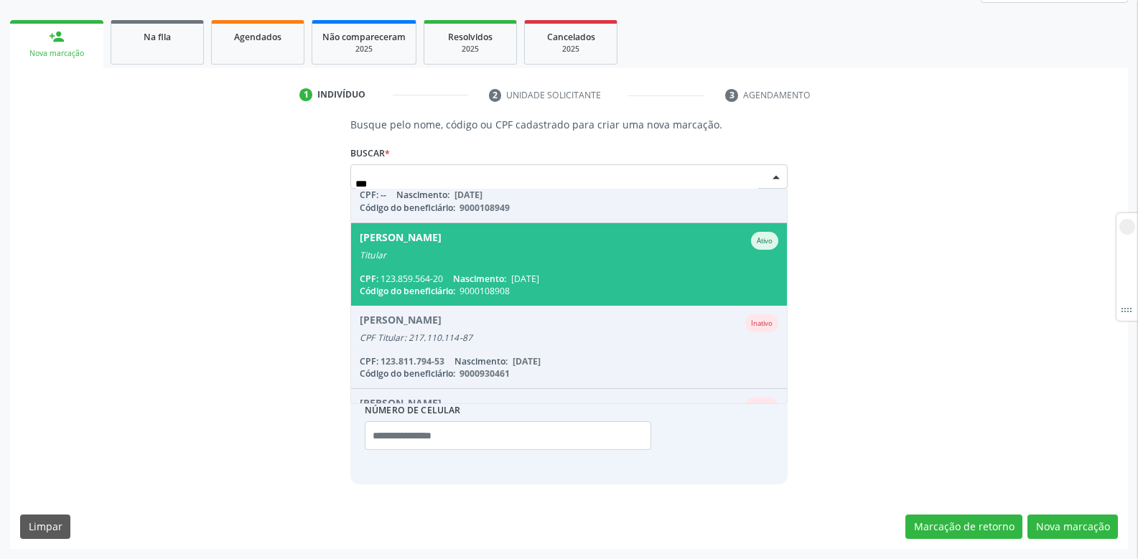
click at [516, 274] on span "06/01/1956" at bounding box center [525, 279] width 28 height 12
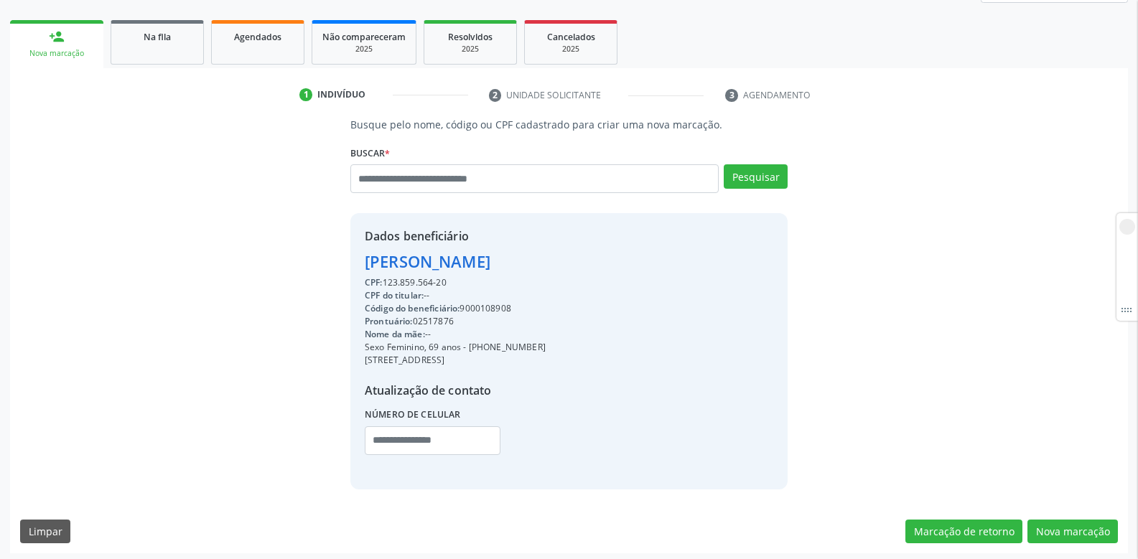
drag, startPoint x: 386, startPoint y: 282, endPoint x: 468, endPoint y: 284, distance: 81.2
click at [468, 284] on div "CPF: 123.859.564-20" at bounding box center [455, 283] width 181 height 13
copy div "123.859.564-20"
click at [524, 186] on input "text" at bounding box center [534, 178] width 368 height 29
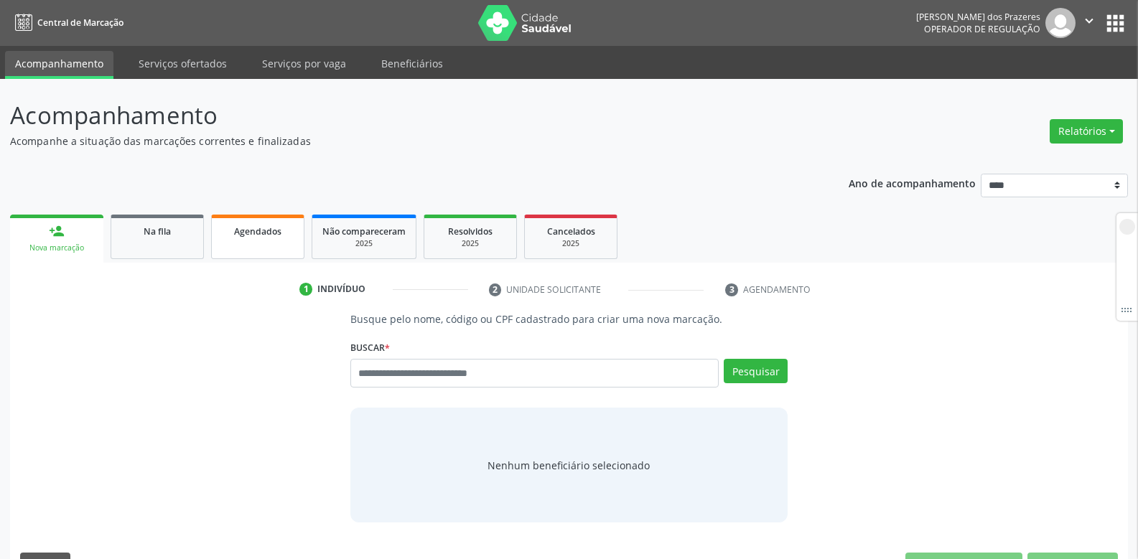
click at [280, 230] on span "Agendados" at bounding box center [257, 232] width 47 height 12
select select "*"
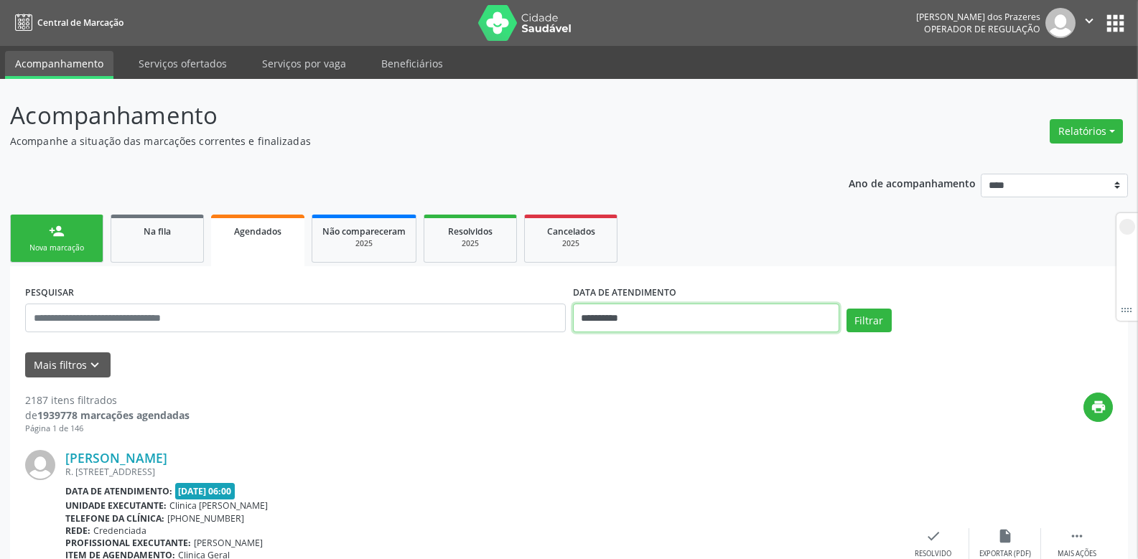
click at [683, 320] on input "**********" at bounding box center [706, 318] width 266 height 29
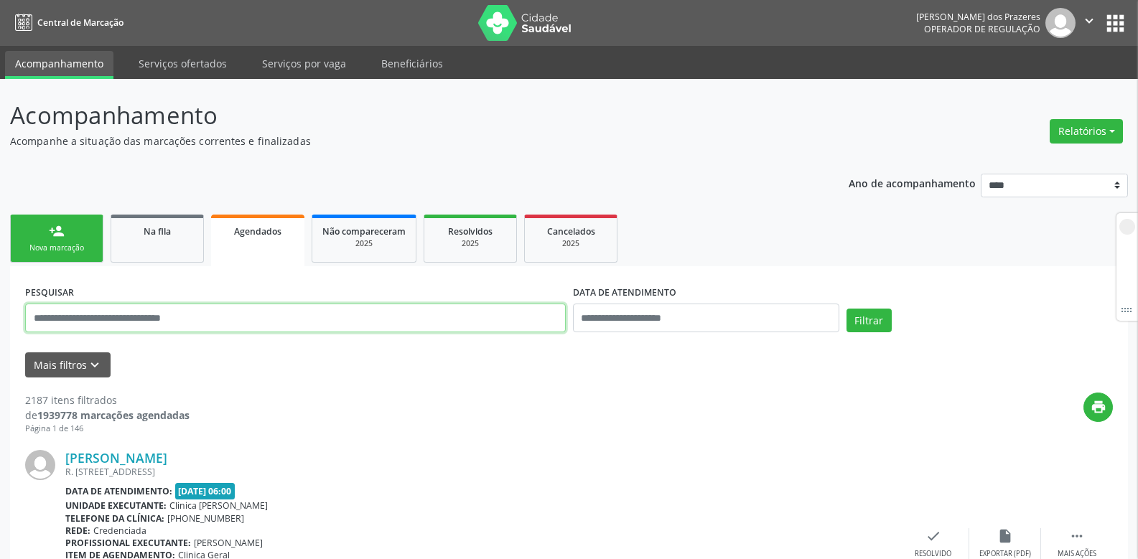
click at [138, 315] on input "text" at bounding box center [295, 318] width 541 height 29
paste input "**********"
type input "**********"
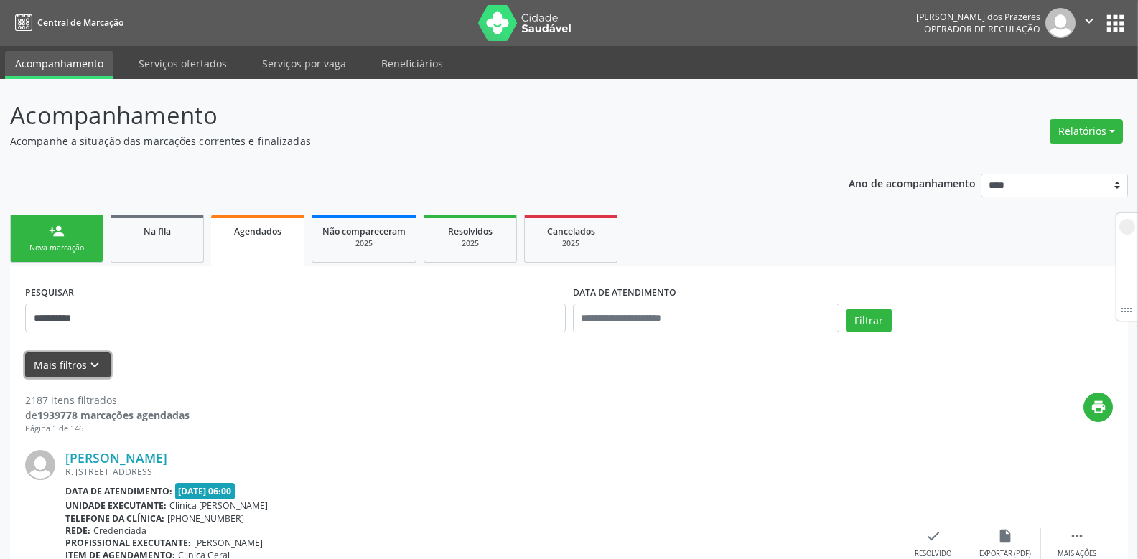
click at [93, 361] on icon "keyboard_arrow_down" at bounding box center [95, 366] width 16 height 16
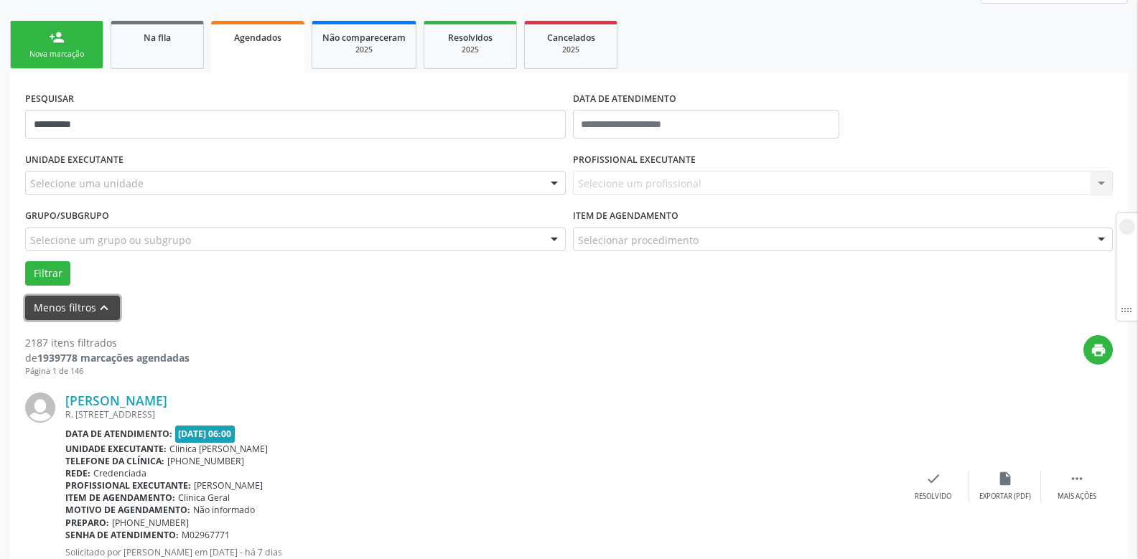
scroll to position [215, 0]
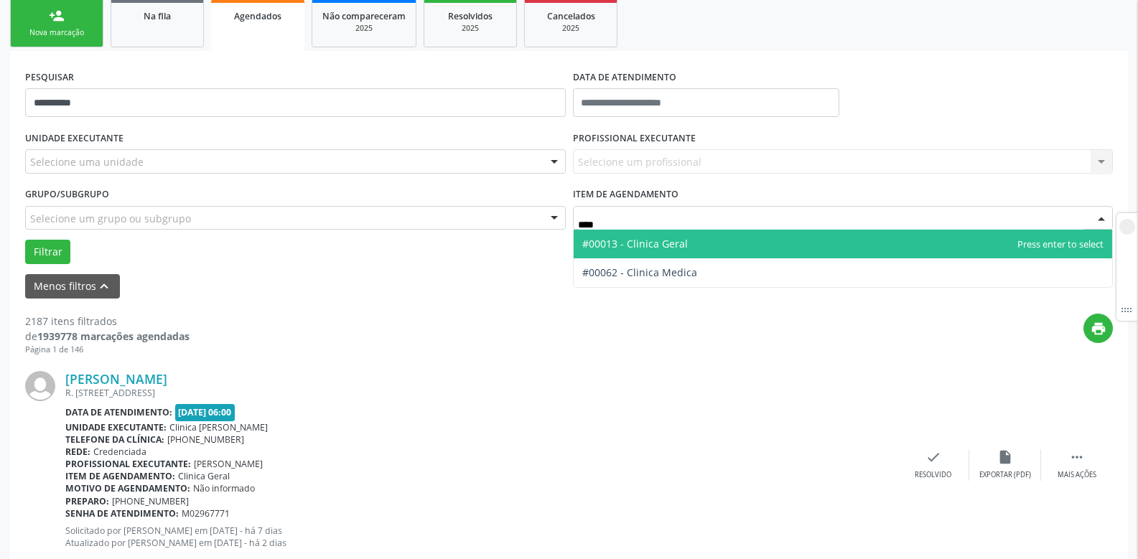
type input "*****"
click at [636, 256] on span "#00013 - Clinica Geral" at bounding box center [843, 244] width 539 height 29
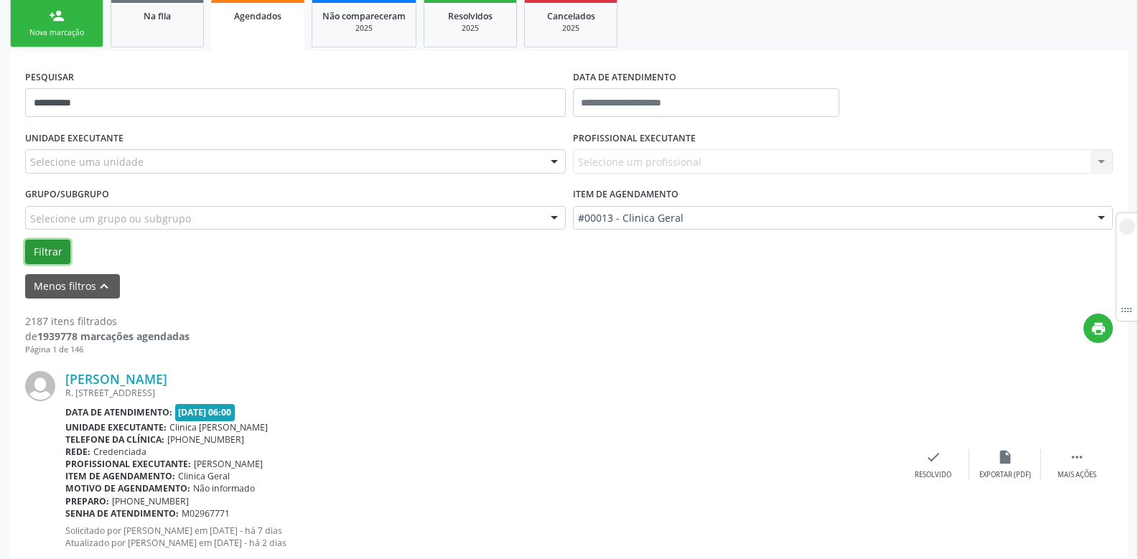
click at [45, 252] on button "Filtrar" at bounding box center [47, 252] width 45 height 24
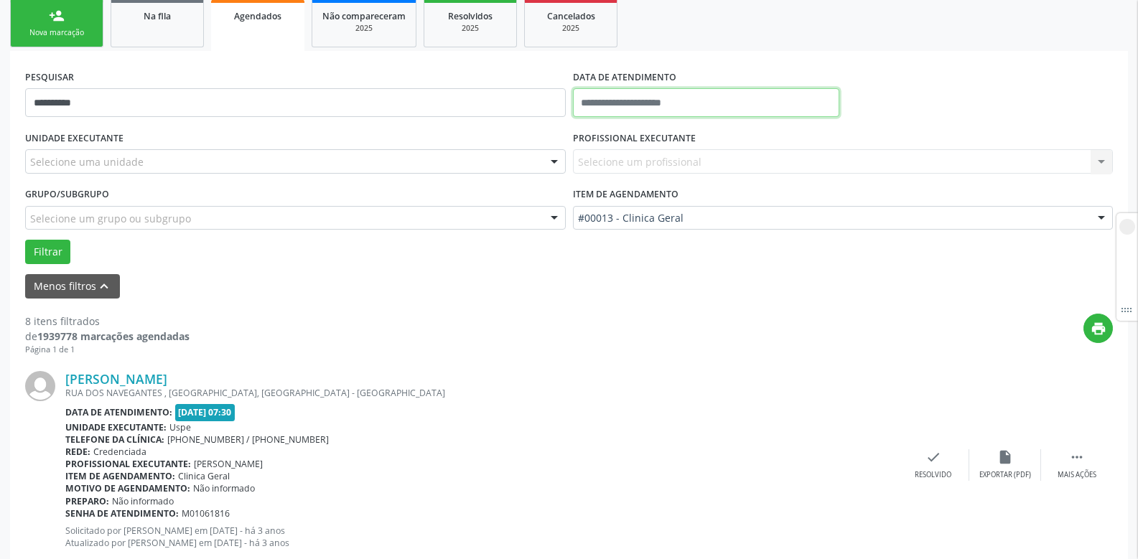
click at [600, 100] on input "text" at bounding box center [706, 102] width 266 height 29
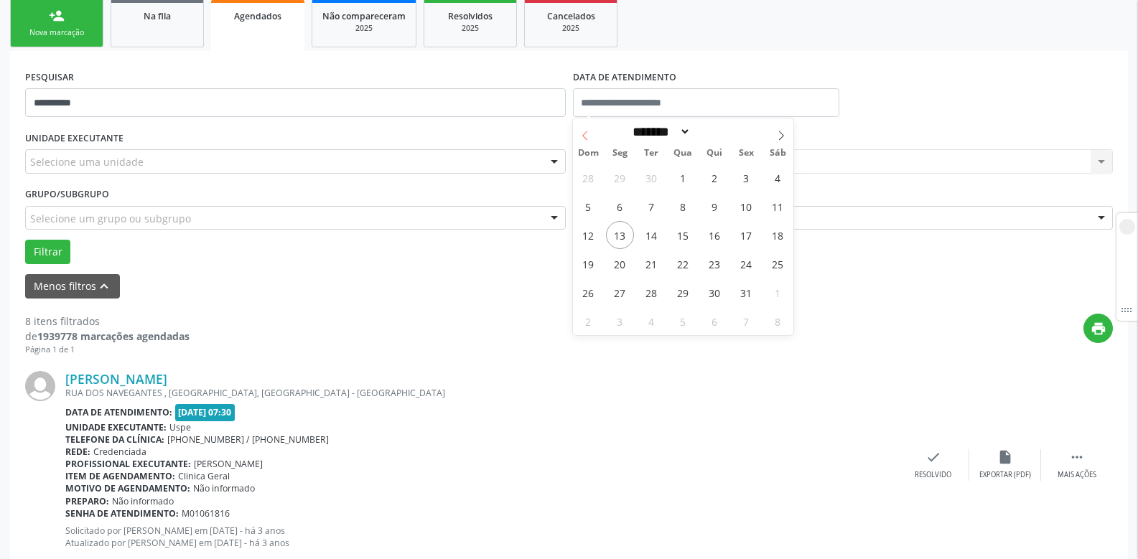
click at [587, 135] on icon at bounding box center [585, 136] width 10 height 10
select select "*"
click at [623, 177] on span "1" at bounding box center [620, 178] width 28 height 28
type input "**********"
click at [784, 131] on icon at bounding box center [781, 136] width 10 height 10
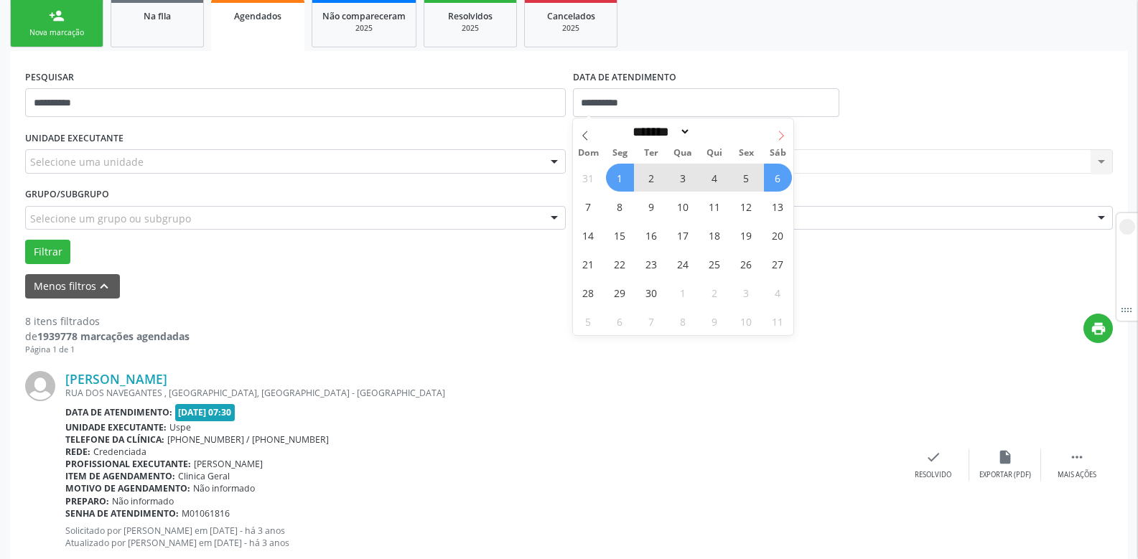
select select "*"
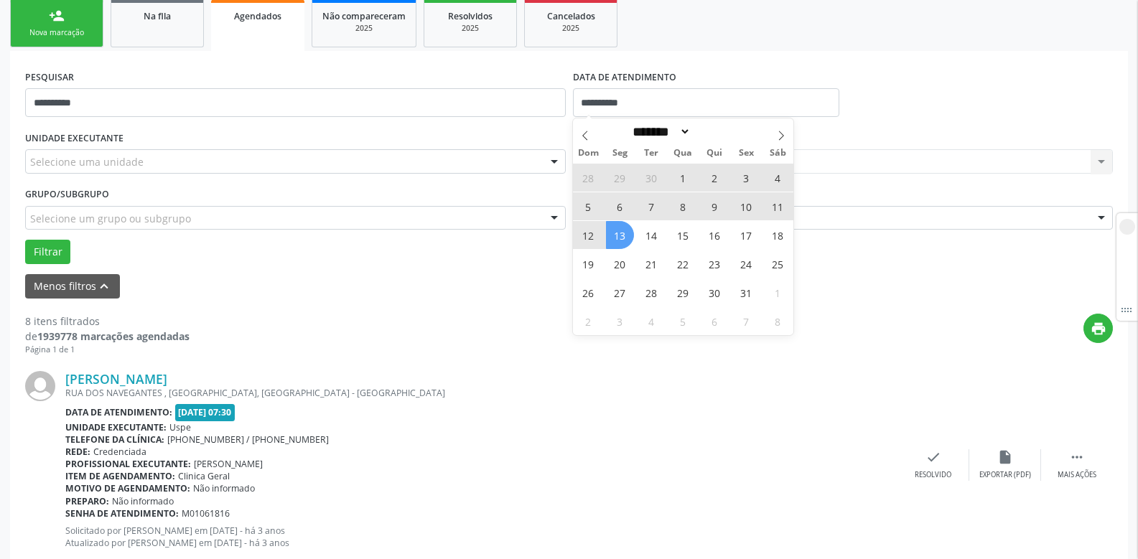
click at [618, 234] on span "13" at bounding box center [620, 235] width 28 height 28
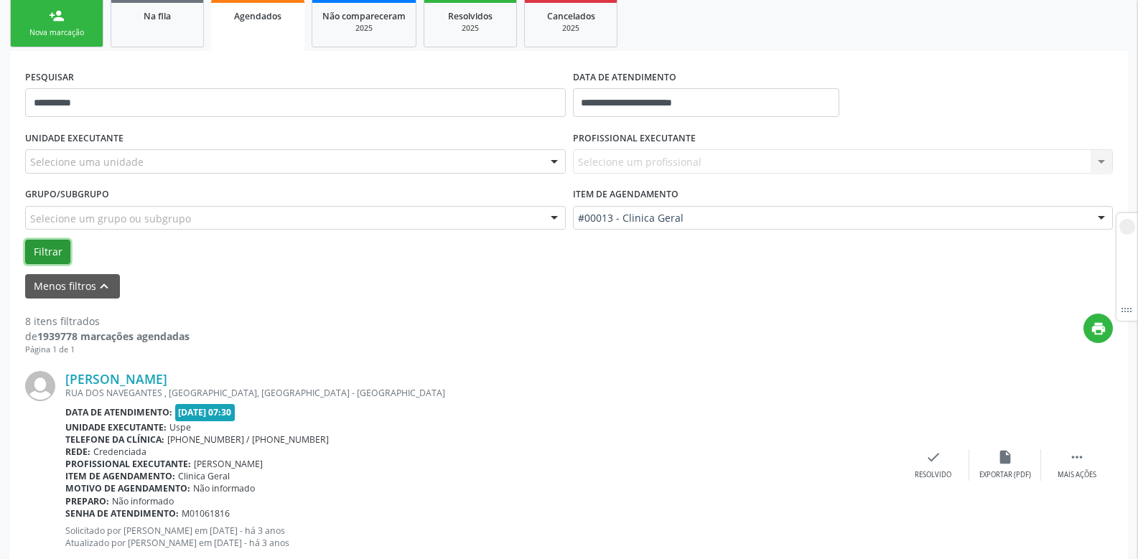
click at [45, 253] on button "Filtrar" at bounding box center [47, 252] width 45 height 24
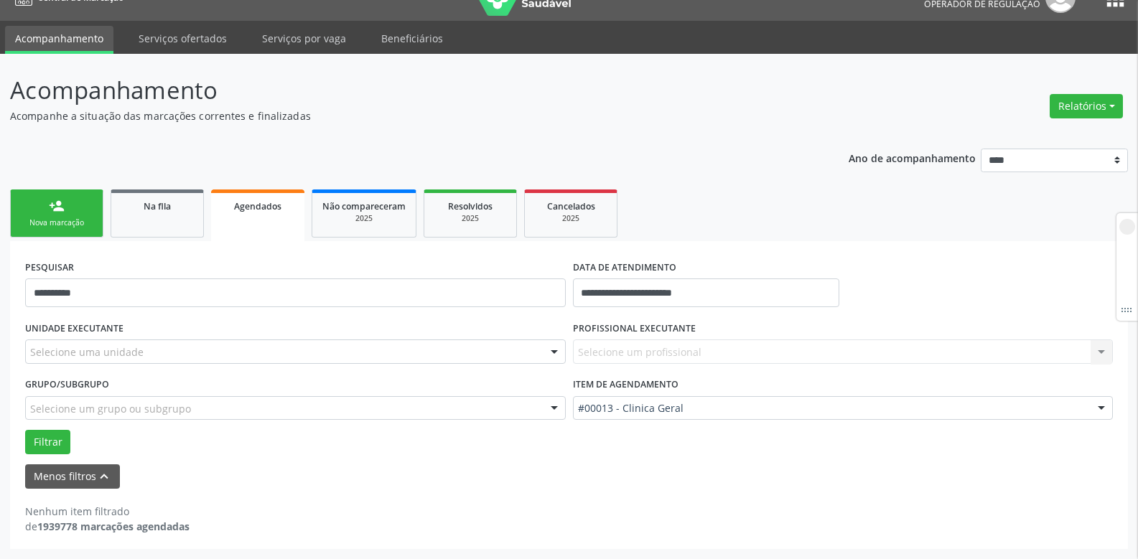
scroll to position [25, 0]
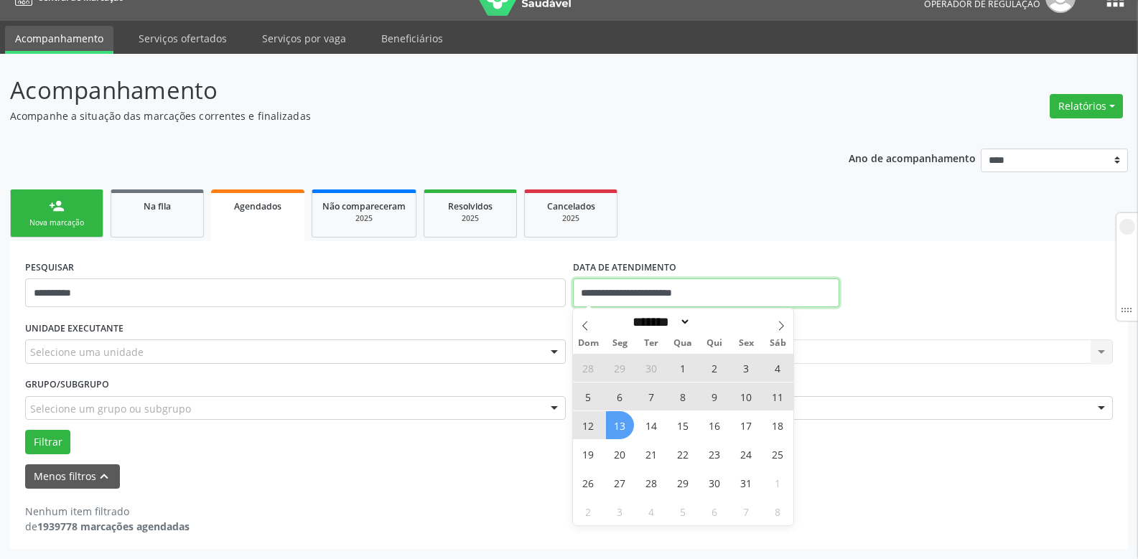
click at [713, 294] on input "**********" at bounding box center [706, 293] width 266 height 29
select select "*"
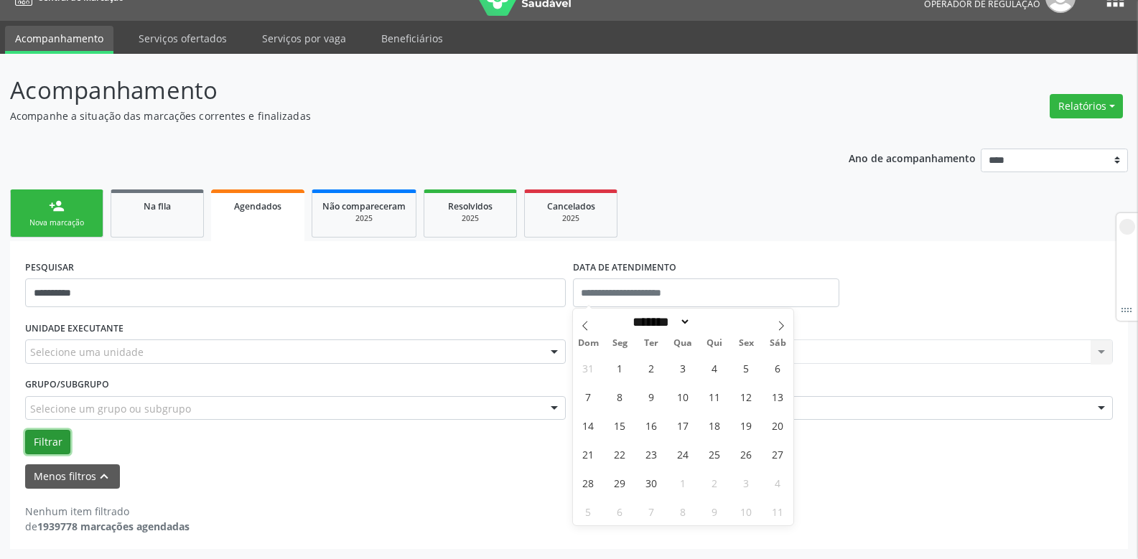
click at [62, 430] on button "Filtrar" at bounding box center [47, 442] width 45 height 24
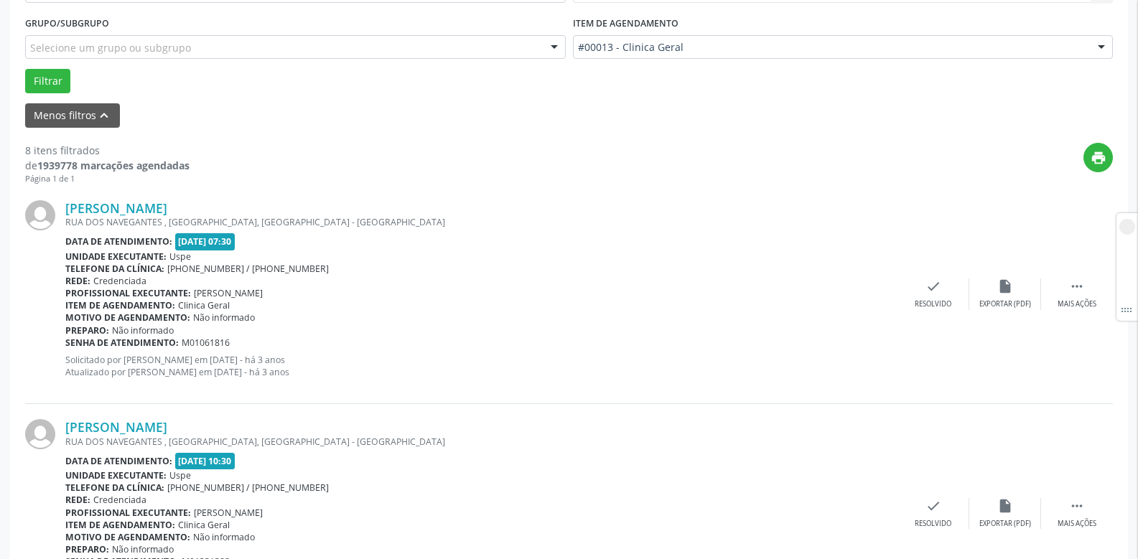
scroll to position [430, 0]
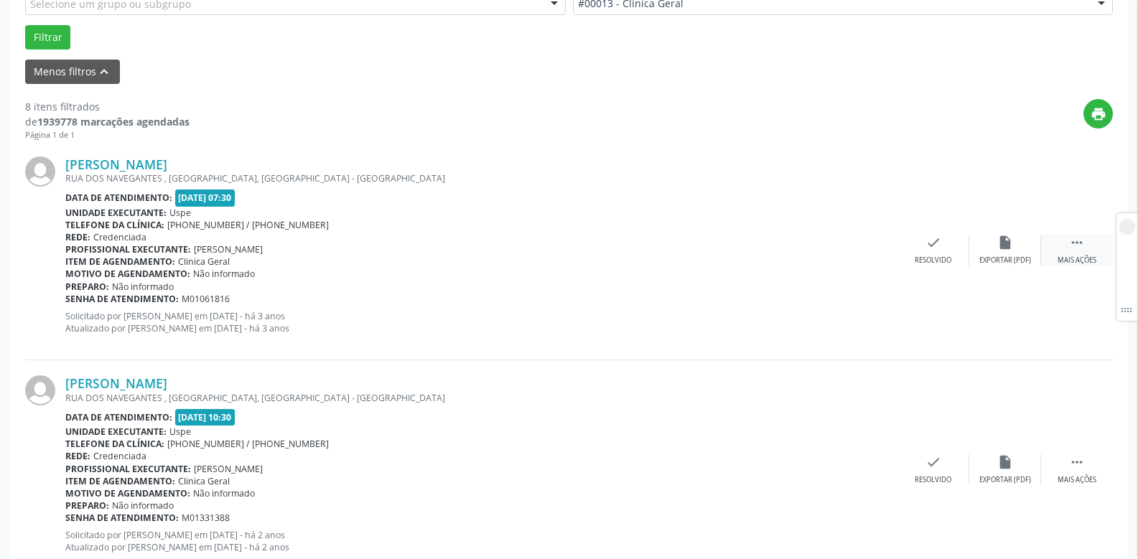
click at [1092, 248] on div " Mais ações" at bounding box center [1077, 250] width 72 height 31
click at [861, 250] on icon "cancel" at bounding box center [862, 243] width 16 height 16
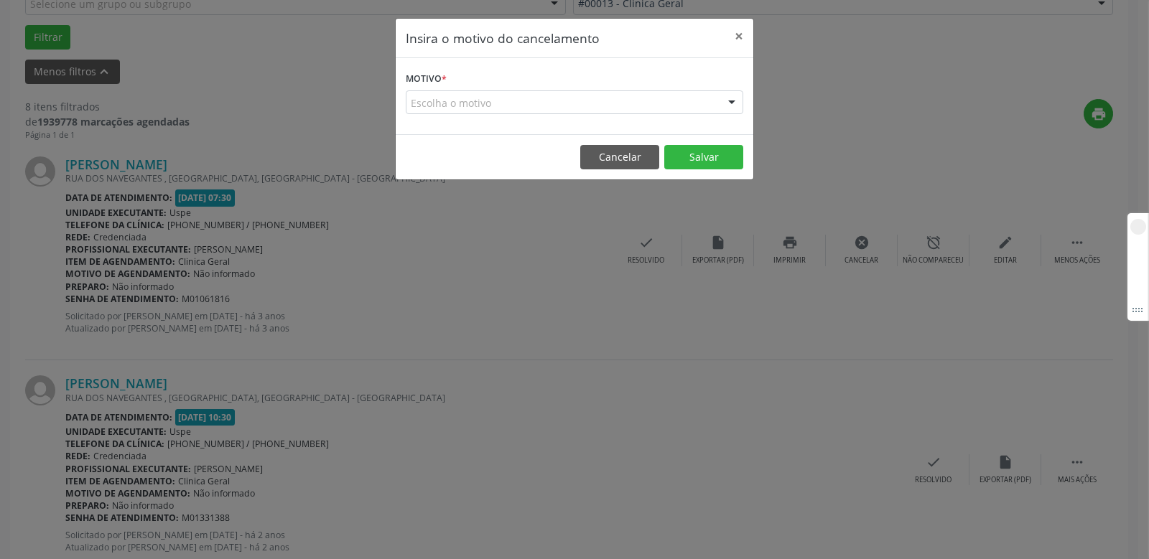
click at [463, 99] on div "Escolha o motivo" at bounding box center [575, 102] width 338 height 24
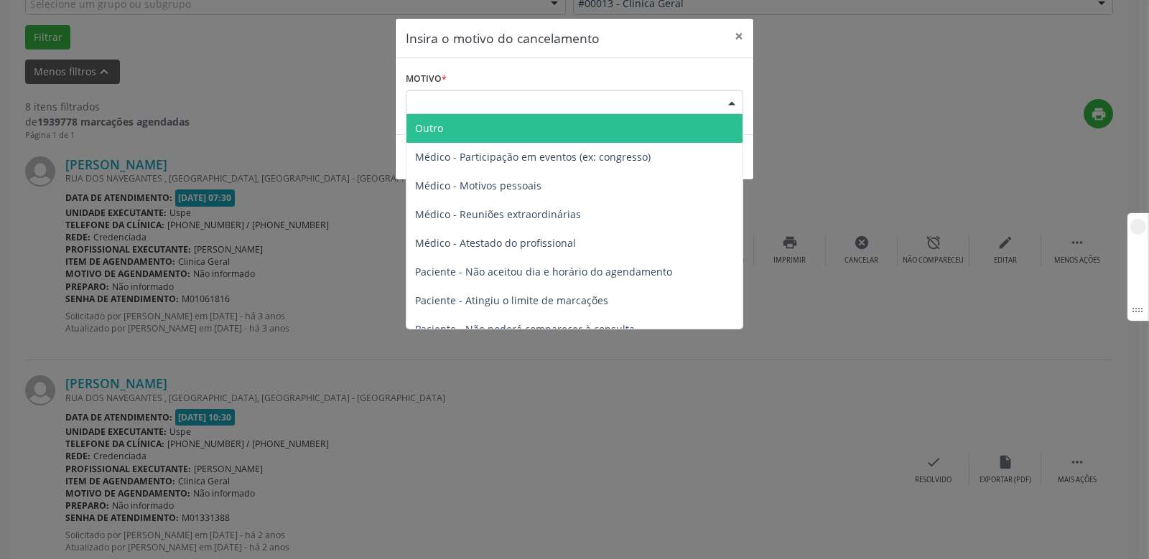
click at [463, 129] on span "Outro" at bounding box center [575, 128] width 336 height 29
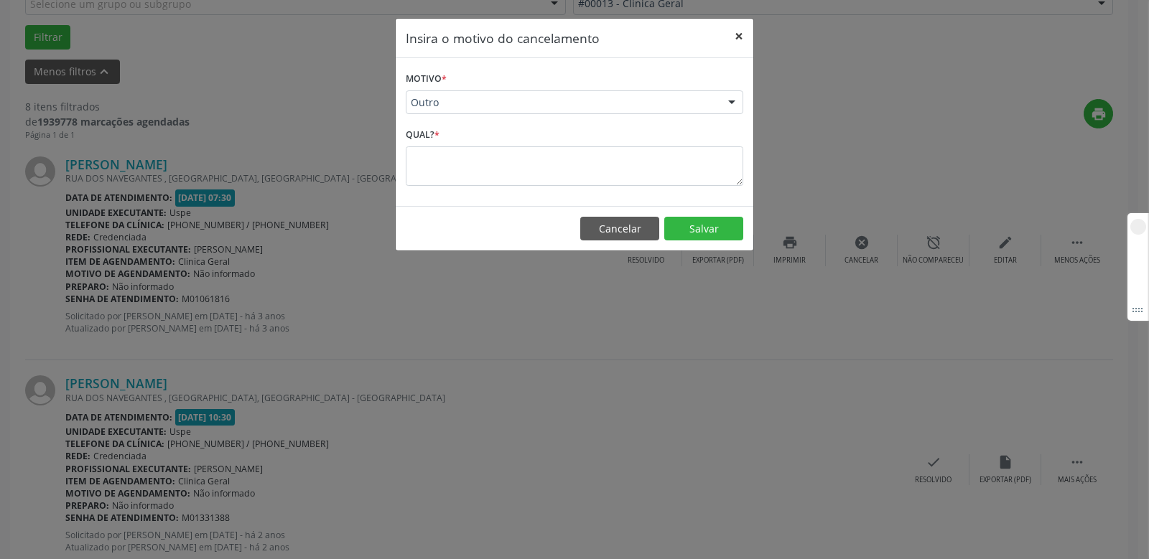
click at [737, 34] on button "×" at bounding box center [739, 36] width 29 height 35
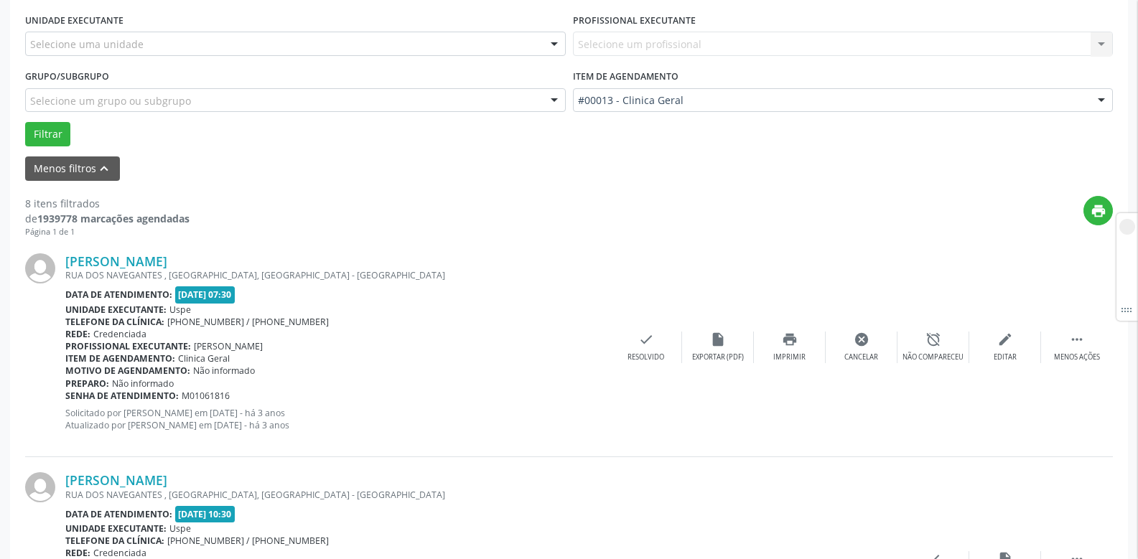
scroll to position [359, 0]
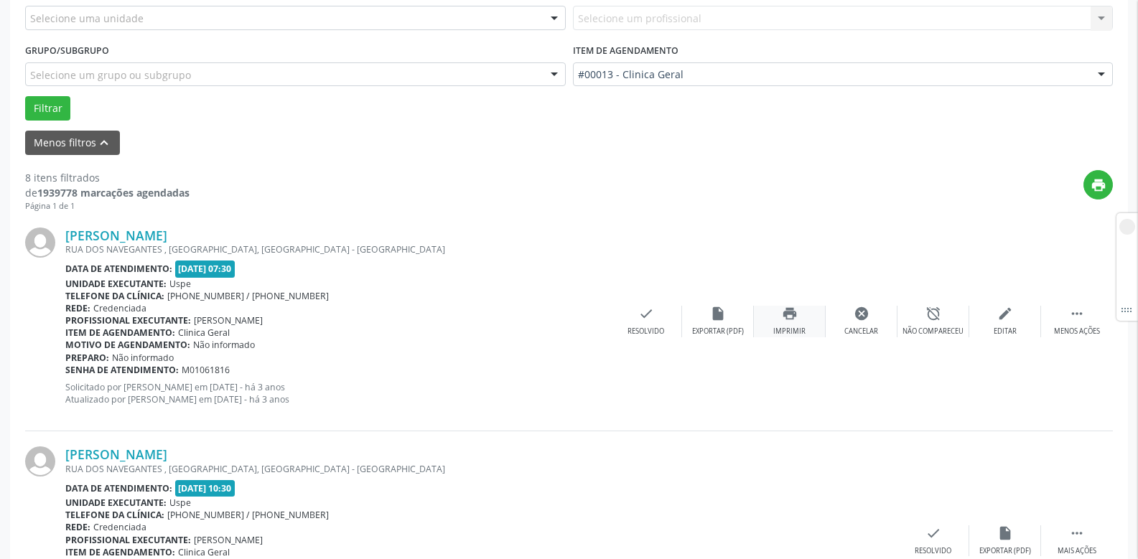
click at [792, 314] on icon "print" at bounding box center [790, 314] width 16 height 16
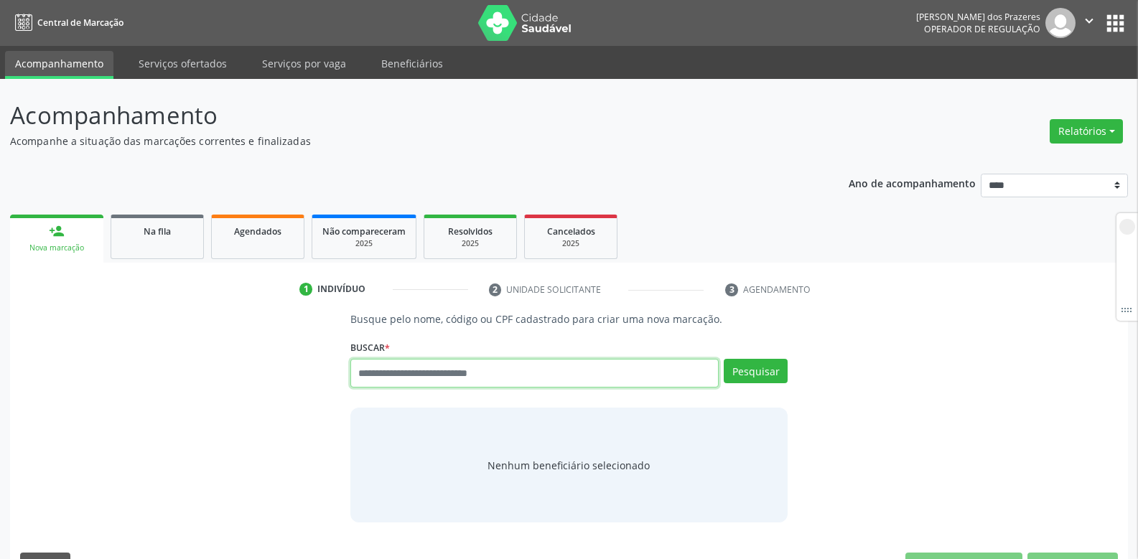
click at [386, 376] on input "text" at bounding box center [534, 373] width 368 height 29
paste input "**********"
type input "**********"
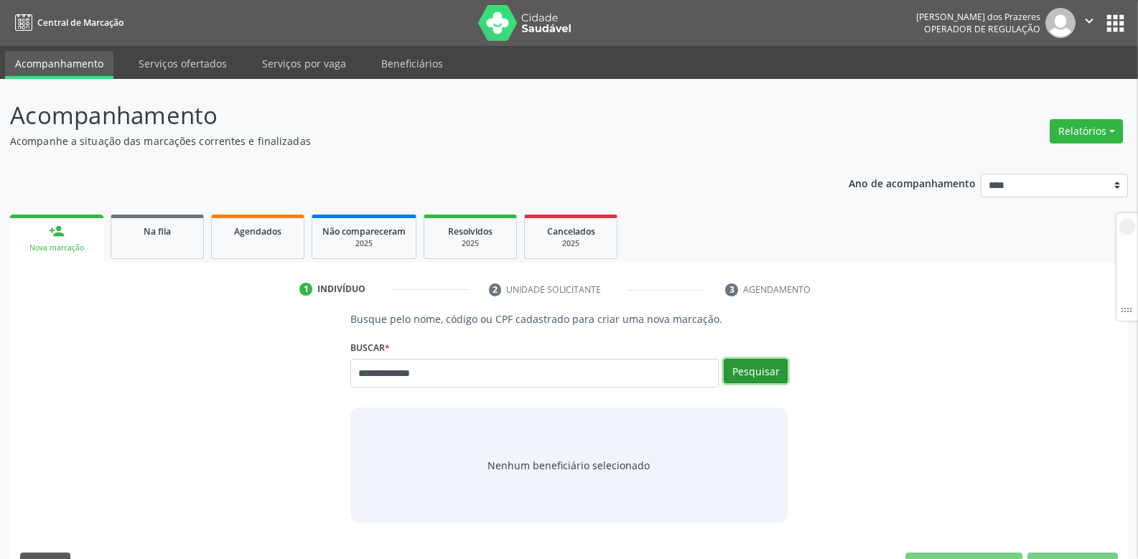
click at [755, 378] on button "Pesquisar" at bounding box center [756, 371] width 64 height 24
type input "**********"
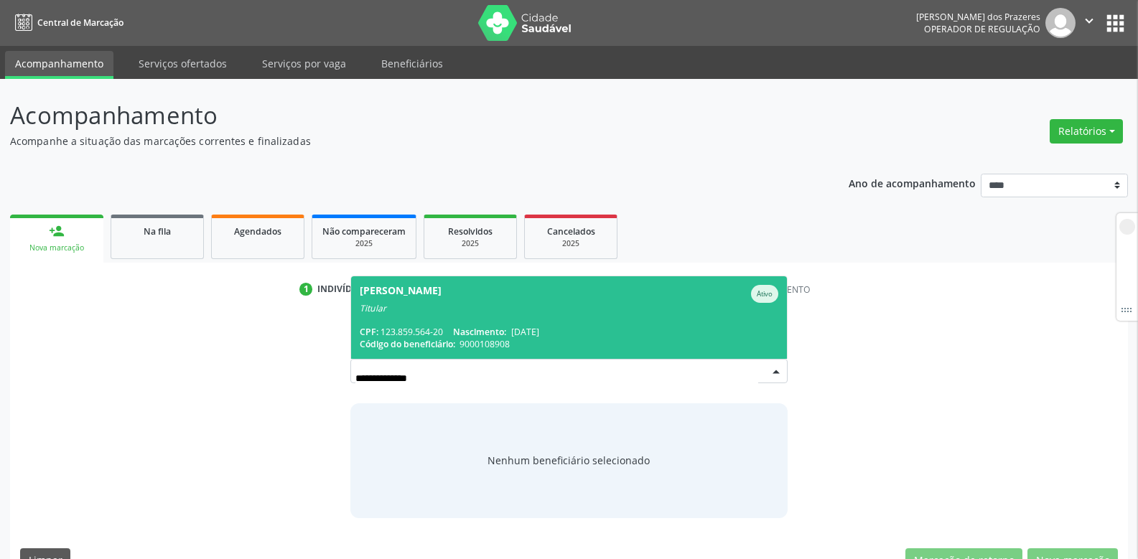
drag, startPoint x: 446, startPoint y: 373, endPoint x: 348, endPoint y: 382, distance: 98.1
click at [348, 382] on div "**********" at bounding box center [569, 415] width 458 height 206
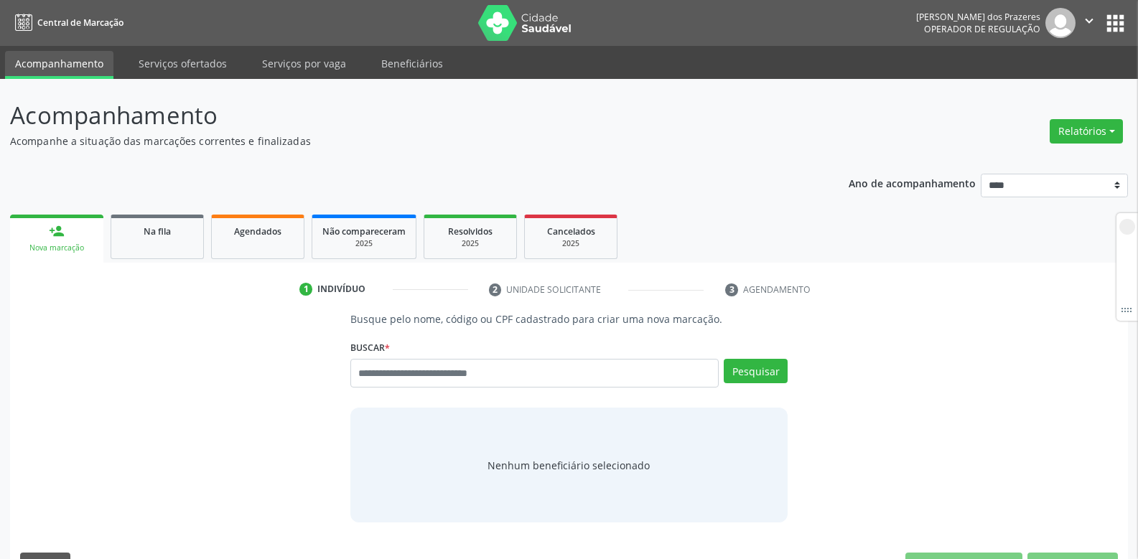
click at [682, 369] on input "text" at bounding box center [534, 373] width 368 height 29
type input "***"
click at [747, 368] on button "Pesquisar" at bounding box center [756, 371] width 64 height 24
type input "***"
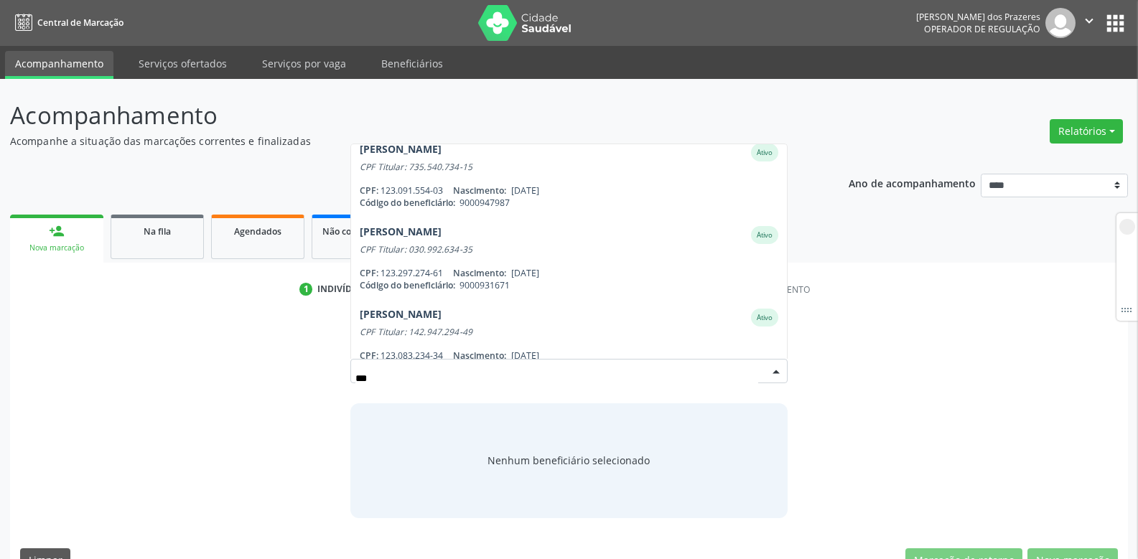
scroll to position [700, 0]
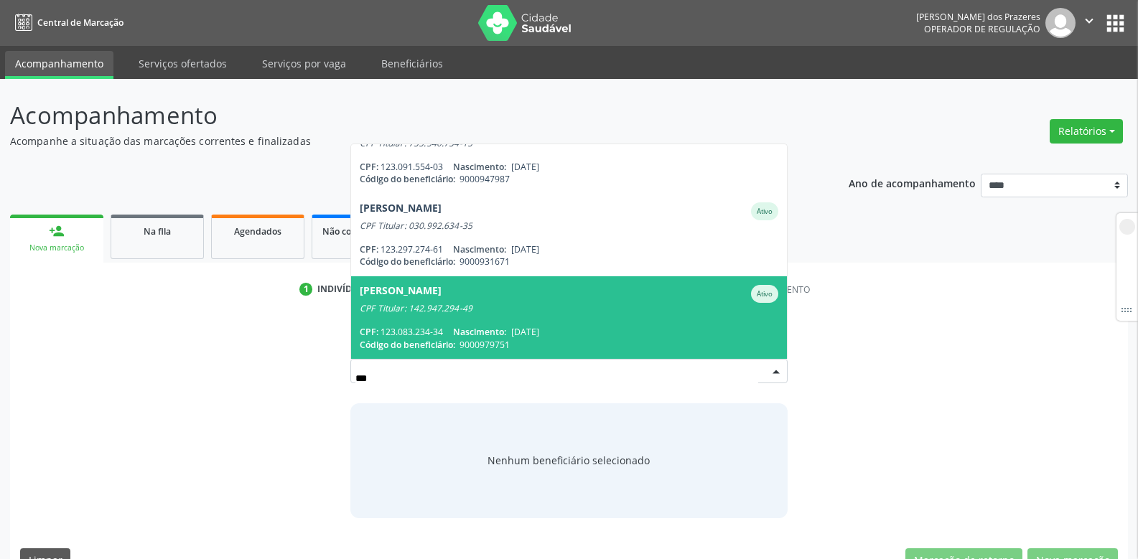
click at [454, 315] on div "CPF Titular: 142.947.294-49" at bounding box center [569, 308] width 419 height 11
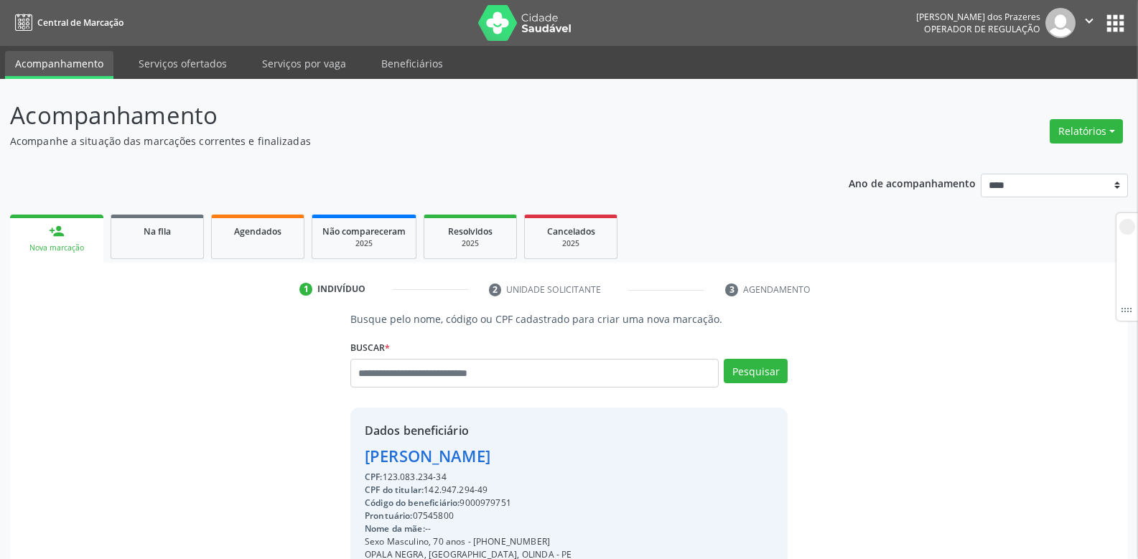
click at [489, 500] on div "Código do beneficiário: 9000979751" at bounding box center [468, 503] width 207 height 13
copy div "9000979751"
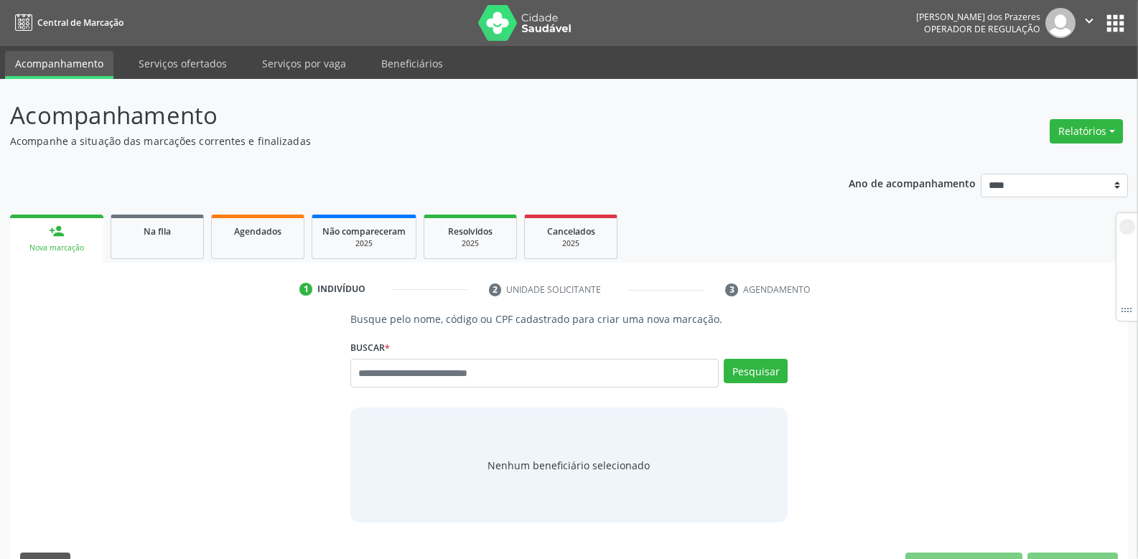
click at [375, 367] on input "text" at bounding box center [534, 373] width 368 height 29
type input "**********"
click at [754, 368] on button "Pesquisar" at bounding box center [756, 371] width 64 height 24
type input "**********"
drag, startPoint x: 766, startPoint y: 371, endPoint x: 724, endPoint y: 381, distance: 42.7
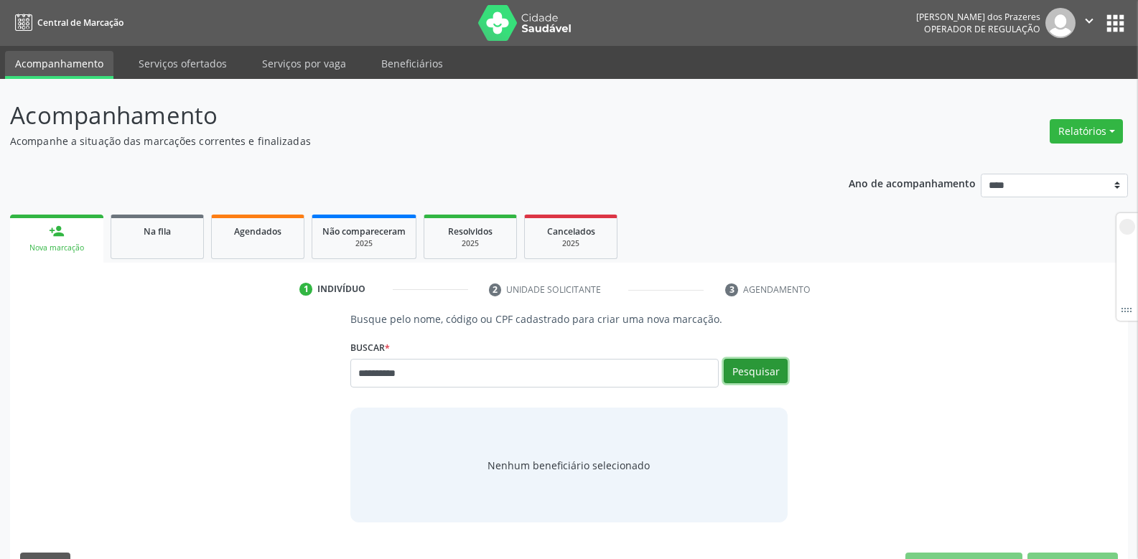
click at [766, 371] on button "Pesquisar" at bounding box center [756, 371] width 64 height 24
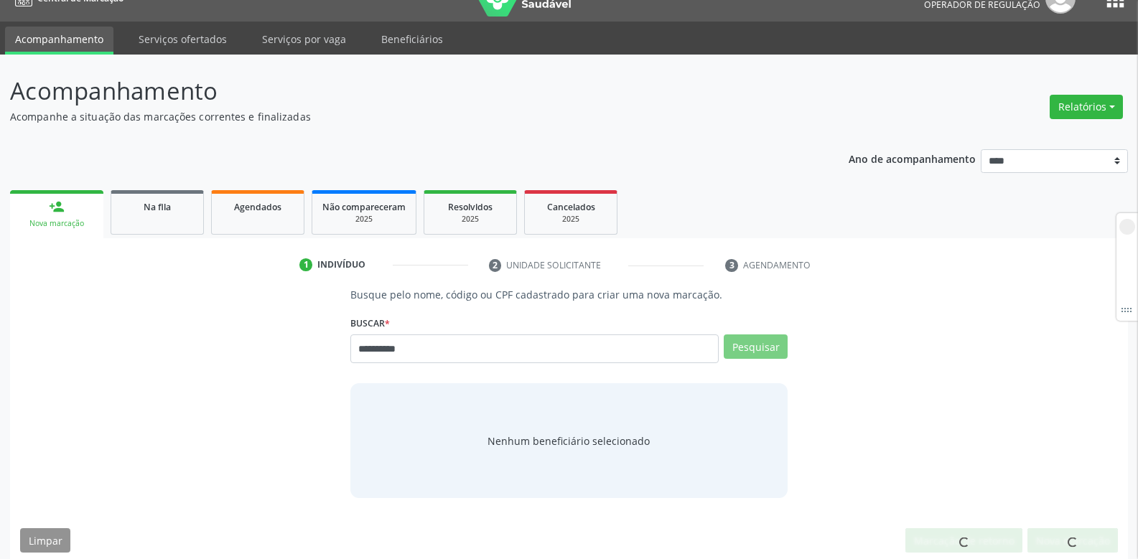
scroll to position [33, 0]
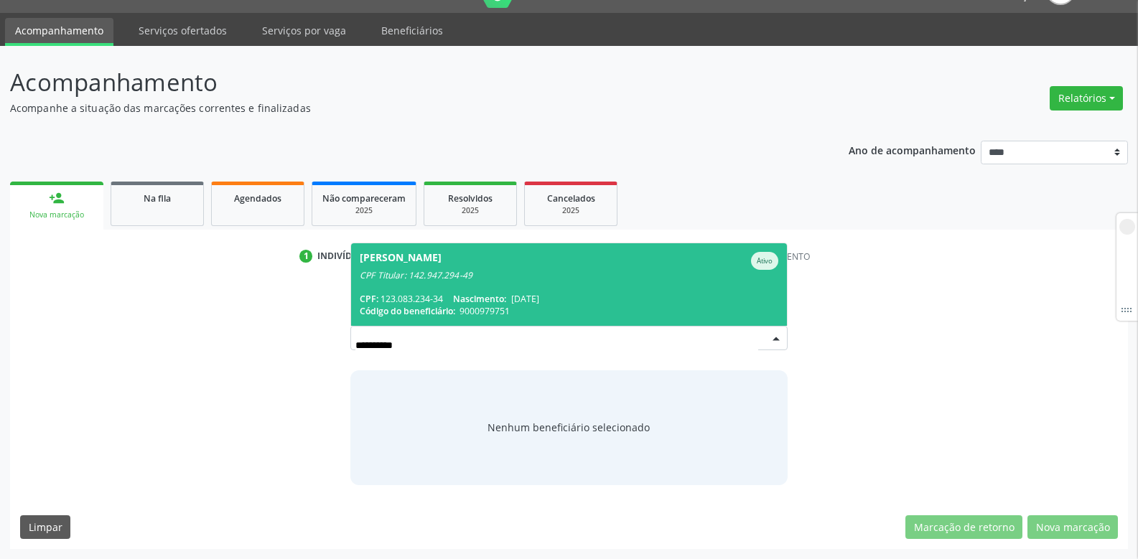
click at [539, 298] on span "[DATE]" at bounding box center [525, 299] width 28 height 12
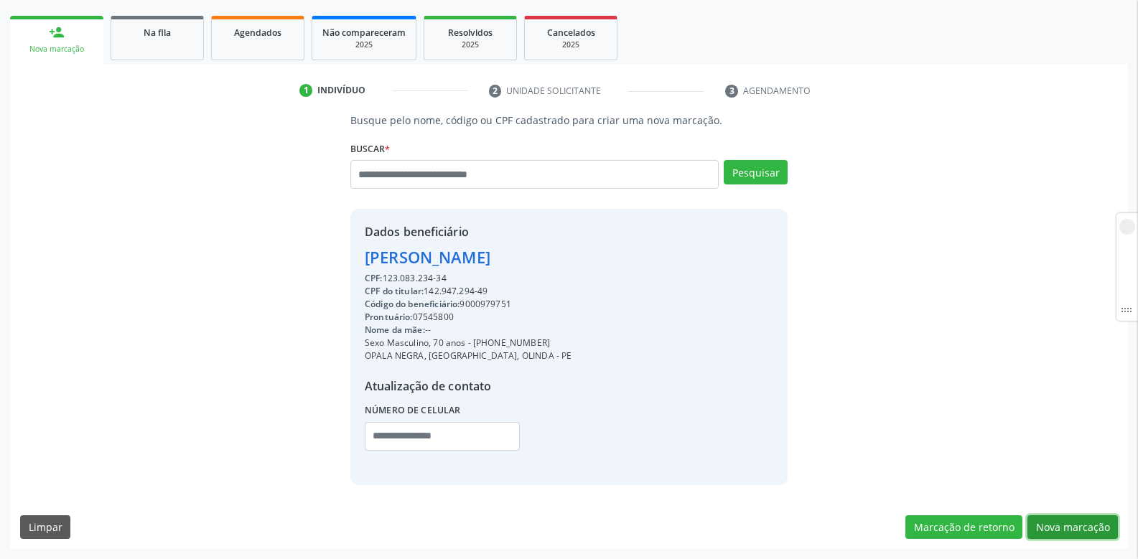
click at [1079, 525] on button "Nova marcação" at bounding box center [1073, 528] width 90 height 24
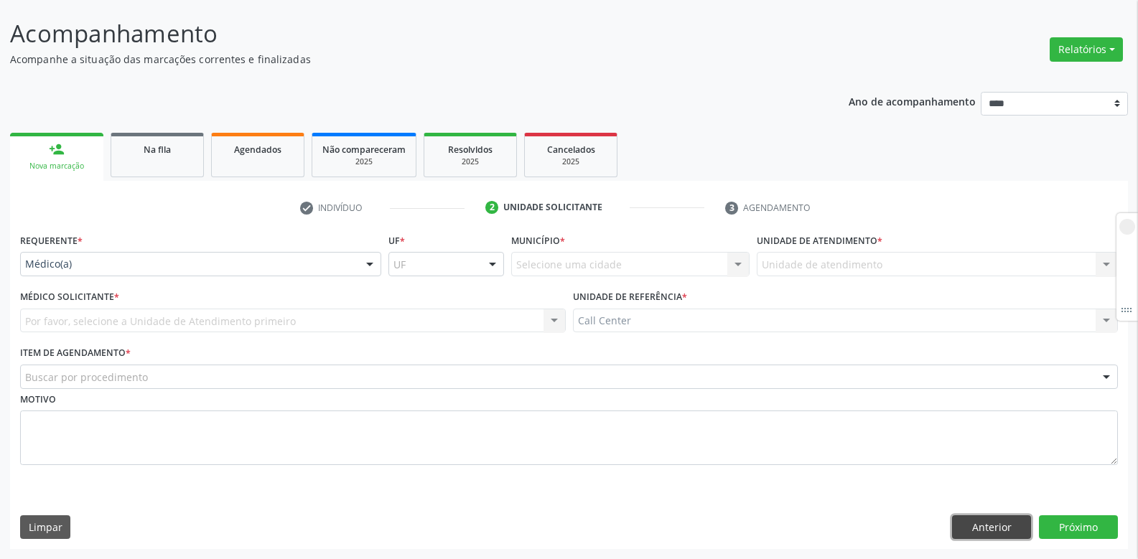
click at [970, 530] on button "Anterior" at bounding box center [991, 528] width 79 height 24
click at [0, 0] on div "Busque pelo nome, código ou CPF cadastrado para criar uma nova marcação. [GEOGR…" at bounding box center [0, 0] width 0 height 0
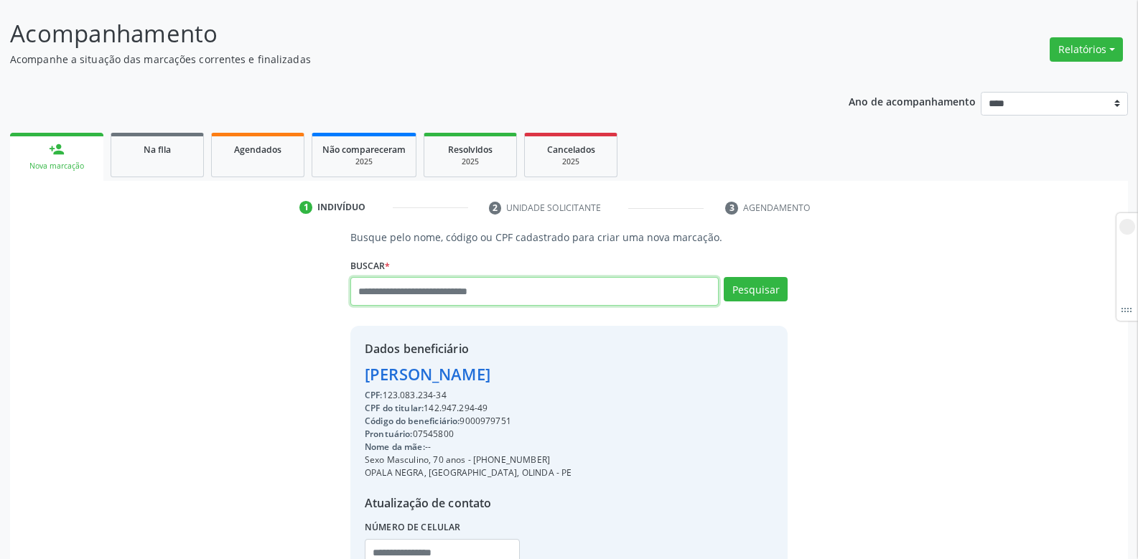
click at [452, 279] on input "text" at bounding box center [534, 291] width 368 height 29
paste input "**********"
type input "**********"
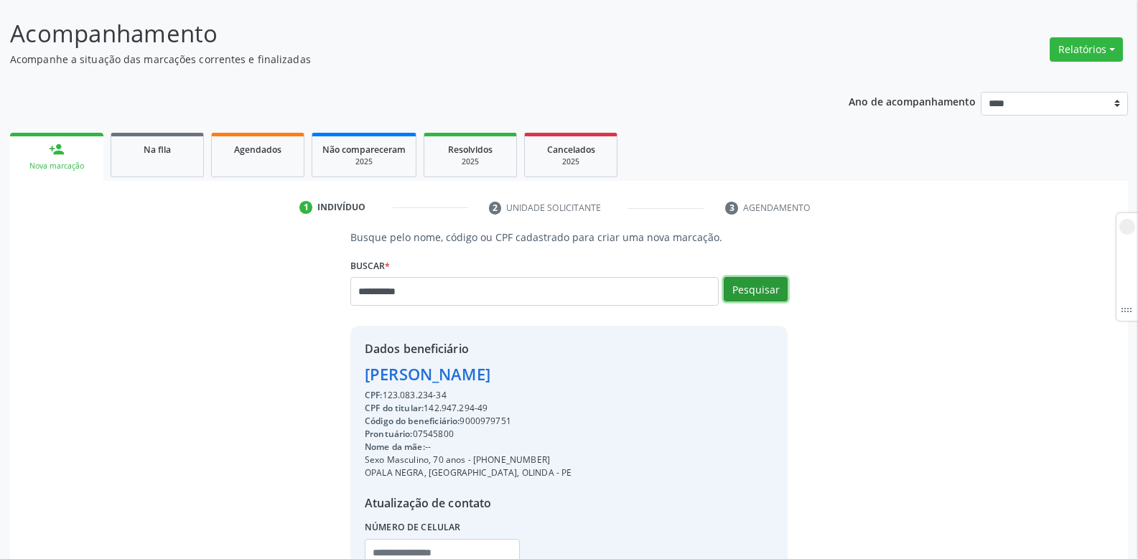
click at [758, 287] on button "Pesquisar" at bounding box center [756, 289] width 64 height 24
type input "**********"
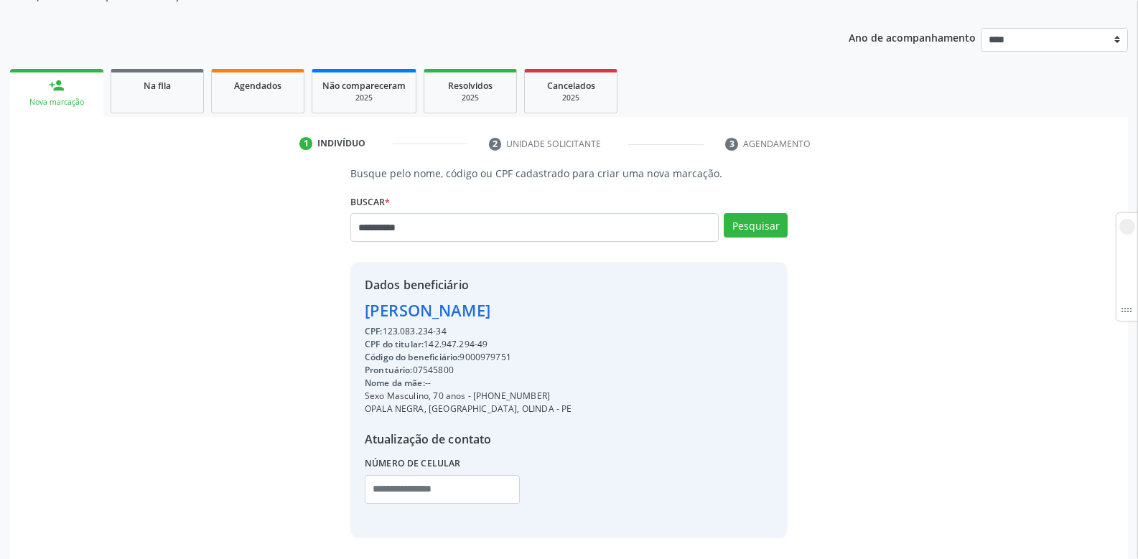
scroll to position [199, 0]
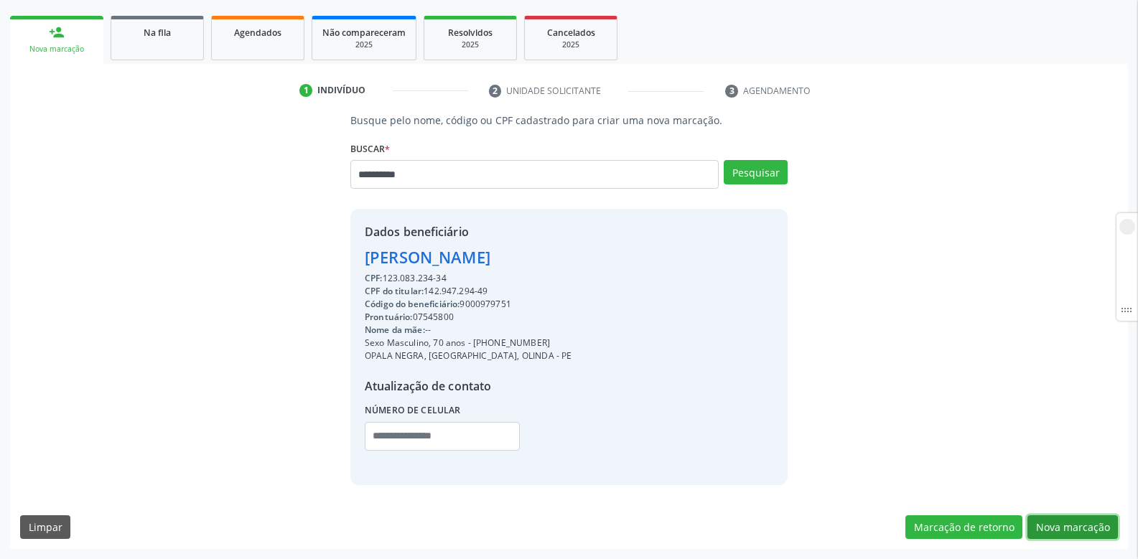
click at [1069, 529] on button "Nova marcação" at bounding box center [1073, 528] width 90 height 24
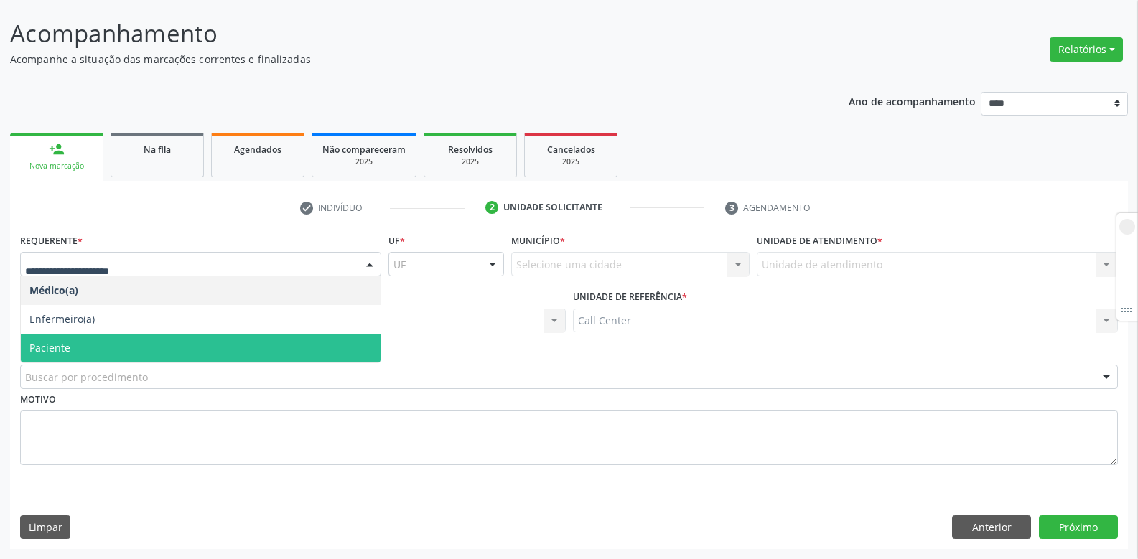
click at [133, 340] on span "Paciente" at bounding box center [201, 348] width 360 height 29
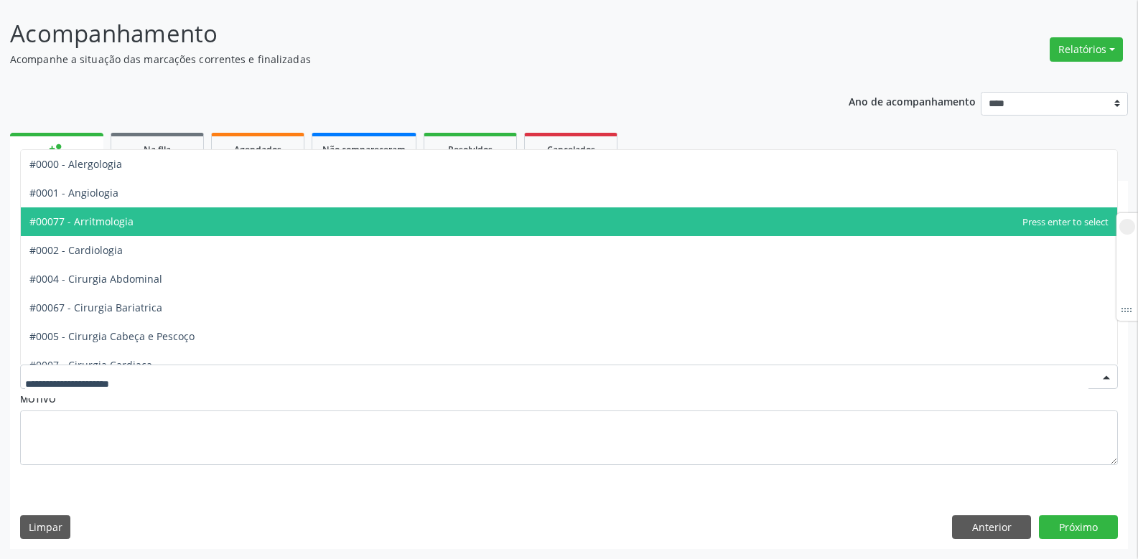
click at [103, 222] on span "#00077 - Arritmologia" at bounding box center [81, 222] width 104 height 14
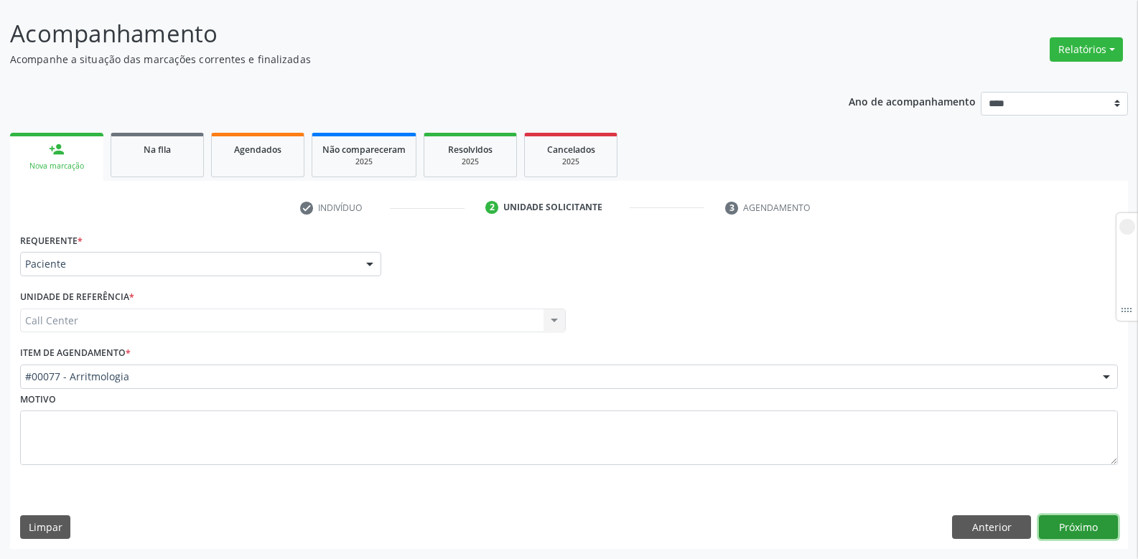
click at [1092, 534] on button "Próximo" at bounding box center [1078, 528] width 79 height 24
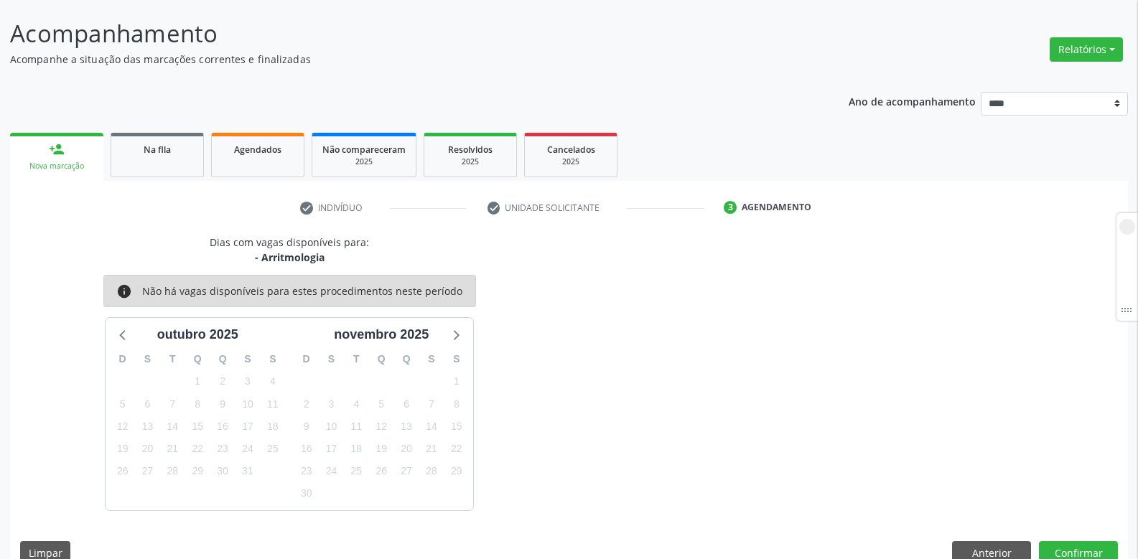
drag, startPoint x: 208, startPoint y: 399, endPoint x: 497, endPoint y: 396, distance: 289.5
click at [208, 399] on div "8" at bounding box center [197, 405] width 25 height 22
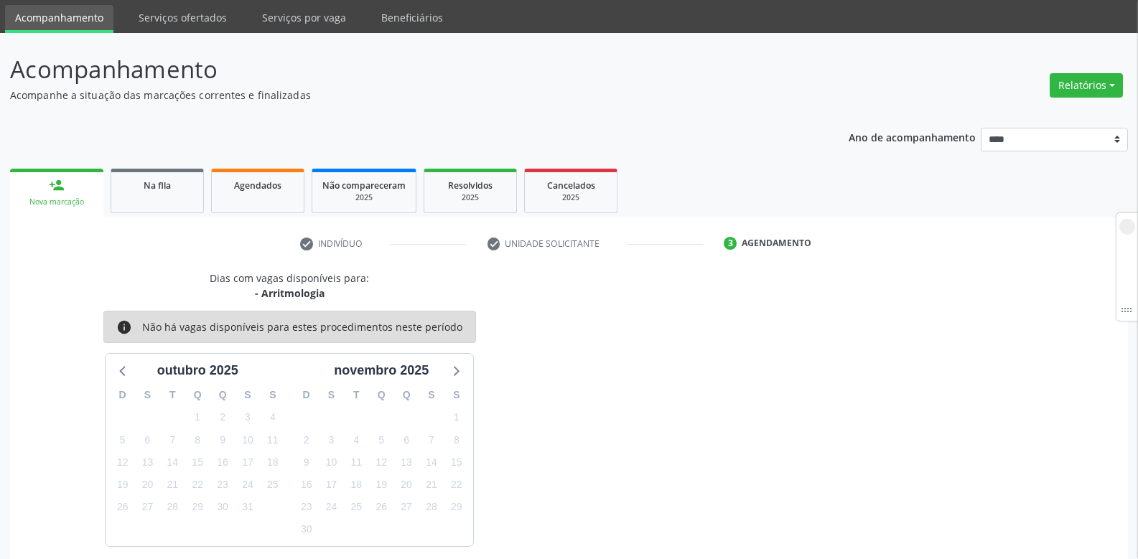
scroll to position [0, 0]
